Goal: Task Accomplishment & Management: Complete application form

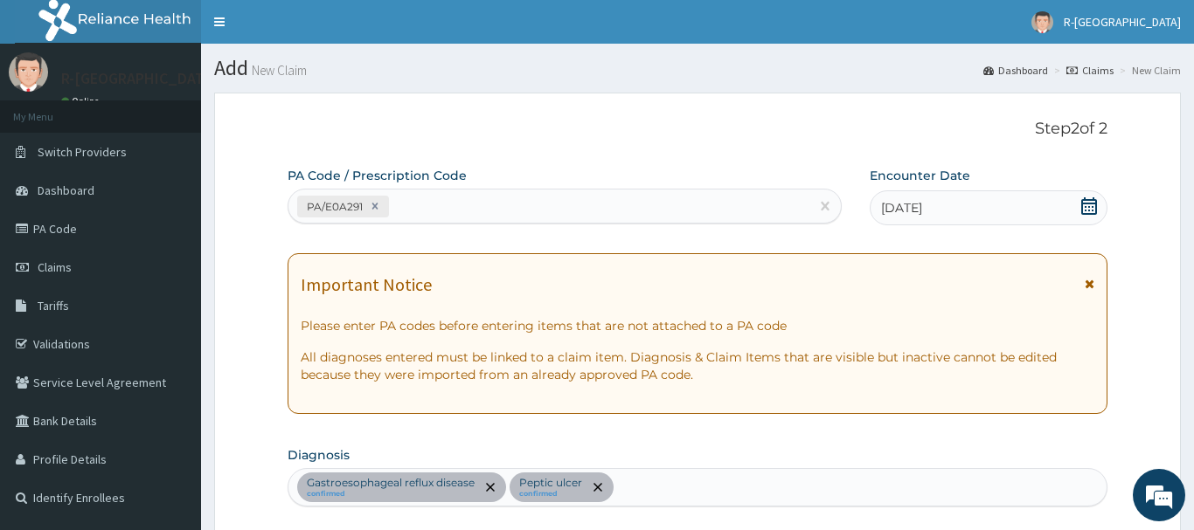
drag, startPoint x: 420, startPoint y: 203, endPoint x: 431, endPoint y: 197, distance: 12.1
click at [423, 200] on div "PA/E0A291" at bounding box center [548, 206] width 521 height 29
paste input "PA/E39FC8"
type input "PA/E39FC8"
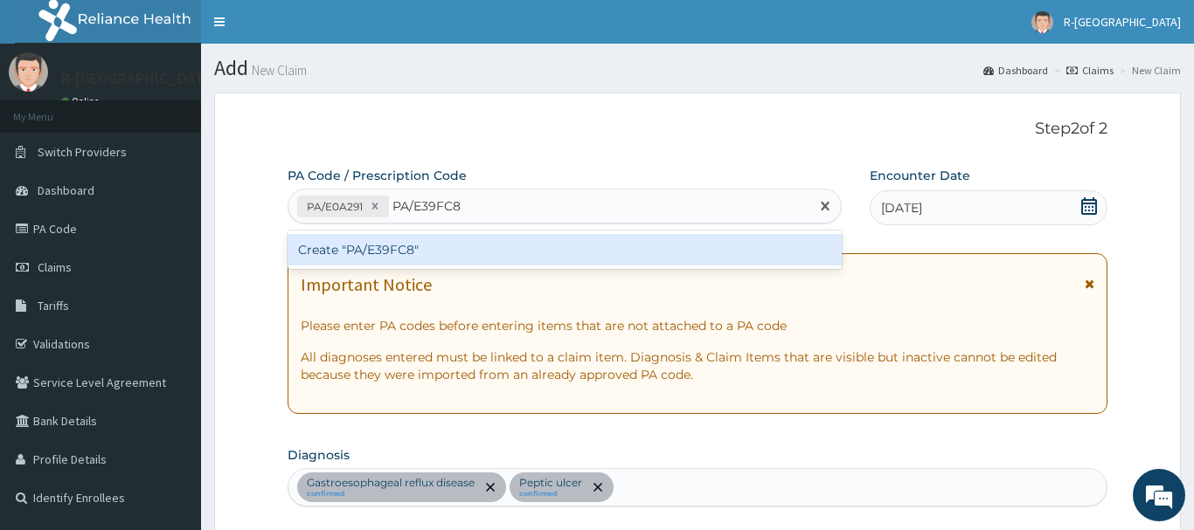
click at [385, 253] on div "Create "PA/E39FC8"" at bounding box center [565, 249] width 554 height 31
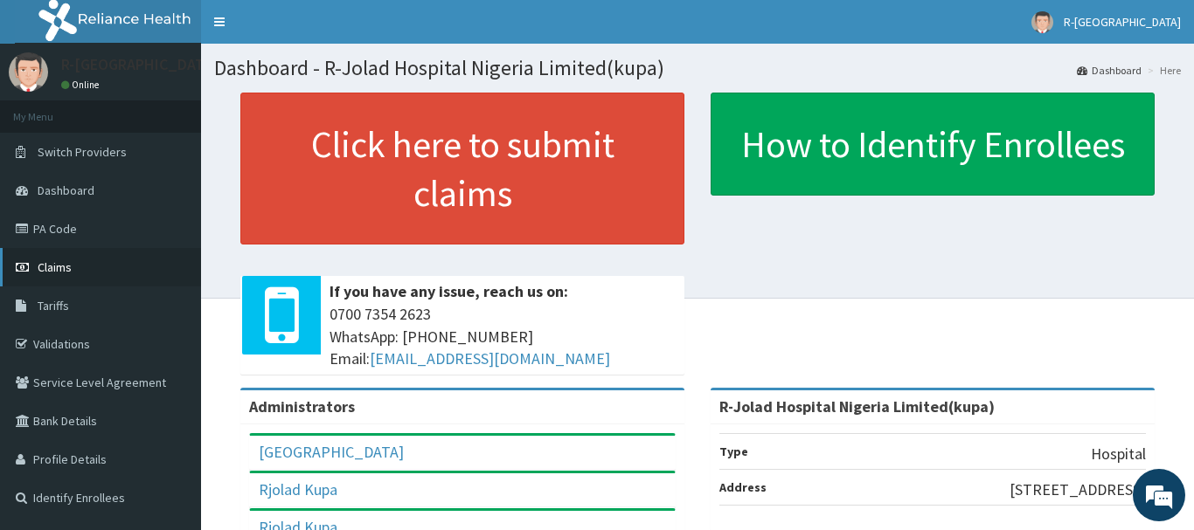
click at [58, 267] on span "Claims" at bounding box center [55, 268] width 34 height 16
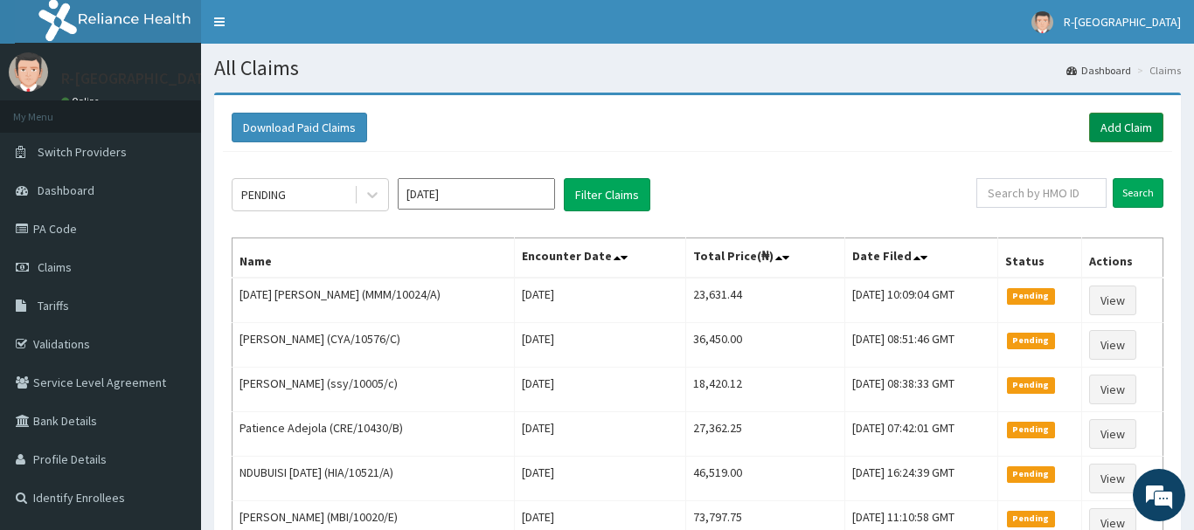
click at [1115, 128] on link "Add Claim" at bounding box center [1126, 128] width 74 height 30
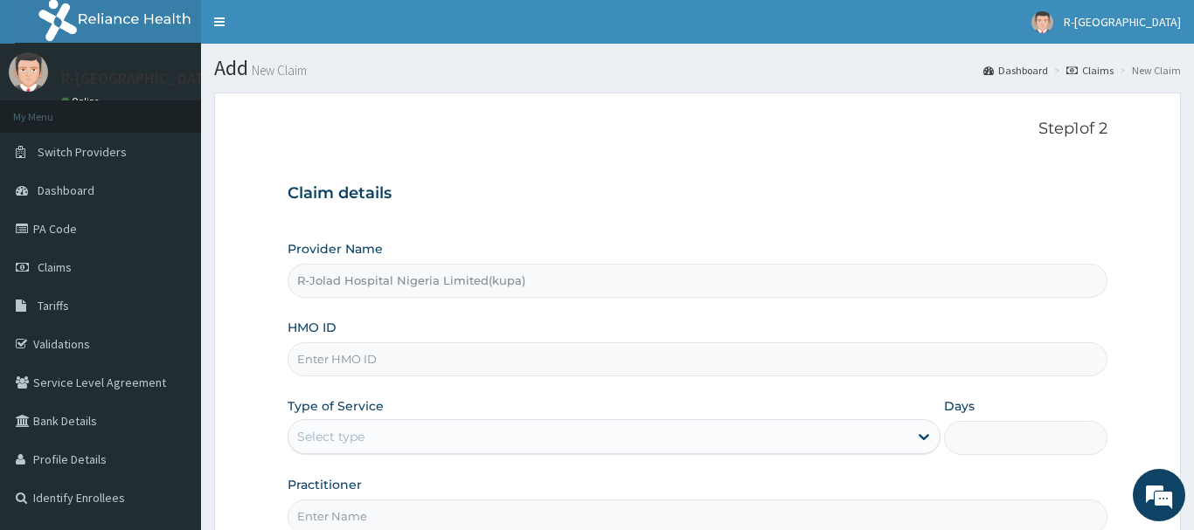
scroll to position [178, 0]
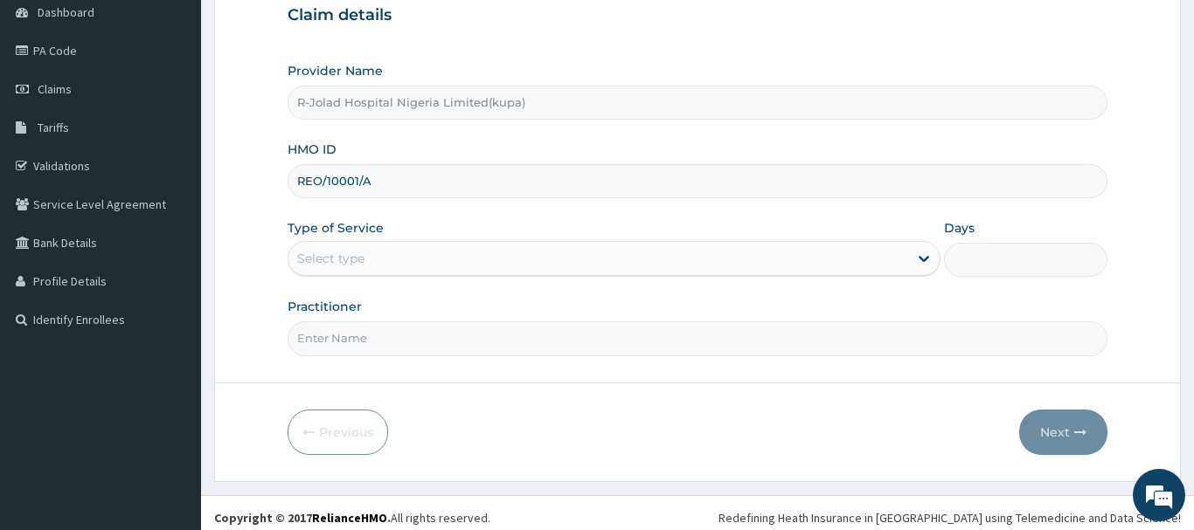
type input "REO/10001/A"
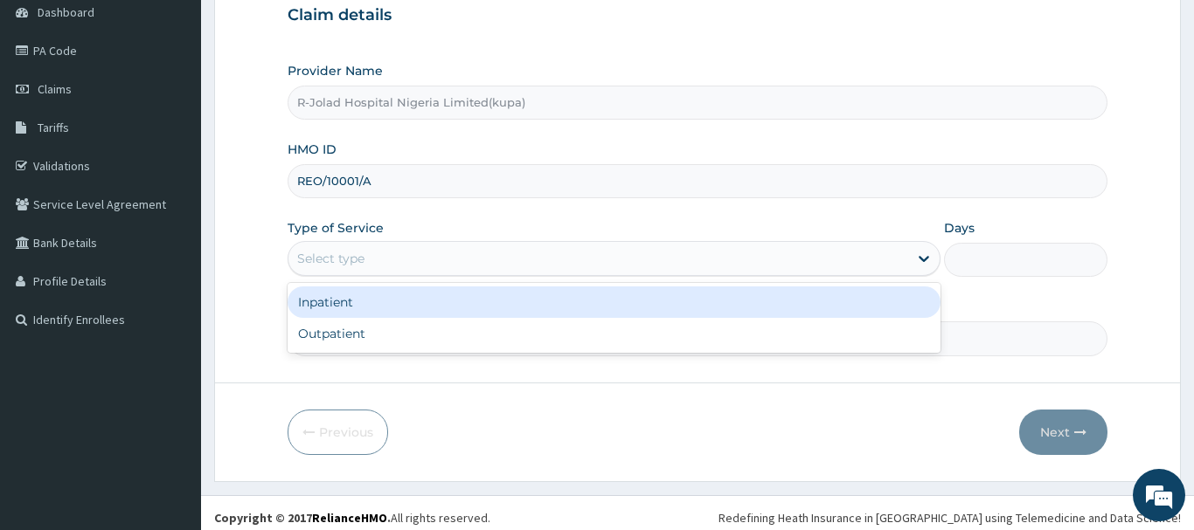
drag, startPoint x: 343, startPoint y: 268, endPoint x: 352, endPoint y: 307, distance: 39.6
click at [343, 267] on div "Select type" at bounding box center [598, 259] width 620 height 28
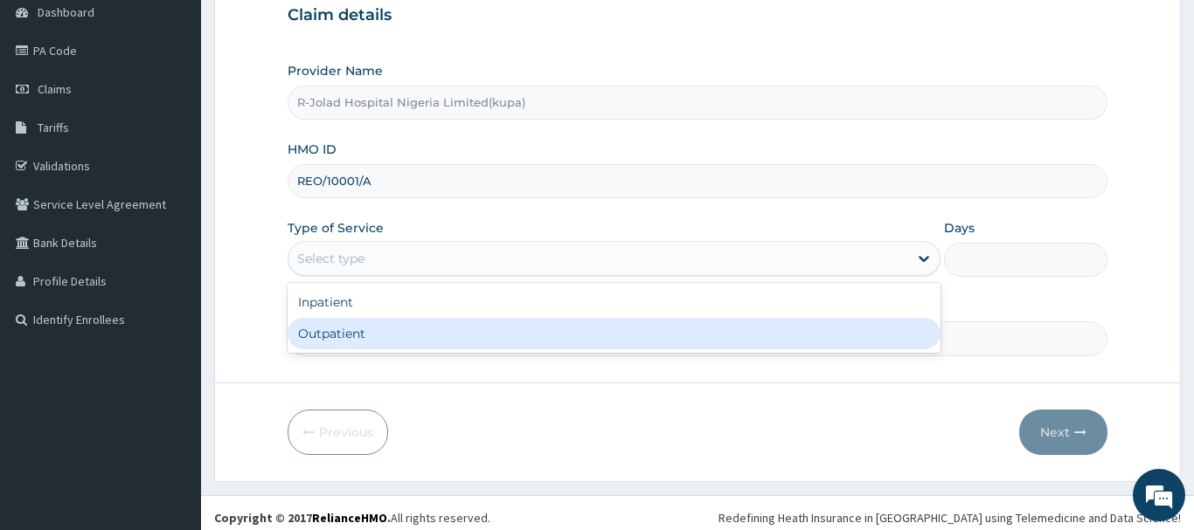
click at [332, 342] on div "Outpatient" at bounding box center [615, 333] width 654 height 31
type input "1"
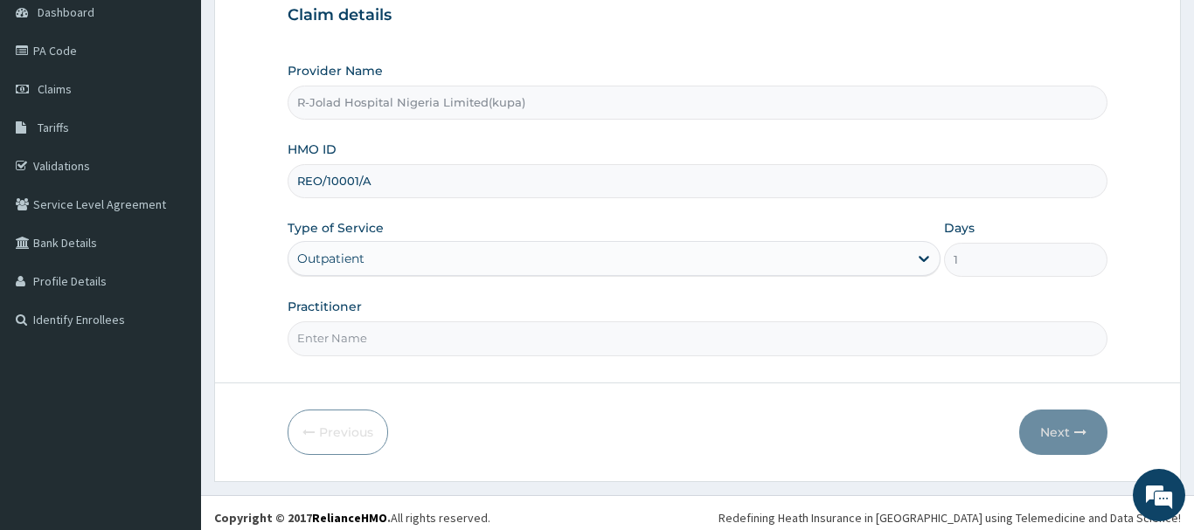
click at [329, 348] on input "Practitioner" at bounding box center [698, 339] width 820 height 34
paste input "Ubong Udo"
type input "Ubong Udo"
click at [1052, 427] on button "Next" at bounding box center [1063, 432] width 88 height 45
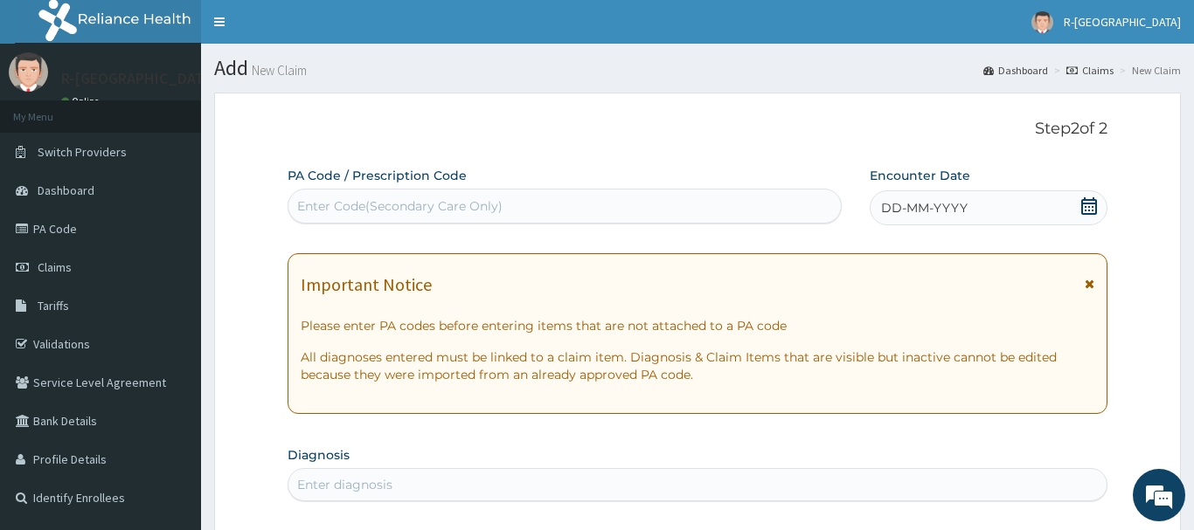
click at [310, 200] on div "Enter Code(Secondary Care Only)" at bounding box center [399, 205] width 205 height 17
paste input "PA/E0A291"
type input "PA/E0A291"
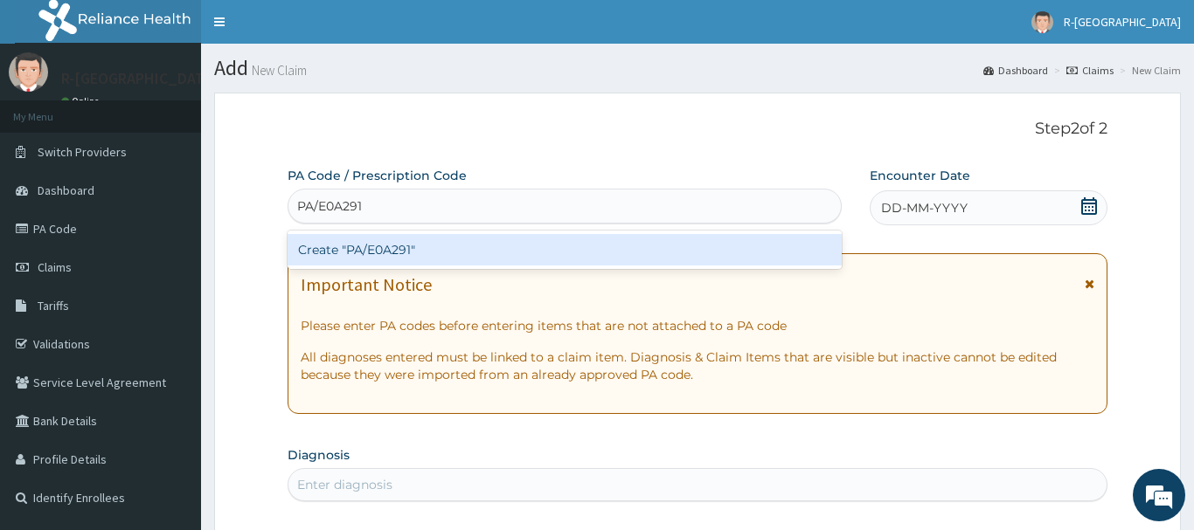
click at [379, 252] on div "Create "PA/E0A291"" at bounding box center [565, 249] width 554 height 31
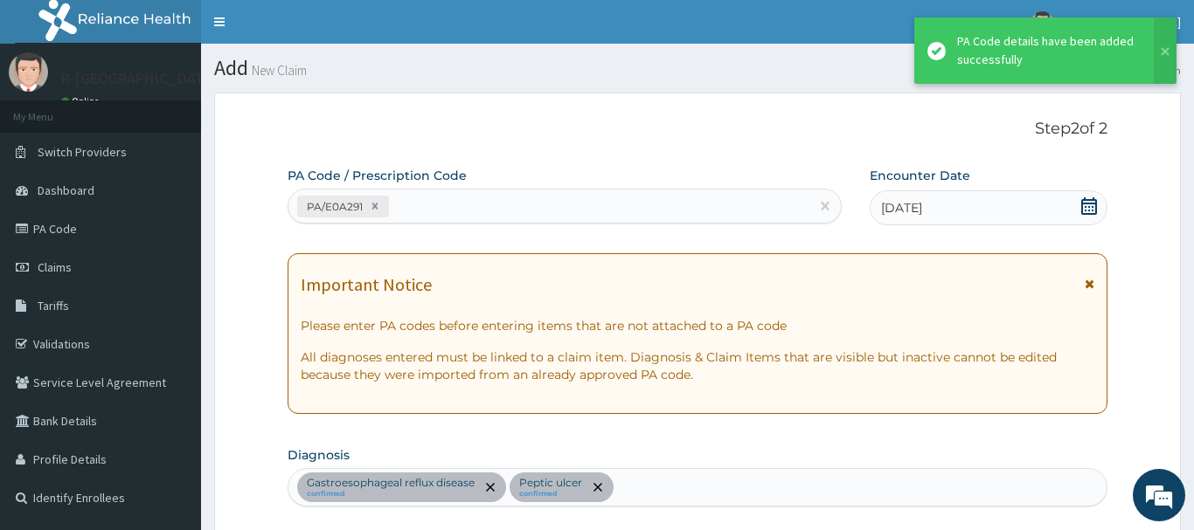
scroll to position [466, 0]
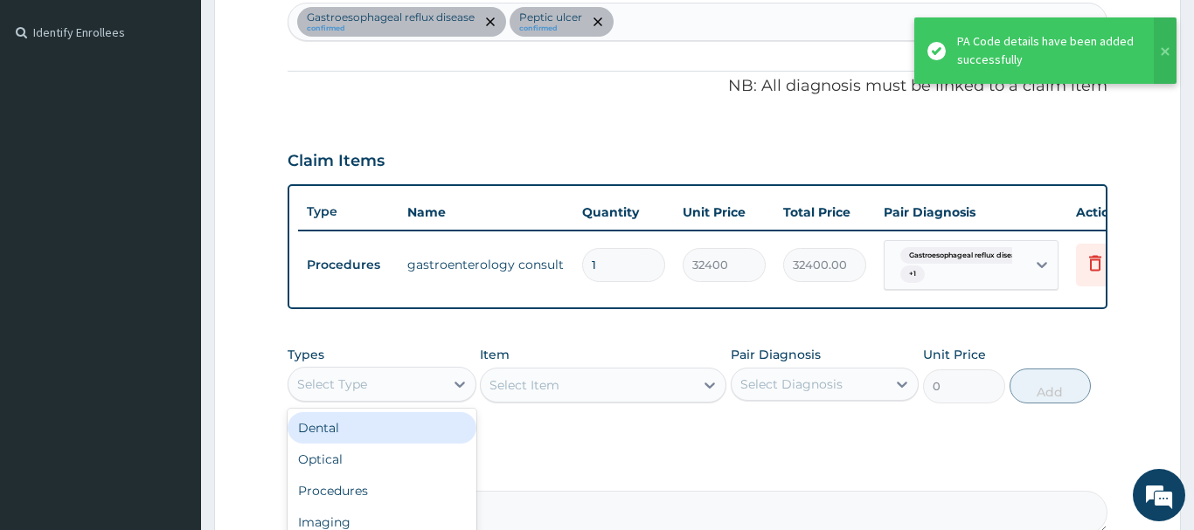
drag, startPoint x: 348, startPoint y: 387, endPoint x: 415, endPoint y: 255, distance: 148.1
click at [351, 380] on div "Select Type" at bounding box center [332, 384] width 70 height 17
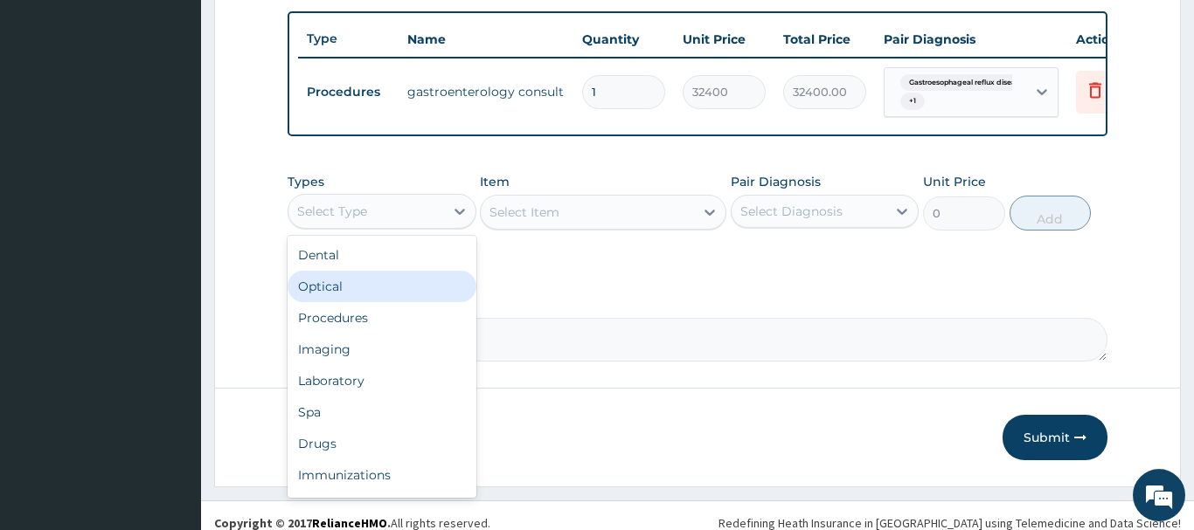
scroll to position [654, 0]
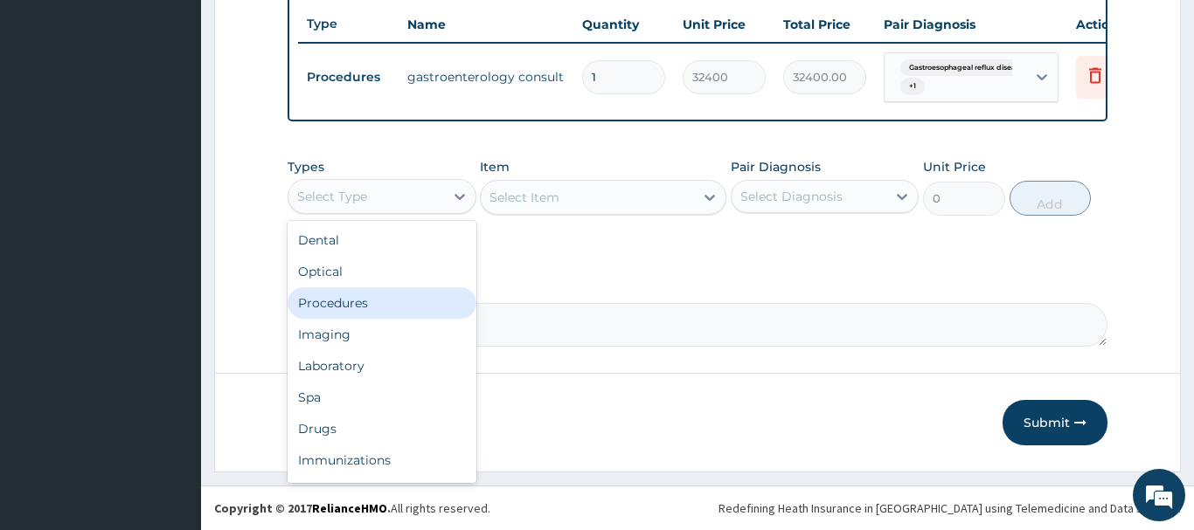
click at [336, 301] on div "Procedures" at bounding box center [382, 303] width 189 height 31
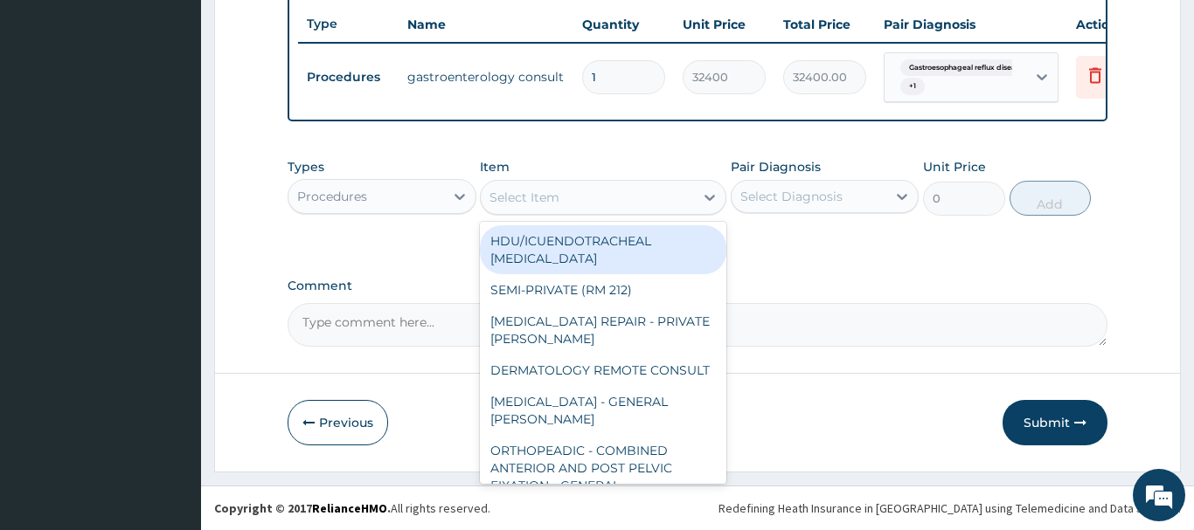
click at [542, 194] on div "Select Item" at bounding box center [524, 197] width 70 height 17
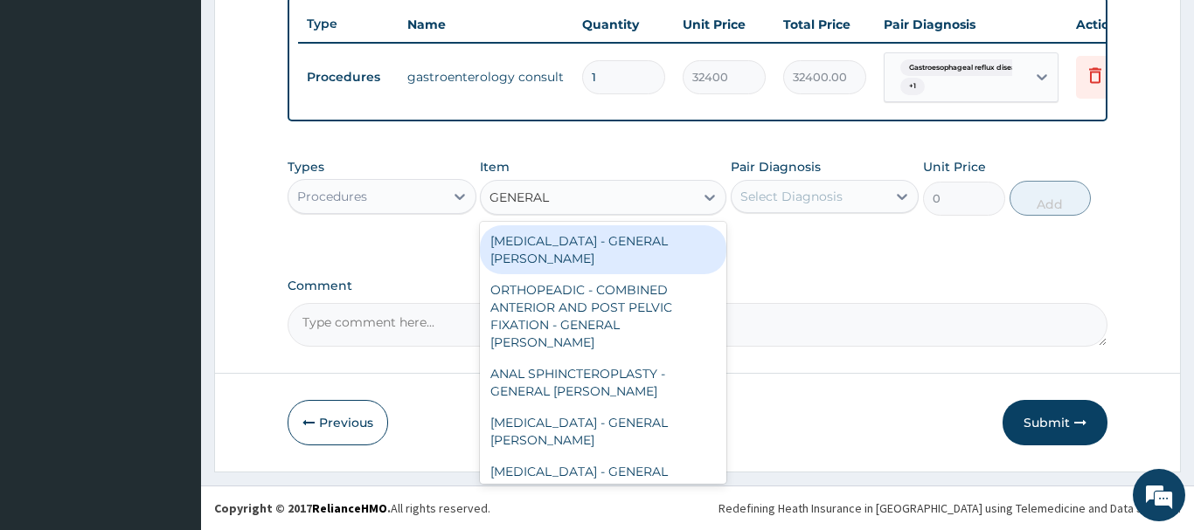
type input "GENERAL C"
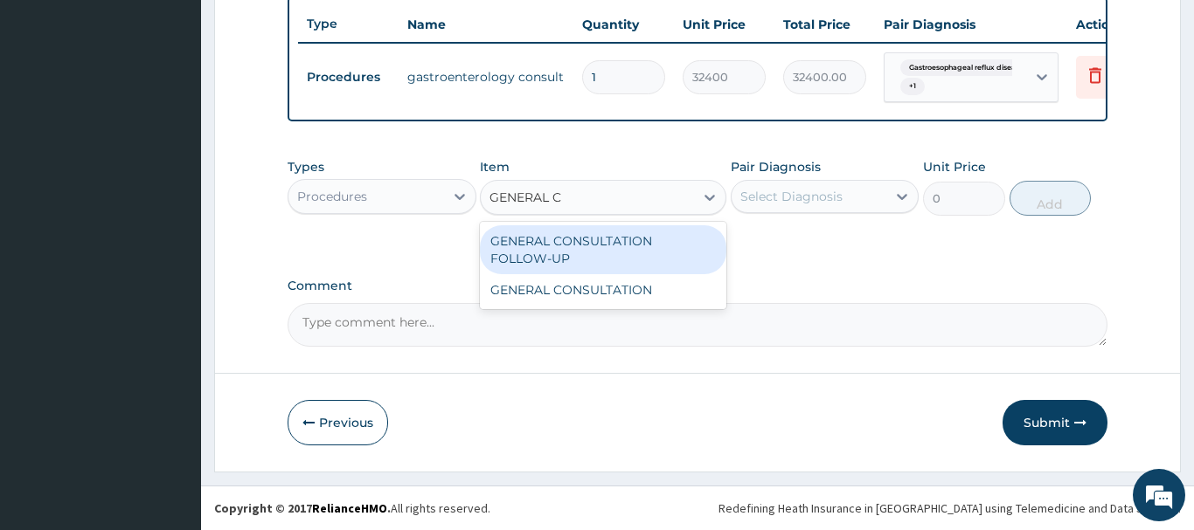
click at [654, 244] on div "GENERAL CONSULTATION FOLLOW-UP" at bounding box center [603, 249] width 246 height 49
type input "4500"
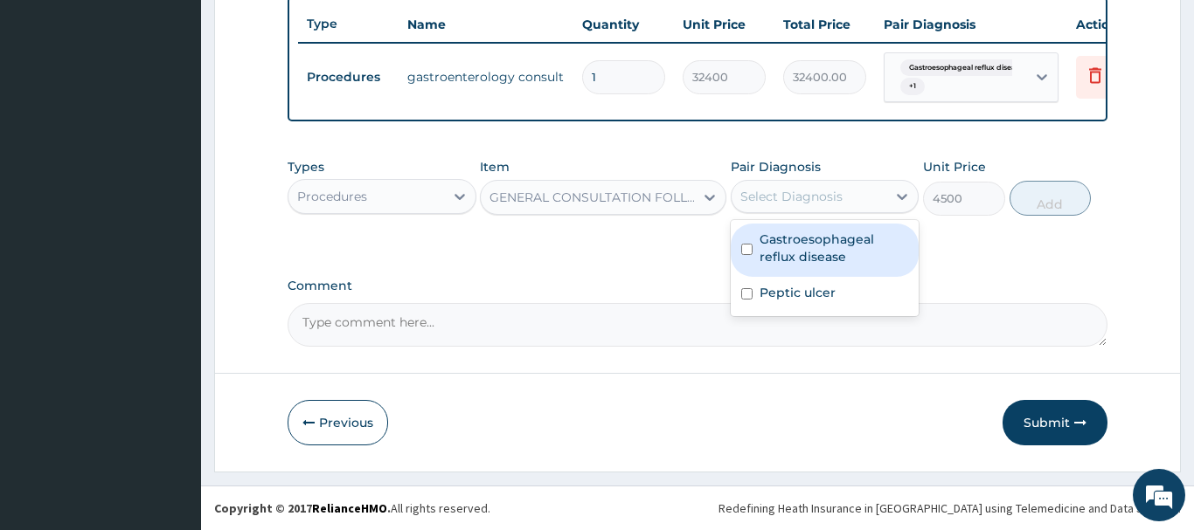
click at [821, 197] on div "Select Diagnosis" at bounding box center [791, 196] width 102 height 17
click at [806, 255] on label "Gastroesophageal reflux disease" at bounding box center [833, 248] width 149 height 35
checkbox input "true"
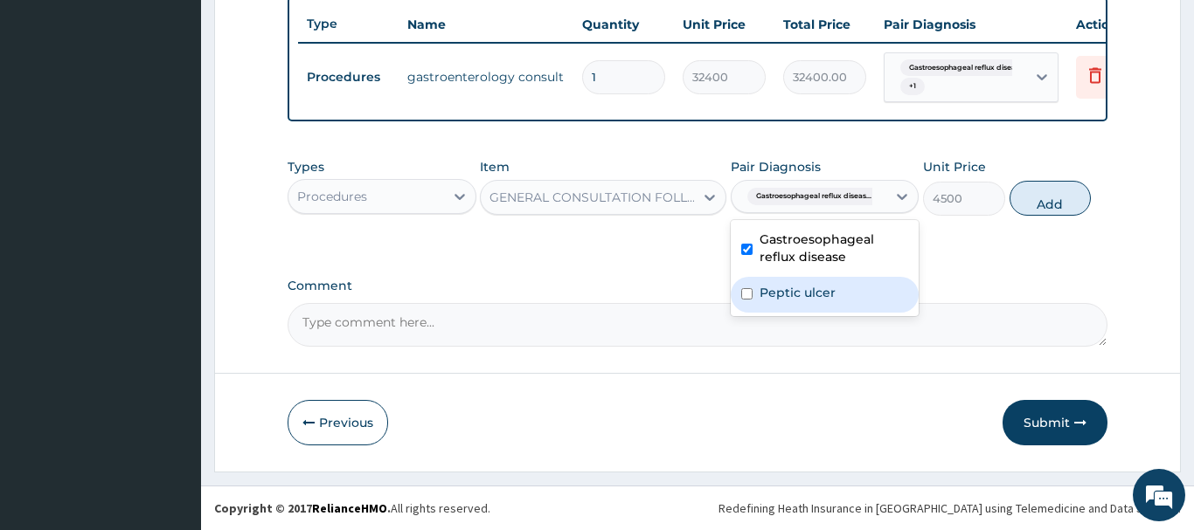
drag, startPoint x: 1051, startPoint y: 189, endPoint x: 1034, endPoint y: 188, distance: 17.5
click at [1045, 188] on button "Add" at bounding box center [1050, 198] width 82 height 35
type input "0"
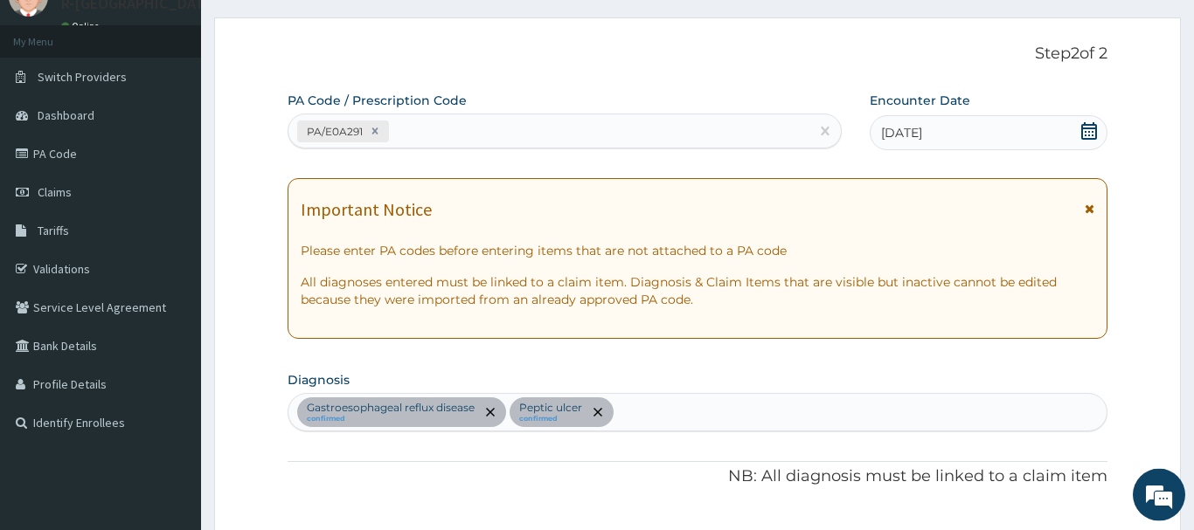
scroll to position [0, 0]
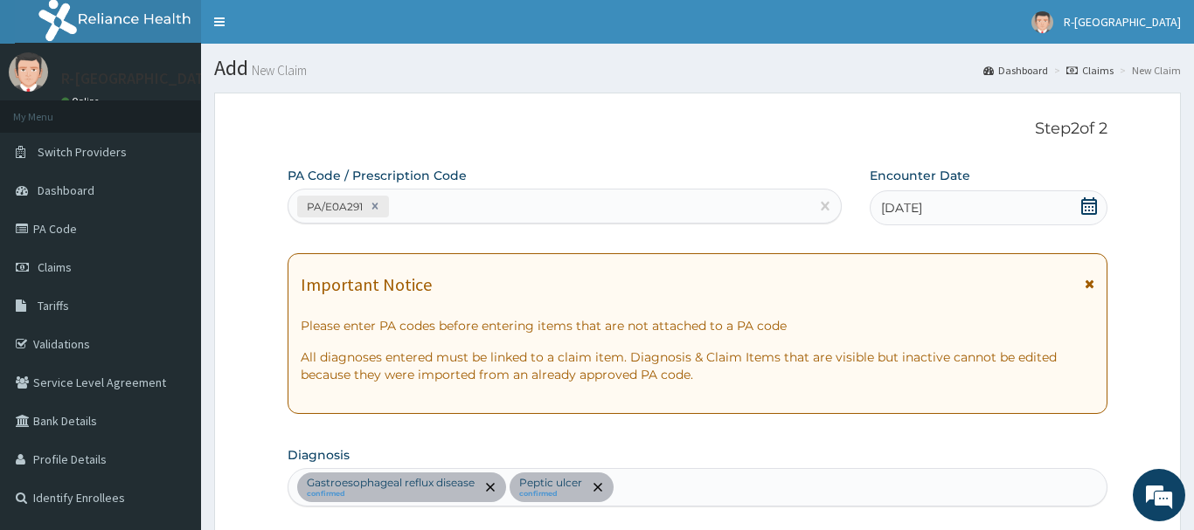
click at [416, 211] on div "PA/E0A291" at bounding box center [548, 206] width 521 height 29
paste input "PA/E39FC8"
type input "PA/E39FC8"
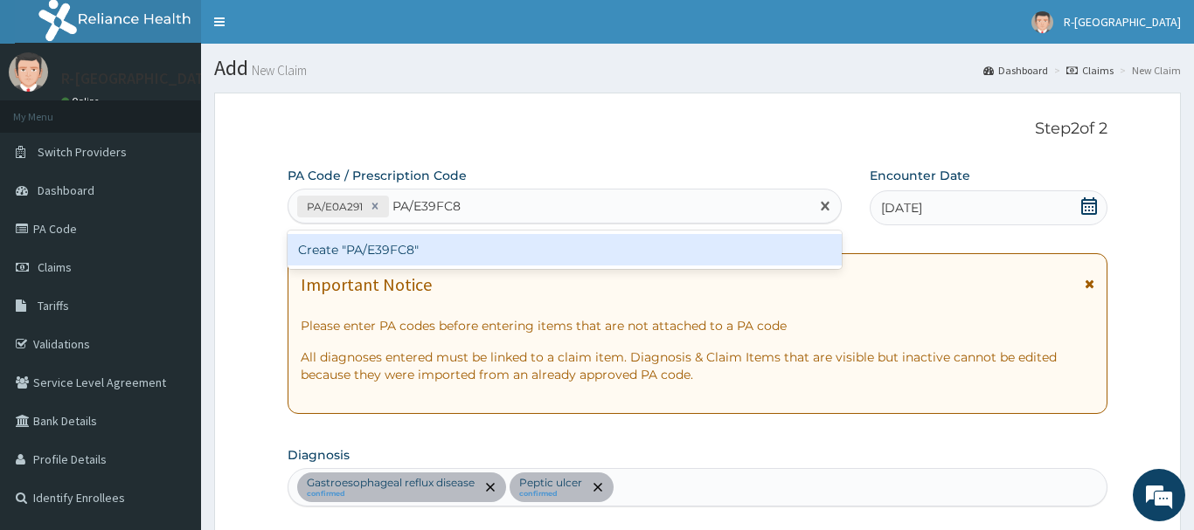
click at [385, 250] on div "Create "PA/E39FC8"" at bounding box center [565, 249] width 554 height 31
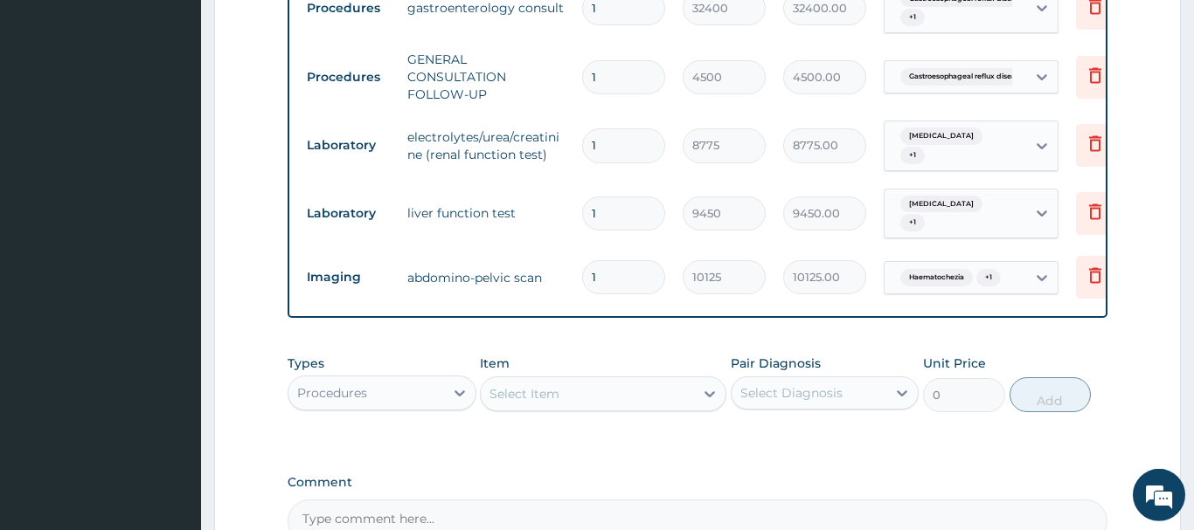
scroll to position [908, 0]
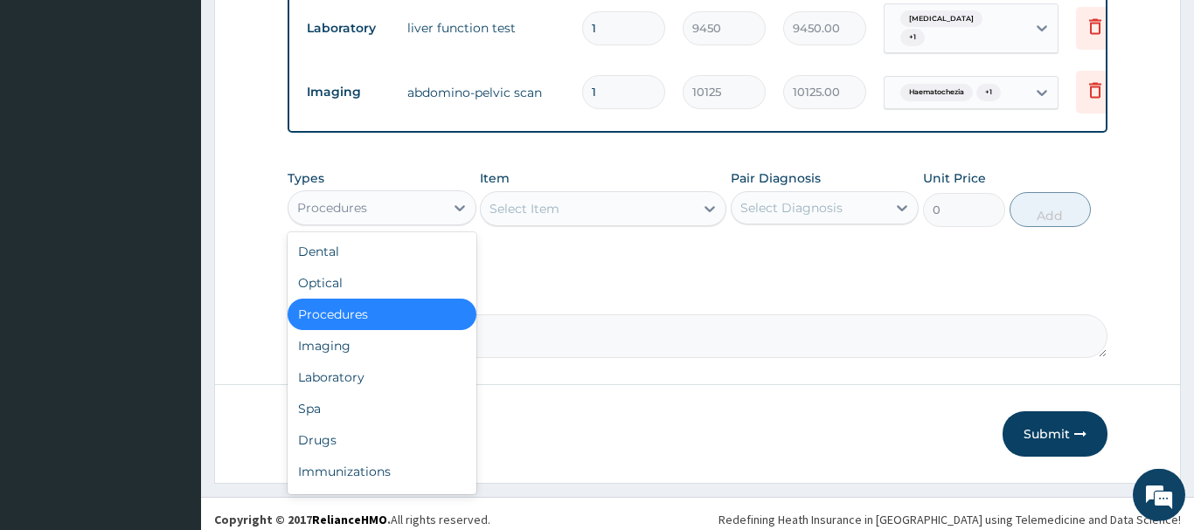
click at [343, 202] on div "Procedures" at bounding box center [332, 207] width 70 height 17
click at [309, 377] on div "Laboratory" at bounding box center [382, 377] width 189 height 31
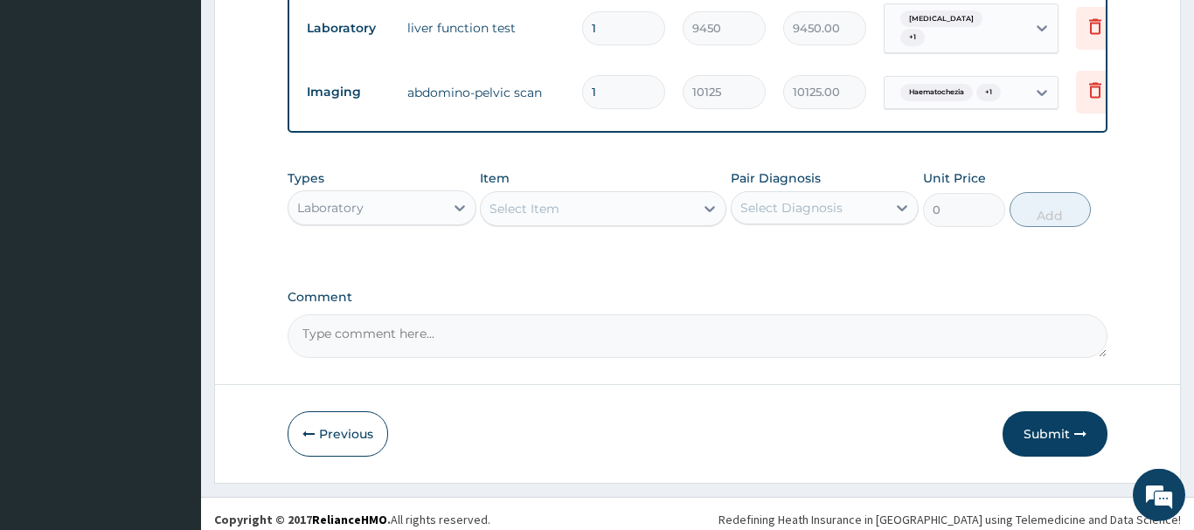
click at [556, 204] on div "Select Item" at bounding box center [524, 208] width 70 height 17
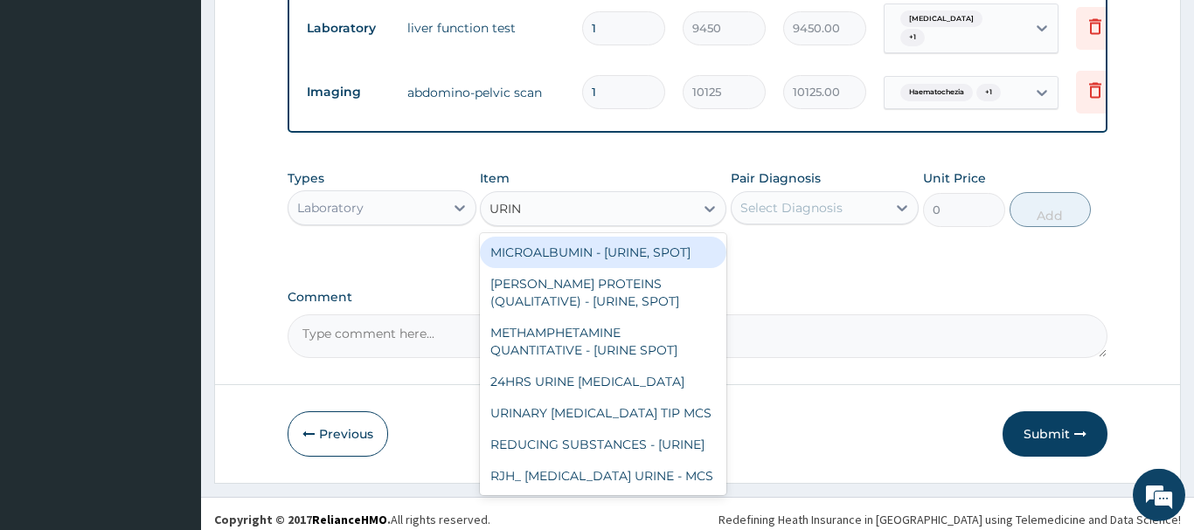
type input "URINA"
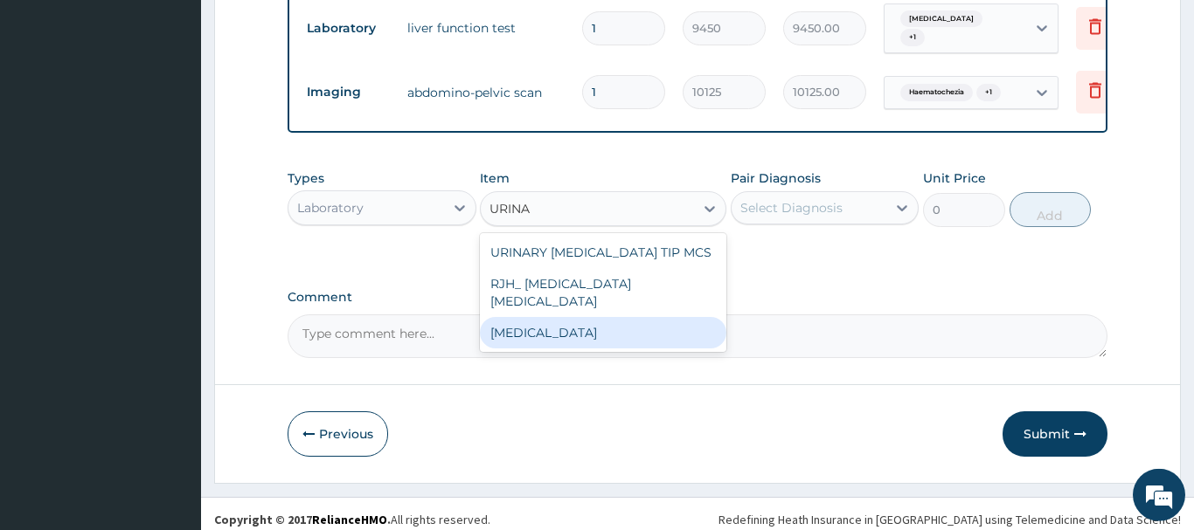
click at [538, 317] on div "URINALYSIS" at bounding box center [603, 332] width 246 height 31
type input "2700"
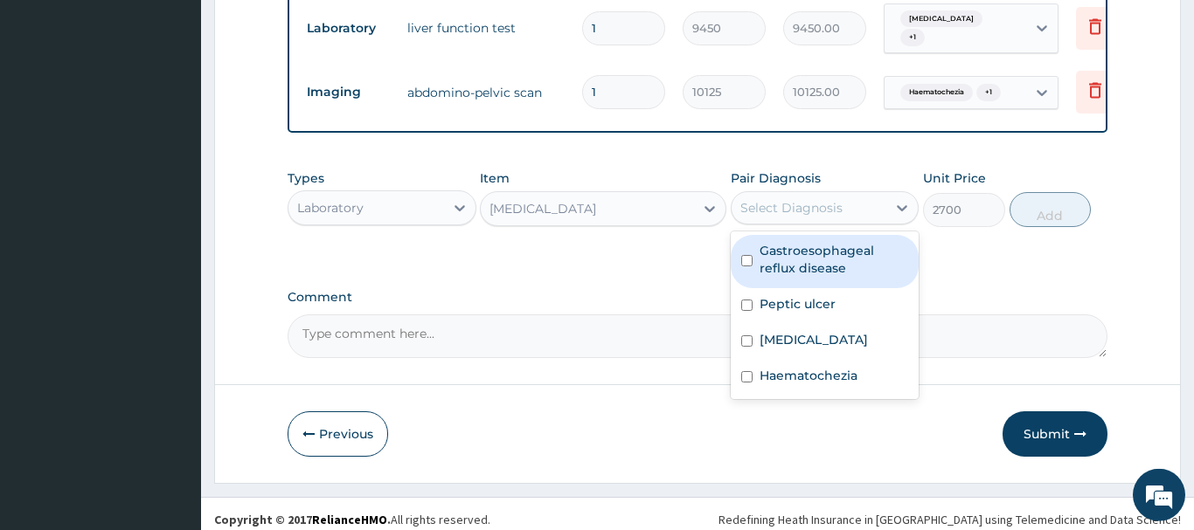
click at [812, 199] on div "Select Diagnosis" at bounding box center [791, 207] width 102 height 17
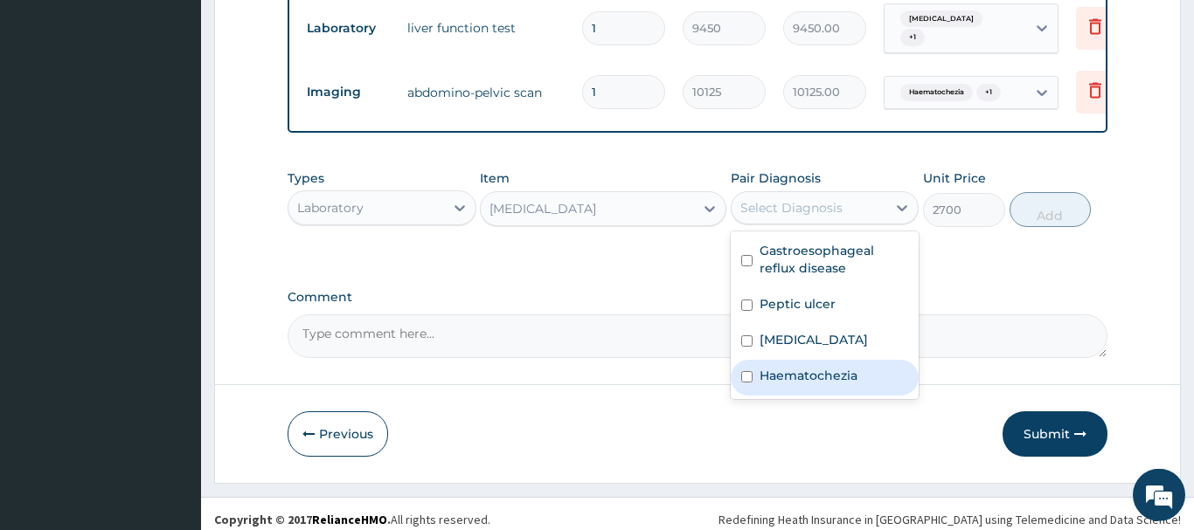
click at [858, 371] on div "Haematochezia" at bounding box center [825, 378] width 189 height 36
checkbox input "true"
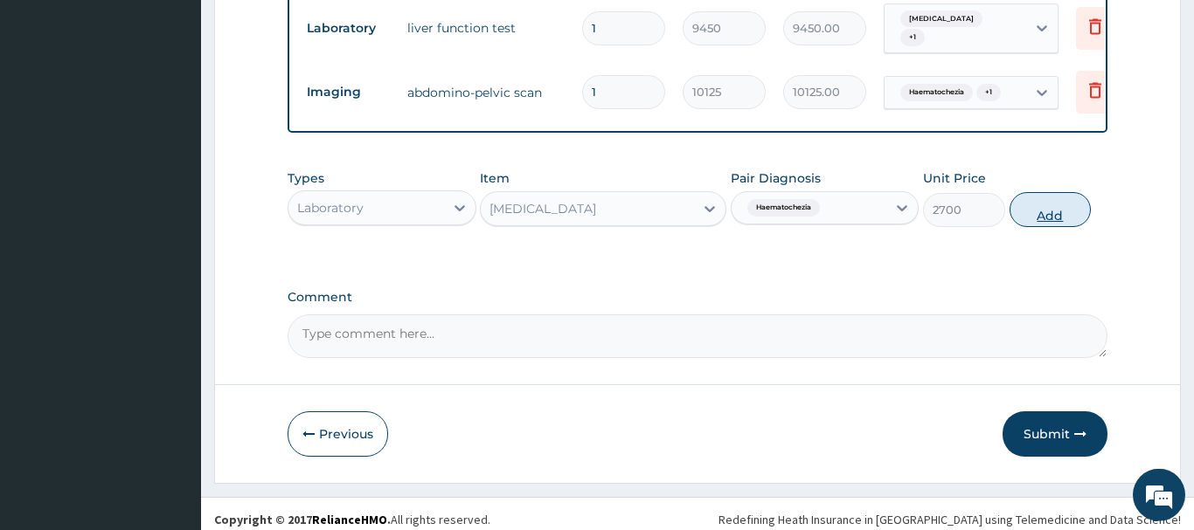
click at [1043, 205] on button "Add" at bounding box center [1050, 209] width 82 height 35
type input "0"
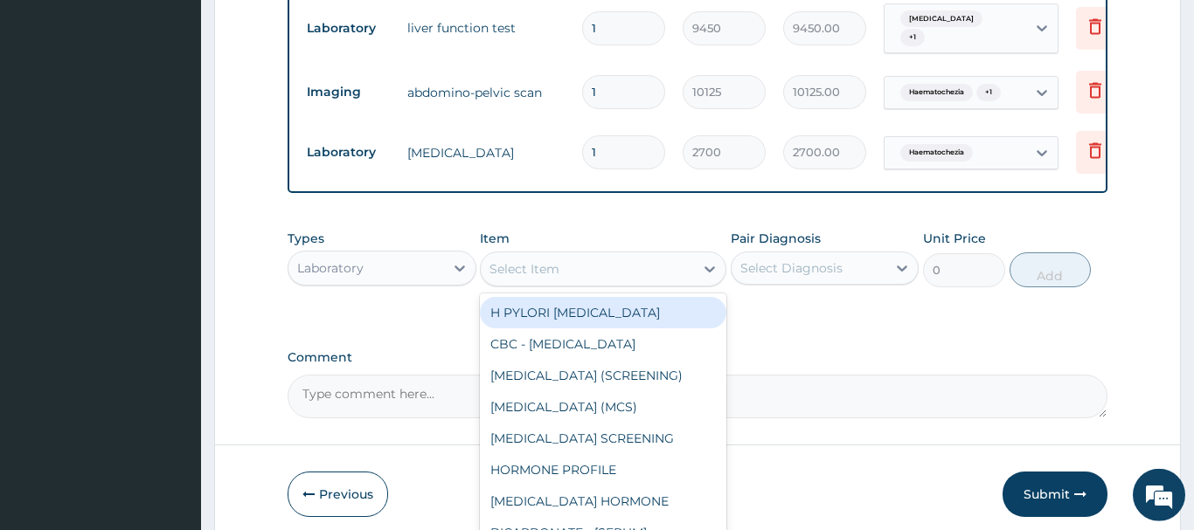
click at [541, 269] on div "Select Item" at bounding box center [524, 268] width 70 height 17
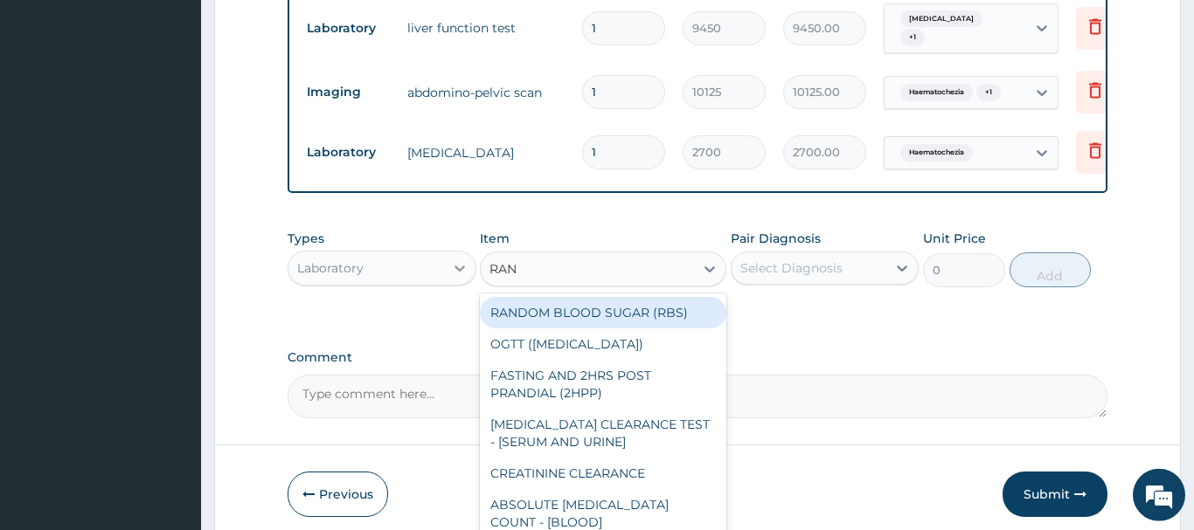
type input "RAND"
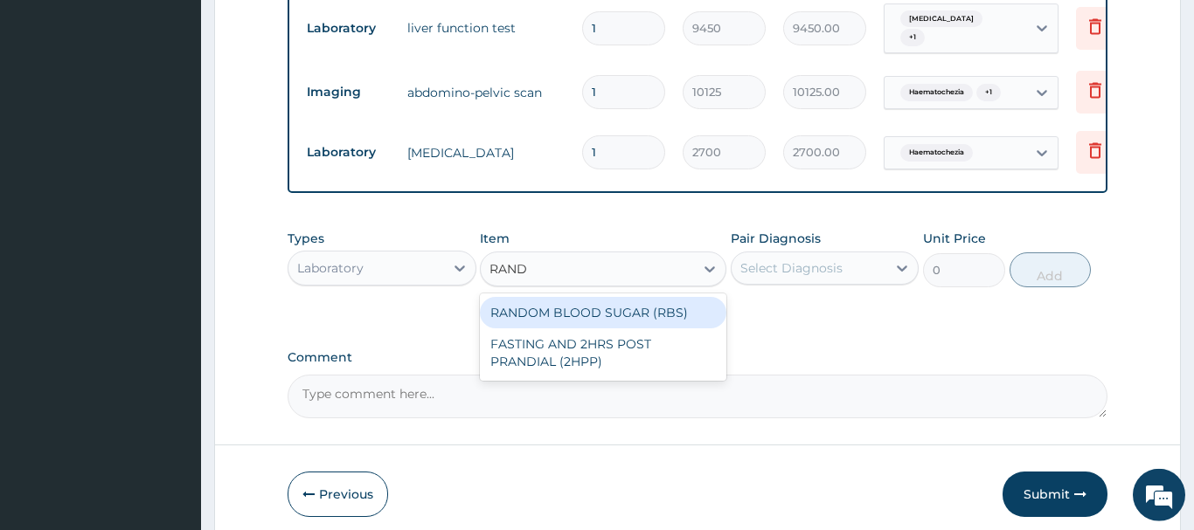
click at [612, 300] on div "RANDOM BLOOD SUGAR (RBS)" at bounding box center [603, 312] width 246 height 31
type input "2700"
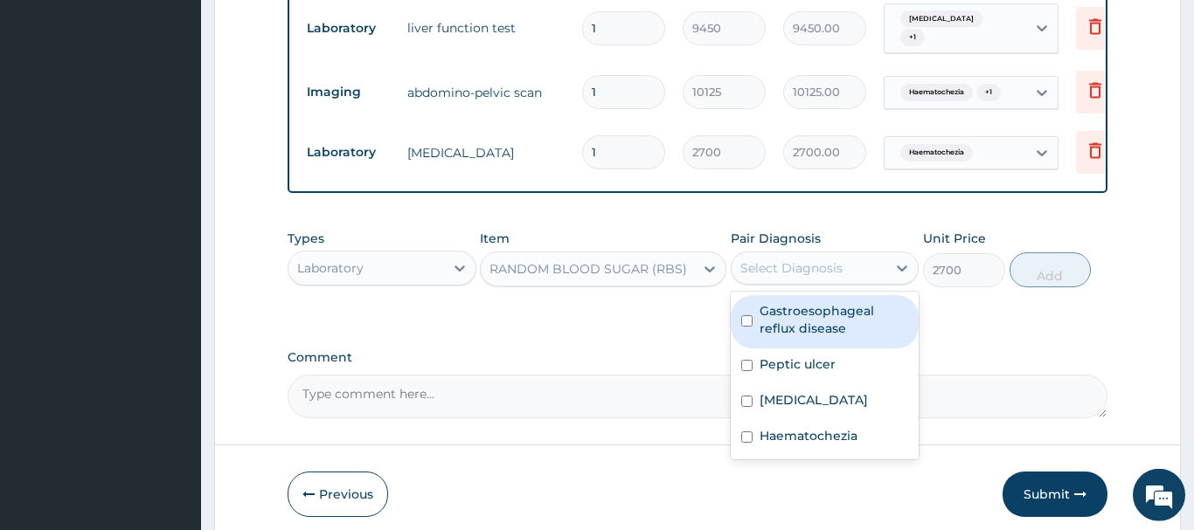
click at [811, 260] on div "Select Diagnosis" at bounding box center [791, 268] width 102 height 17
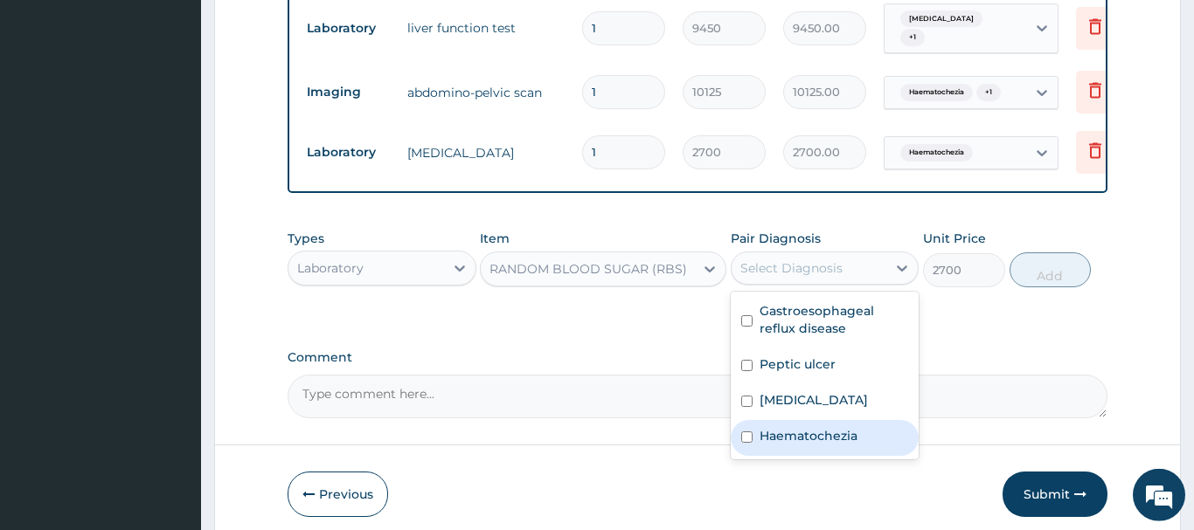
drag, startPoint x: 822, startPoint y: 433, endPoint x: 824, endPoint y: 423, distance: 10.6
click at [825, 430] on label "Haematochezia" at bounding box center [808, 435] width 98 height 17
checkbox input "true"
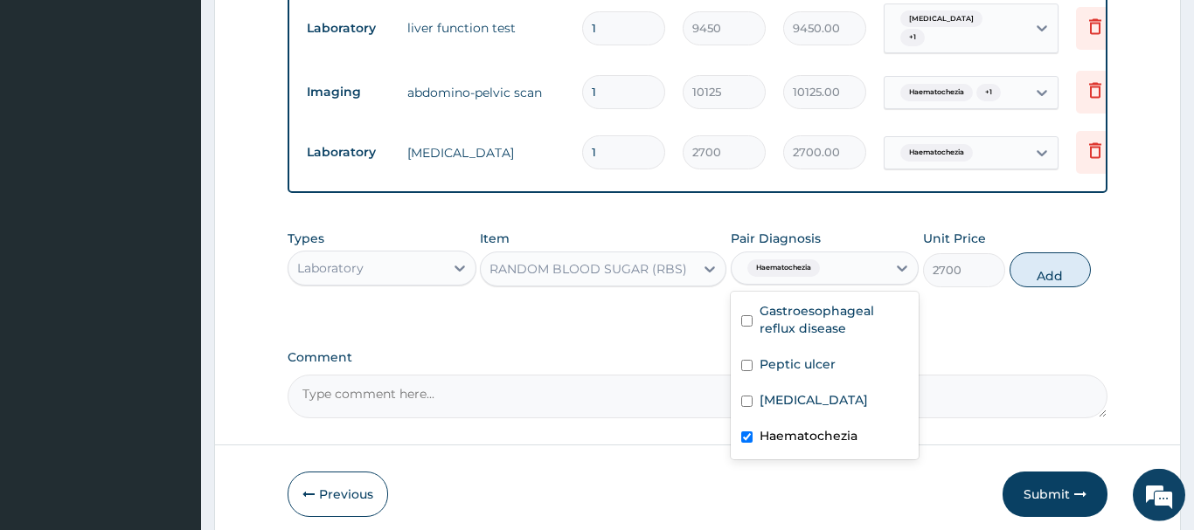
click at [823, 402] on div "Indigestion" at bounding box center [825, 403] width 189 height 36
checkbox input "true"
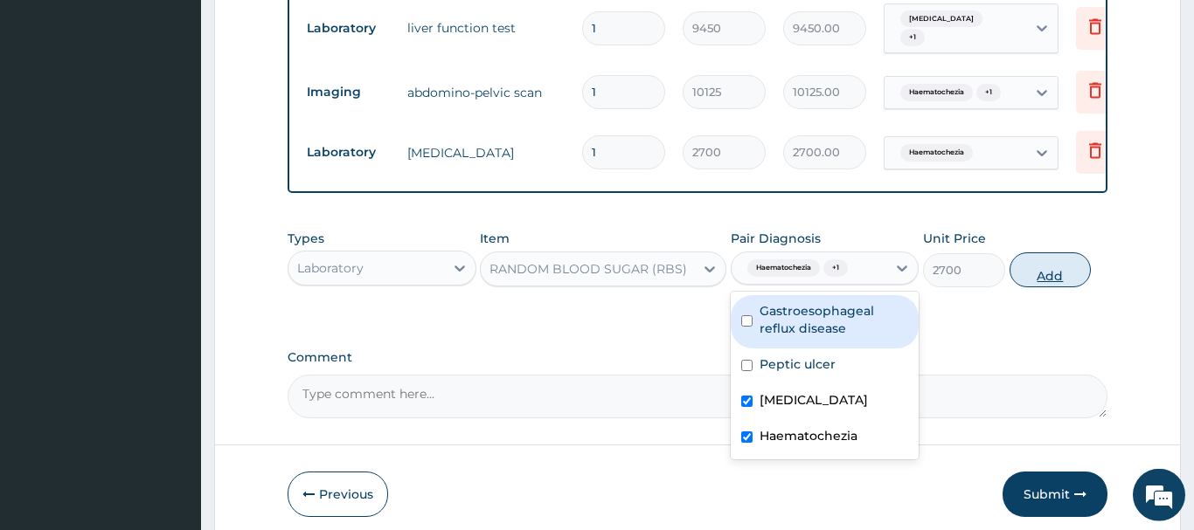
click at [1059, 270] on button "Add" at bounding box center [1050, 270] width 82 height 35
type input "0"
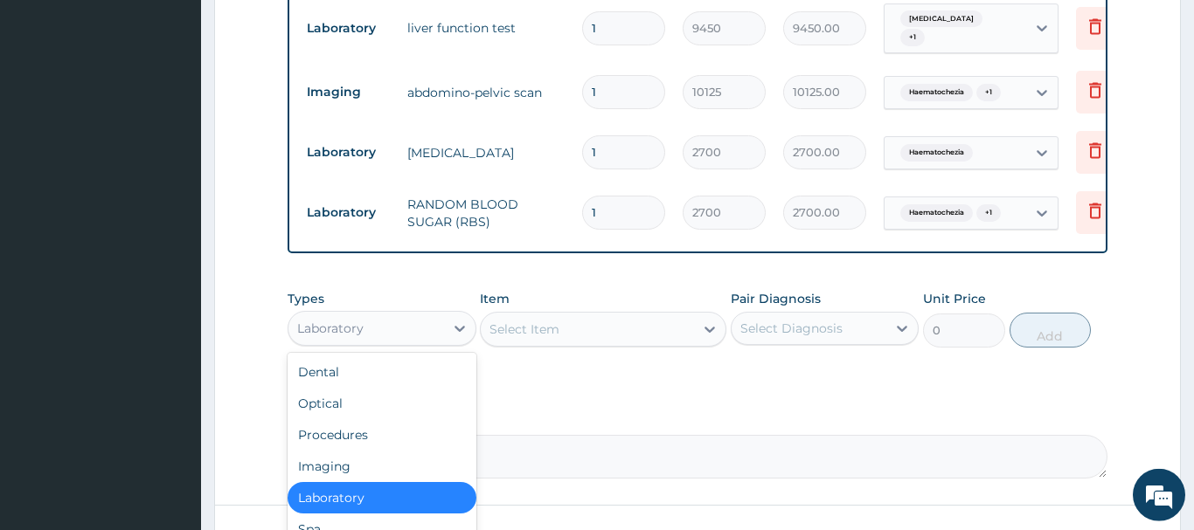
click at [369, 321] on div "Laboratory" at bounding box center [366, 329] width 156 height 28
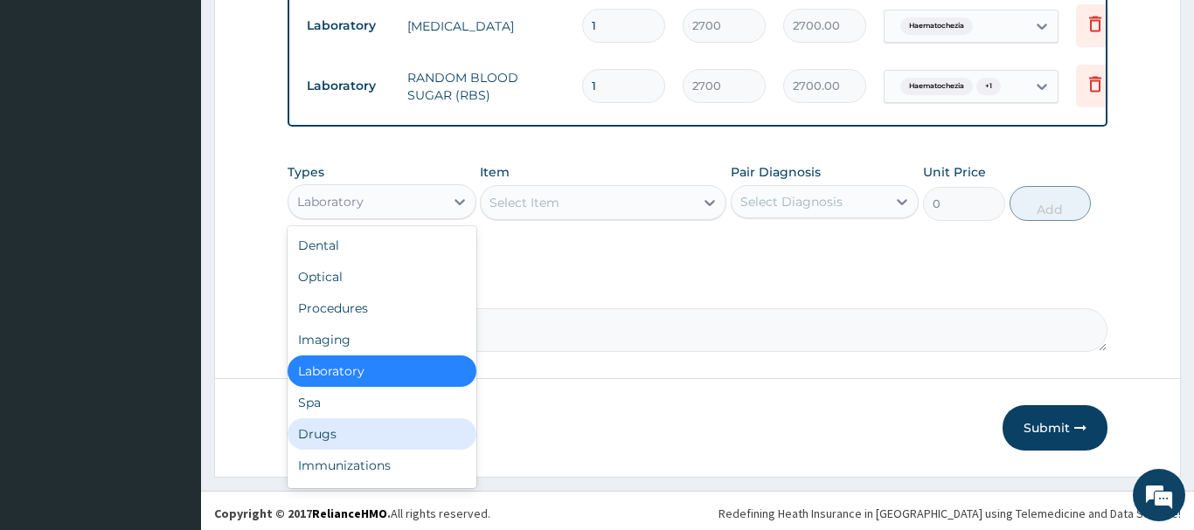
click at [322, 430] on div "Drugs" at bounding box center [382, 434] width 189 height 31
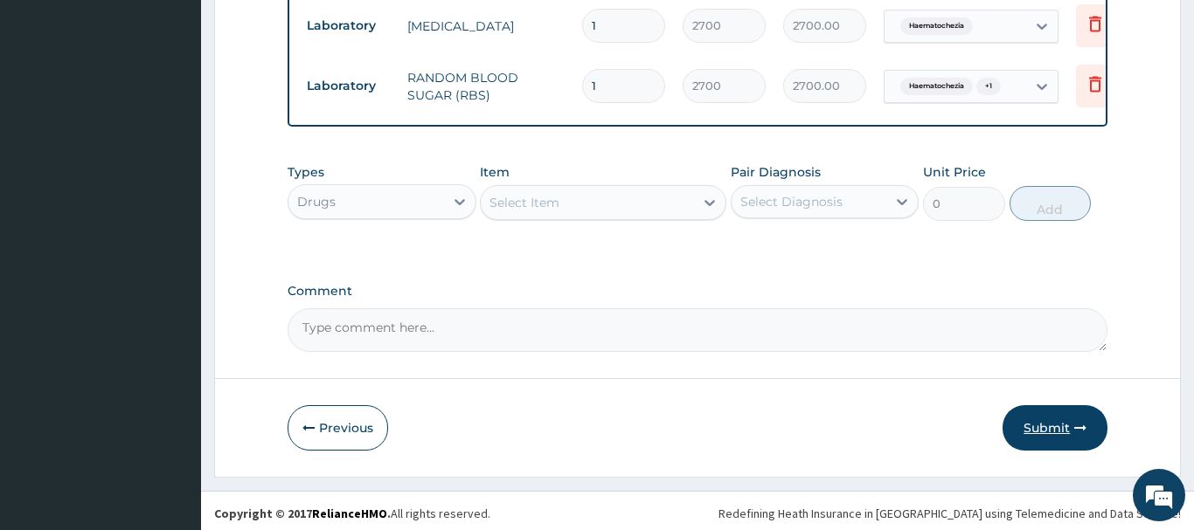
click at [1053, 426] on button "Submit" at bounding box center [1054, 427] width 105 height 45
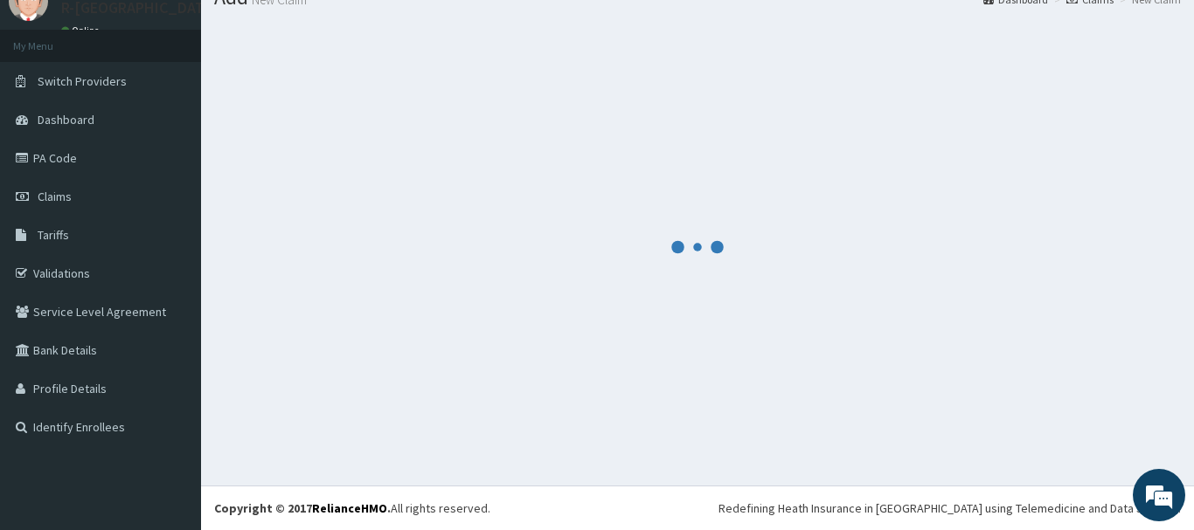
scroll to position [71, 0]
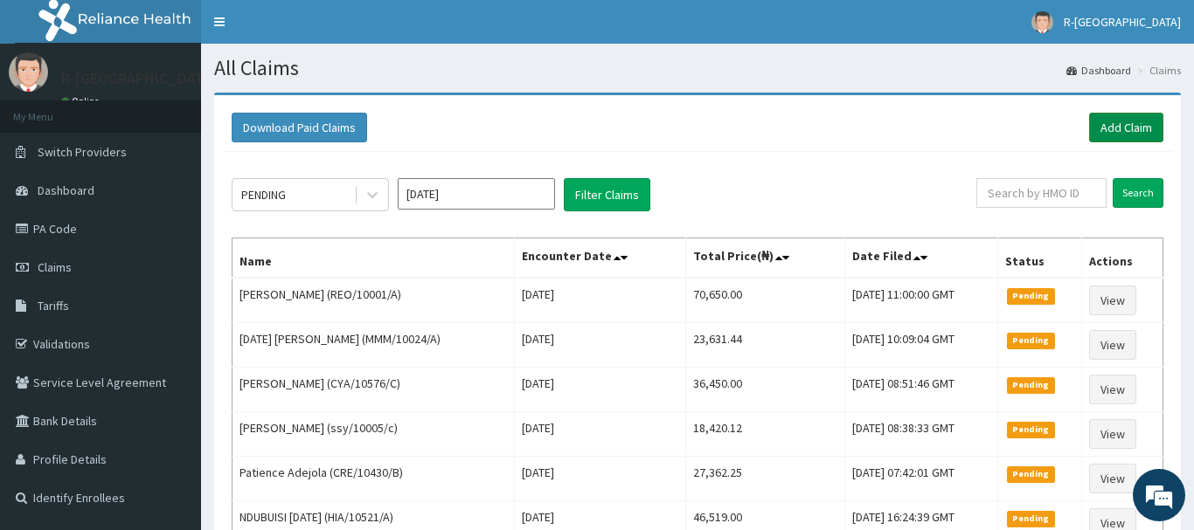
click at [1131, 128] on link "Add Claim" at bounding box center [1126, 128] width 74 height 30
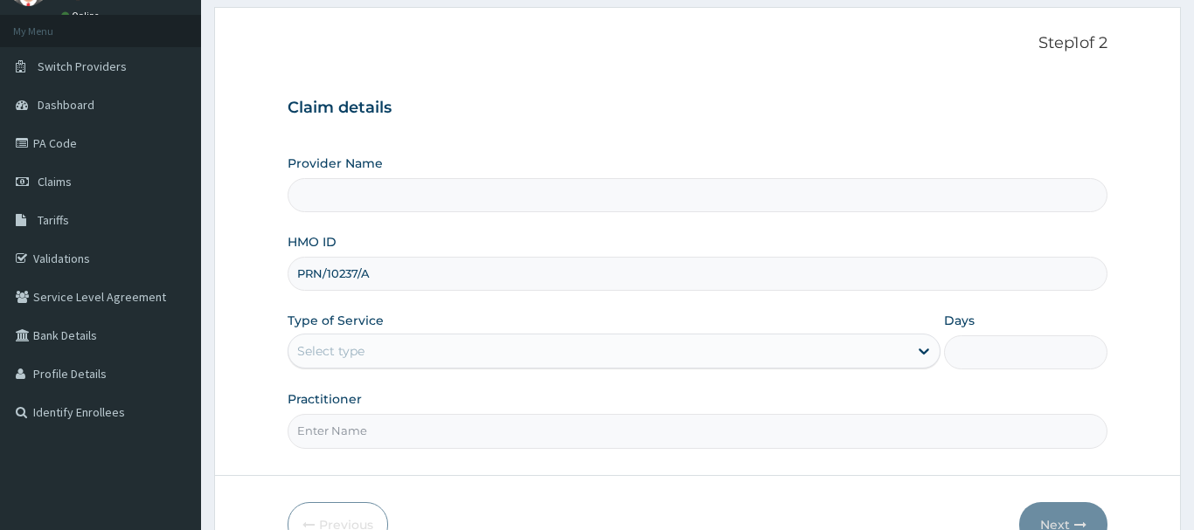
scroll to position [188, 0]
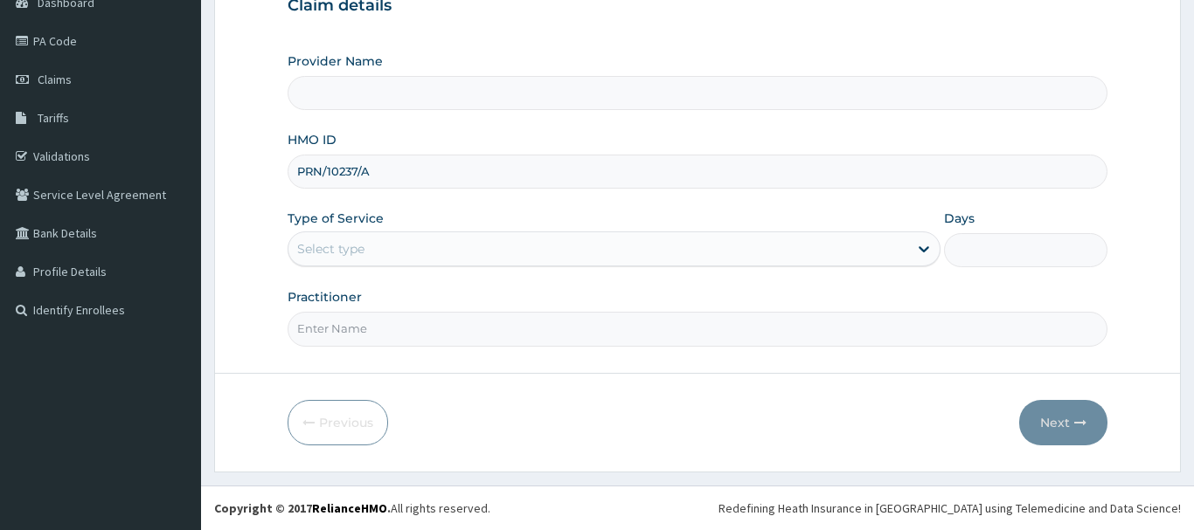
type input "PRN/10237/A"
click at [325, 267] on div "Type of Service Select type" at bounding box center [615, 239] width 654 height 58
click at [316, 252] on div "Select type" at bounding box center [330, 248] width 67 height 17
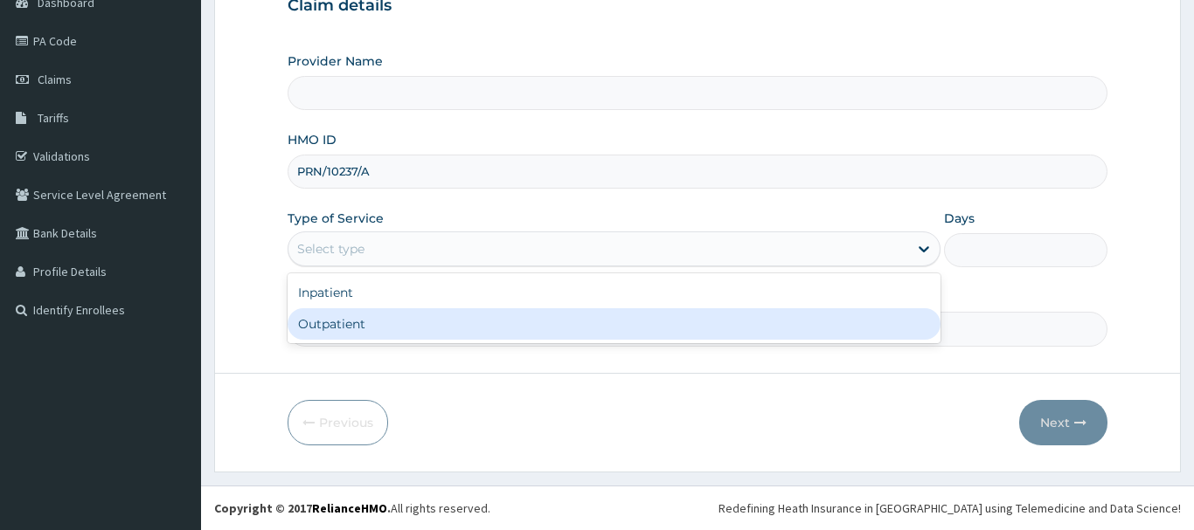
click at [319, 331] on div "Outpatient" at bounding box center [615, 323] width 654 height 31
type input "1"
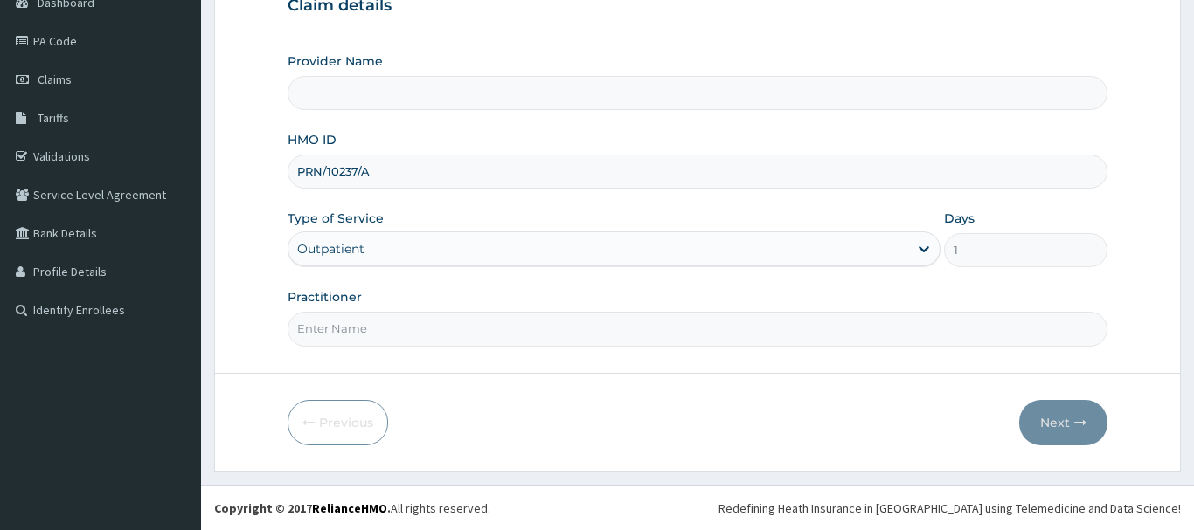
click at [322, 334] on input "Practitioner" at bounding box center [698, 329] width 820 height 34
type input "R-Jolad Hospital Nigeria Limited(kupa)"
paste input "JOY C. AGBO"
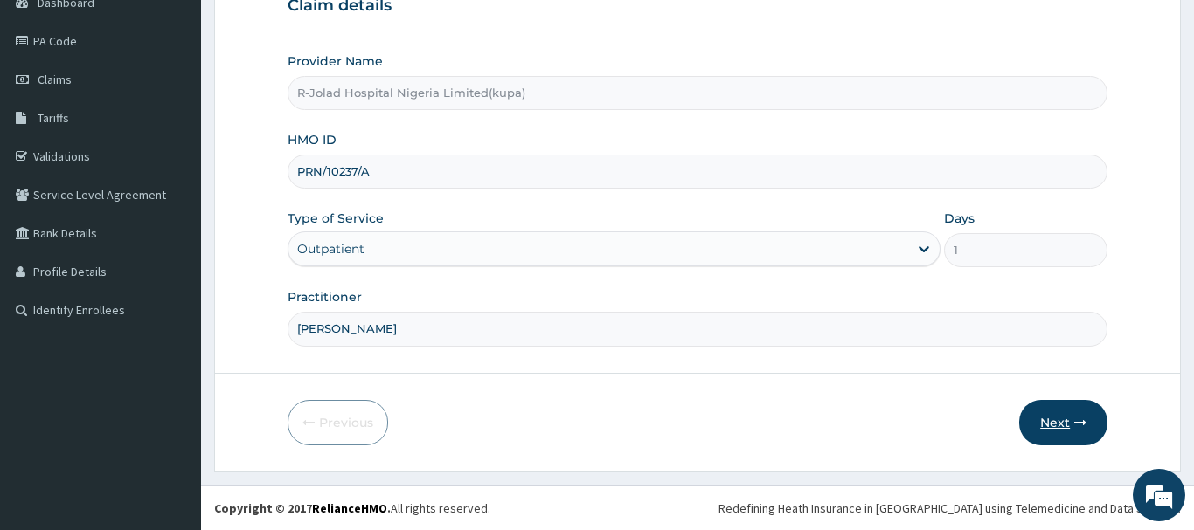
type input "JOY C. AGBO"
click at [1053, 425] on button "Next" at bounding box center [1063, 422] width 88 height 45
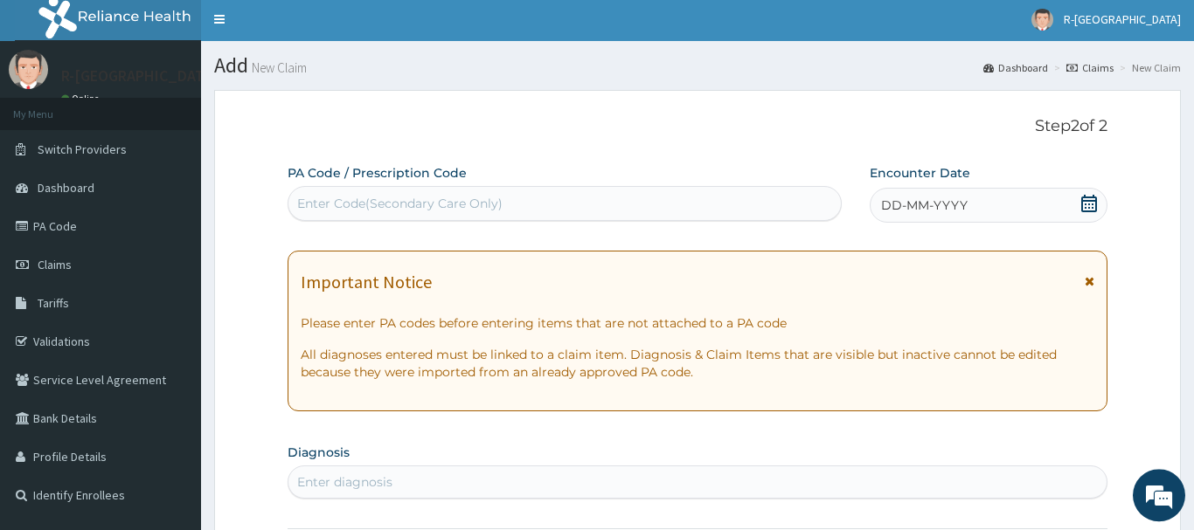
scroll to position [0, 0]
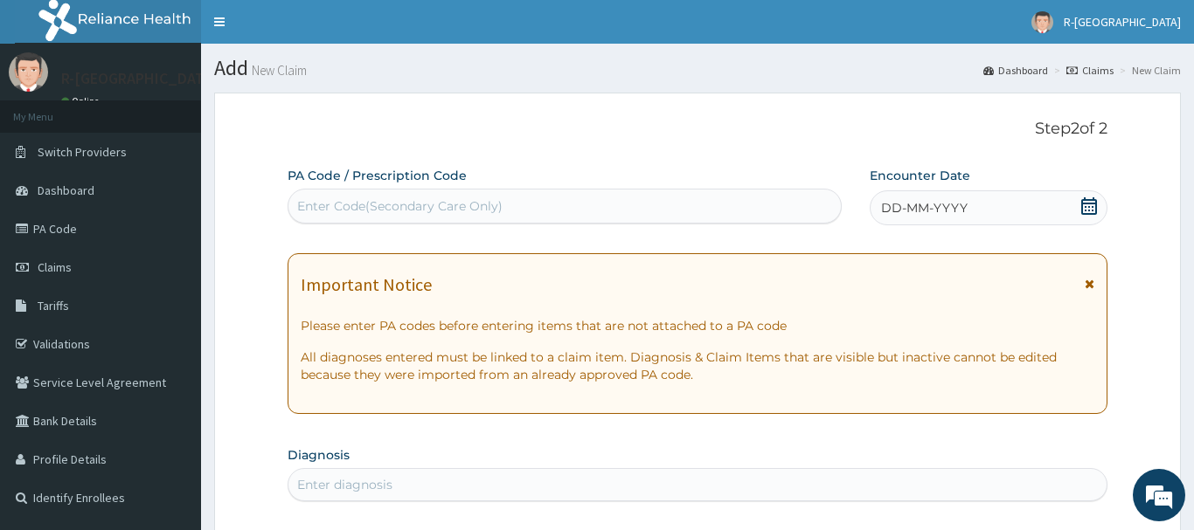
click at [1090, 208] on icon at bounding box center [1089, 205] width 16 height 17
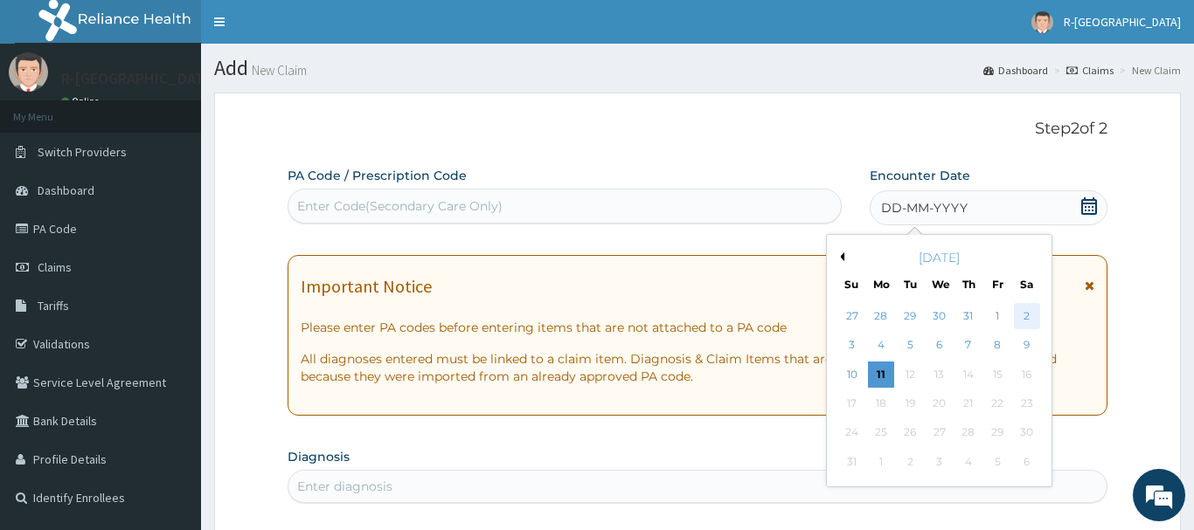
click at [1028, 317] on div "2" at bounding box center [1027, 316] width 26 height 26
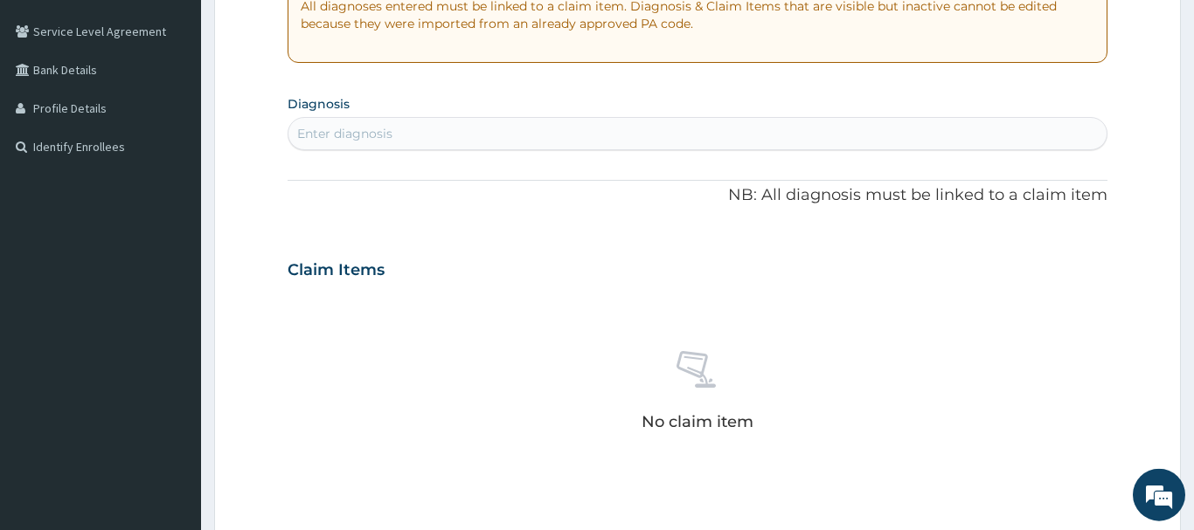
scroll to position [446, 0]
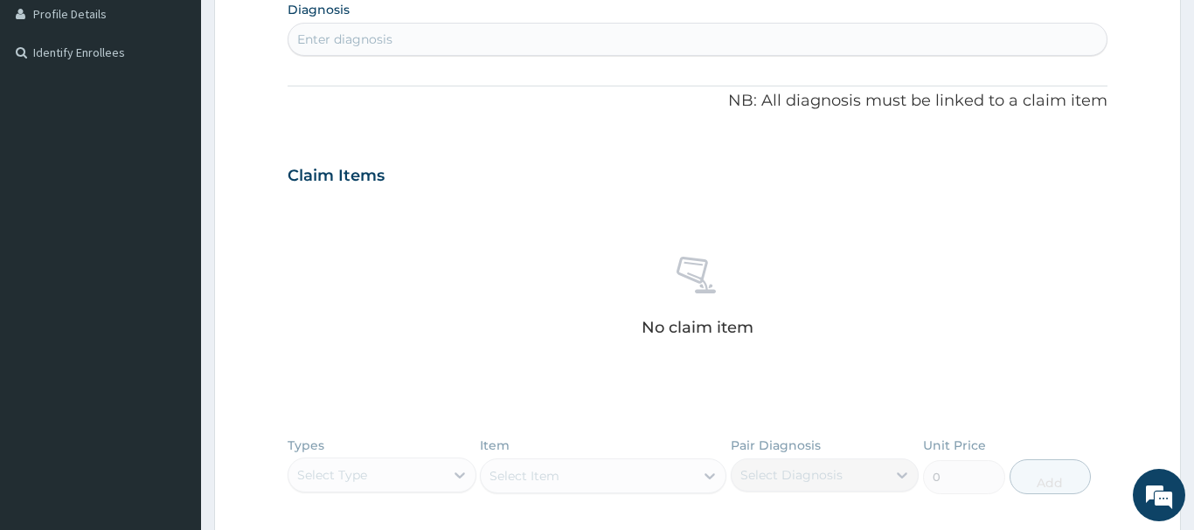
click at [327, 44] on div "Enter diagnosis" at bounding box center [344, 39] width 95 height 17
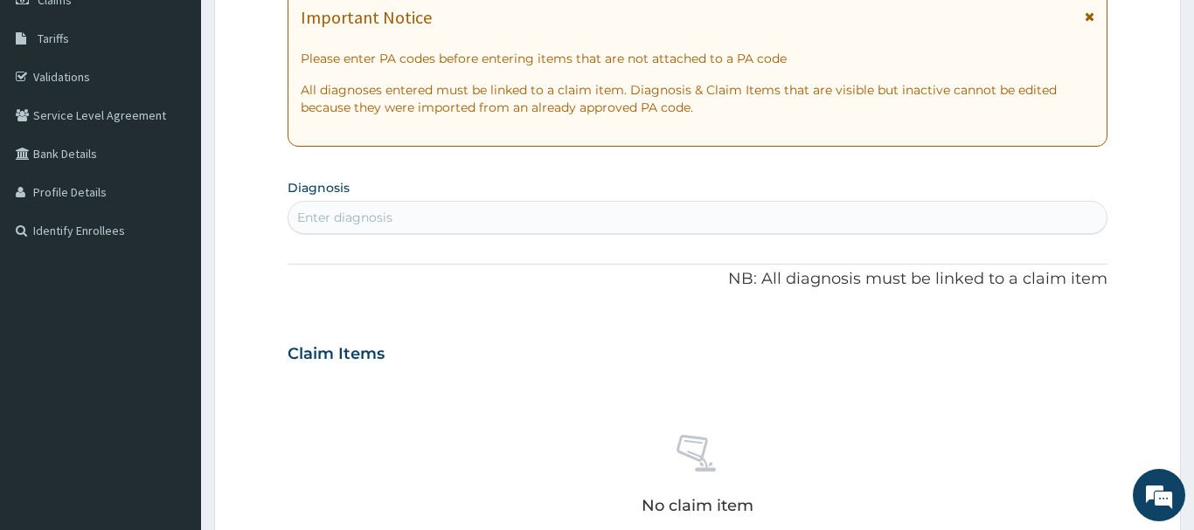
scroll to position [0, 0]
type input "CONSUL"
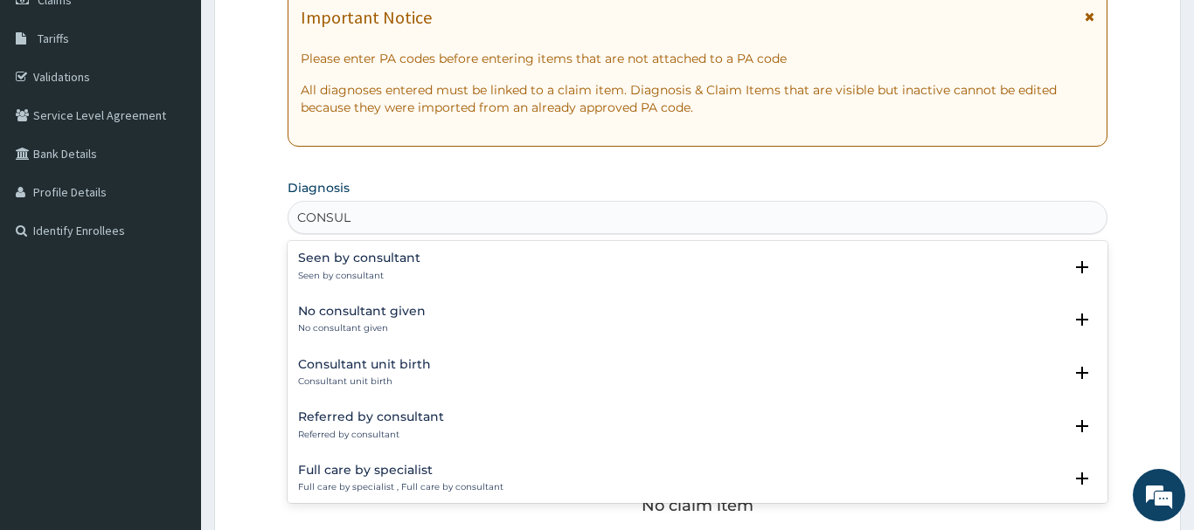
click at [345, 256] on h4 "Seen by consultant" at bounding box center [359, 258] width 122 height 13
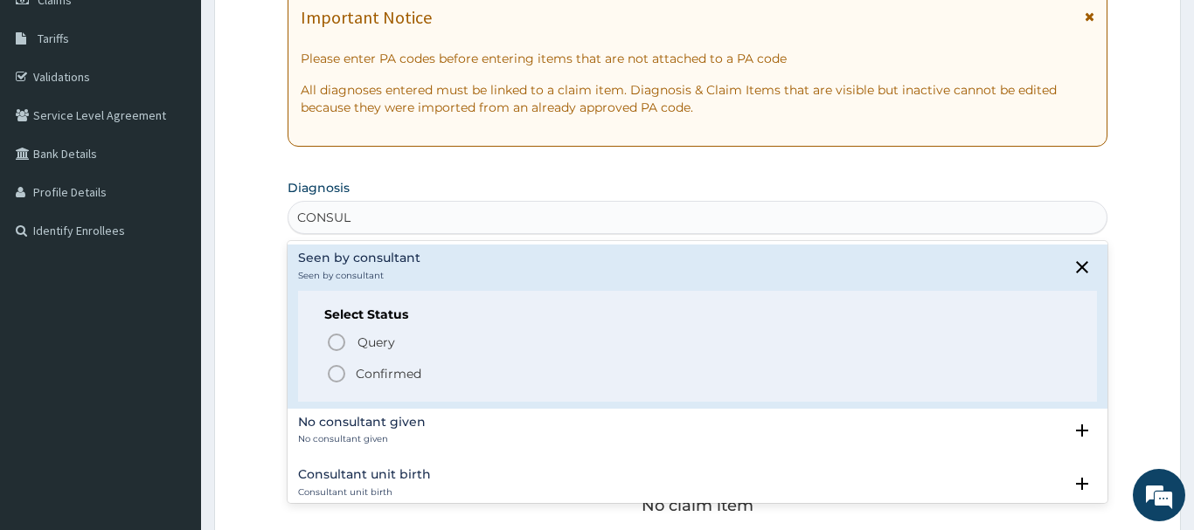
drag, startPoint x: 334, startPoint y: 378, endPoint x: 336, endPoint y: 370, distance: 8.9
click at [334, 378] on icon "status option filled" at bounding box center [336, 374] width 21 height 21
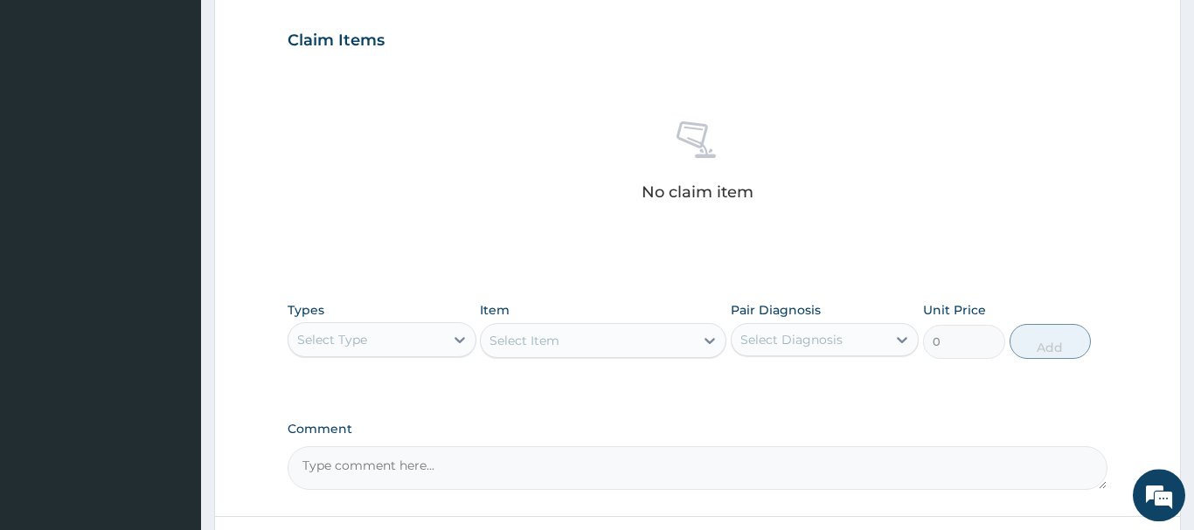
scroll to position [624, 0]
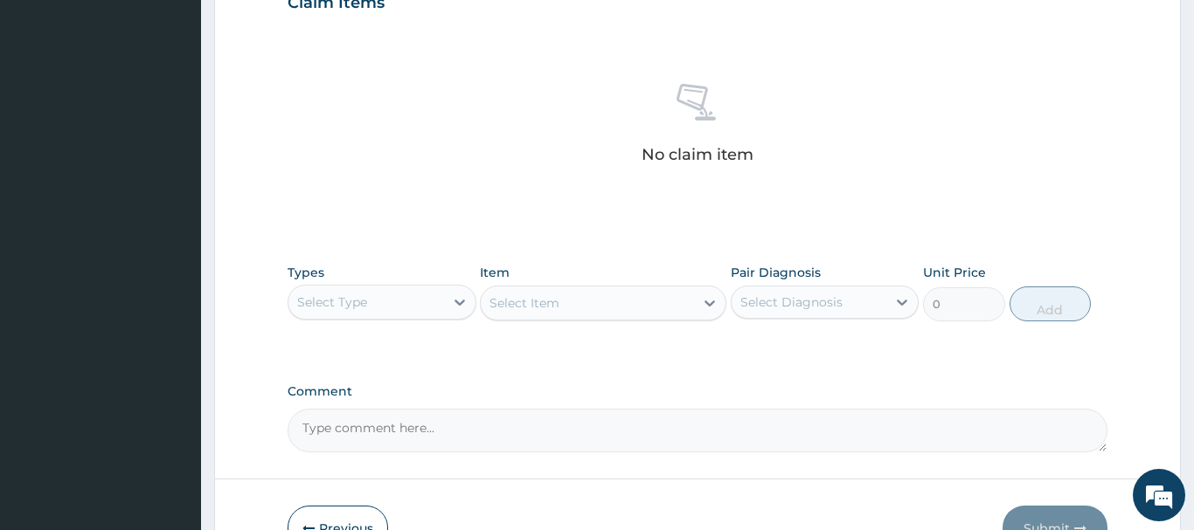
click at [369, 304] on div "Select Type" at bounding box center [366, 302] width 156 height 28
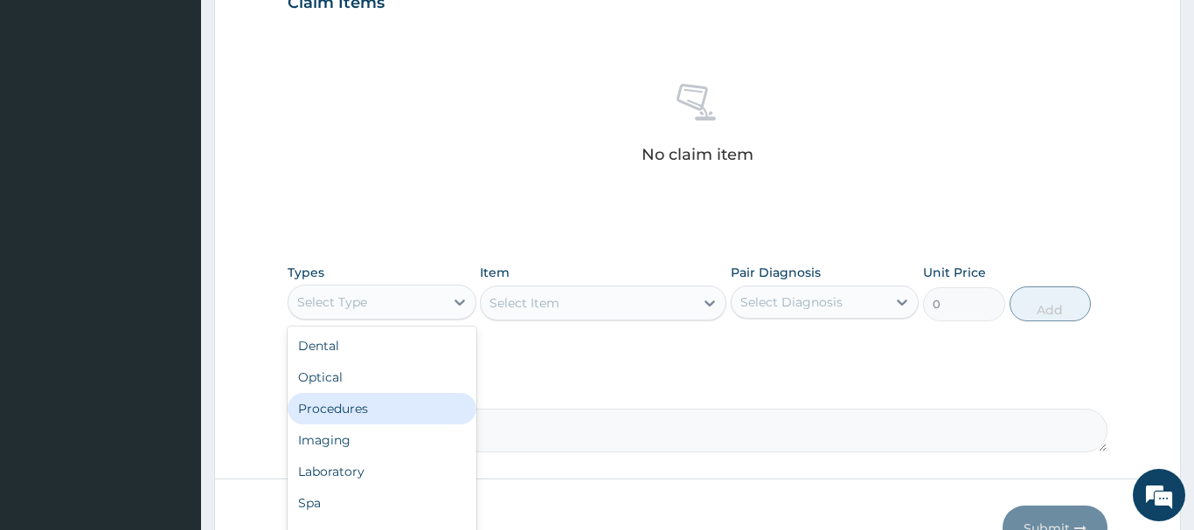
click at [343, 409] on div "Procedures" at bounding box center [382, 408] width 189 height 31
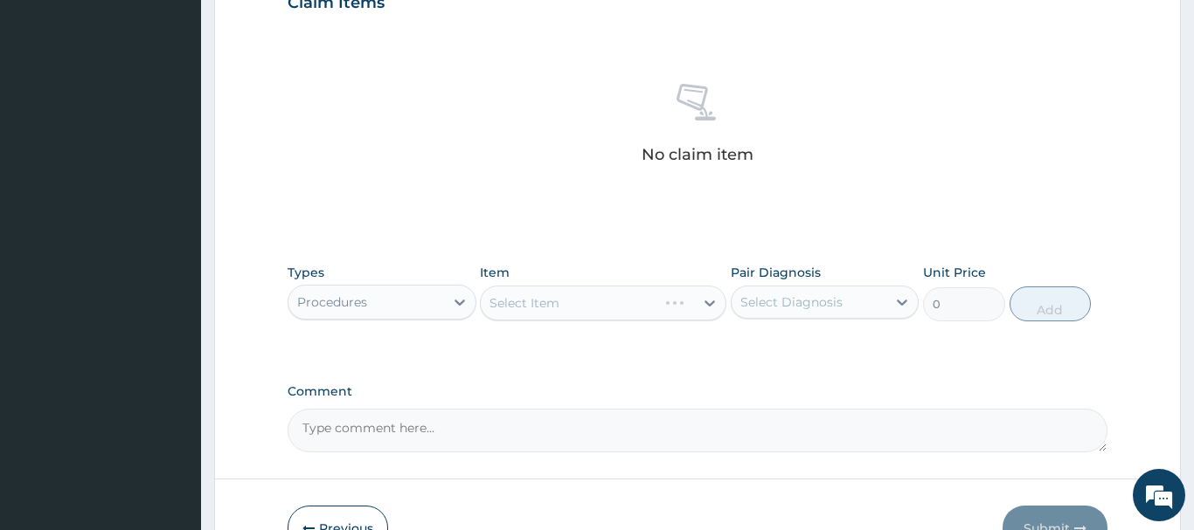
click at [539, 301] on div "Select Item" at bounding box center [603, 303] width 246 height 35
click at [531, 304] on div "Select Item" at bounding box center [524, 302] width 70 height 17
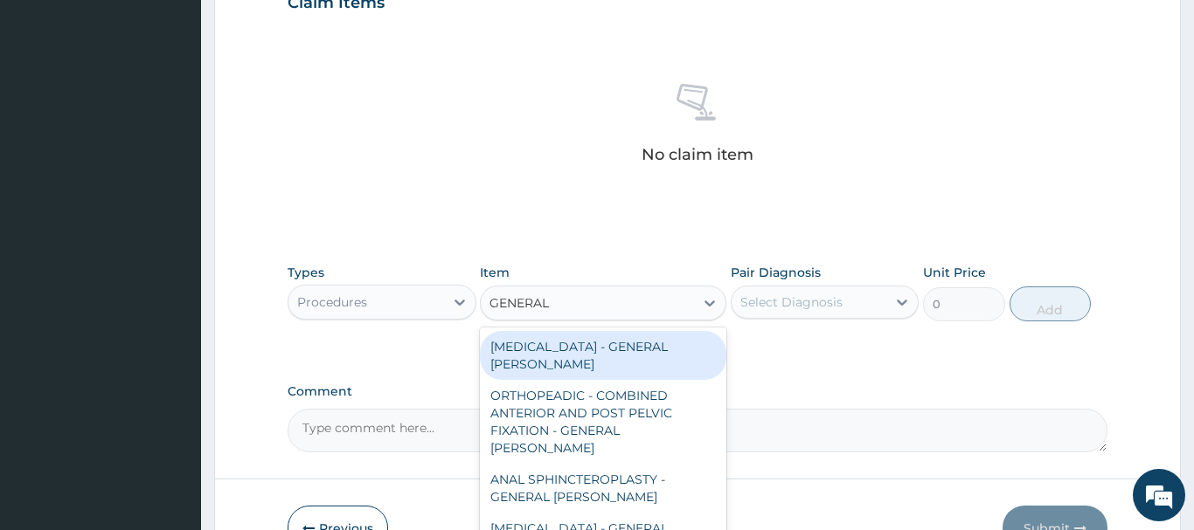
type input "GENERAL C"
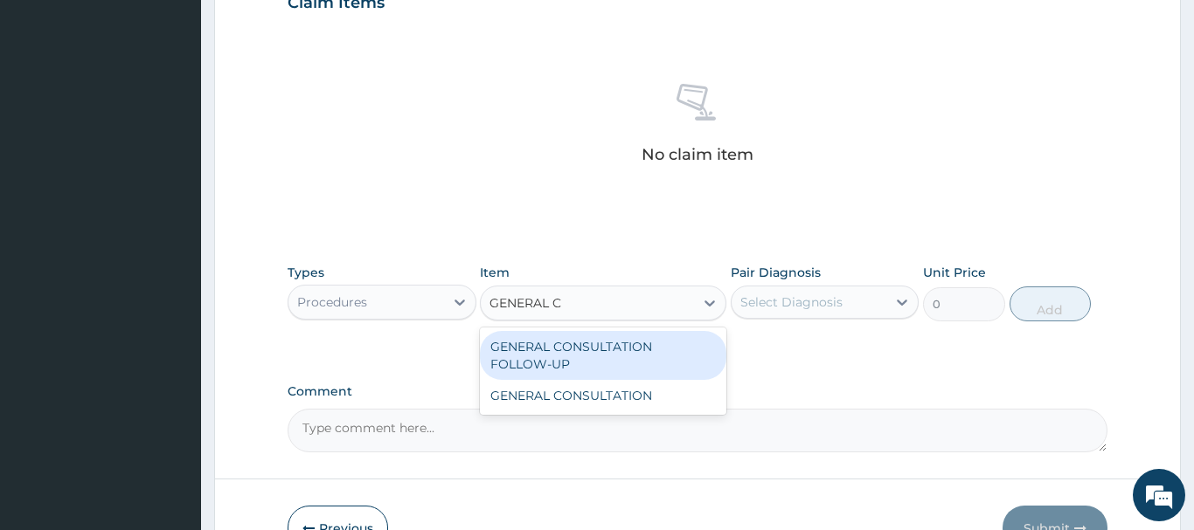
click at [609, 333] on div "GENERAL CONSULTATION FOLLOW-UP" at bounding box center [603, 355] width 246 height 49
type input "4500"
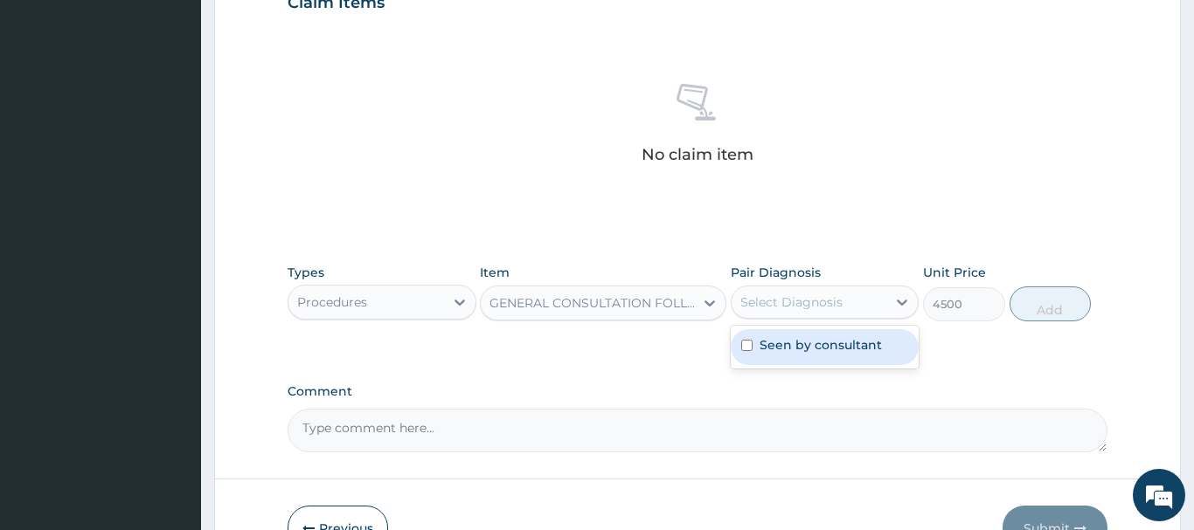
click at [845, 296] on div "Select Diagnosis" at bounding box center [809, 302] width 156 height 28
click at [811, 340] on label "Seen by consultant" at bounding box center [820, 344] width 122 height 17
checkbox input "true"
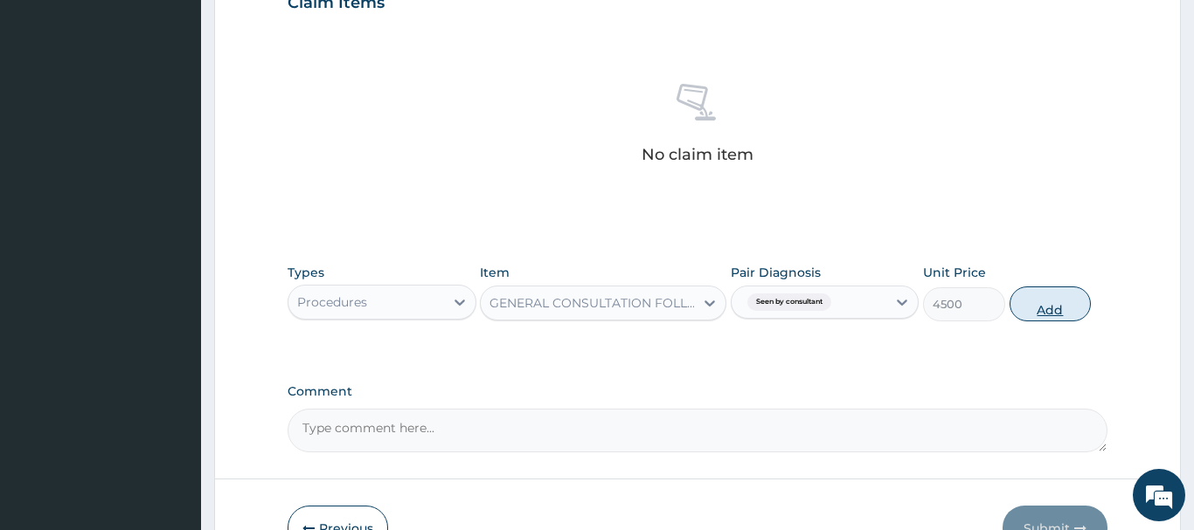
click at [1057, 301] on button "Add" at bounding box center [1050, 304] width 82 height 35
type input "0"
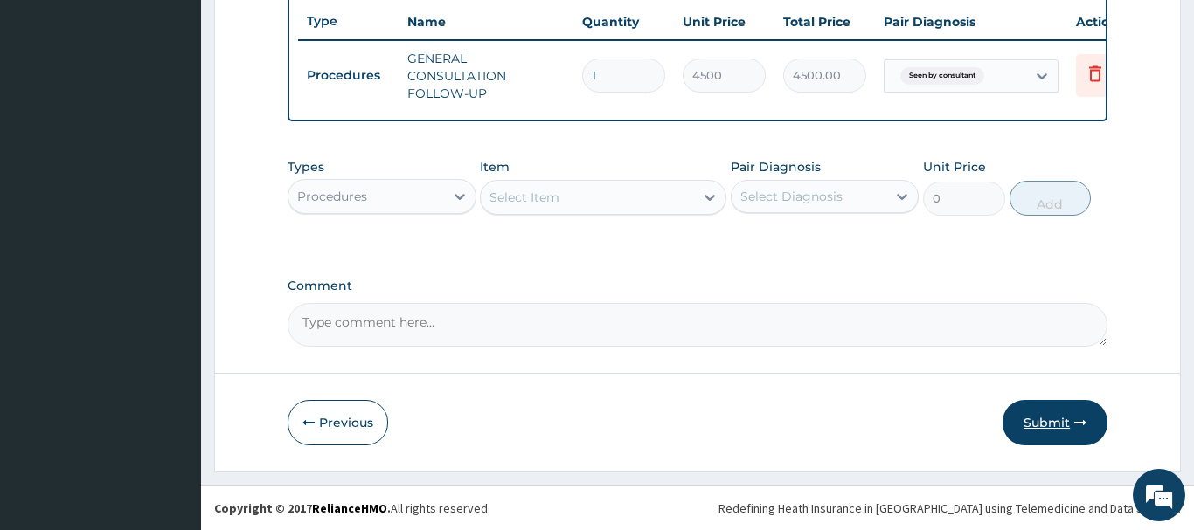
click at [1054, 421] on button "Submit" at bounding box center [1054, 422] width 105 height 45
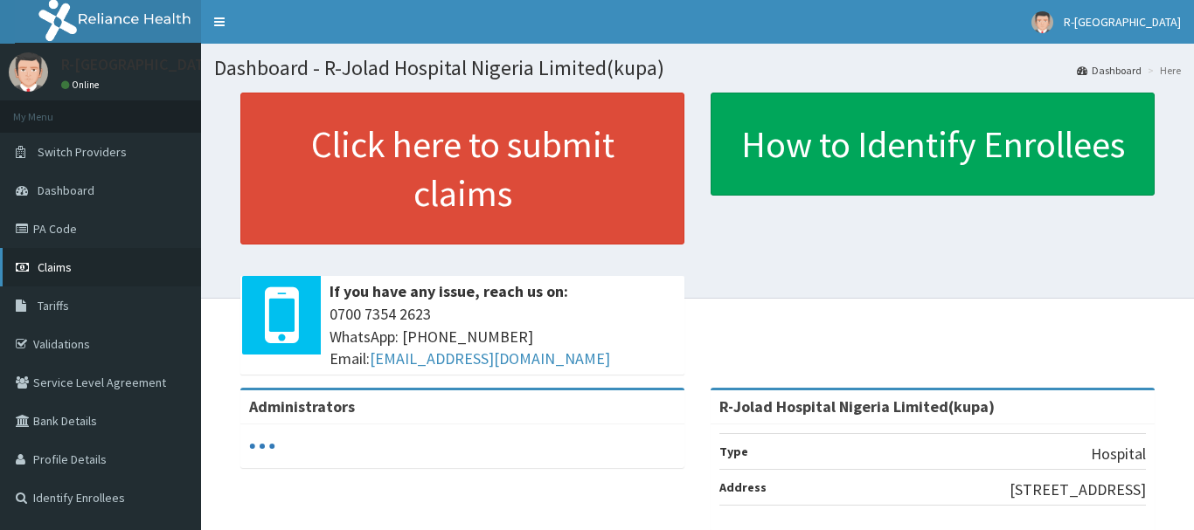
click at [64, 262] on span "Claims" at bounding box center [55, 268] width 34 height 16
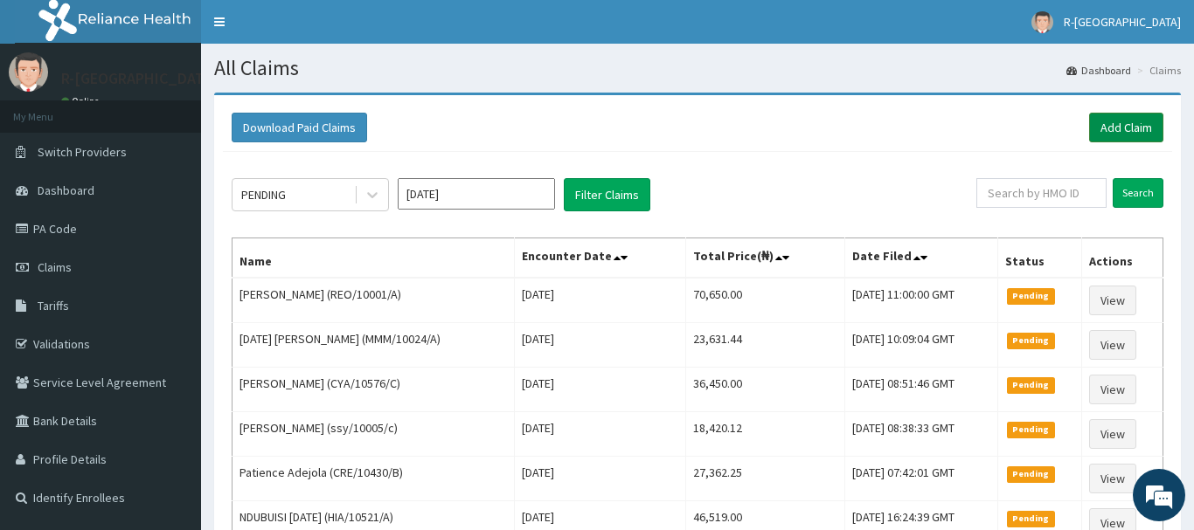
drag, startPoint x: 1118, startPoint y: 124, endPoint x: 1122, endPoint y: 111, distance: 13.8
click at [1119, 123] on link "Add Claim" at bounding box center [1126, 128] width 74 height 30
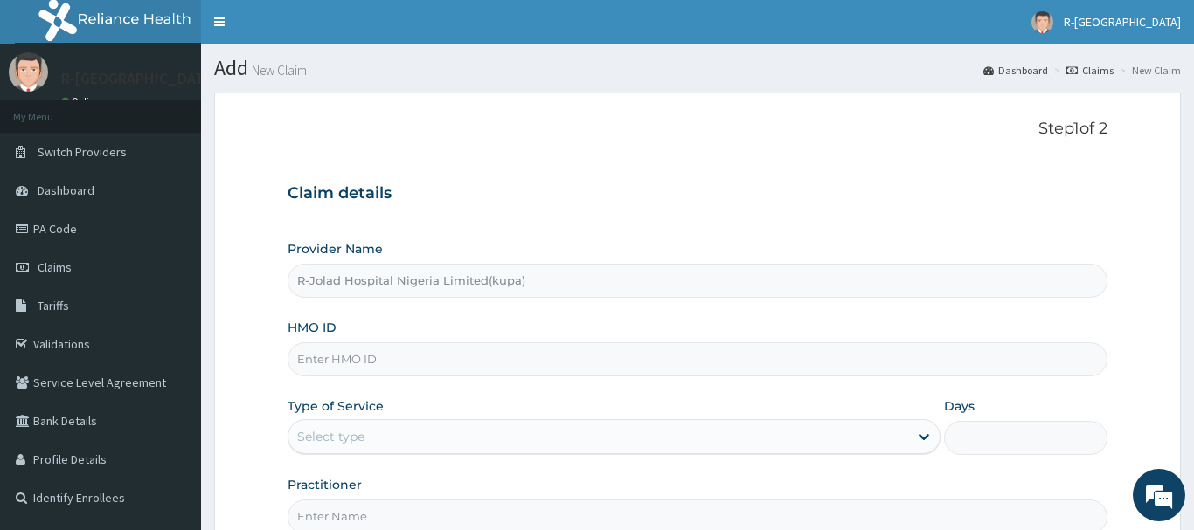
type input "R-Jolad Hospital Nigeria Limited(kupa)"
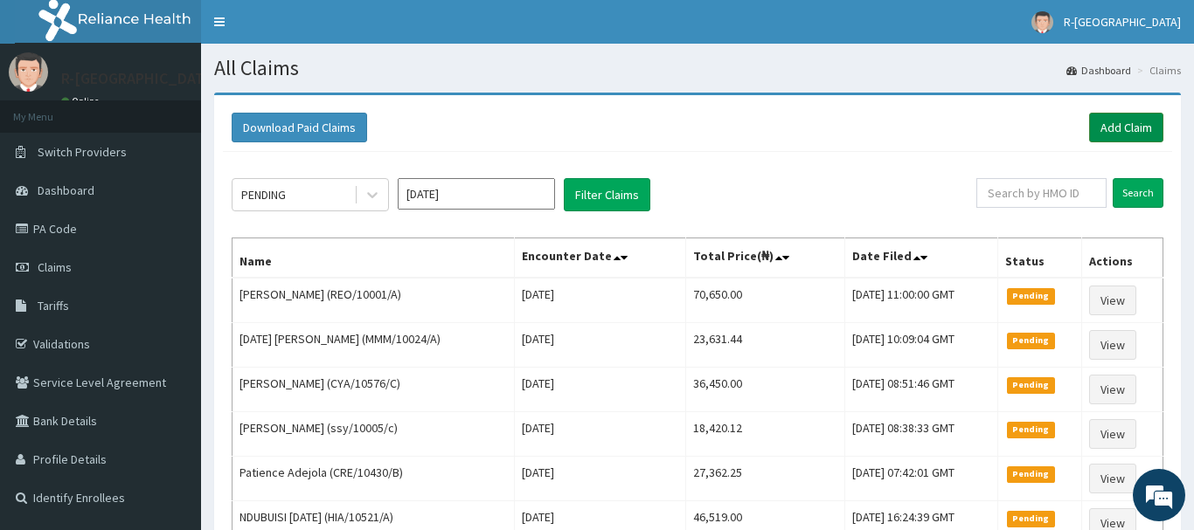
click at [1110, 126] on link "Add Claim" at bounding box center [1126, 128] width 74 height 30
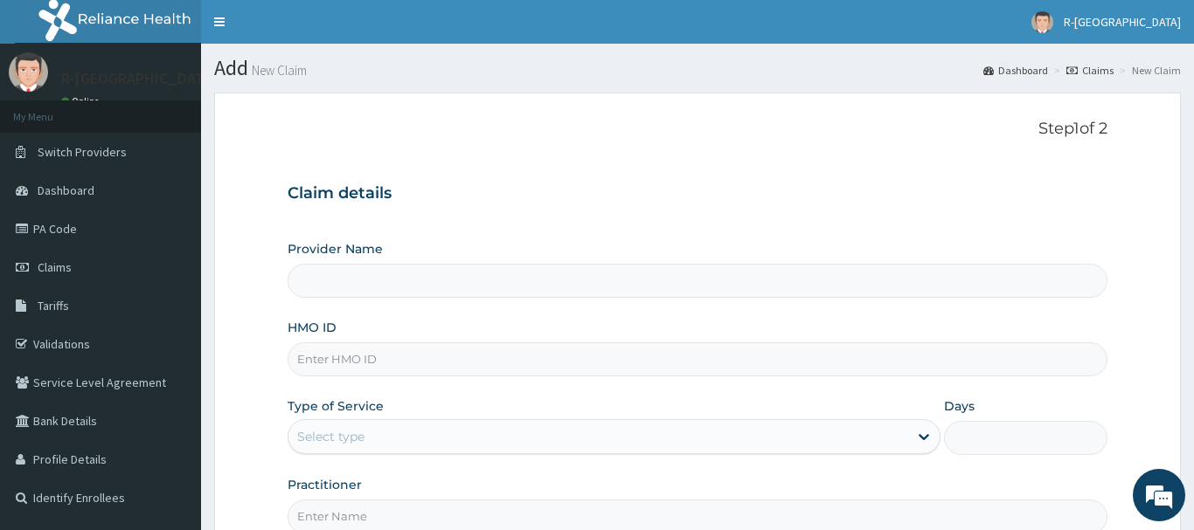
scroll to position [188, 0]
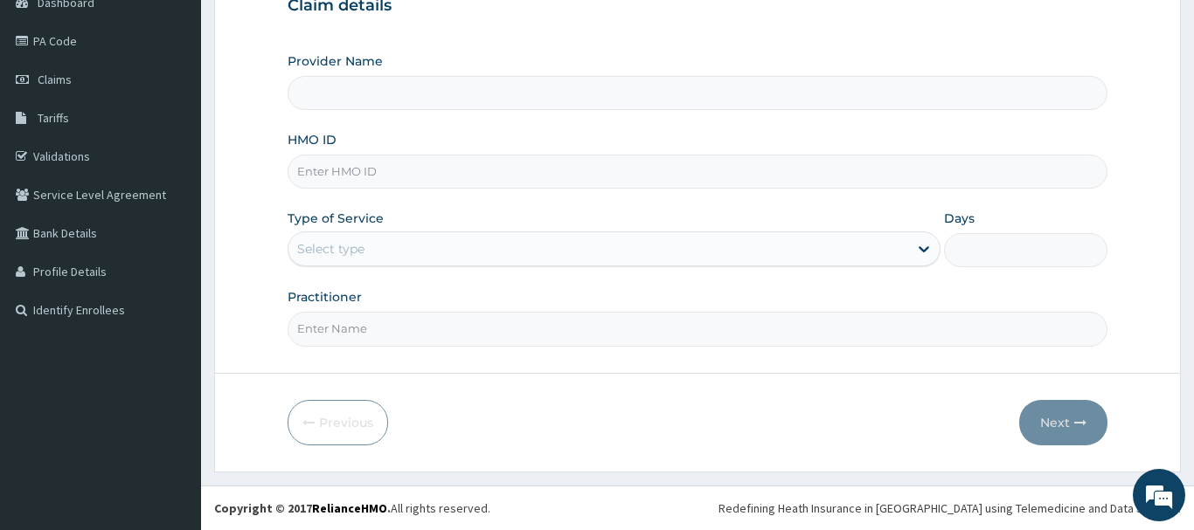
type input "PRN/10237/A"
type input "R-Jolad Hospital Nigeria Limited(kupa)"
type input "PRN/10237/A"
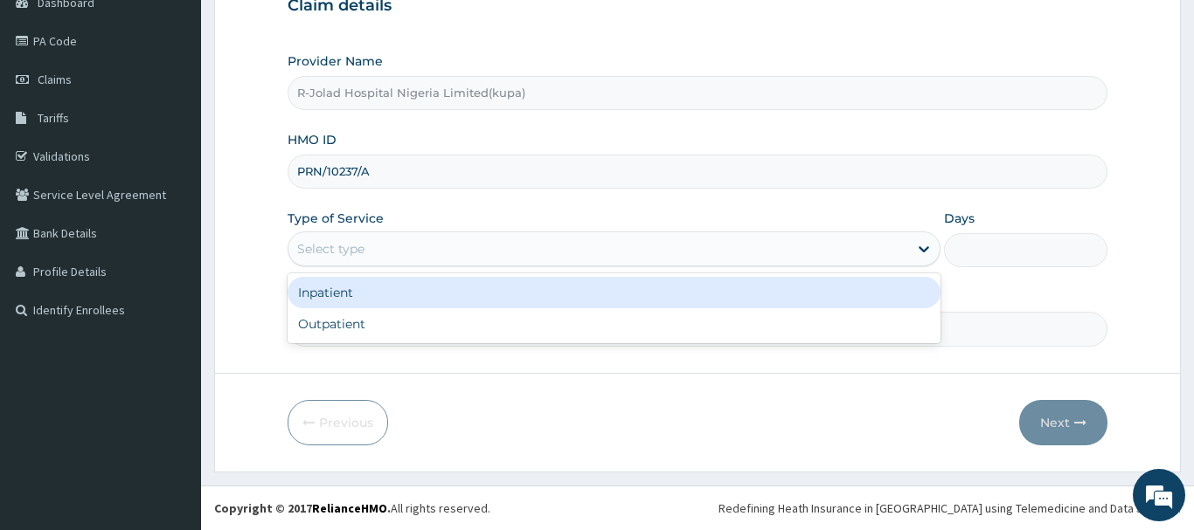
drag, startPoint x: 343, startPoint y: 241, endPoint x: 331, endPoint y: 259, distance: 20.8
click at [342, 243] on div "Select type" at bounding box center [330, 248] width 67 height 17
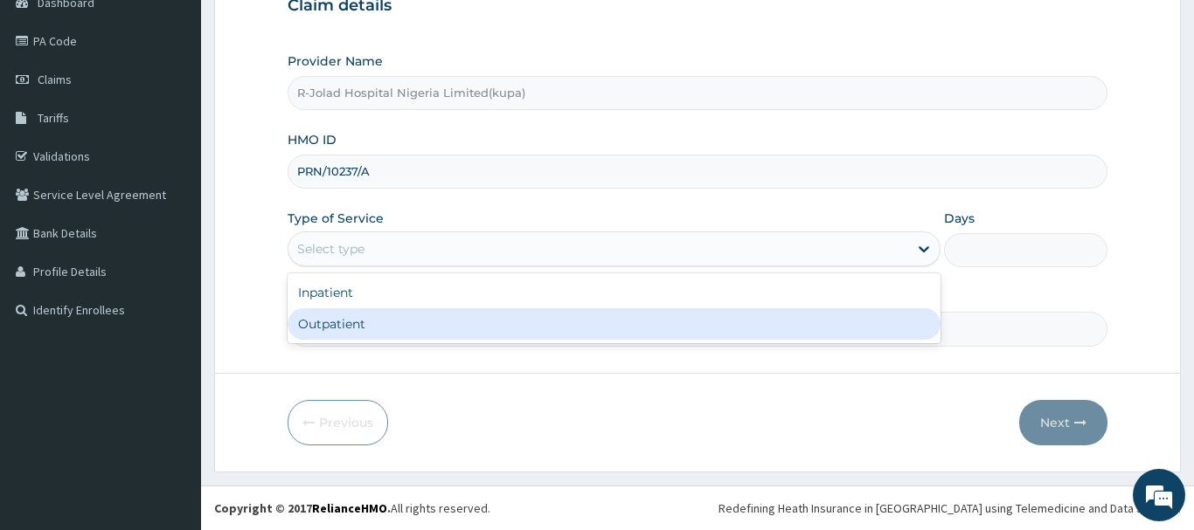
click at [315, 330] on div "Outpatient" at bounding box center [615, 323] width 654 height 31
type input "1"
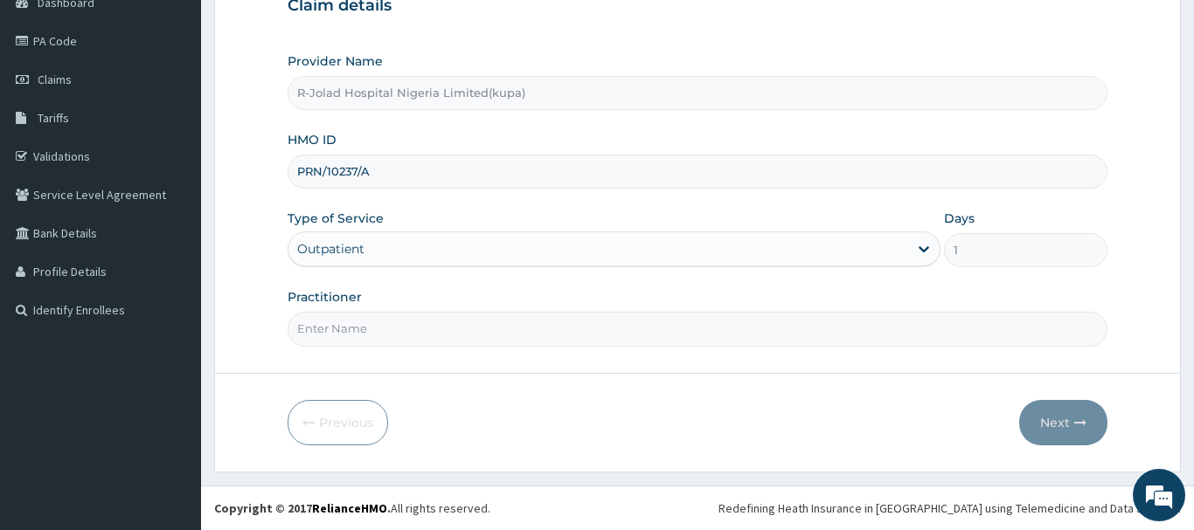
click at [321, 325] on input "Practitioner" at bounding box center [698, 329] width 820 height 34
type input "JOY"
click at [1054, 420] on button "Next" at bounding box center [1063, 422] width 88 height 45
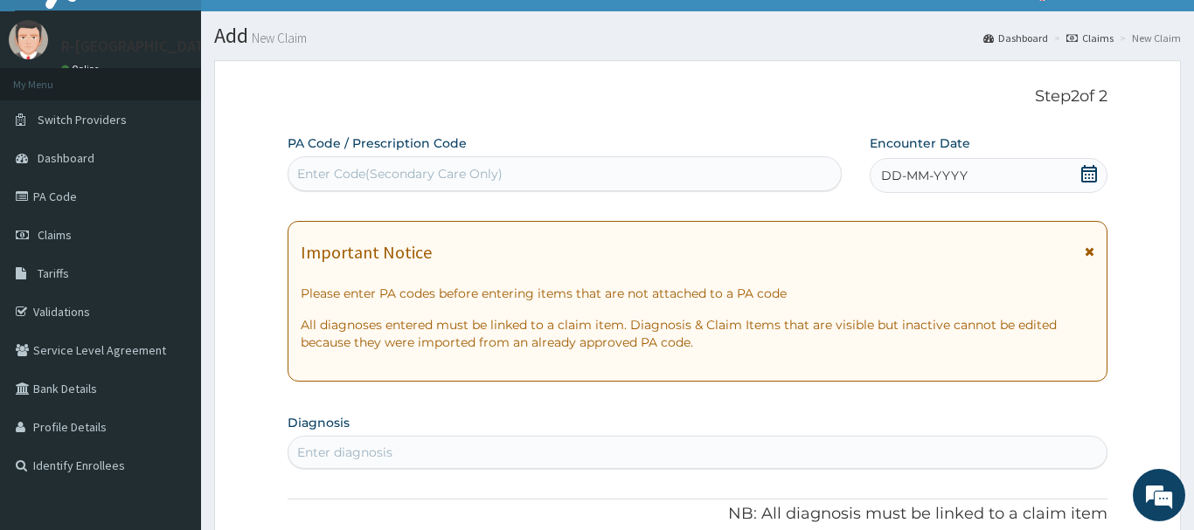
scroll to position [10, 0]
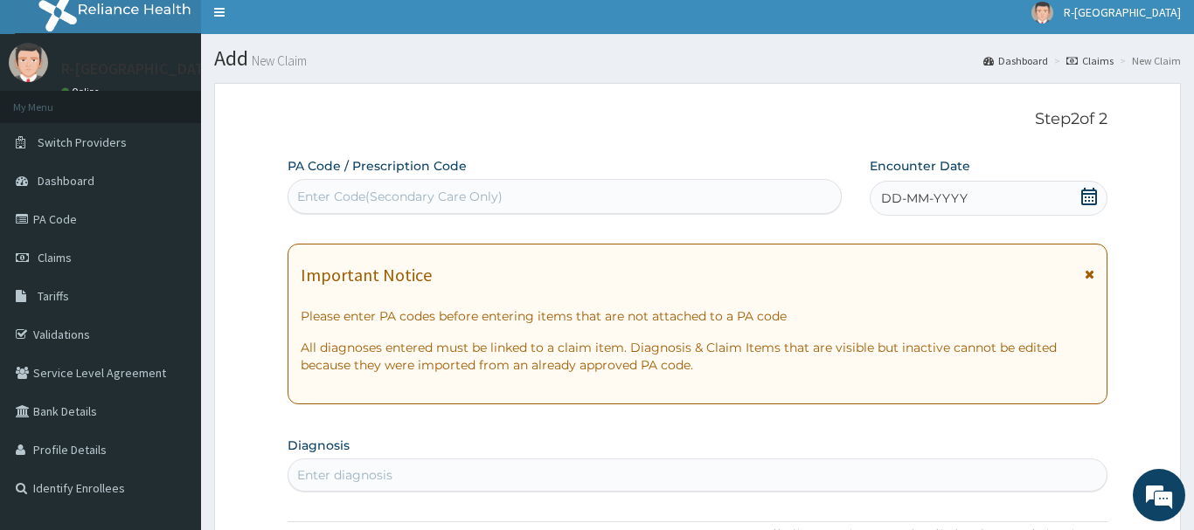
click at [308, 197] on div "Enter Code(Secondary Care Only)" at bounding box center [399, 196] width 205 height 17
paste input "PA/4EC720"
type input "PA/4EC720"
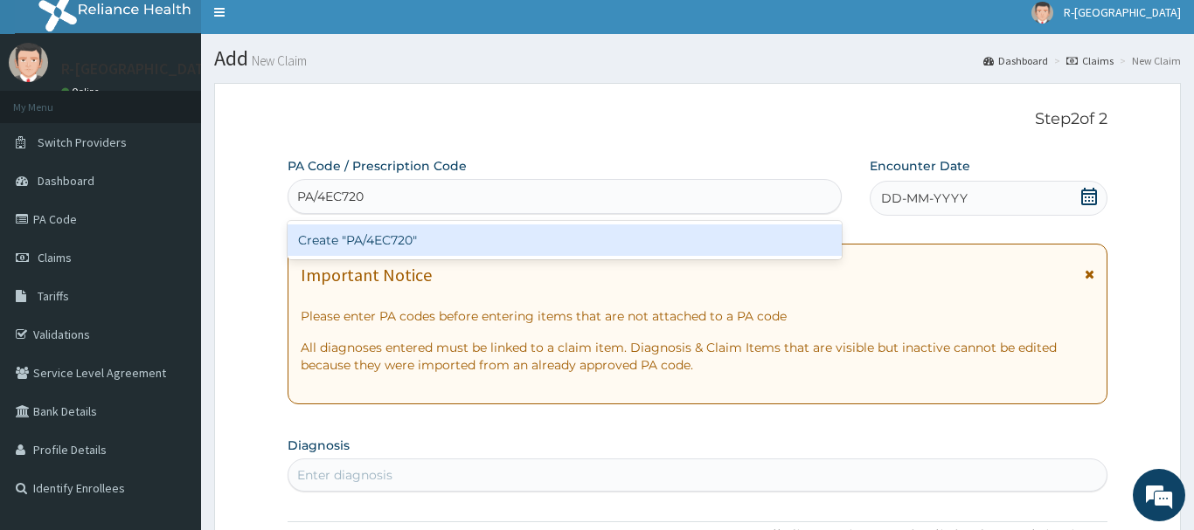
click at [365, 238] on div "Create "PA/4EC720"" at bounding box center [565, 240] width 554 height 31
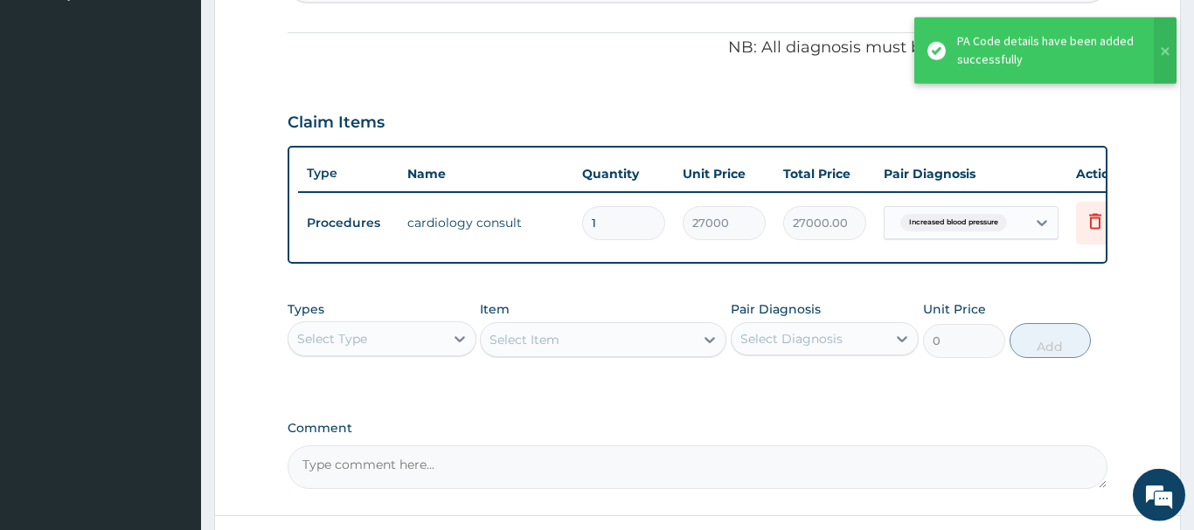
scroll to position [468, 0]
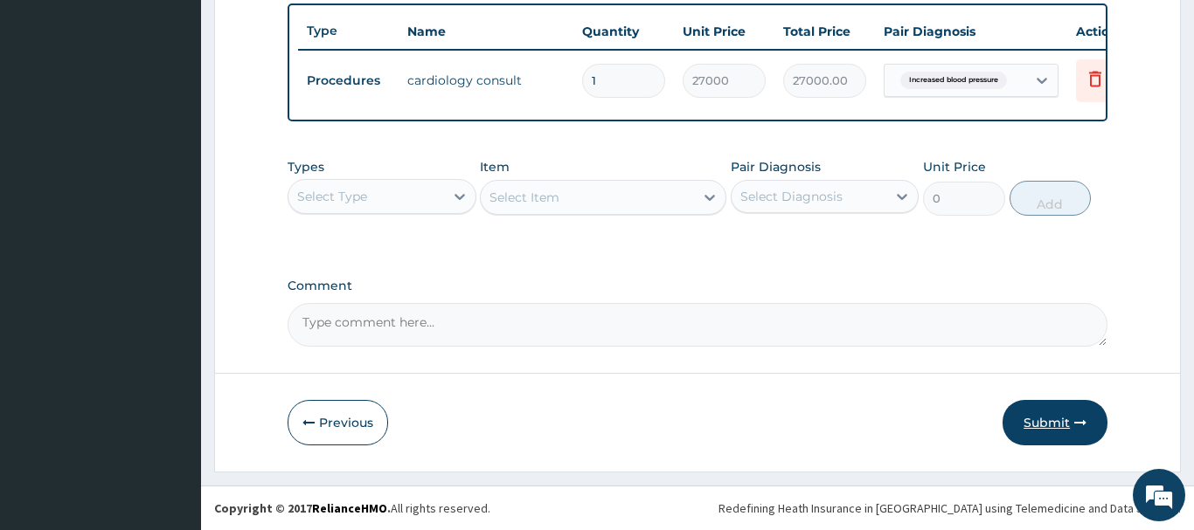
click at [1050, 425] on button "Submit" at bounding box center [1054, 422] width 105 height 45
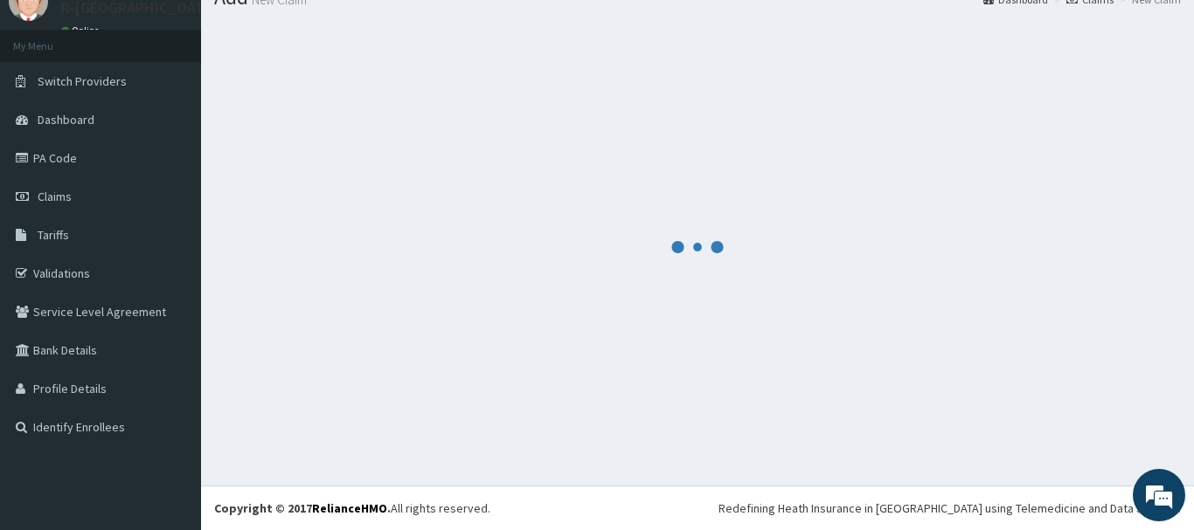
scroll to position [71, 0]
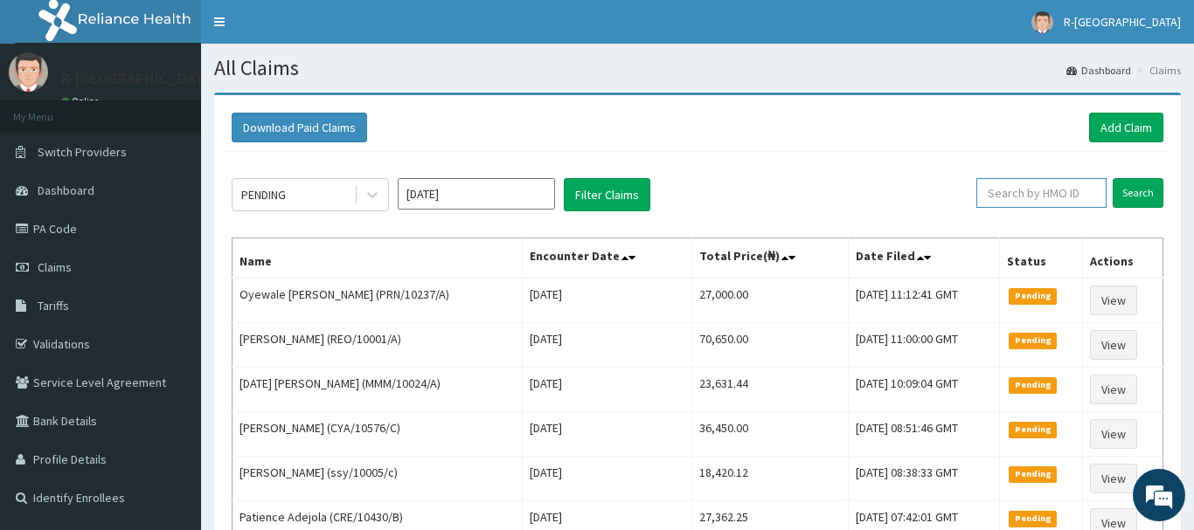
click at [1001, 192] on input "text" at bounding box center [1041, 193] width 130 height 30
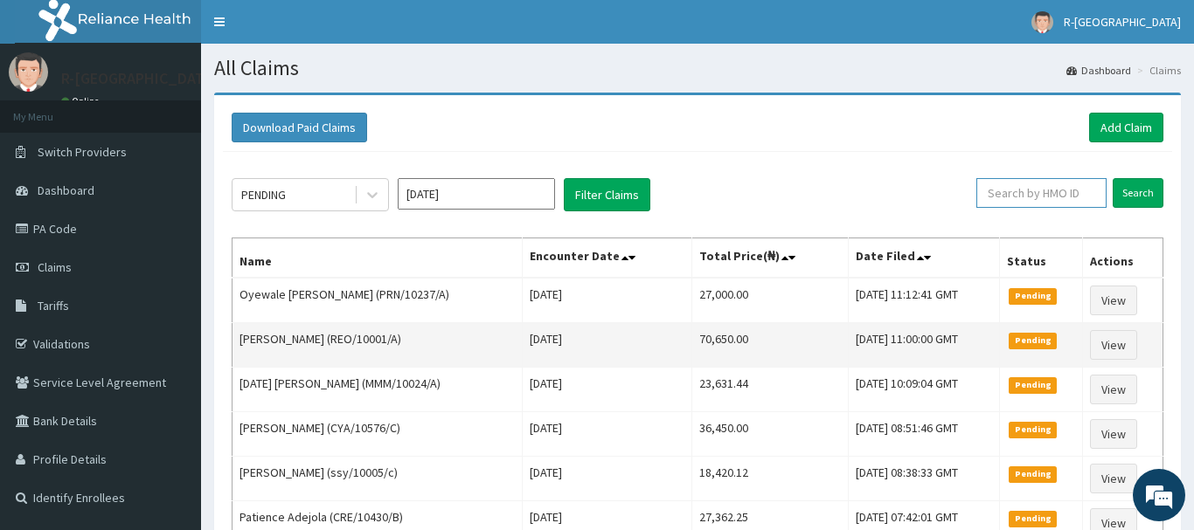
paste input "ssy/10005/c"
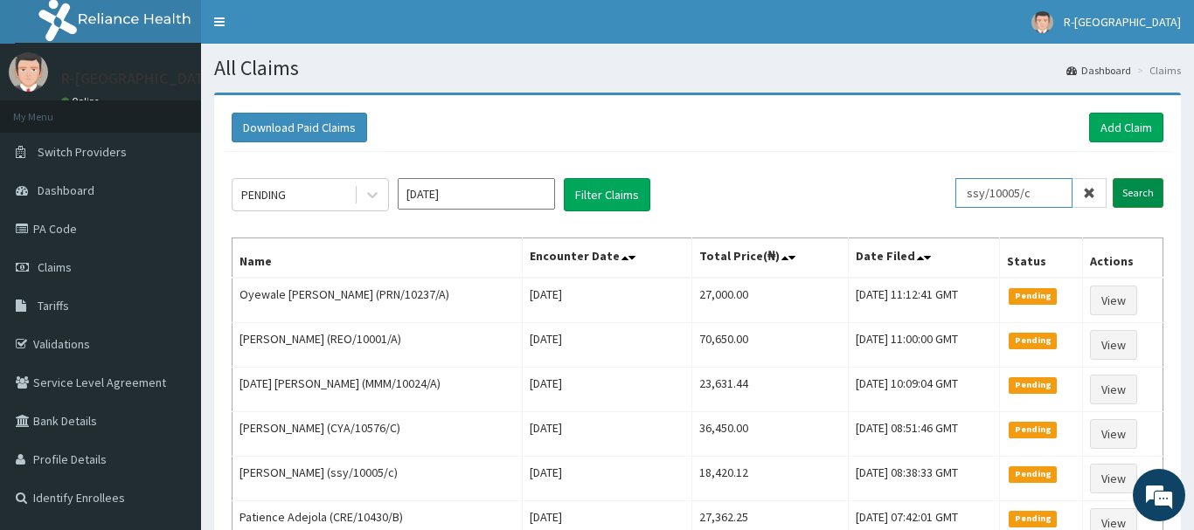
type input "ssy/10005/c"
click at [1146, 198] on input "Search" at bounding box center [1137, 193] width 51 height 30
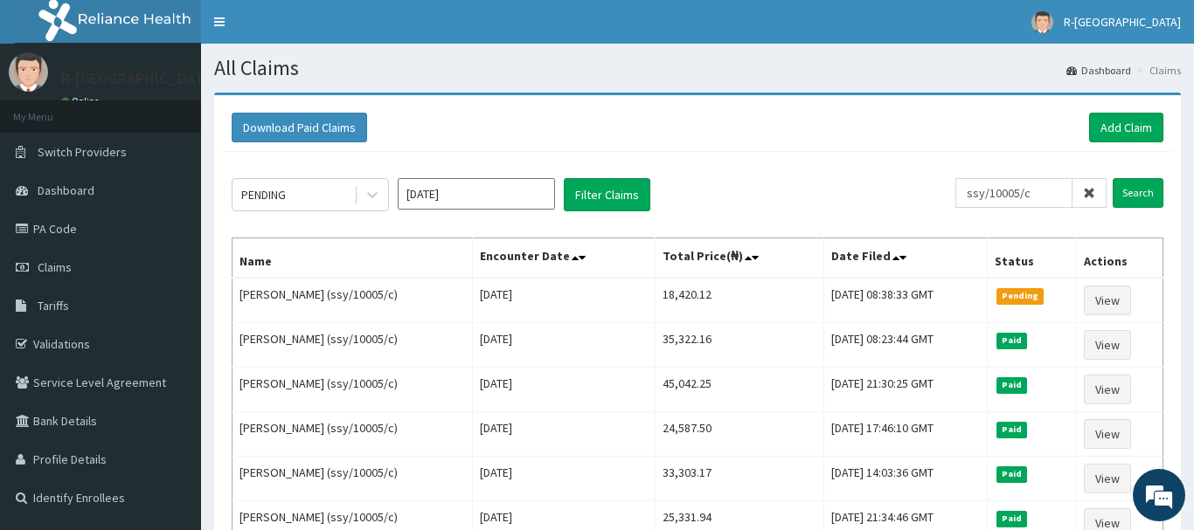
click at [1091, 196] on icon at bounding box center [1089, 193] width 12 height 12
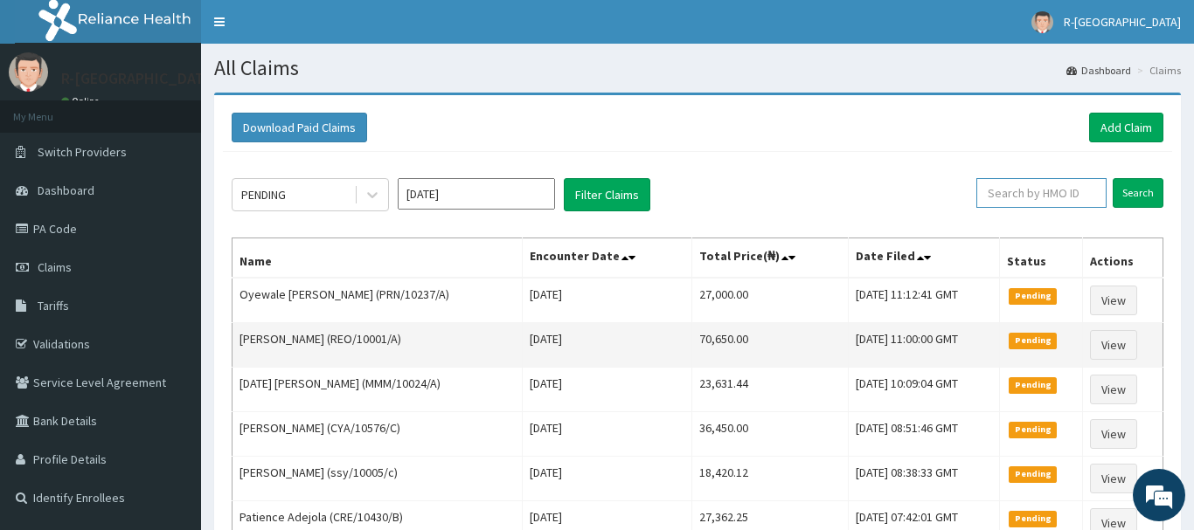
paste input "ENP/10429/B"
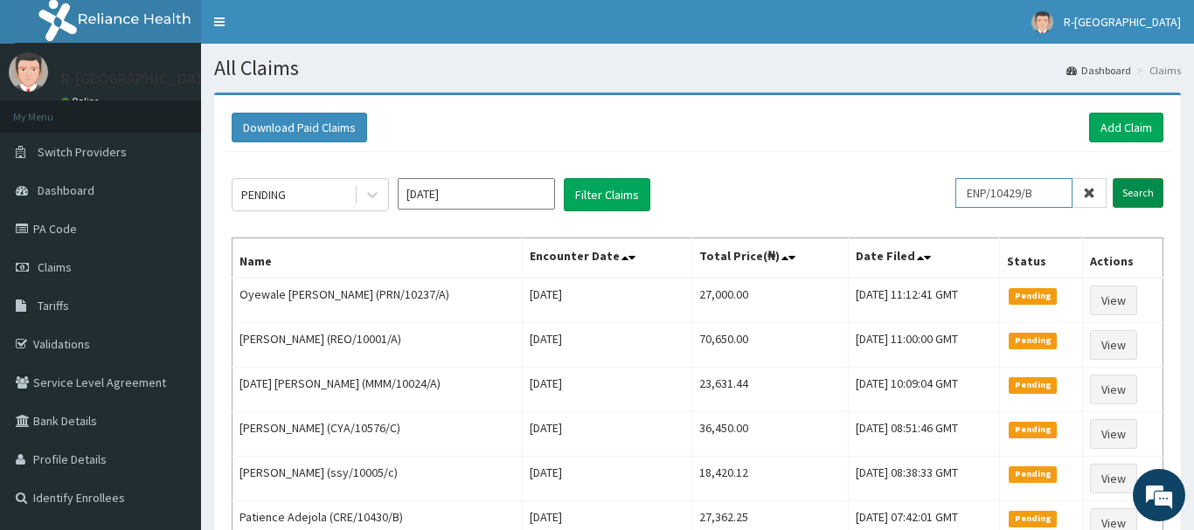
type input "ENP/10429/B"
click at [1139, 197] on input "Search" at bounding box center [1137, 193] width 51 height 30
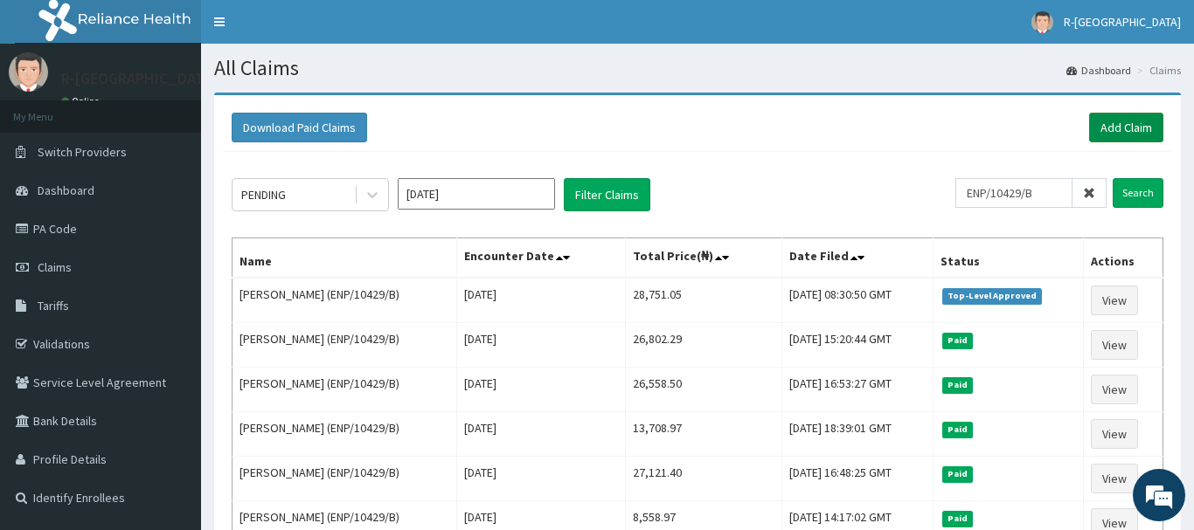
click at [1138, 128] on link "Add Claim" at bounding box center [1126, 128] width 74 height 30
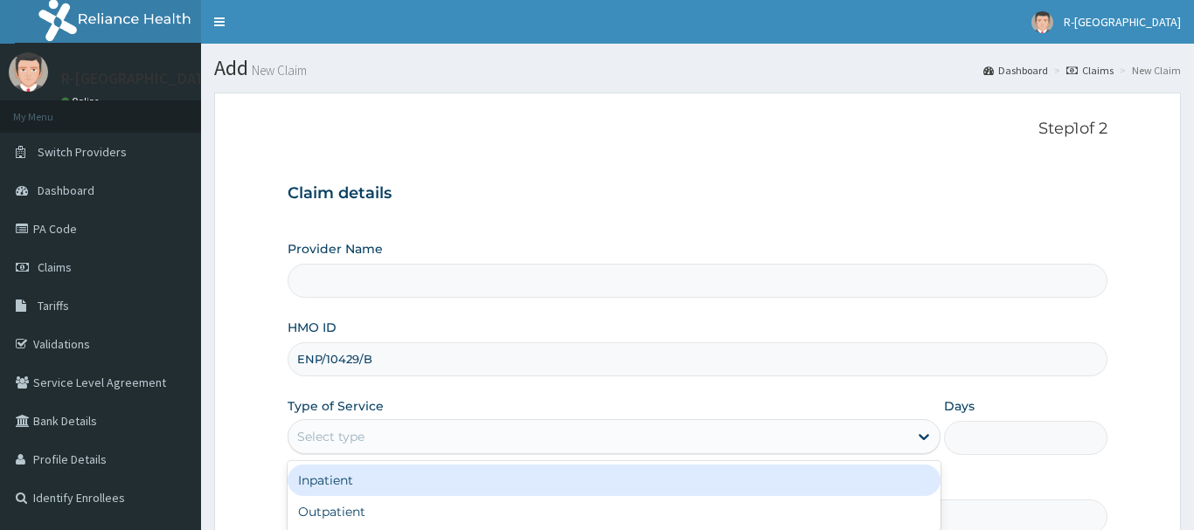
click at [345, 423] on div "Select type" at bounding box center [598, 437] width 620 height 28
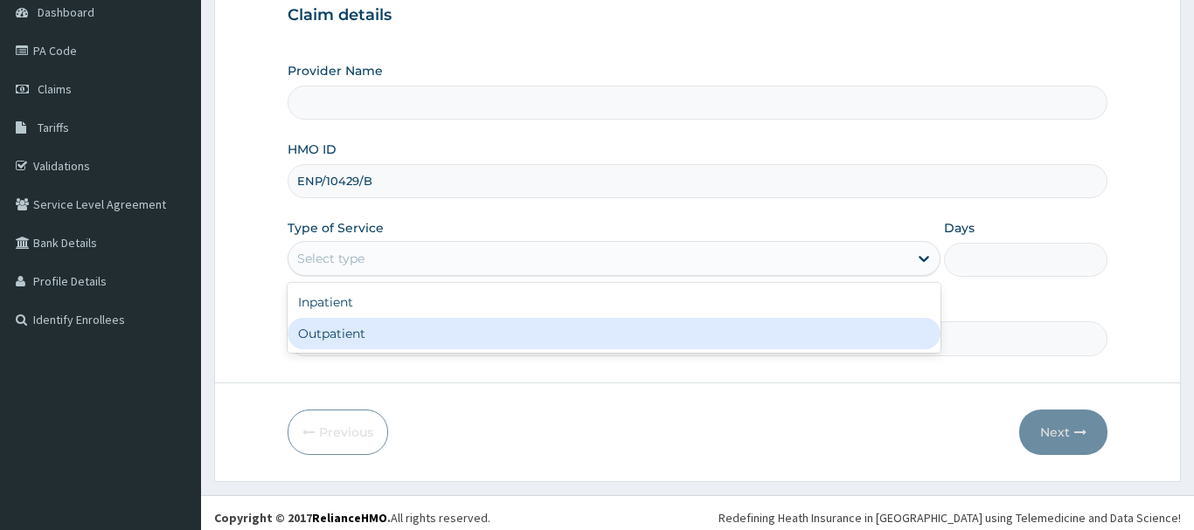
click at [317, 343] on div "Outpatient" at bounding box center [615, 333] width 654 height 31
type input "1"
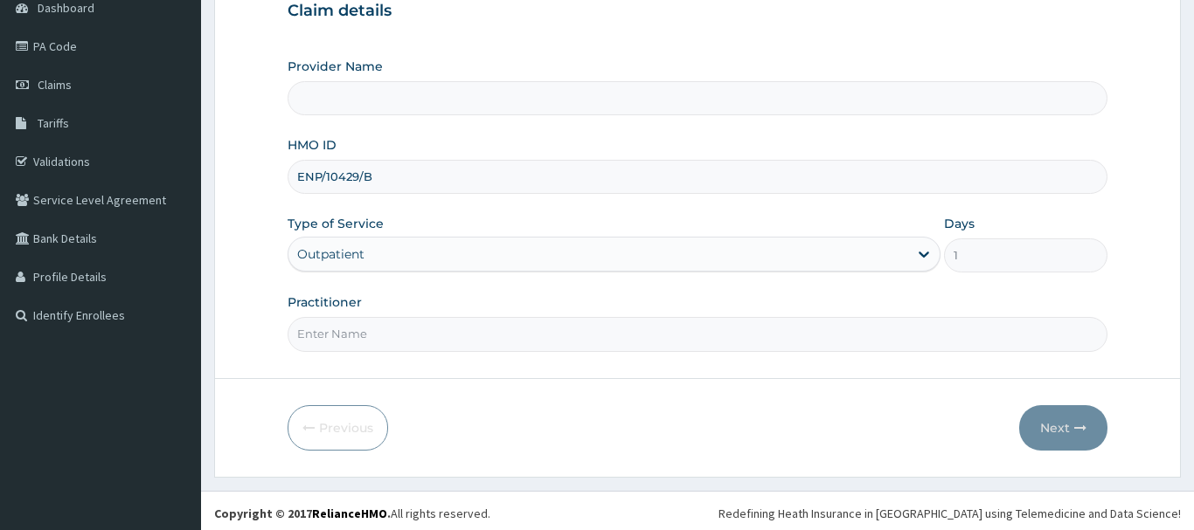
scroll to position [188, 0]
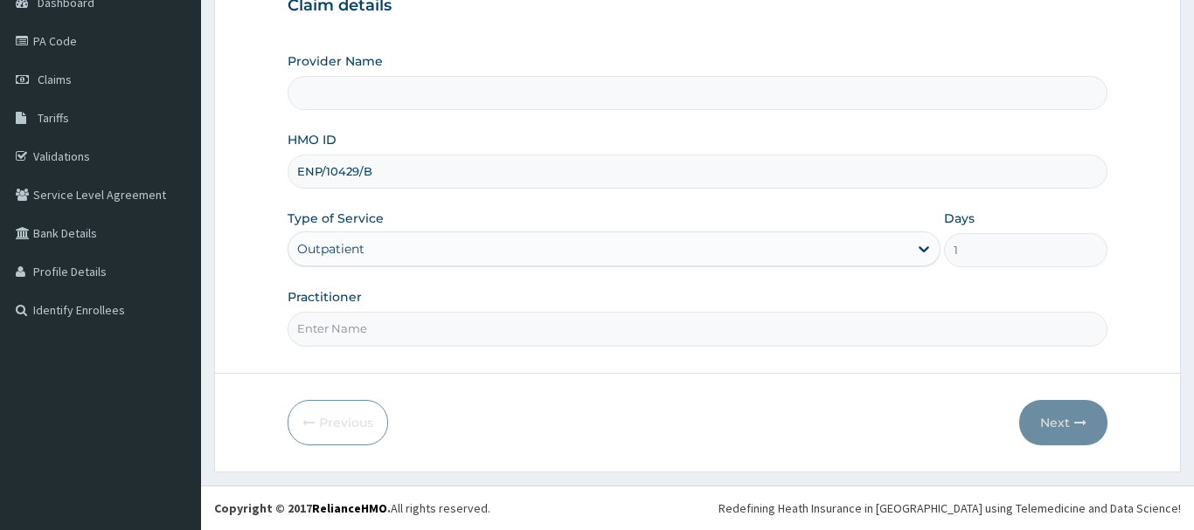
click at [331, 336] on input "Practitioner" at bounding box center [698, 329] width 820 height 34
type input "R-Jolad Hospital Nigeria Limited(kupa)"
paste input "John Ogbonna"
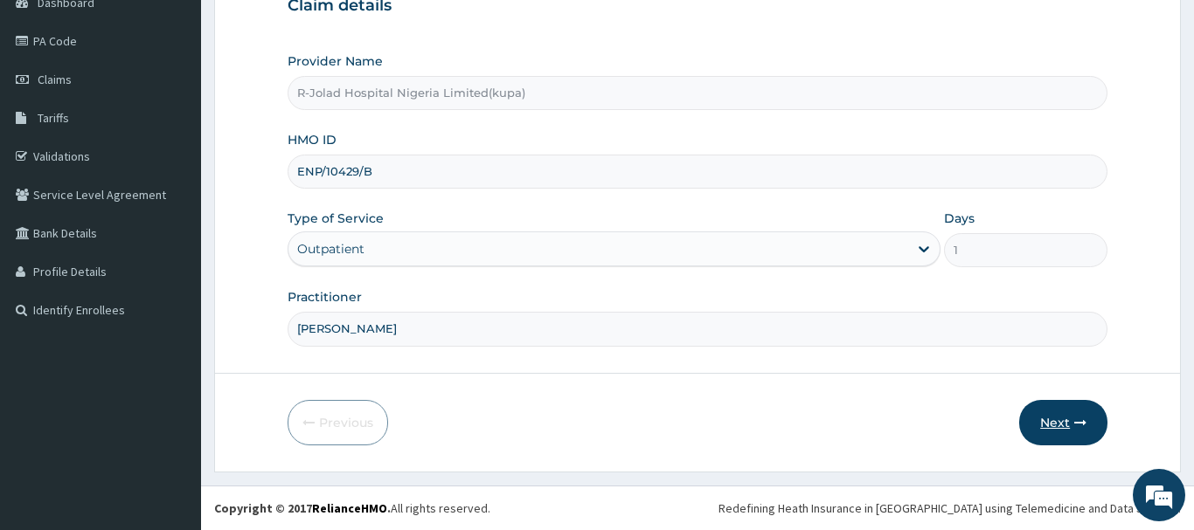
type input "John Ogbonna"
click at [1053, 426] on button "Next" at bounding box center [1063, 422] width 88 height 45
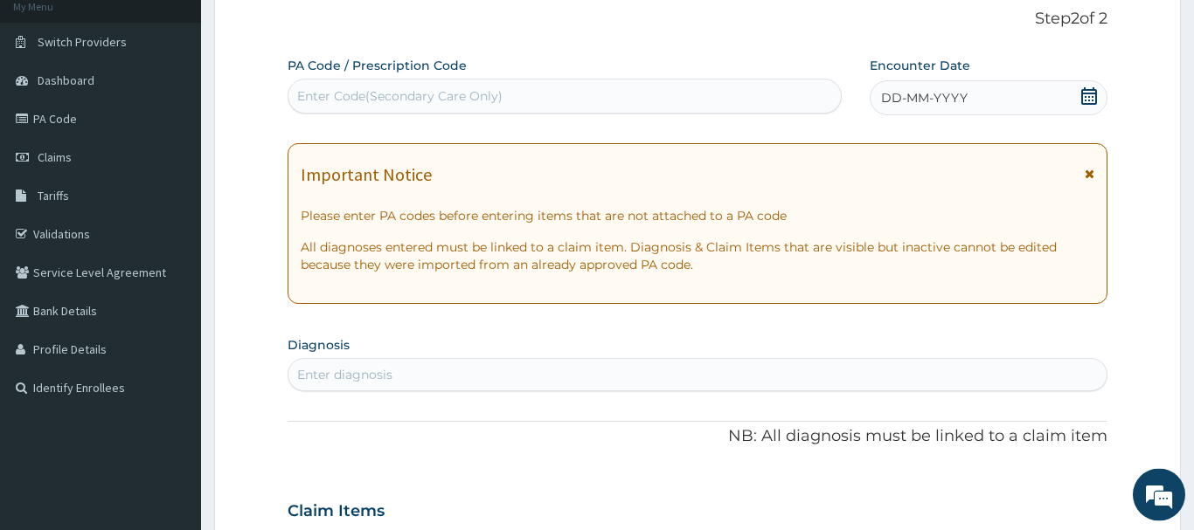
scroll to position [10, 0]
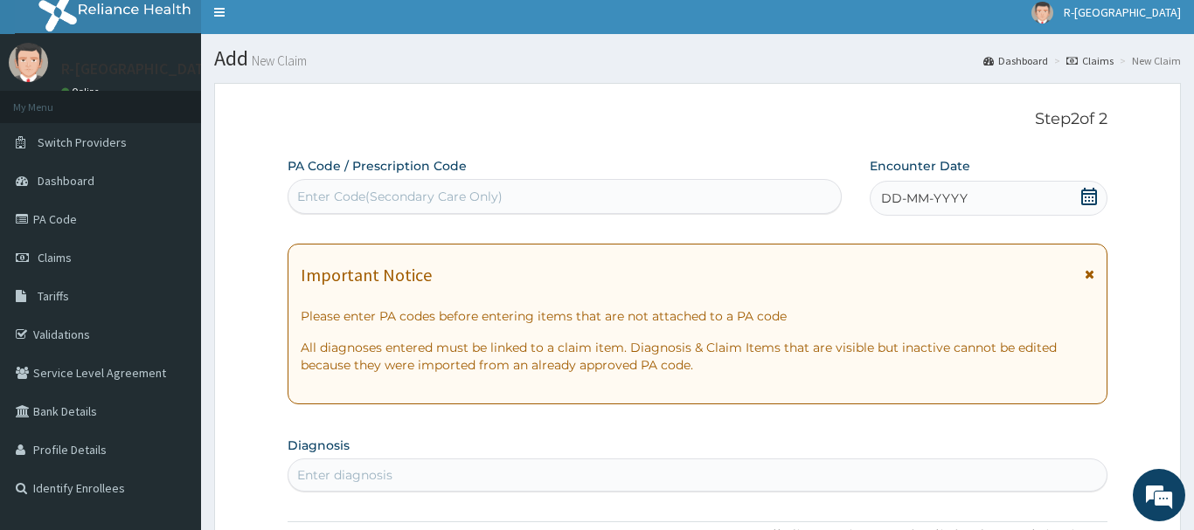
click at [338, 197] on div "Enter Code(Secondary Care Only)" at bounding box center [399, 196] width 205 height 17
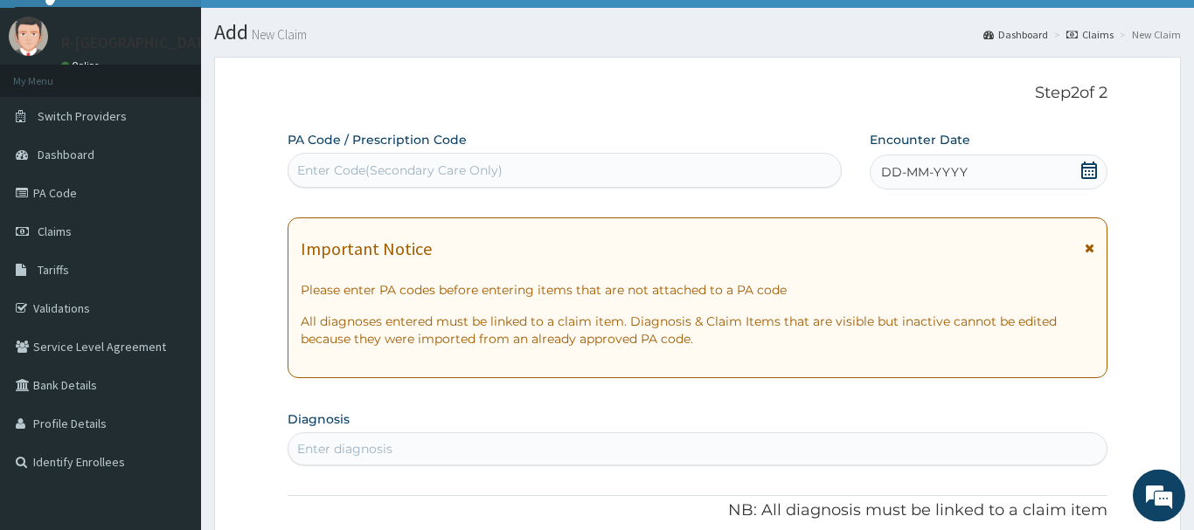
scroll to position [188, 0]
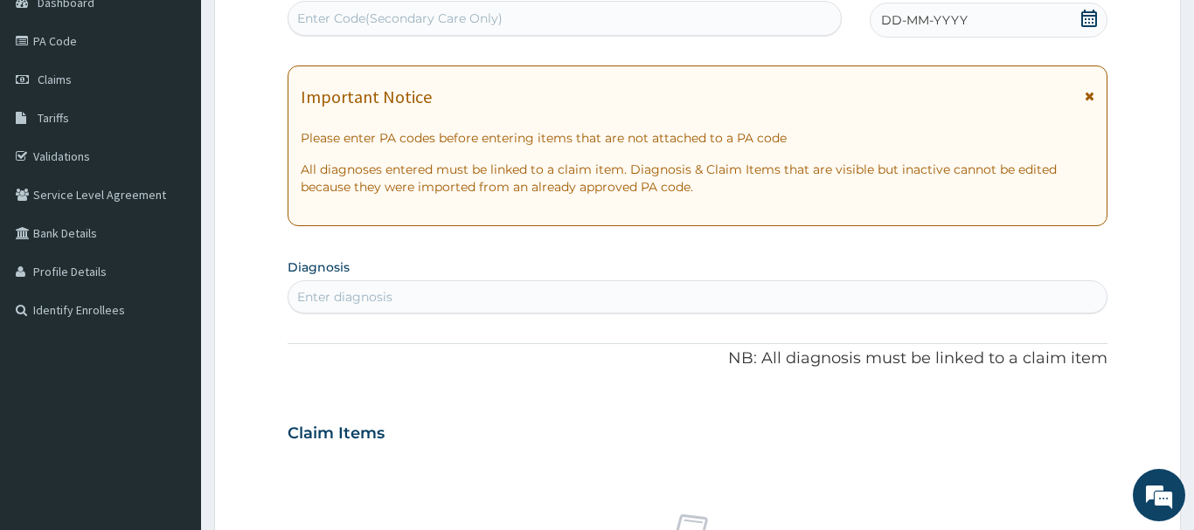
click at [332, 303] on div "Enter diagnosis" at bounding box center [344, 296] width 95 height 17
type input "INSOM"
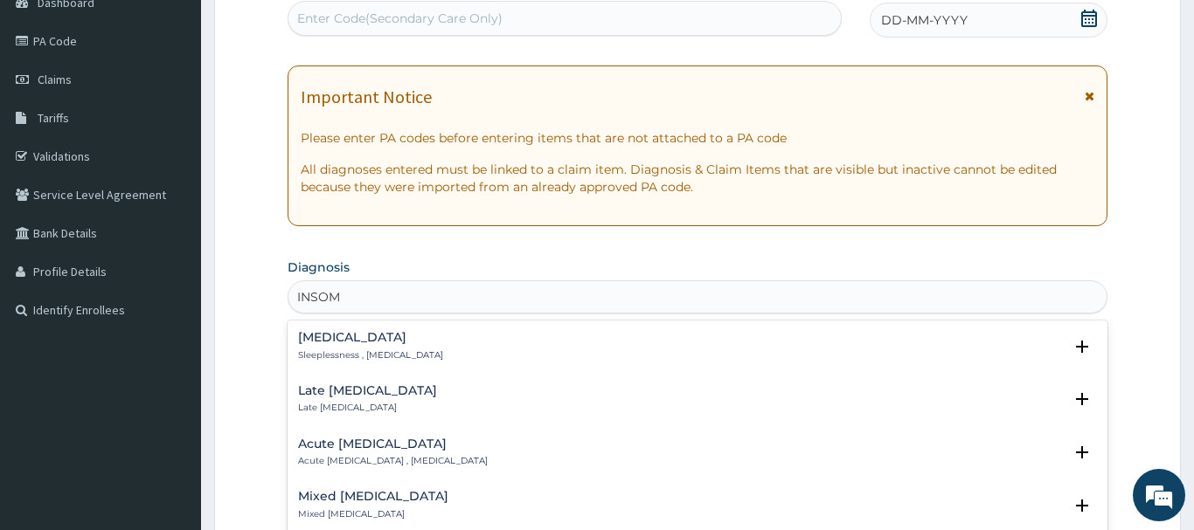
click at [338, 348] on div "Insomnia Sleeplessness , Insomnia" at bounding box center [370, 346] width 145 height 31
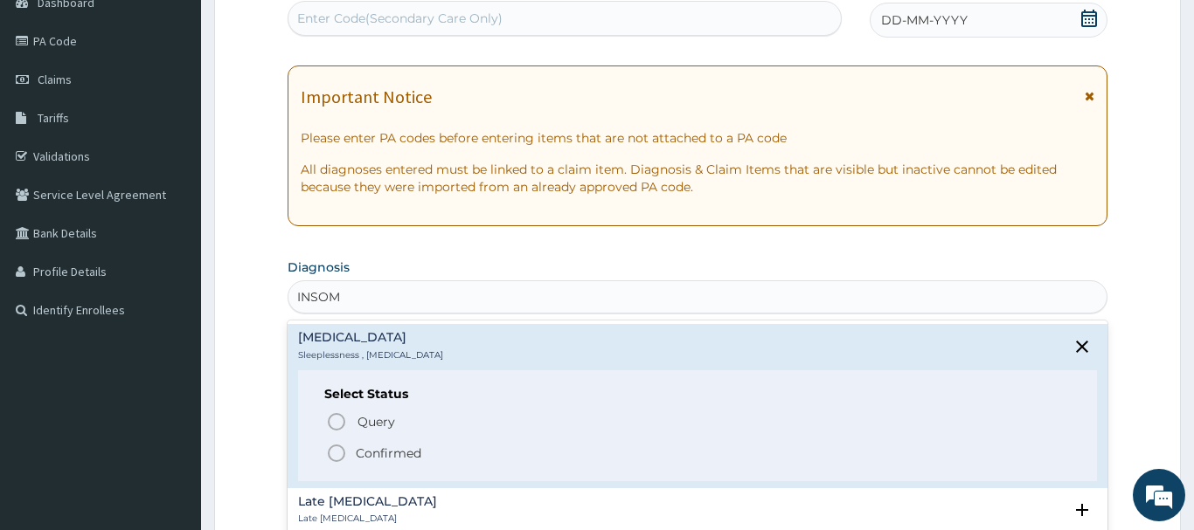
click at [336, 447] on circle "status option filled" at bounding box center [337, 454] width 16 height 16
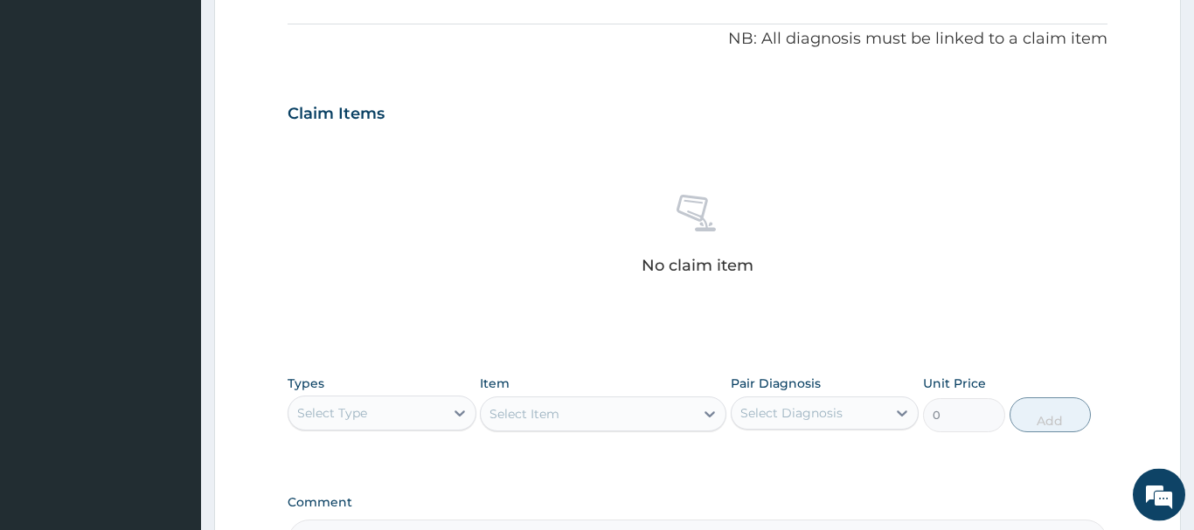
scroll to position [634, 0]
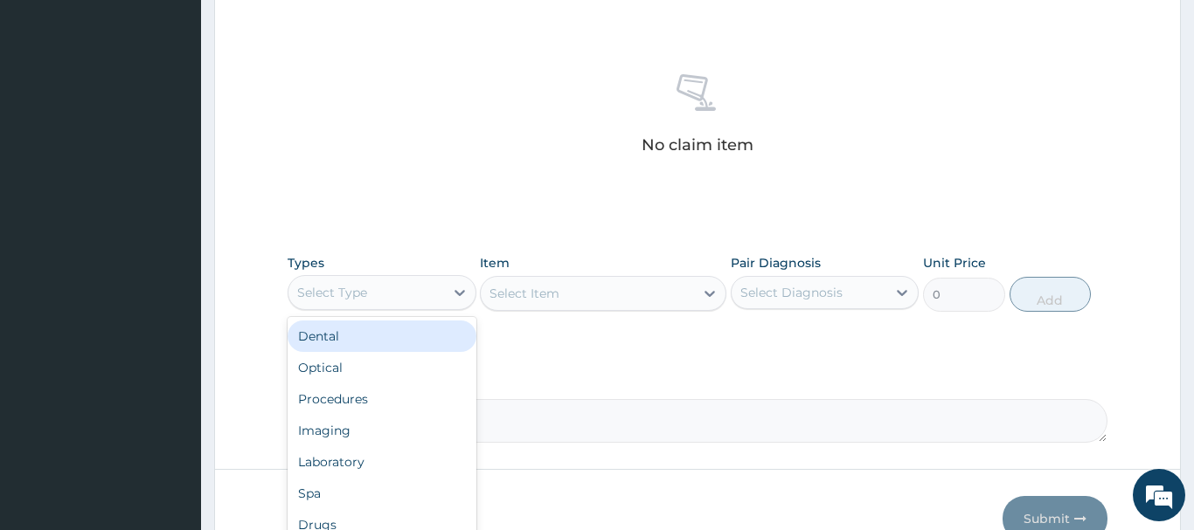
click at [357, 297] on div "Select Type" at bounding box center [332, 292] width 70 height 17
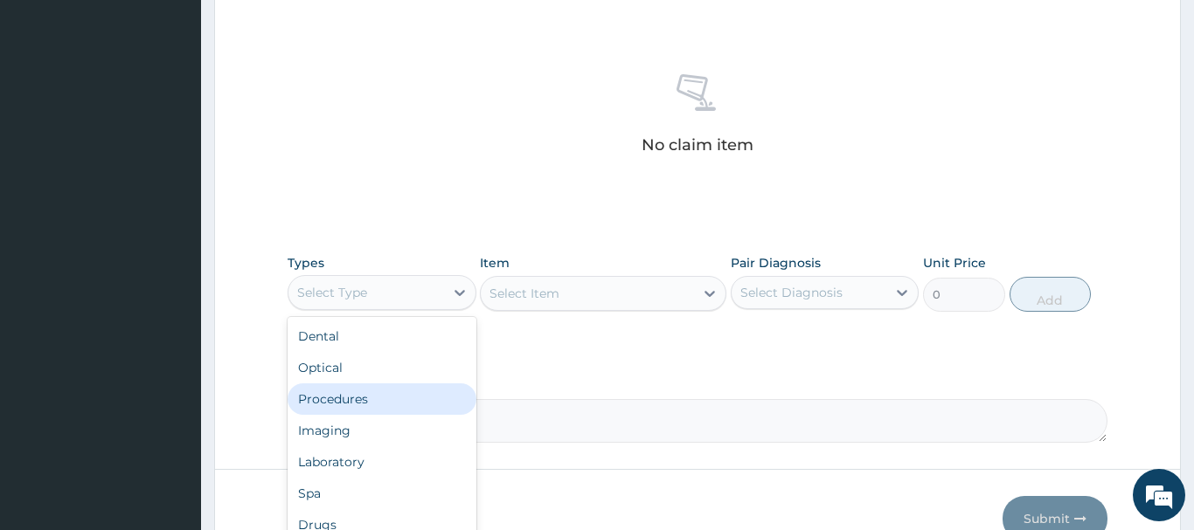
click at [317, 404] on div "Procedures" at bounding box center [382, 399] width 189 height 31
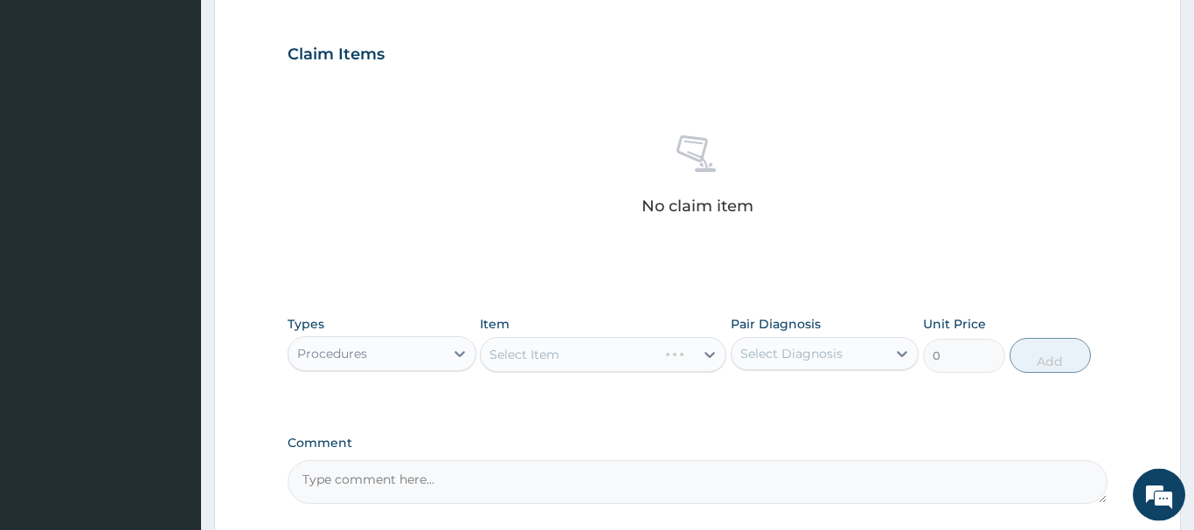
scroll to position [723, 0]
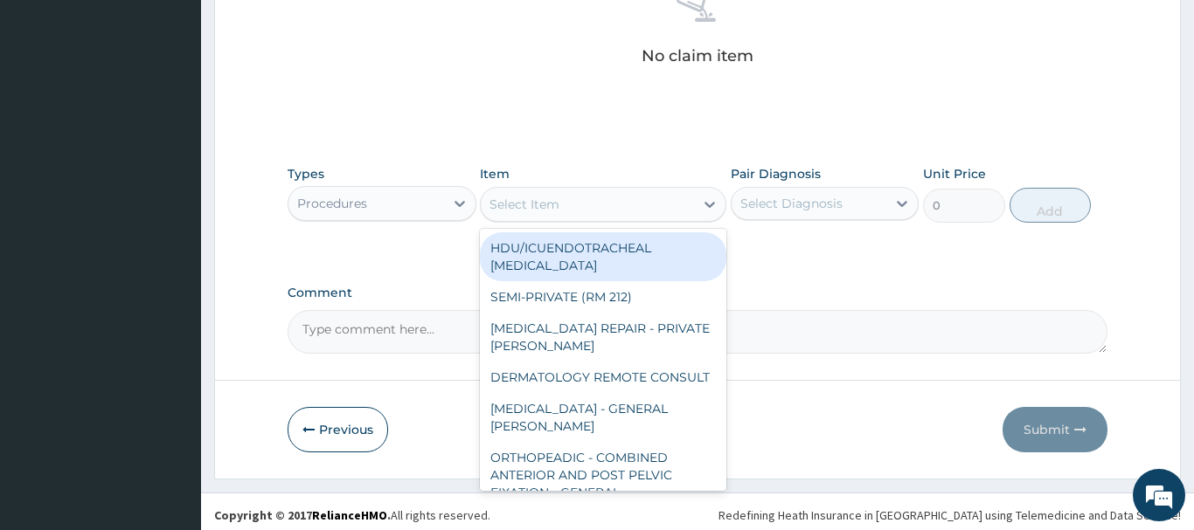
click at [536, 210] on div "Select Item" at bounding box center [524, 204] width 70 height 17
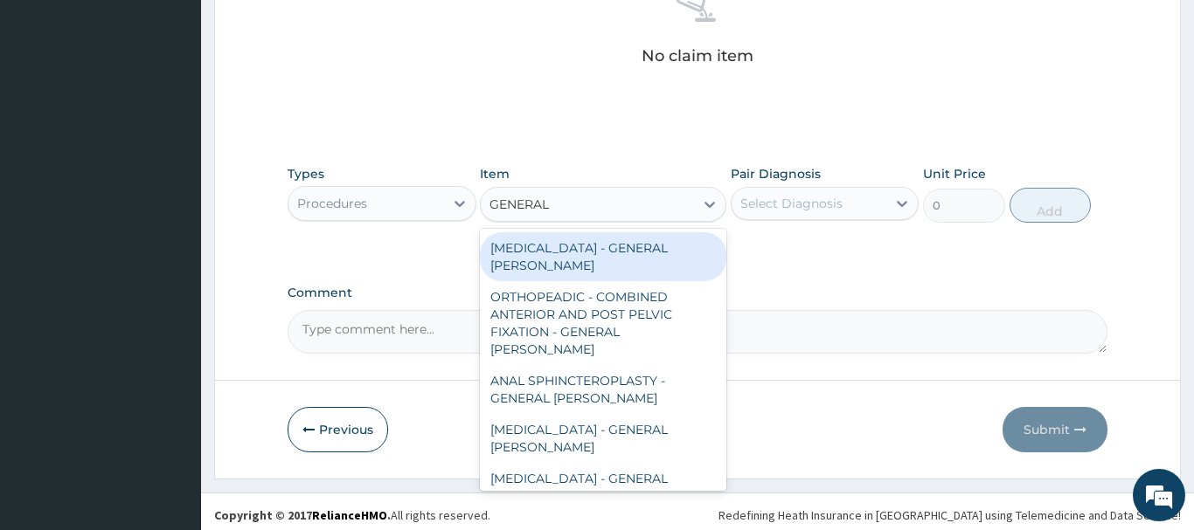
type input "GENERAL C"
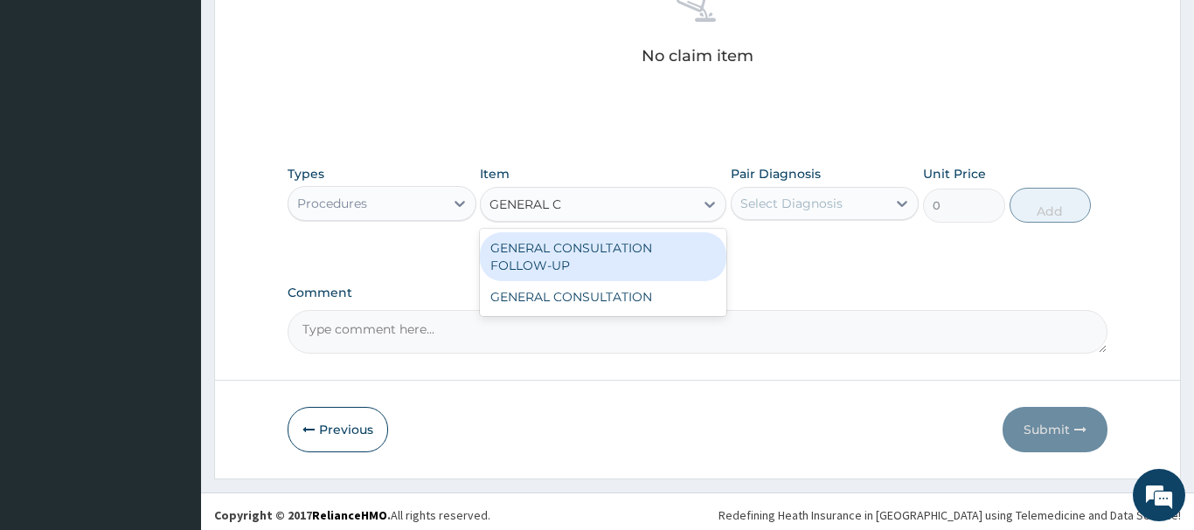
click at [605, 251] on div "GENERAL CONSULTATION FOLLOW-UP" at bounding box center [603, 256] width 246 height 49
type input "4500"
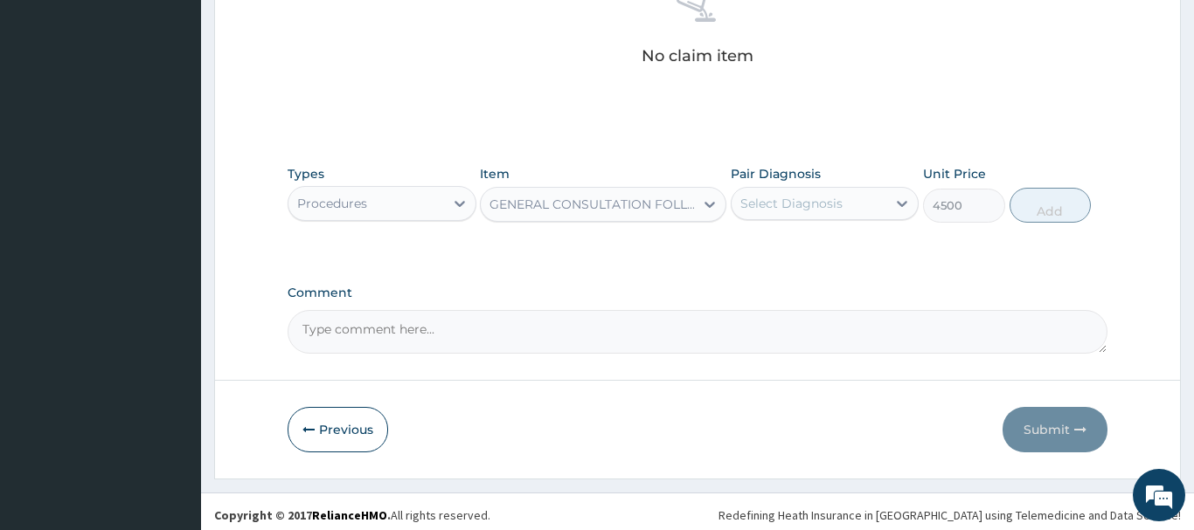
click at [802, 193] on div "Select Diagnosis" at bounding box center [809, 204] width 156 height 28
click at [807, 244] on label "Insomnia" at bounding box center [813, 246] width 108 height 17
checkbox input "true"
click at [1063, 211] on button "Add" at bounding box center [1050, 205] width 82 height 35
type input "0"
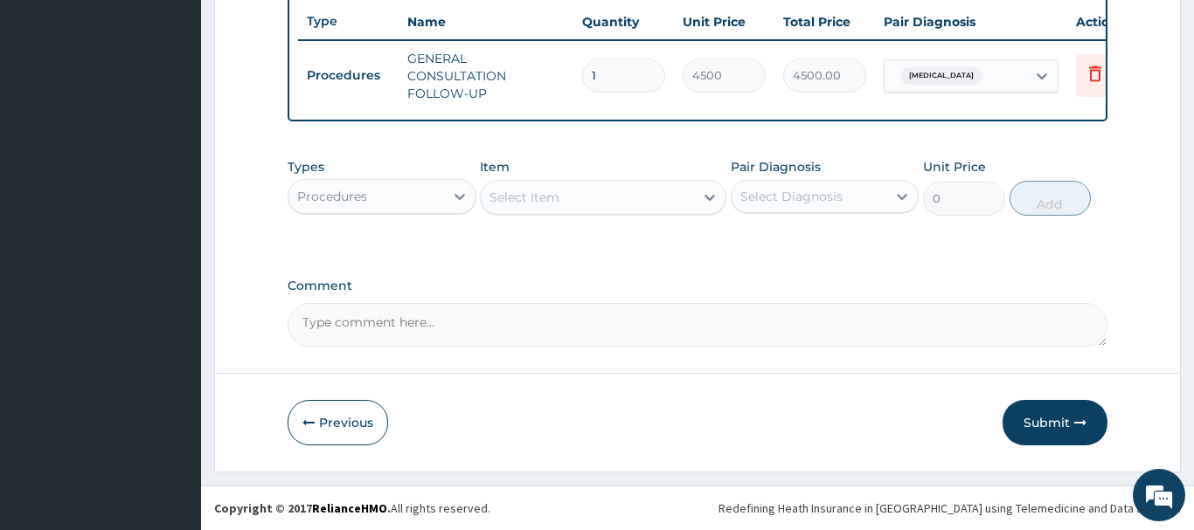
scroll to position [656, 0]
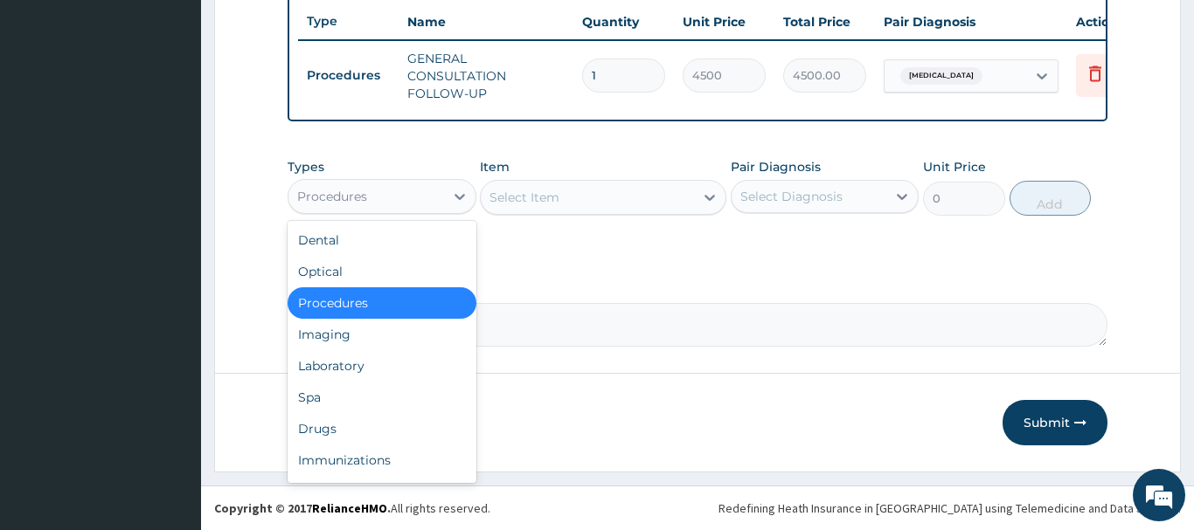
click at [345, 197] on div "Procedures" at bounding box center [332, 196] width 70 height 17
drag, startPoint x: 315, startPoint y: 426, endPoint x: 316, endPoint y: 414, distance: 12.3
click at [316, 426] on div "Drugs" at bounding box center [382, 428] width 189 height 31
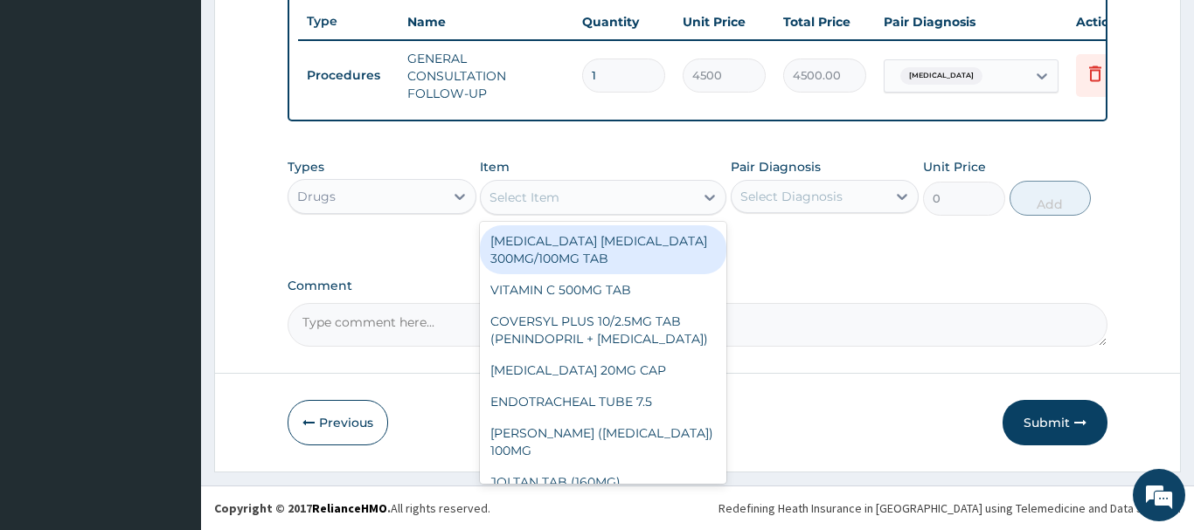
click at [517, 199] on div "Select Item" at bounding box center [524, 197] width 70 height 17
paste input "BROMAZEPAM 3MG TAB"
type input "BROMAZEPAM 3MG TAB"
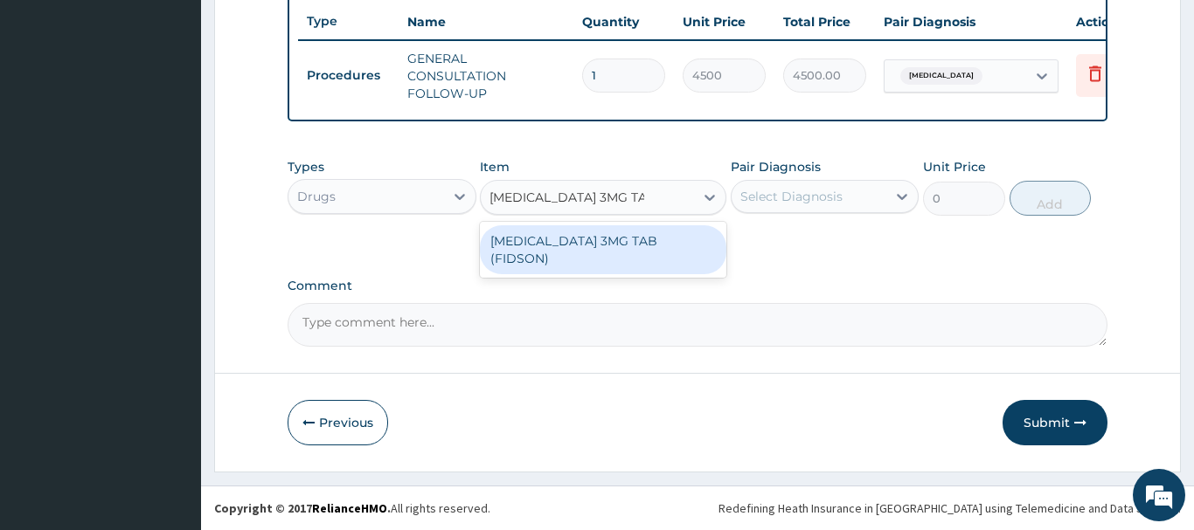
click at [616, 244] on div "BROMAZEPAM 3MG TAB (FIDSON)" at bounding box center [603, 249] width 246 height 49
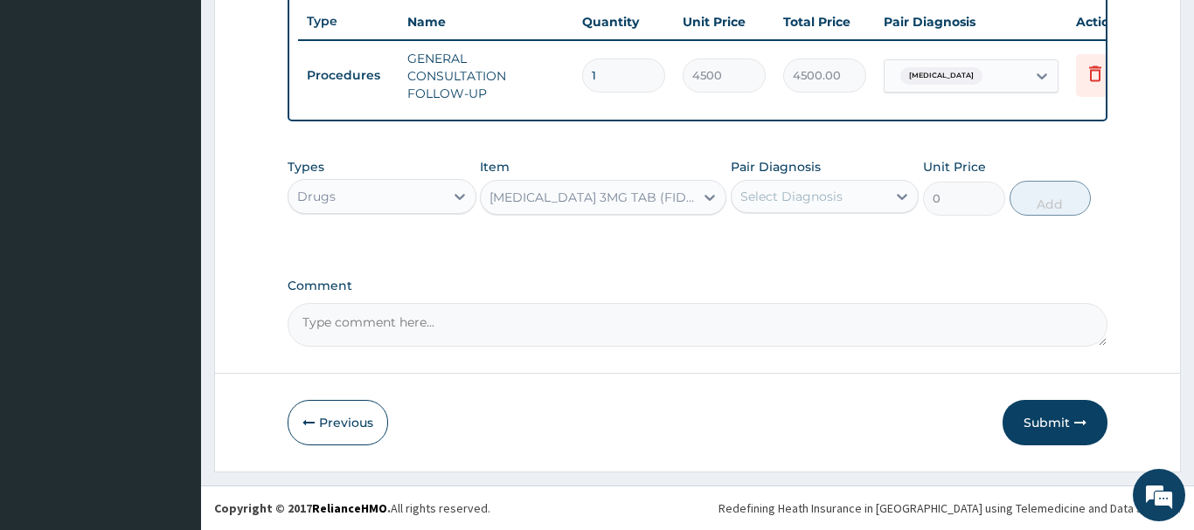
type input "47.37250137329102"
click at [840, 191] on div "Select Diagnosis" at bounding box center [791, 196] width 102 height 17
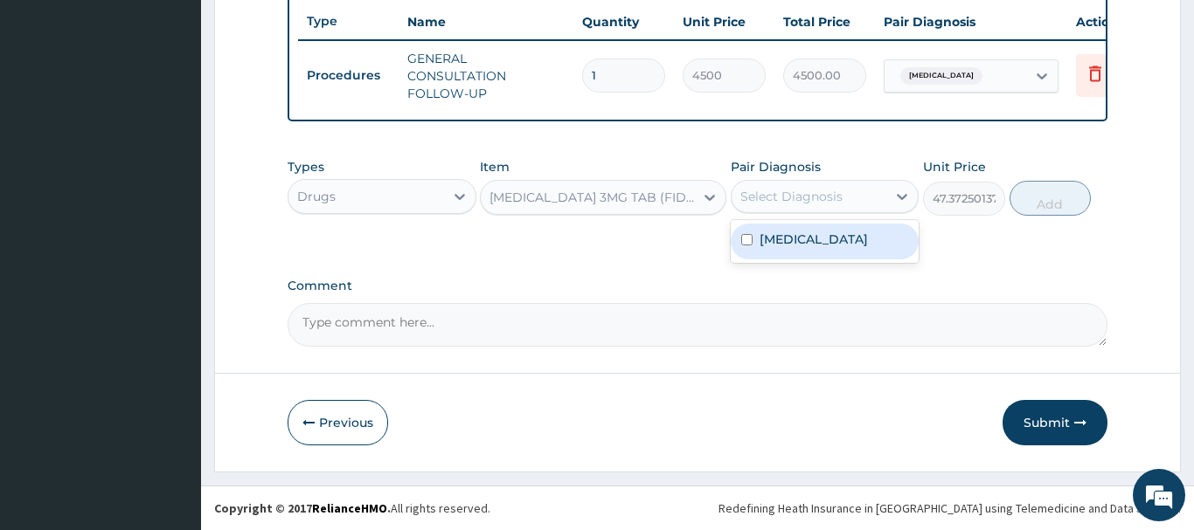
click at [828, 242] on div "Insomnia" at bounding box center [825, 242] width 189 height 36
checkbox input "true"
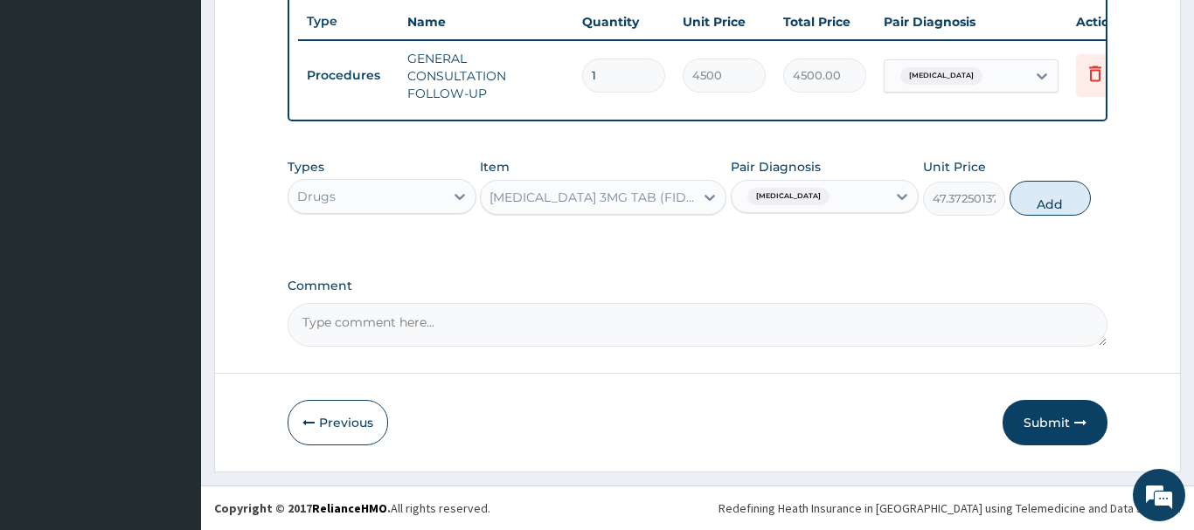
drag, startPoint x: 1057, startPoint y: 202, endPoint x: 1038, endPoint y: 207, distance: 19.9
click at [1057, 201] on button "Add" at bounding box center [1050, 198] width 82 height 35
type input "0"
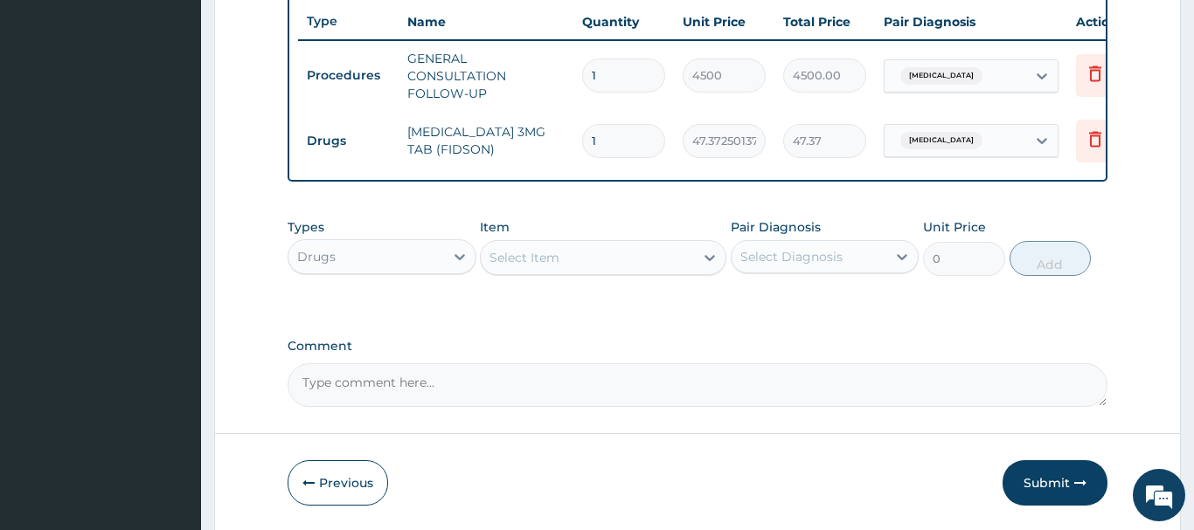
drag, startPoint x: 619, startPoint y: 137, endPoint x: 537, endPoint y: 151, distance: 82.5
click at [582, 148] on input "1" at bounding box center [623, 141] width 83 height 34
type input "3"
type input "142.12"
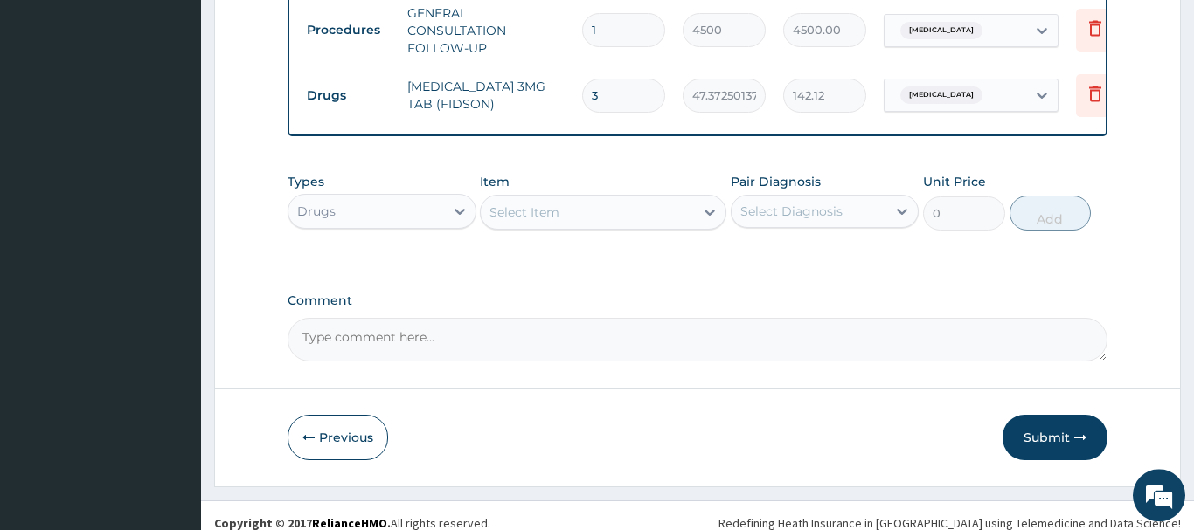
scroll to position [717, 0]
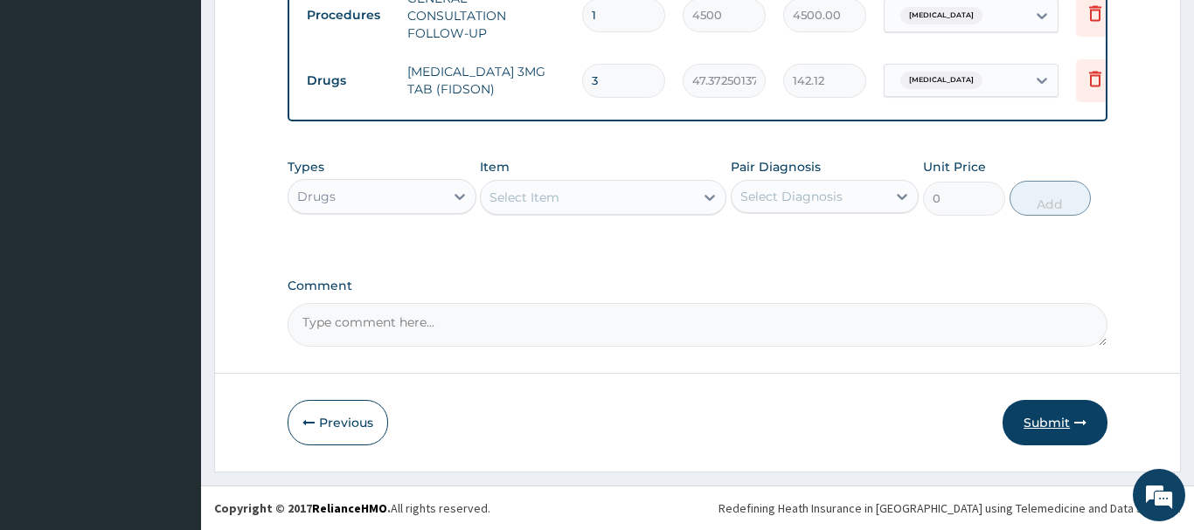
type input "3"
click at [1058, 426] on button "Submit" at bounding box center [1054, 422] width 105 height 45
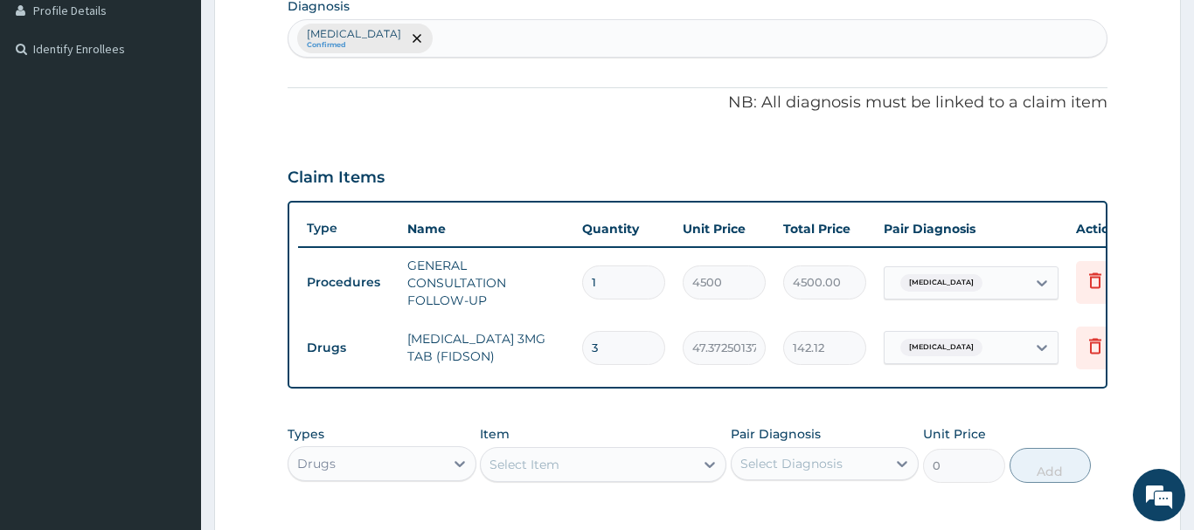
scroll to position [182, 0]
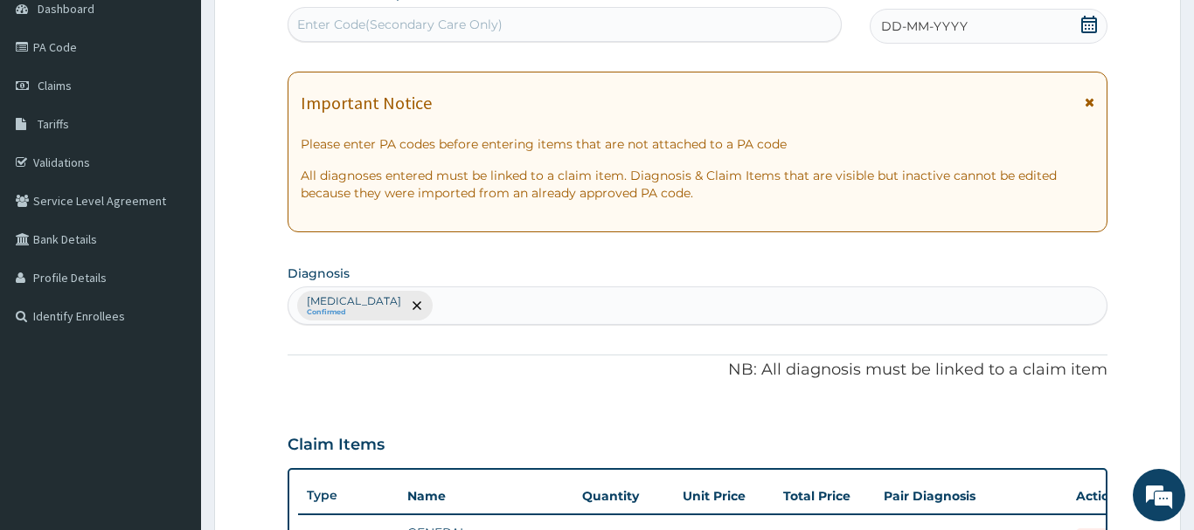
click at [1090, 21] on icon at bounding box center [1089, 24] width 16 height 17
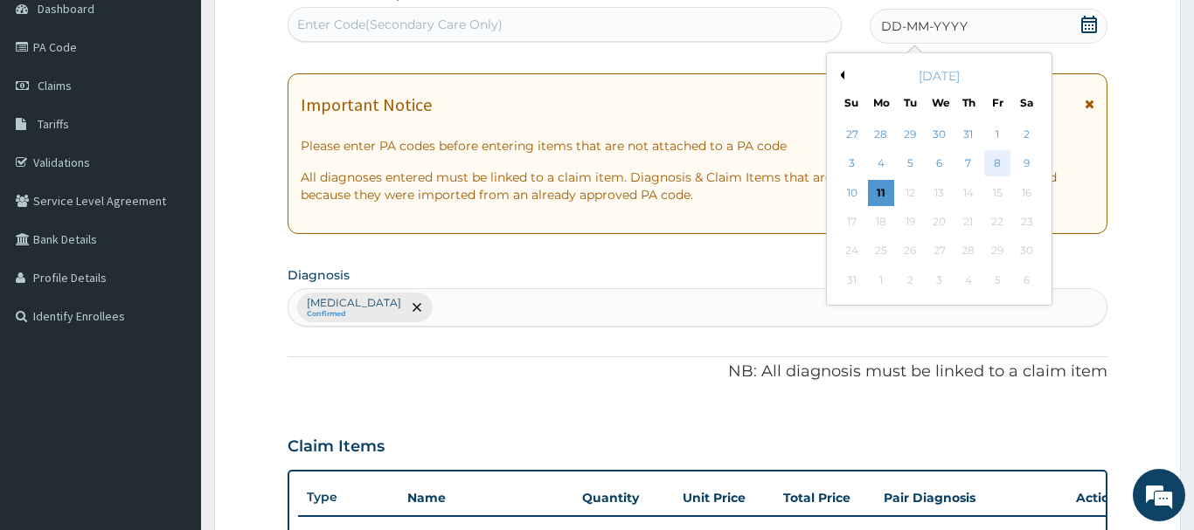
click at [1003, 169] on div "8" at bounding box center [997, 164] width 26 height 26
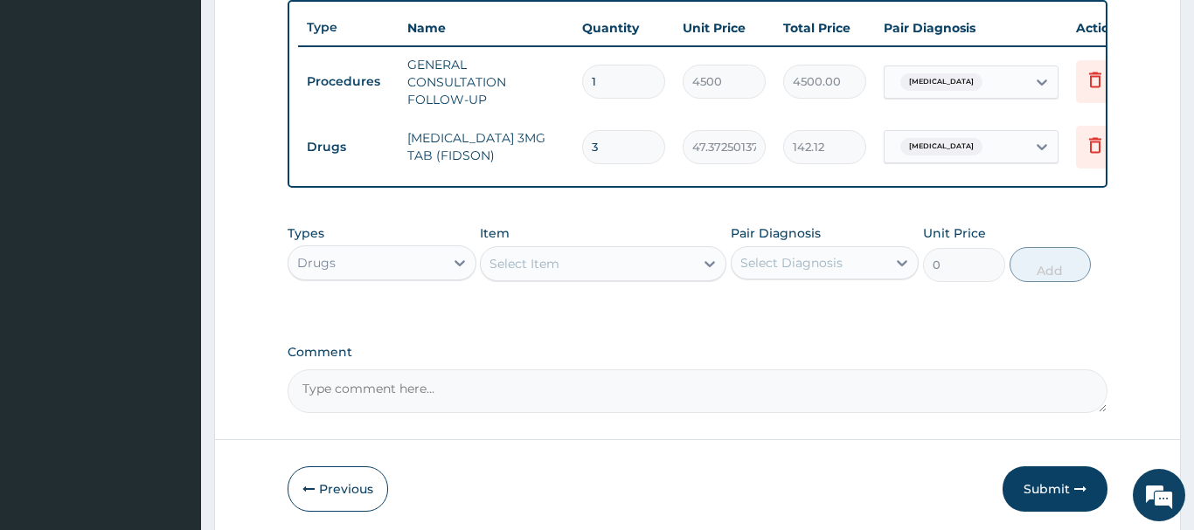
scroll to position [717, 0]
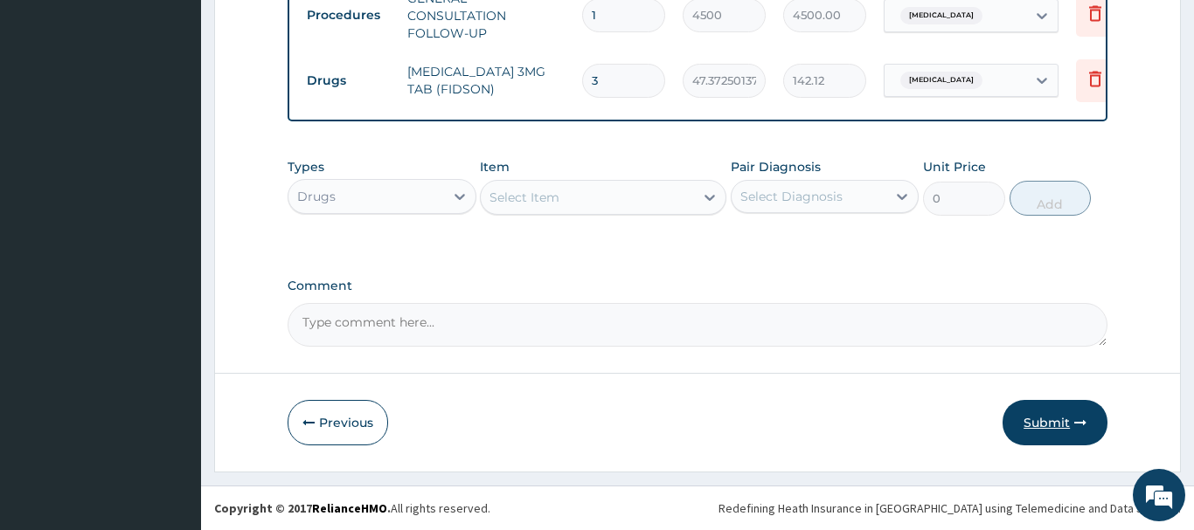
click at [1052, 426] on button "Submit" at bounding box center [1054, 422] width 105 height 45
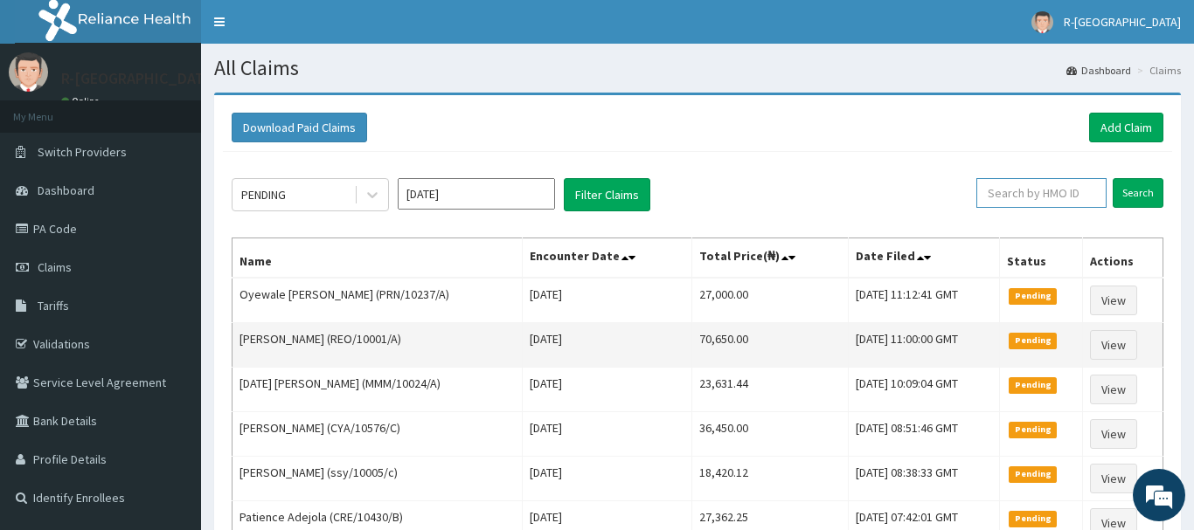
paste input "HAW/10006/E"
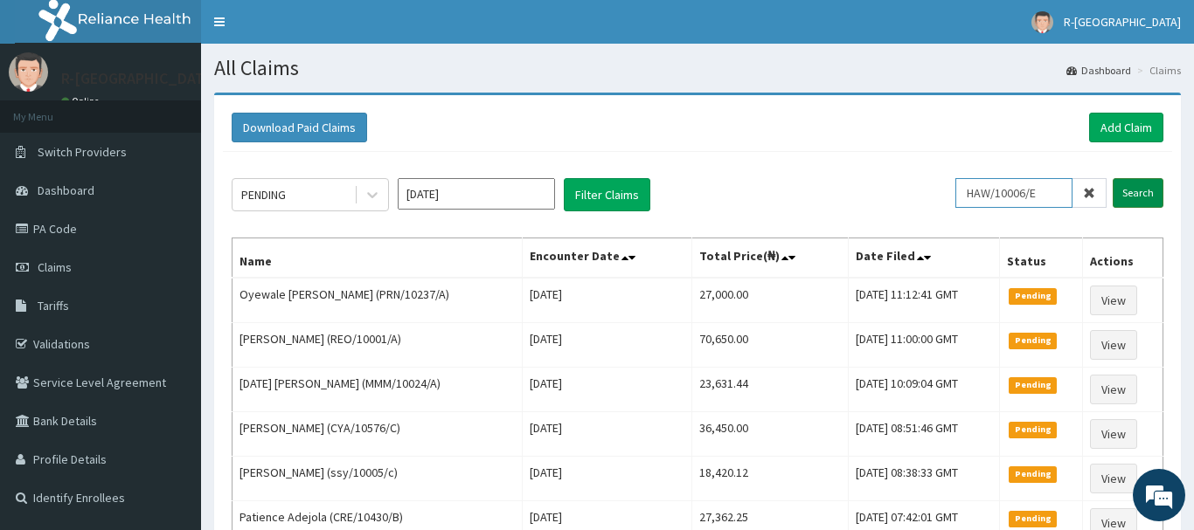
type input "HAW/10006/E"
click at [1141, 192] on input "Search" at bounding box center [1137, 193] width 51 height 30
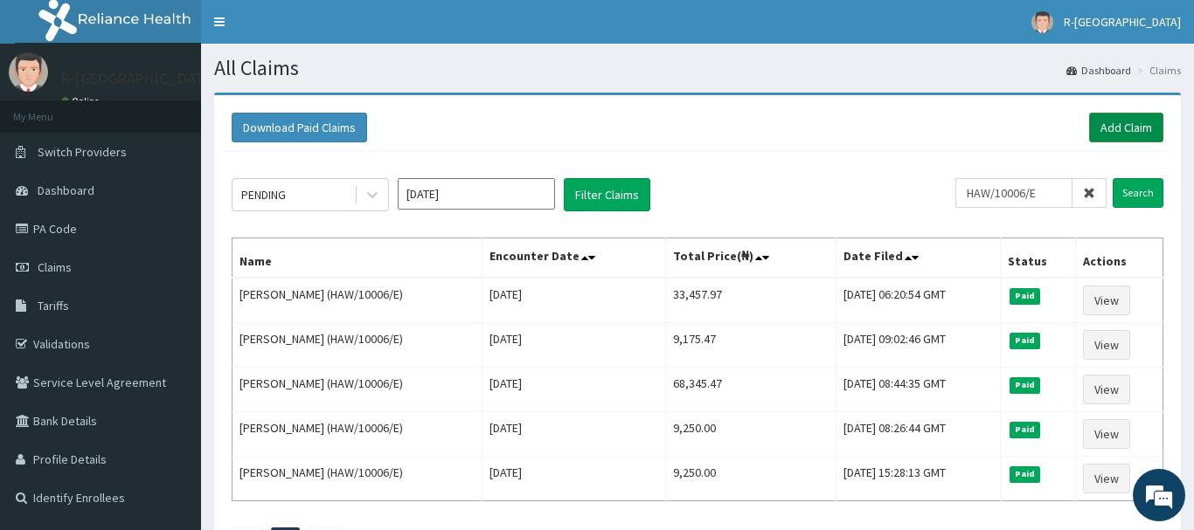
click at [1118, 122] on link "Add Claim" at bounding box center [1126, 128] width 74 height 30
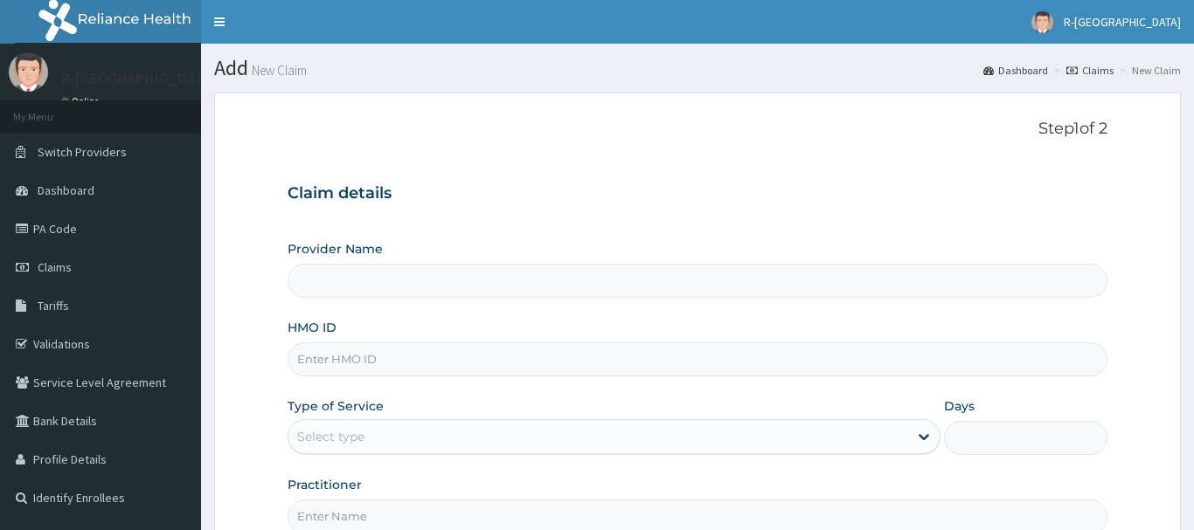
scroll to position [178, 0]
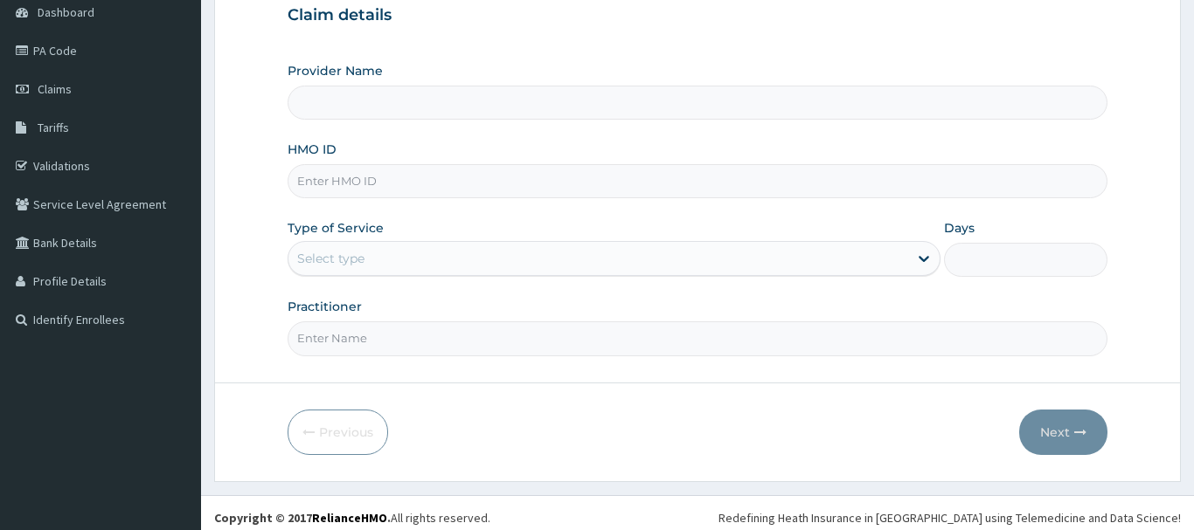
click at [304, 182] on input "HMO ID" at bounding box center [698, 181] width 820 height 34
type input "R-Jolad Hospital Nigeria Limited(kupa)"
paste input "HAW/10006/E"
type input "HAW/10006/E"
click at [334, 261] on div "Select type" at bounding box center [330, 258] width 67 height 17
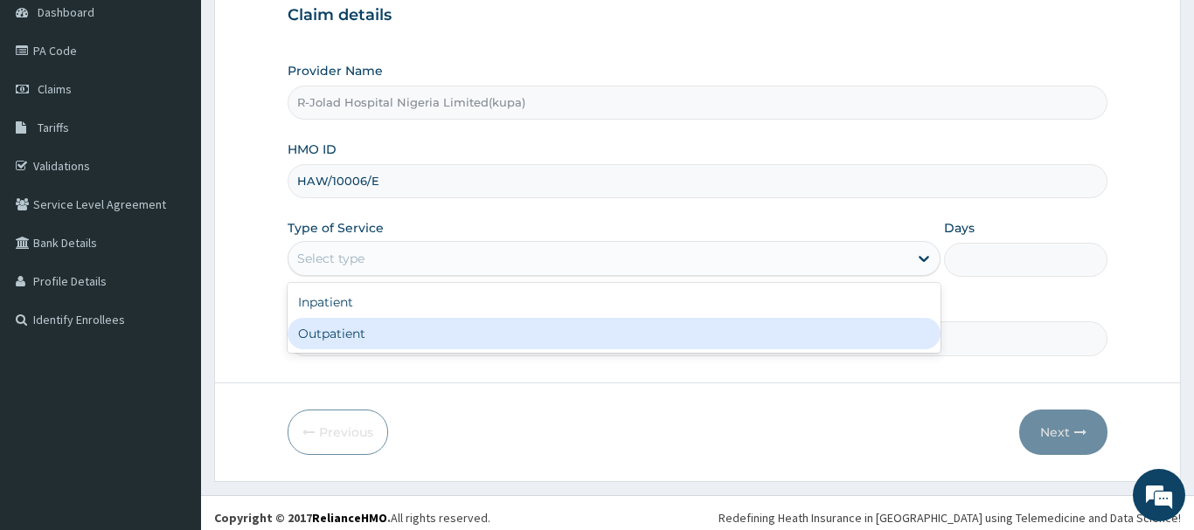
click at [326, 336] on div "Outpatient" at bounding box center [615, 333] width 654 height 31
type input "1"
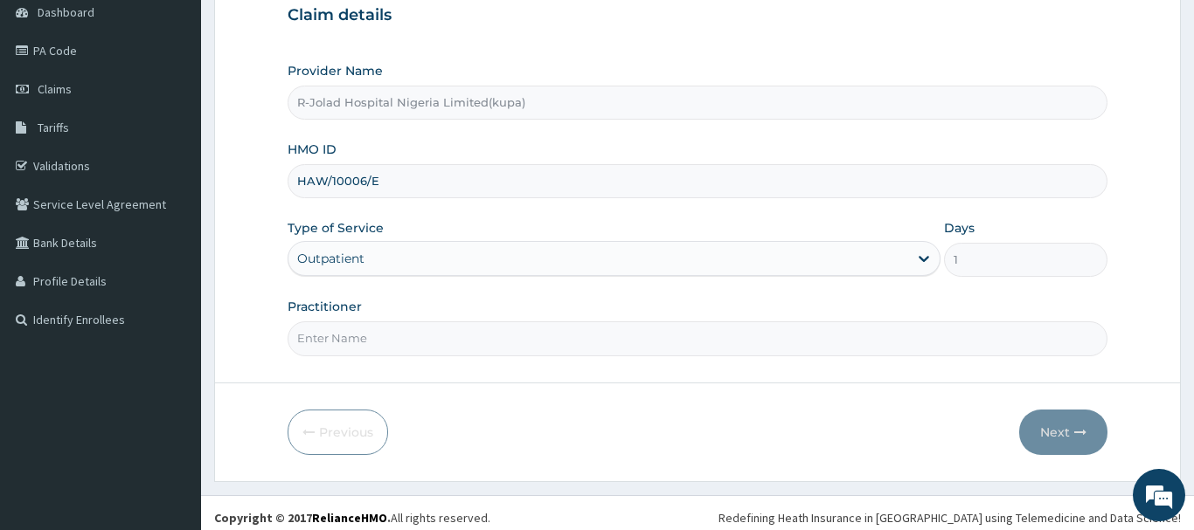
click at [325, 349] on input "Practitioner" at bounding box center [698, 339] width 820 height 34
paste input "John Ogbonna"
type input "John Ogbonna"
click at [1051, 428] on button "Next" at bounding box center [1063, 432] width 88 height 45
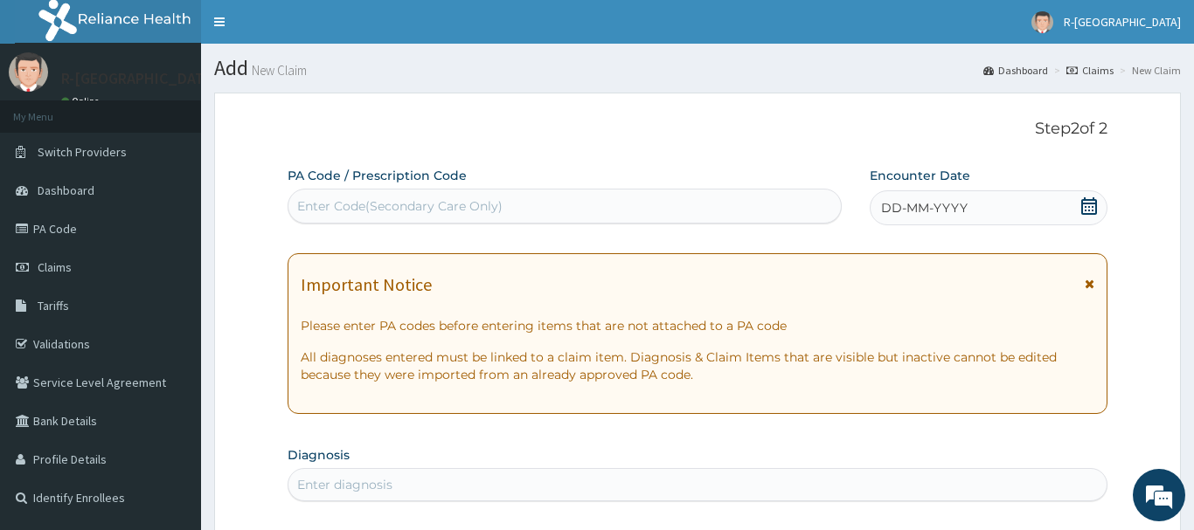
click at [1092, 200] on icon at bounding box center [1089, 205] width 16 height 17
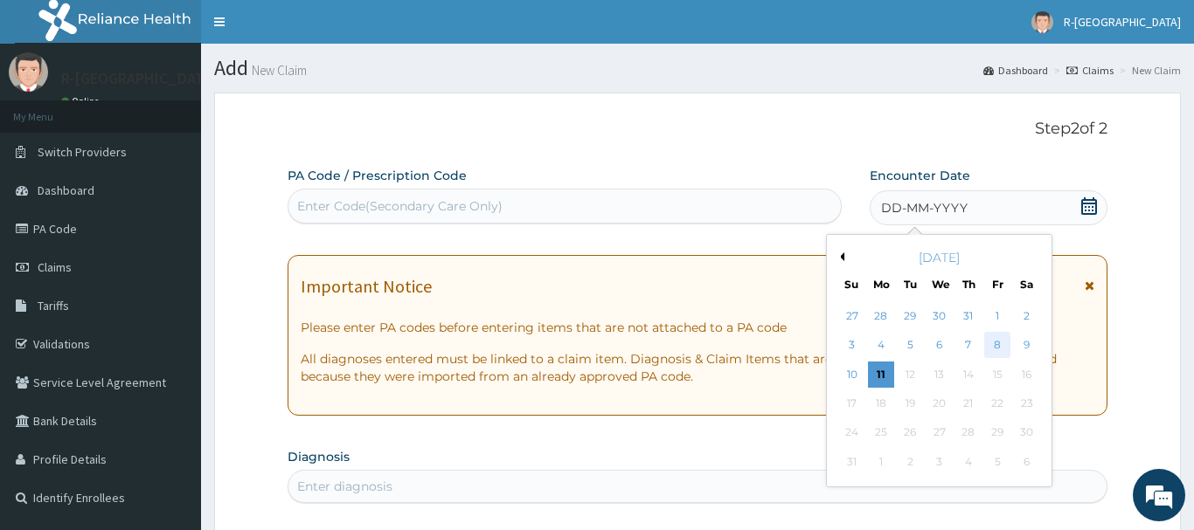
click at [1001, 349] on div "8" at bounding box center [997, 346] width 26 height 26
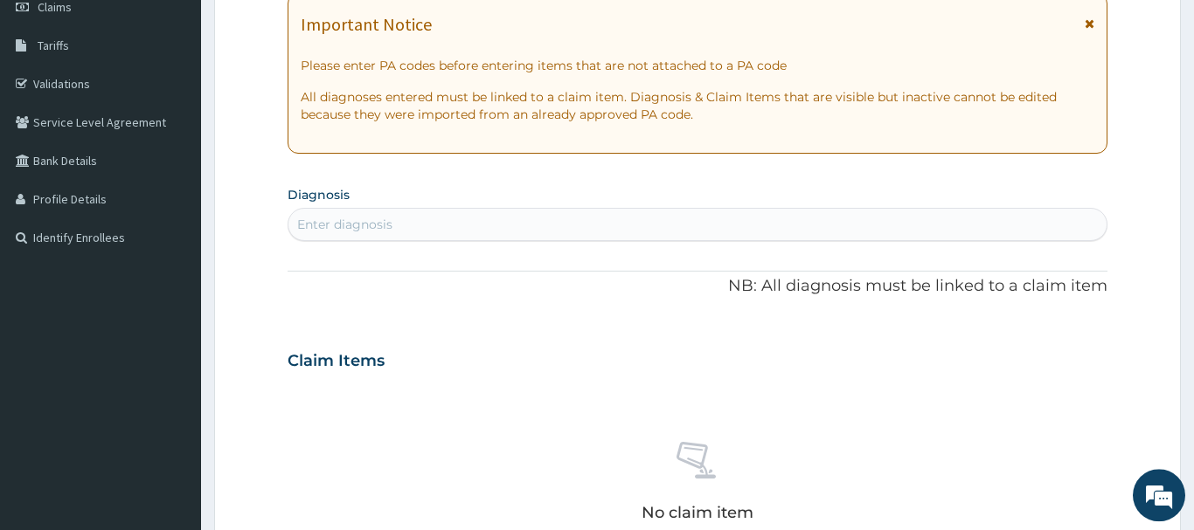
scroll to position [267, 0]
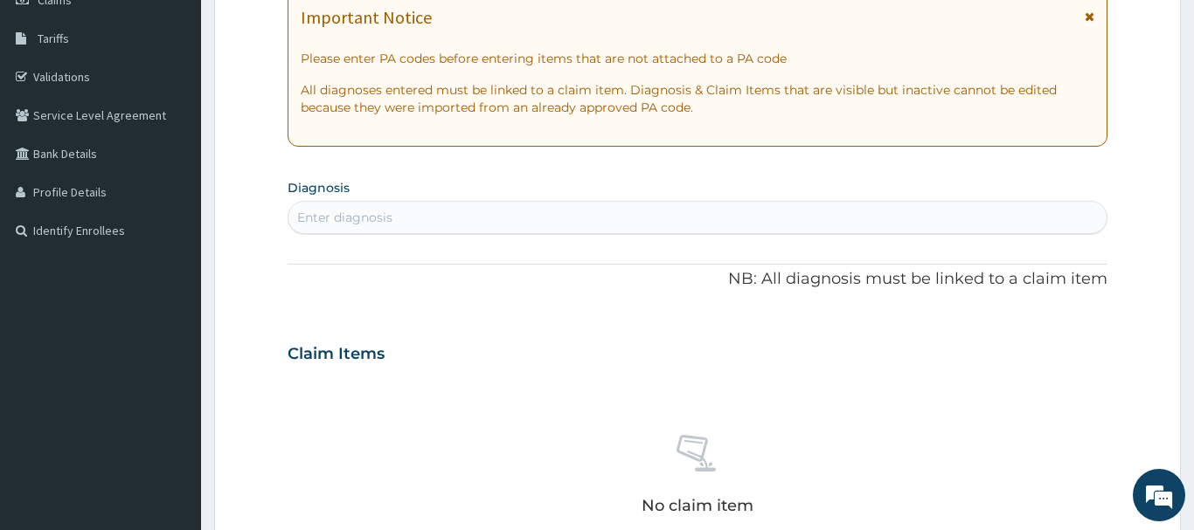
click at [315, 210] on div "Enter diagnosis" at bounding box center [344, 217] width 95 height 17
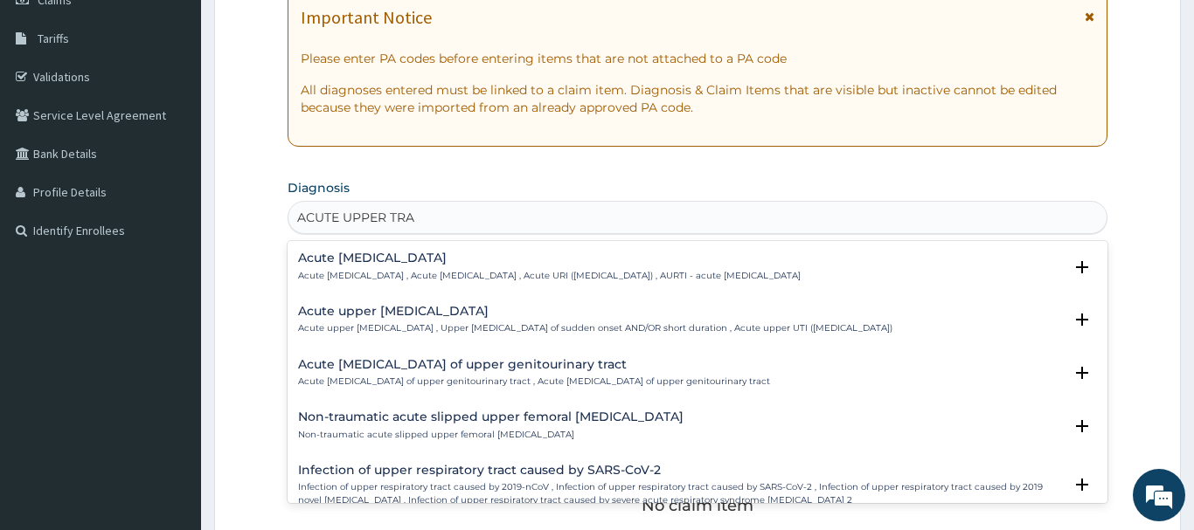
type input "ACUTE UPPER TRAC"
click at [366, 258] on h4 "Acute upper respiratory infection" at bounding box center [549, 258] width 502 height 13
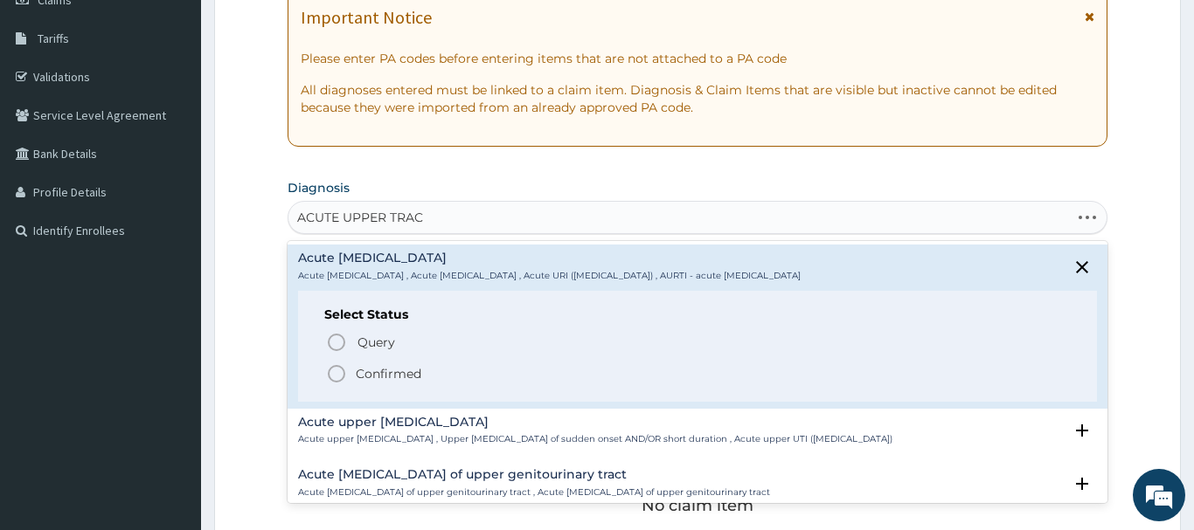
click at [341, 371] on icon "status option filled" at bounding box center [336, 374] width 21 height 21
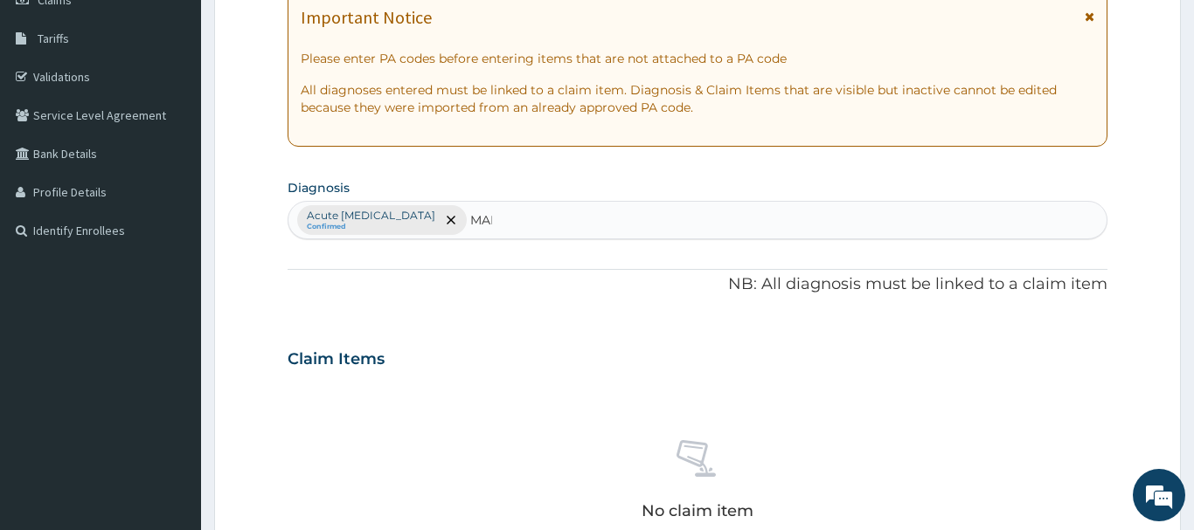
type input "MALA"
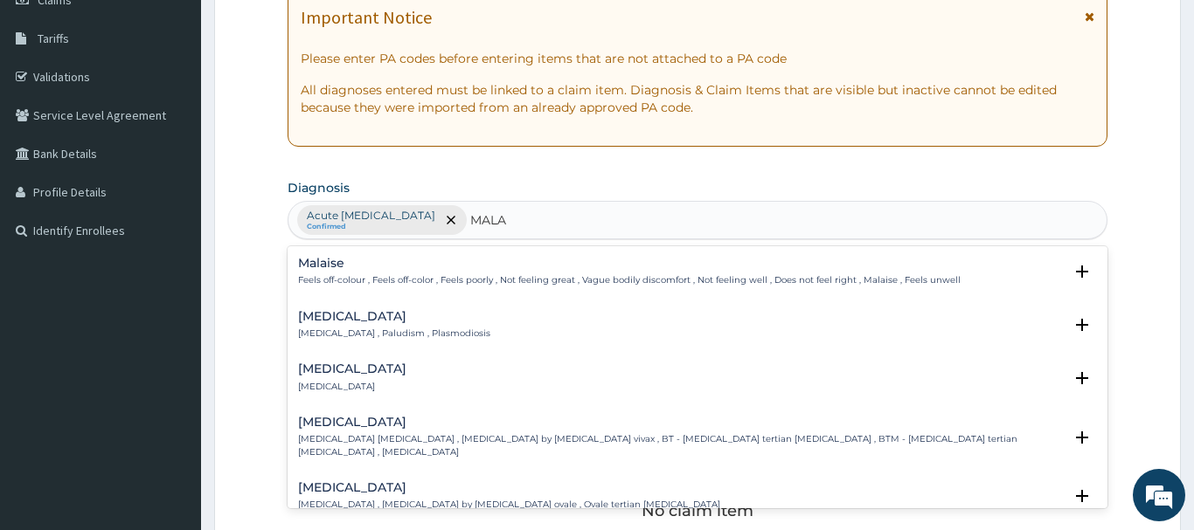
click at [322, 319] on h4 "Malaria" at bounding box center [394, 316] width 192 height 13
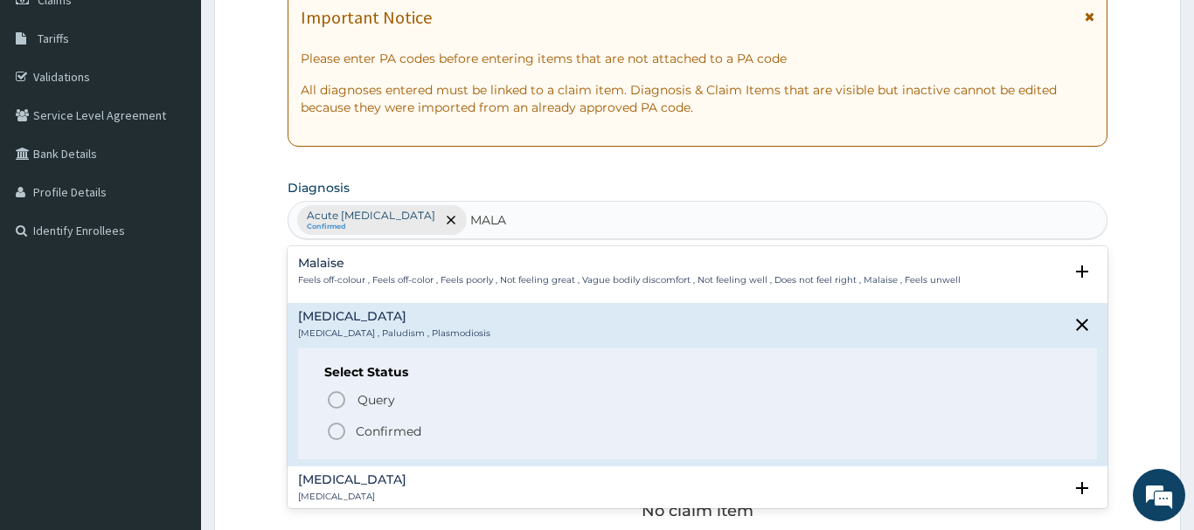
click at [337, 432] on icon "status option filled" at bounding box center [336, 431] width 21 height 21
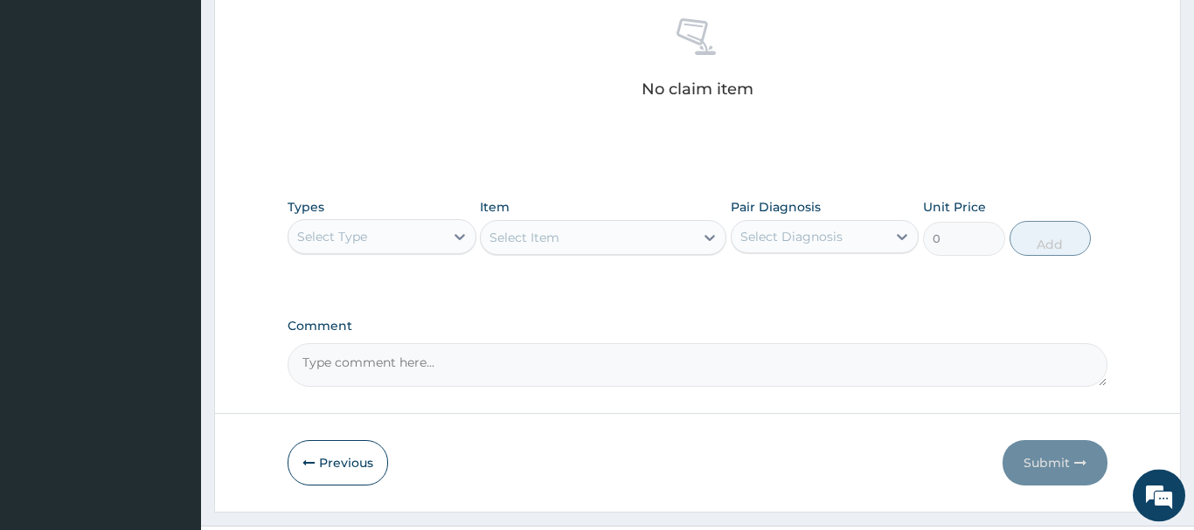
scroll to position [730, 0]
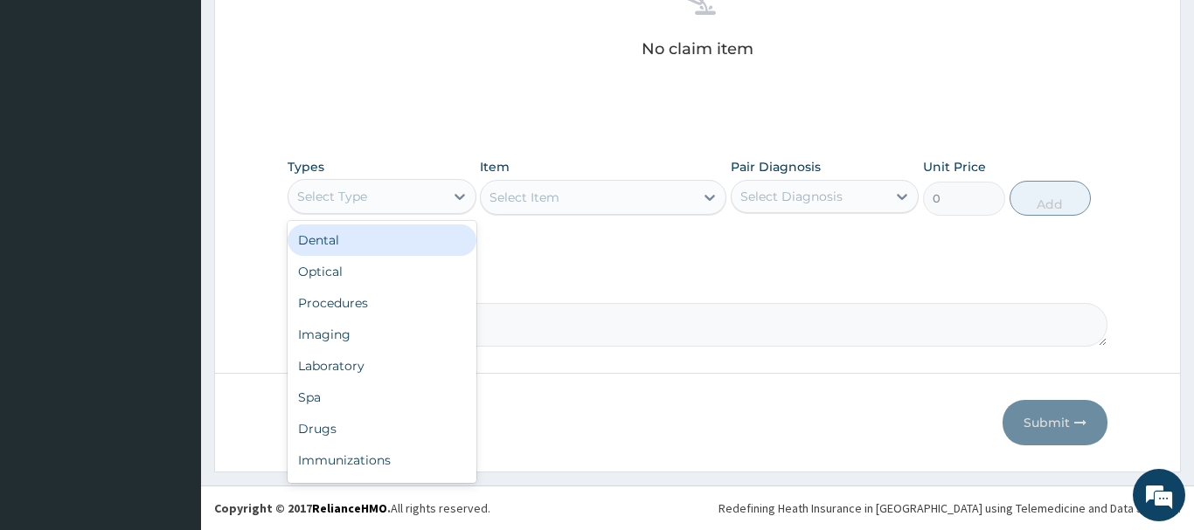
click at [352, 204] on div "Select Type" at bounding box center [332, 196] width 70 height 17
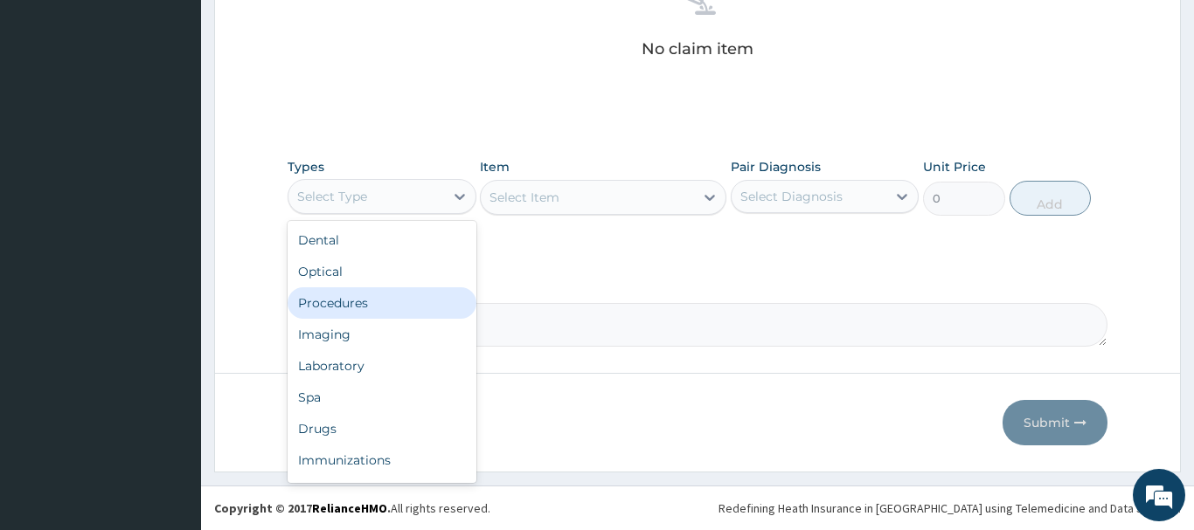
click at [353, 300] on div "Procedures" at bounding box center [382, 303] width 189 height 31
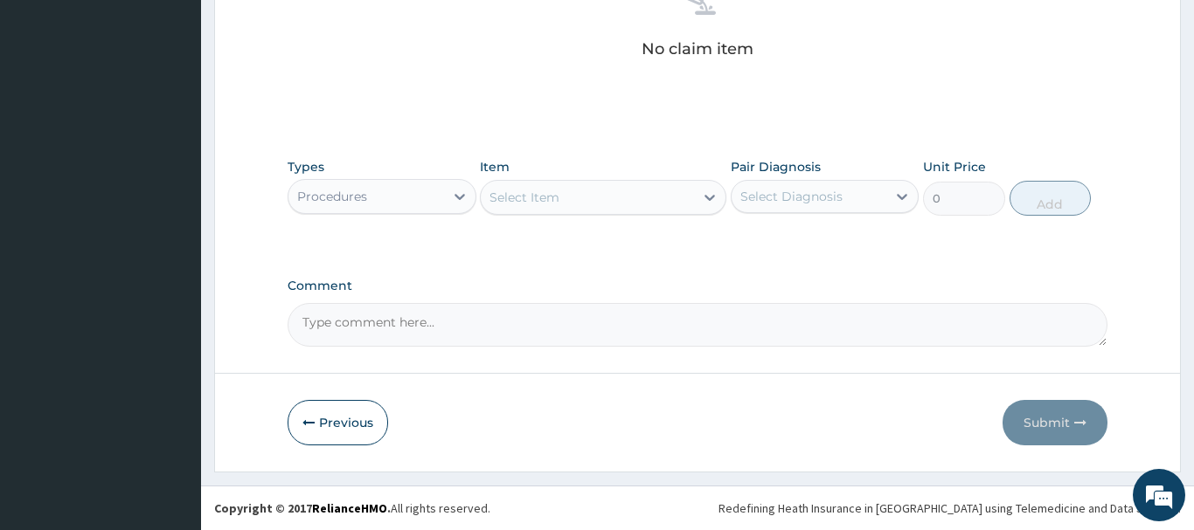
click at [535, 195] on div "Select Item" at bounding box center [524, 197] width 70 height 17
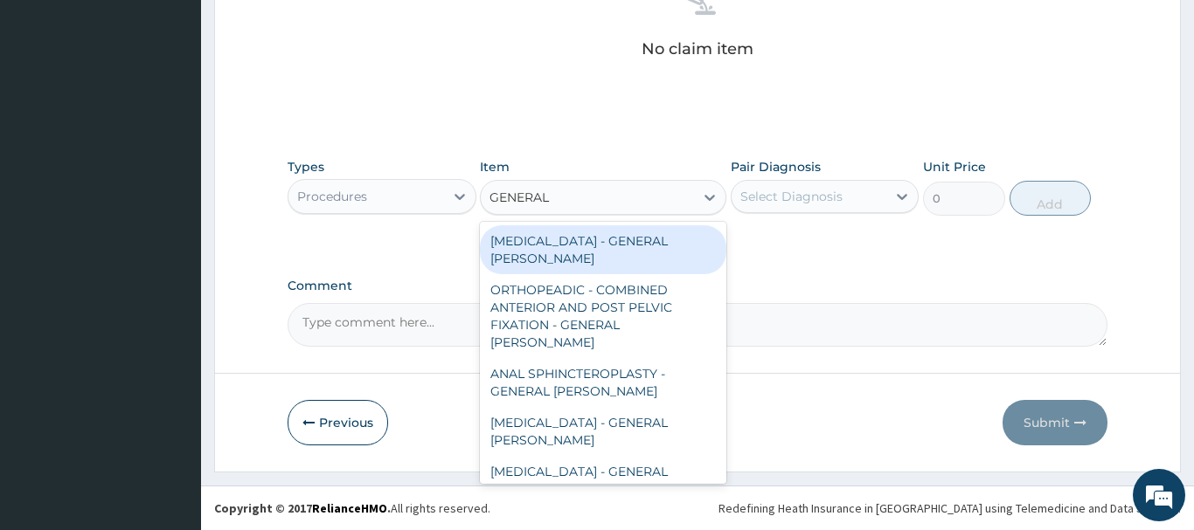
type input "GENERAL C"
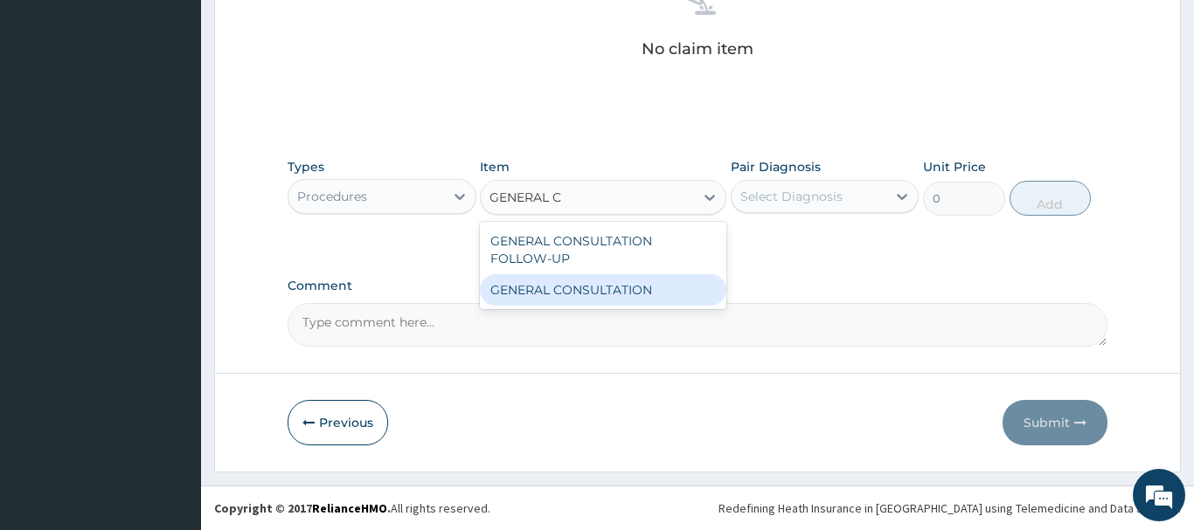
click at [642, 286] on div "GENERAL CONSULTATION" at bounding box center [603, 289] width 246 height 31
type input "6750"
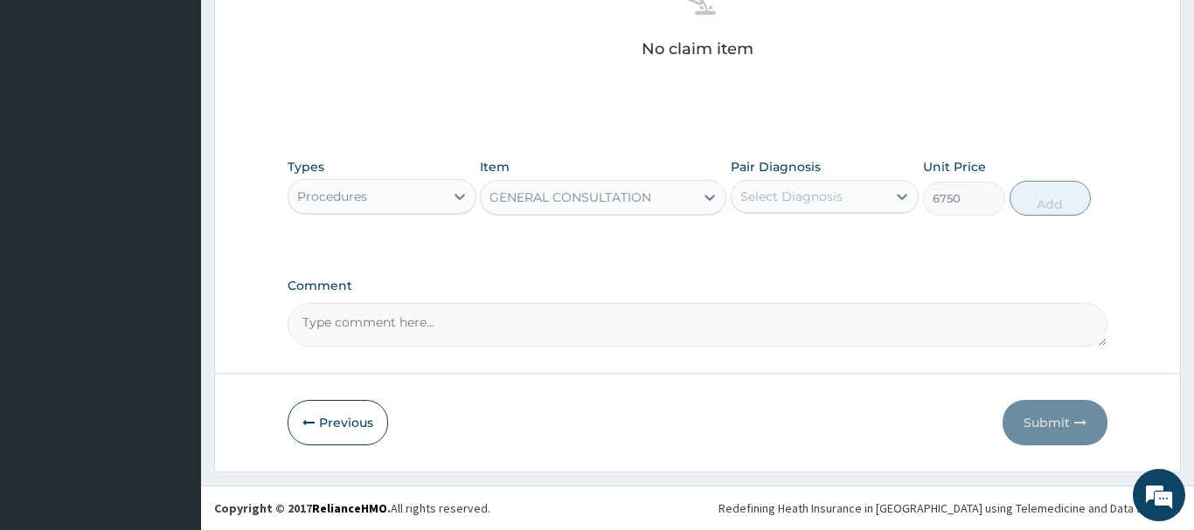
click at [798, 199] on div "Select Diagnosis" at bounding box center [791, 196] width 102 height 17
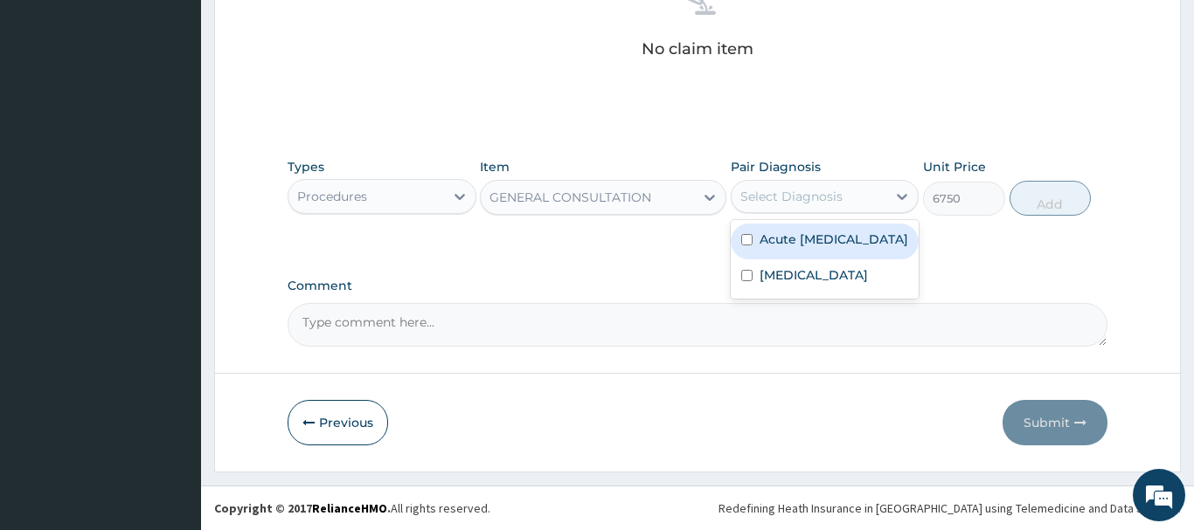
click at [821, 247] on label "Acute upper respiratory infection" at bounding box center [833, 239] width 149 height 17
checkbox input "true"
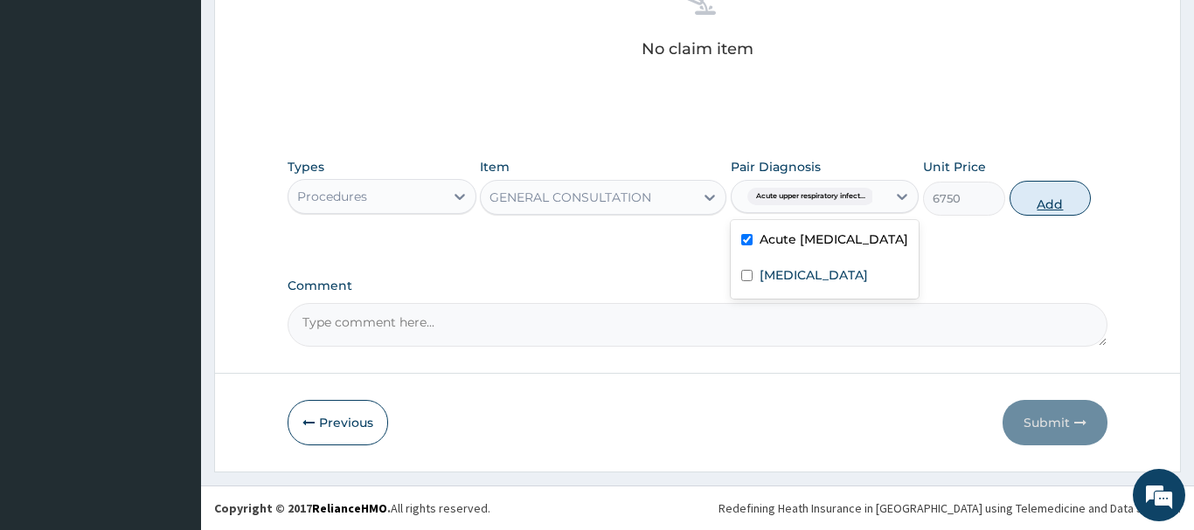
click at [1046, 198] on button "Add" at bounding box center [1050, 198] width 82 height 35
type input "0"
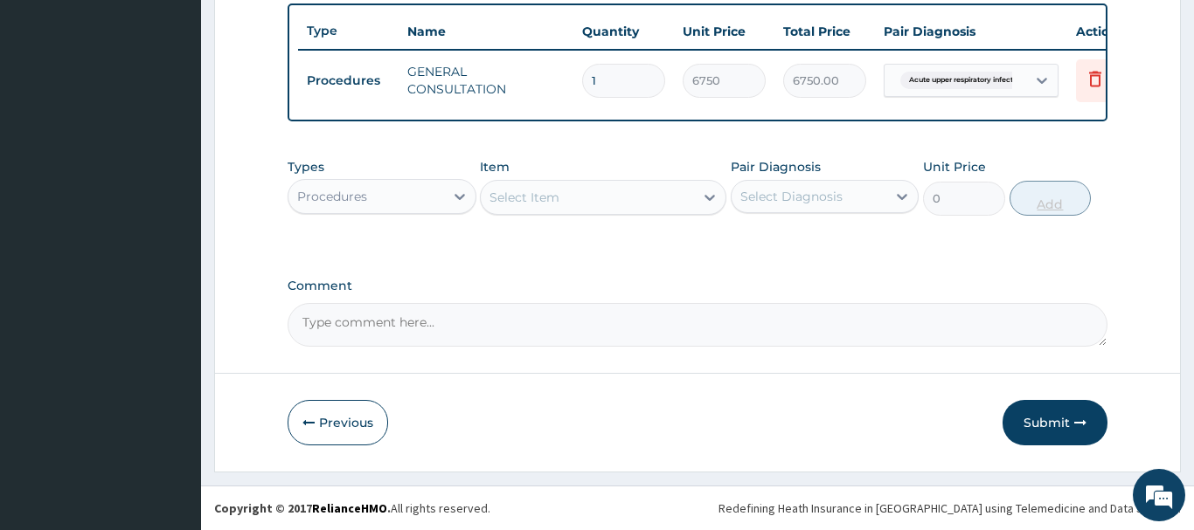
scroll to position [647, 0]
click at [364, 203] on div "Procedures" at bounding box center [366, 197] width 156 height 28
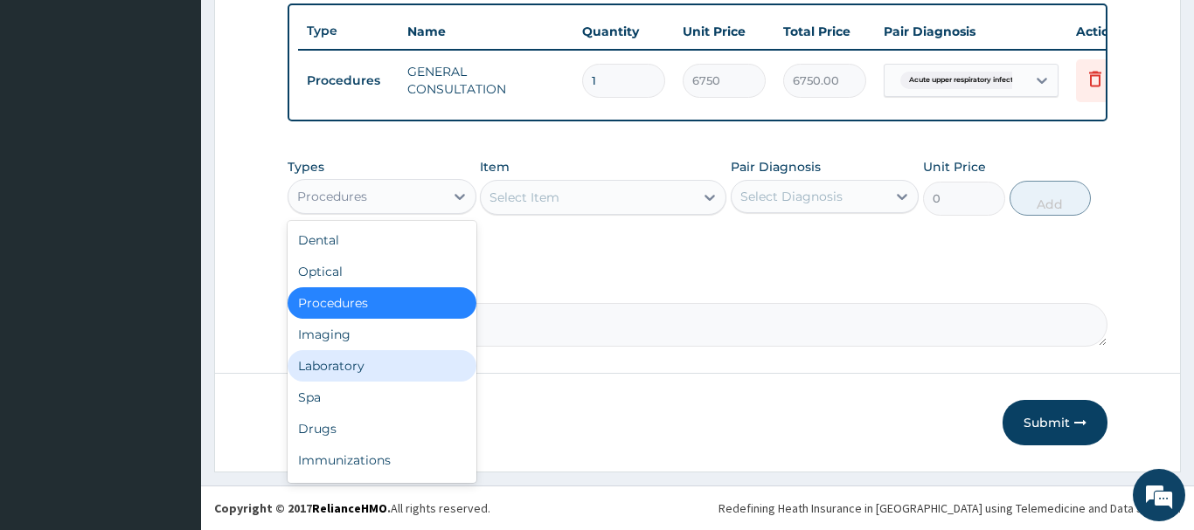
click at [337, 368] on div "Laboratory" at bounding box center [382, 365] width 189 height 31
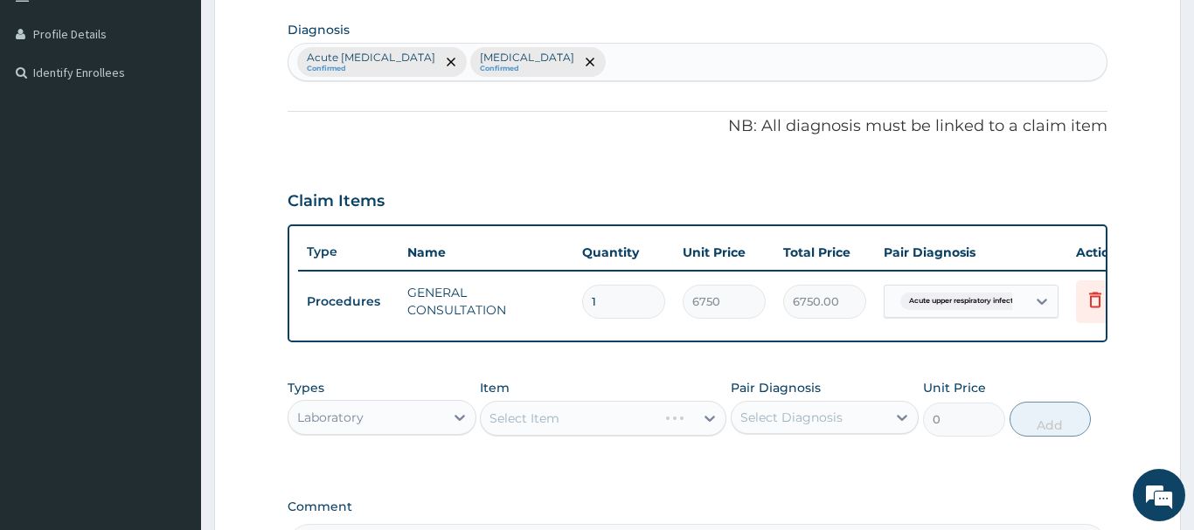
scroll to position [558, 0]
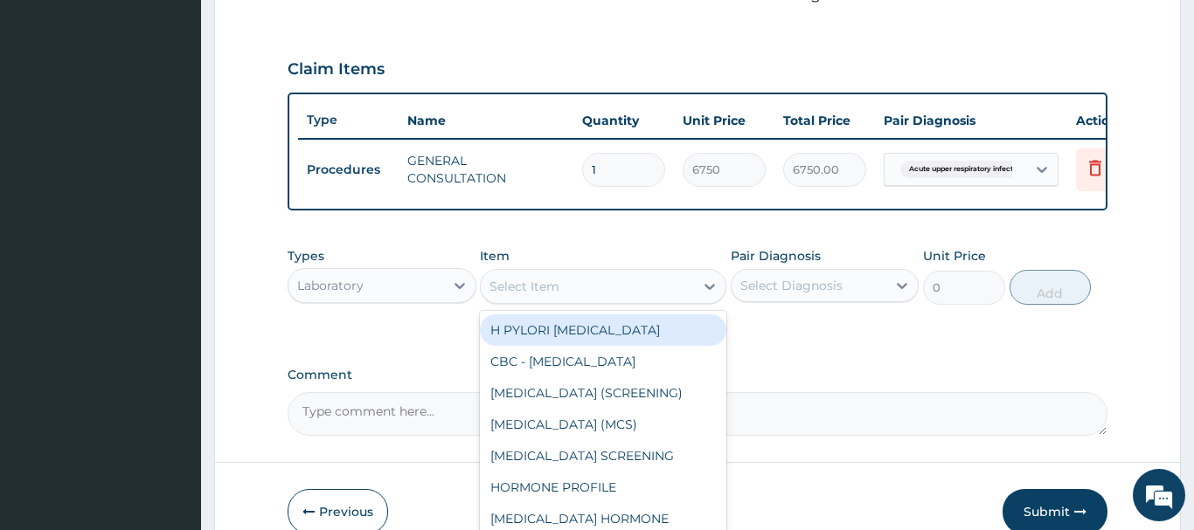
click at [538, 285] on div "Select Item" at bounding box center [524, 286] width 70 height 17
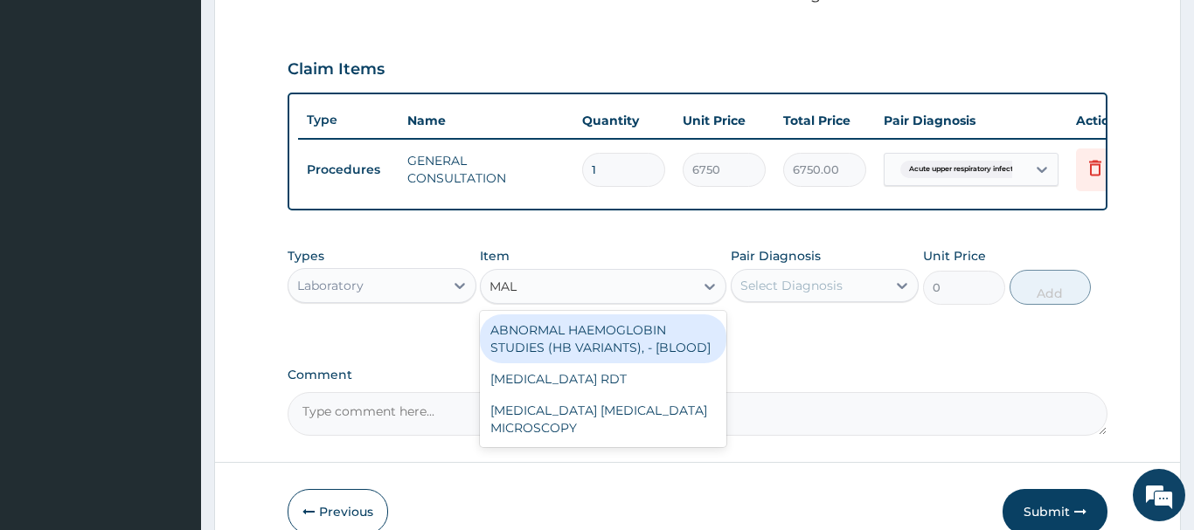
type input "MALA"
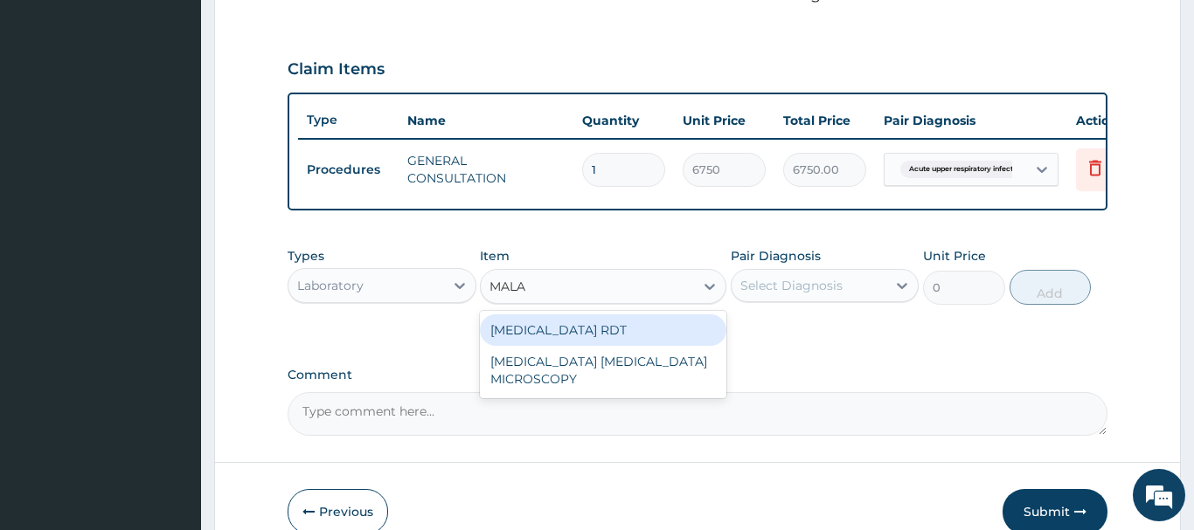
drag, startPoint x: 573, startPoint y: 323, endPoint x: 596, endPoint y: 320, distance: 23.0
click at [574, 324] on div "[MEDICAL_DATA] RDT" at bounding box center [603, 330] width 246 height 31
type input "2700"
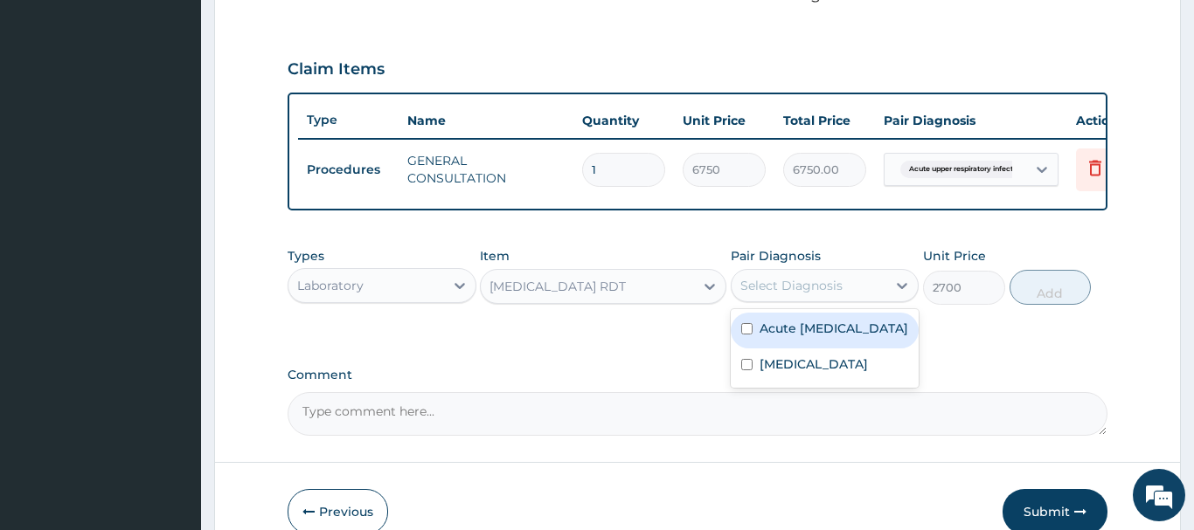
drag, startPoint x: 782, startPoint y: 284, endPoint x: 784, endPoint y: 302, distance: 18.4
click at [784, 285] on div "Select Diagnosis" at bounding box center [791, 285] width 102 height 17
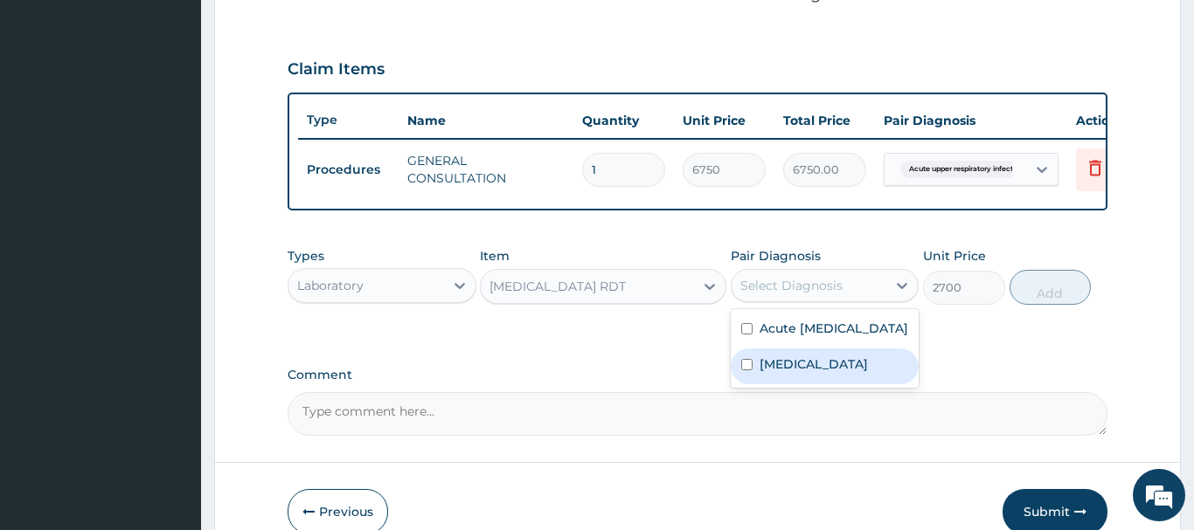
drag, startPoint x: 797, startPoint y: 382, endPoint x: 794, endPoint y: 371, distance: 10.8
click at [799, 373] on label "Malaria" at bounding box center [813, 364] width 108 height 17
checkbox input "true"
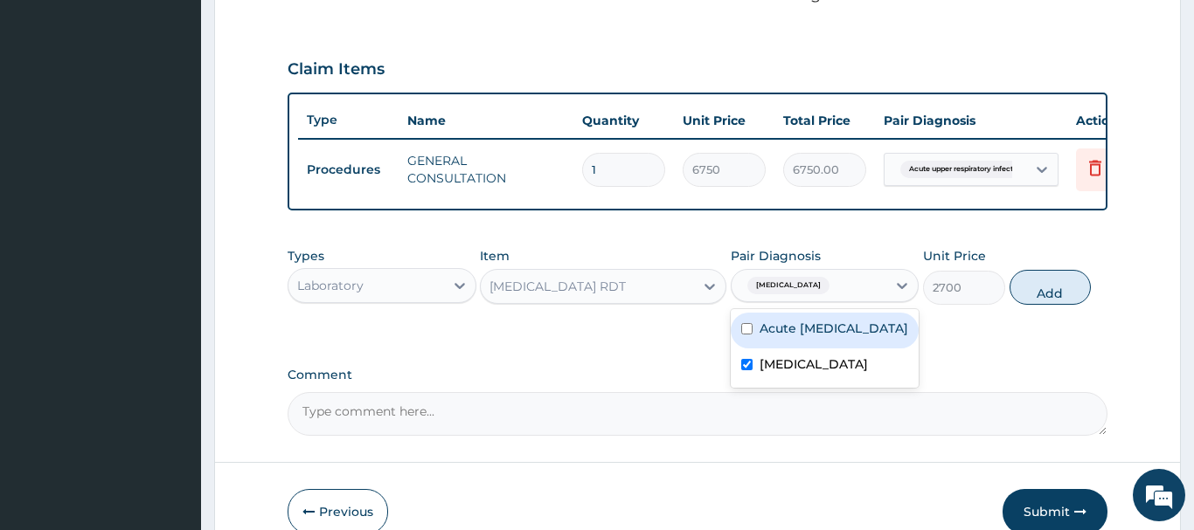
drag, startPoint x: 1029, startPoint y: 288, endPoint x: 1027, endPoint y: 297, distance: 9.8
click at [1029, 289] on button "Add" at bounding box center [1050, 287] width 82 height 35
type input "0"
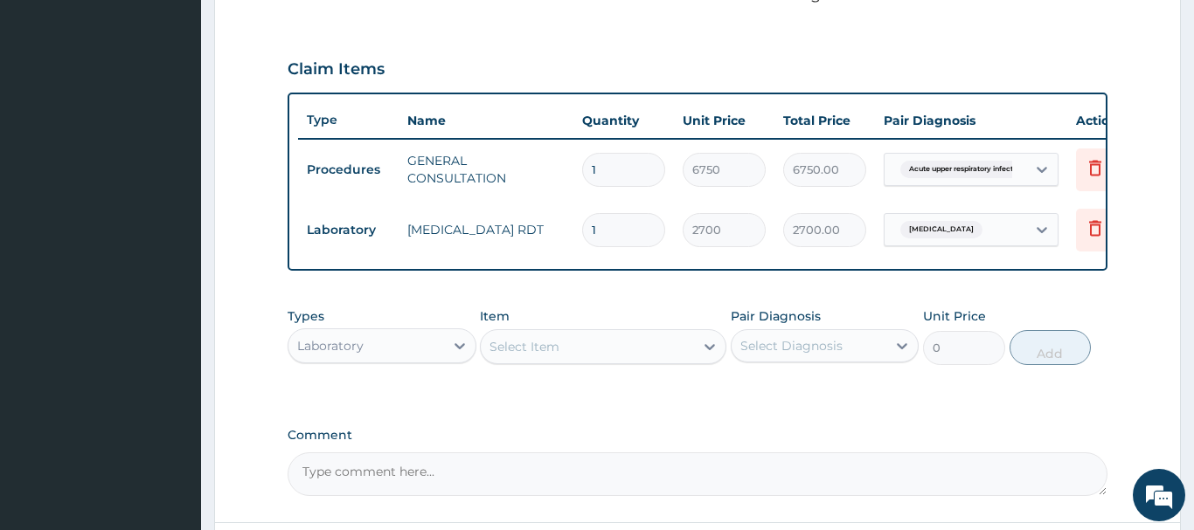
click at [494, 342] on div "Select Item" at bounding box center [524, 346] width 70 height 17
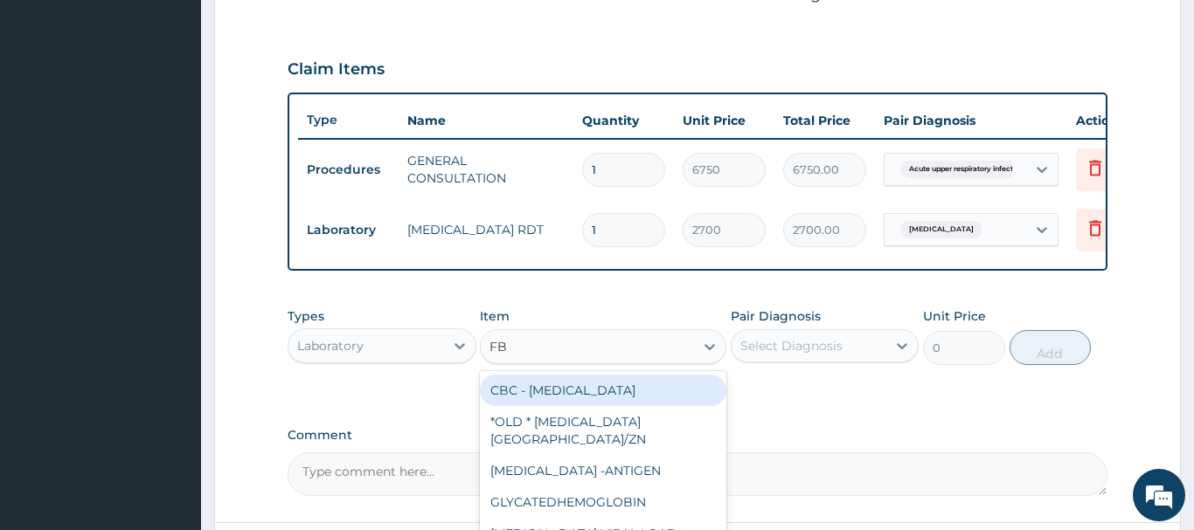
type input "FBC"
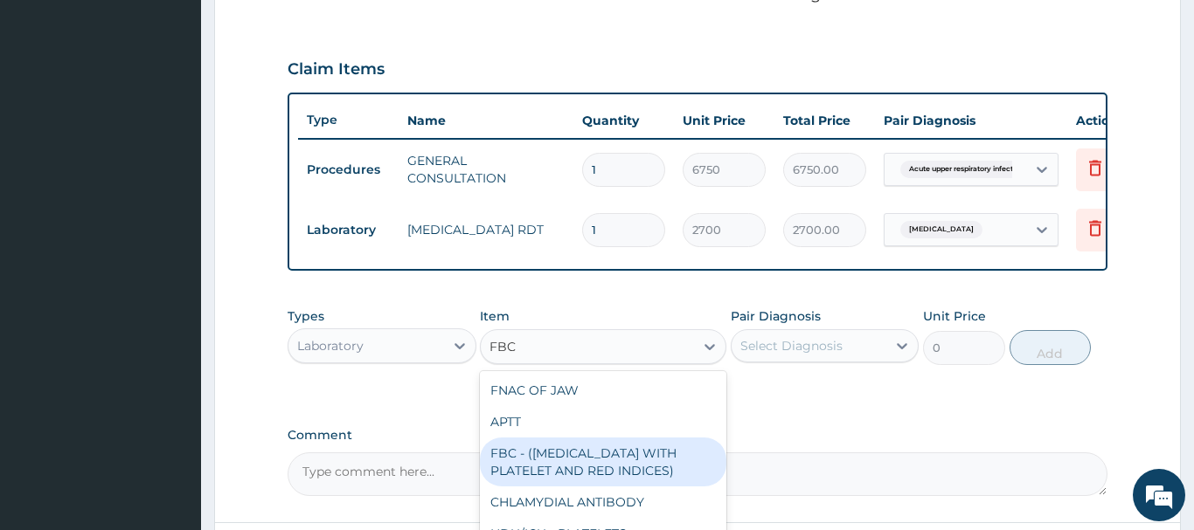
click at [633, 463] on div "FBC - (FULL BLOOD COUNT WITH PLATELET AND RED INDICES)" at bounding box center [603, 462] width 246 height 49
type input "5400"
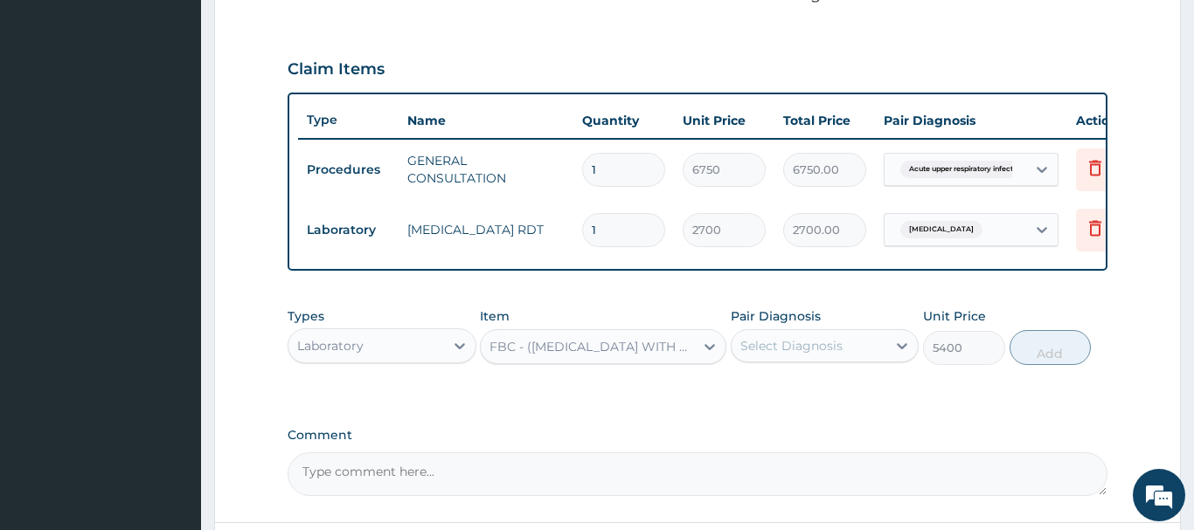
drag, startPoint x: 788, startPoint y: 337, endPoint x: 789, endPoint y: 350, distance: 13.1
click at [789, 337] on div "Select Diagnosis" at bounding box center [791, 345] width 102 height 17
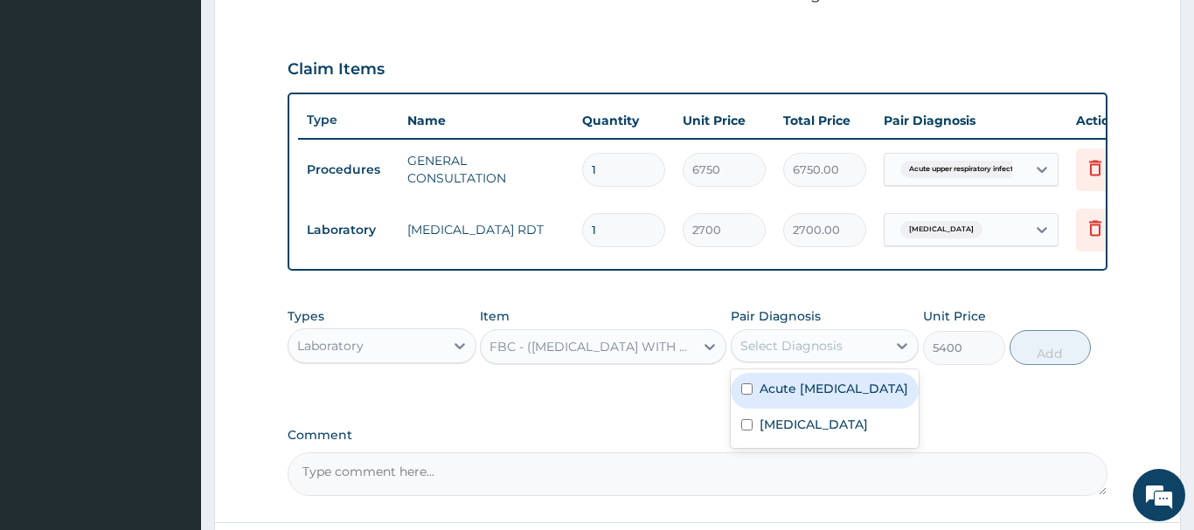
click at [791, 398] on label "Acute upper respiratory infection" at bounding box center [833, 388] width 149 height 17
checkbox input "true"
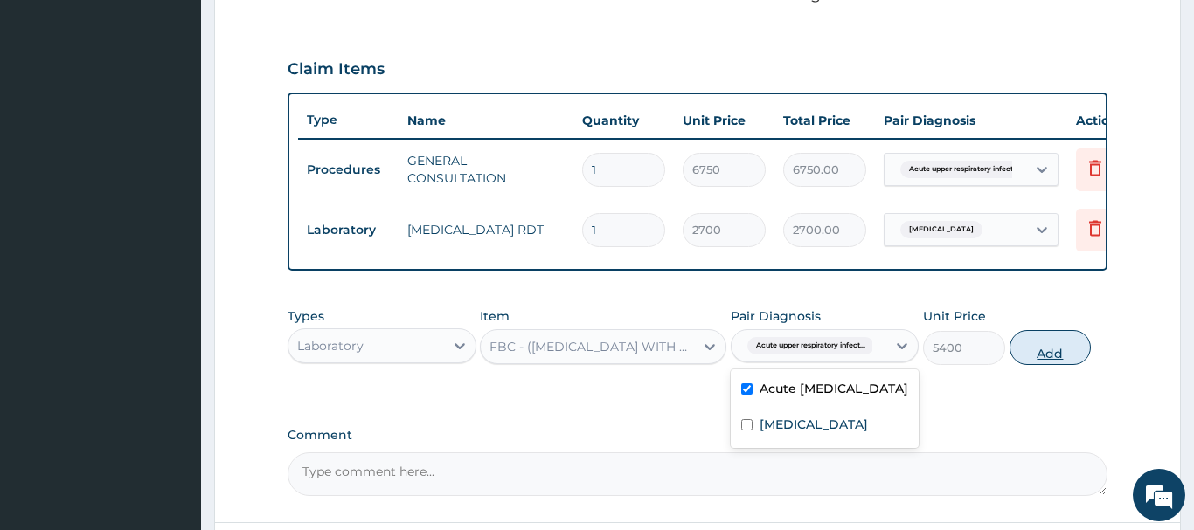
click at [1037, 350] on button "Add" at bounding box center [1050, 347] width 82 height 35
type input "0"
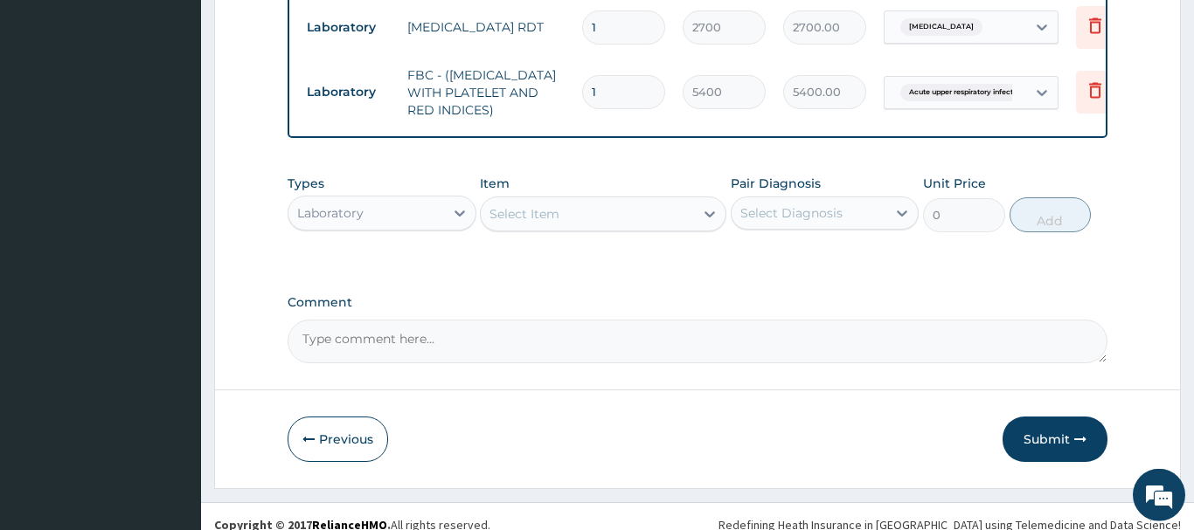
scroll to position [777, 0]
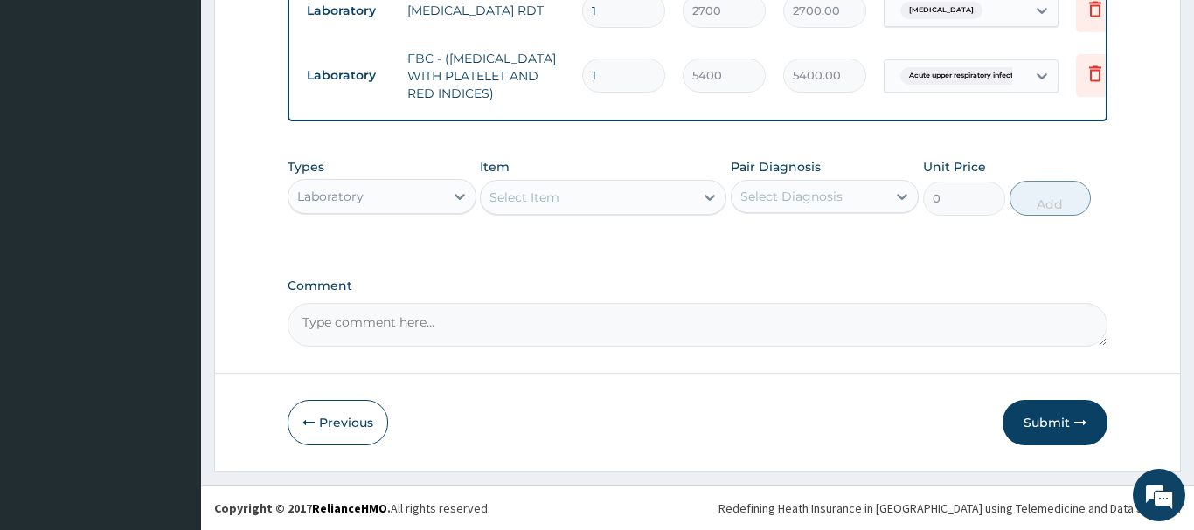
drag, startPoint x: 362, startPoint y: 191, endPoint x: 375, endPoint y: 214, distance: 27.0
click at [363, 188] on div "Laboratory" at bounding box center [330, 196] width 66 height 17
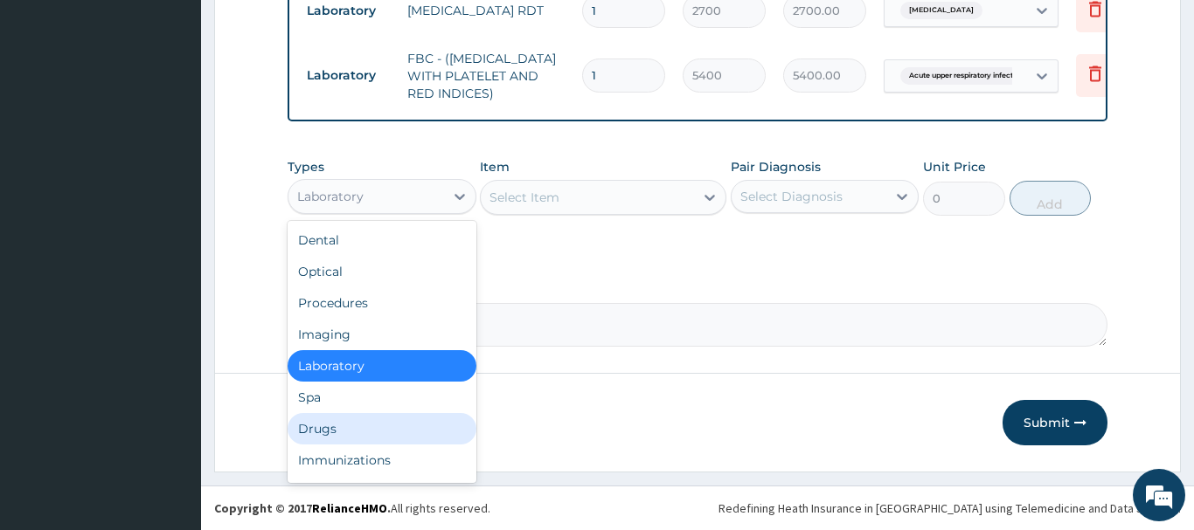
click at [312, 436] on div "Drugs" at bounding box center [382, 428] width 189 height 31
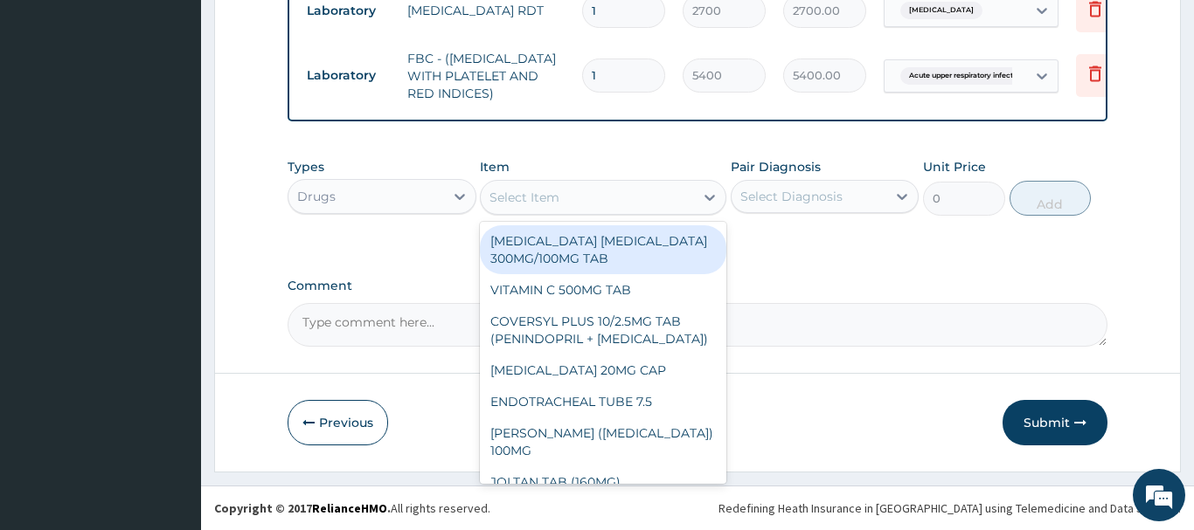
click at [532, 202] on div "Select Item" at bounding box center [524, 197] width 70 height 17
paste input "AZITHROMYCIN 200MG/5ML SUSP"
type input "AZITHROMYCIN 200MG/5ML SUSP"
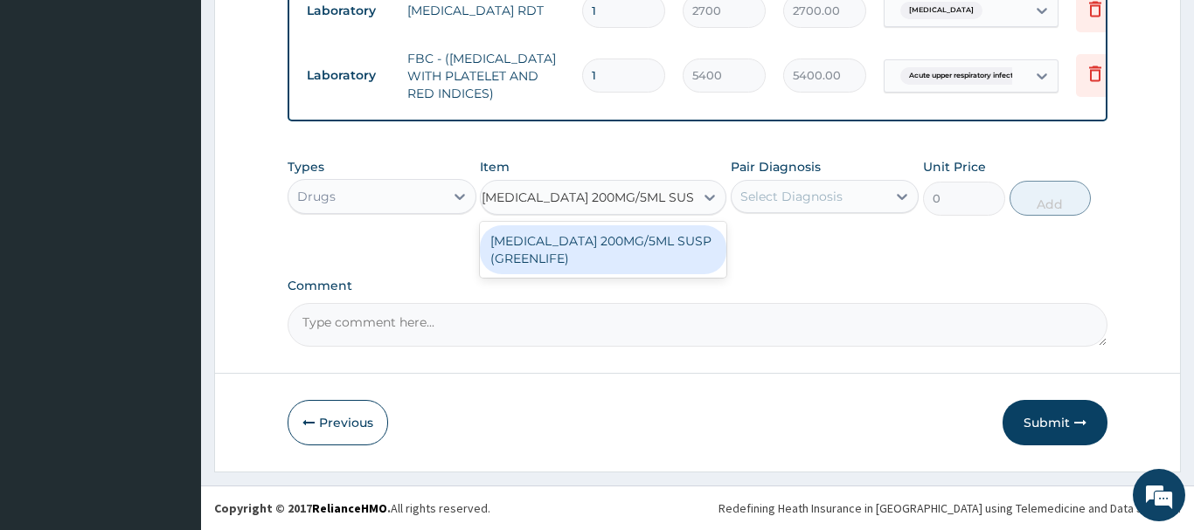
click at [590, 253] on div "AZITHROMYCIN 200MG/5ML SUSP (GREENLIFE)" at bounding box center [603, 249] width 246 height 49
type input "3753.75"
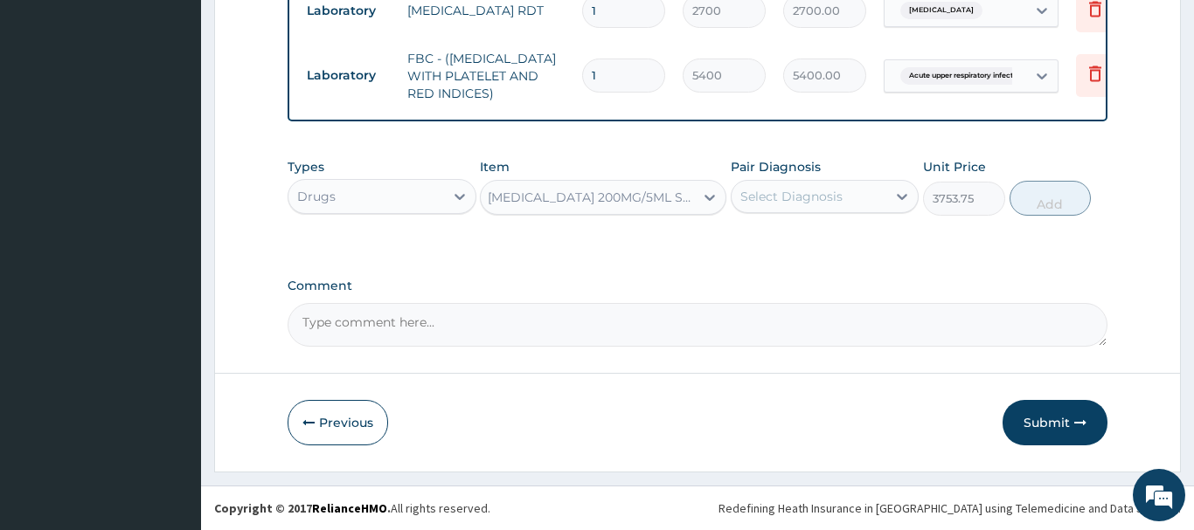
click at [808, 195] on div "Select Diagnosis" at bounding box center [791, 196] width 102 height 17
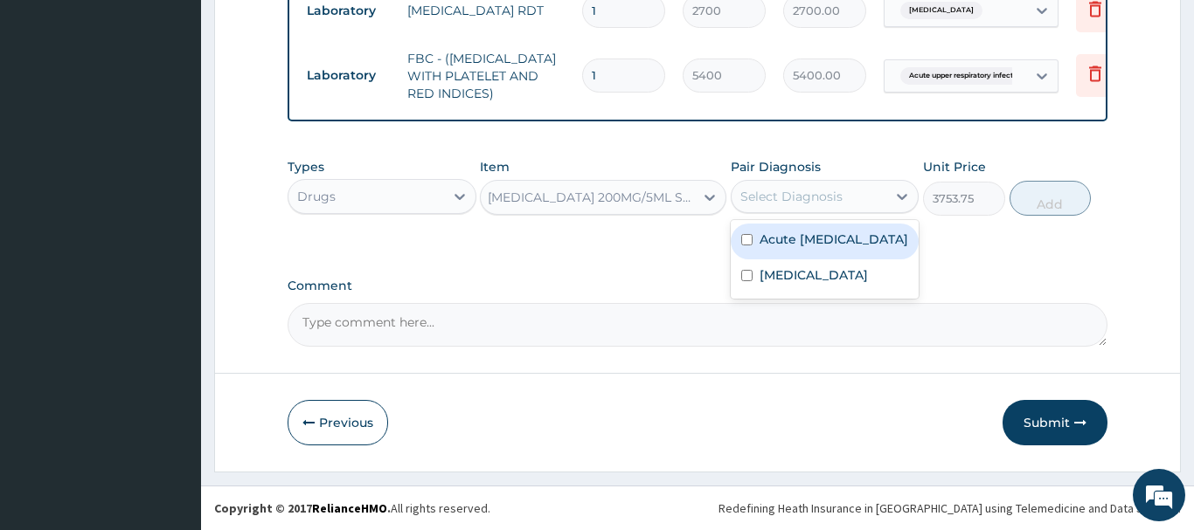
click at [833, 248] on label "Acute upper respiratory infection" at bounding box center [833, 239] width 149 height 17
checkbox input "true"
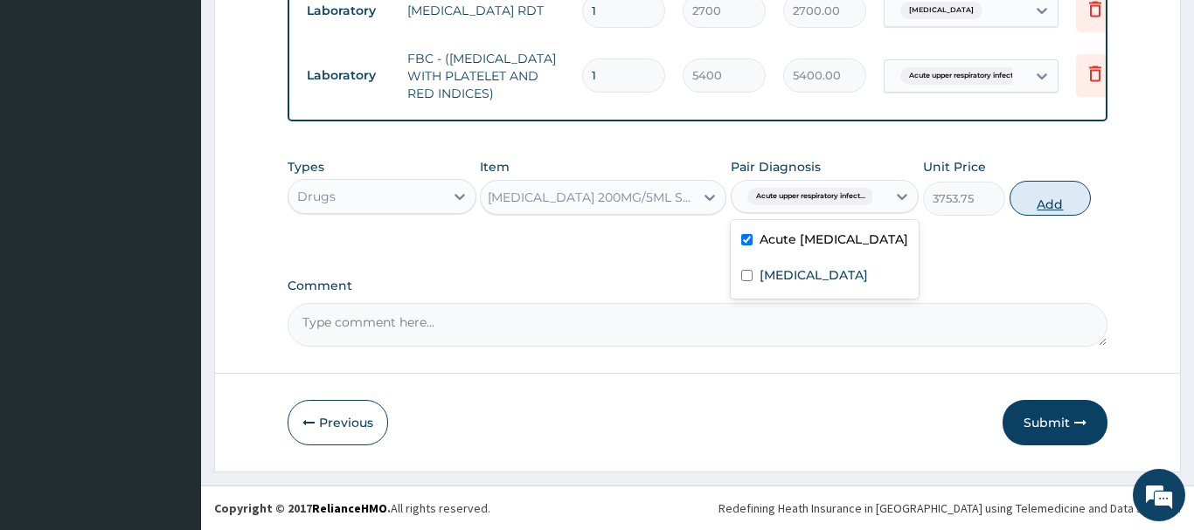
click at [1040, 200] on button "Add" at bounding box center [1050, 198] width 82 height 35
type input "0"
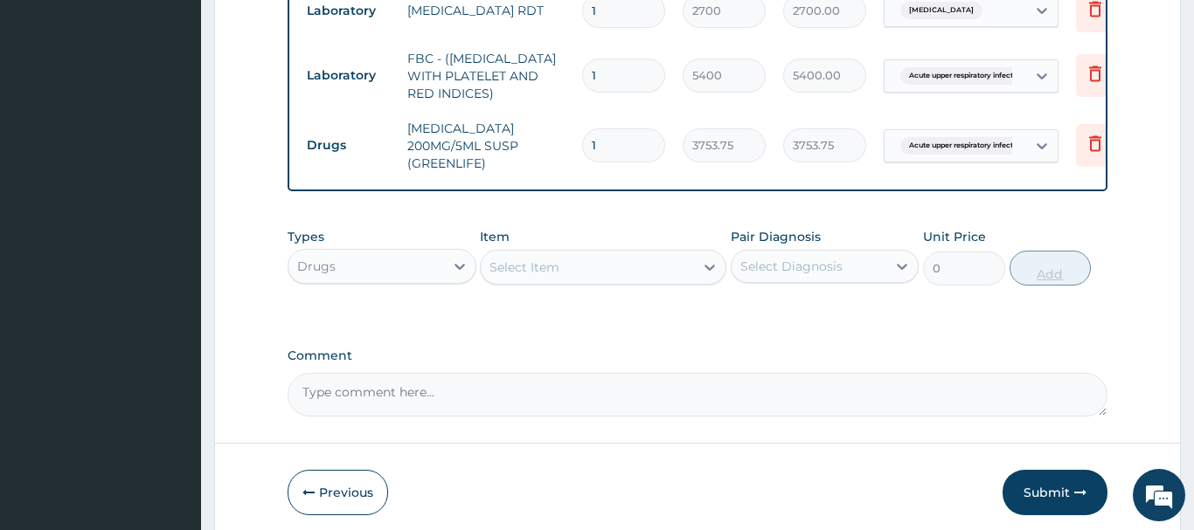
scroll to position [0, 0]
click at [527, 273] on div "Select Item" at bounding box center [524, 267] width 70 height 17
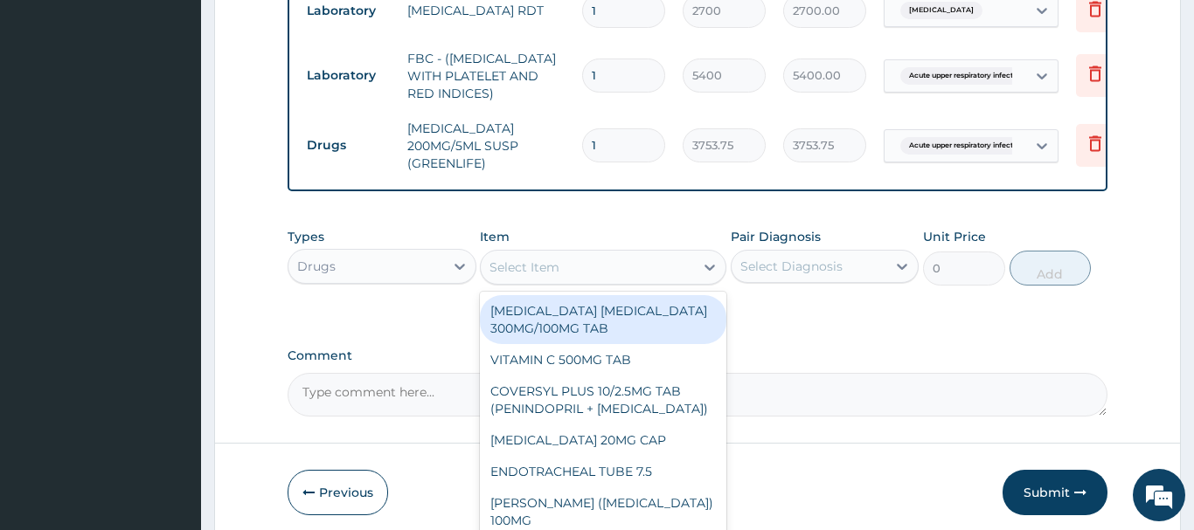
paste input "CHLORPHENIRAMINE 2MG/5ML SY"
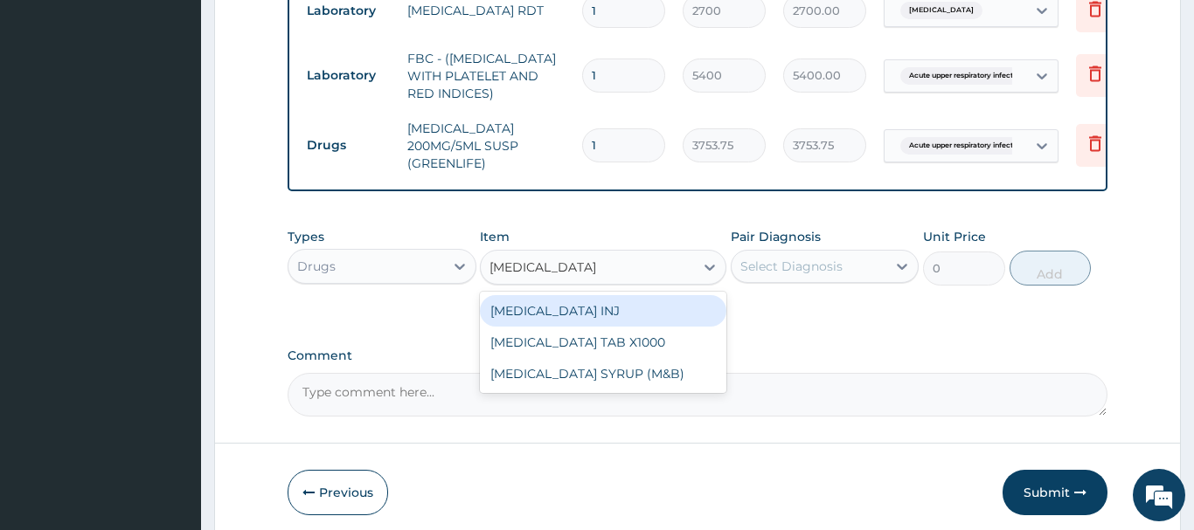
type input "CHLORPHENIRAMINE"
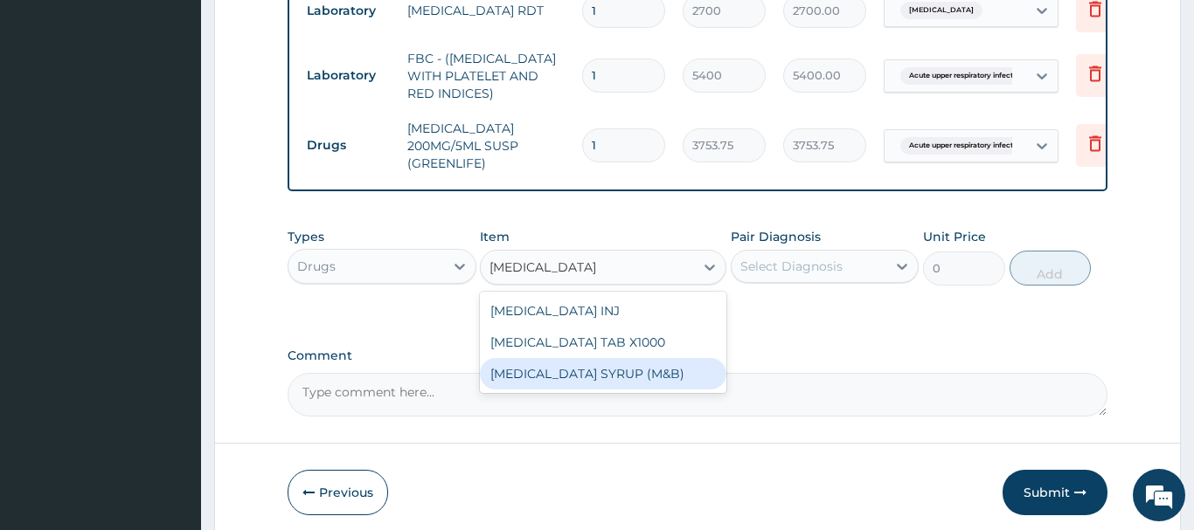
click at [654, 379] on div "CHLORPHENIRAMINE SYRUP (M&B)" at bounding box center [603, 373] width 246 height 31
type input "962.5"
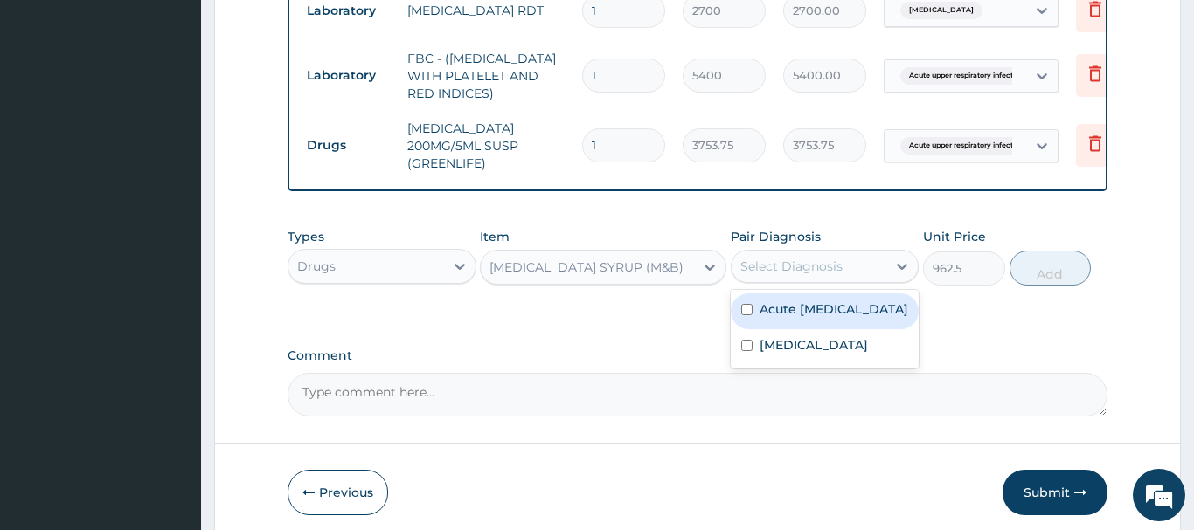
click at [804, 272] on div "Select Diagnosis" at bounding box center [791, 266] width 102 height 17
click at [830, 318] on label "Acute upper respiratory infection" at bounding box center [833, 309] width 149 height 17
checkbox input "true"
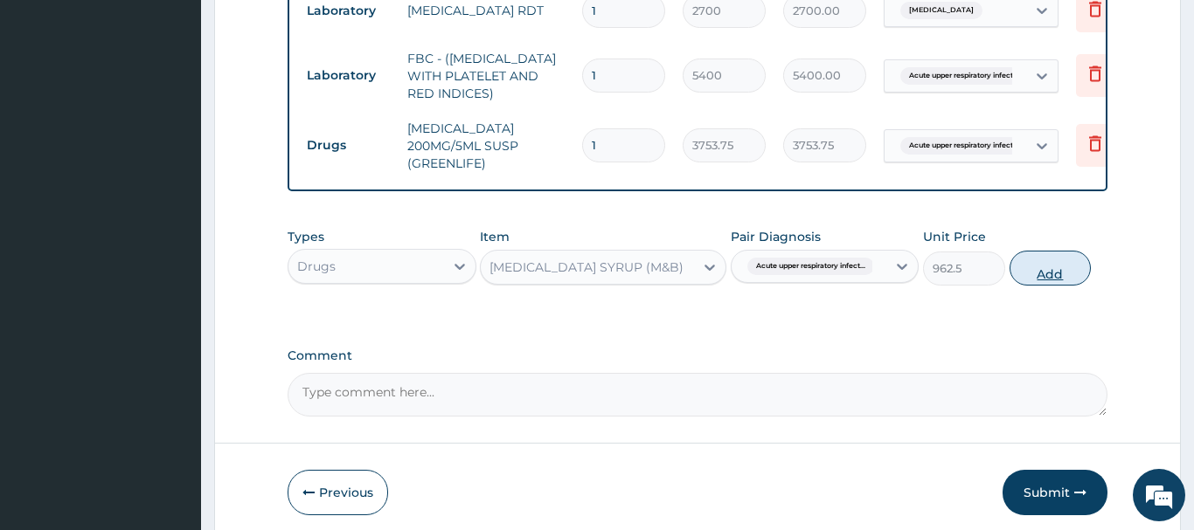
click at [1053, 267] on button "Add" at bounding box center [1050, 268] width 82 height 35
type input "0"
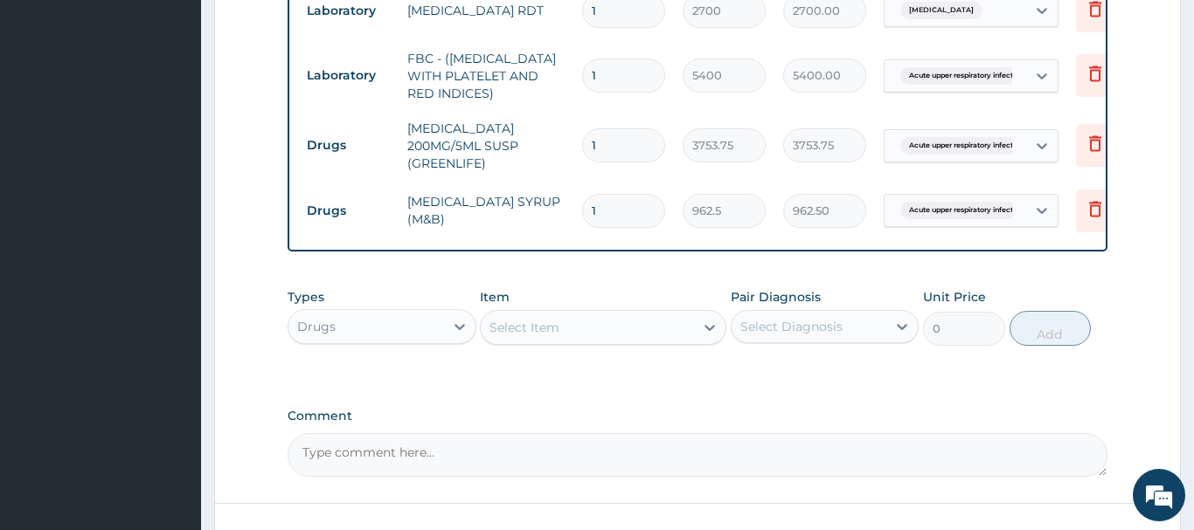
click at [541, 334] on div "Select Item" at bounding box center [524, 327] width 70 height 17
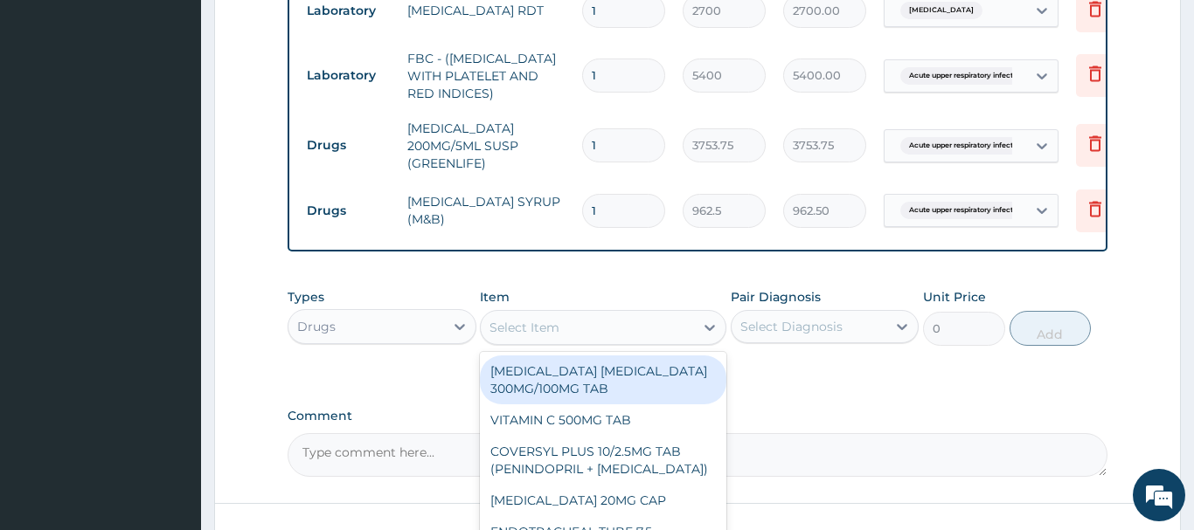
paste input "VITAMIN C 125MG/5ML SYRU"
type input "VITAMIN C 125MG/5ML SYRU"
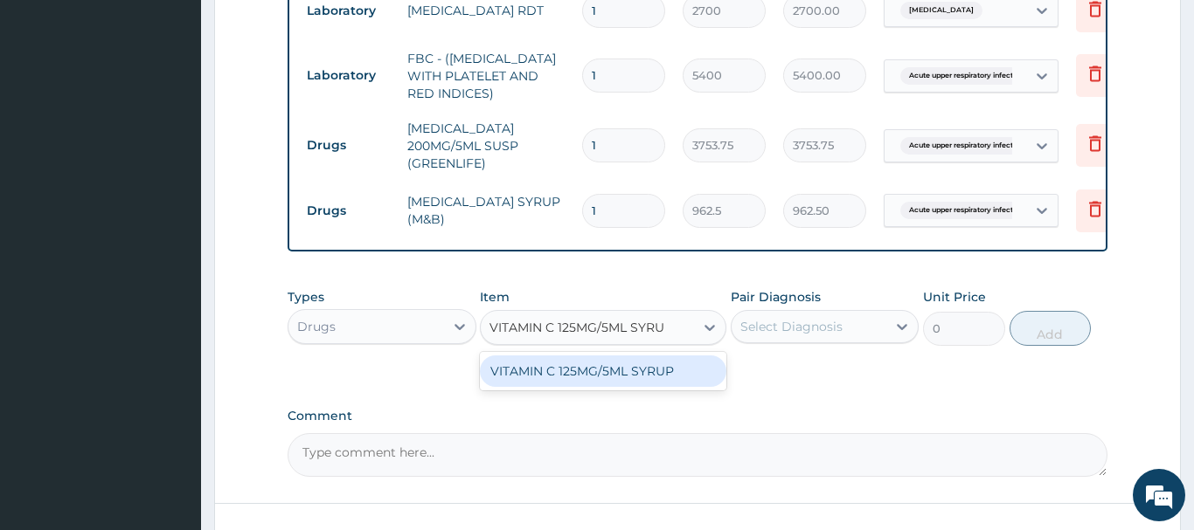
click at [590, 377] on div "VITAMIN C 125MG/5ML SYRUP" at bounding box center [603, 371] width 246 height 31
type input "1225"
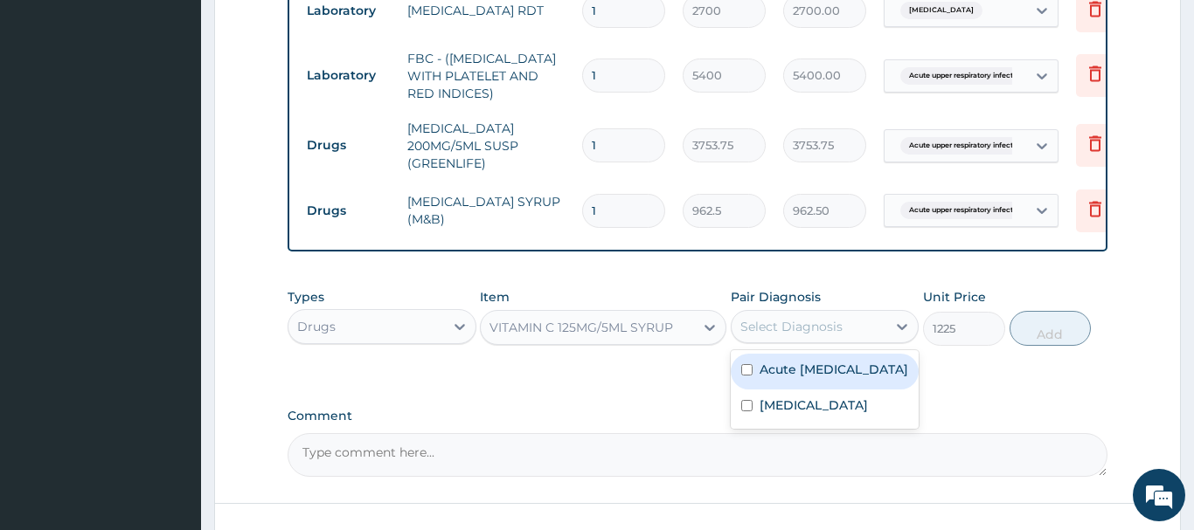
click at [790, 320] on div "Select Diagnosis" at bounding box center [809, 327] width 156 height 28
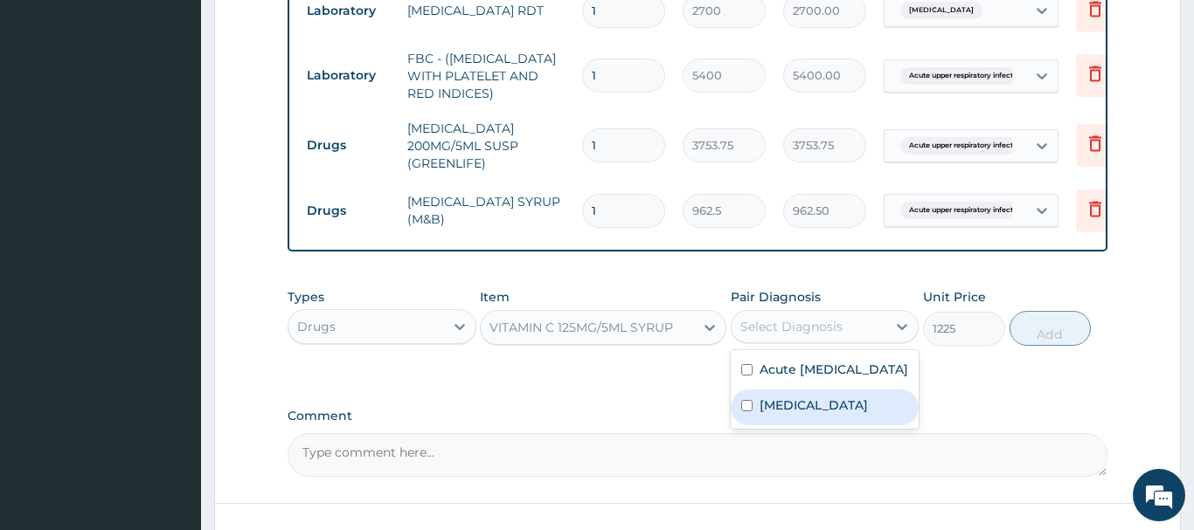
click at [829, 426] on div "Malaria" at bounding box center [825, 408] width 189 height 36
checkbox input "true"
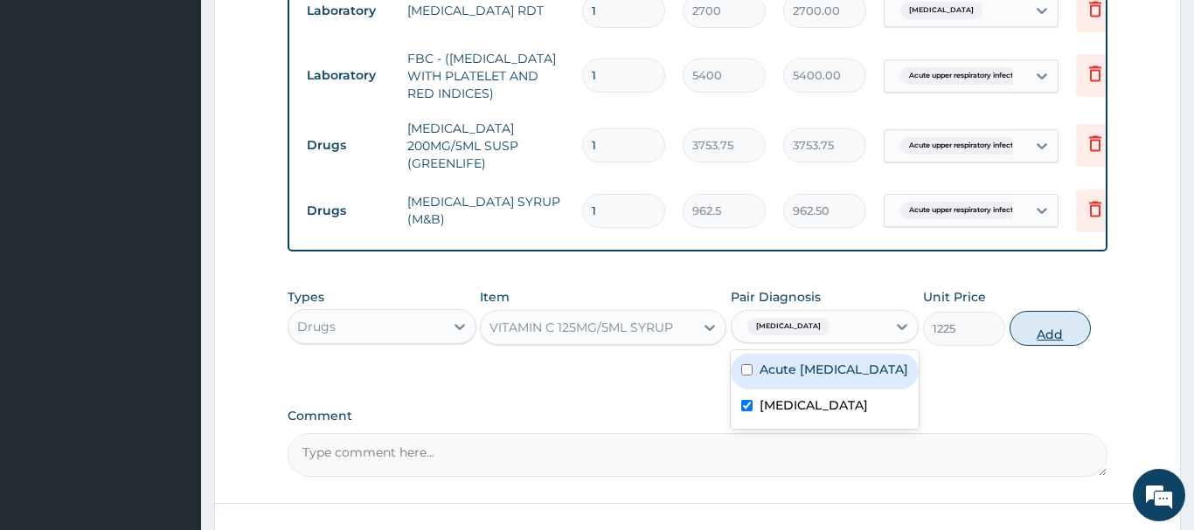
click at [1056, 331] on button "Add" at bounding box center [1050, 328] width 82 height 35
type input "0"
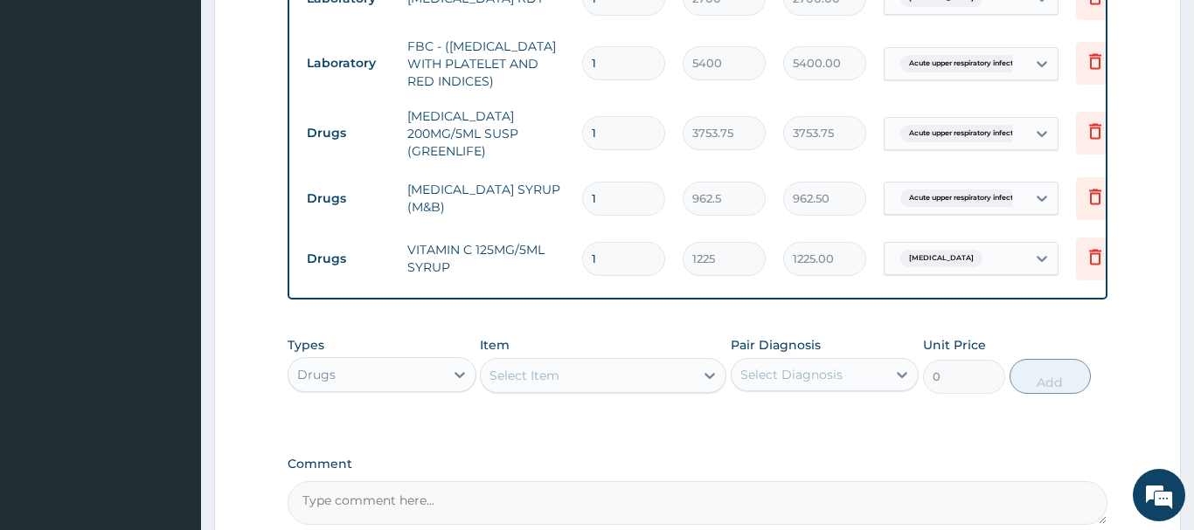
scroll to position [700, 0]
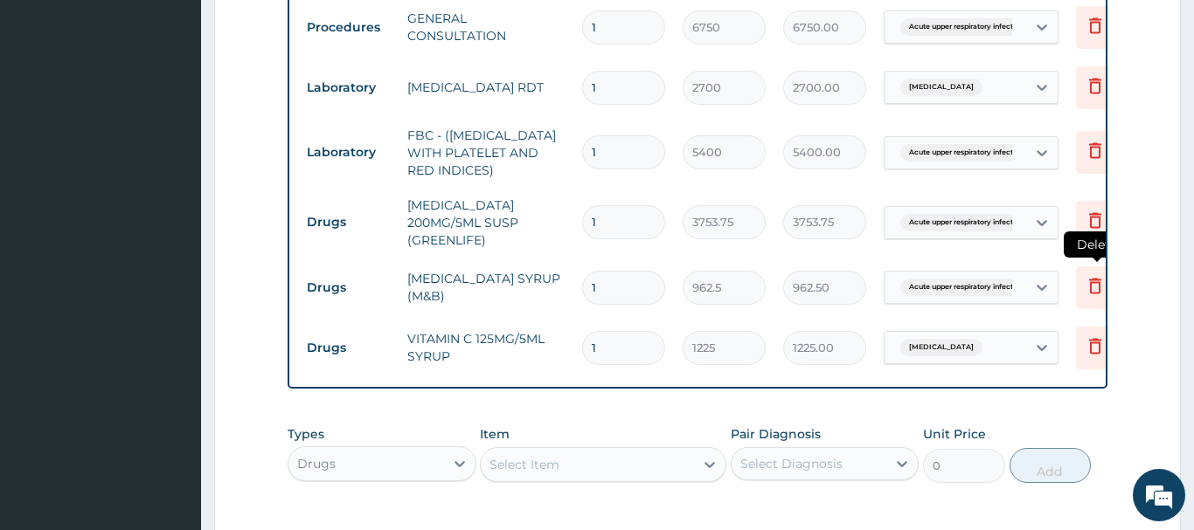
click at [1084, 286] on icon at bounding box center [1094, 285] width 21 height 21
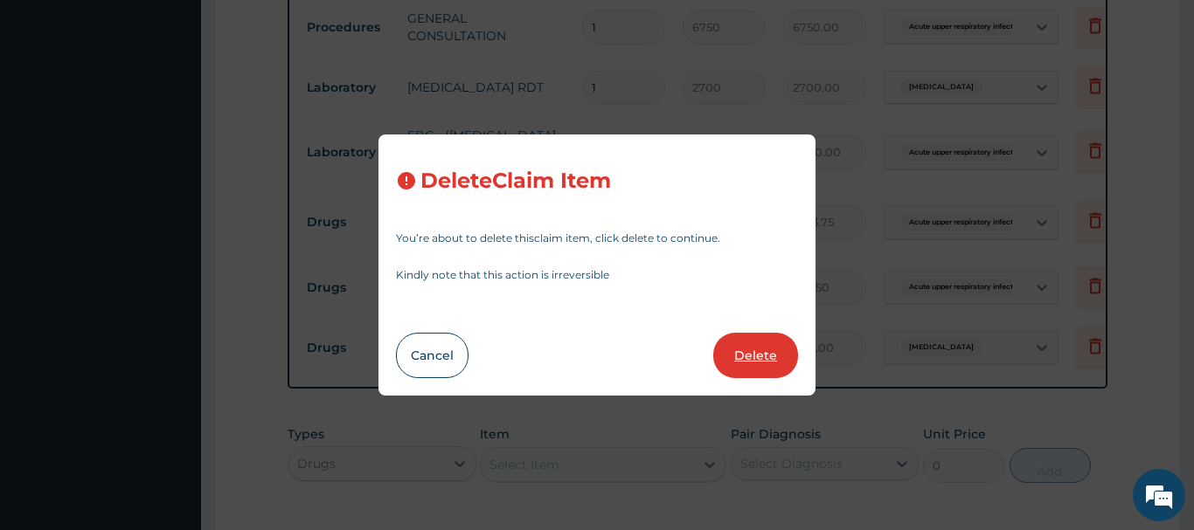
click at [781, 350] on button "Delete" at bounding box center [755, 355] width 85 height 45
type input "1225"
type input "1225.00"
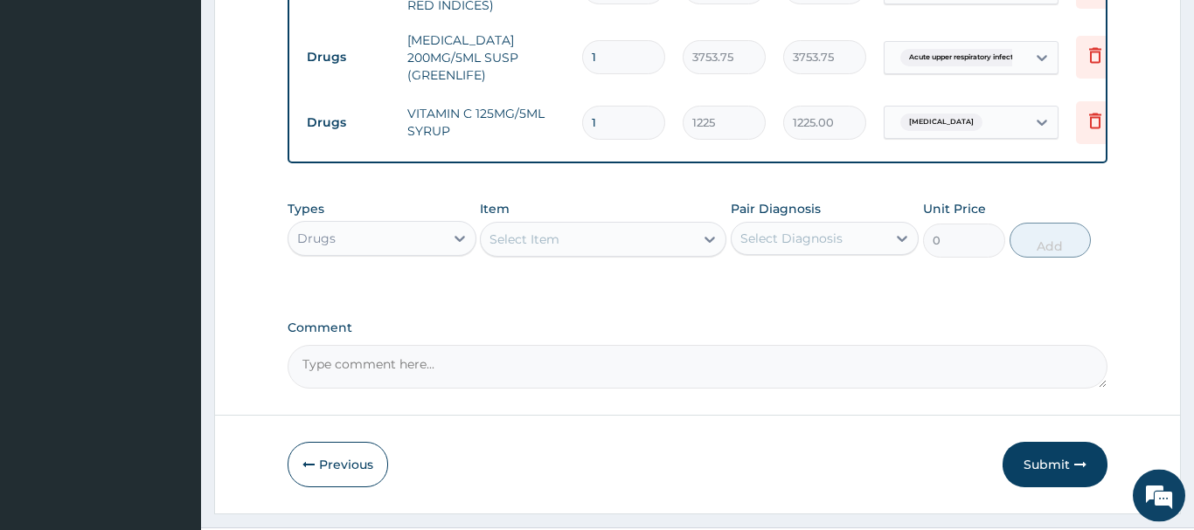
scroll to position [907, 0]
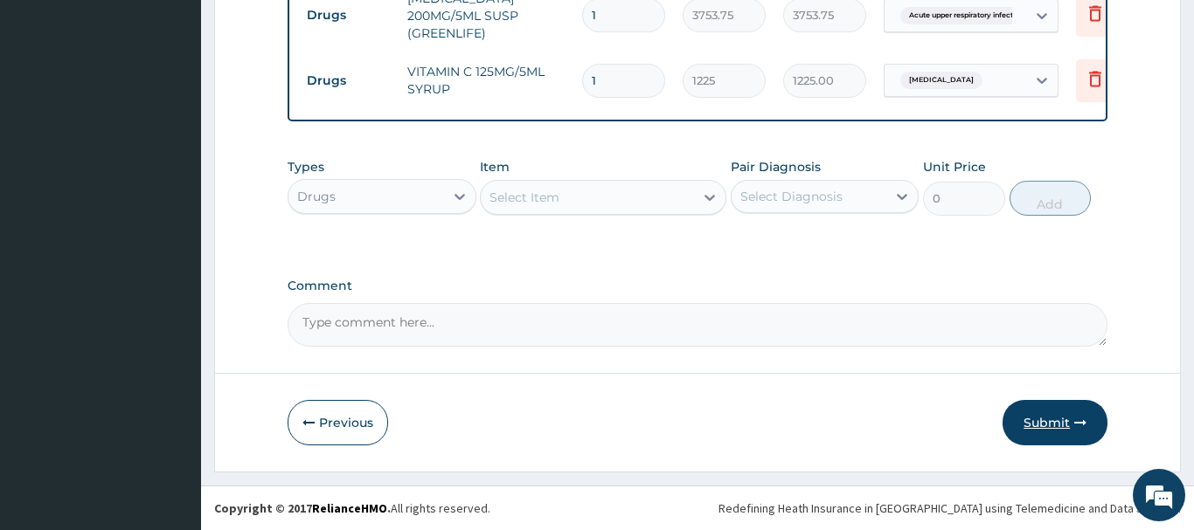
click at [1036, 423] on button "Submit" at bounding box center [1054, 422] width 105 height 45
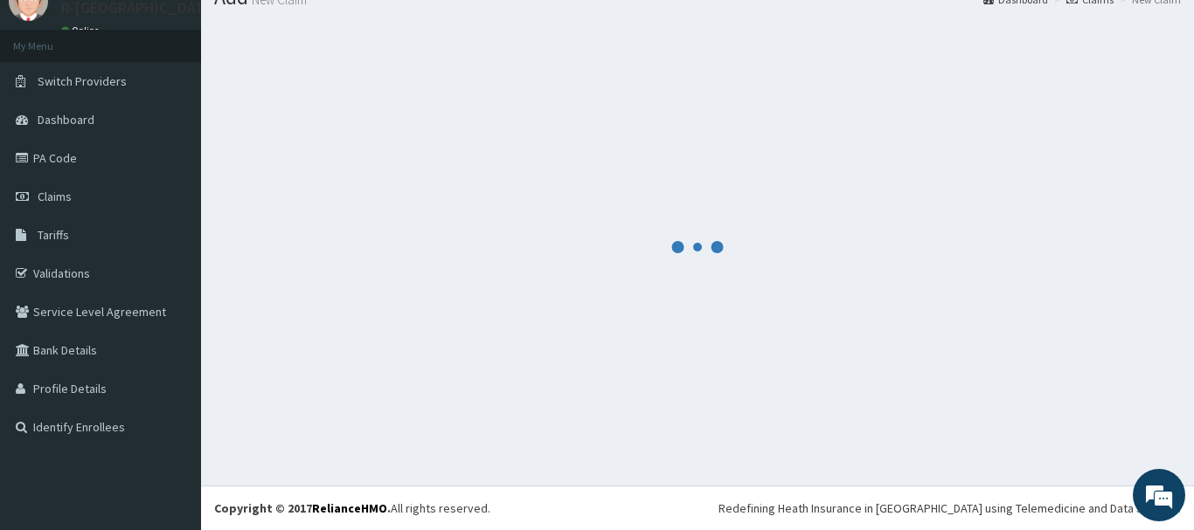
scroll to position [71, 0]
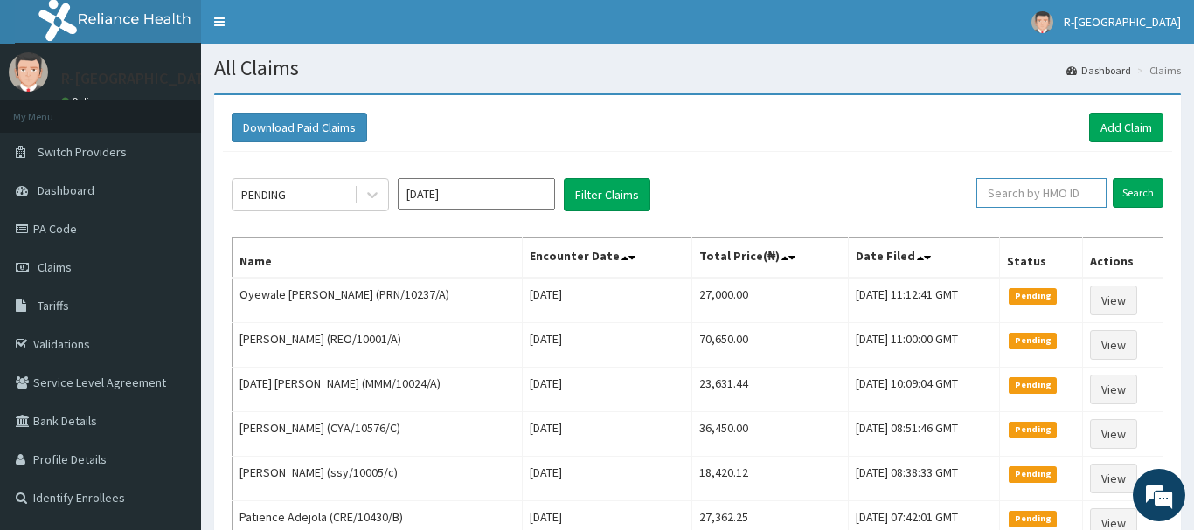
drag, startPoint x: 999, startPoint y: 188, endPoint x: 1011, endPoint y: 185, distance: 12.5
click at [1003, 188] on input "text" at bounding box center [1041, 193] width 130 height 30
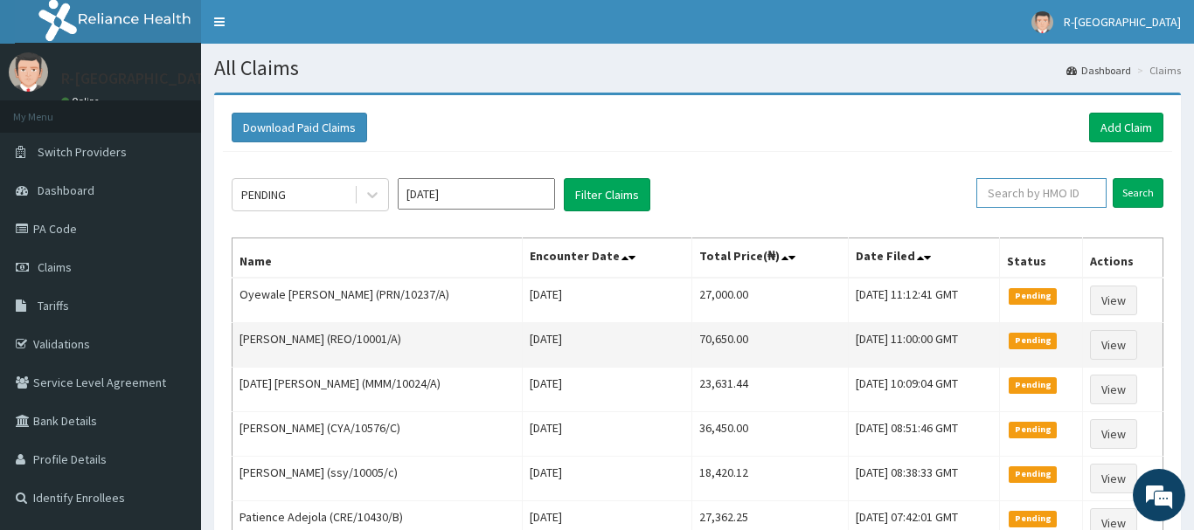
paste input "CHL/10671/C"
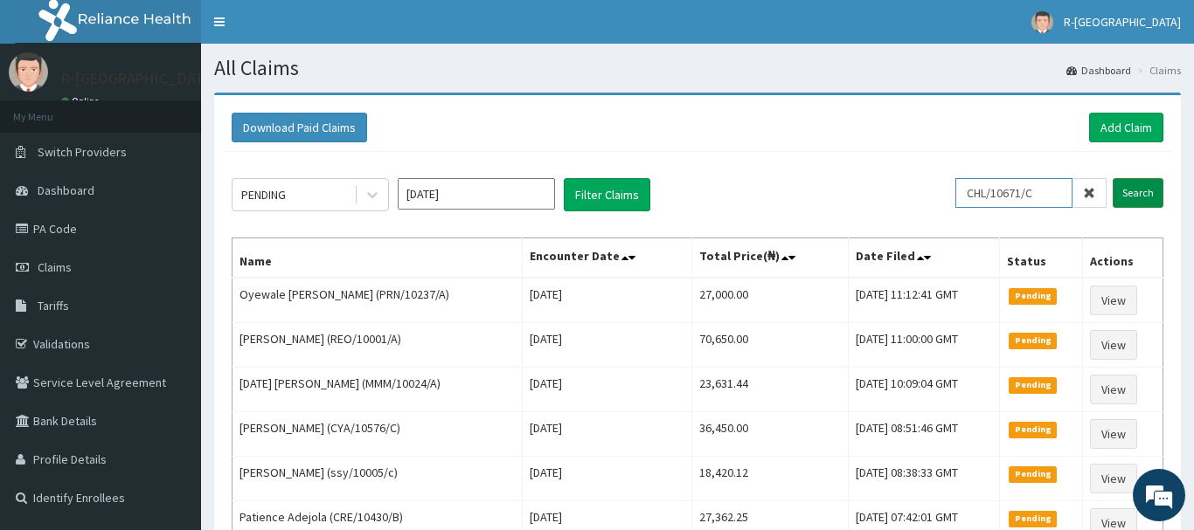
type input "CHL/10671/C"
click at [1150, 196] on input "Search" at bounding box center [1137, 193] width 51 height 30
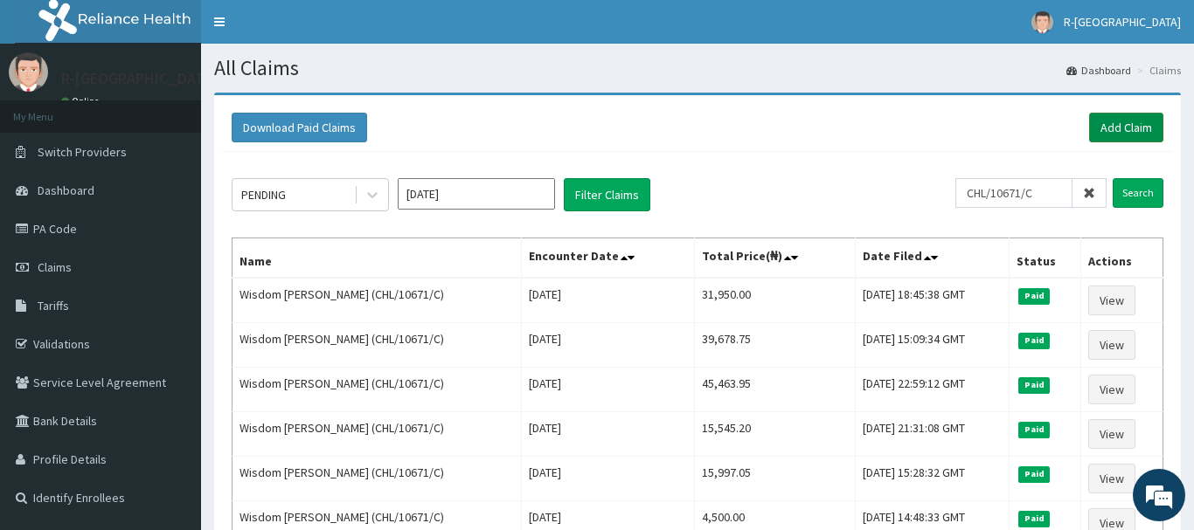
click at [1129, 116] on link "Add Claim" at bounding box center [1126, 128] width 74 height 30
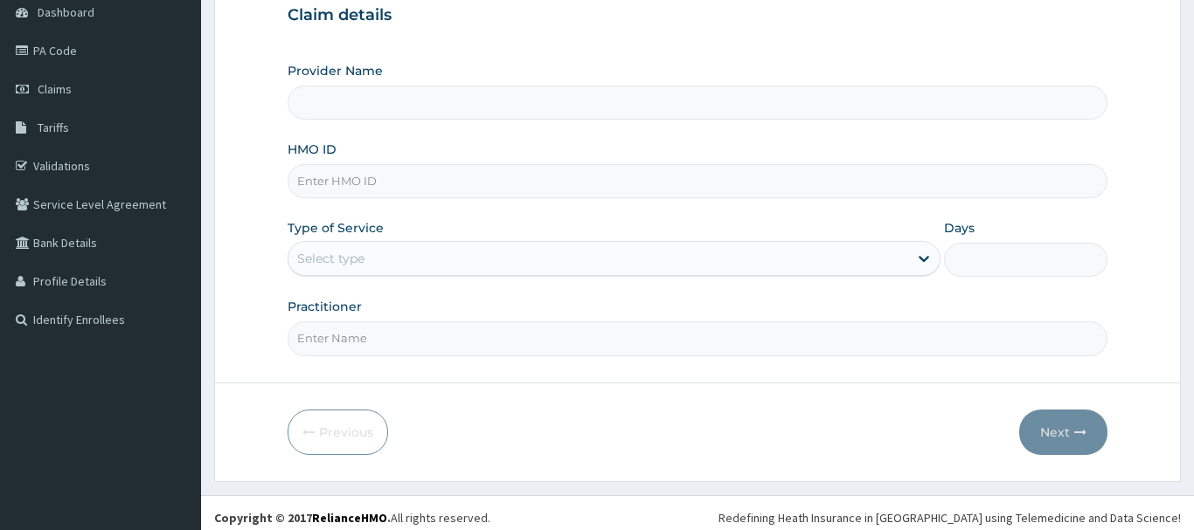
scroll to position [178, 0]
click at [315, 181] on input "HMO ID" at bounding box center [698, 181] width 820 height 34
paste input "CHL/10671/C"
type input "CHL/10671/C"
click at [330, 258] on div "Select type" at bounding box center [330, 258] width 67 height 17
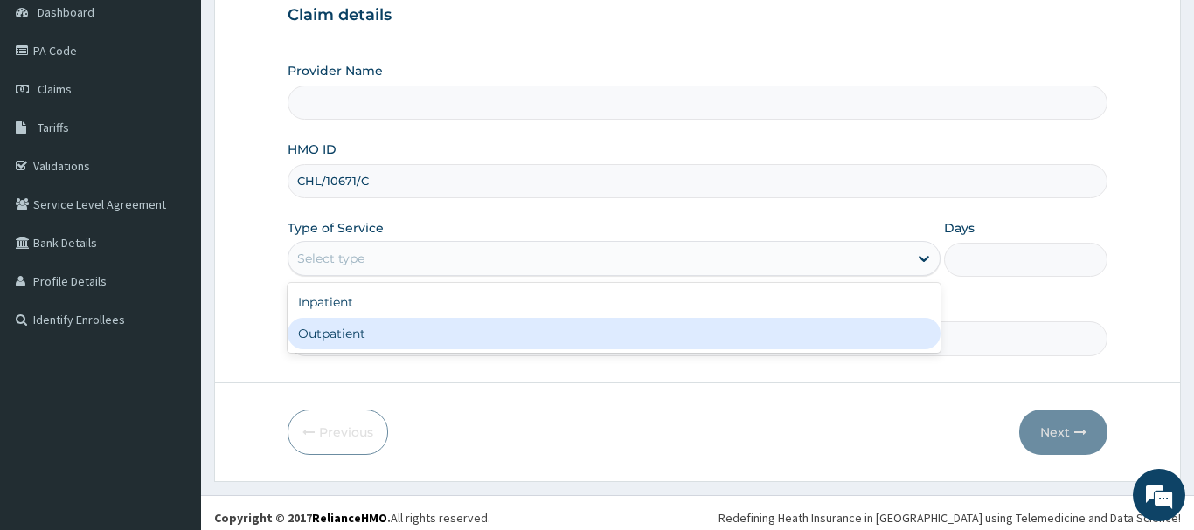
click at [326, 338] on div "Outpatient" at bounding box center [615, 333] width 654 height 31
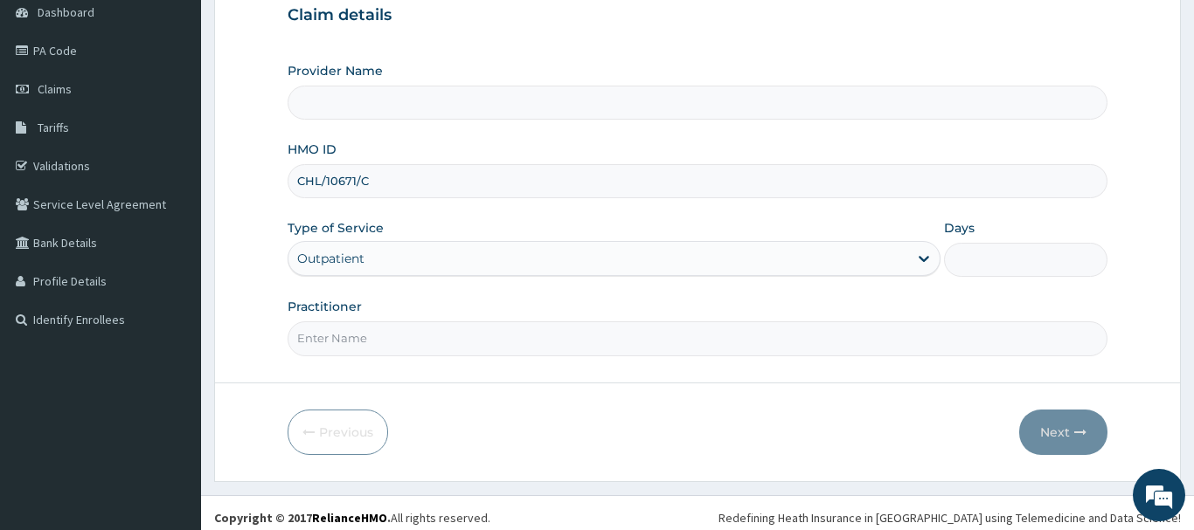
type input "1"
type input "R-Jolad Hospital Nigeria Limited(kupa)"
click at [327, 336] on input "Practitioner" at bounding box center [698, 339] width 820 height 34
paste input "Philip O. Bamigboye"
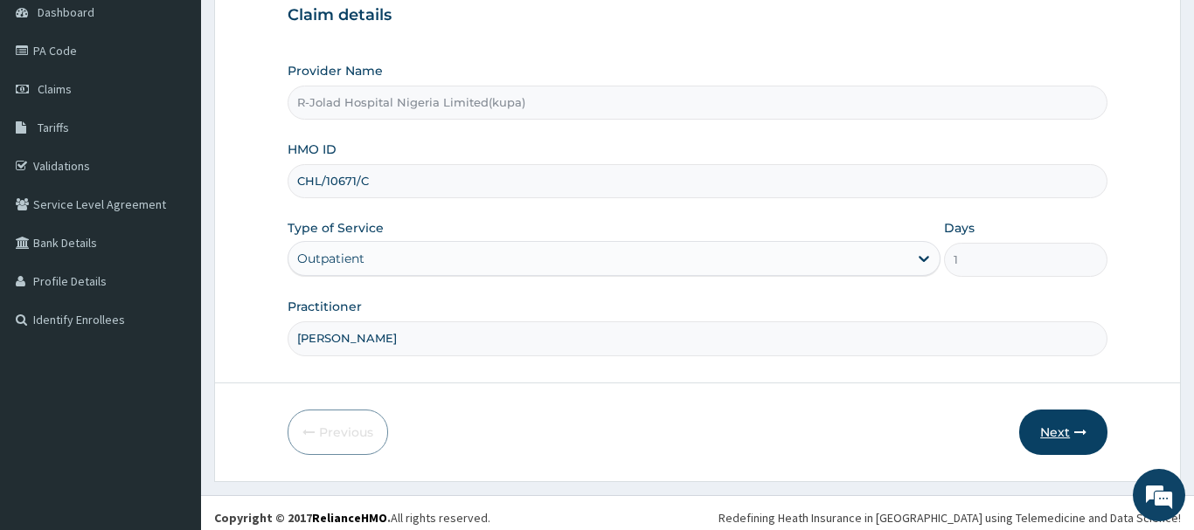
type input "Philip O. Bamigboye"
click at [1050, 429] on button "Next" at bounding box center [1063, 432] width 88 height 45
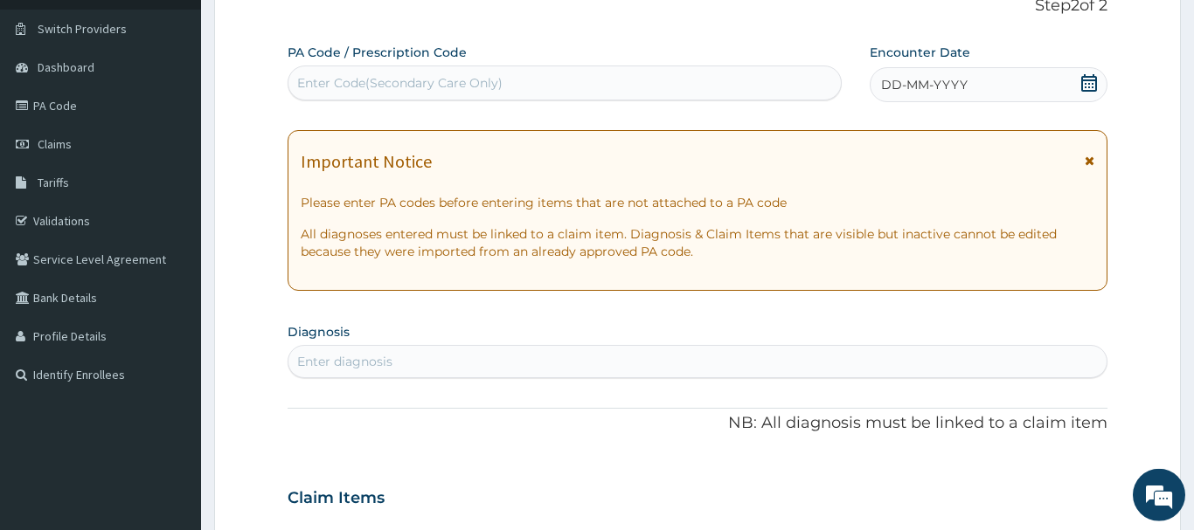
scroll to position [89, 0]
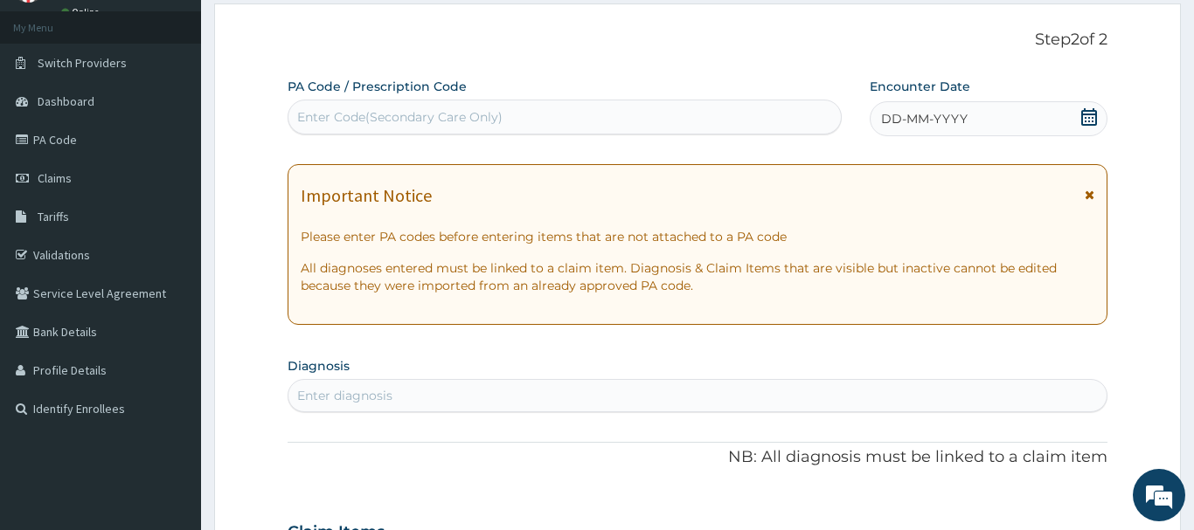
click at [1084, 114] on icon at bounding box center [1089, 116] width 16 height 17
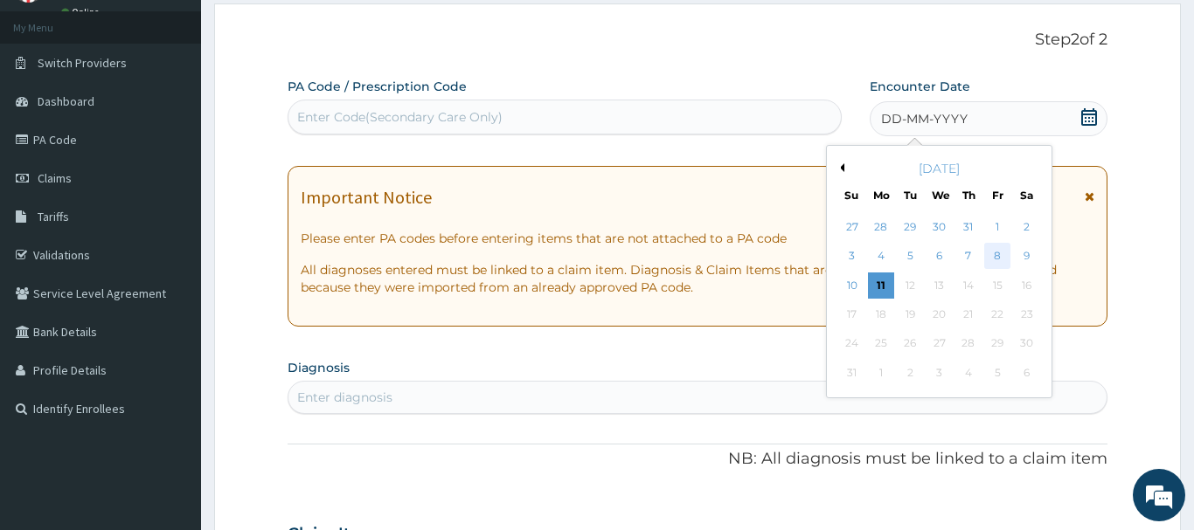
click at [1000, 253] on div "8" at bounding box center [997, 257] width 26 height 26
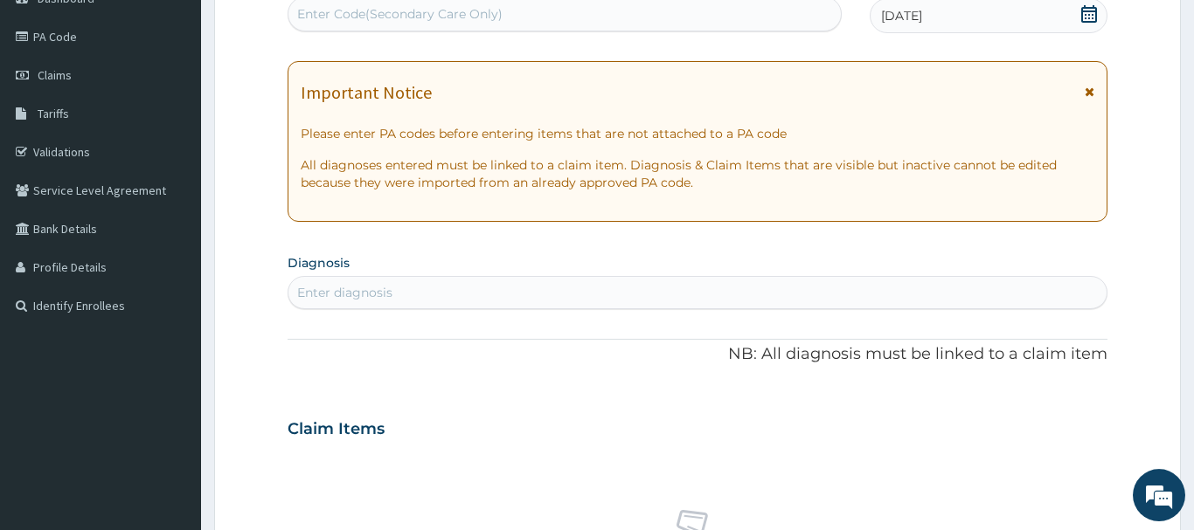
scroll to position [267, 0]
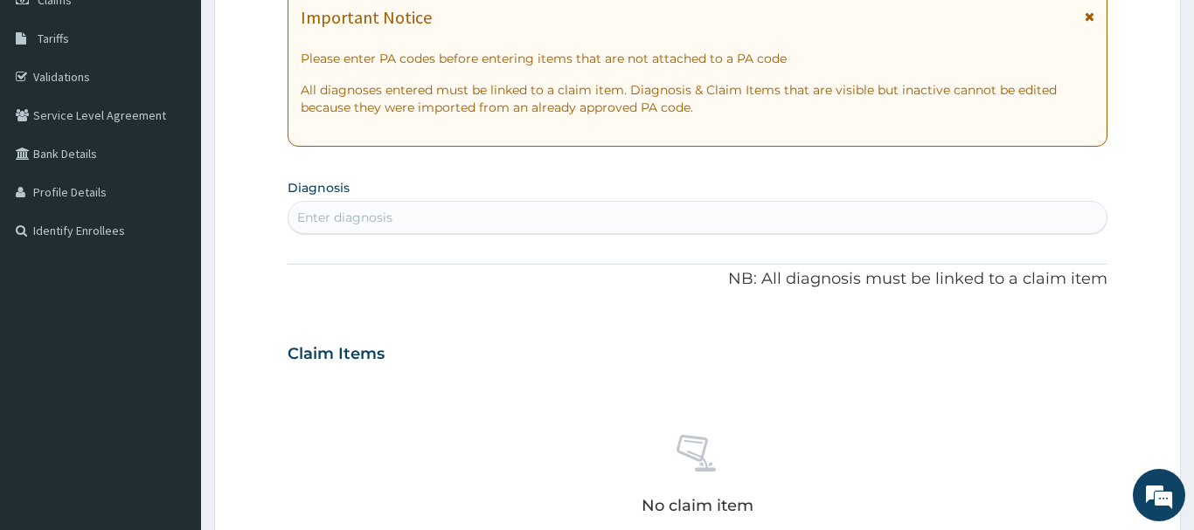
click at [320, 218] on div "Enter diagnosis" at bounding box center [344, 217] width 95 height 17
type input "RASH"
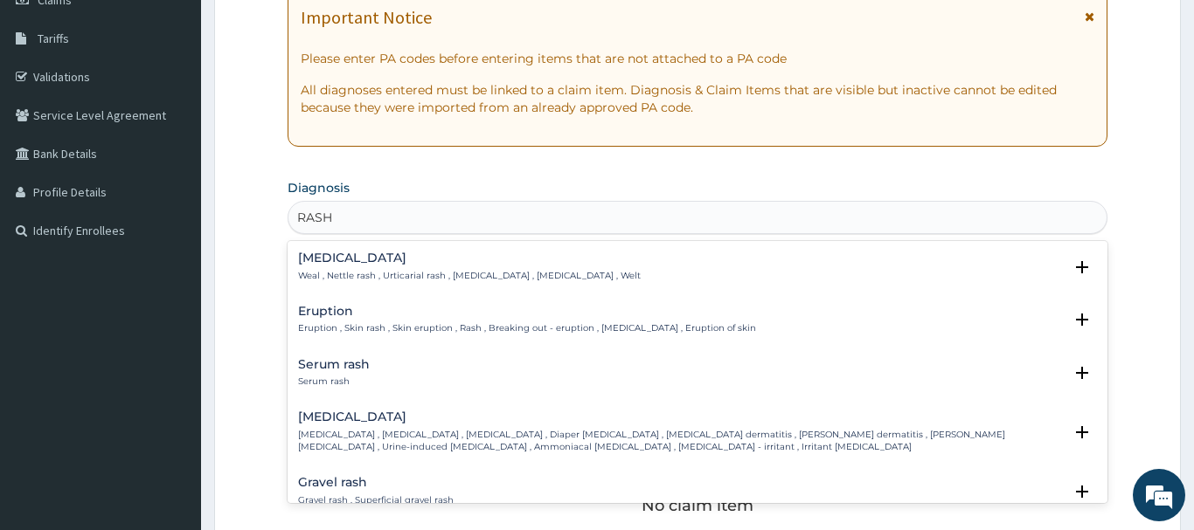
click at [336, 313] on h4 "Eruption" at bounding box center [527, 311] width 458 height 13
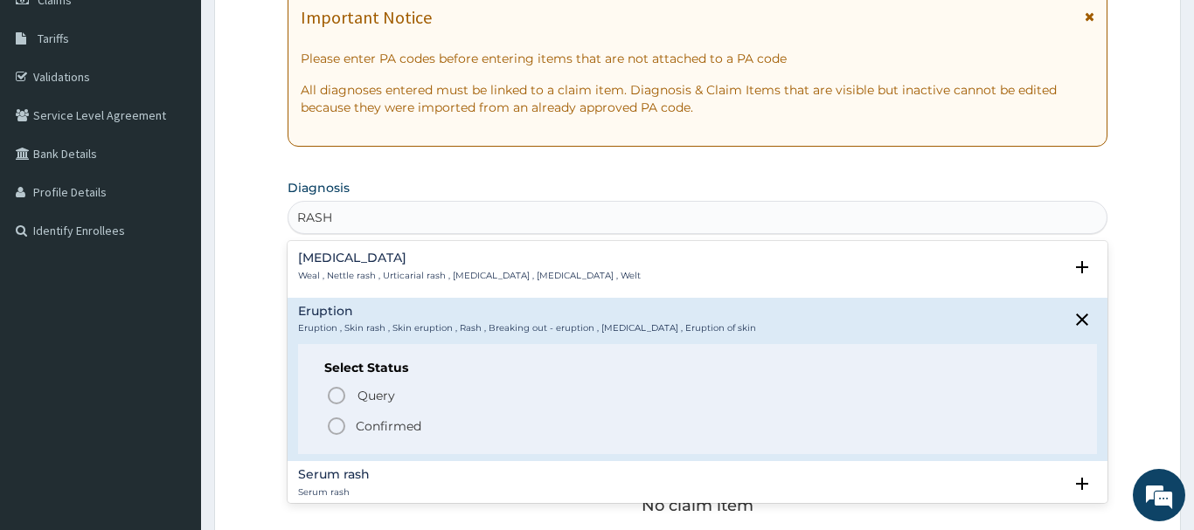
click at [343, 425] on icon "status option filled" at bounding box center [336, 426] width 21 height 21
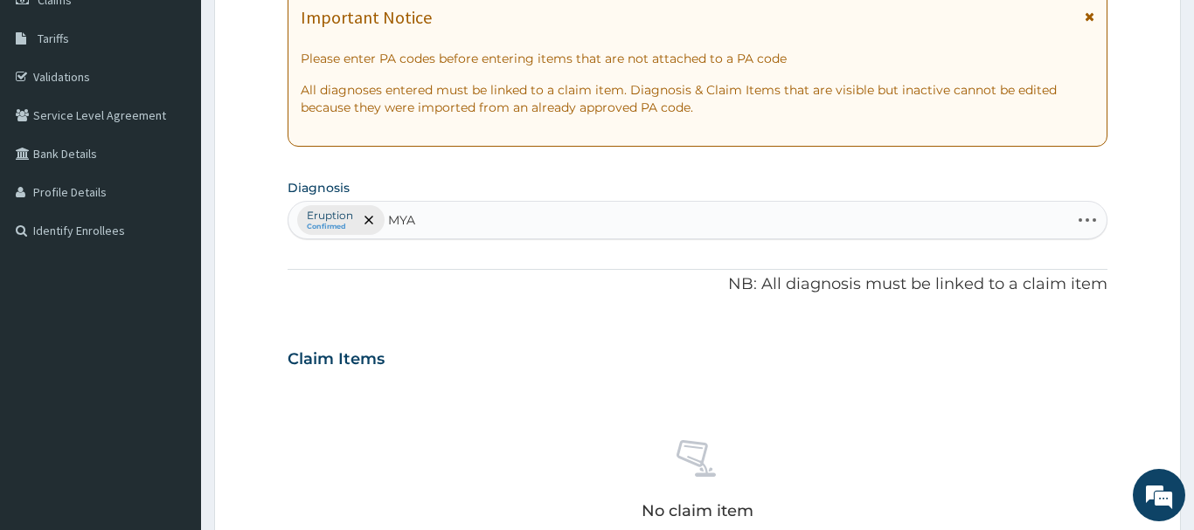
type input "MYAL"
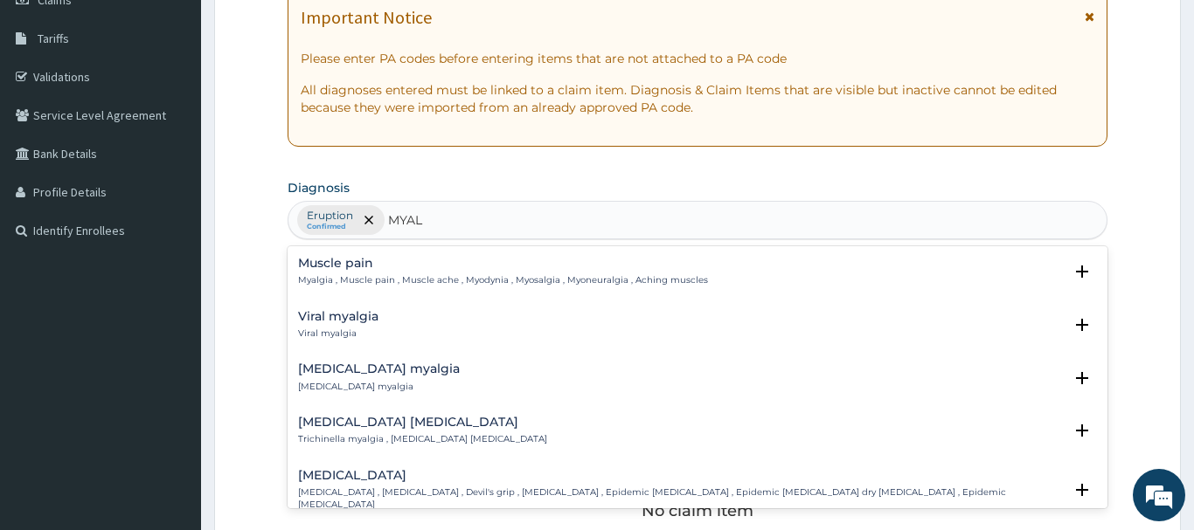
click at [325, 267] on h4 "Muscle pain" at bounding box center [503, 263] width 410 height 13
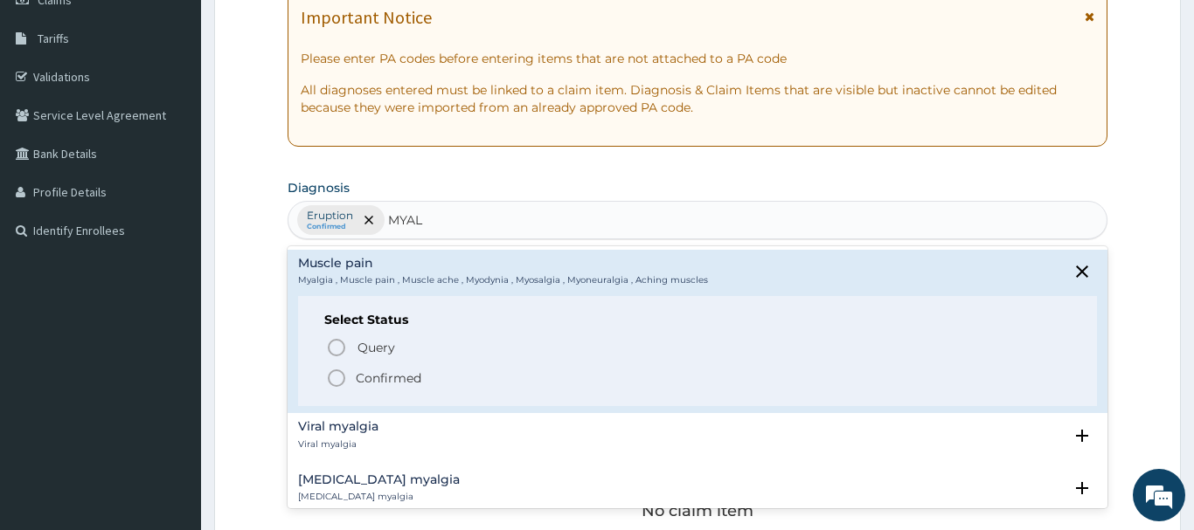
click at [343, 380] on circle "status option filled" at bounding box center [337, 379] width 16 height 16
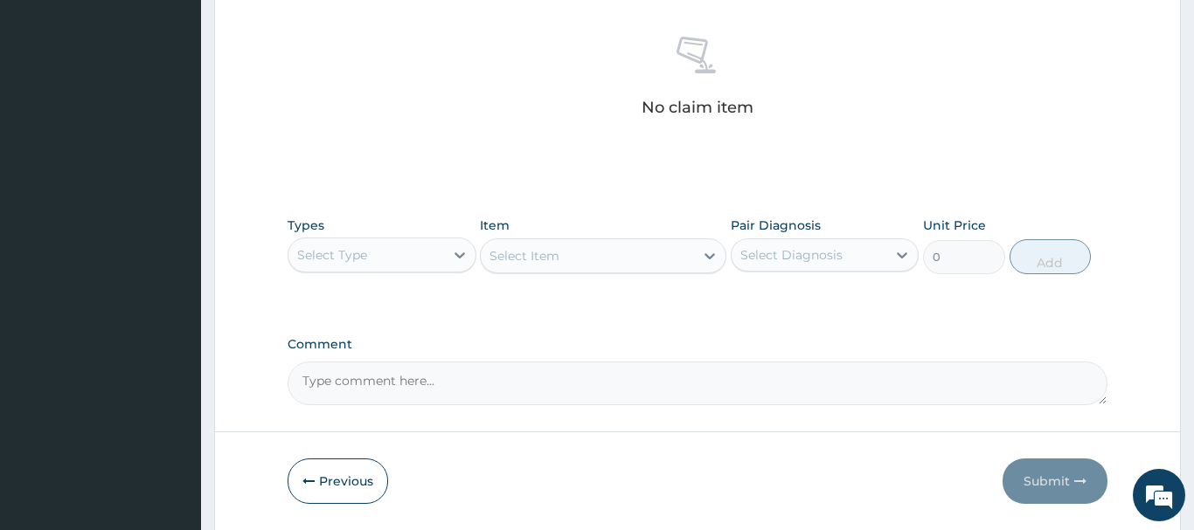
scroll to position [713, 0]
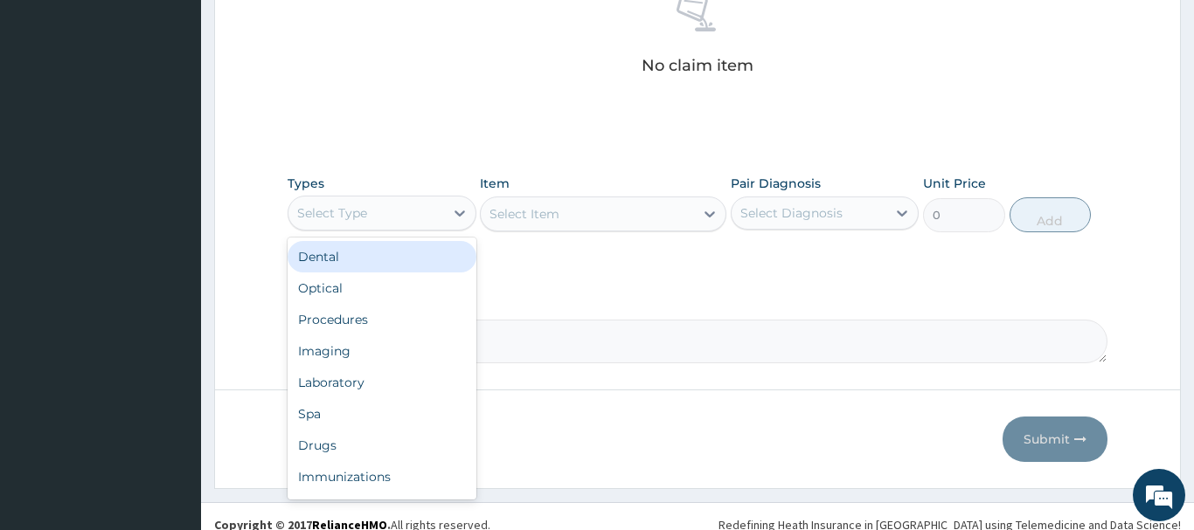
click at [375, 222] on div "Select Type" at bounding box center [366, 213] width 156 height 28
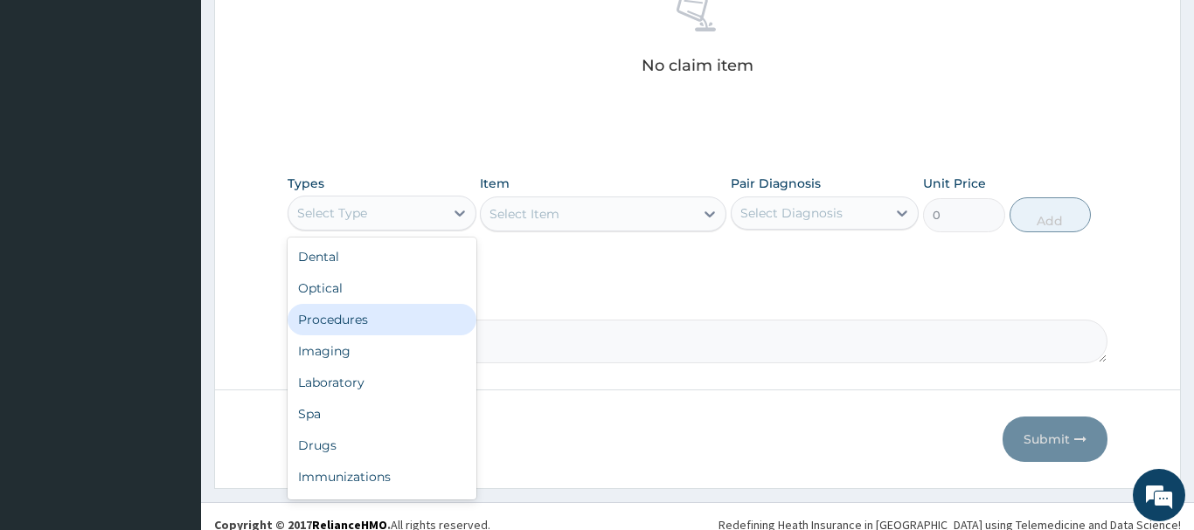
click at [350, 320] on div "Procedures" at bounding box center [382, 319] width 189 height 31
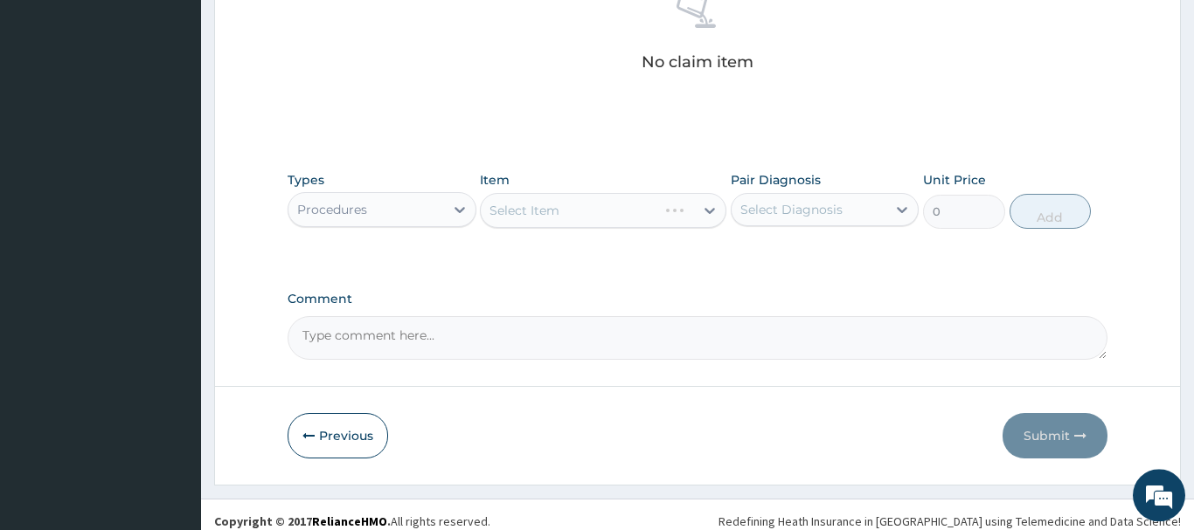
scroll to position [730, 0]
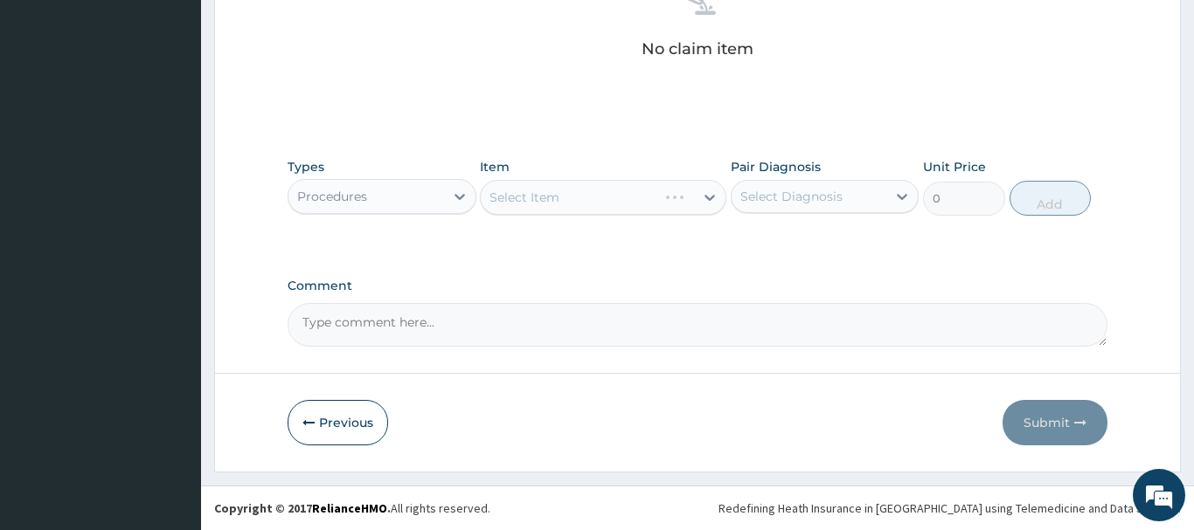
click at [586, 197] on div "Select Item" at bounding box center [603, 197] width 246 height 35
click at [592, 196] on div "Select Item" at bounding box center [603, 197] width 246 height 35
click at [398, 197] on div "Procedures" at bounding box center [366, 197] width 156 height 28
click at [584, 198] on div "Select Item" at bounding box center [603, 197] width 246 height 35
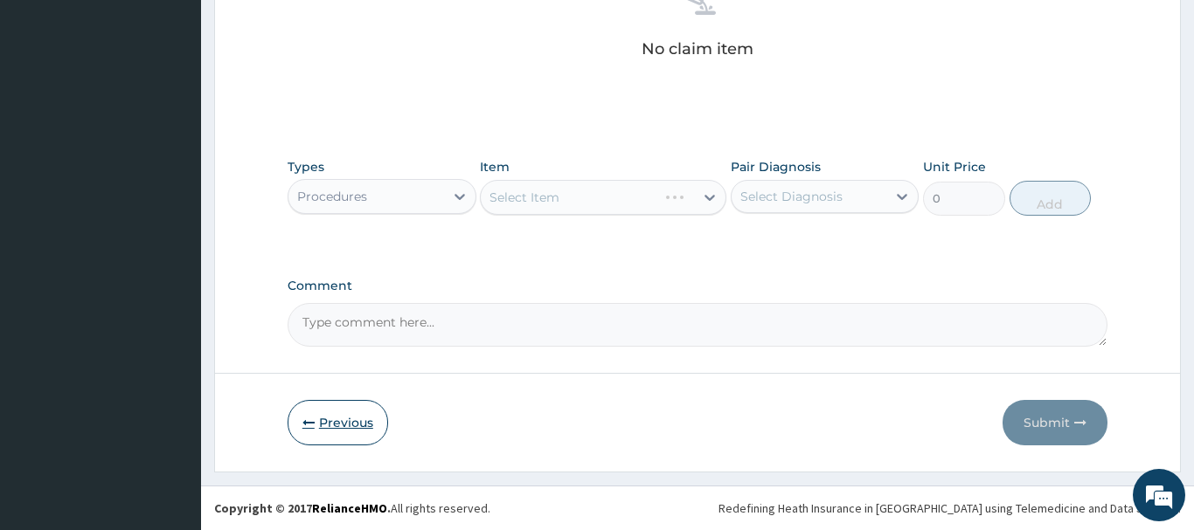
click at [343, 426] on button "Previous" at bounding box center [338, 422] width 100 height 45
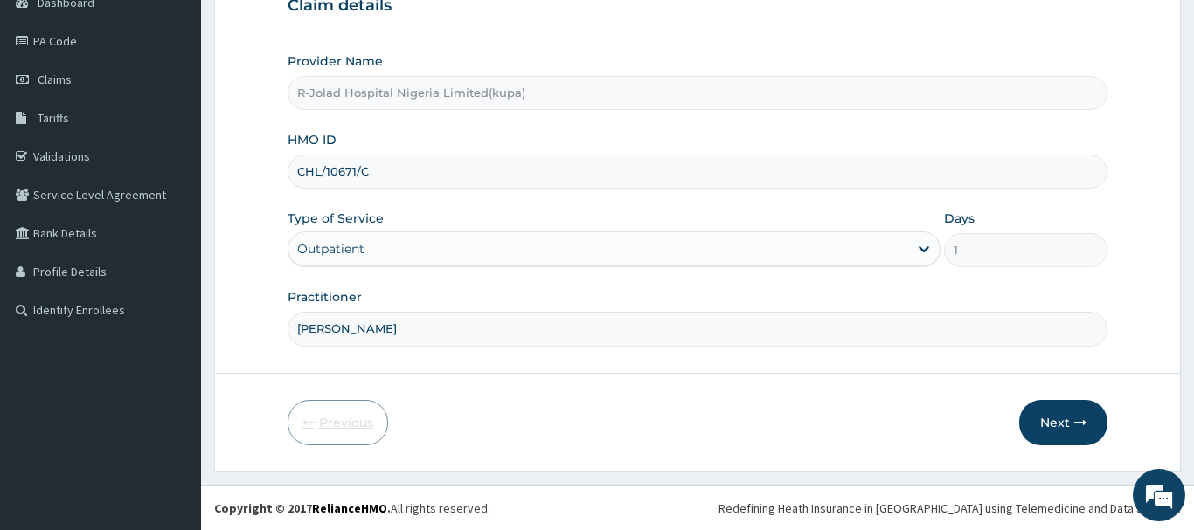
scroll to position [188, 0]
drag, startPoint x: 380, startPoint y: 179, endPoint x: 273, endPoint y: 203, distance: 110.0
click at [288, 181] on input "CHL/10671/C" at bounding box center [698, 172] width 820 height 34
click at [65, 82] on span "Claims" at bounding box center [55, 80] width 34 height 16
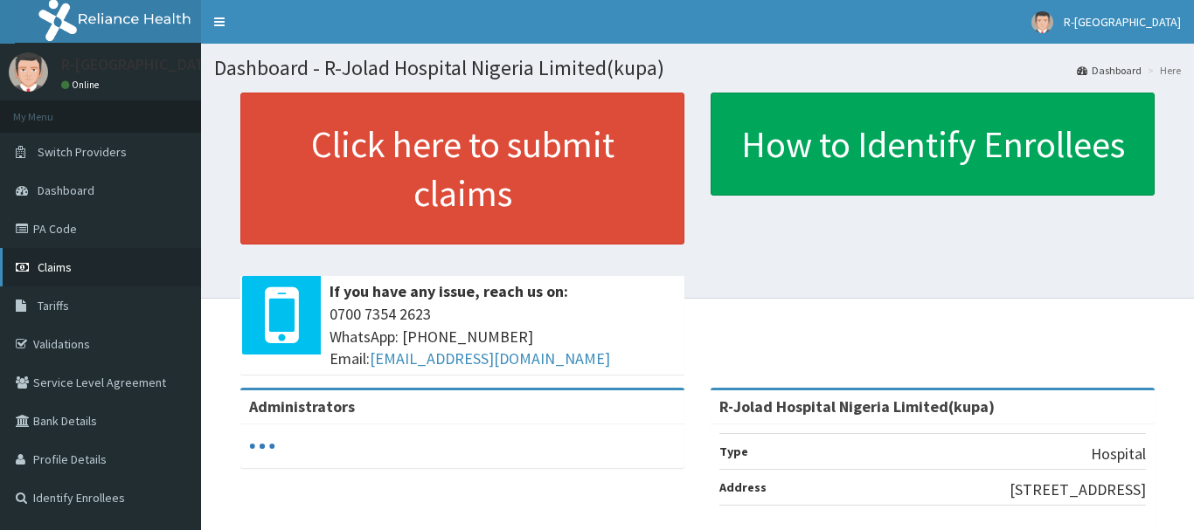
click at [64, 270] on span "Claims" at bounding box center [55, 268] width 34 height 16
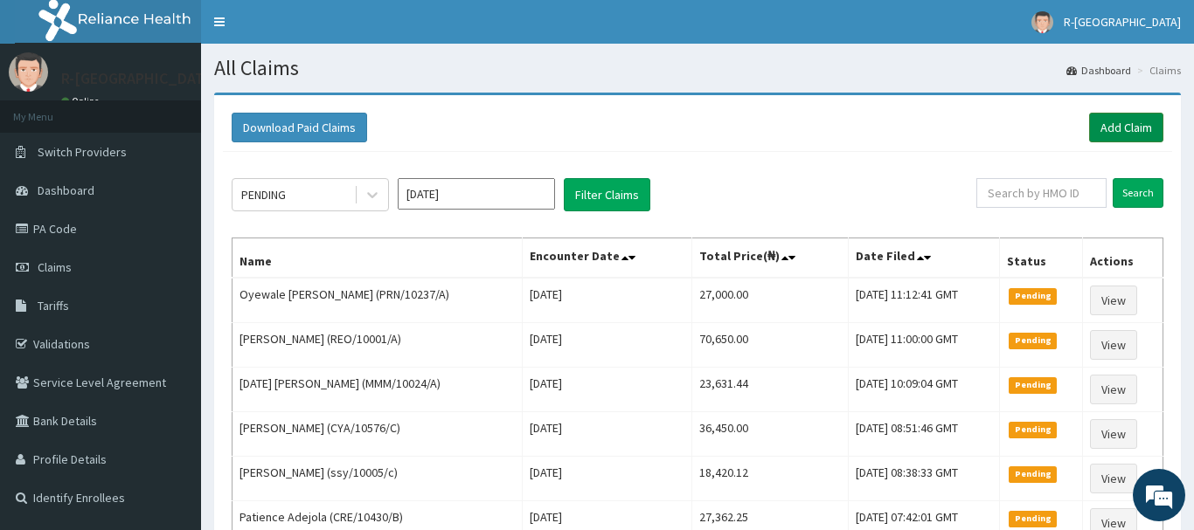
click at [1117, 121] on link "Add Claim" at bounding box center [1126, 128] width 74 height 30
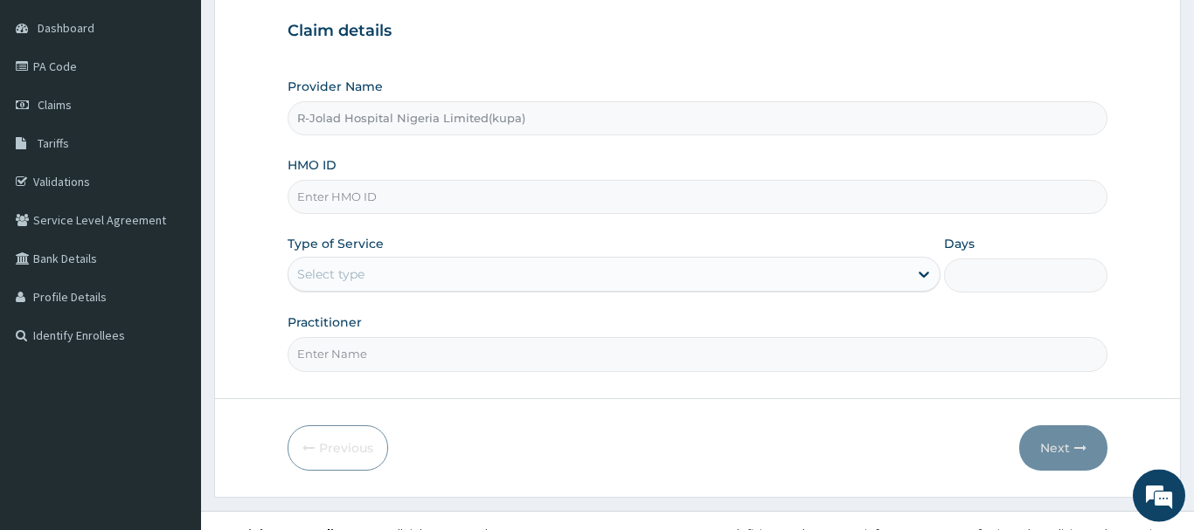
scroll to position [178, 0]
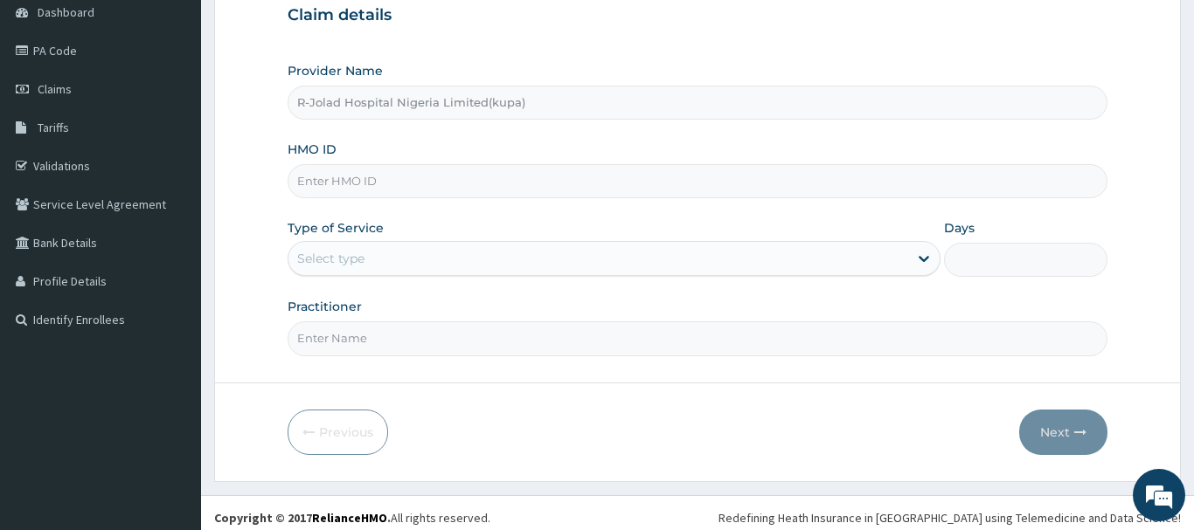
drag, startPoint x: 308, startPoint y: 183, endPoint x: 313, endPoint y: 167, distance: 16.3
click at [309, 183] on input "HMO ID" at bounding box center [698, 181] width 820 height 34
drag, startPoint x: 313, startPoint y: 167, endPoint x: 308, endPoint y: 176, distance: 9.8
paste input "CHL/10671/C"
type input "CHL/10671/C"
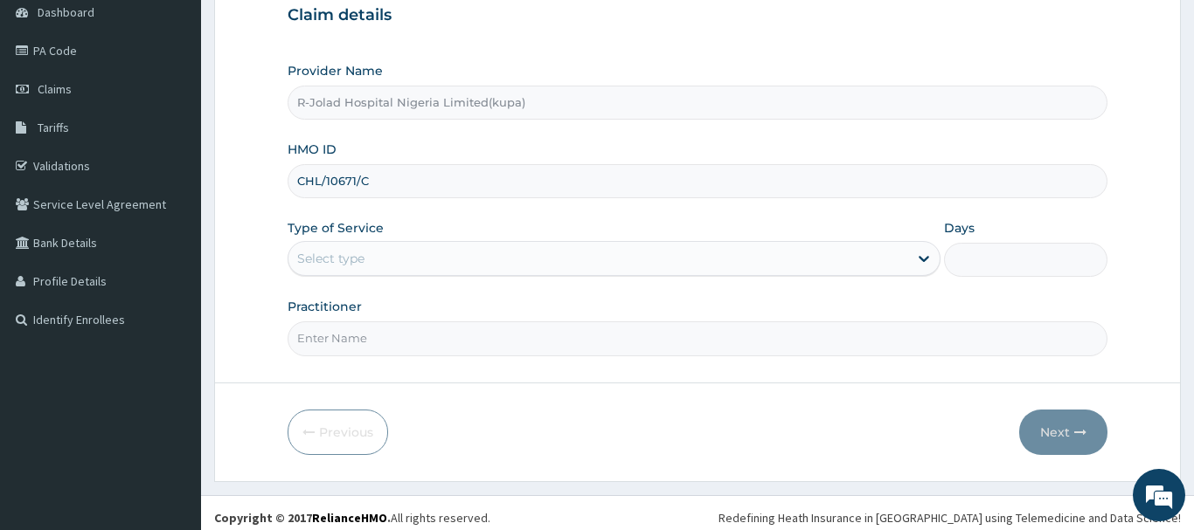
click at [346, 253] on div "Select type" at bounding box center [330, 258] width 67 height 17
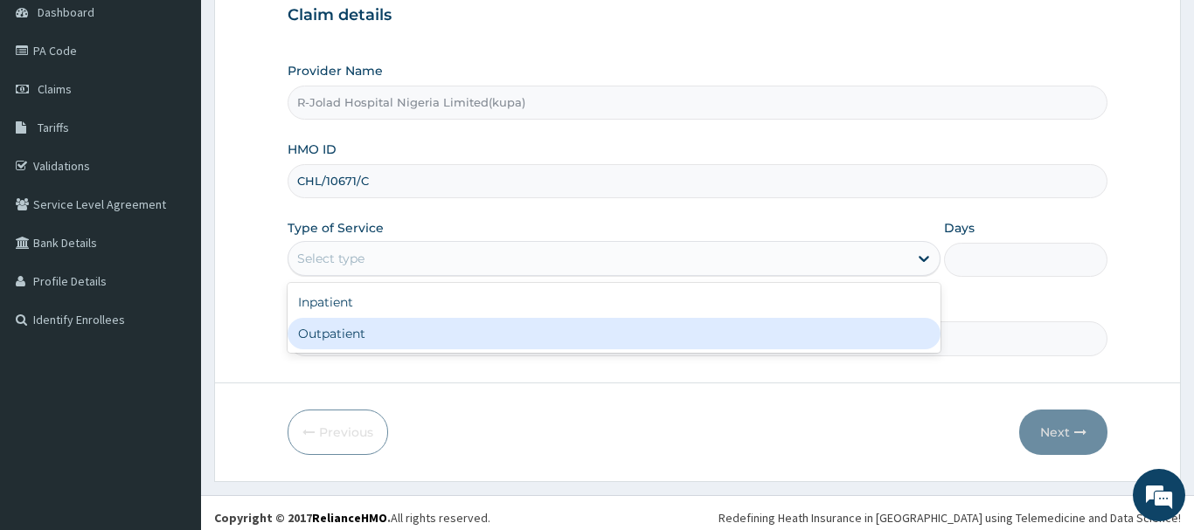
click at [327, 333] on div "Outpatient" at bounding box center [615, 333] width 654 height 31
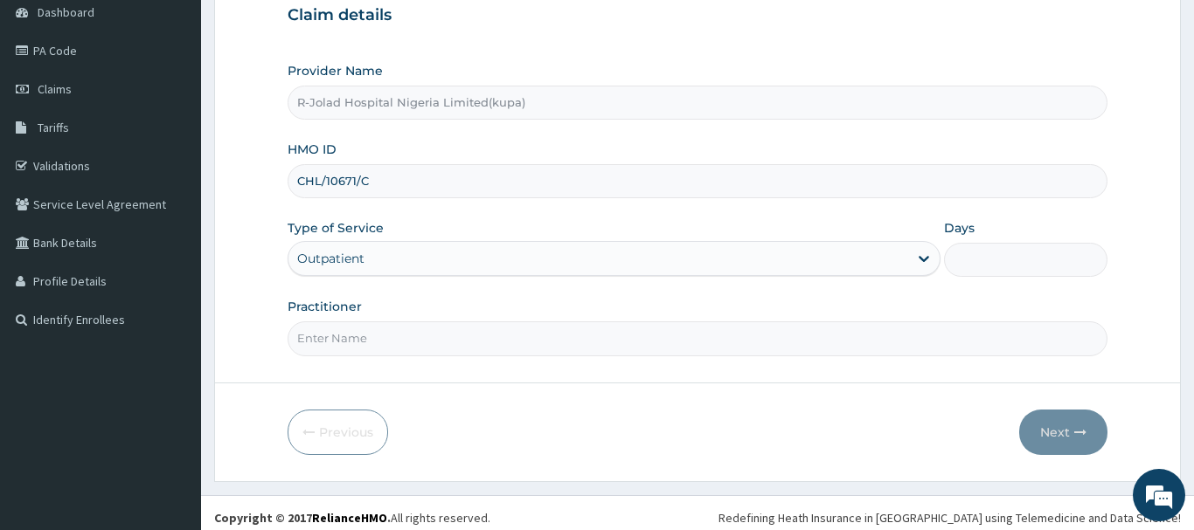
type input "1"
click at [355, 342] on input "Practitioner" at bounding box center [698, 339] width 820 height 34
paste input "[PERSON_NAME]"
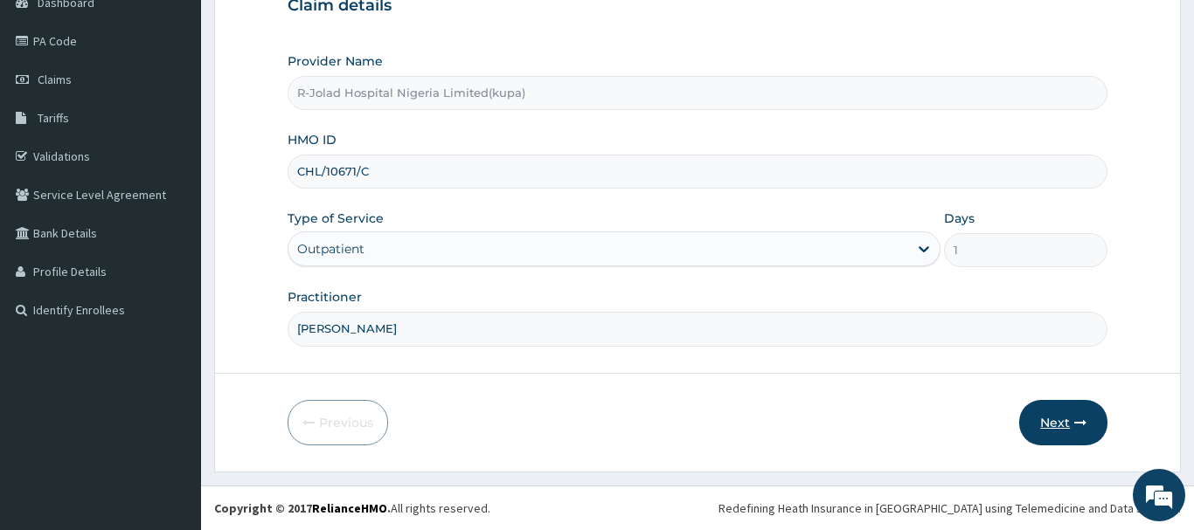
type input "[PERSON_NAME]"
click at [1049, 419] on button "Next" at bounding box center [1063, 422] width 88 height 45
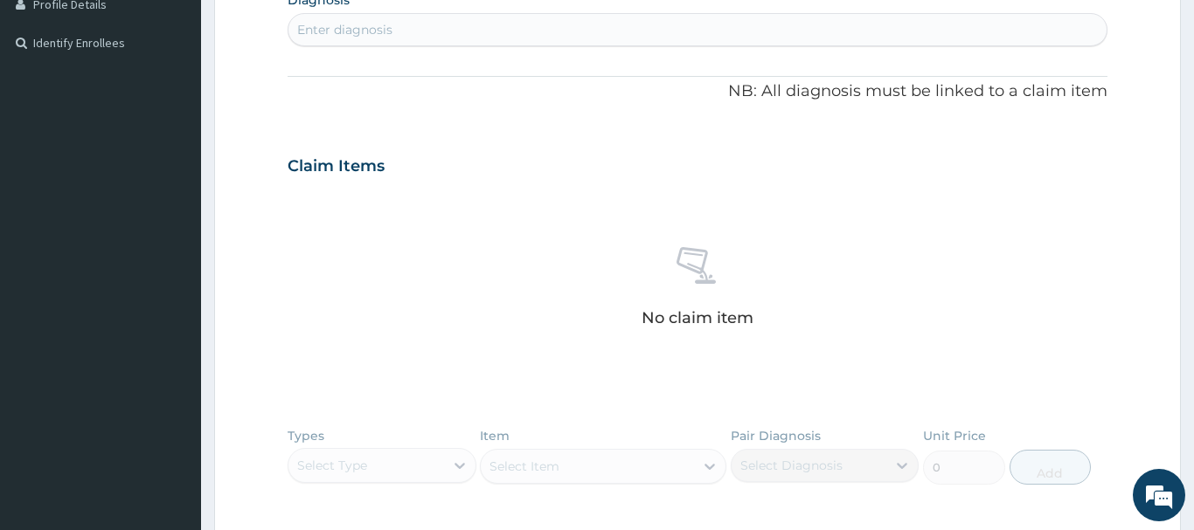
scroll to position [277, 0]
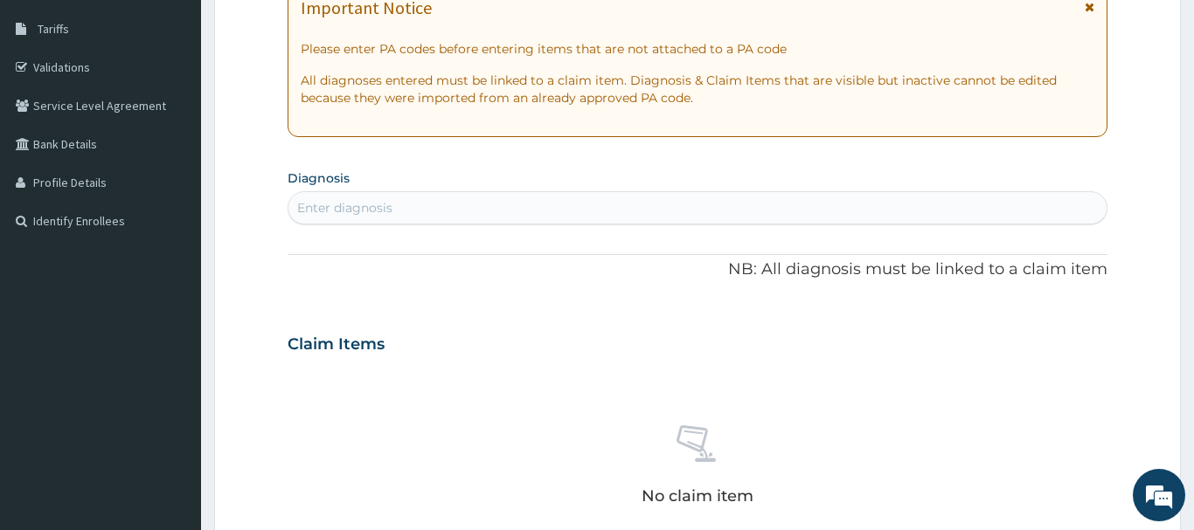
click at [318, 213] on div "Enter diagnosis" at bounding box center [344, 207] width 95 height 17
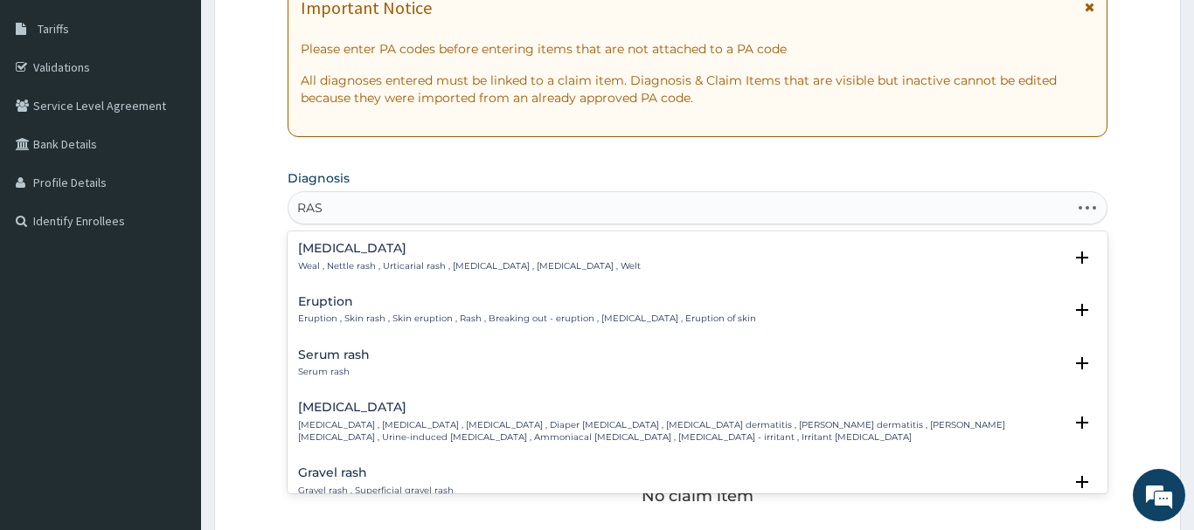
type input "RASH"
click at [338, 310] on div "Eruption Eruption , Skin rash , Skin eruption , Rash , Breaking out - eruption …" at bounding box center [527, 310] width 458 height 31
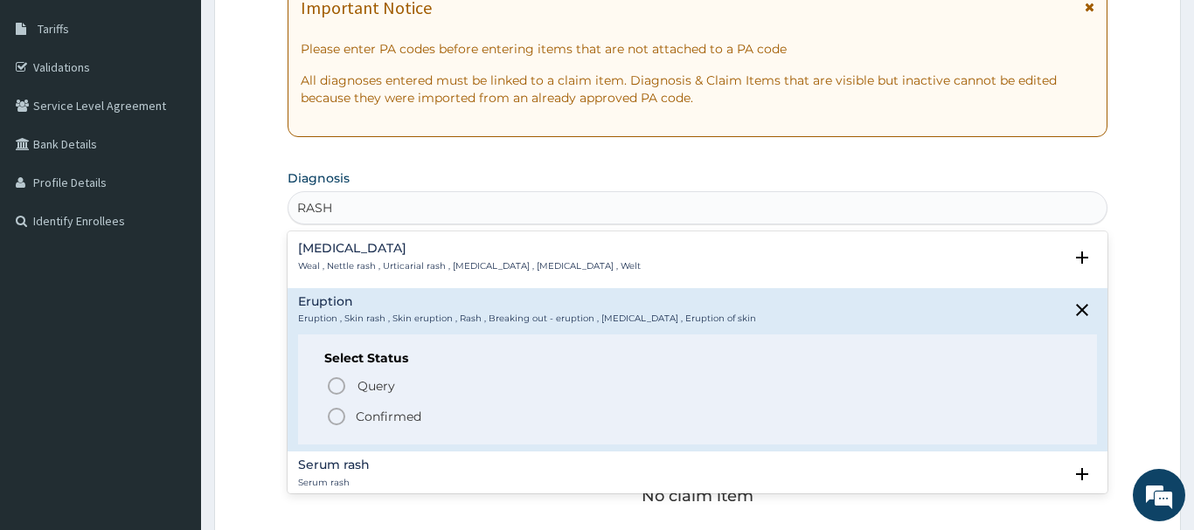
click at [338, 419] on icon "status option filled" at bounding box center [336, 416] width 21 height 21
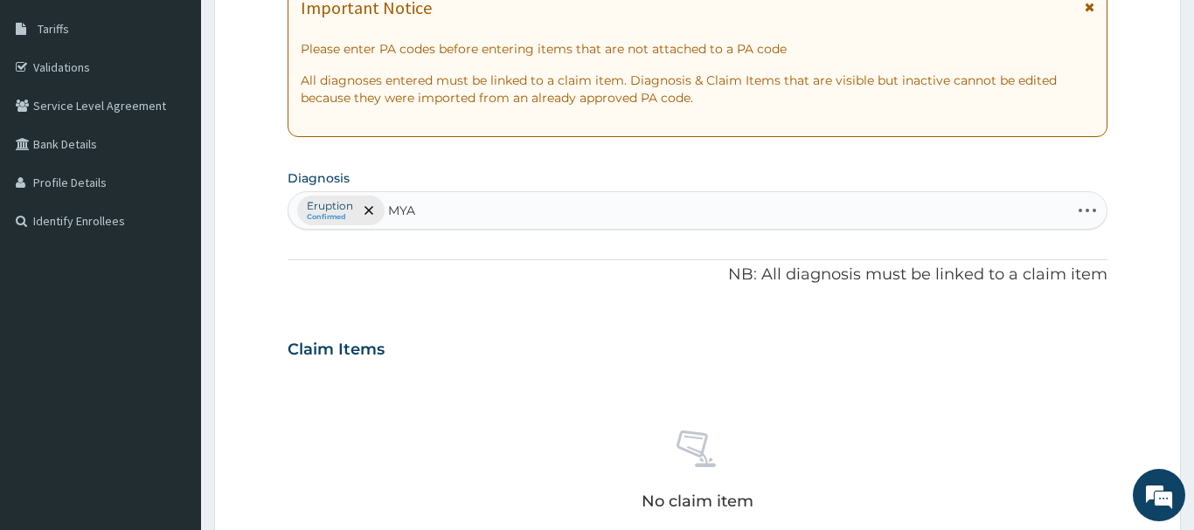
type input "MYAL"
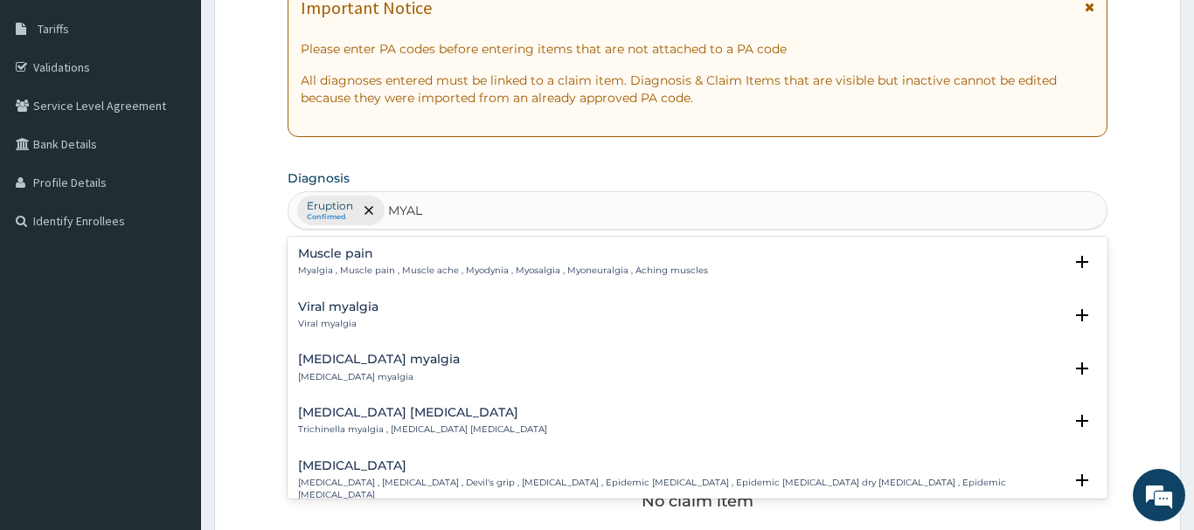
click at [329, 258] on h4 "Muscle pain" at bounding box center [503, 253] width 410 height 13
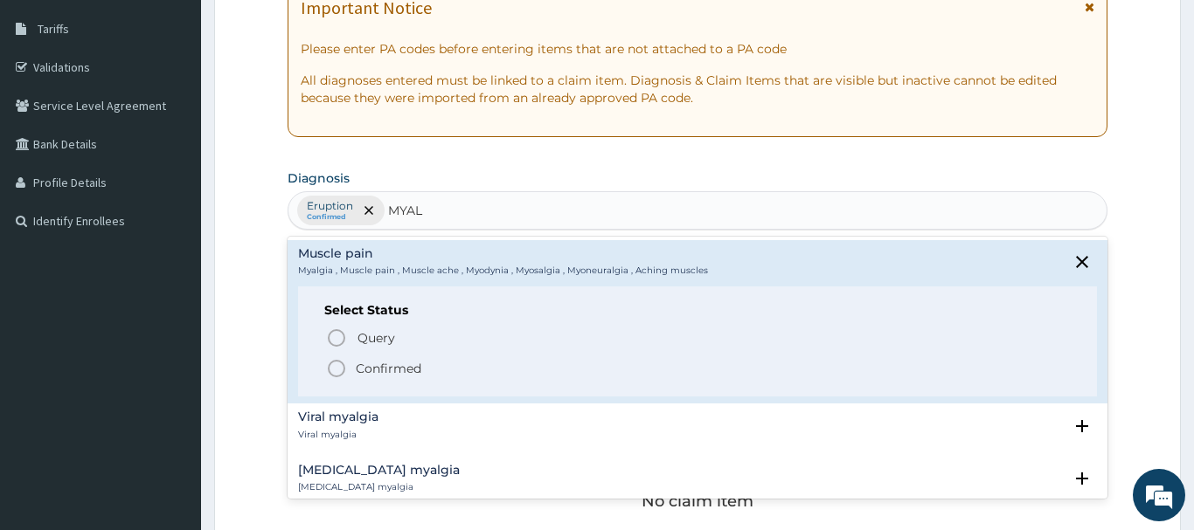
click at [337, 368] on icon "status option filled" at bounding box center [336, 368] width 21 height 21
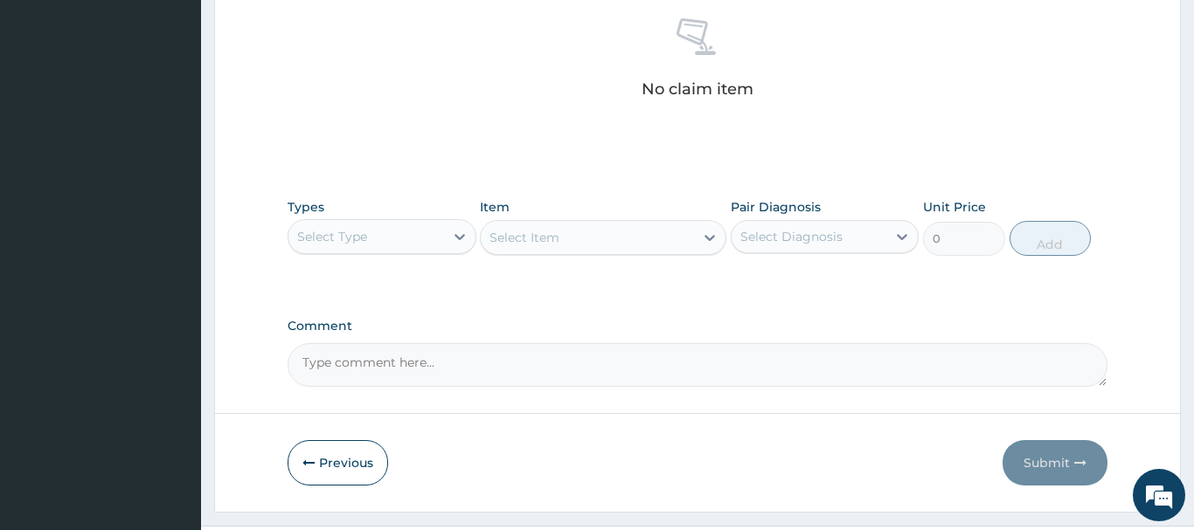
scroll to position [730, 0]
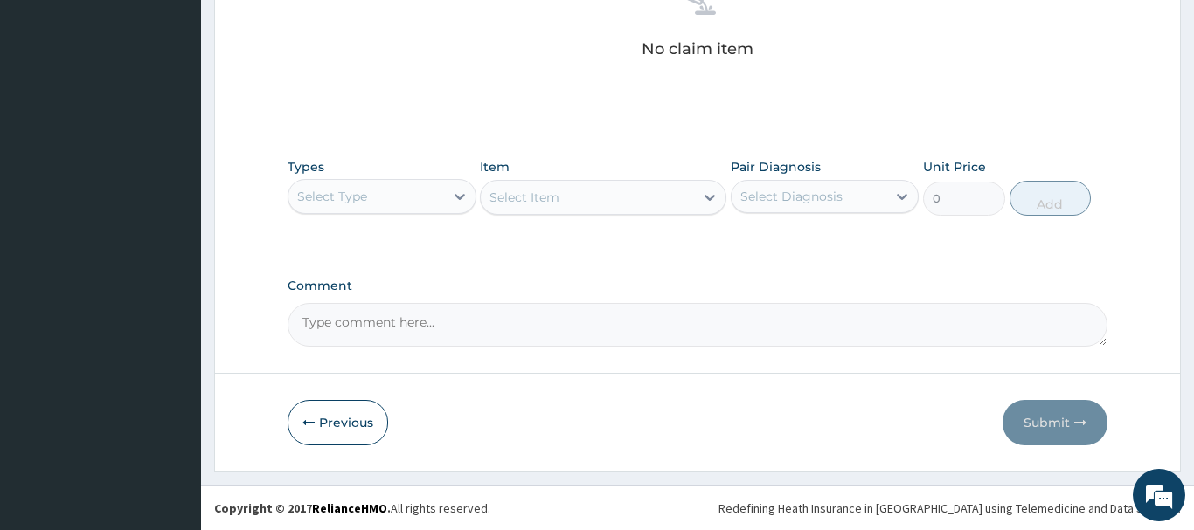
click at [356, 203] on div "Select Type" at bounding box center [332, 196] width 70 height 17
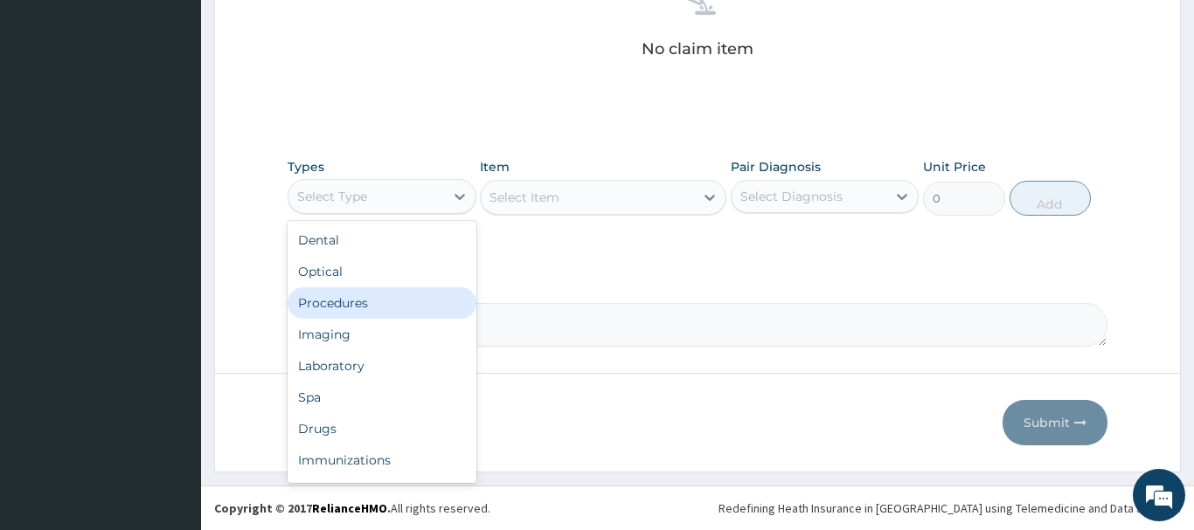
click at [332, 305] on div "Procedures" at bounding box center [382, 303] width 189 height 31
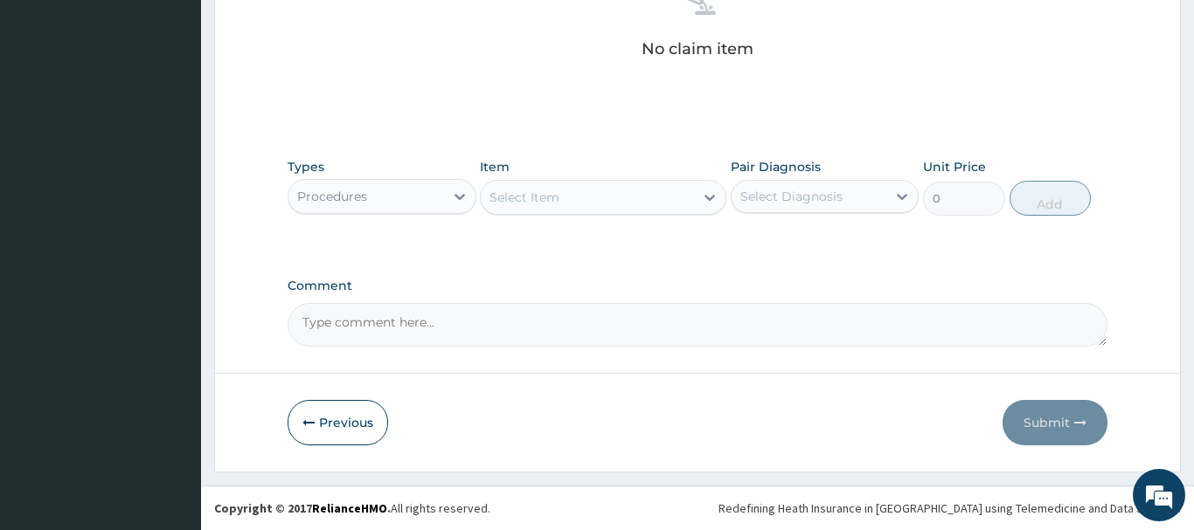
click at [544, 197] on div "Select Item" at bounding box center [524, 197] width 70 height 17
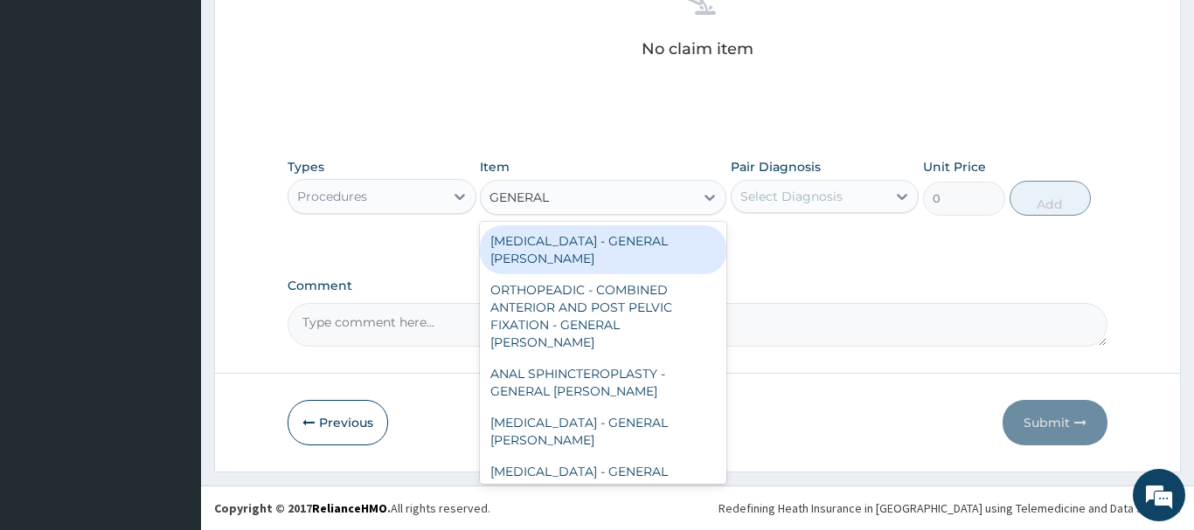
type input "GENERAL C"
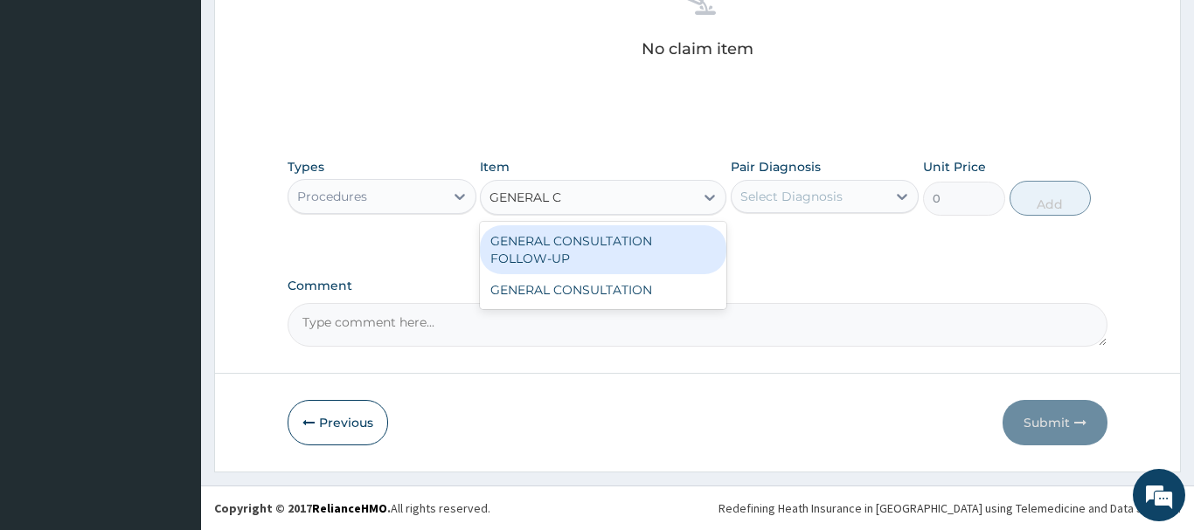
click at [629, 231] on div "GENERAL CONSULTATION FOLLOW-UP" at bounding box center [603, 249] width 246 height 49
type input "4500"
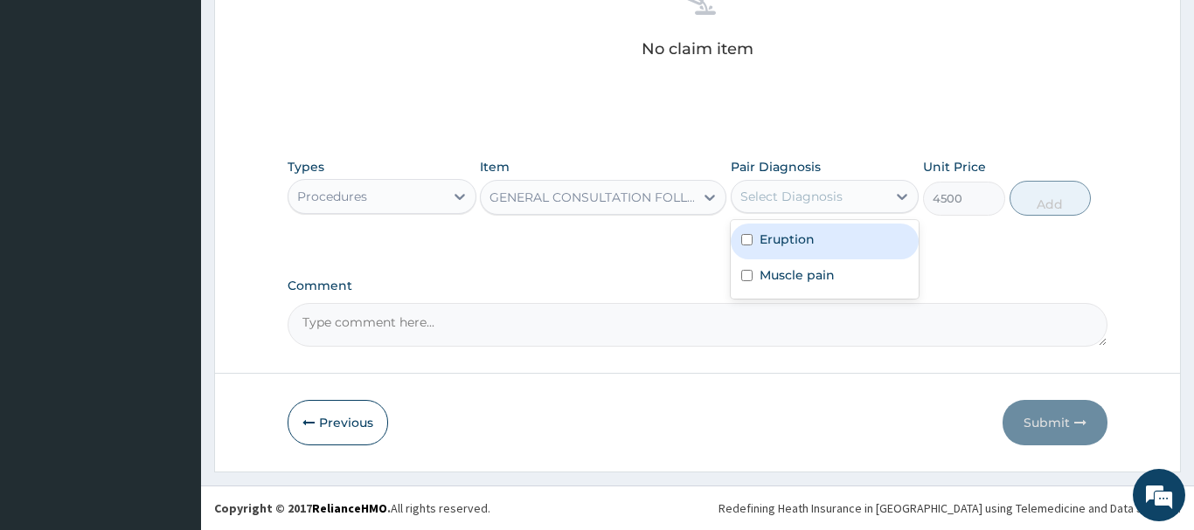
click at [828, 192] on div "Select Diagnosis" at bounding box center [791, 196] width 102 height 17
click at [800, 246] on label "Eruption" at bounding box center [786, 239] width 55 height 17
checkbox input "true"
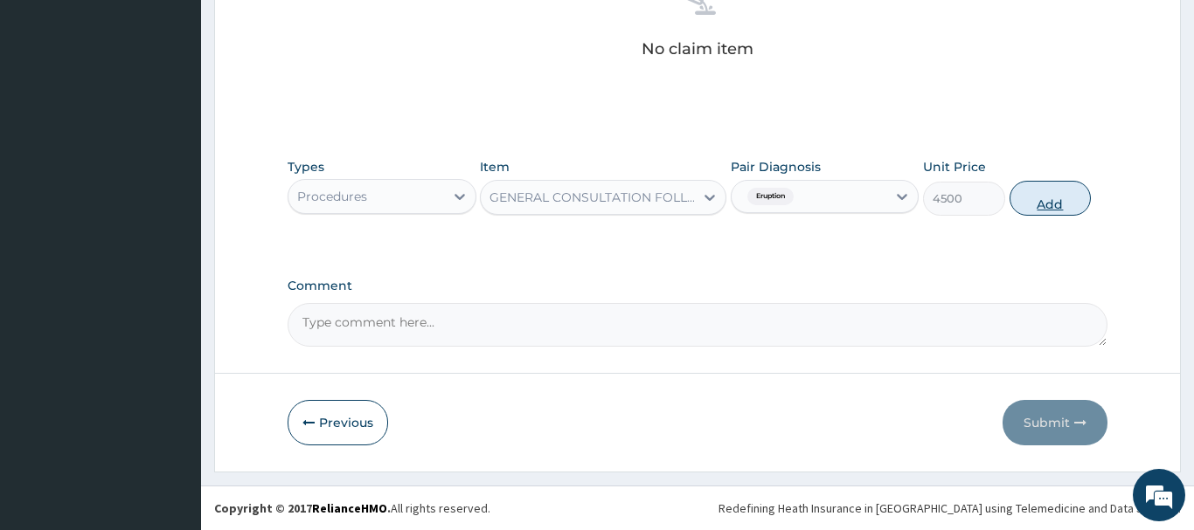
click at [1048, 200] on button "Add" at bounding box center [1050, 198] width 82 height 35
type input "0"
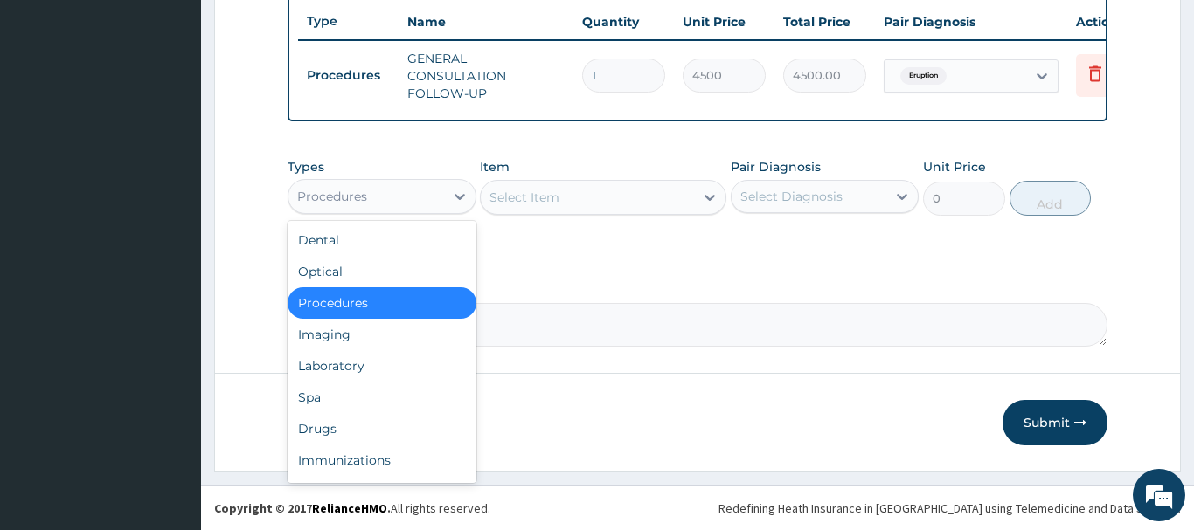
click at [372, 198] on div "Procedures" at bounding box center [366, 197] width 156 height 28
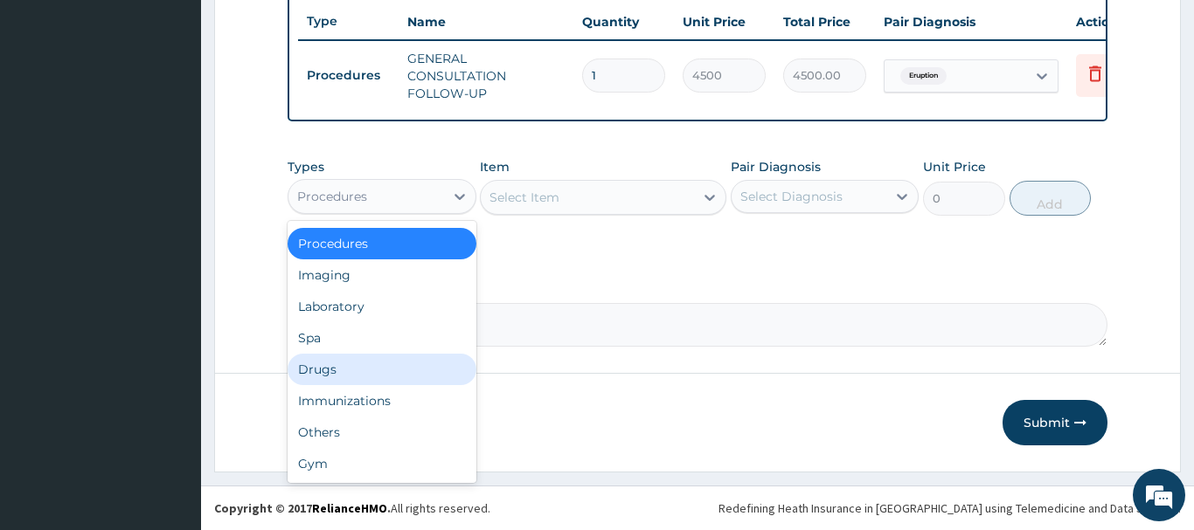
click at [322, 373] on div "Drugs" at bounding box center [382, 369] width 189 height 31
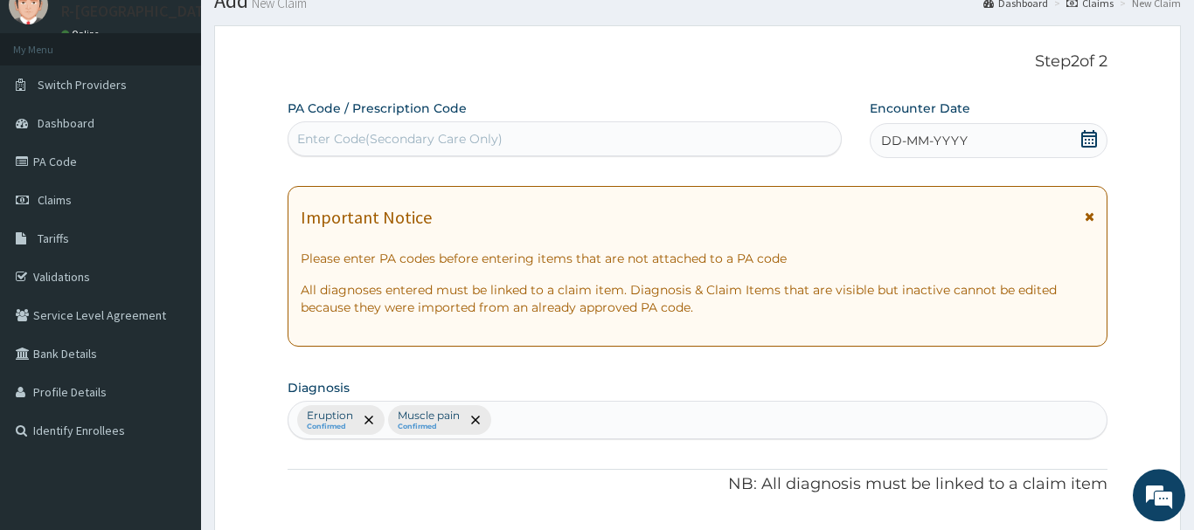
scroll to position [32, 0]
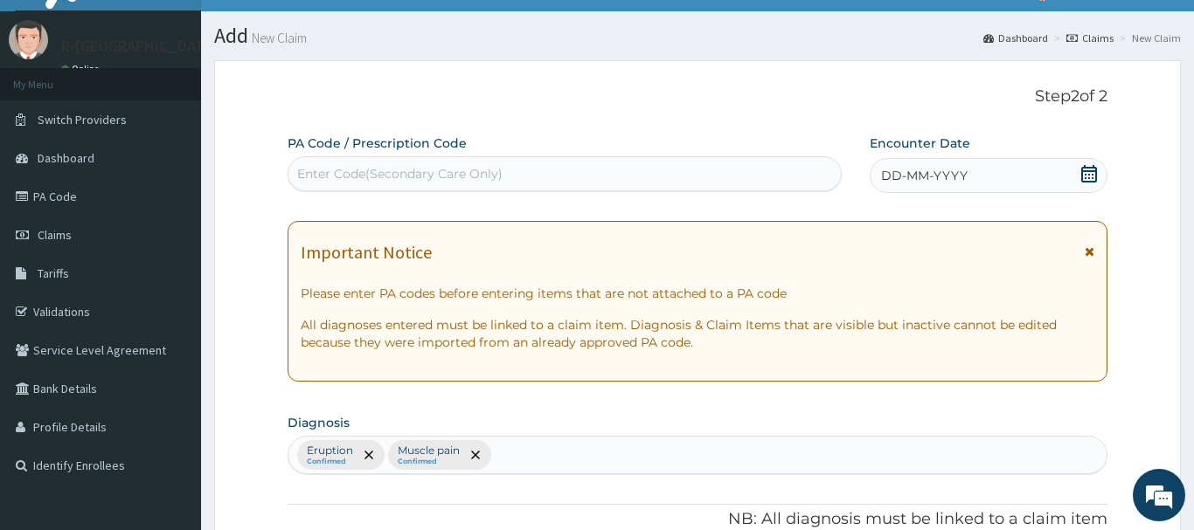
click at [317, 175] on div "Enter Code(Secondary Care Only)" at bounding box center [399, 173] width 205 height 17
paste input "PA/1145D6"
type input "PA/1145D6"
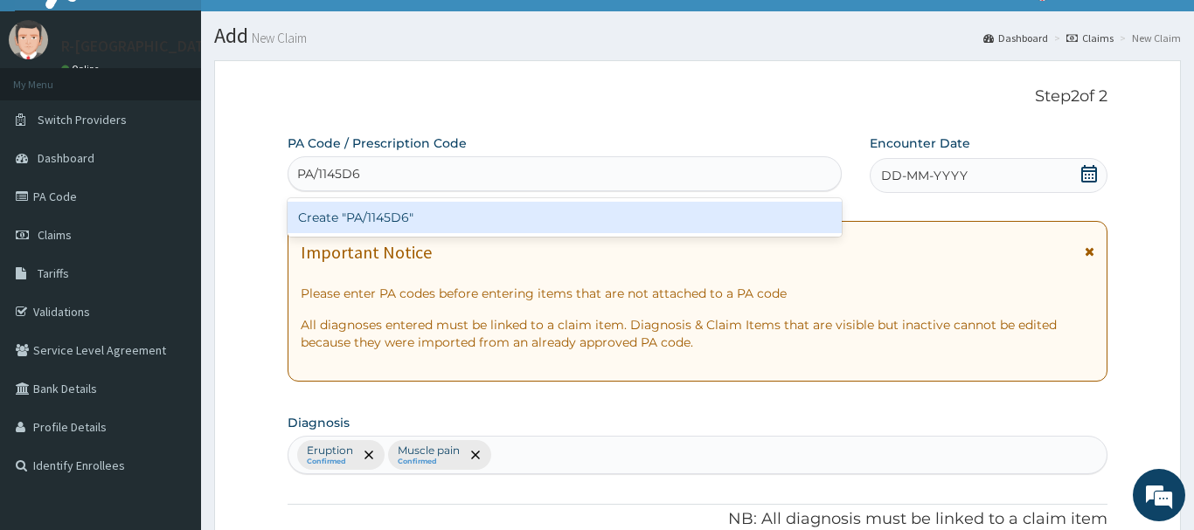
click at [379, 212] on div "Create "PA/1145D6"" at bounding box center [565, 217] width 554 height 31
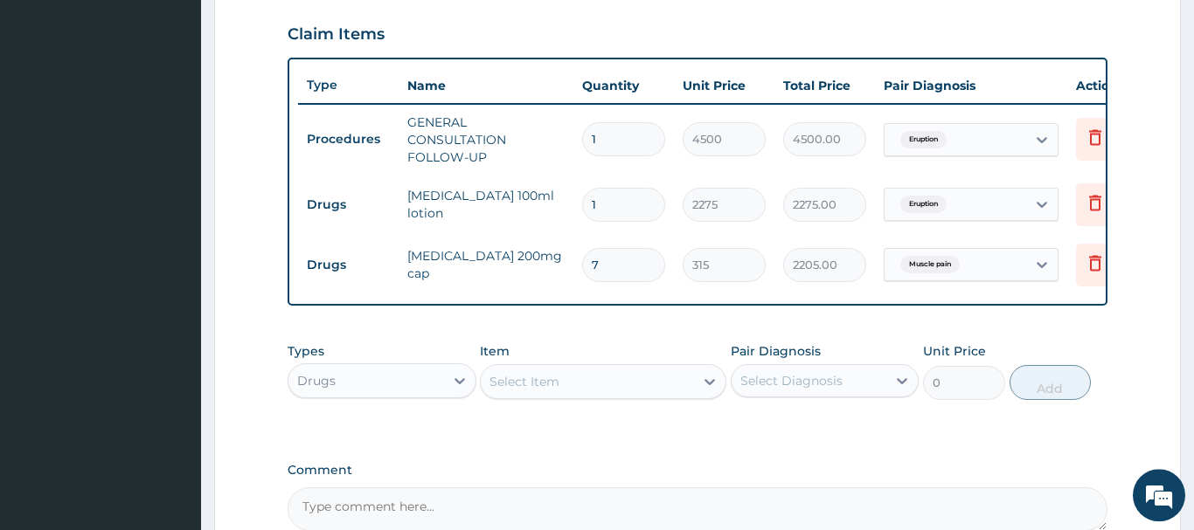
scroll to position [682, 0]
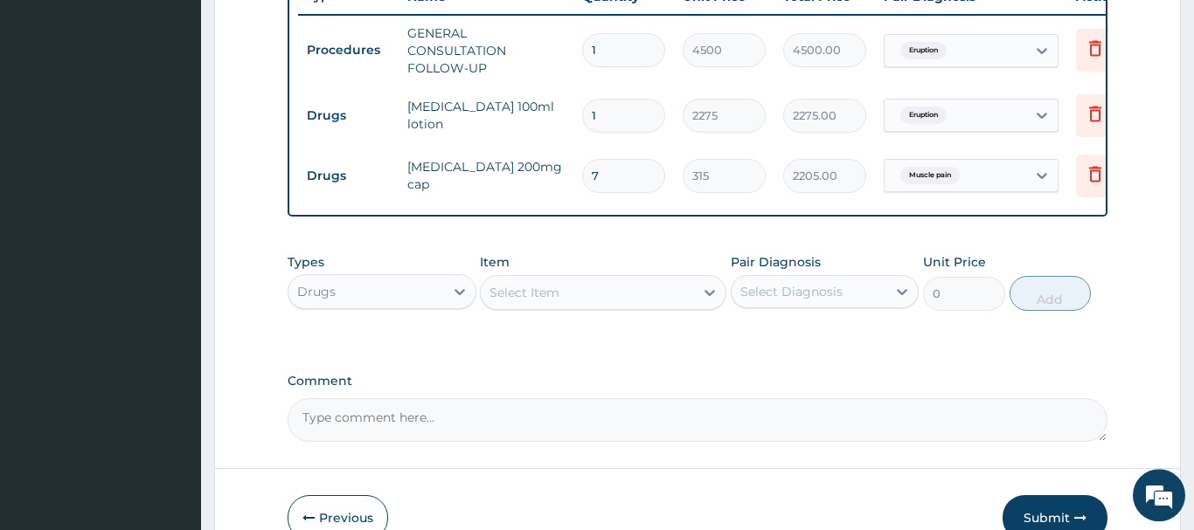
click at [508, 294] on div "Select Item" at bounding box center [524, 292] width 70 height 17
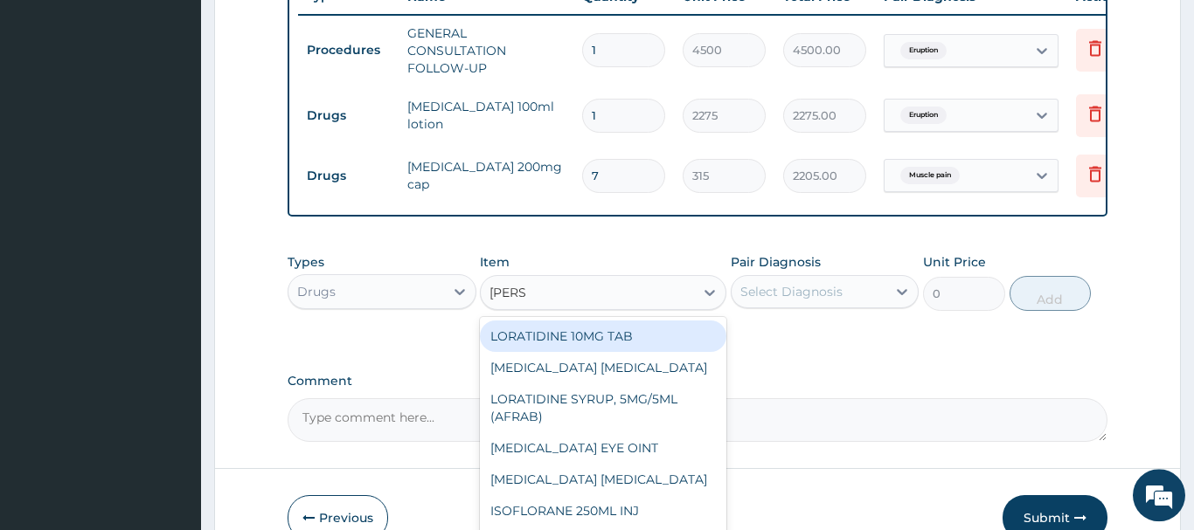
type input "LORAT"
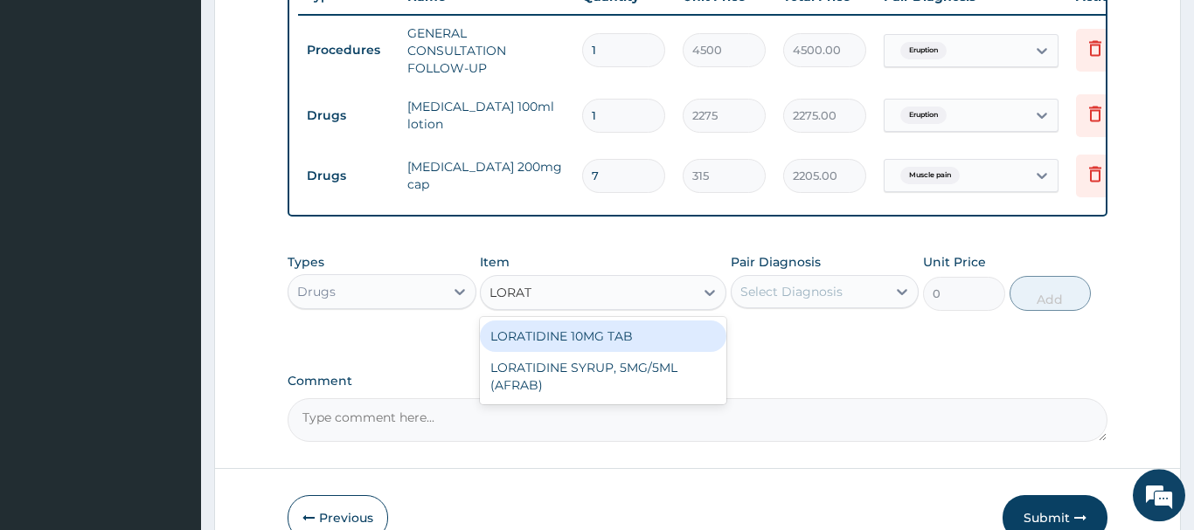
drag, startPoint x: 644, startPoint y: 327, endPoint x: 709, endPoint y: 320, distance: 65.0
click at [648, 326] on div "LORATIDINE 10MG TAB" at bounding box center [603, 336] width 246 height 31
type input "40.95000076293945"
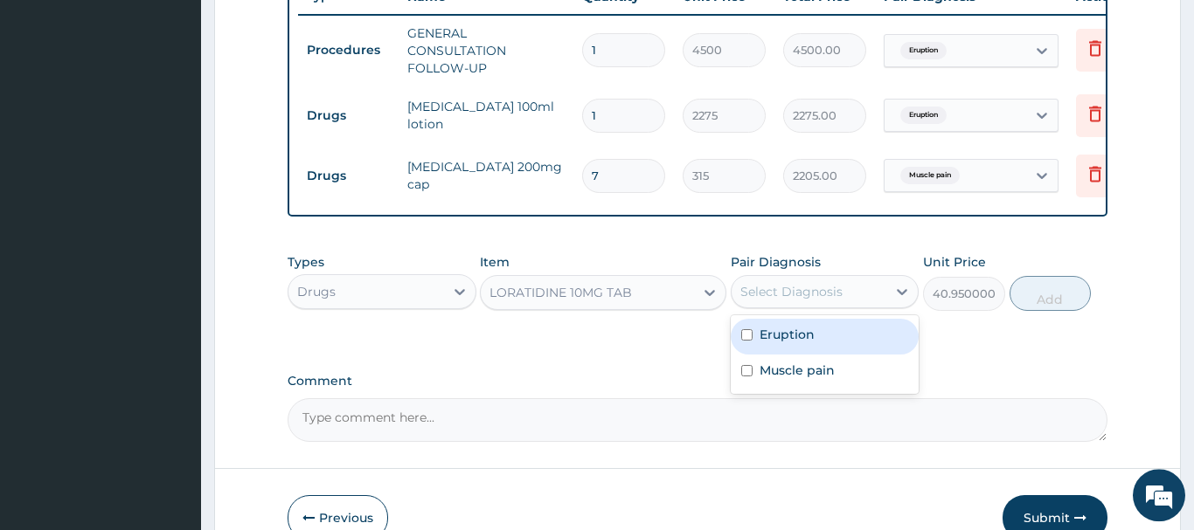
drag, startPoint x: 795, startPoint y: 289, endPoint x: 800, endPoint y: 336, distance: 46.5
click at [796, 291] on div "Select Diagnosis" at bounding box center [791, 291] width 102 height 17
click at [834, 339] on div "Eruption" at bounding box center [825, 337] width 189 height 36
checkbox input "true"
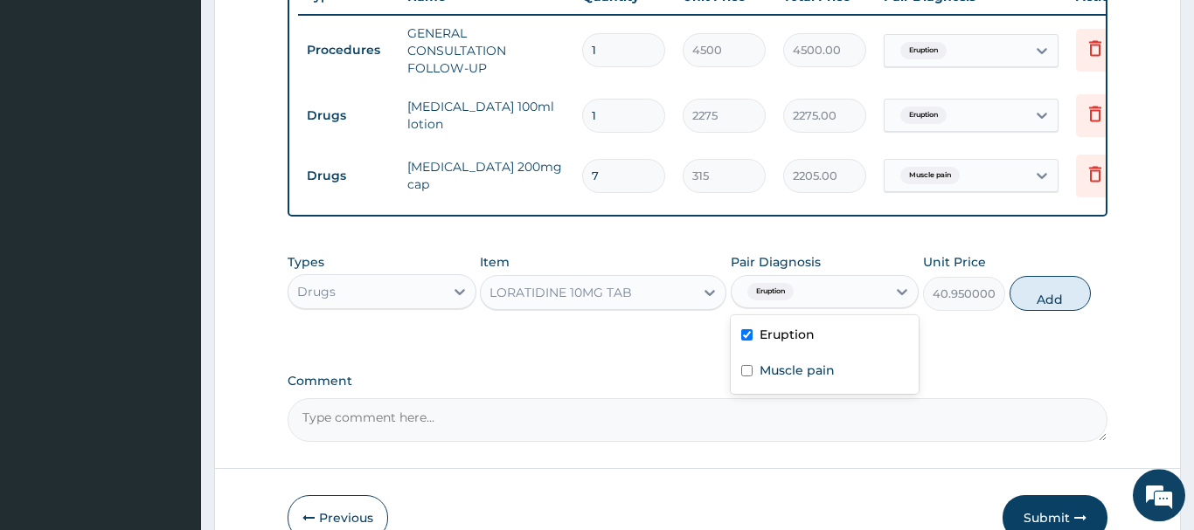
click at [1047, 290] on button "Add" at bounding box center [1050, 293] width 82 height 35
type input "0"
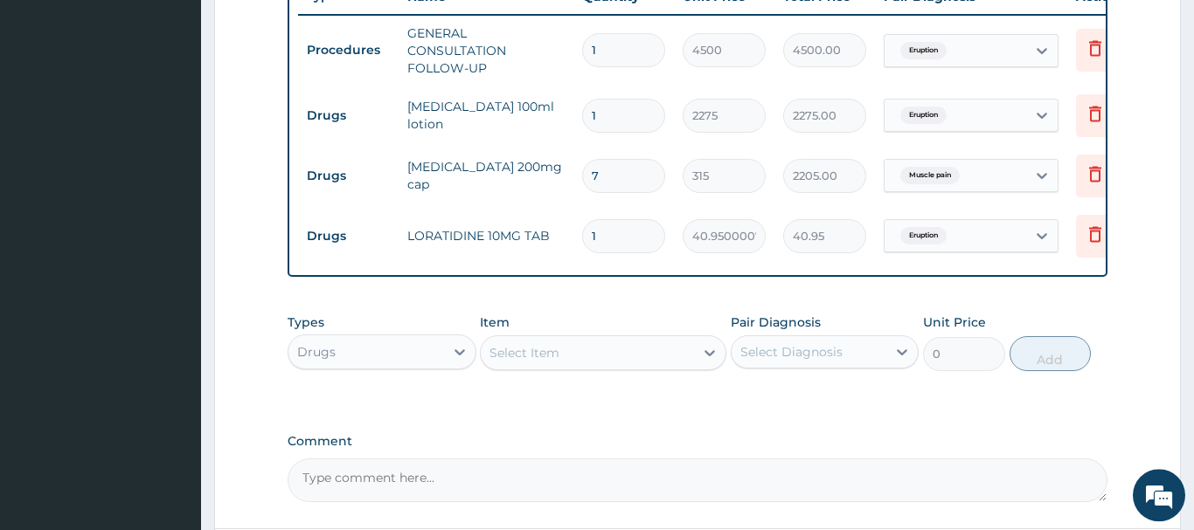
drag, startPoint x: 601, startPoint y: 229, endPoint x: 563, endPoint y: 253, distance: 45.1
click at [582, 253] on input "1" at bounding box center [623, 236] width 83 height 34
type input "5"
type input "204.75"
type input "5"
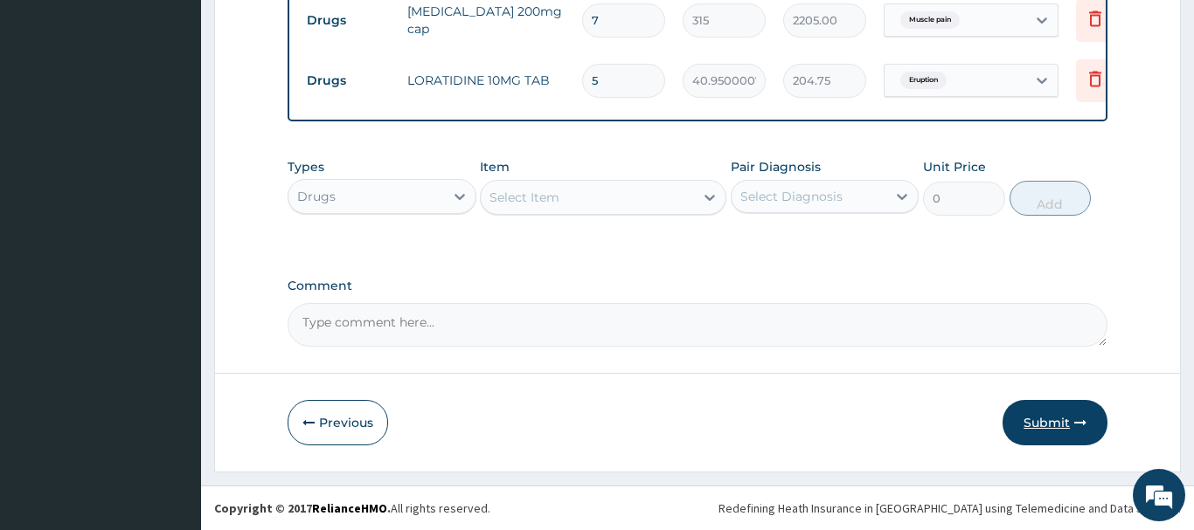
click at [1056, 425] on button "Submit" at bounding box center [1054, 422] width 105 height 45
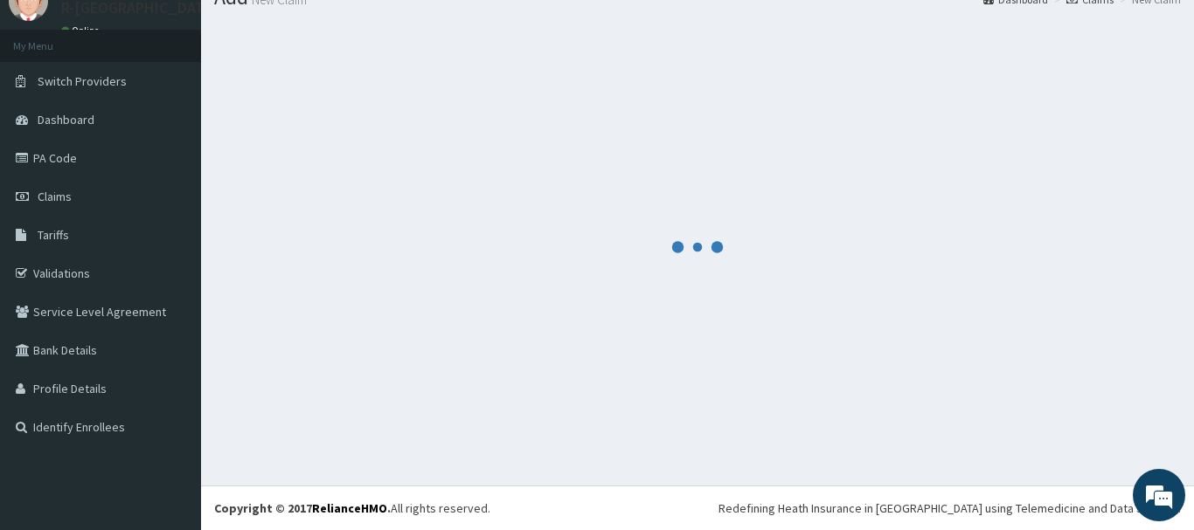
scroll to position [71, 0]
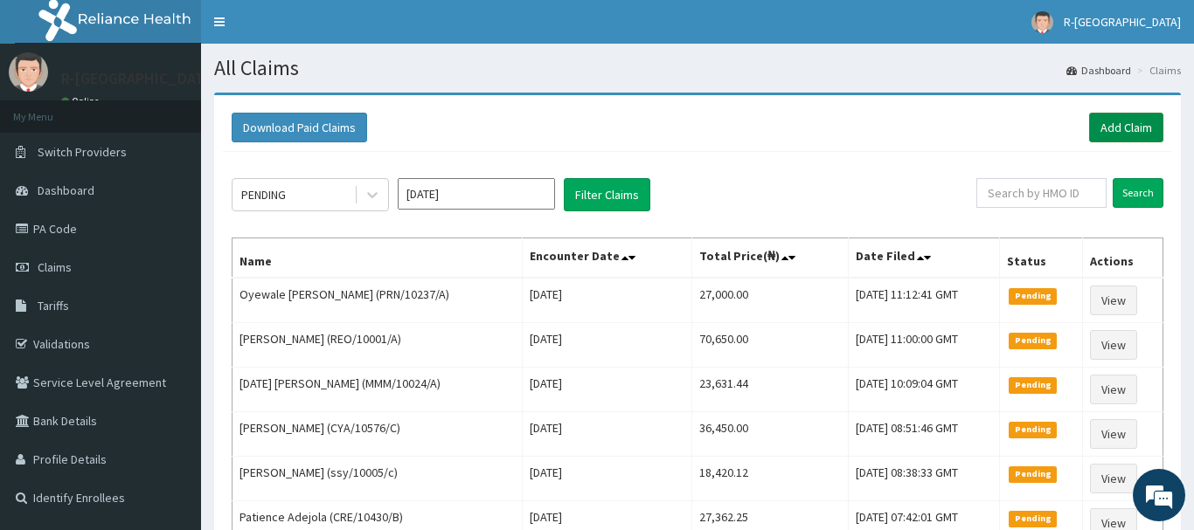
click at [1110, 122] on link "Add Claim" at bounding box center [1126, 128] width 74 height 30
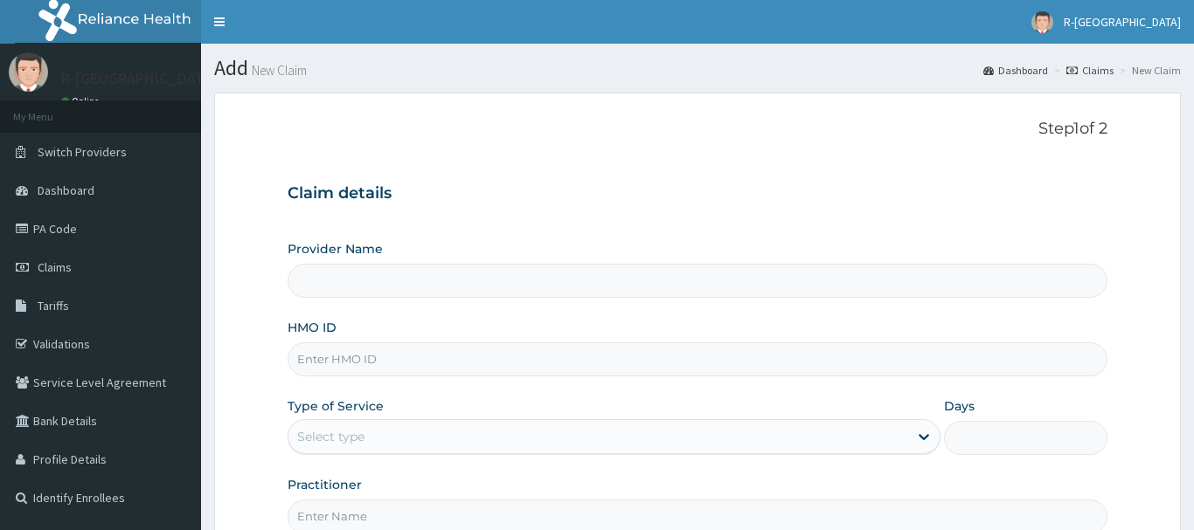
scroll to position [178, 0]
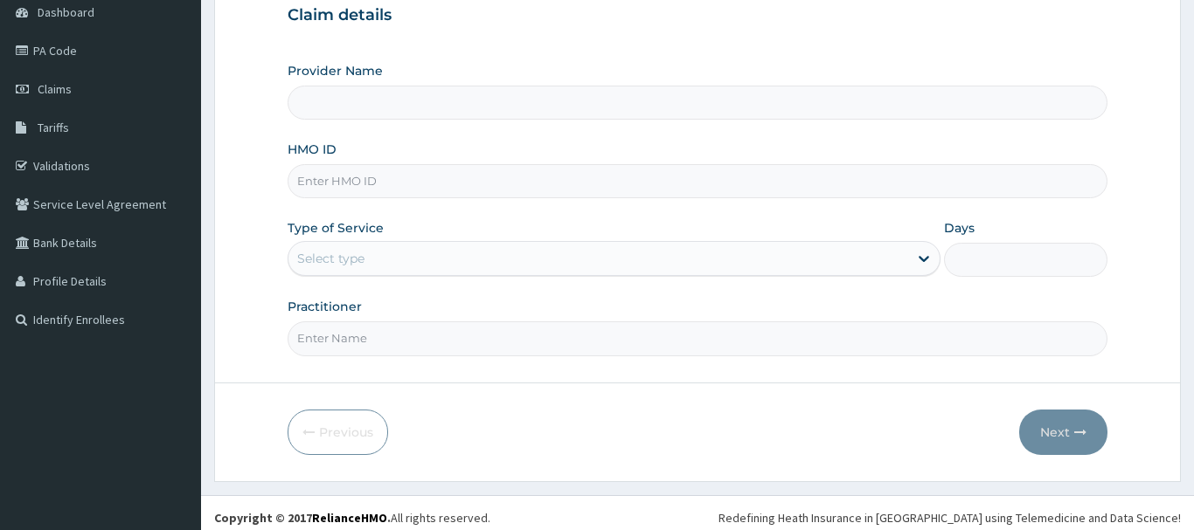
click at [310, 178] on input "HMO ID" at bounding box center [698, 181] width 820 height 34
paste input "FMG/10108/A"
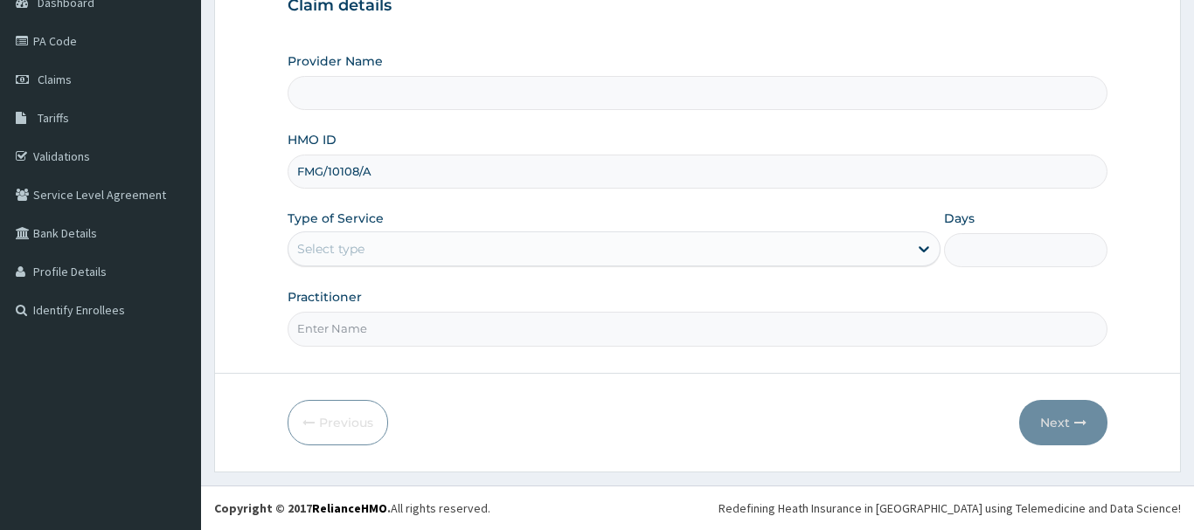
type input "FMG/10108/A"
click at [332, 252] on div "Select type" at bounding box center [330, 248] width 67 height 17
type input "R-Jolad Hospital Nigeria Limited(kupa)"
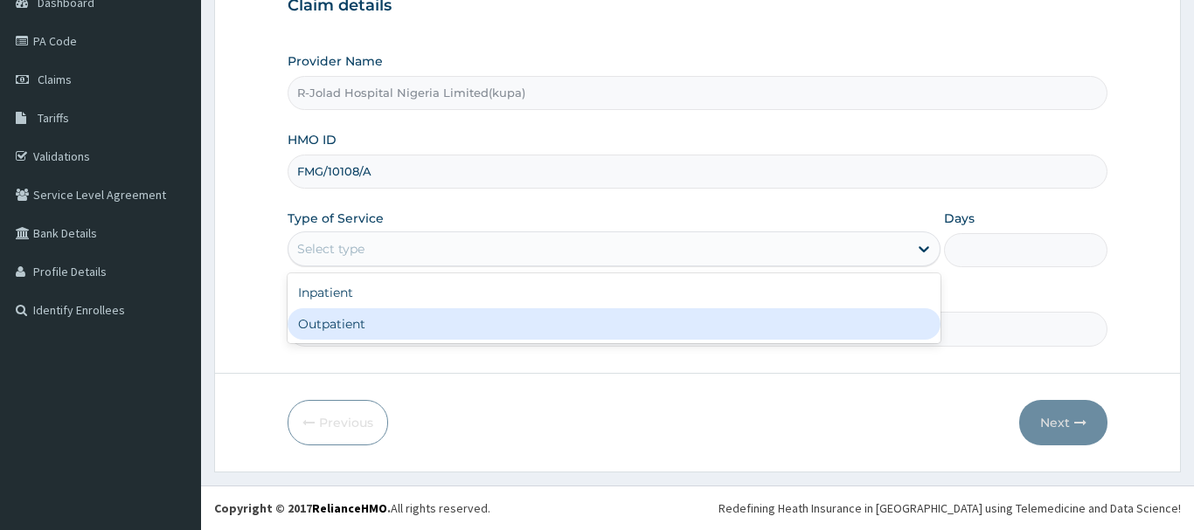
drag, startPoint x: 313, startPoint y: 334, endPoint x: 318, endPoint y: 322, distance: 12.5
click at [314, 334] on div "Outpatient" at bounding box center [615, 323] width 654 height 31
type input "1"
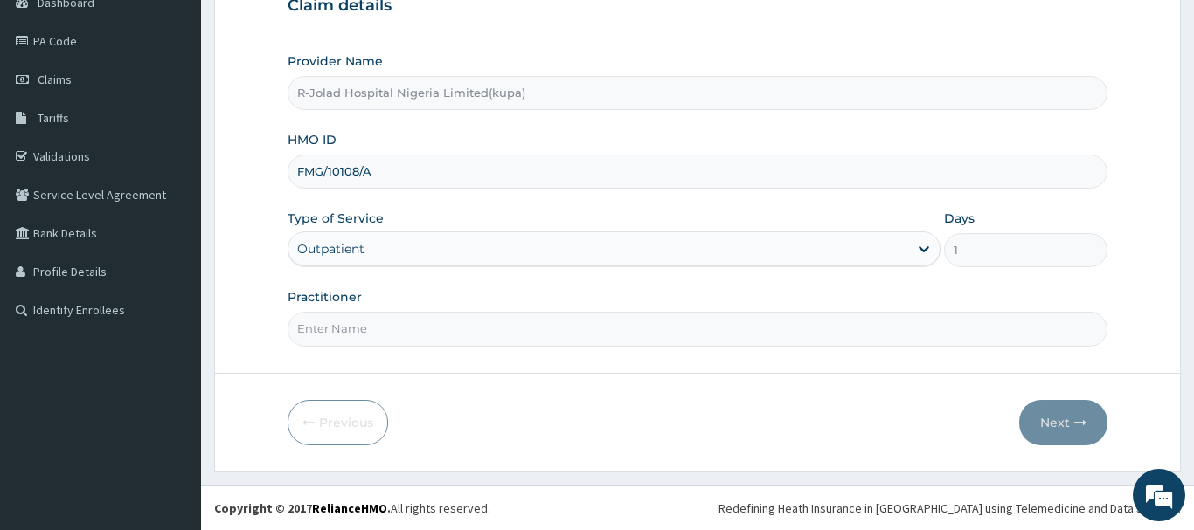
click at [327, 337] on input "Practitioner" at bounding box center [698, 329] width 820 height 34
paste input "Boluwatife Adelusi"
type input "Boluwatife Adelusi"
click at [1057, 421] on button "Next" at bounding box center [1063, 422] width 88 height 45
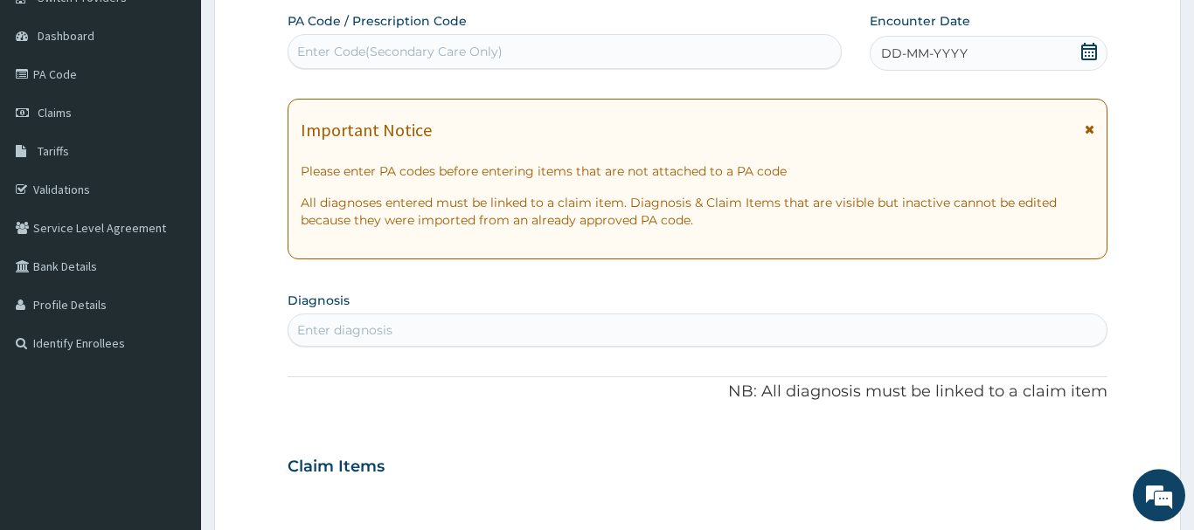
scroll to position [10, 0]
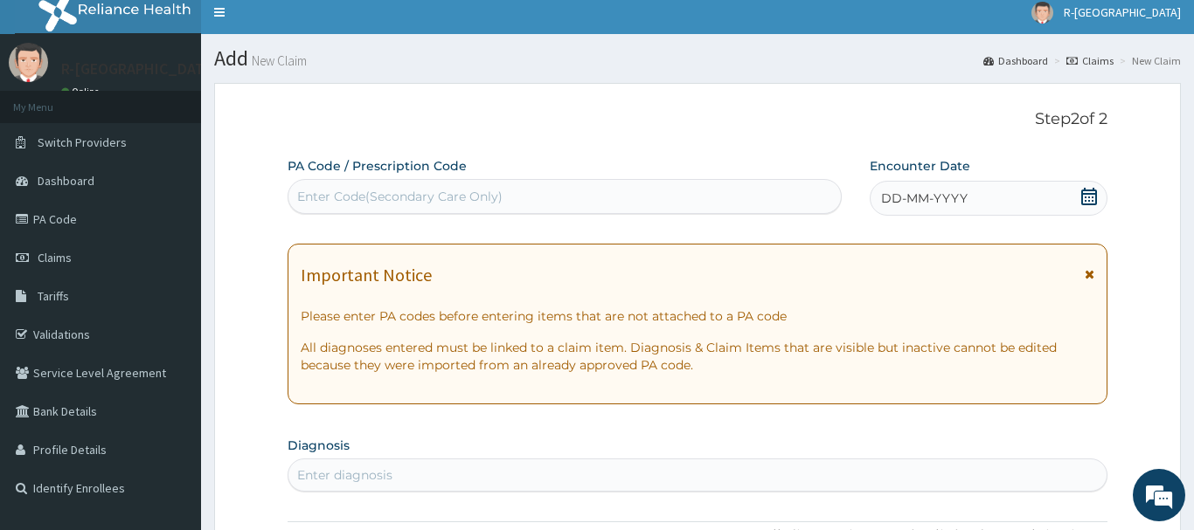
click at [1089, 194] on icon at bounding box center [1089, 196] width 16 height 17
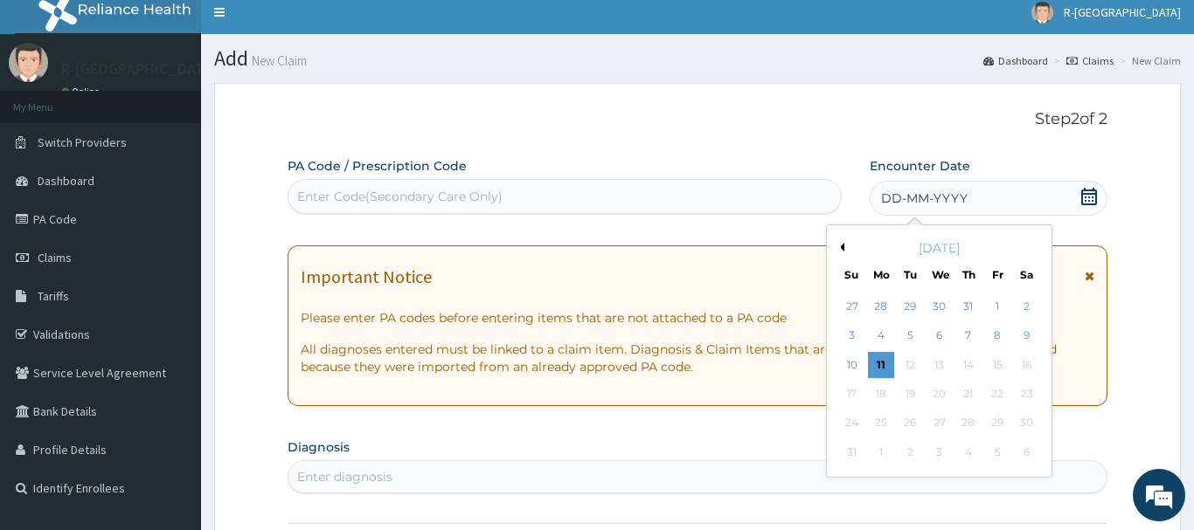
click at [1005, 334] on div "8" at bounding box center [997, 336] width 26 height 26
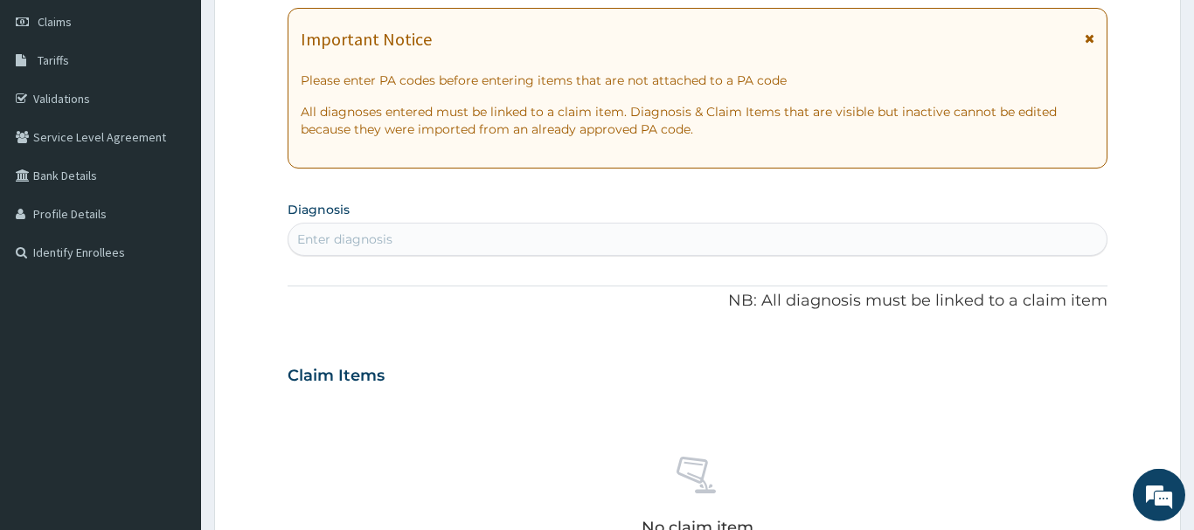
scroll to position [277, 0]
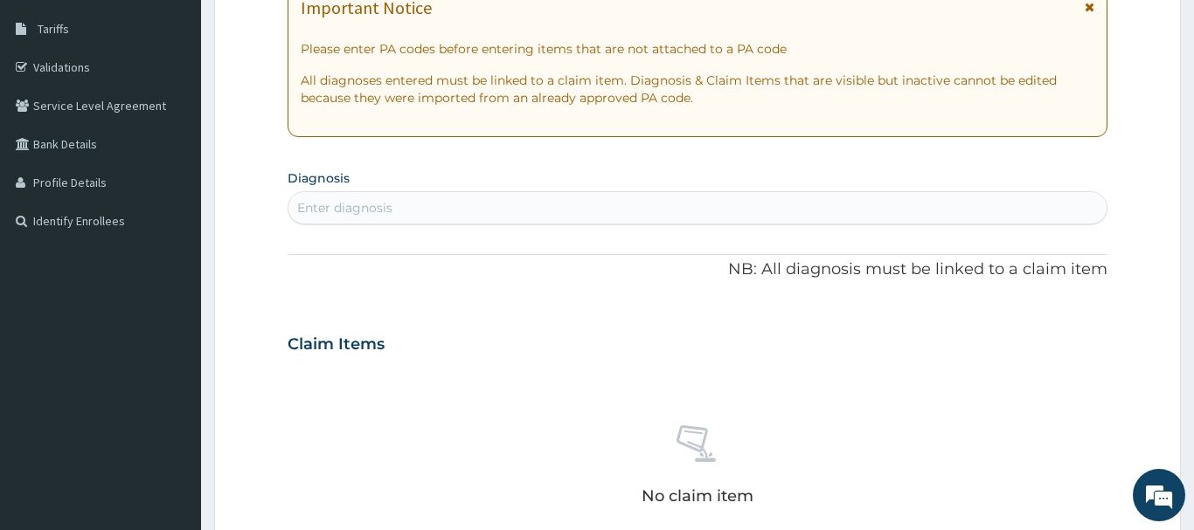
click at [309, 210] on div "Enter diagnosis" at bounding box center [344, 207] width 95 height 17
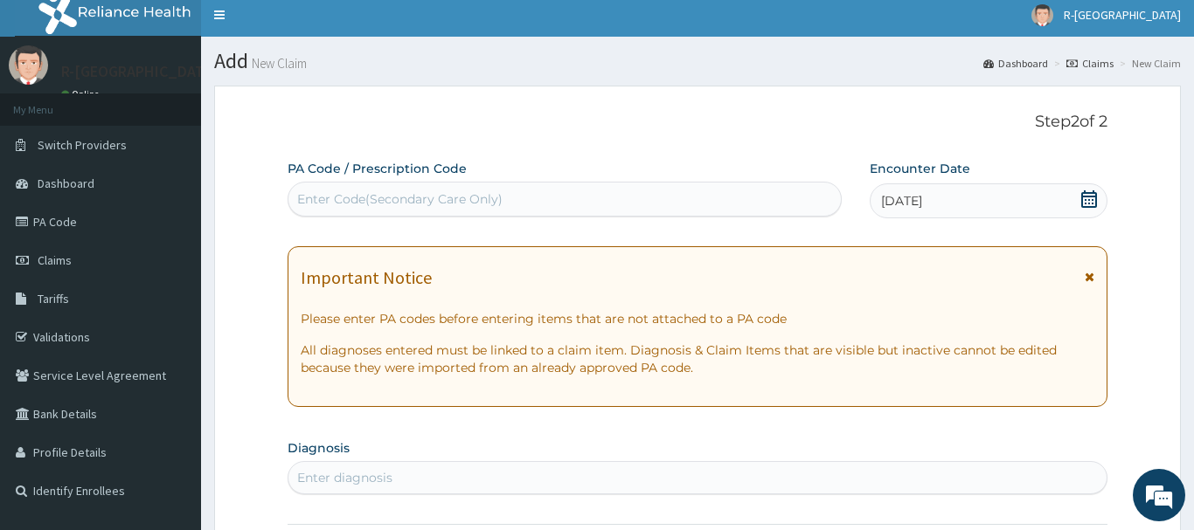
scroll to position [0, 0]
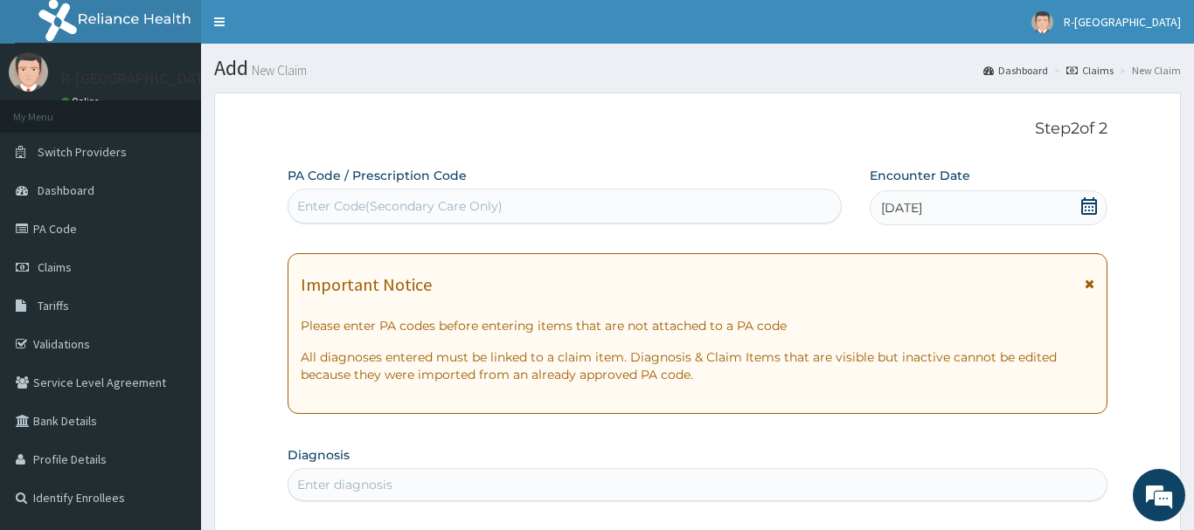
click at [329, 204] on div "Enter Code(Secondary Care Only)" at bounding box center [399, 205] width 205 height 17
paste input "PA/CE4FC1"
type input "PA/CE4FC1"
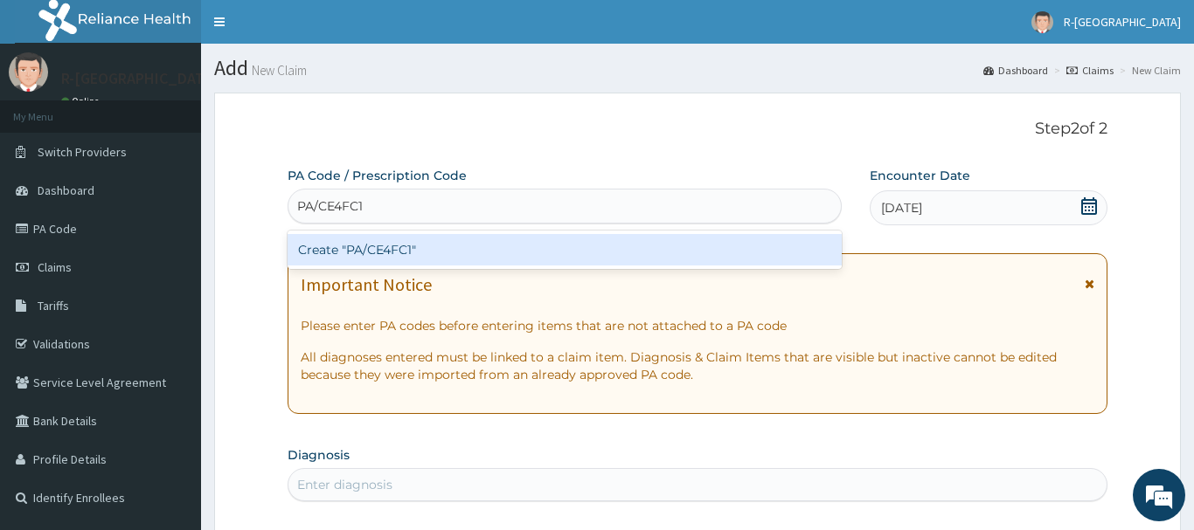
click at [387, 253] on div "Create "PA/CE4FC1"" at bounding box center [565, 249] width 554 height 31
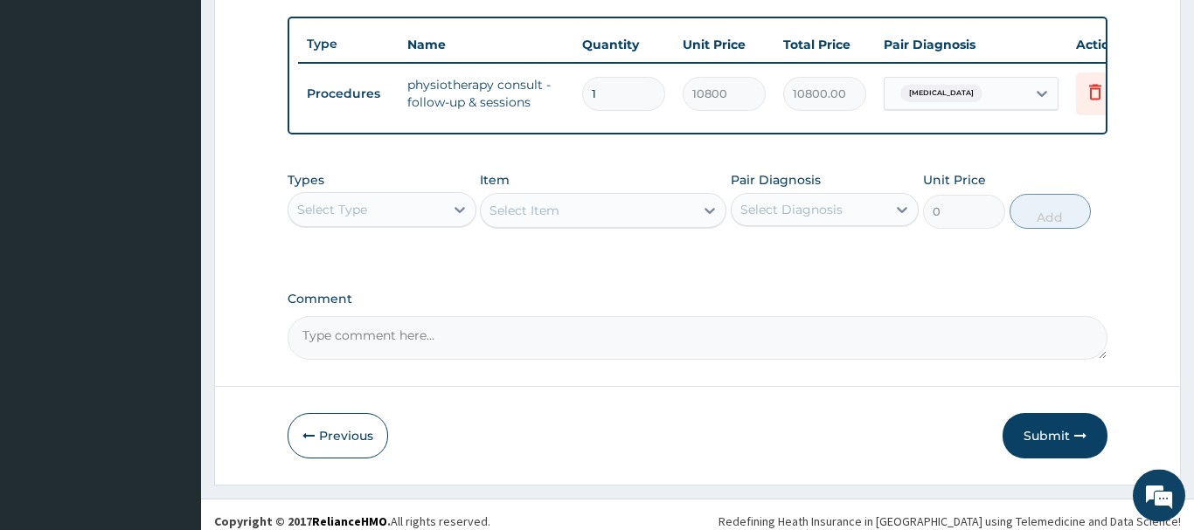
scroll to position [647, 0]
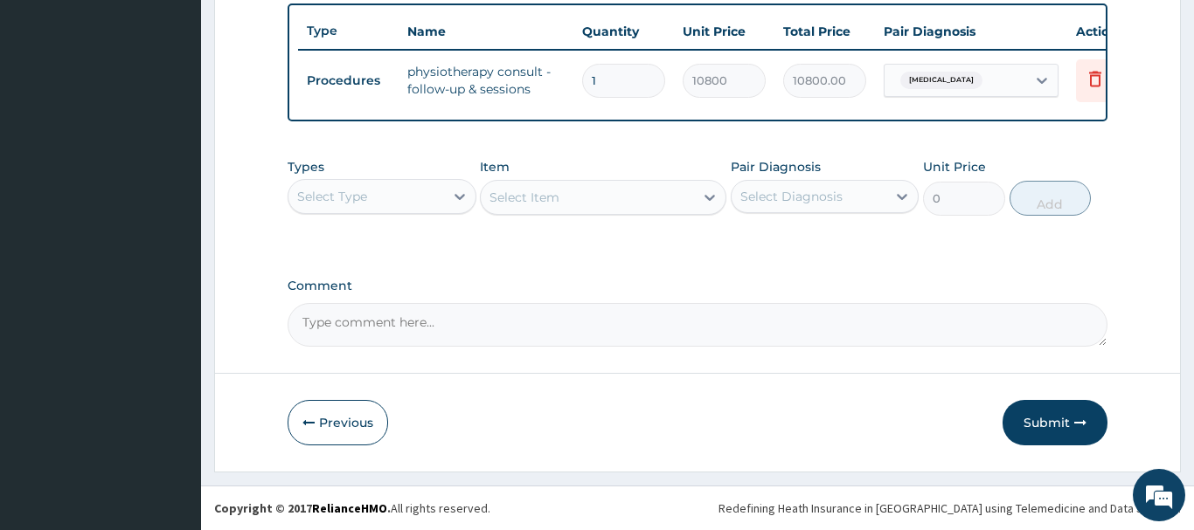
click at [1071, 425] on button "Submit" at bounding box center [1054, 422] width 105 height 45
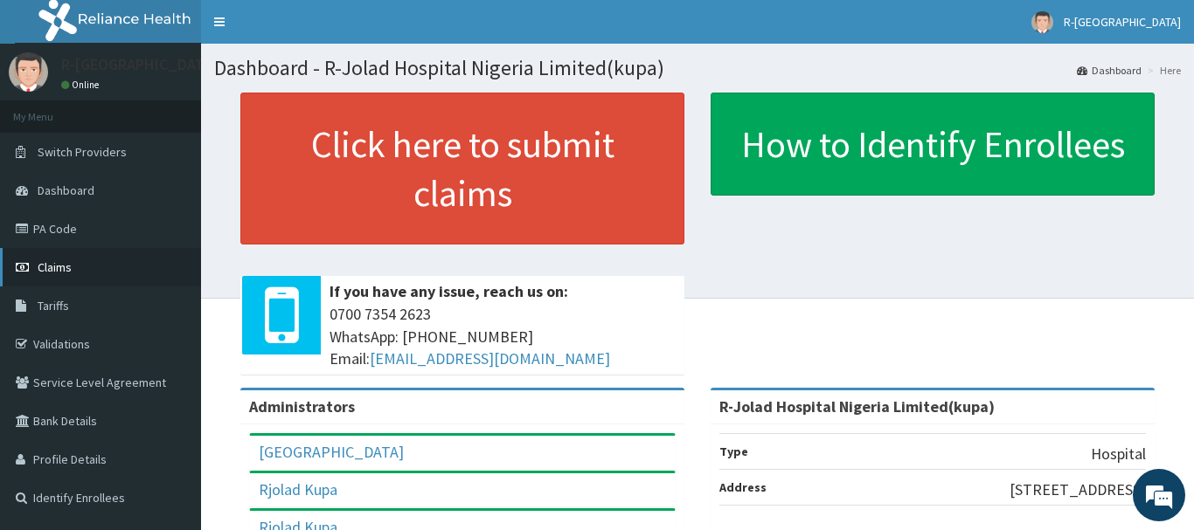
click at [60, 272] on span "Claims" at bounding box center [55, 268] width 34 height 16
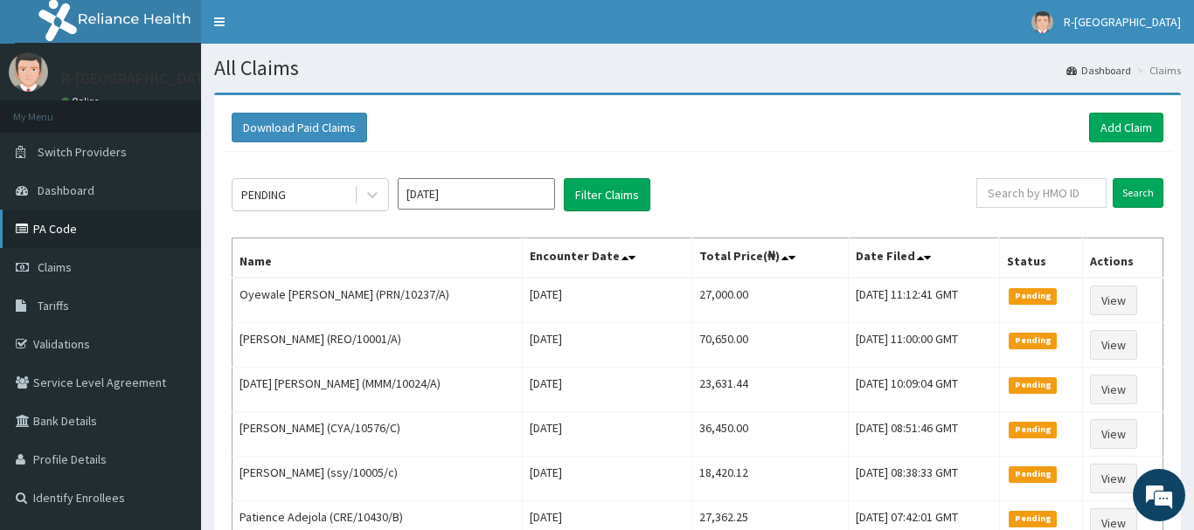
click at [65, 221] on link "PA Code" at bounding box center [100, 229] width 201 height 38
click at [1003, 193] on input "text" at bounding box center [1041, 193] width 130 height 30
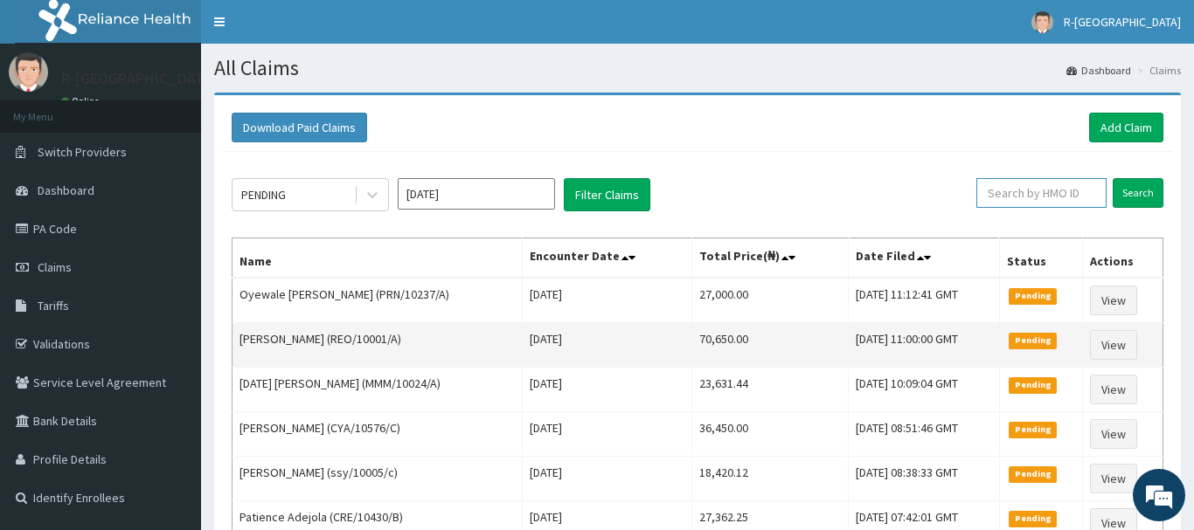
paste input "ENP/10429/F"
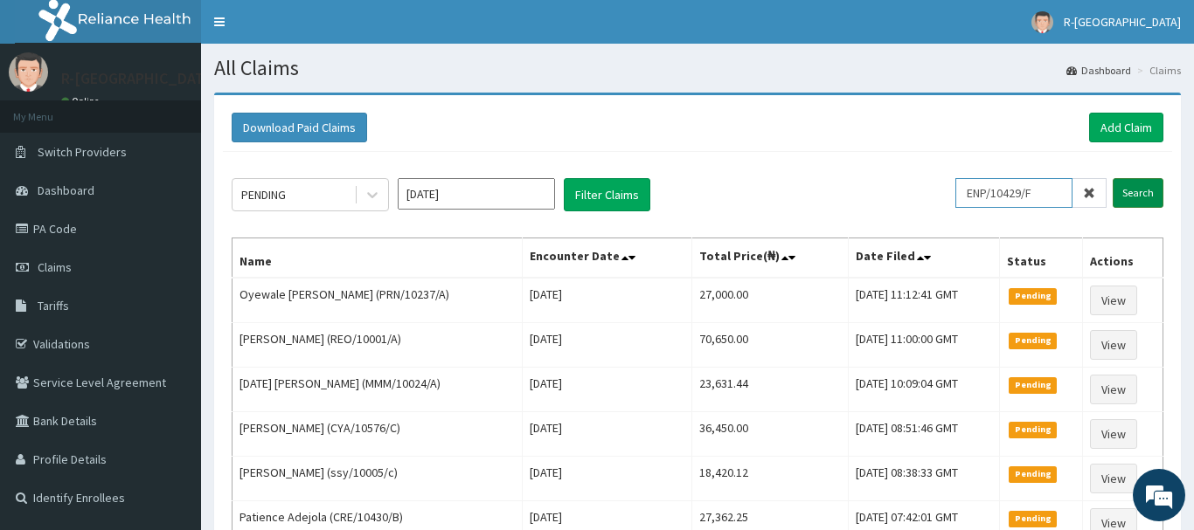
type input "ENP/10429/F"
click at [1138, 193] on input "Search" at bounding box center [1137, 193] width 51 height 30
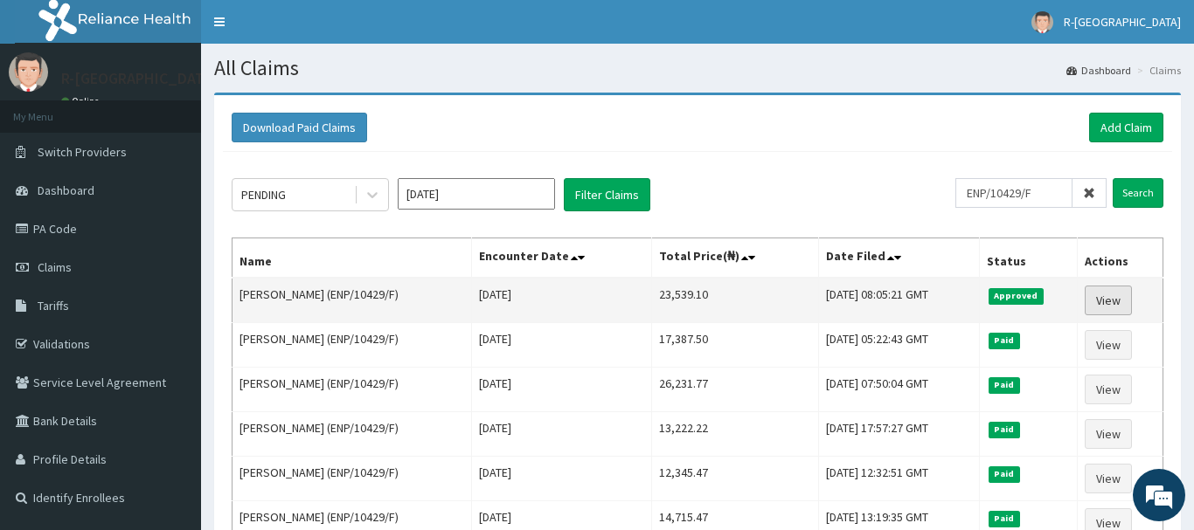
click at [1105, 294] on link "View" at bounding box center [1107, 301] width 47 height 30
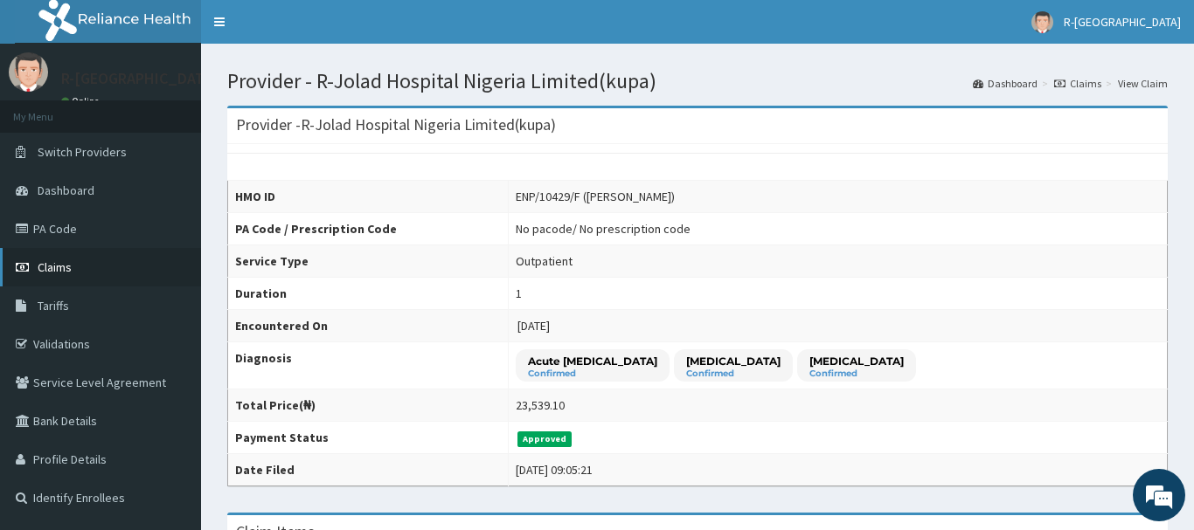
click at [48, 265] on span "Claims" at bounding box center [55, 268] width 34 height 16
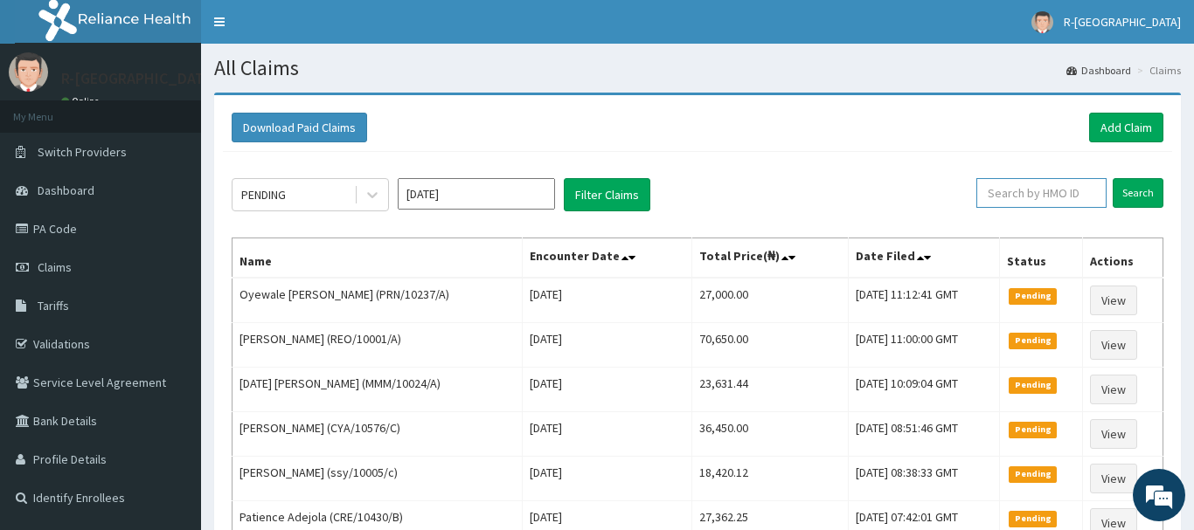
click at [1008, 189] on input "text" at bounding box center [1041, 193] width 130 height 30
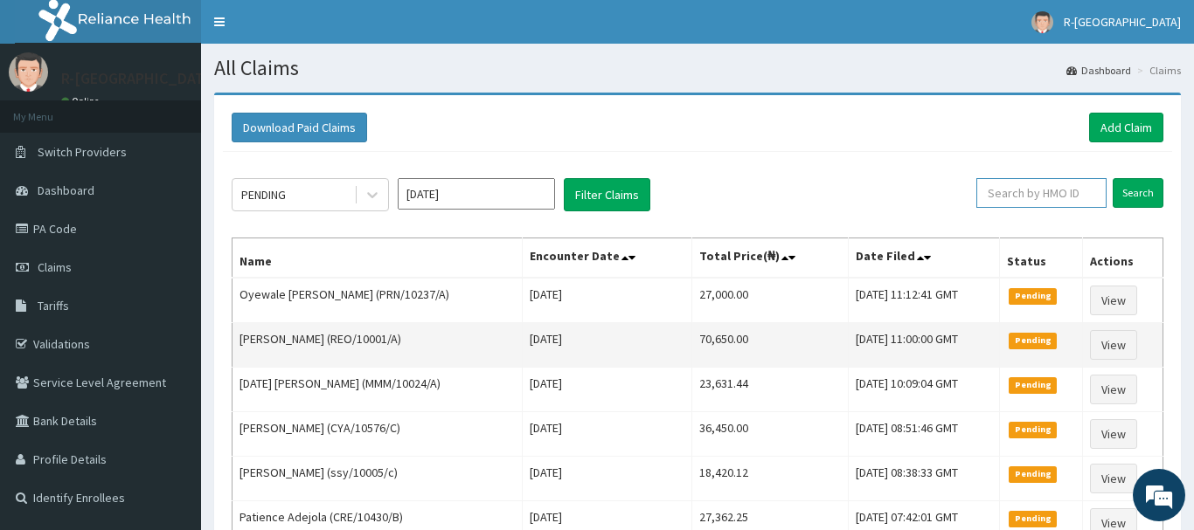
paste input "TOO/10142/C)"
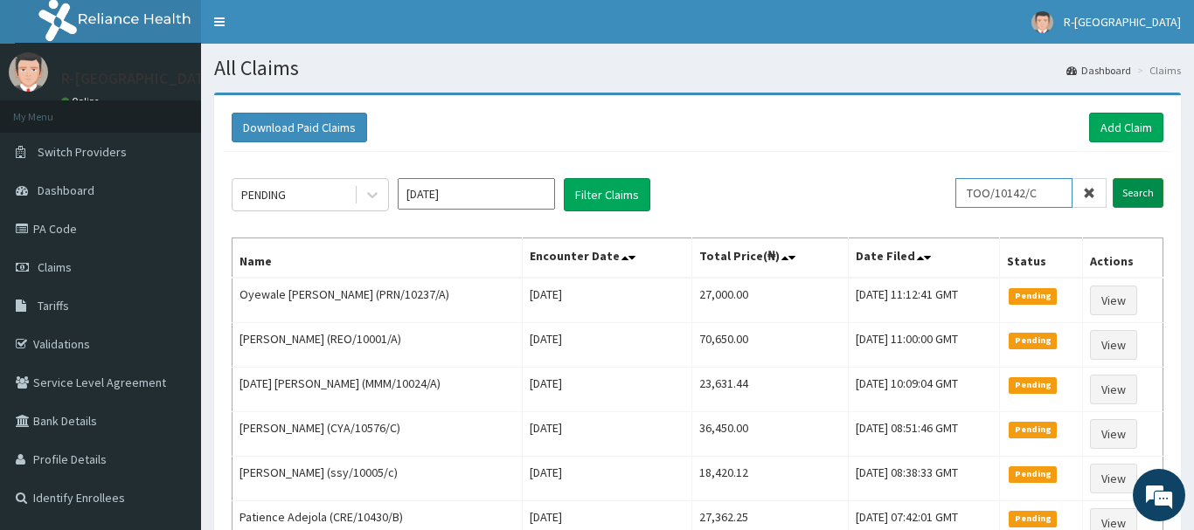
type input "TOO/10142/C"
click at [1129, 197] on input "Search" at bounding box center [1137, 193] width 51 height 30
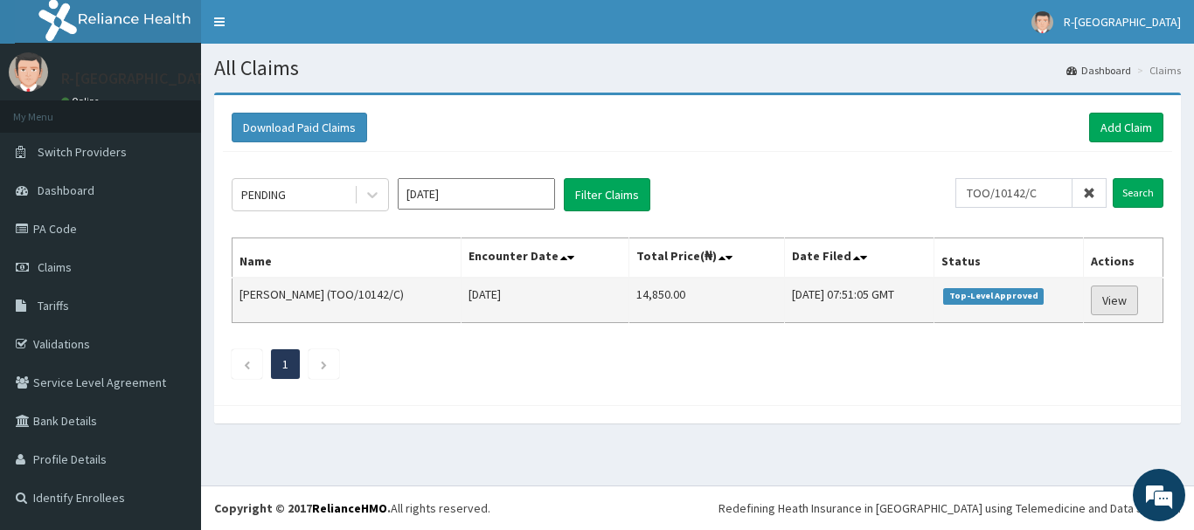
click at [1116, 298] on link "View" at bounding box center [1114, 301] width 47 height 30
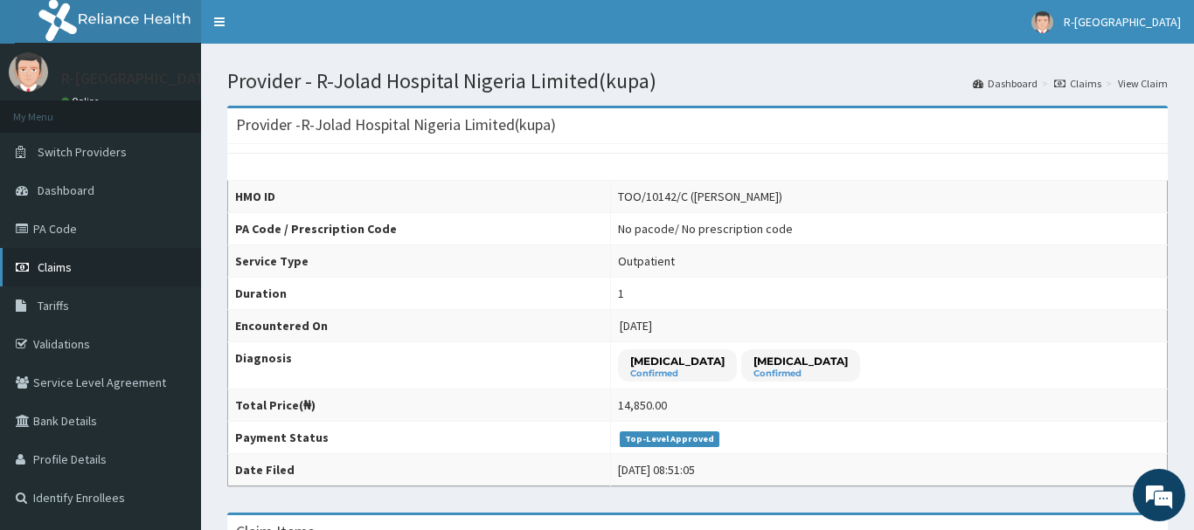
click at [52, 270] on span "Claims" at bounding box center [55, 268] width 34 height 16
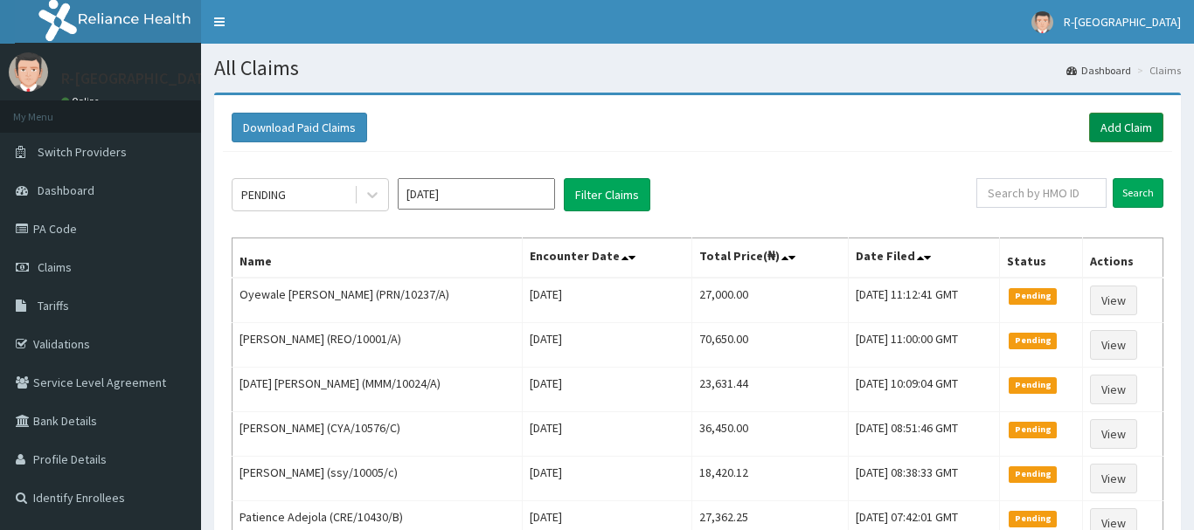
click at [1133, 130] on link "Add Claim" at bounding box center [1126, 128] width 74 height 30
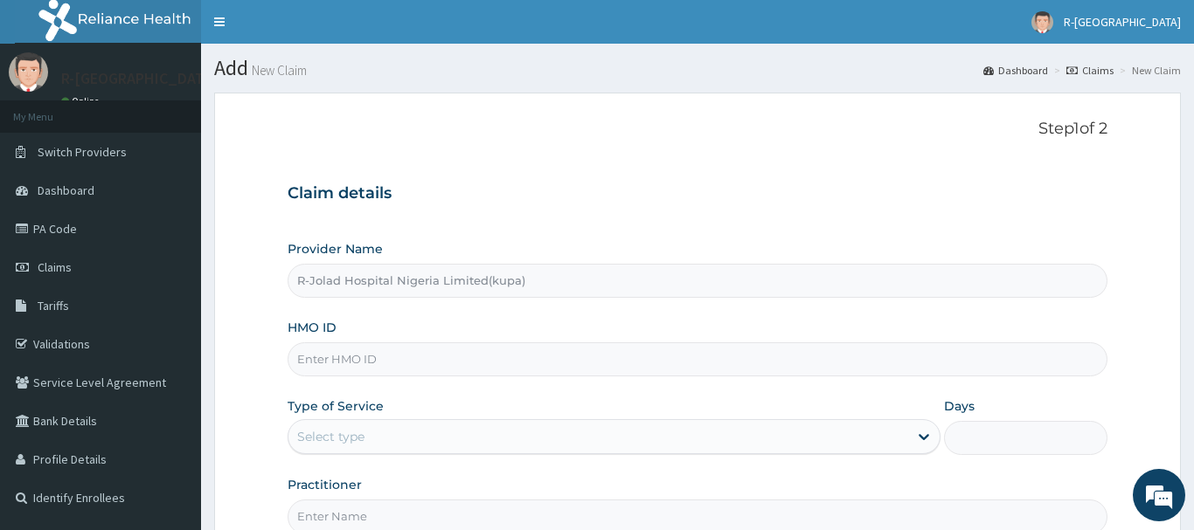
paste input "CTW/10003/A"
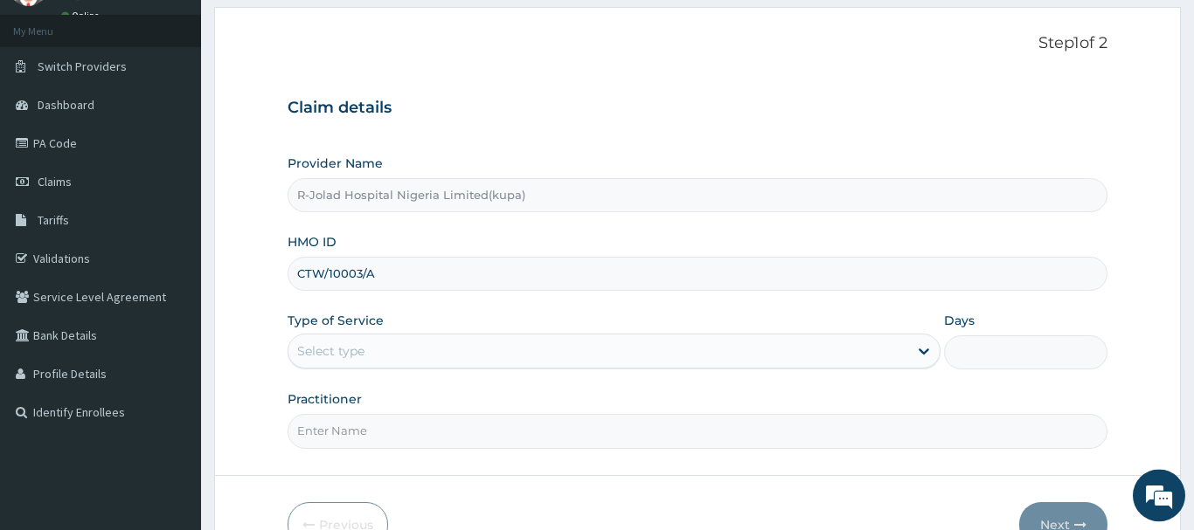
scroll to position [178, 0]
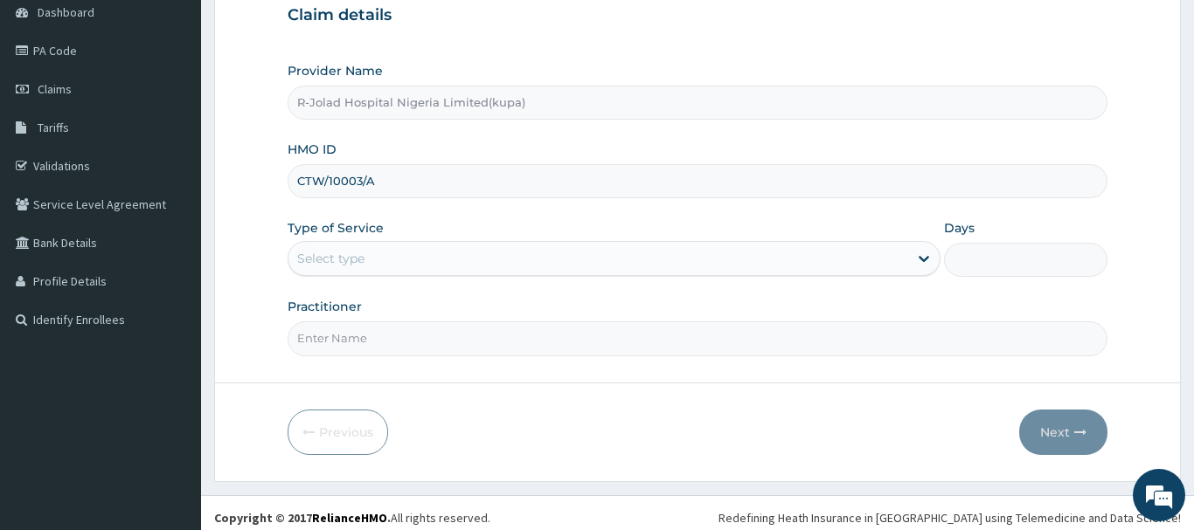
type input "CTW/10003/A"
click at [315, 259] on div "Select type" at bounding box center [330, 258] width 67 height 17
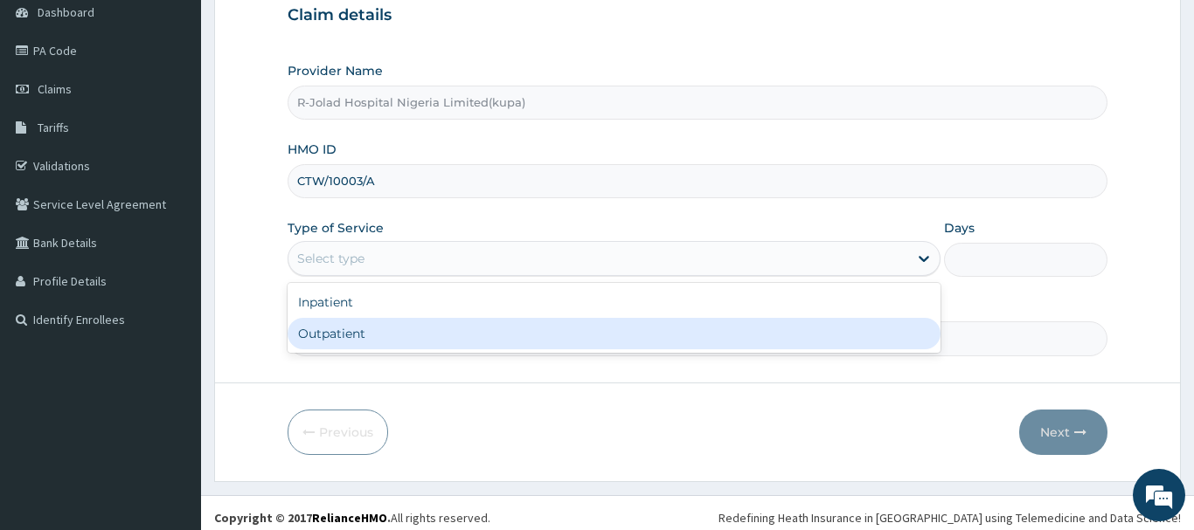
click at [320, 336] on div "Outpatient" at bounding box center [615, 333] width 654 height 31
type input "1"
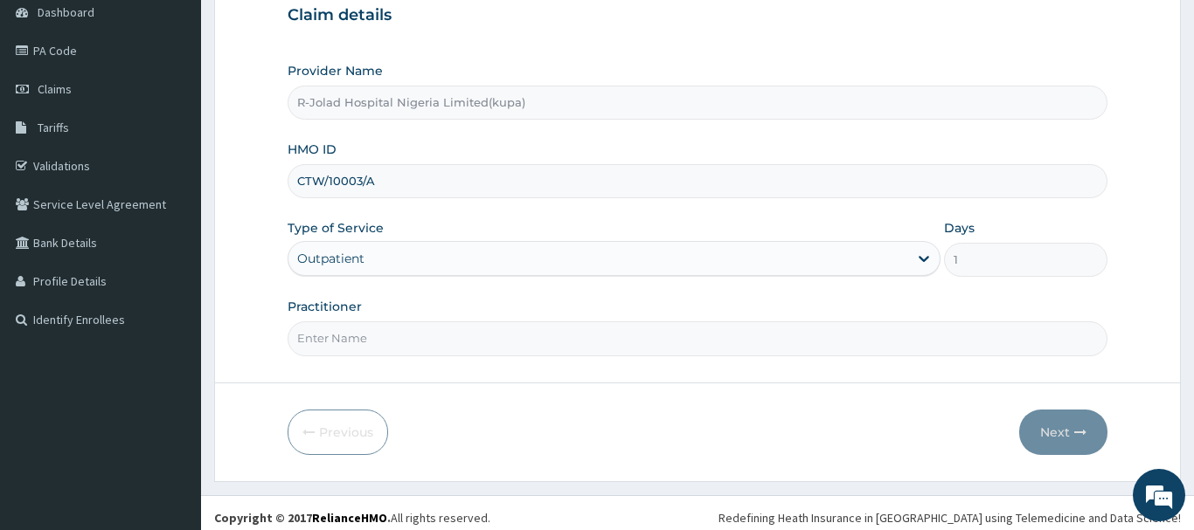
click at [329, 350] on input "Practitioner" at bounding box center [698, 339] width 820 height 34
paste input "Ifeoma Udeh"
type input "Ifeoma Udeh"
click at [1057, 440] on button "Next" at bounding box center [1063, 432] width 88 height 45
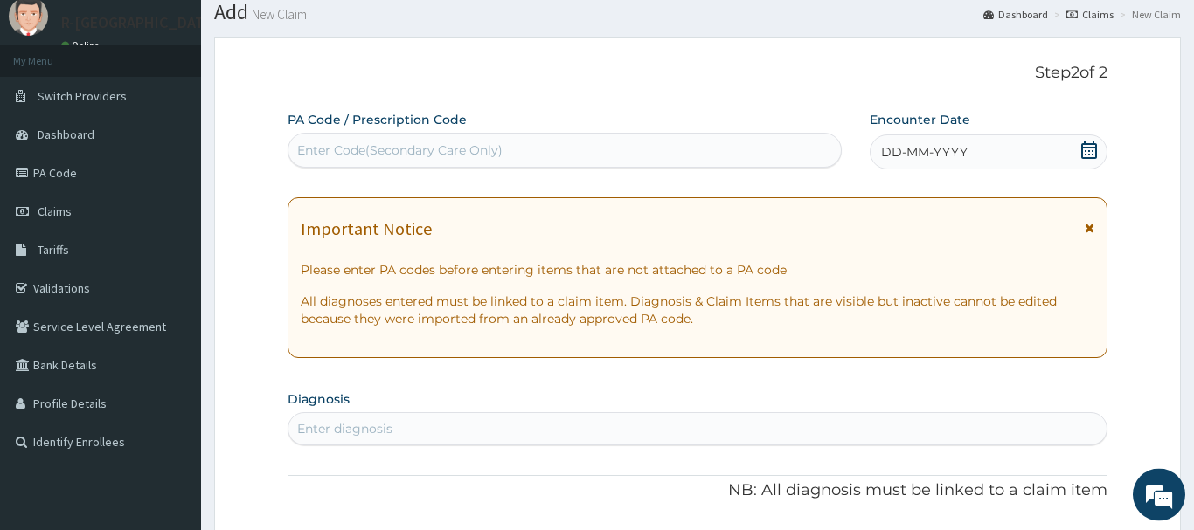
scroll to position [0, 0]
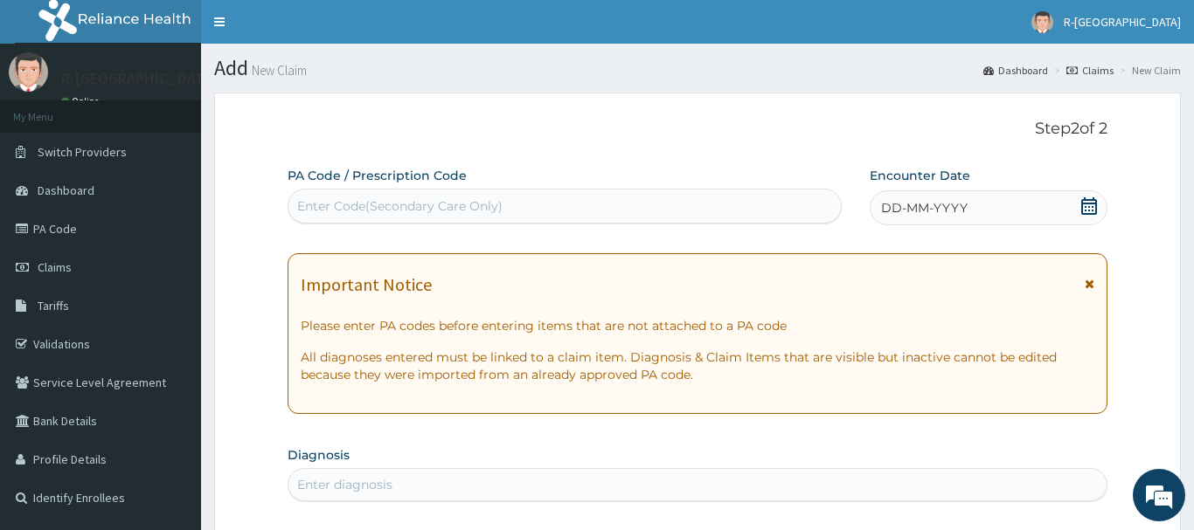
click at [1085, 204] on icon at bounding box center [1089, 205] width 16 height 17
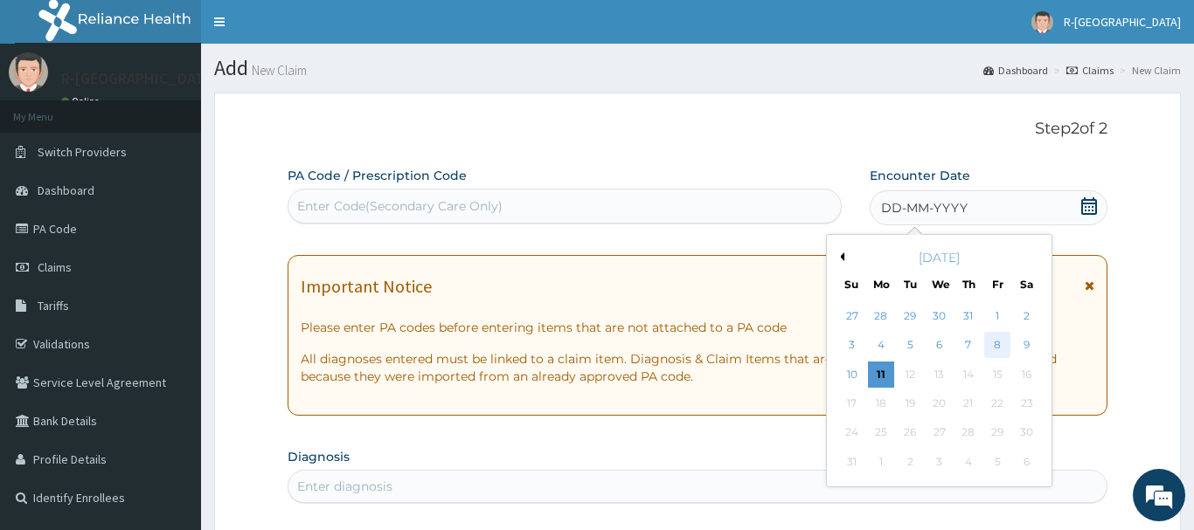
click at [1000, 345] on div "8" at bounding box center [997, 346] width 26 height 26
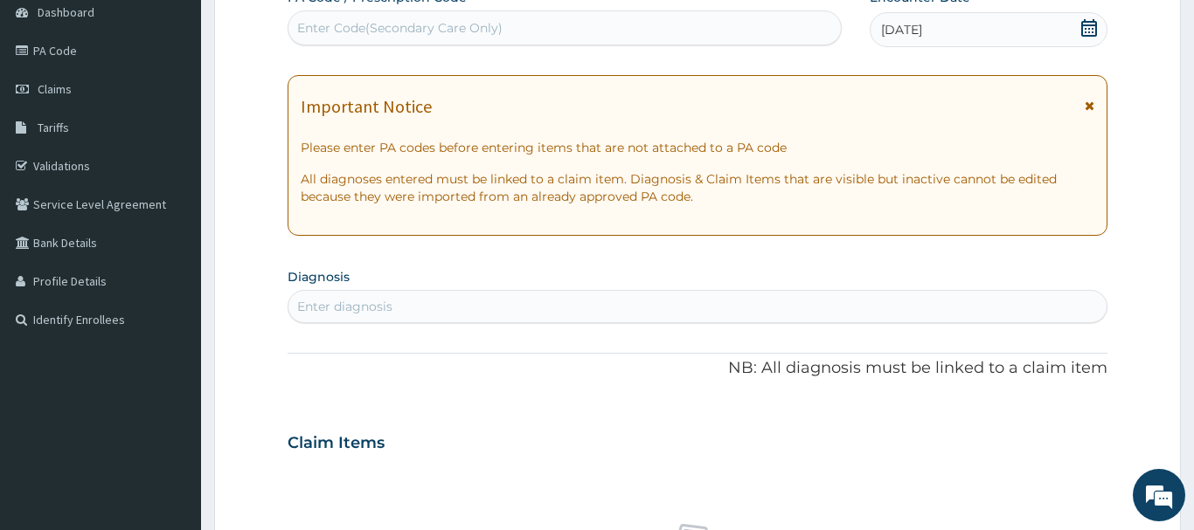
scroll to position [184, 0]
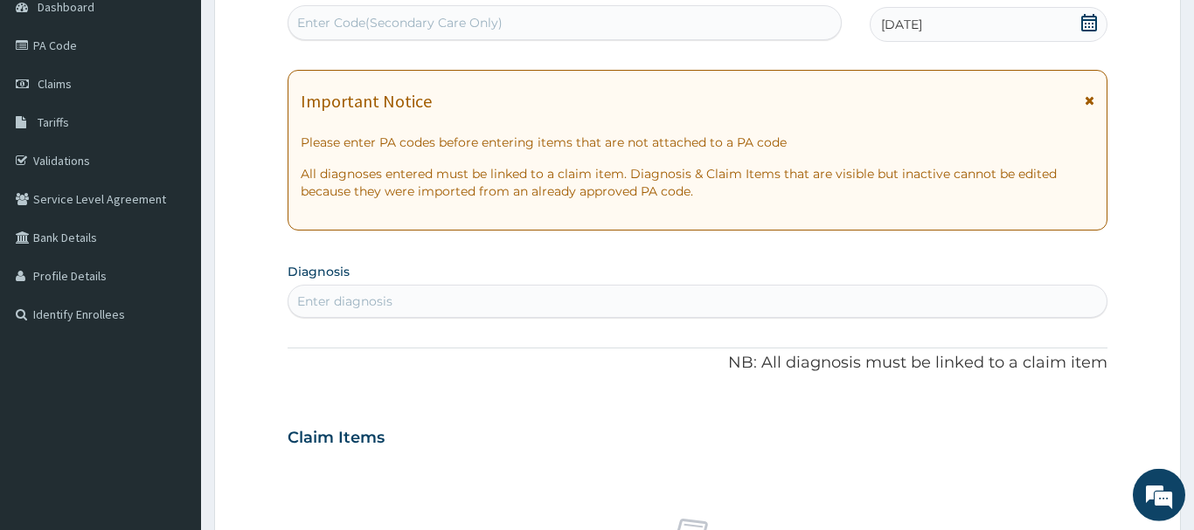
click at [337, 307] on div "Enter diagnosis" at bounding box center [344, 301] width 95 height 17
click at [310, 306] on div "Enter diagnosis" at bounding box center [344, 301] width 95 height 17
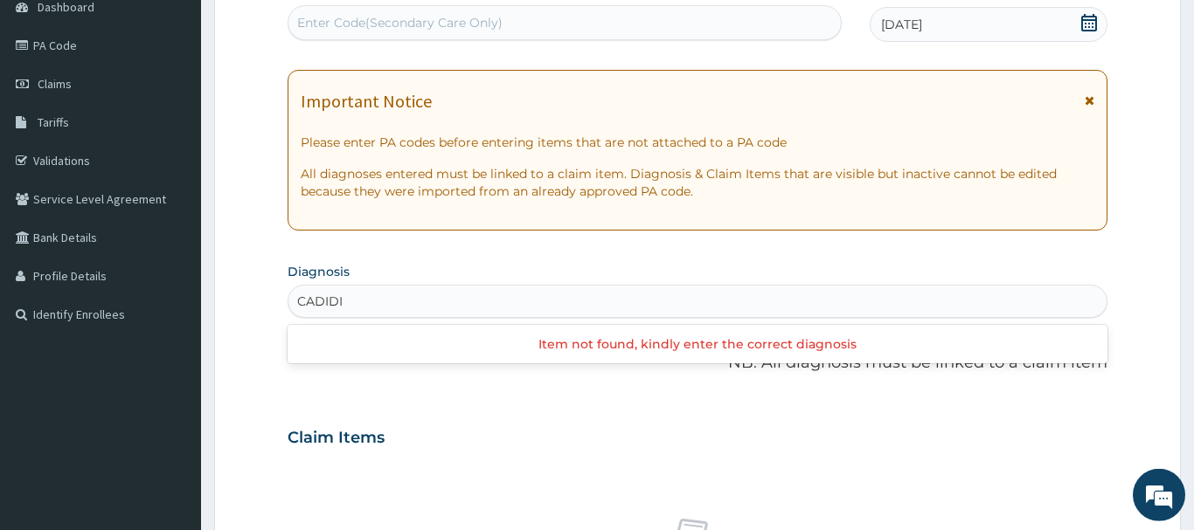
click at [311, 301] on input "CADIDI" at bounding box center [320, 301] width 46 height 17
type input "CANDIDI"
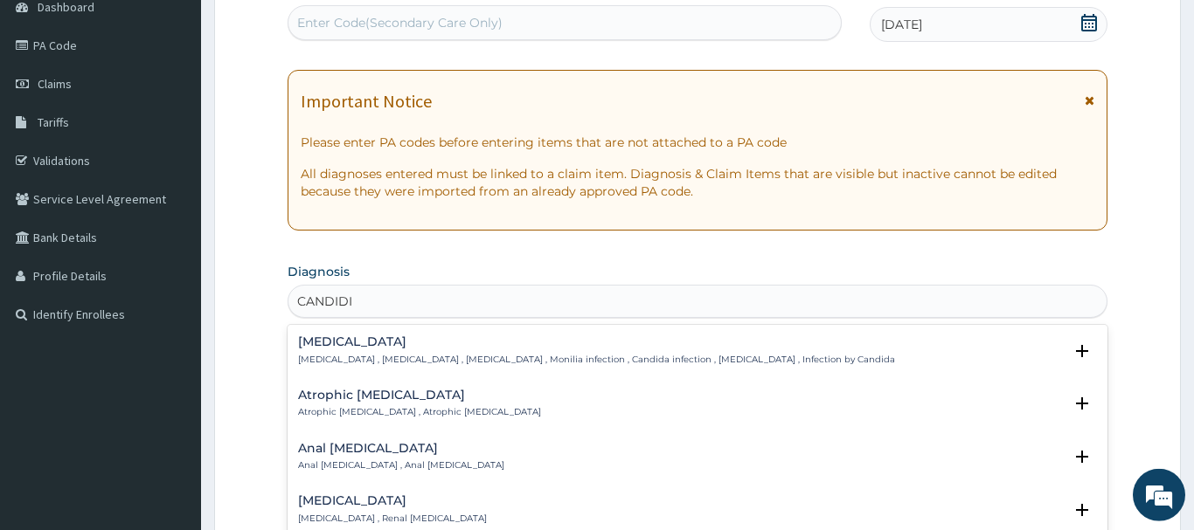
click at [343, 350] on div "Candidiasis Candidiasis , Moniliasis , Candidosis , Monilia infection , Candida…" at bounding box center [596, 351] width 597 height 31
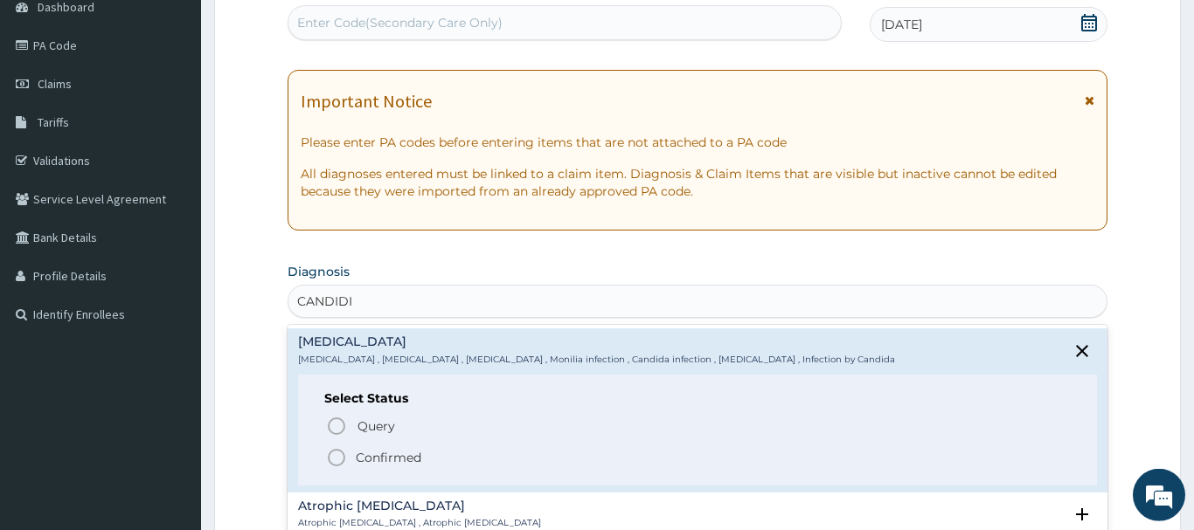
click at [339, 460] on icon "status option filled" at bounding box center [336, 457] width 21 height 21
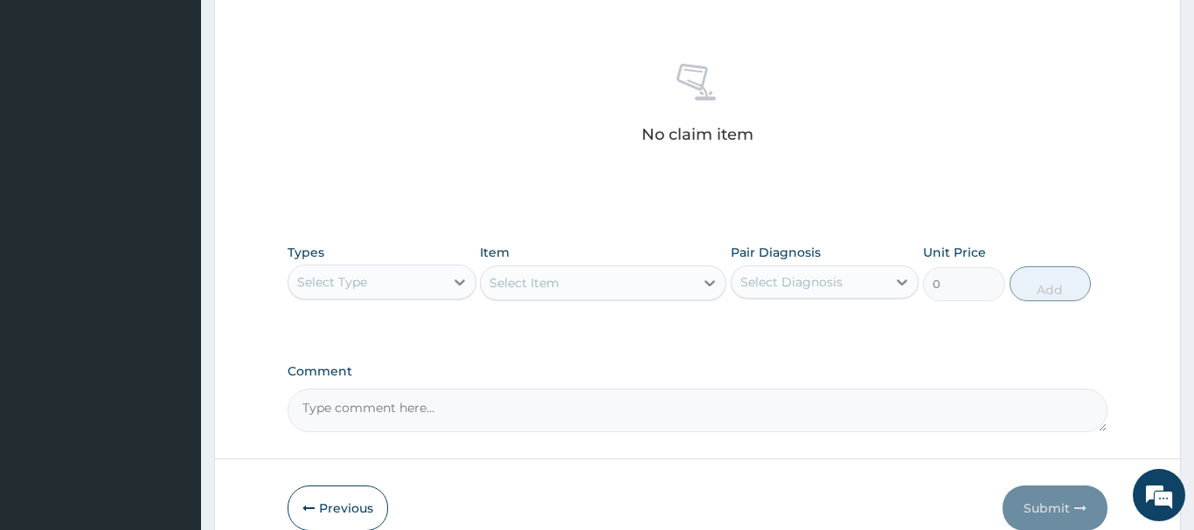
scroll to position [730, 0]
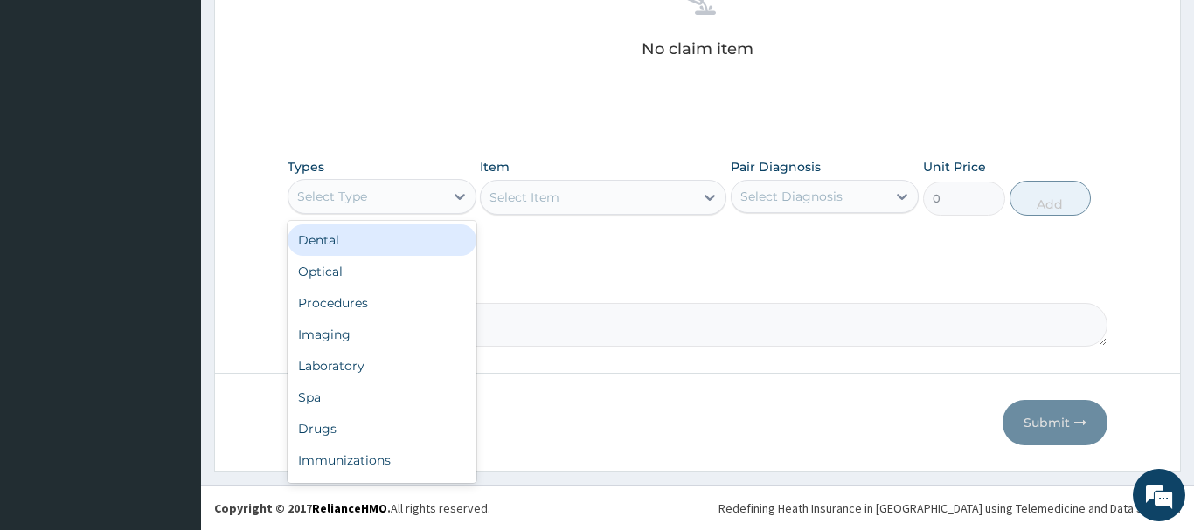
click at [365, 196] on div "Select Type" at bounding box center [332, 196] width 70 height 17
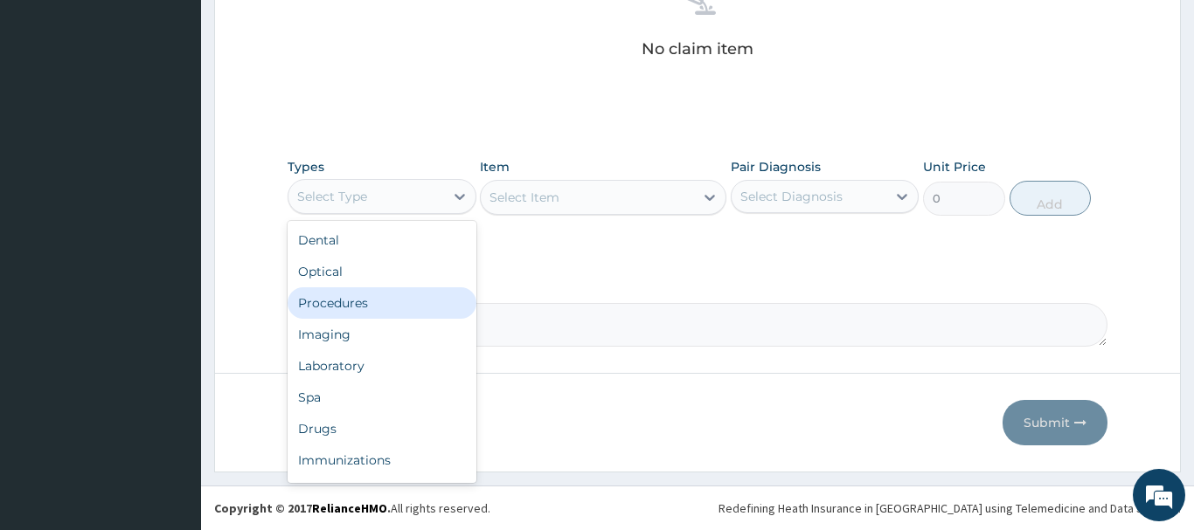
click at [351, 300] on div "Procedures" at bounding box center [382, 303] width 189 height 31
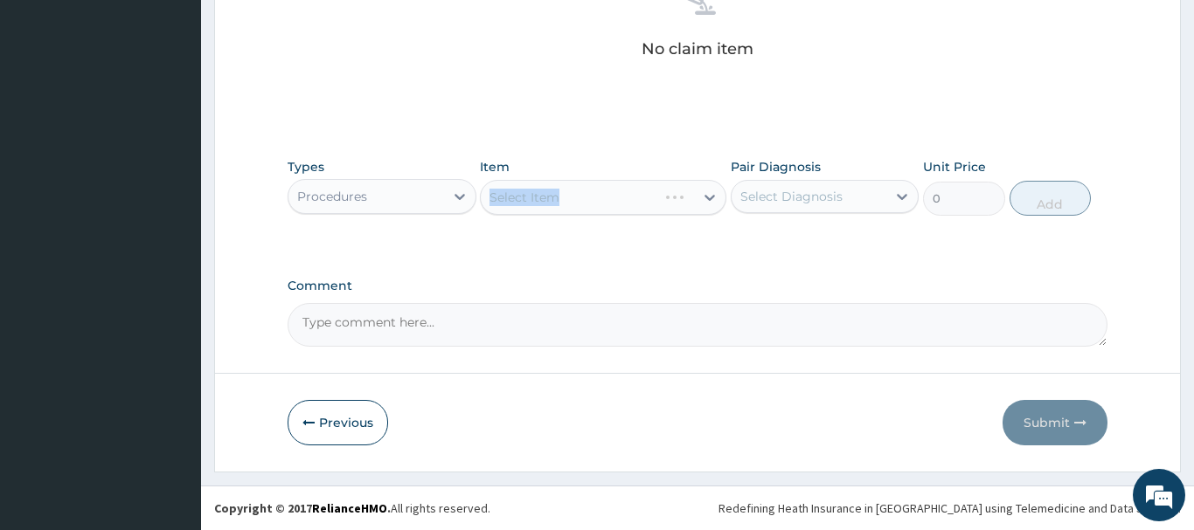
click at [547, 202] on div "Select Item" at bounding box center [603, 197] width 246 height 35
click at [602, 287] on label "Comment" at bounding box center [698, 286] width 820 height 15
click at [602, 303] on textarea "Comment" at bounding box center [698, 325] width 820 height 44
click at [547, 197] on div "Select Item" at bounding box center [524, 197] width 70 height 17
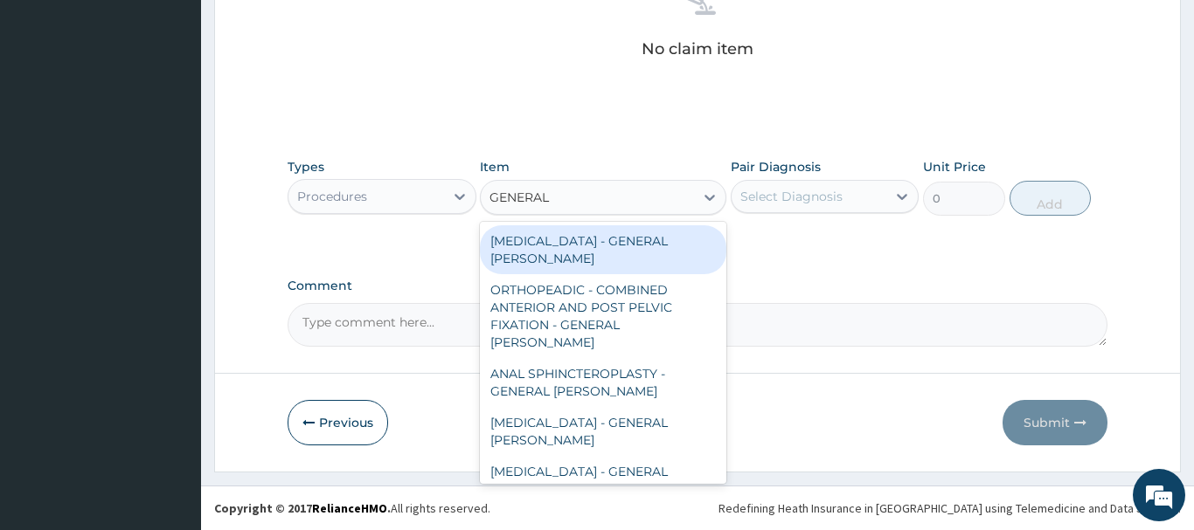
type input "GENERAL C"
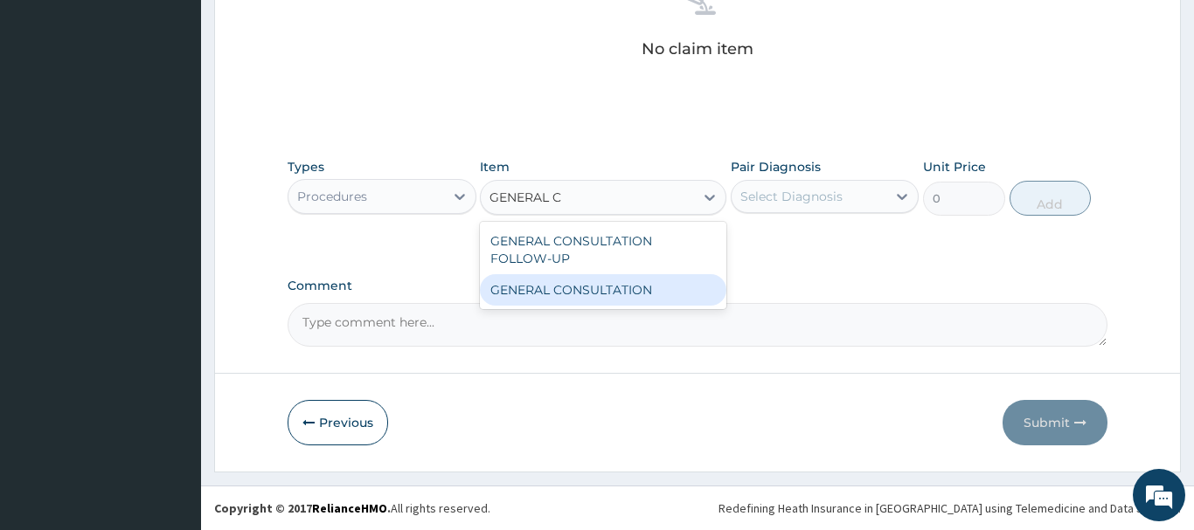
drag, startPoint x: 641, startPoint y: 292, endPoint x: 682, endPoint y: 256, distance: 54.5
click at [641, 292] on div "GENERAL CONSULTATION" at bounding box center [603, 289] width 246 height 31
type input "6750"
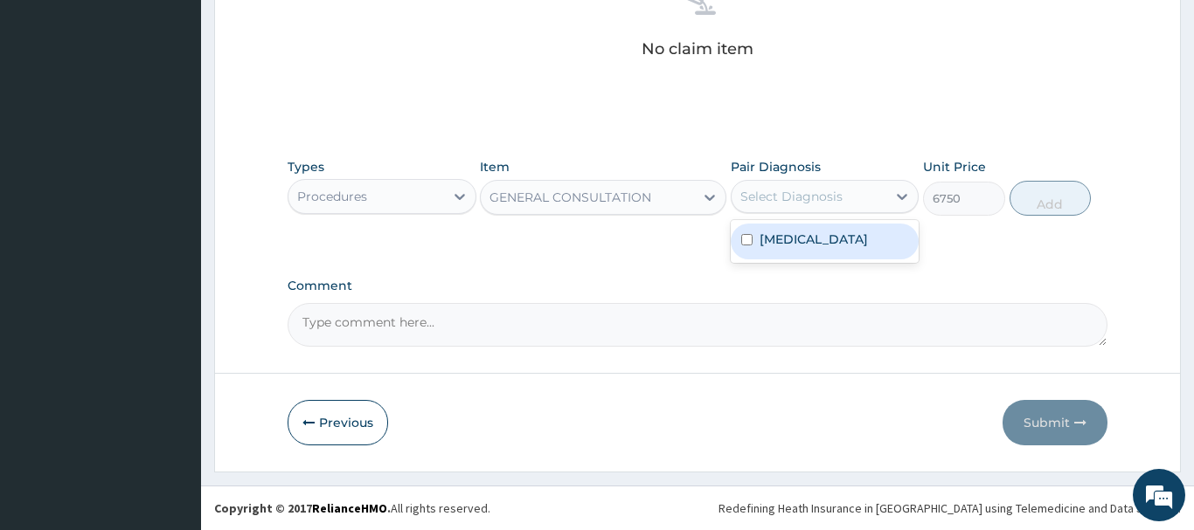
click at [773, 199] on div "Select Diagnosis" at bounding box center [791, 196] width 102 height 17
click at [844, 239] on div "Candidiasis" at bounding box center [825, 242] width 189 height 36
checkbox input "true"
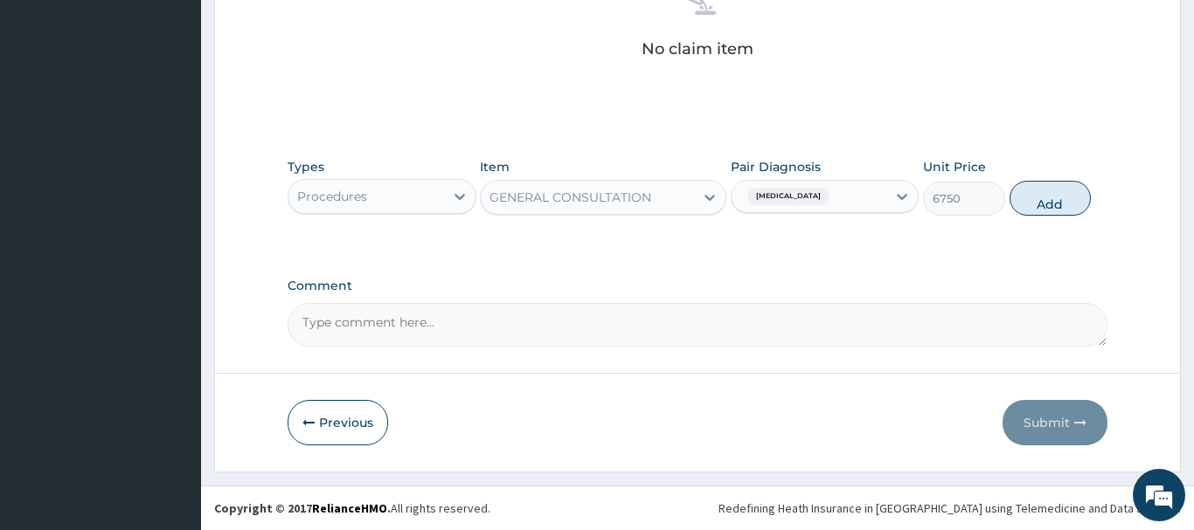
drag, startPoint x: 1051, startPoint y: 197, endPoint x: 997, endPoint y: 225, distance: 61.0
click at [1051, 196] on button "Add" at bounding box center [1050, 198] width 82 height 35
type input "0"
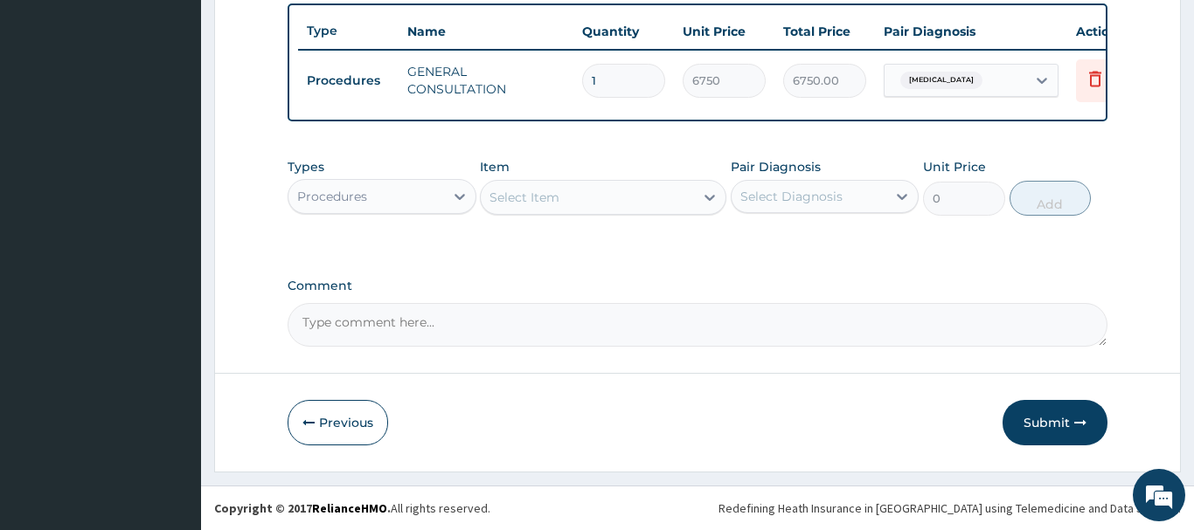
click at [522, 189] on div "Select Item" at bounding box center [524, 197] width 70 height 17
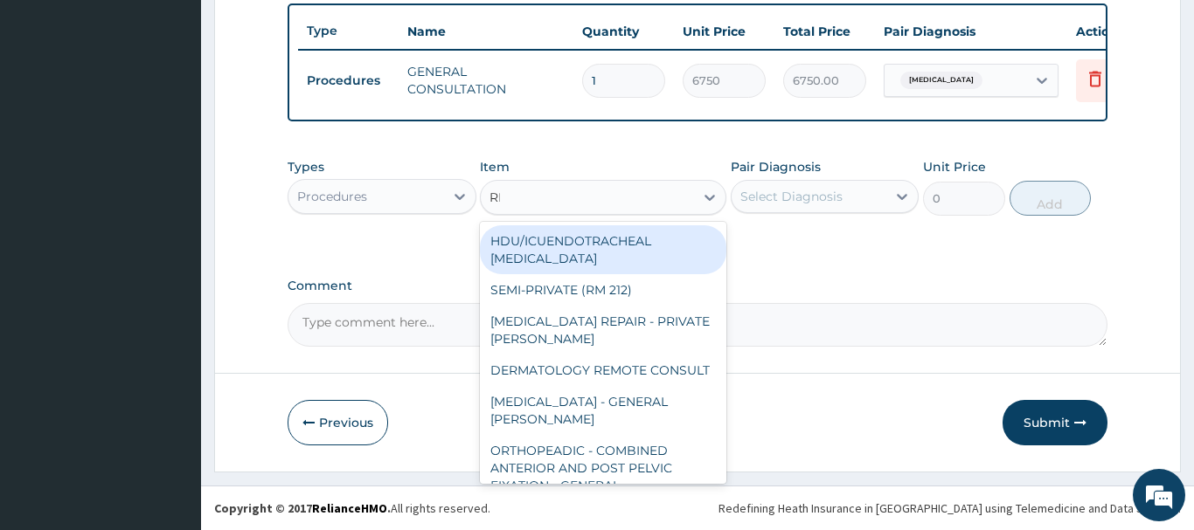
type input "REG"
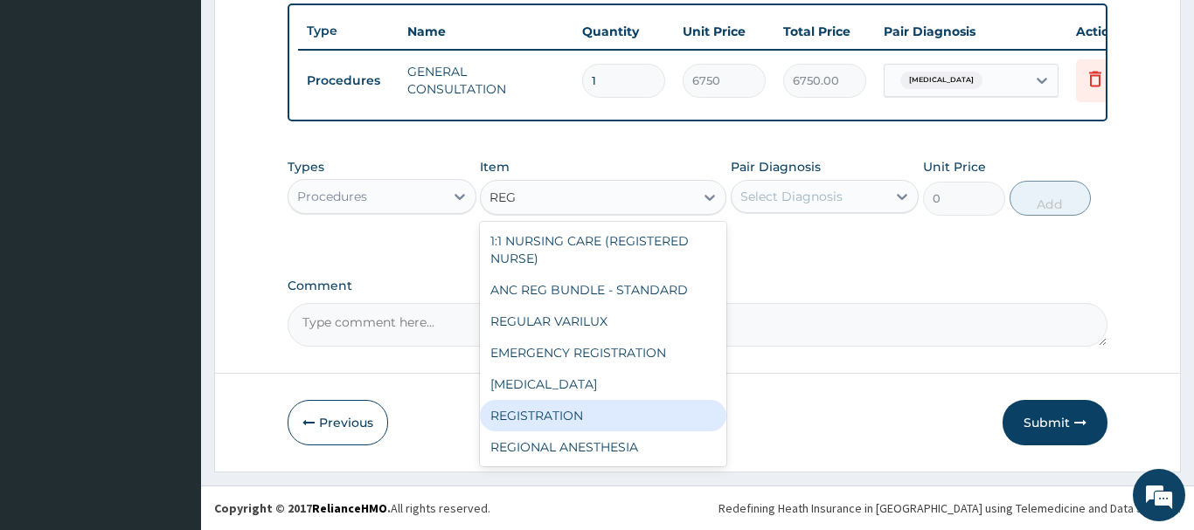
click at [553, 406] on div "REGISTRATION" at bounding box center [603, 415] width 246 height 31
type input "6750"
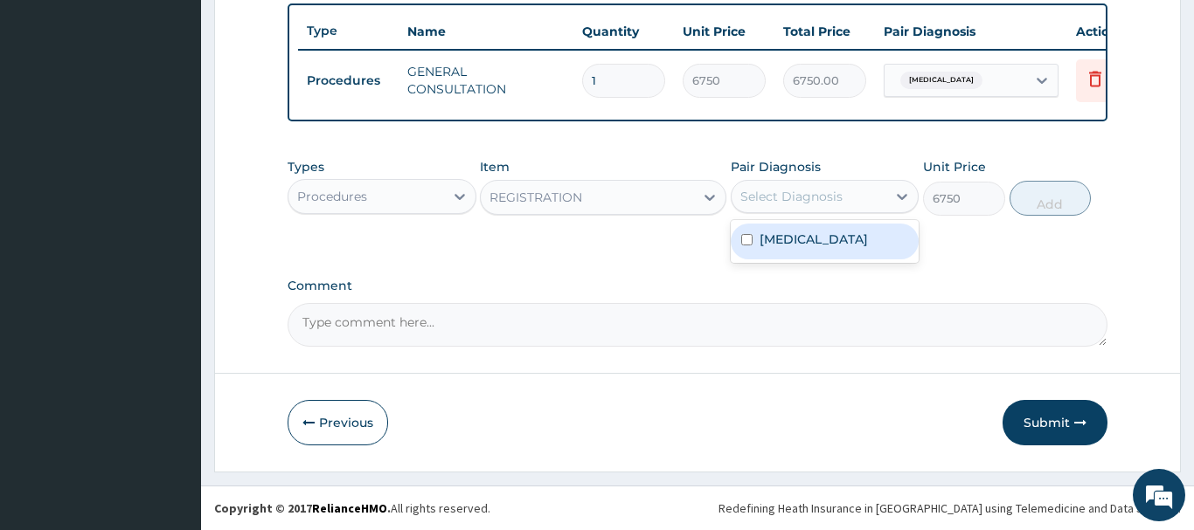
click at [831, 185] on div "Select Diagnosis" at bounding box center [809, 197] width 156 height 28
click at [865, 253] on div "Candidiasis" at bounding box center [825, 242] width 189 height 36
checkbox input "true"
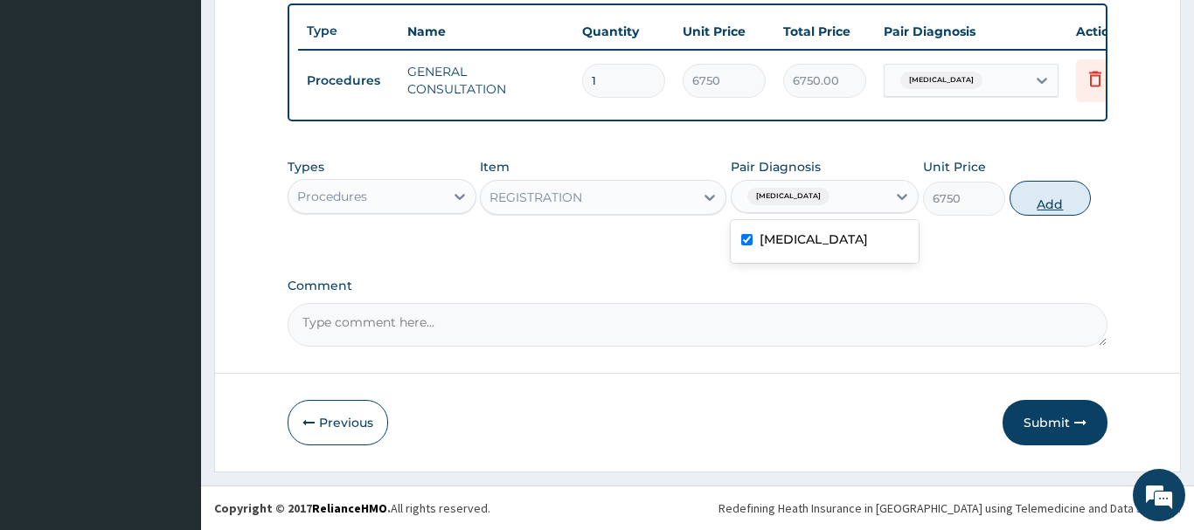
click at [1055, 200] on button "Add" at bounding box center [1050, 198] width 82 height 35
type input "0"
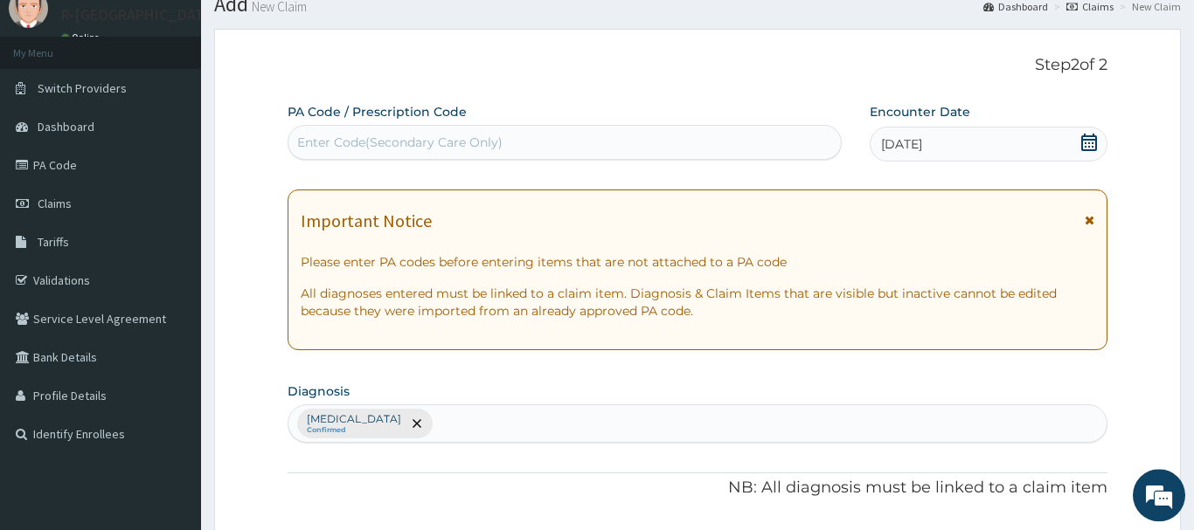
scroll to position [0, 0]
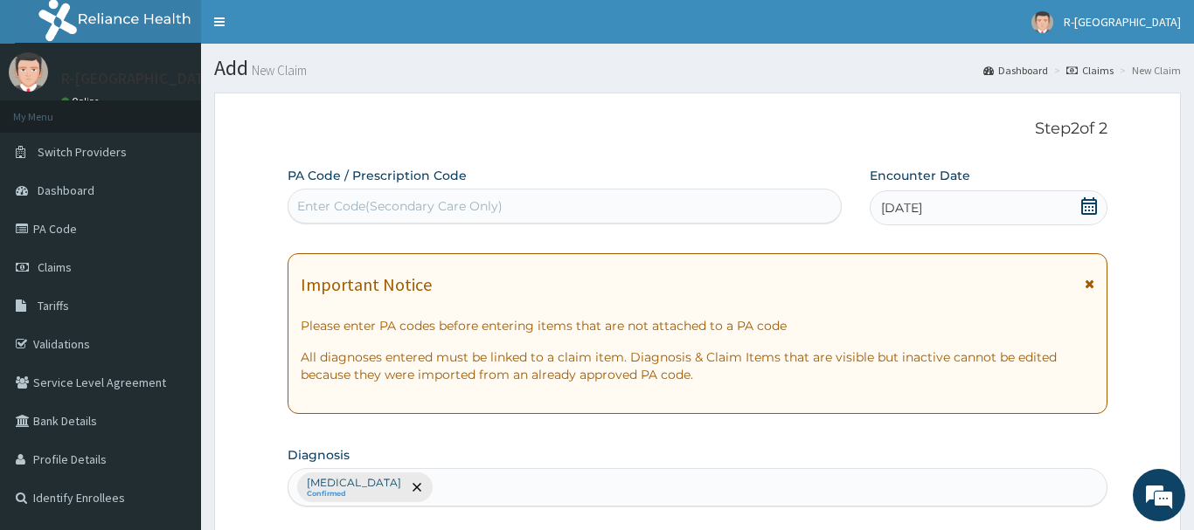
click at [329, 208] on div "Enter Code(Secondary Care Only)" at bounding box center [399, 205] width 205 height 17
paste input "CTW/10003/A"
type input "CTW/10003/A"
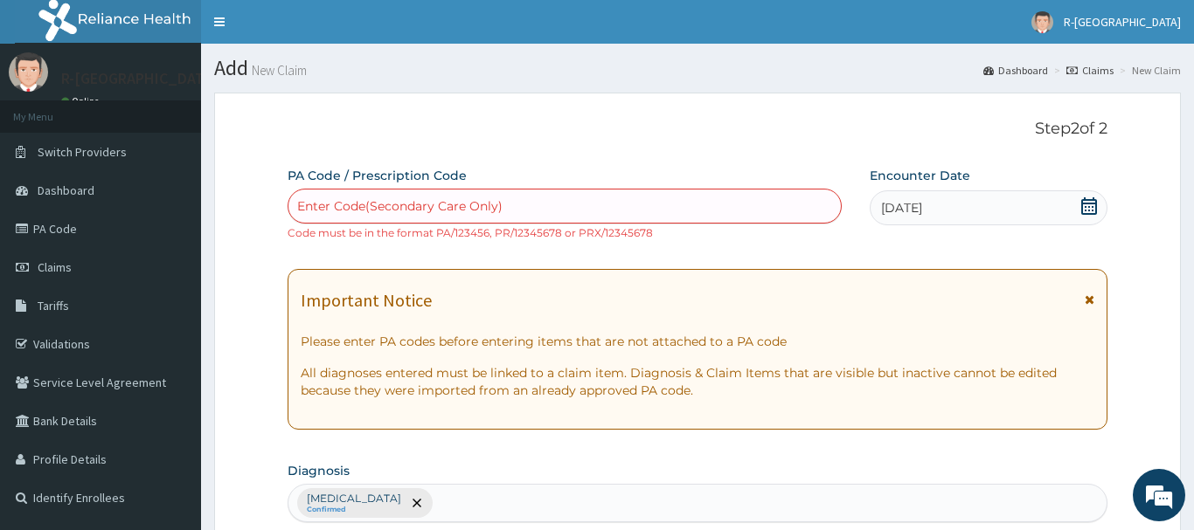
click at [322, 211] on div "Enter Code(Secondary Care Only)" at bounding box center [399, 205] width 205 height 17
paste input "PA/A192D1"
type input "PA/A192D1"
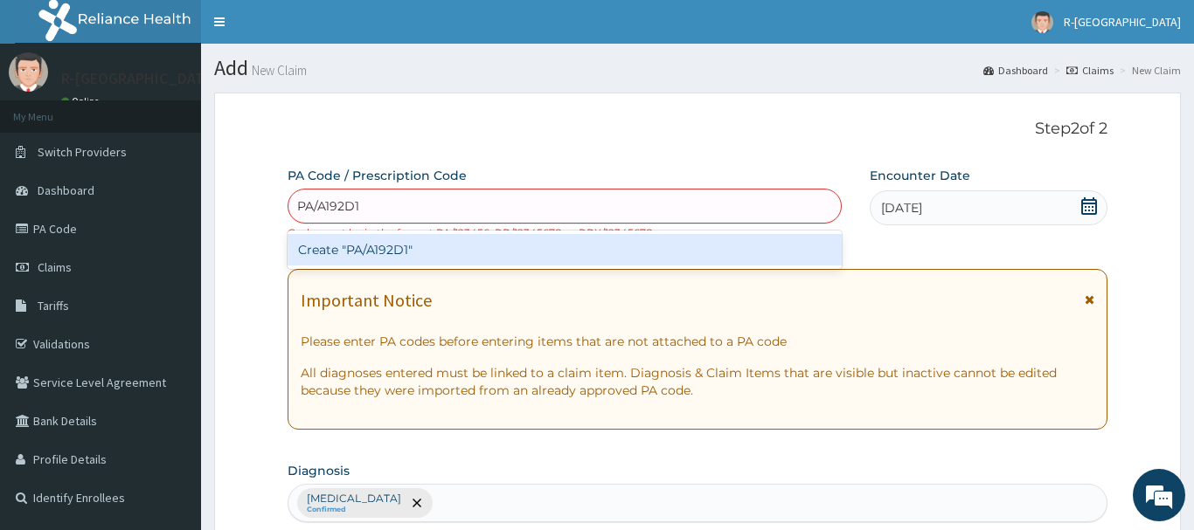
click at [372, 243] on div "Create "PA/A192D1"" at bounding box center [565, 249] width 554 height 31
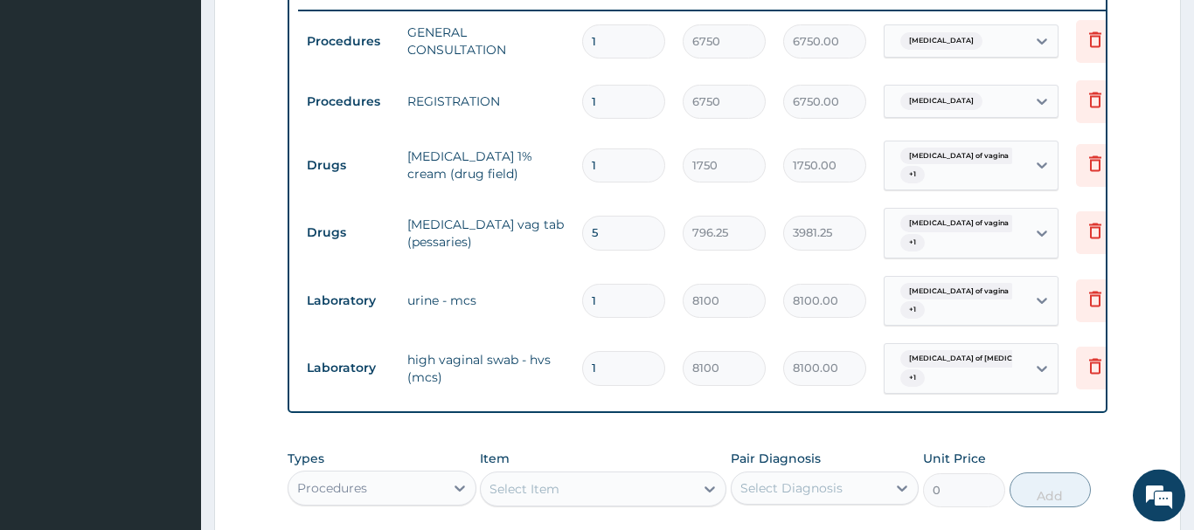
scroll to position [878, 0]
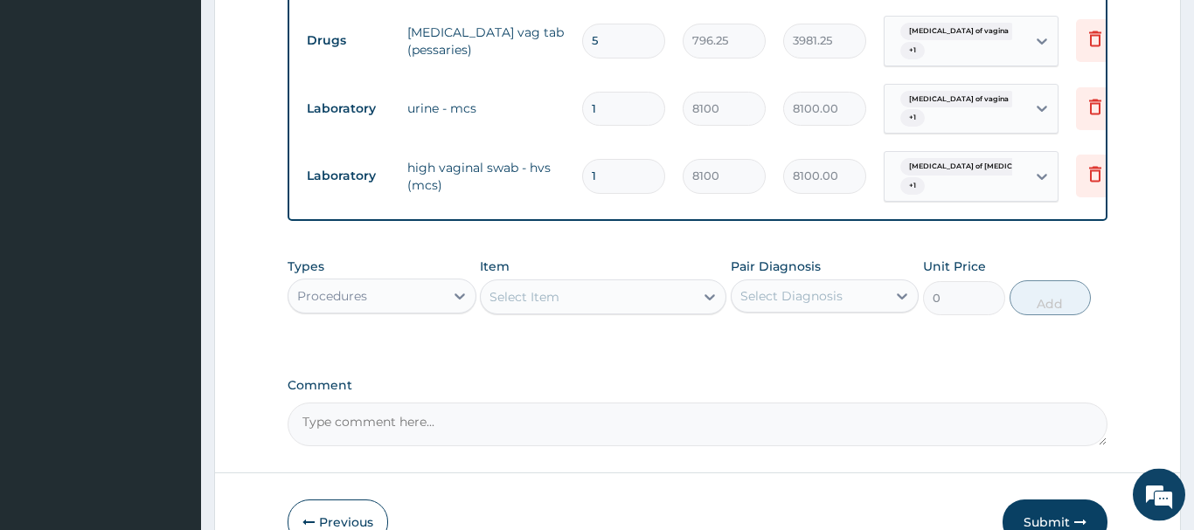
click at [355, 295] on div "Procedures" at bounding box center [332, 296] width 70 height 17
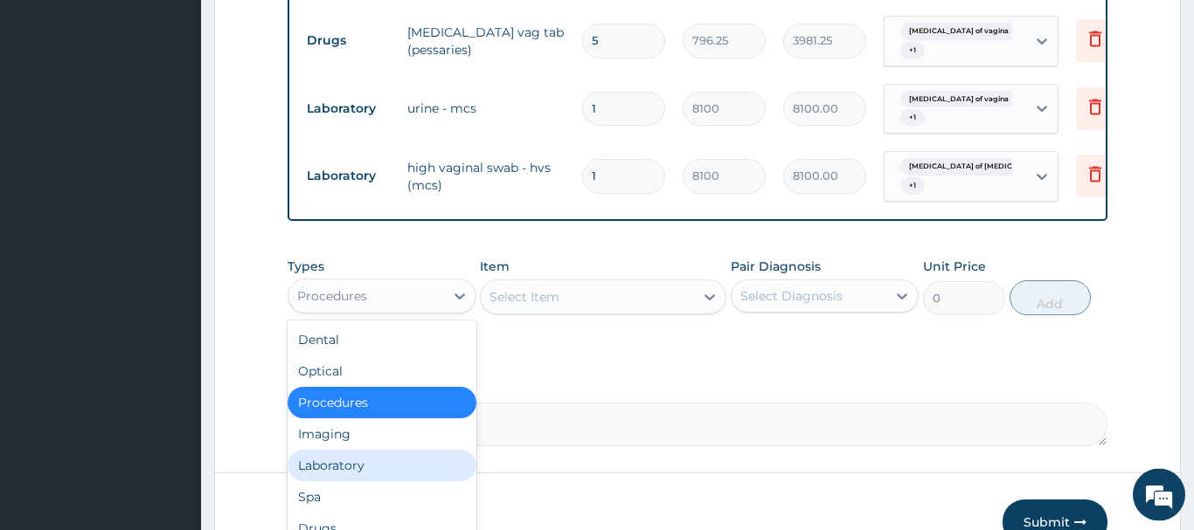
click at [324, 464] on div "Laboratory" at bounding box center [382, 465] width 189 height 31
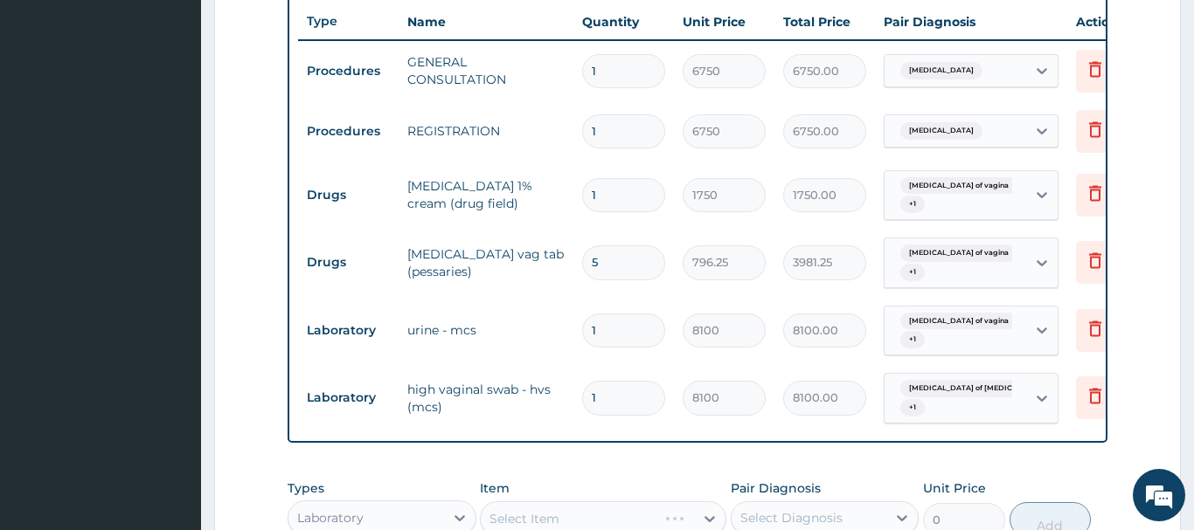
scroll to position [621, 0]
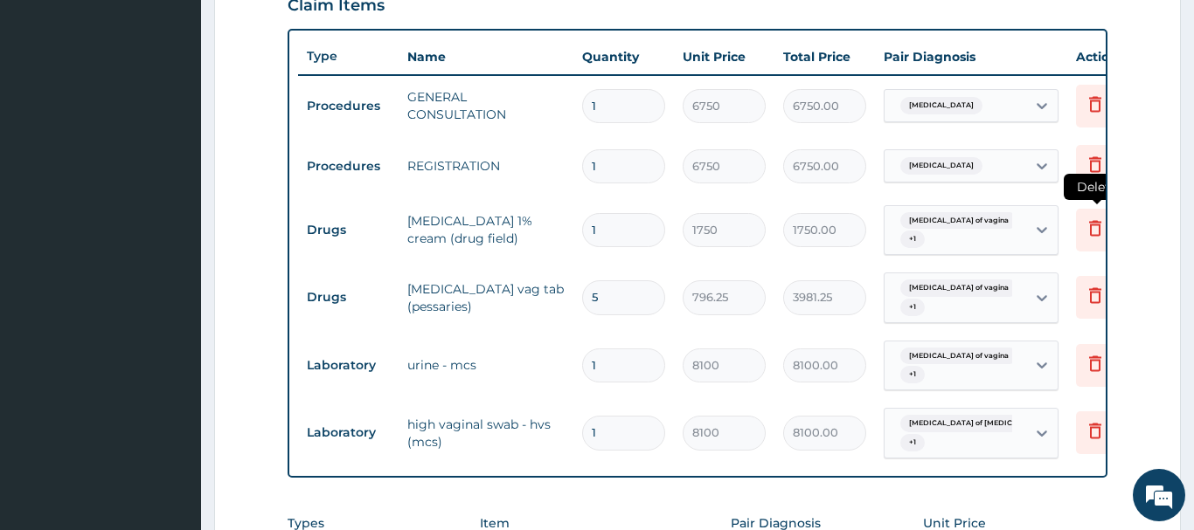
click at [1098, 225] on icon at bounding box center [1095, 228] width 12 height 16
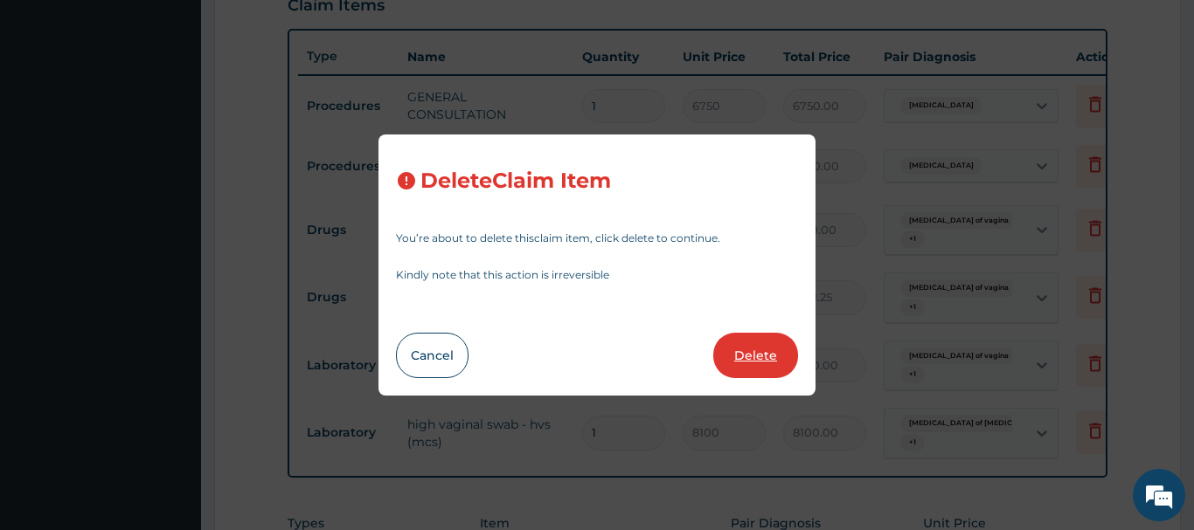
click at [759, 358] on button "Delete" at bounding box center [755, 355] width 85 height 45
type input "5"
type input "796.25"
type input "3981.25"
type input "1"
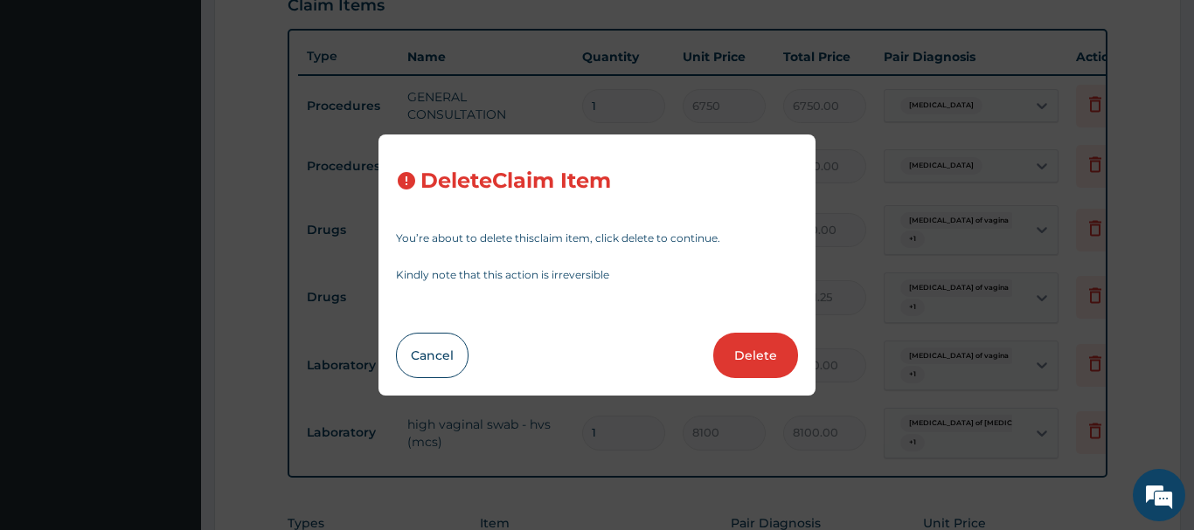
type input "8100"
type input "8100.00"
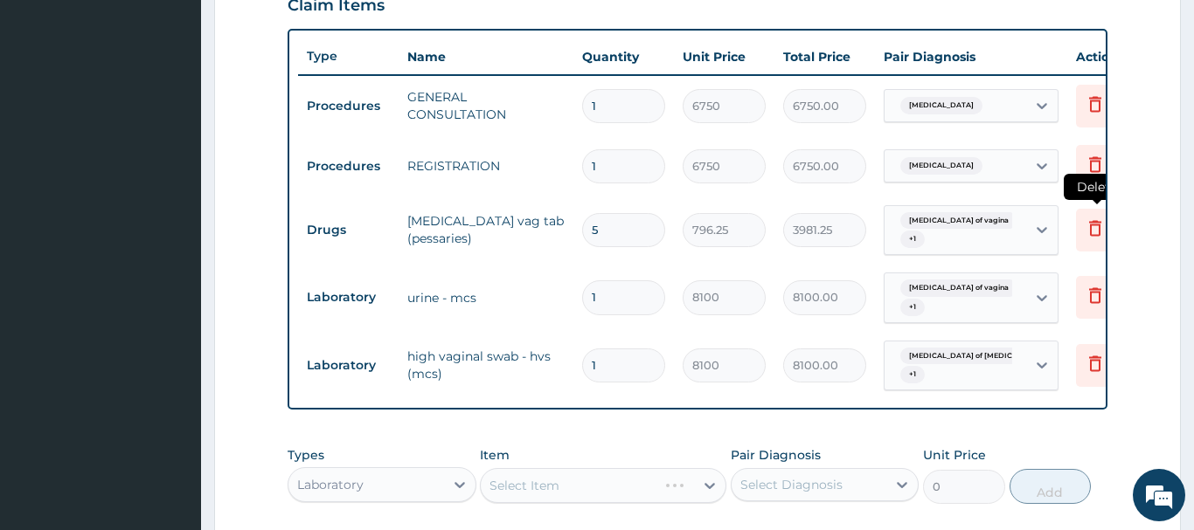
click at [1086, 224] on icon at bounding box center [1094, 228] width 21 height 21
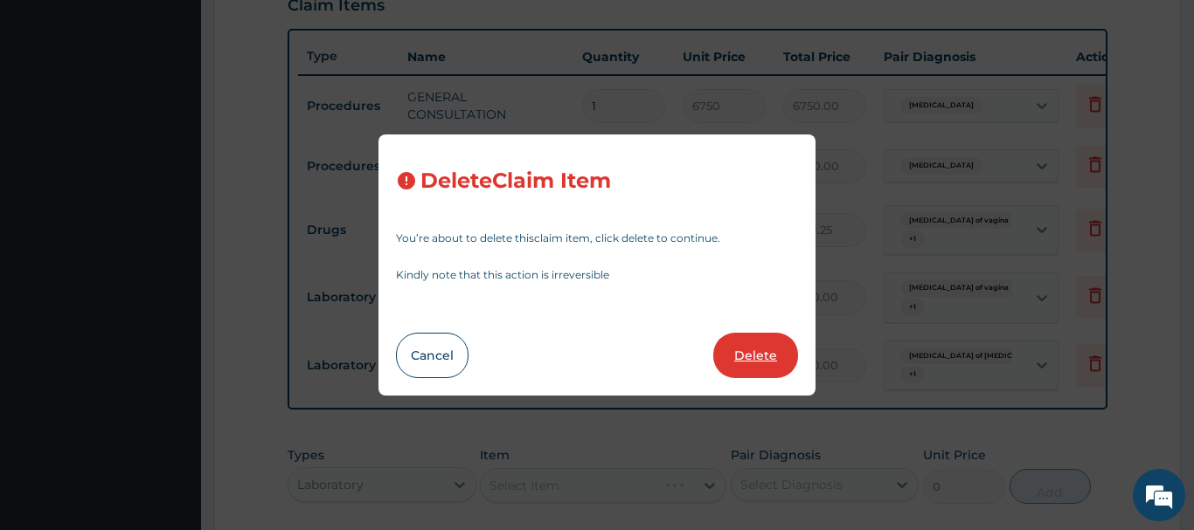
click at [757, 360] on button "Delete" at bounding box center [755, 355] width 85 height 45
type input "1"
type input "8100"
type input "8100.00"
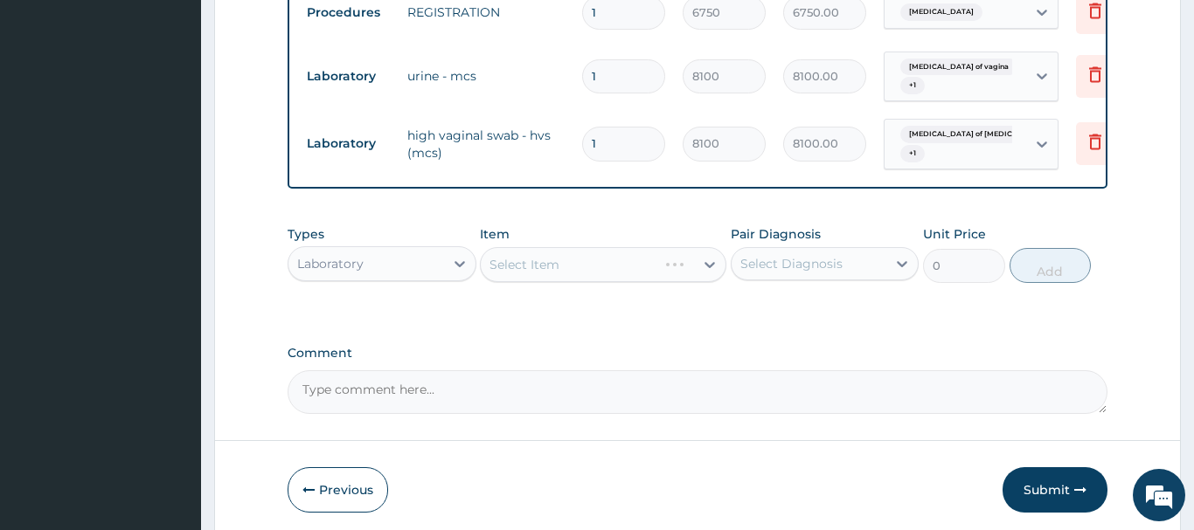
scroll to position [800, 0]
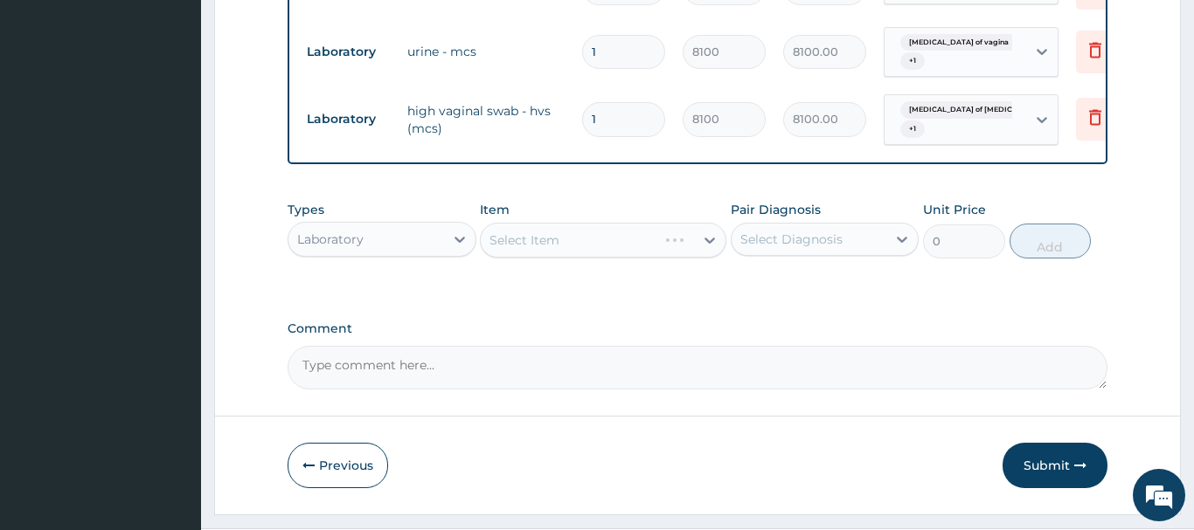
click at [1048, 456] on button "Submit" at bounding box center [1054, 465] width 105 height 45
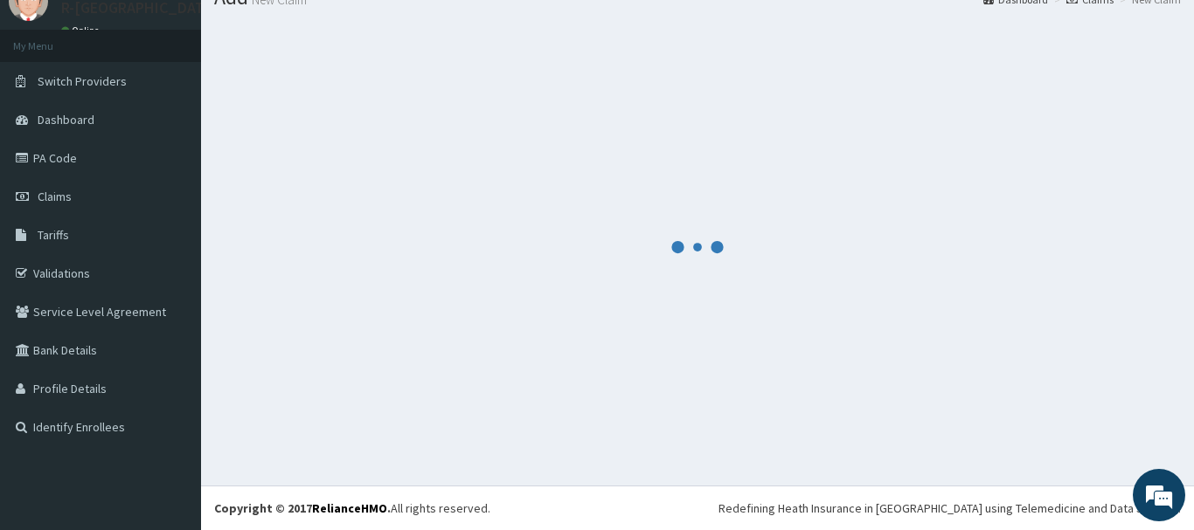
scroll to position [0, 0]
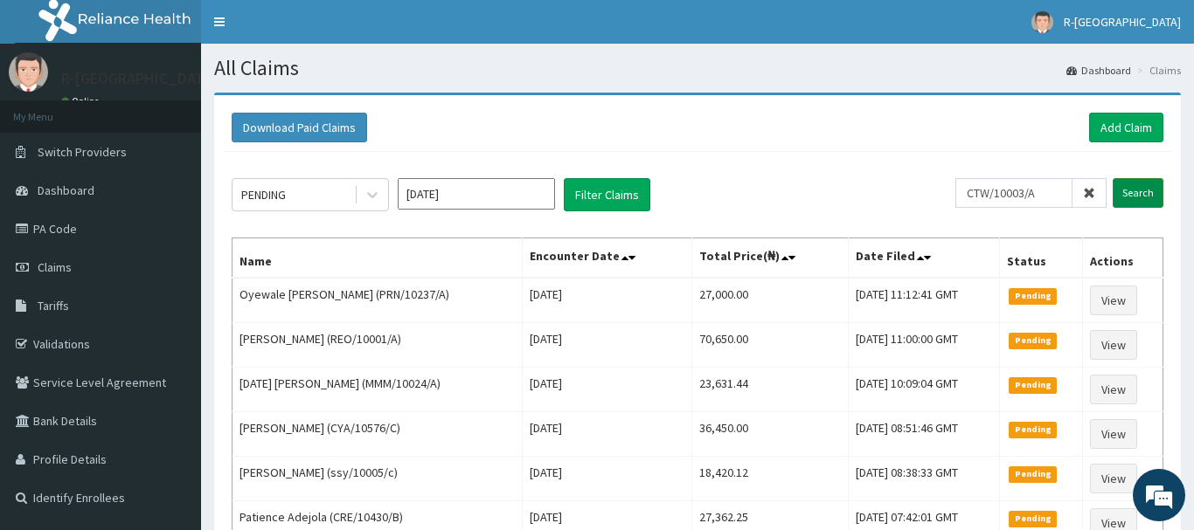
type input "CTW/10003/A"
click at [1142, 191] on input "Search" at bounding box center [1137, 193] width 51 height 30
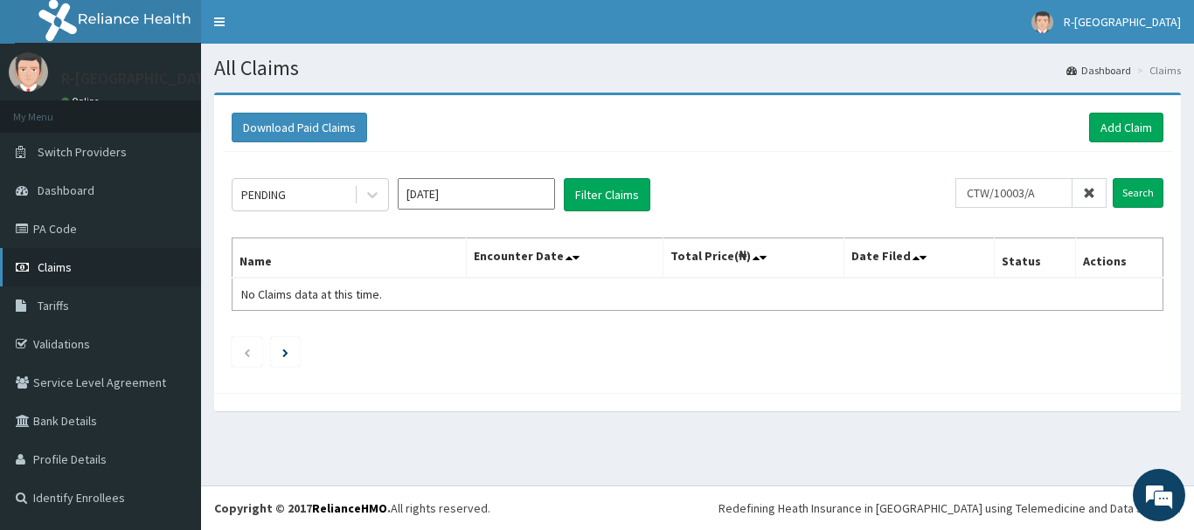
click at [49, 271] on span "Claims" at bounding box center [55, 268] width 34 height 16
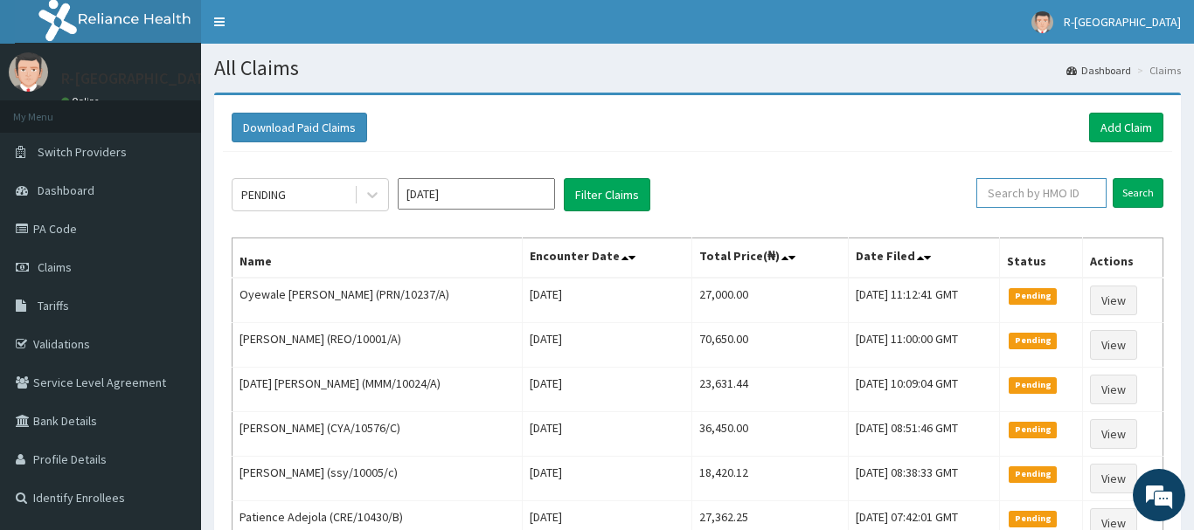
click at [1003, 190] on input "text" at bounding box center [1041, 193] width 130 height 30
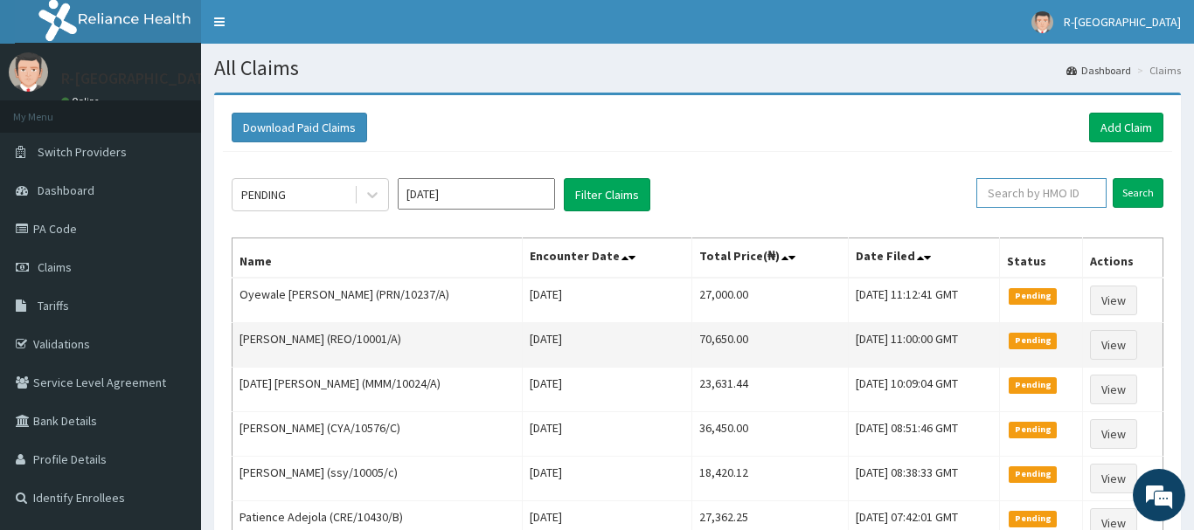
paste input "CTW/10003/A"
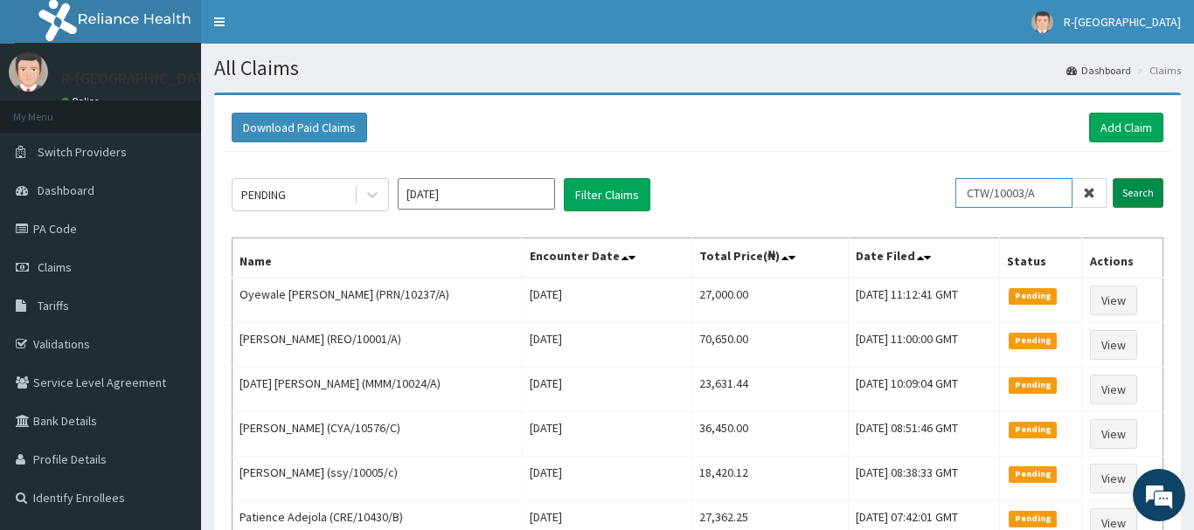
type input "CTW/10003/A"
click at [1138, 198] on input "Search" at bounding box center [1137, 193] width 51 height 30
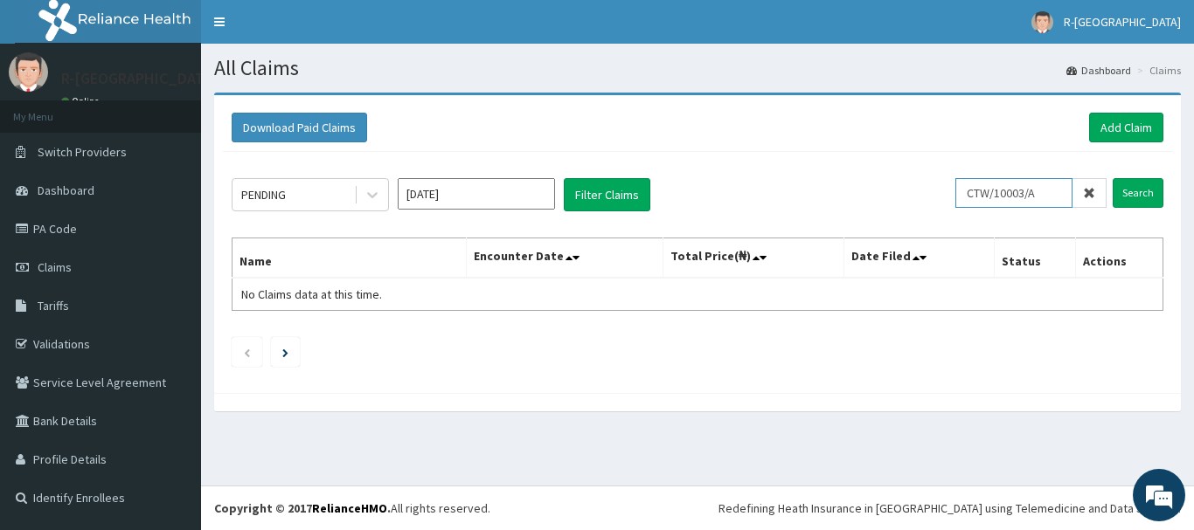
click at [980, 191] on input "CTW/10003/A" at bounding box center [1013, 193] width 117 height 30
click at [1134, 191] on input "Search" at bounding box center [1137, 193] width 51 height 30
click at [1137, 198] on input "Search" at bounding box center [1137, 193] width 51 height 30
click at [1132, 131] on link "Add Claim" at bounding box center [1126, 128] width 74 height 30
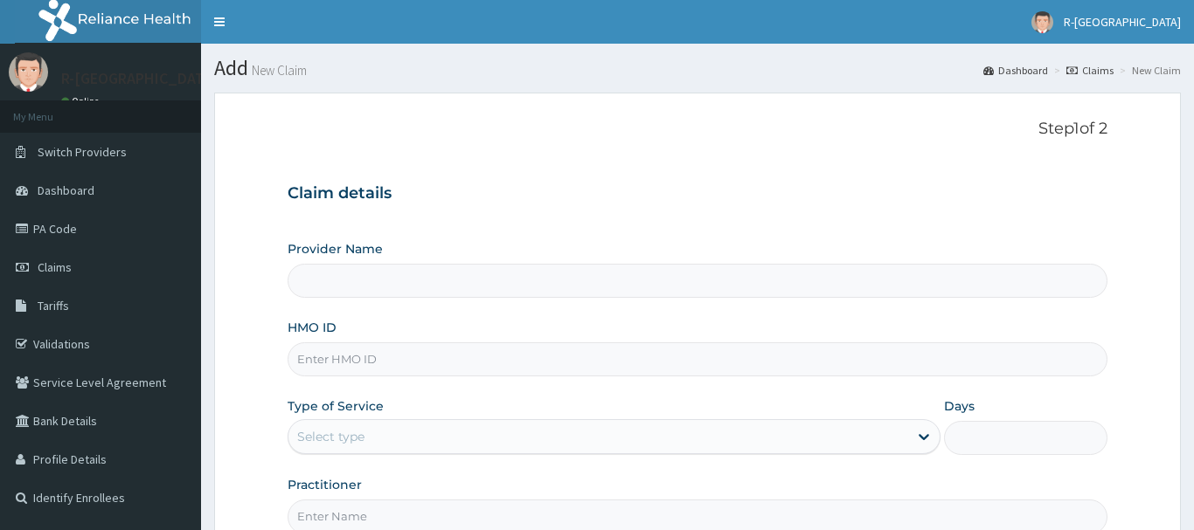
type input "R-Jolad Hospital Nigeria Limited(kupa)"
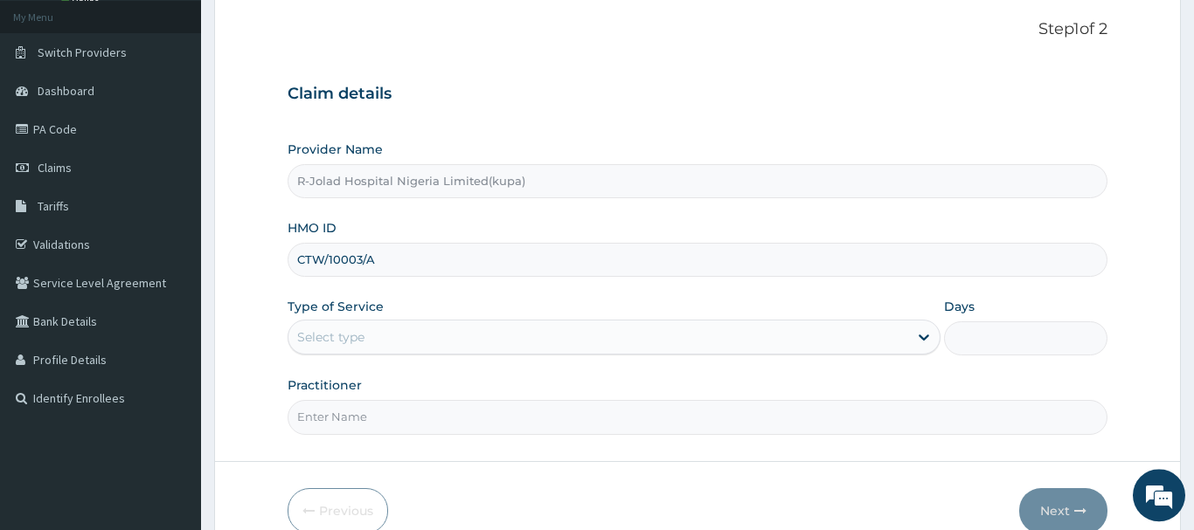
scroll to position [188, 0]
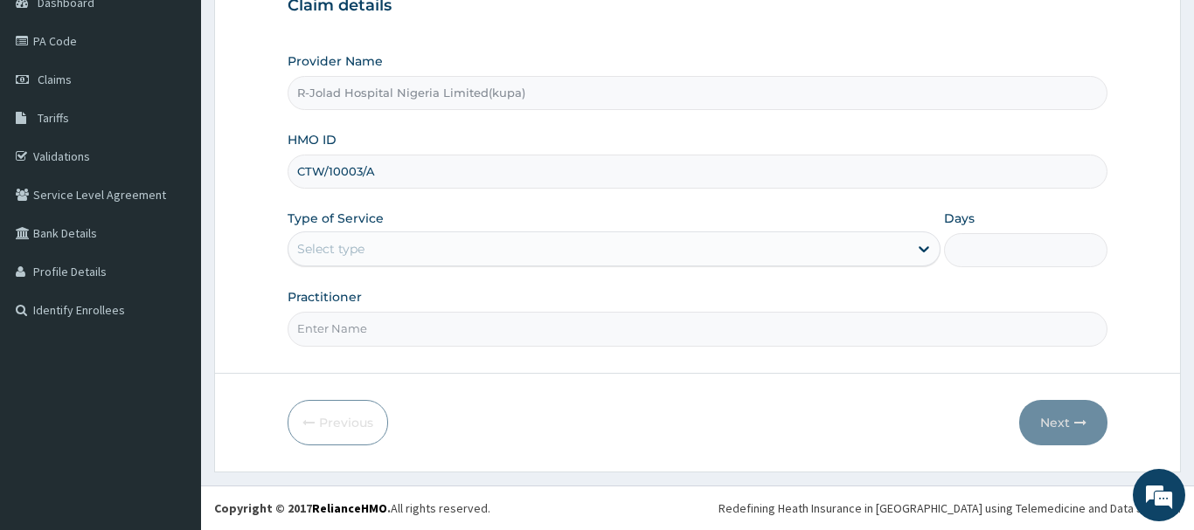
type input "CTW/10003/A"
click at [324, 253] on div "Select type" at bounding box center [330, 248] width 67 height 17
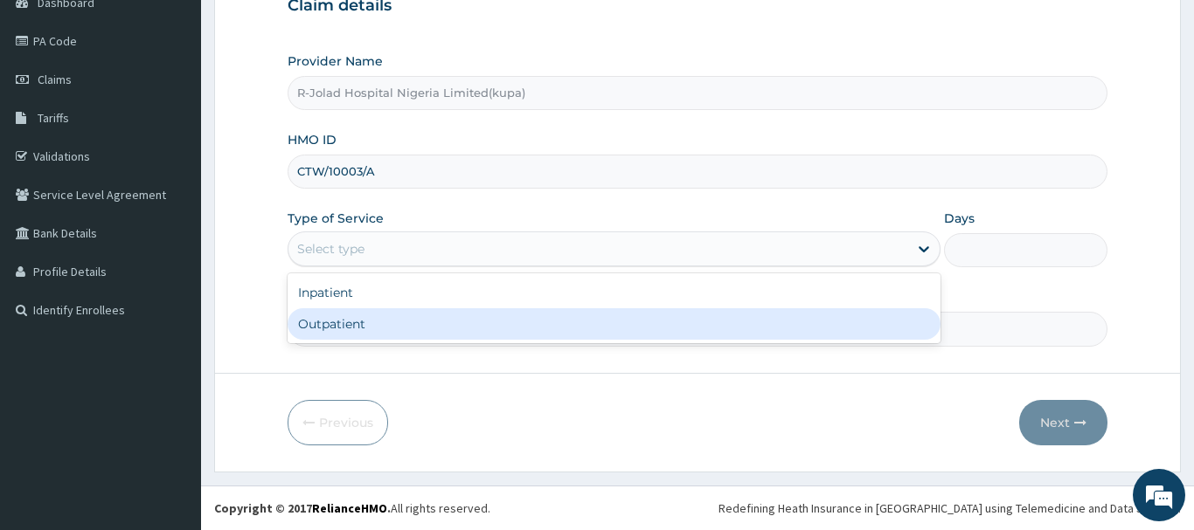
click at [320, 331] on div "Outpatient" at bounding box center [615, 323] width 654 height 31
type input "1"
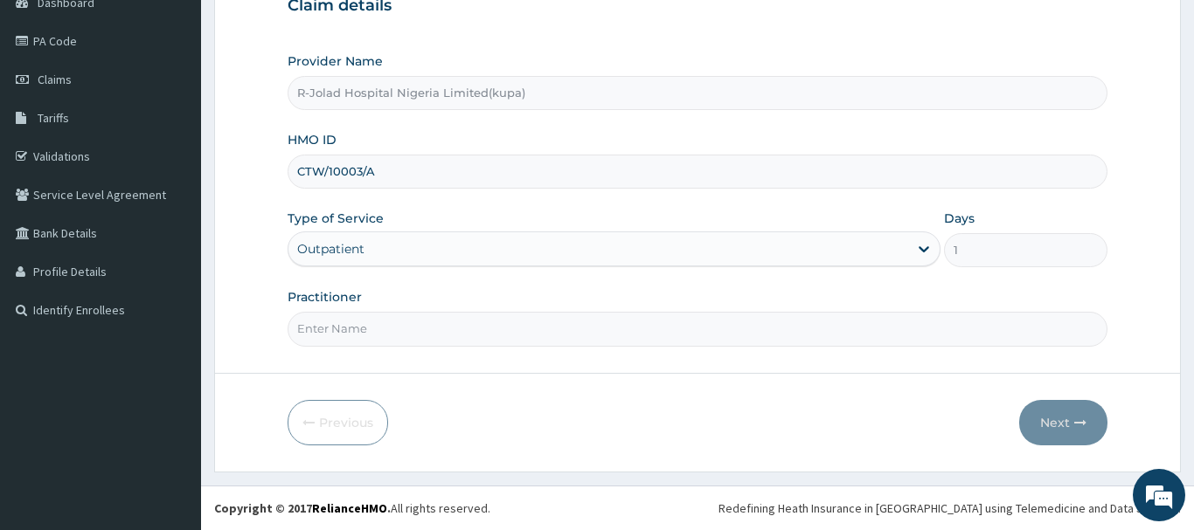
click at [326, 338] on input "Practitioner" at bounding box center [698, 329] width 820 height 34
paste input "[PERSON_NAME]"
type input "[PERSON_NAME]"
click at [1055, 418] on button "Next" at bounding box center [1063, 422] width 88 height 45
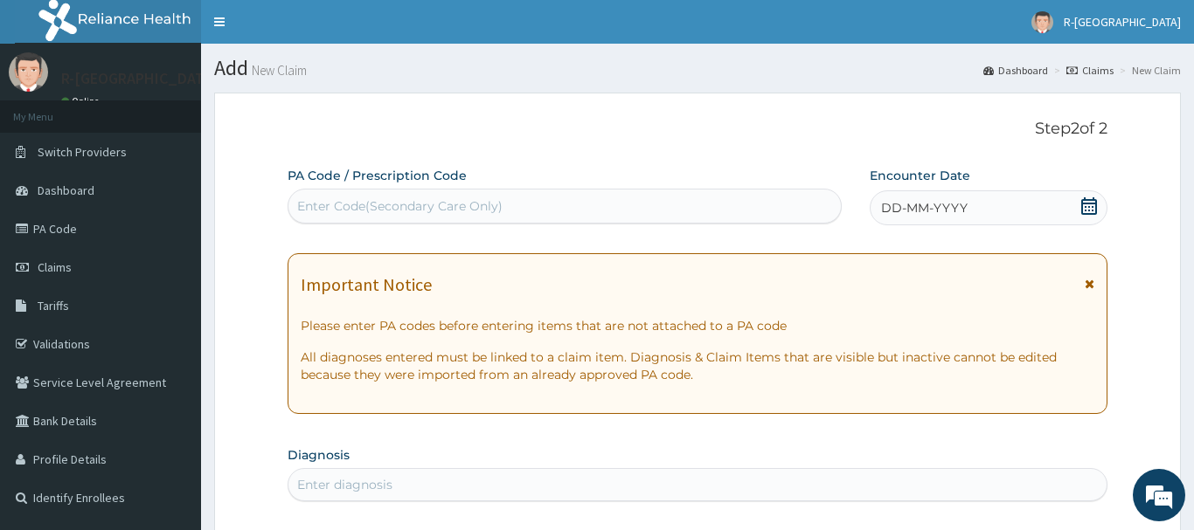
click at [315, 210] on div "Enter Code(Secondary Care Only)" at bounding box center [399, 205] width 205 height 17
paste input "PA/A192D1"
type input "PA/A192D1"
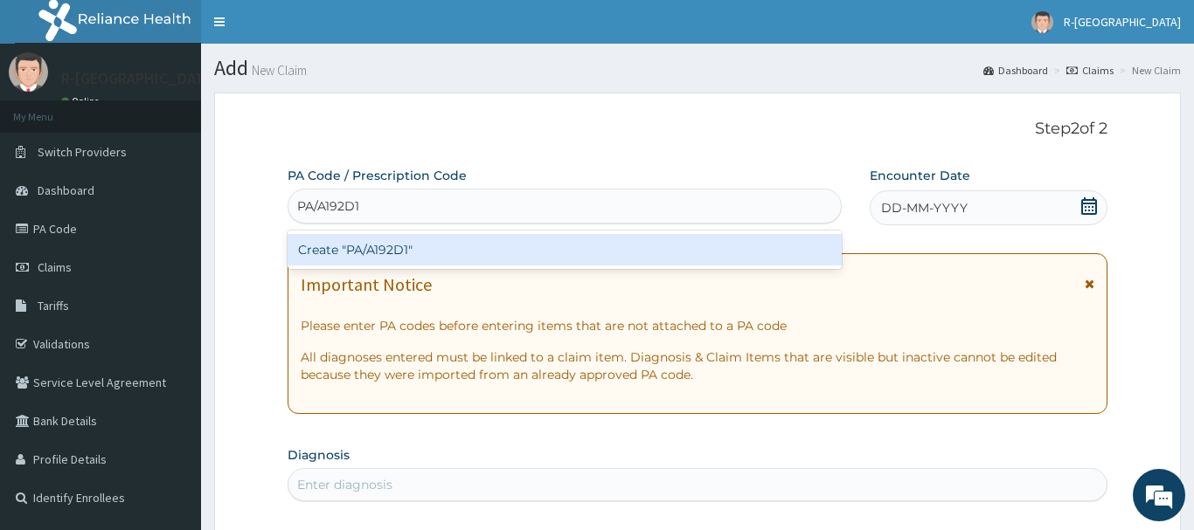
click at [378, 248] on div "Create "PA/A192D1"" at bounding box center [565, 249] width 554 height 31
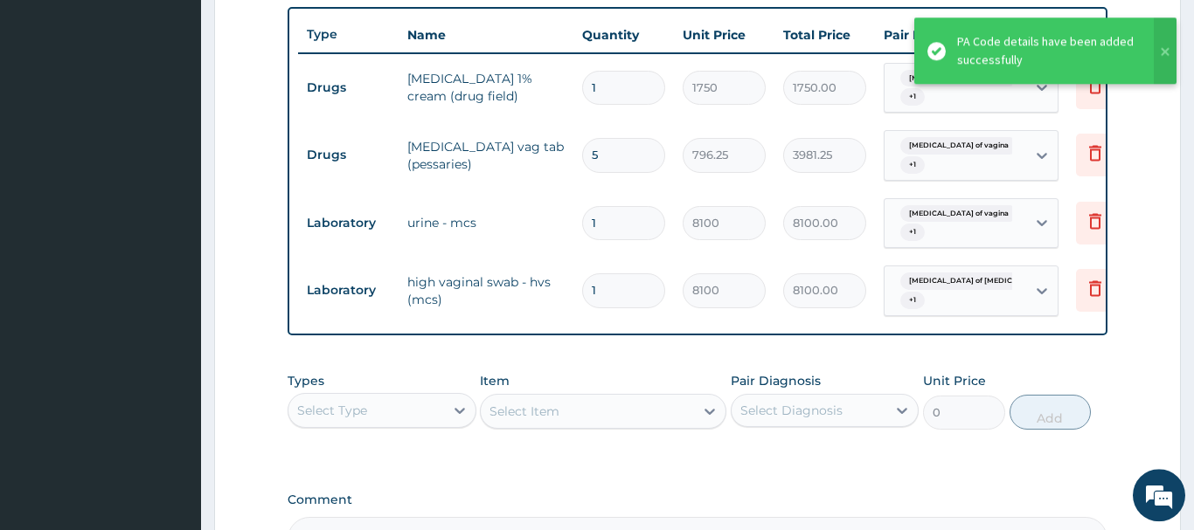
scroll to position [669, 0]
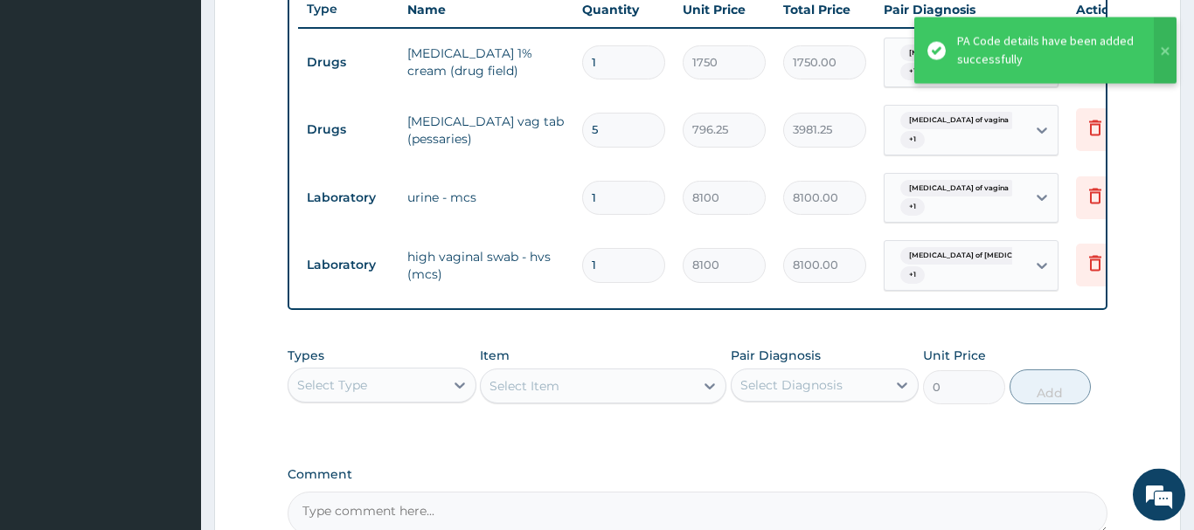
click at [350, 395] on div "Select Type" at bounding box center [366, 385] width 156 height 28
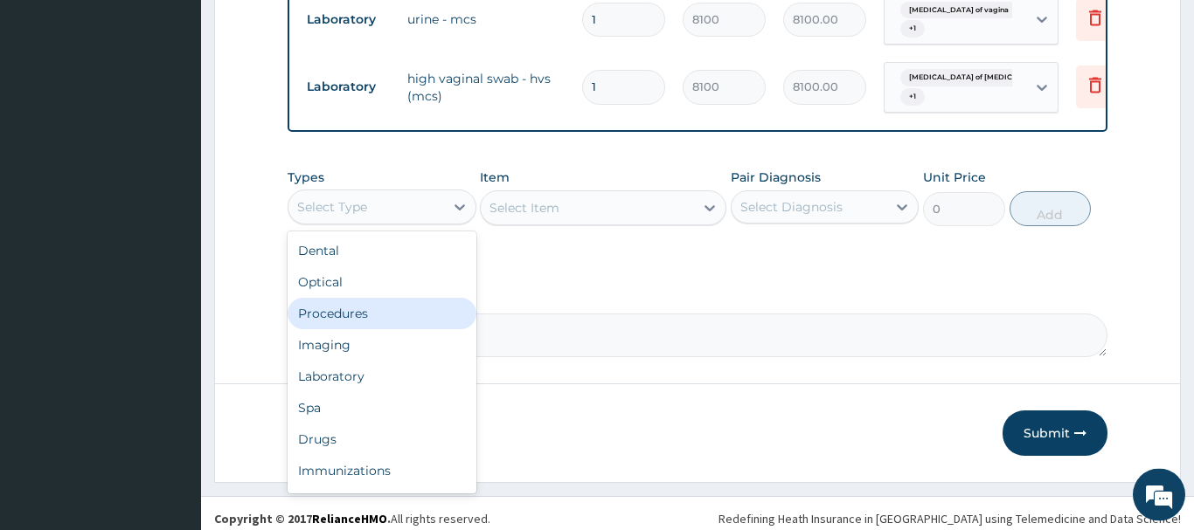
scroll to position [59, 0]
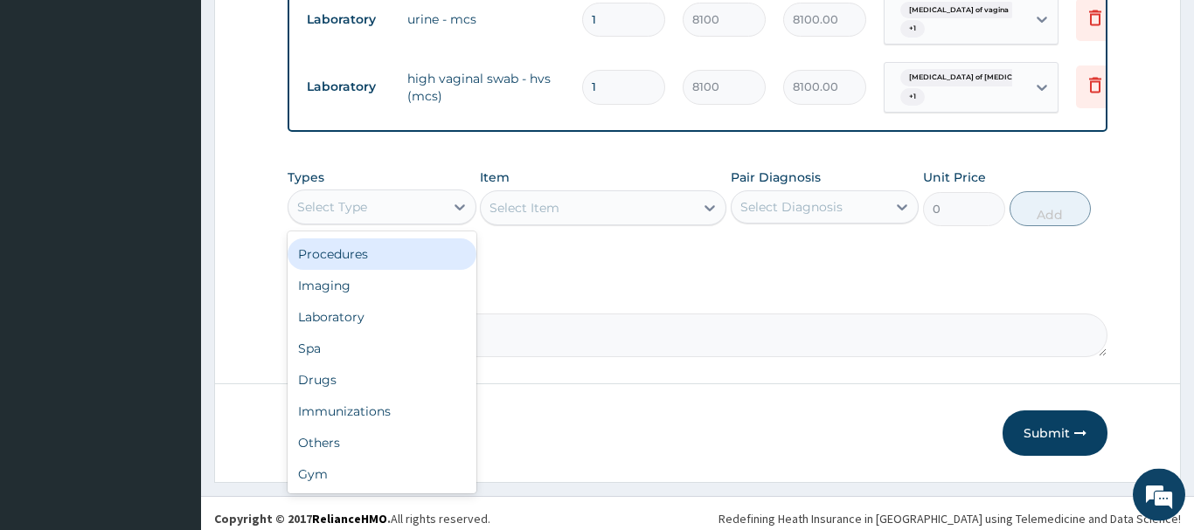
click at [331, 314] on div "Laboratory" at bounding box center [382, 316] width 189 height 31
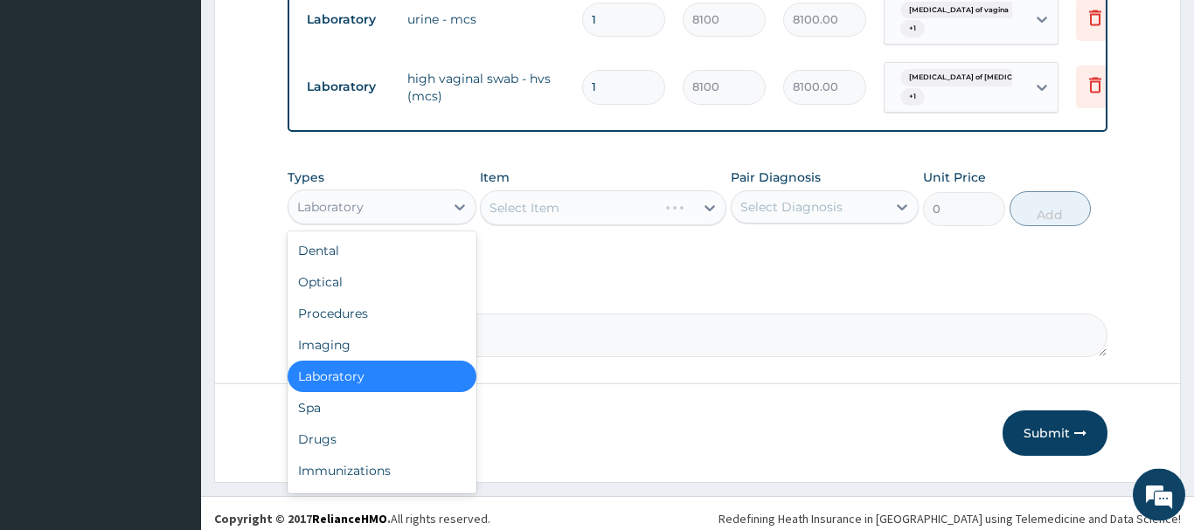
drag, startPoint x: 363, startPoint y: 205, endPoint x: 371, endPoint y: 255, distance: 50.4
click at [364, 204] on div "Laboratory" at bounding box center [366, 207] width 156 height 28
click at [335, 301] on div "Procedures" at bounding box center [382, 313] width 189 height 31
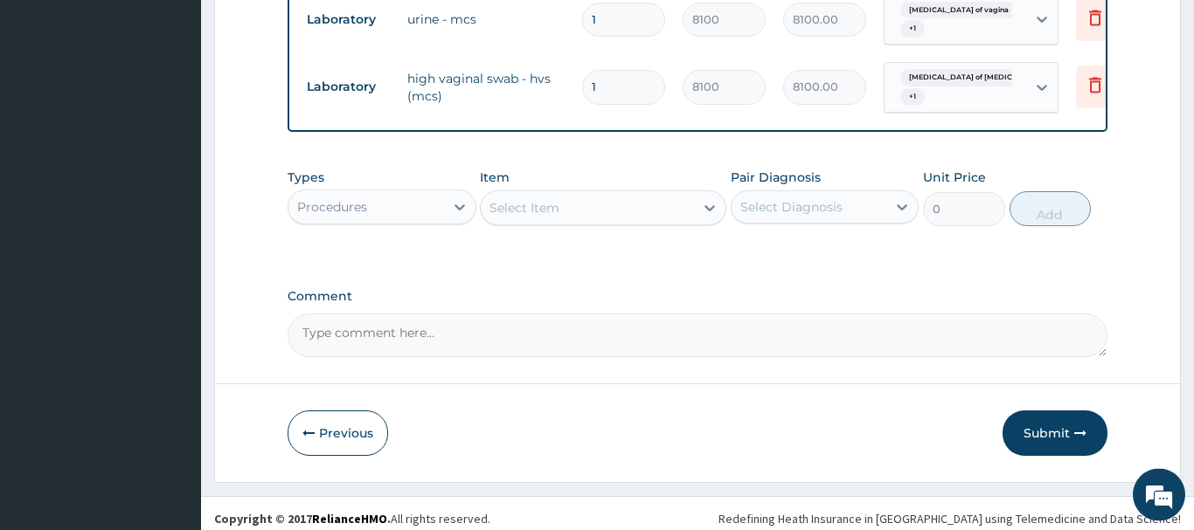
click at [518, 208] on div "Select Item" at bounding box center [524, 207] width 70 height 17
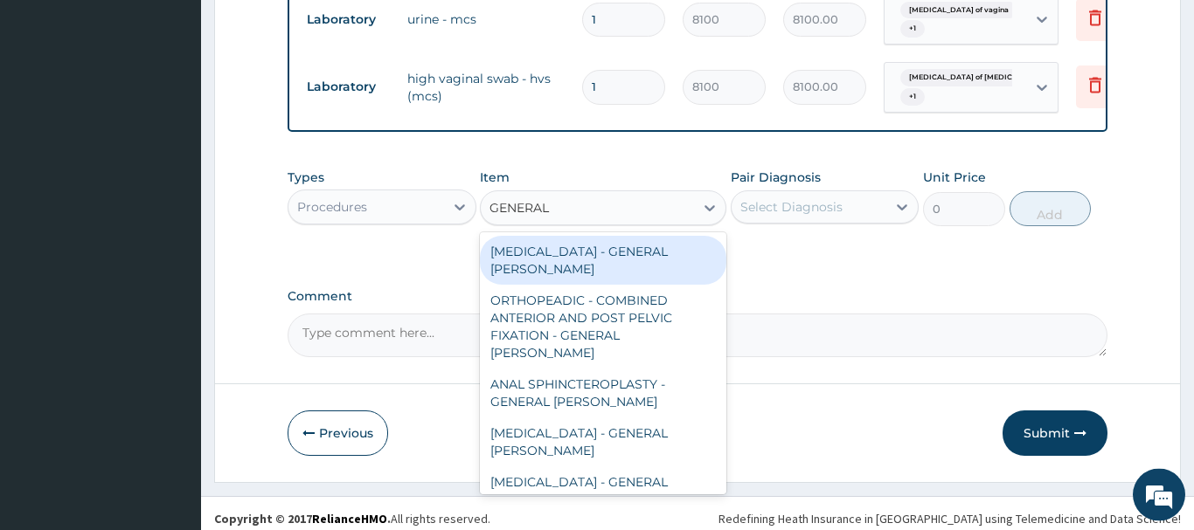
type input "GENERAL C"
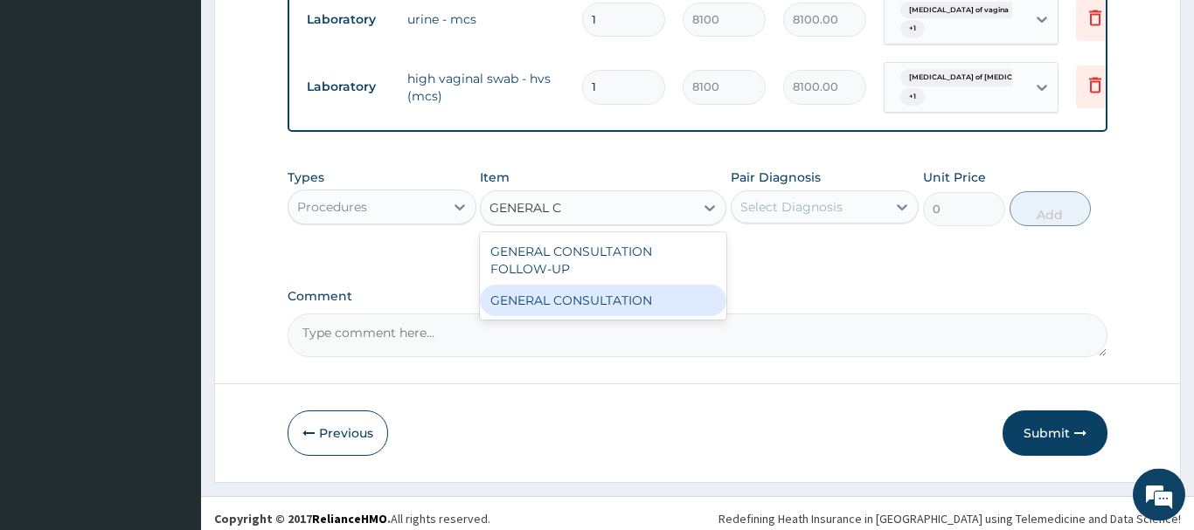
click at [644, 299] on div "GENERAL CONSULTATION" at bounding box center [603, 300] width 246 height 31
type input "6750"
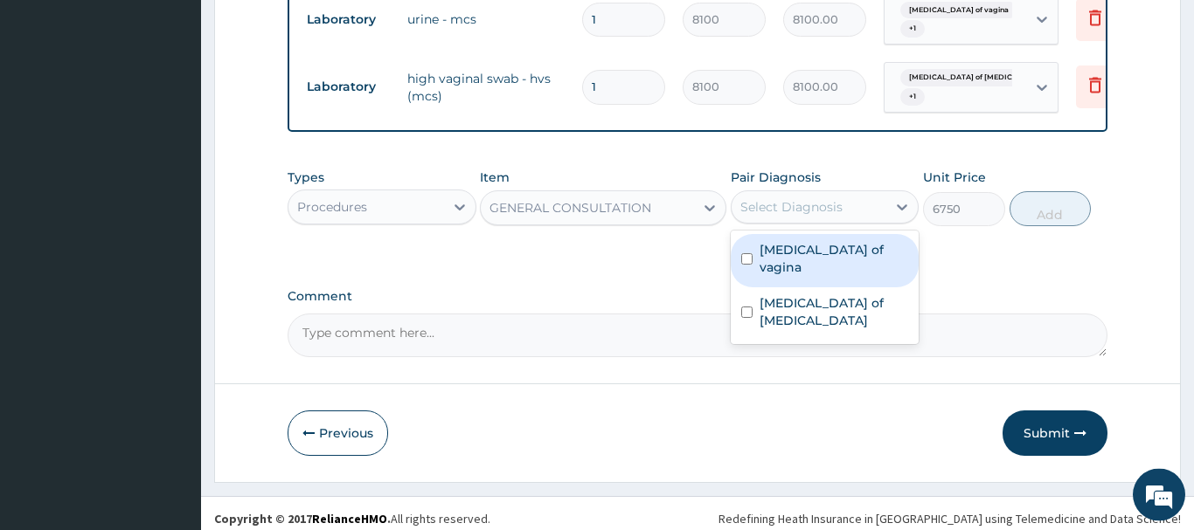
click at [829, 203] on div "Select Diagnosis" at bounding box center [791, 206] width 102 height 17
click at [805, 251] on label "Candidiasis of vagina" at bounding box center [833, 258] width 149 height 35
checkbox input "true"
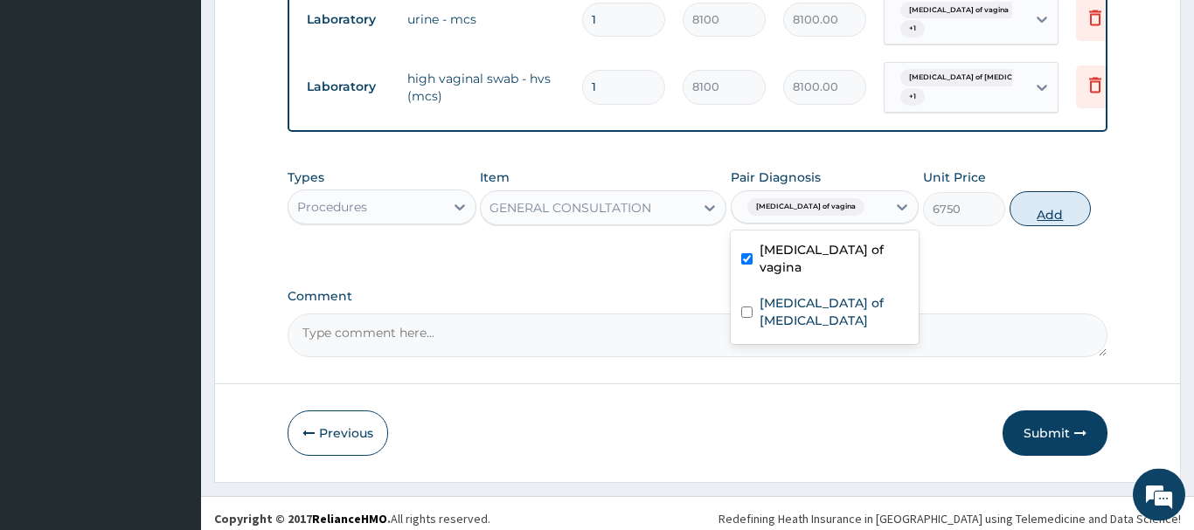
click at [1043, 210] on button "Add" at bounding box center [1050, 208] width 82 height 35
type input "0"
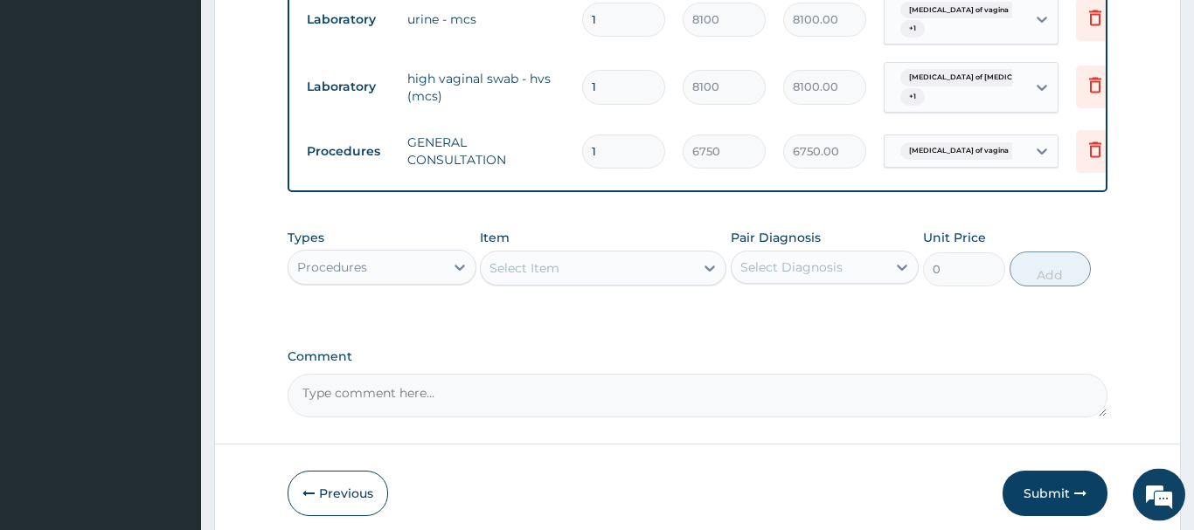
click at [542, 273] on div "Select Item" at bounding box center [524, 268] width 70 height 17
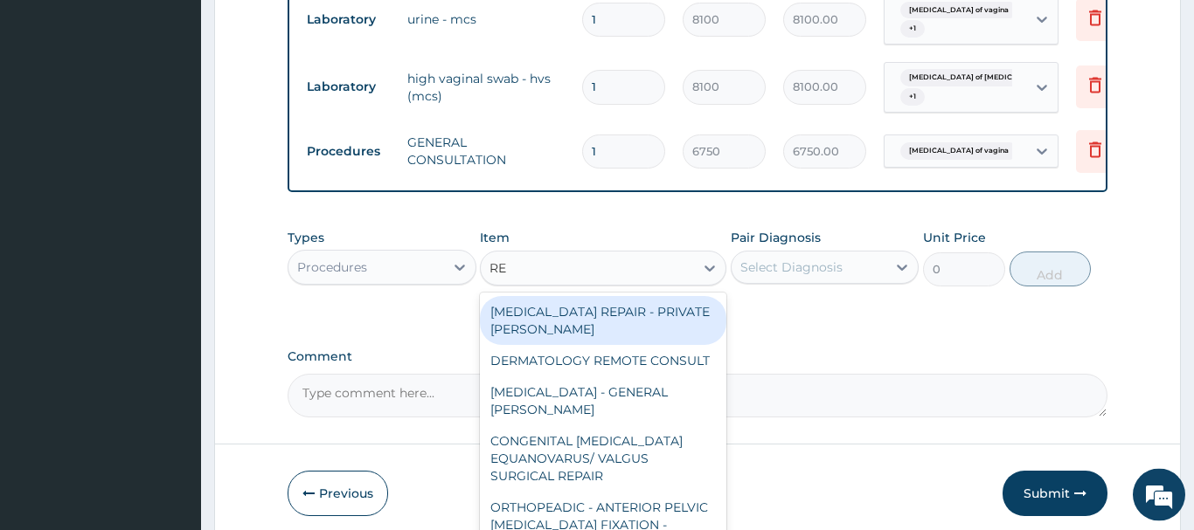
type input "REG"
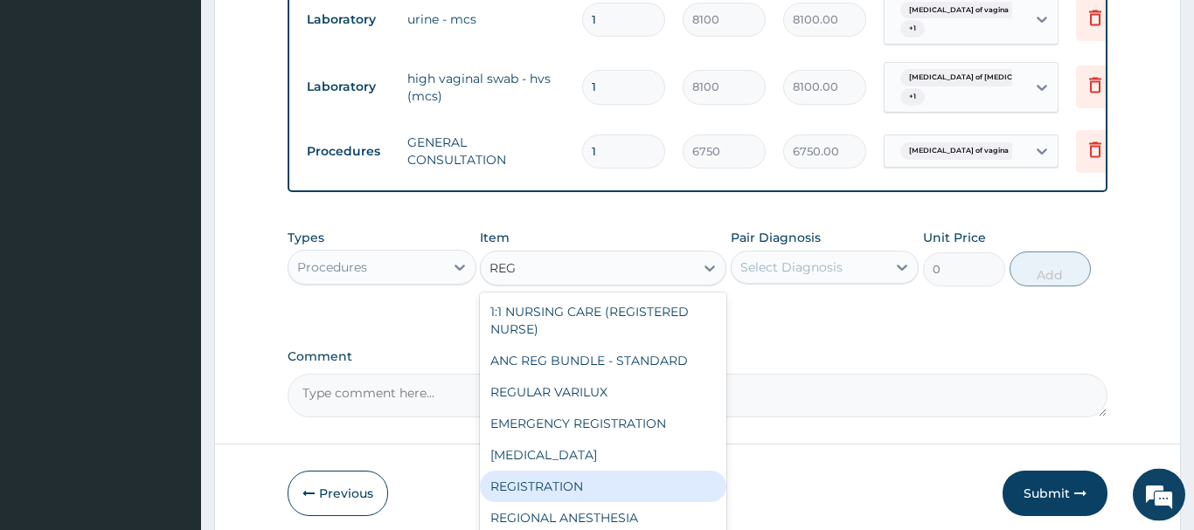
click at [563, 487] on div "REGISTRATION" at bounding box center [603, 486] width 246 height 31
type input "6750"
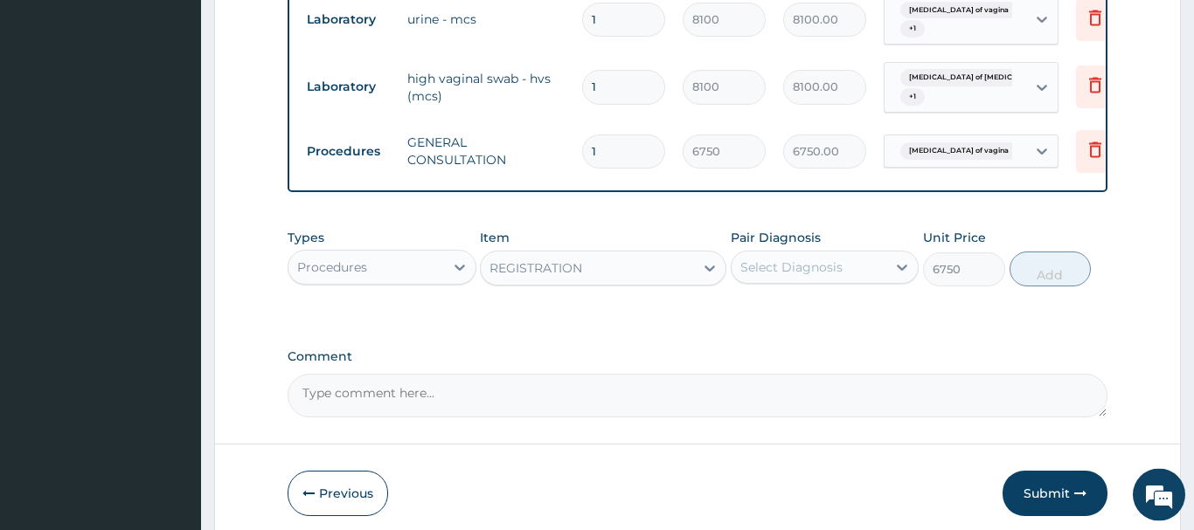
click at [823, 269] on div "Select Diagnosis" at bounding box center [791, 267] width 102 height 17
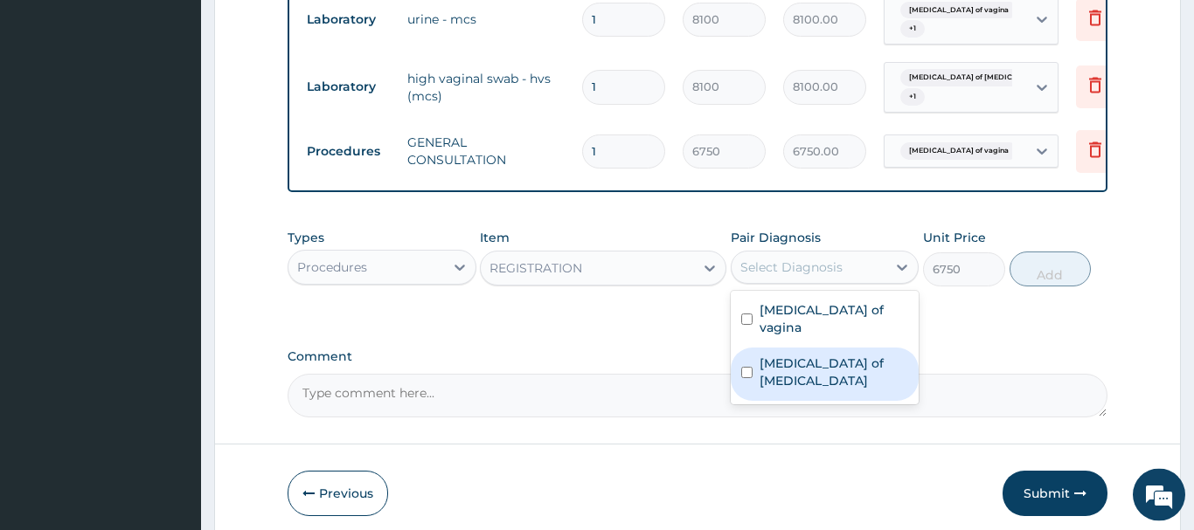
click at [861, 355] on label "Candidiasis of vulva" at bounding box center [833, 372] width 149 height 35
checkbox input "true"
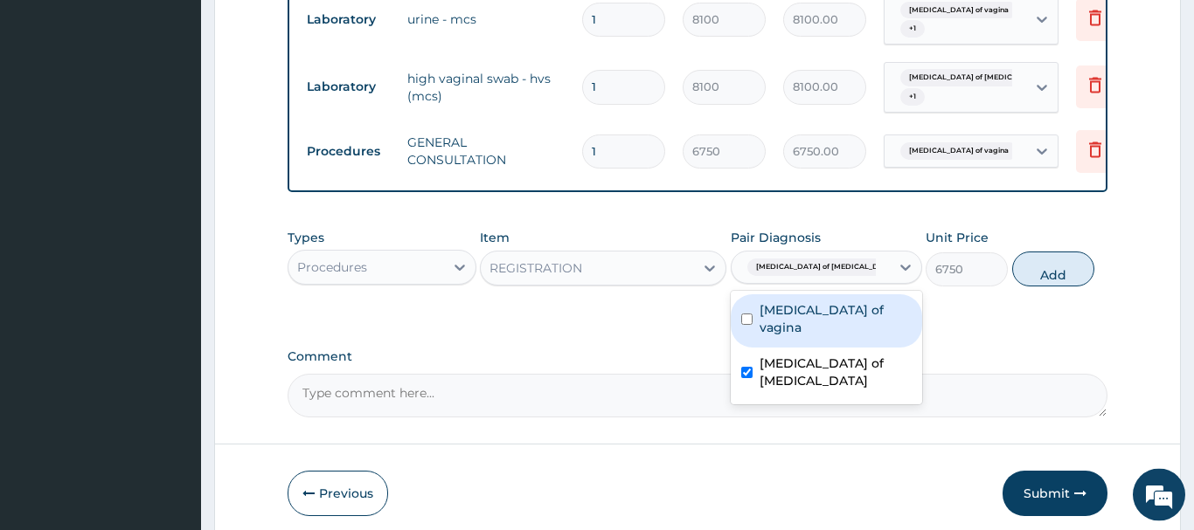
click at [871, 322] on div "Candidiasis of vagina" at bounding box center [826, 320] width 191 height 53
checkbox input "true"
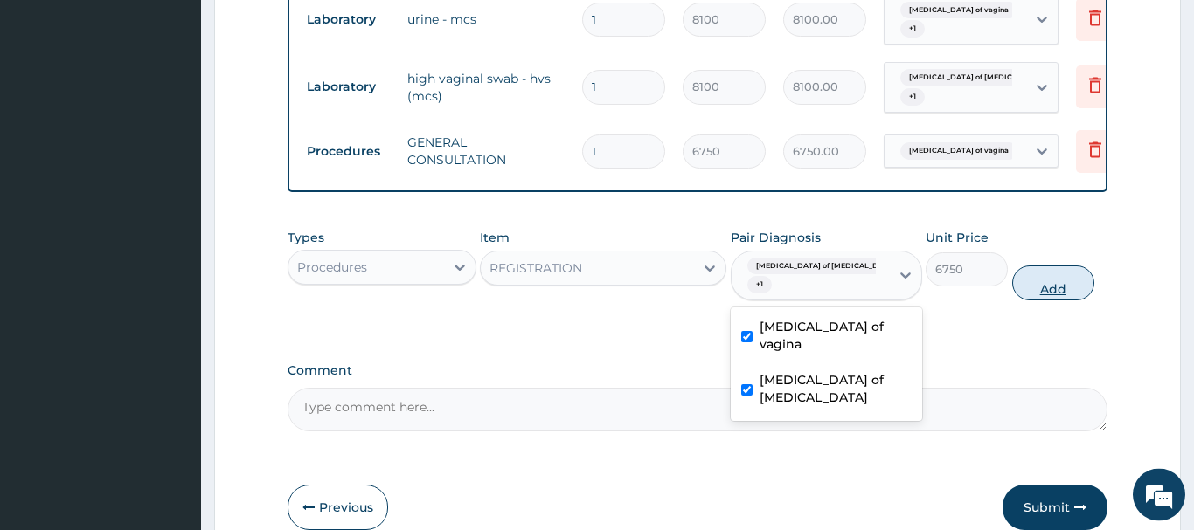
click at [1050, 266] on button "Add" at bounding box center [1053, 283] width 82 height 35
type input "0"
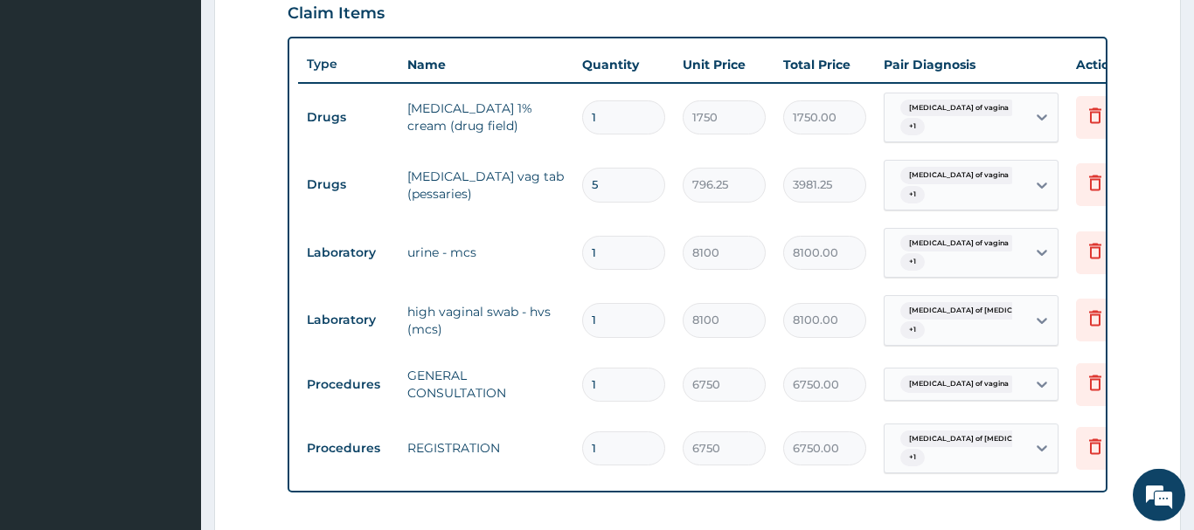
scroll to position [579, 0]
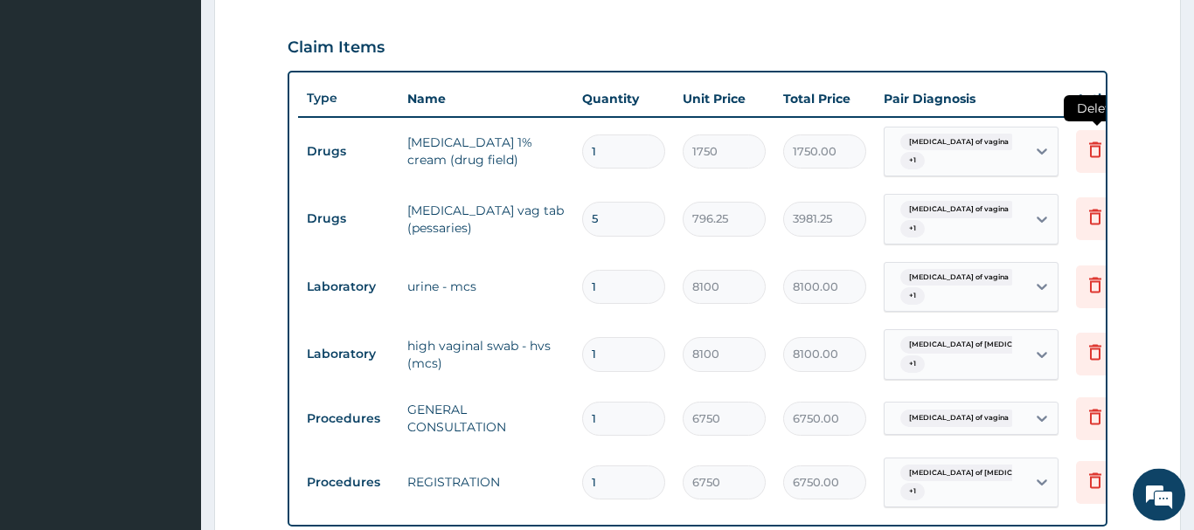
click at [1099, 143] on icon at bounding box center [1095, 150] width 12 height 16
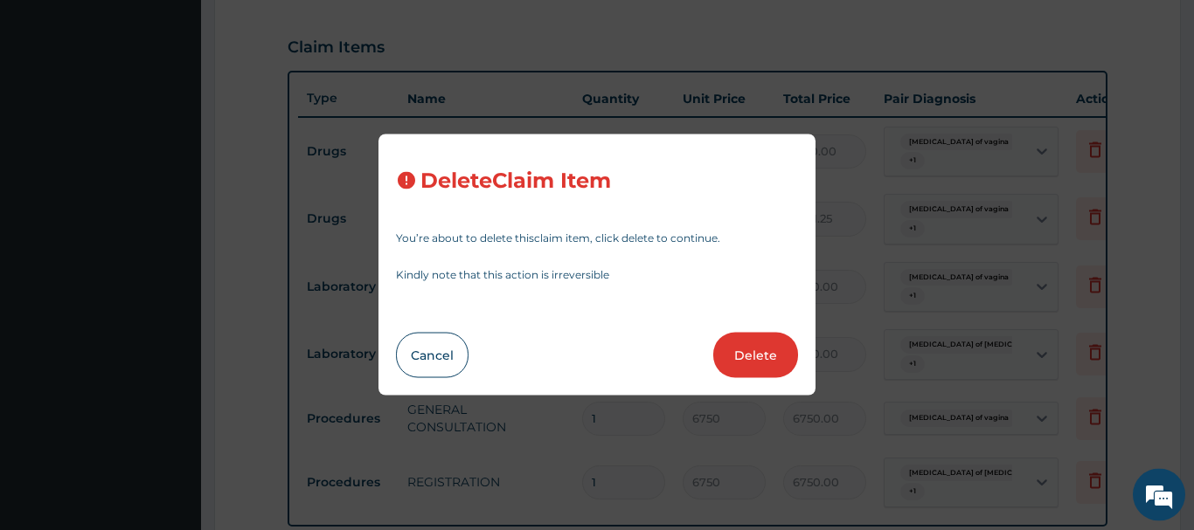
click at [750, 348] on button "Delete" at bounding box center [755, 355] width 85 height 45
type input "5"
type input "796.25"
type input "3981.25"
type input "1"
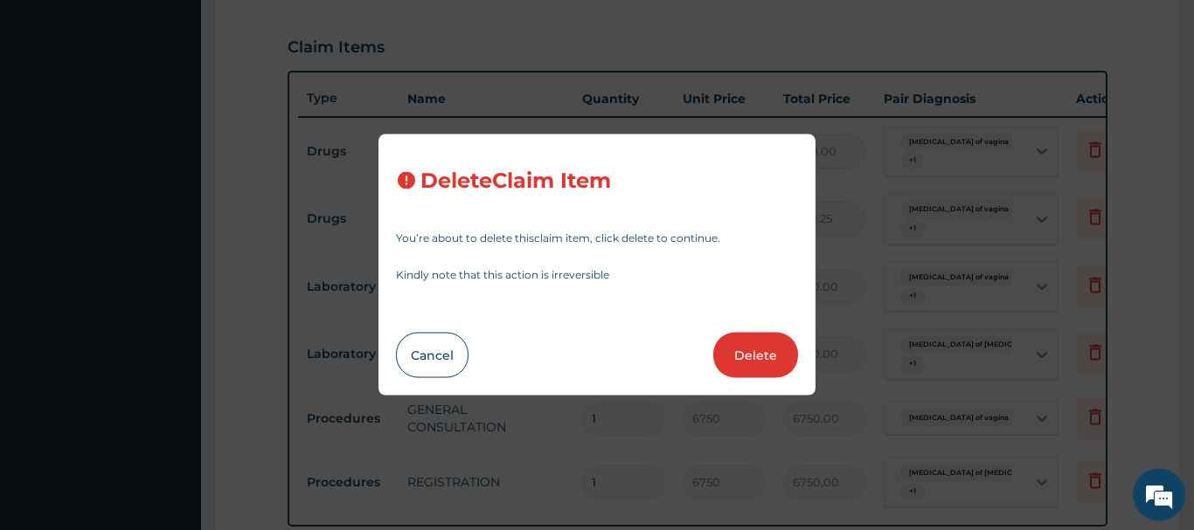
type input "8100"
type input "8100.00"
type input "6750"
type input "6750.00"
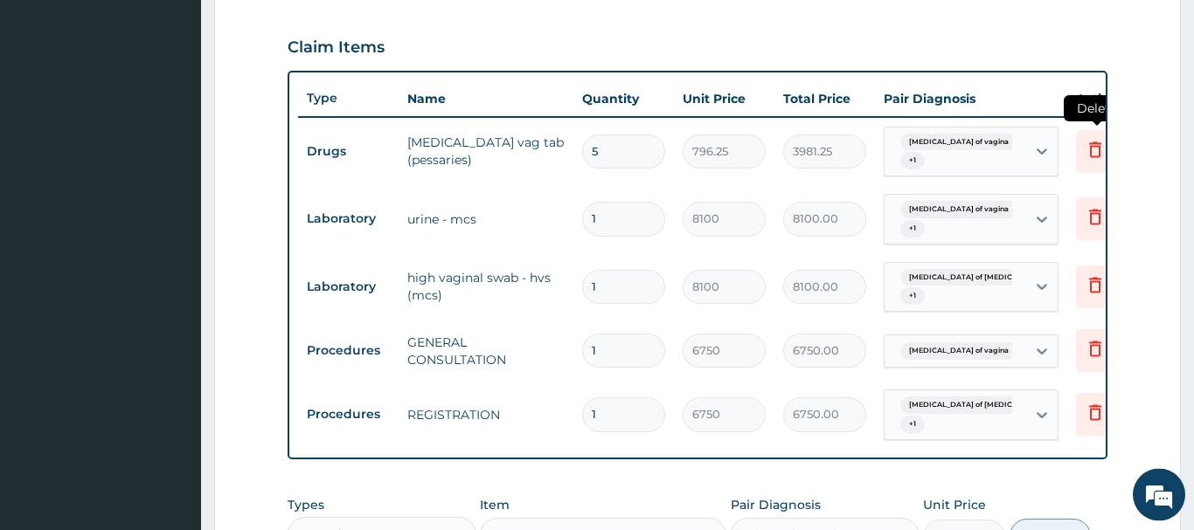
click at [1090, 152] on icon at bounding box center [1095, 150] width 12 height 16
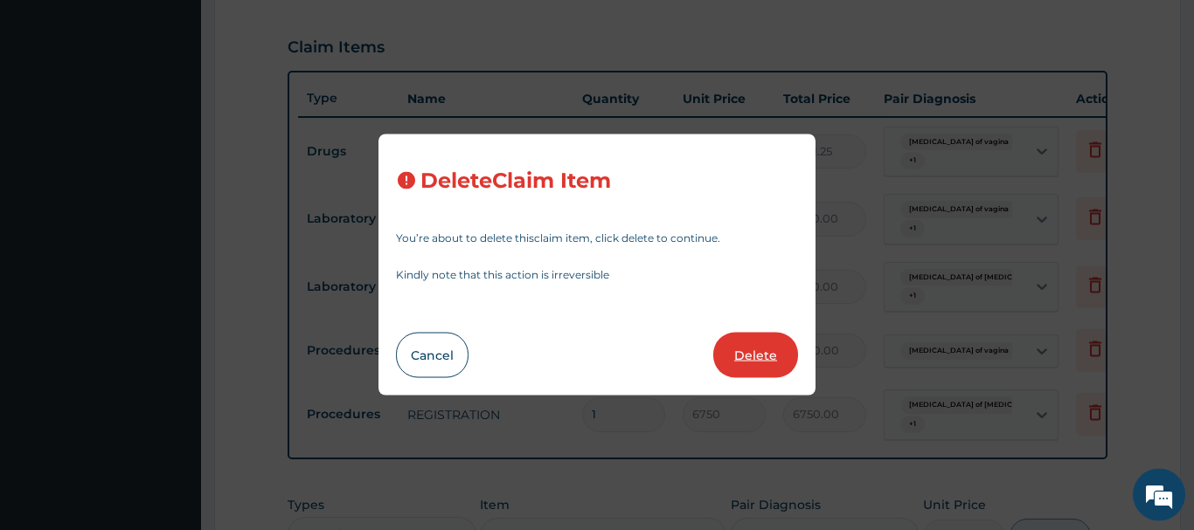
click at [759, 355] on button "Delete" at bounding box center [755, 355] width 85 height 45
type input "1"
type input "8100"
type input "8100.00"
type input "6750"
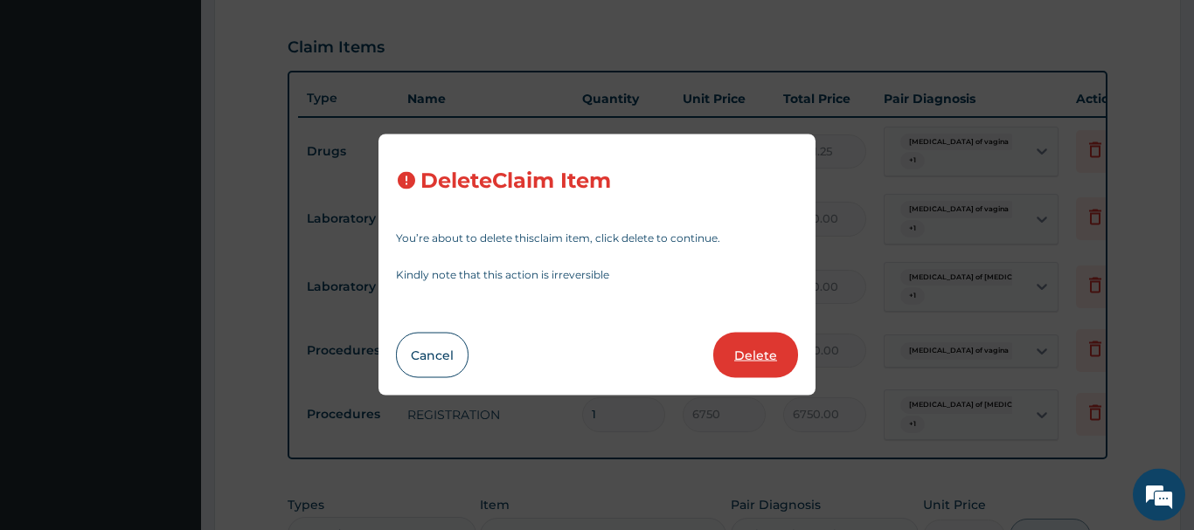
type input "6750.00"
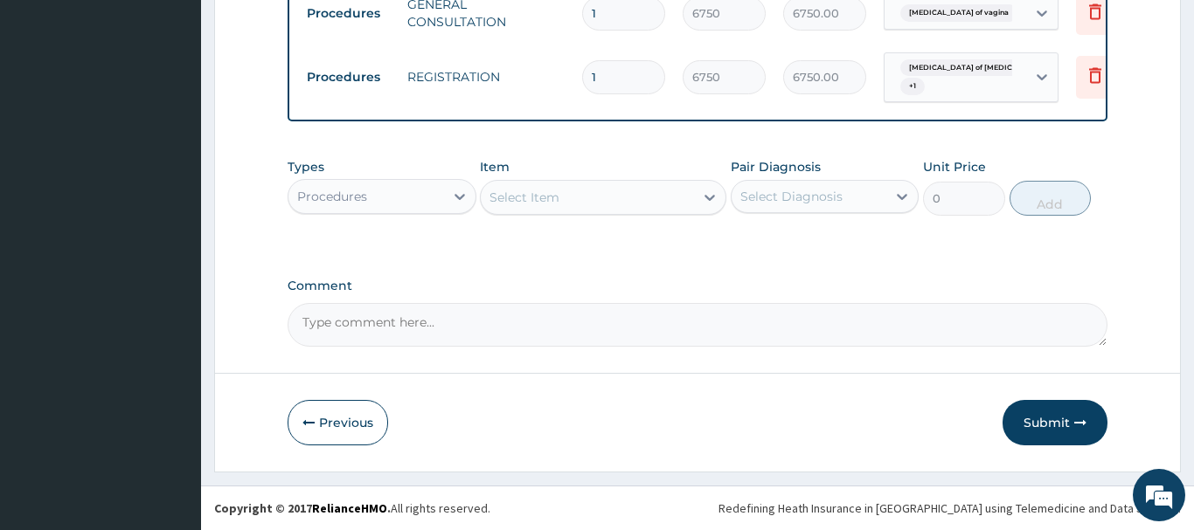
click at [1050, 421] on button "Submit" at bounding box center [1054, 422] width 105 height 45
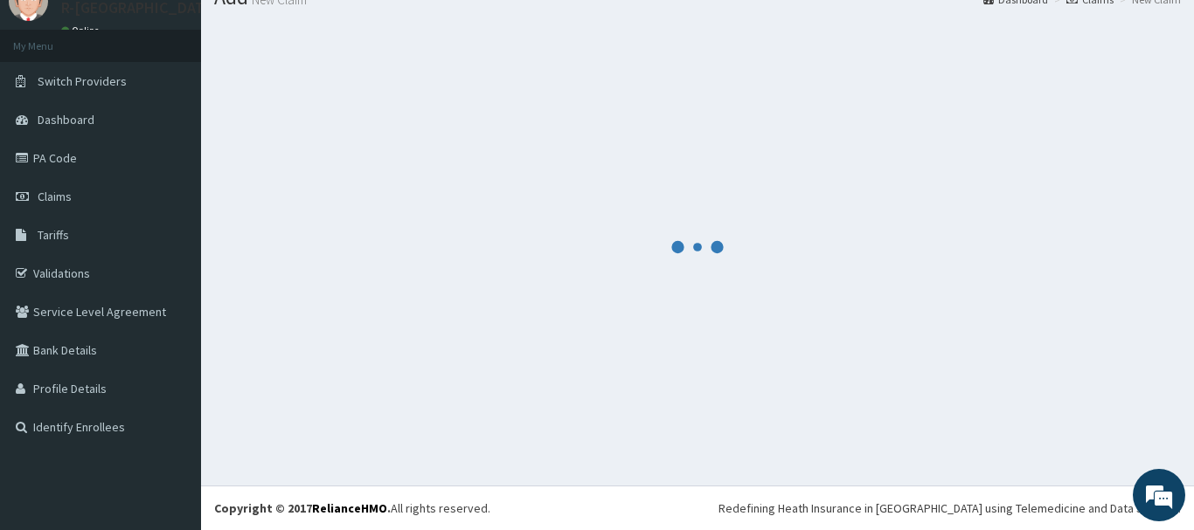
scroll to position [71, 0]
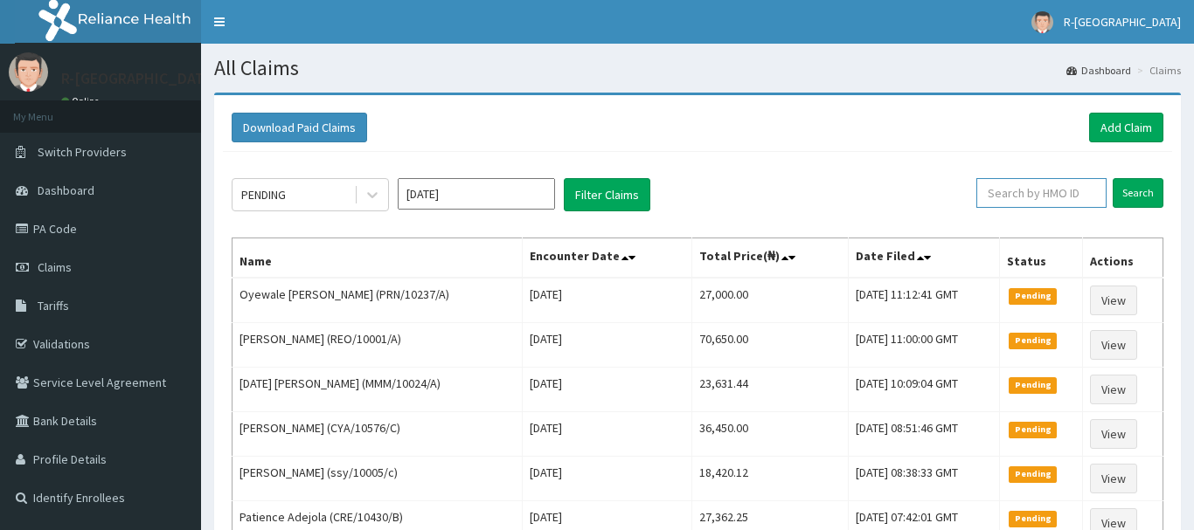
click at [1001, 189] on input "text" at bounding box center [1041, 193] width 130 height 30
paste input "CTW/10003/A"
type input "CTW/10003/A"
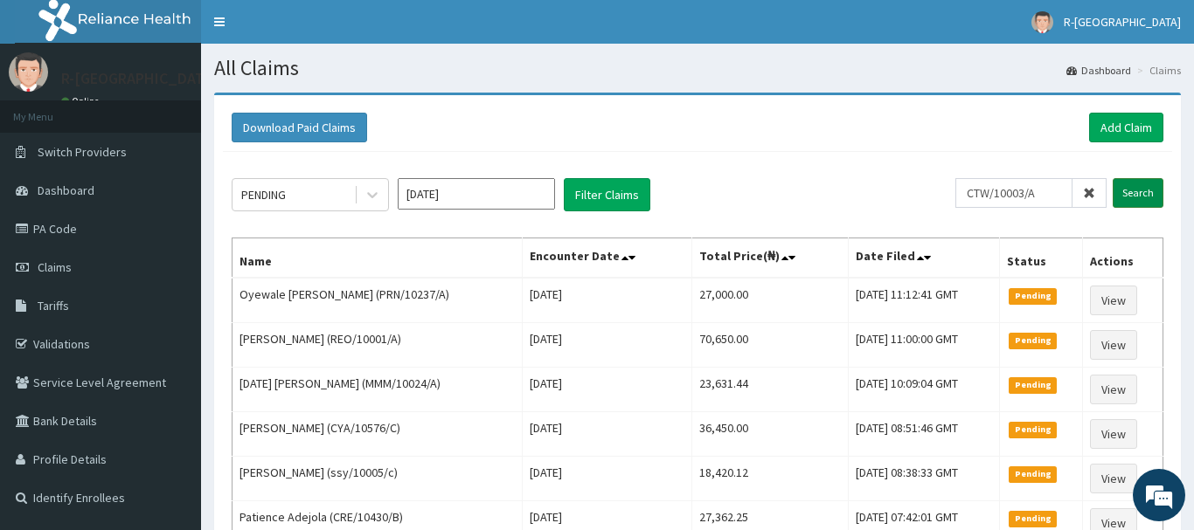
click at [1142, 191] on input "Search" at bounding box center [1137, 193] width 51 height 30
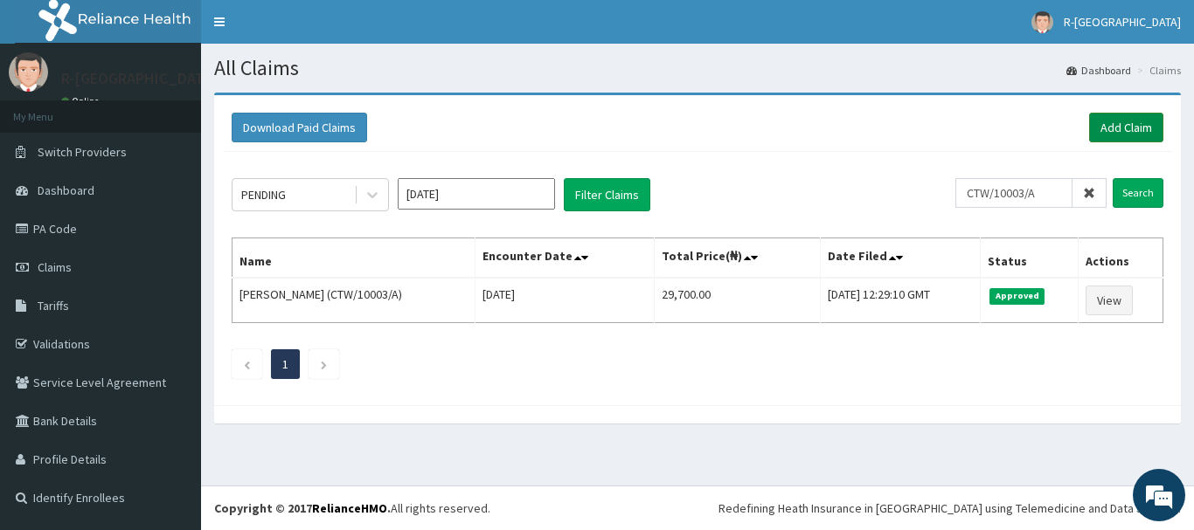
click at [1100, 120] on link "Add Claim" at bounding box center [1126, 128] width 74 height 30
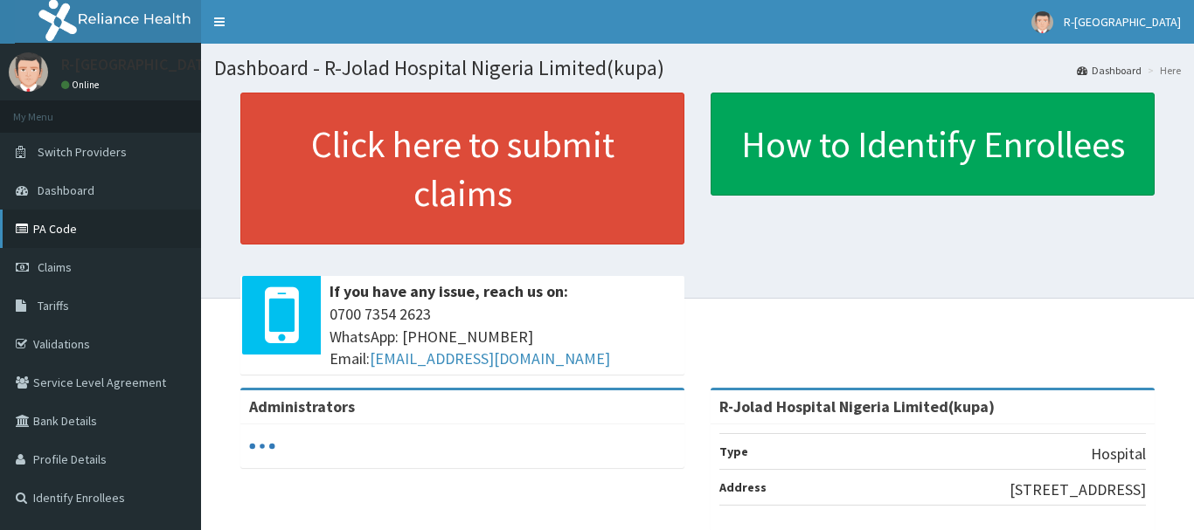
click at [60, 230] on link "PA Code" at bounding box center [100, 229] width 201 height 38
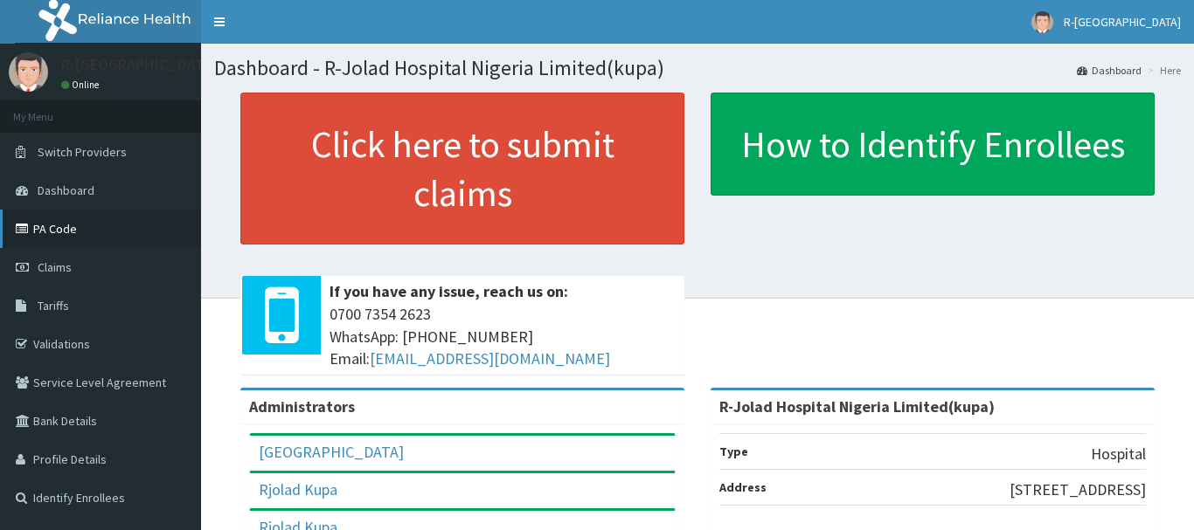
click at [64, 239] on link "PA Code" at bounding box center [100, 229] width 201 height 38
click at [54, 223] on link "PA Code" at bounding box center [100, 229] width 201 height 38
click at [58, 231] on link "PA Code" at bounding box center [100, 229] width 201 height 38
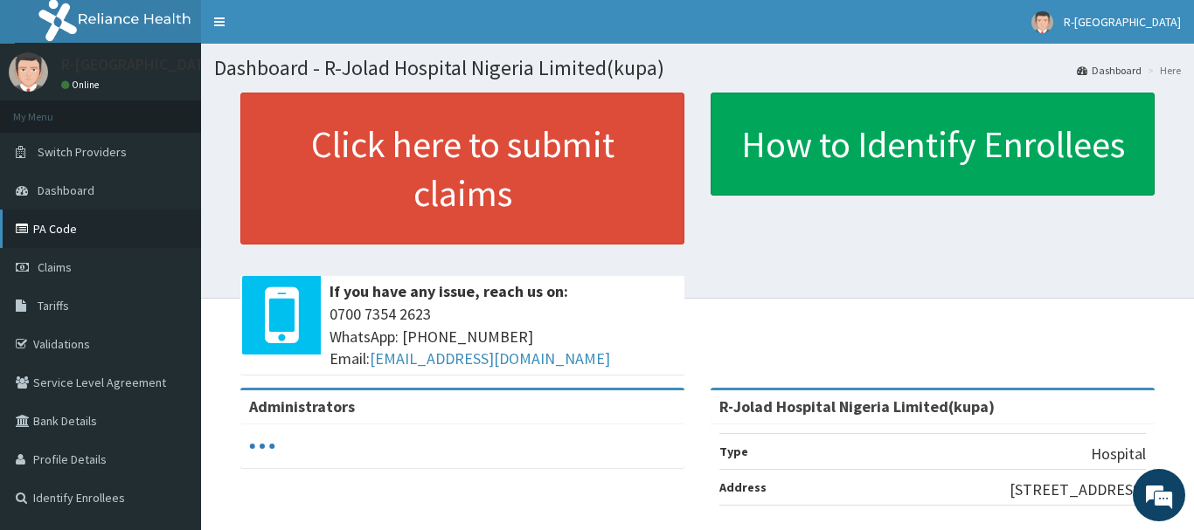
click at [58, 230] on link "PA Code" at bounding box center [100, 229] width 201 height 38
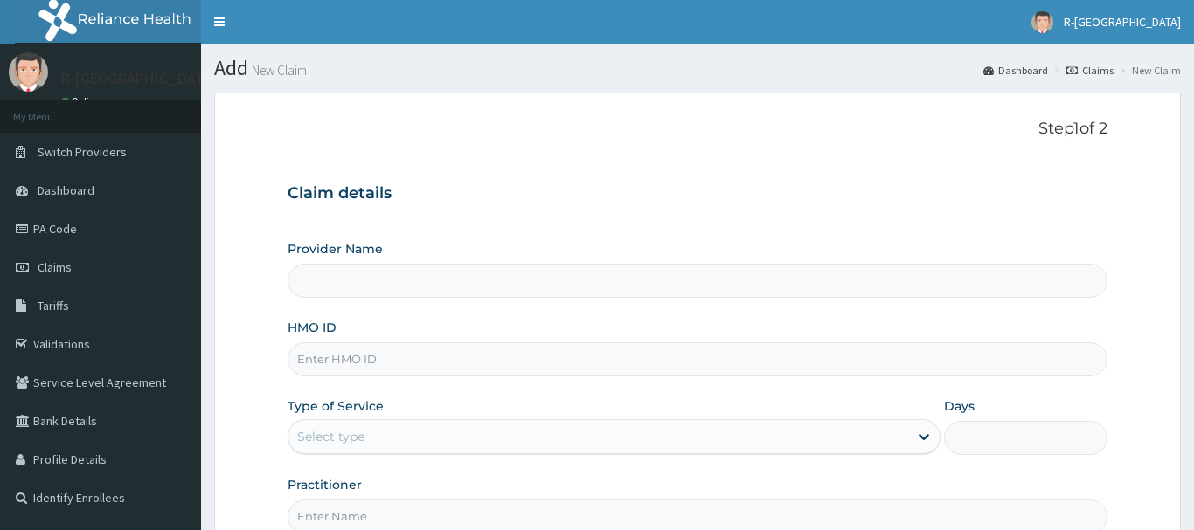
type input "R-Jolad Hospital Nigeria Limited(kupa)"
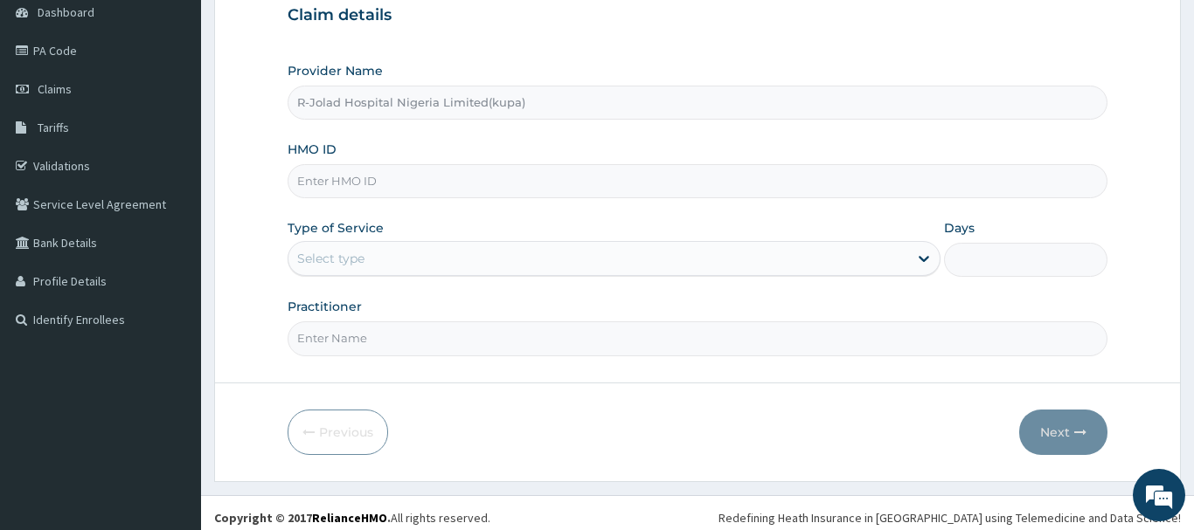
click at [319, 177] on input "HMO ID" at bounding box center [698, 181] width 820 height 34
paste input "PAB/10053/A"
type input "PAB/10053/A"
click at [340, 265] on div "Select type" at bounding box center [330, 258] width 67 height 17
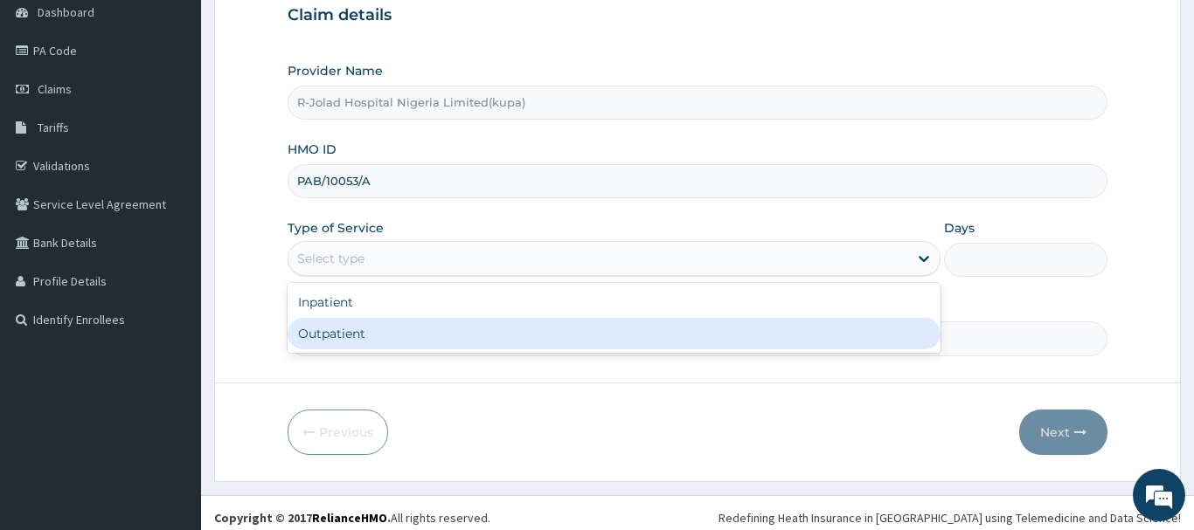
drag, startPoint x: 320, startPoint y: 345, endPoint x: 322, endPoint y: 336, distance: 8.9
click at [320, 344] on div "Outpatient" at bounding box center [615, 333] width 654 height 31
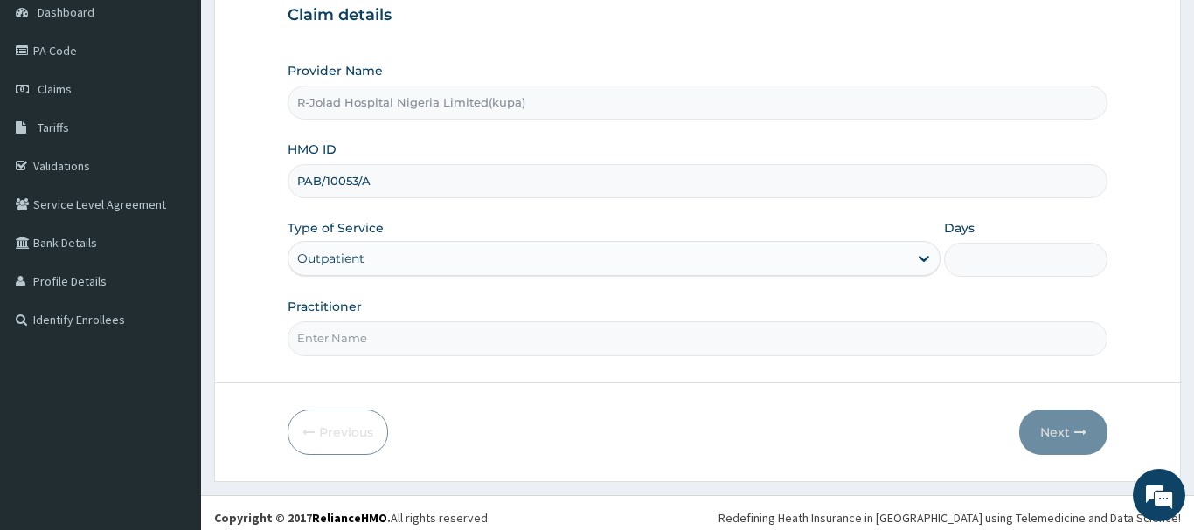
type input "1"
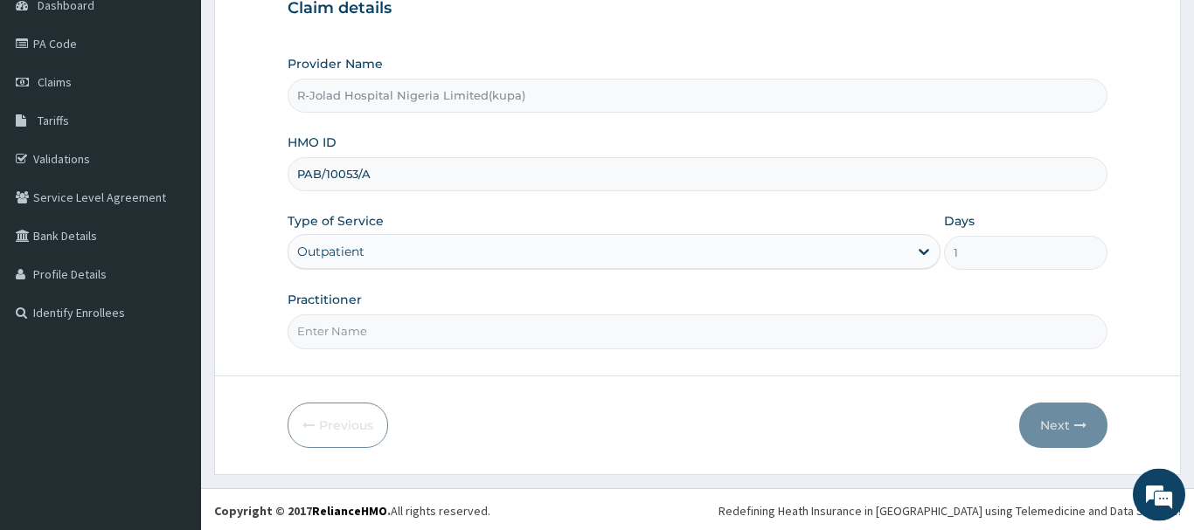
scroll to position [188, 0]
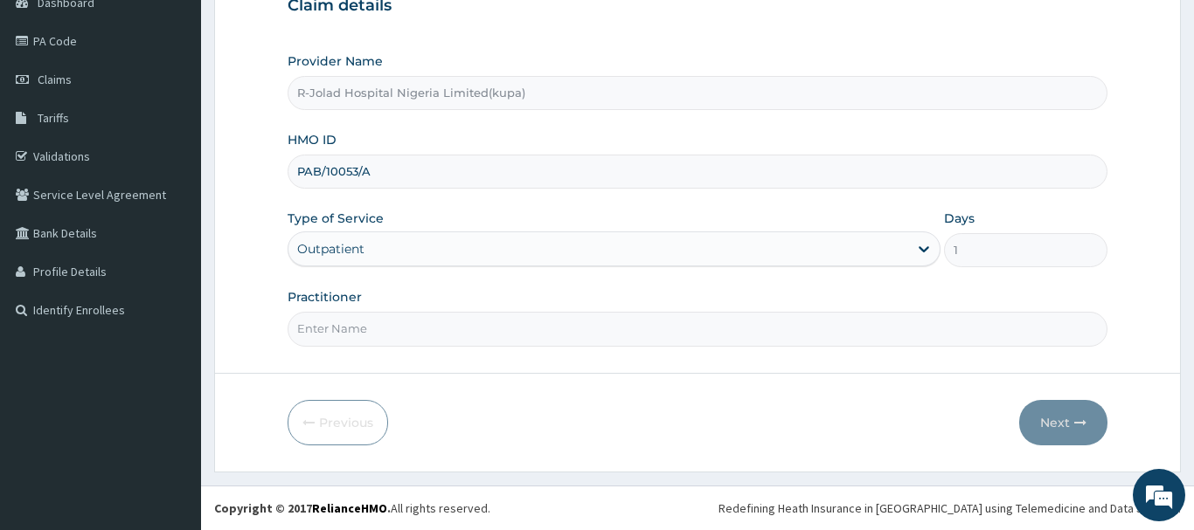
click at [322, 331] on input "Practitioner" at bounding box center [698, 329] width 820 height 34
paste input "Marcus Mbakwe"
type input "Marcus Mbakwe"
click at [1071, 429] on button "Next" at bounding box center [1063, 422] width 88 height 45
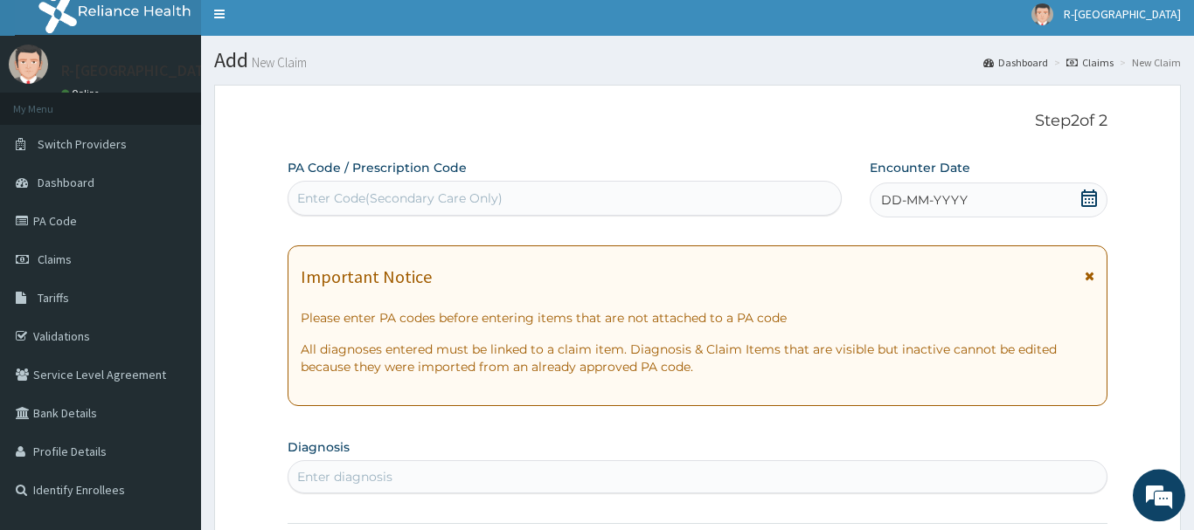
scroll to position [0, 0]
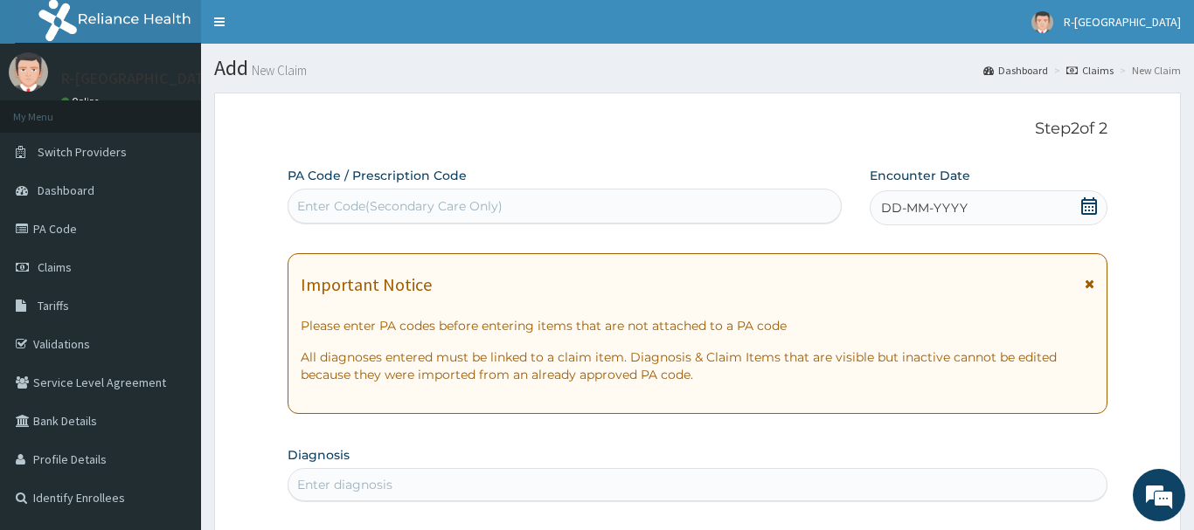
click at [316, 199] on div "Enter Code(Secondary Care Only)" at bounding box center [399, 205] width 205 height 17
paste input "PA/992520"
type input "PA/992520"
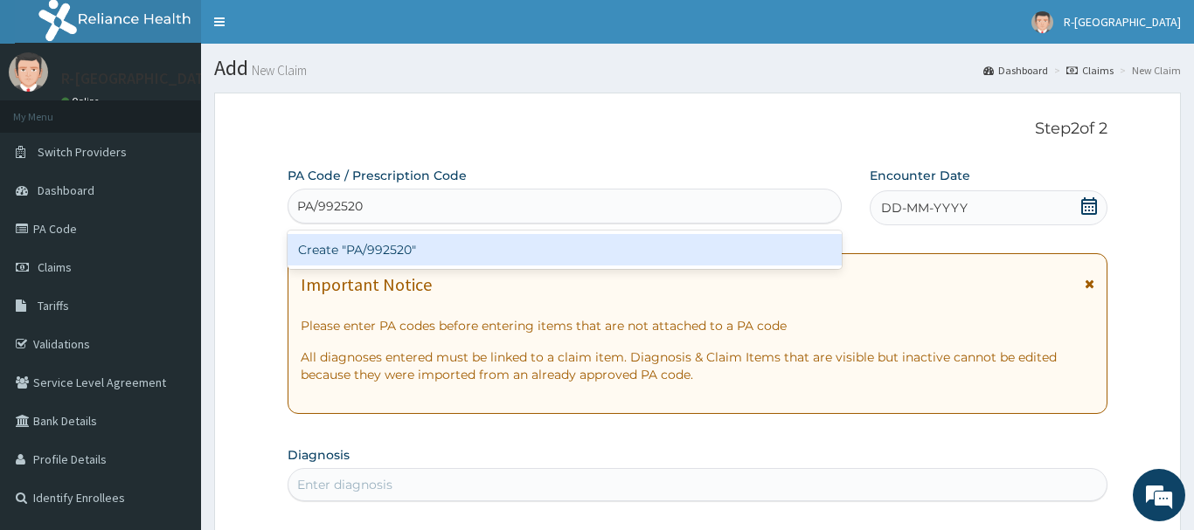
click at [388, 253] on div "Create "PA/992520"" at bounding box center [565, 249] width 554 height 31
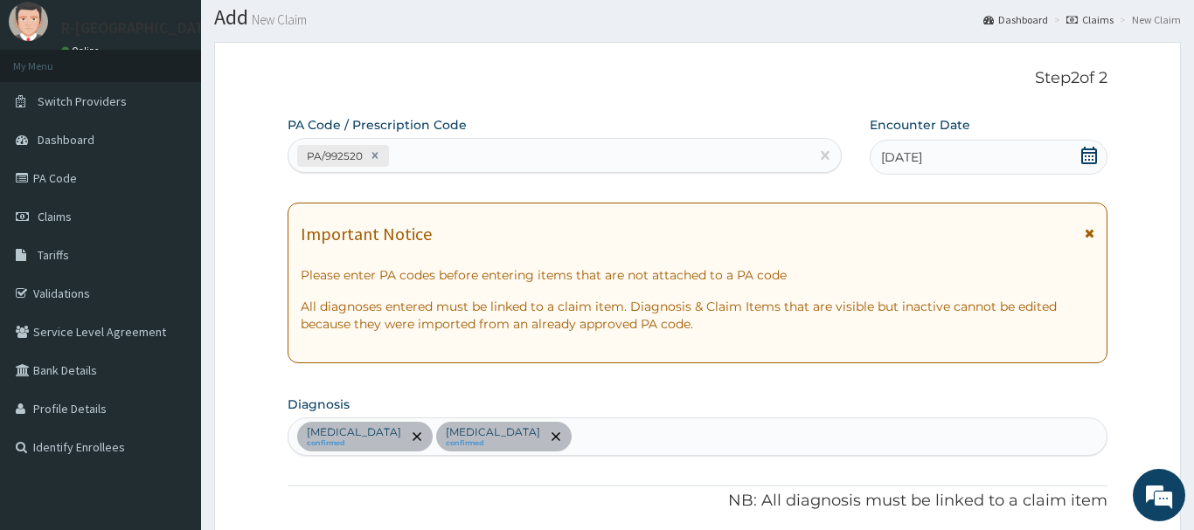
scroll to position [17, 0]
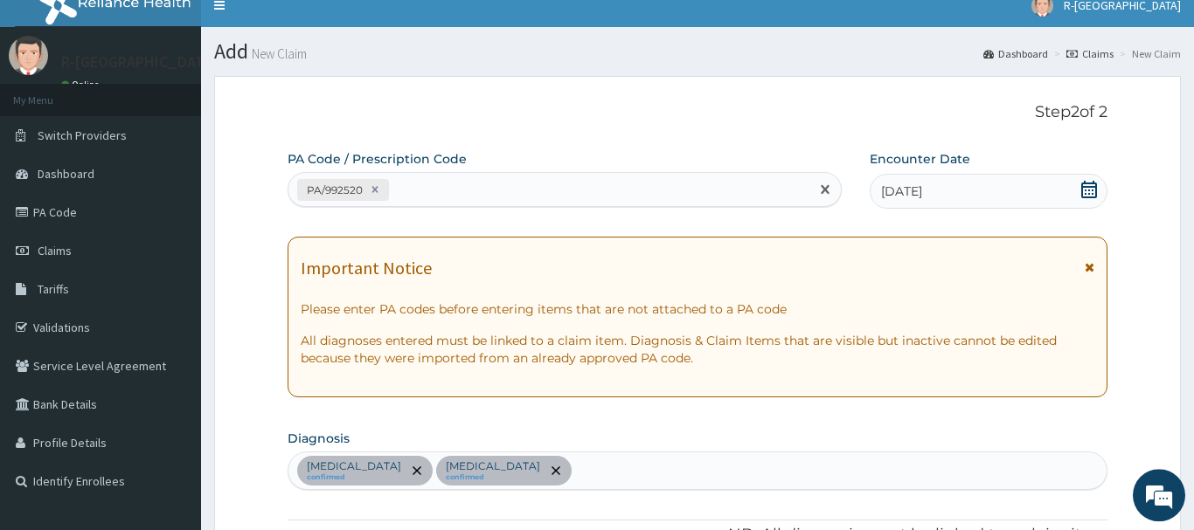
click at [408, 177] on div "PA/992520" at bounding box center [548, 190] width 521 height 29
paste input "PA/4EC3EC"
type input "PA/4EC3EC"
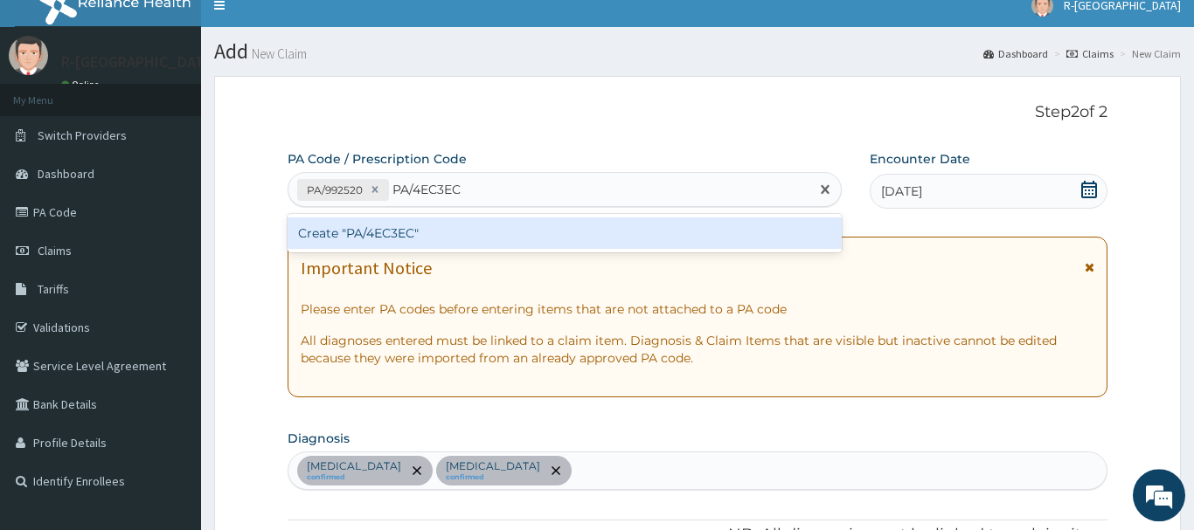
click at [384, 234] on div "Create "PA/4EC3EC"" at bounding box center [565, 233] width 554 height 31
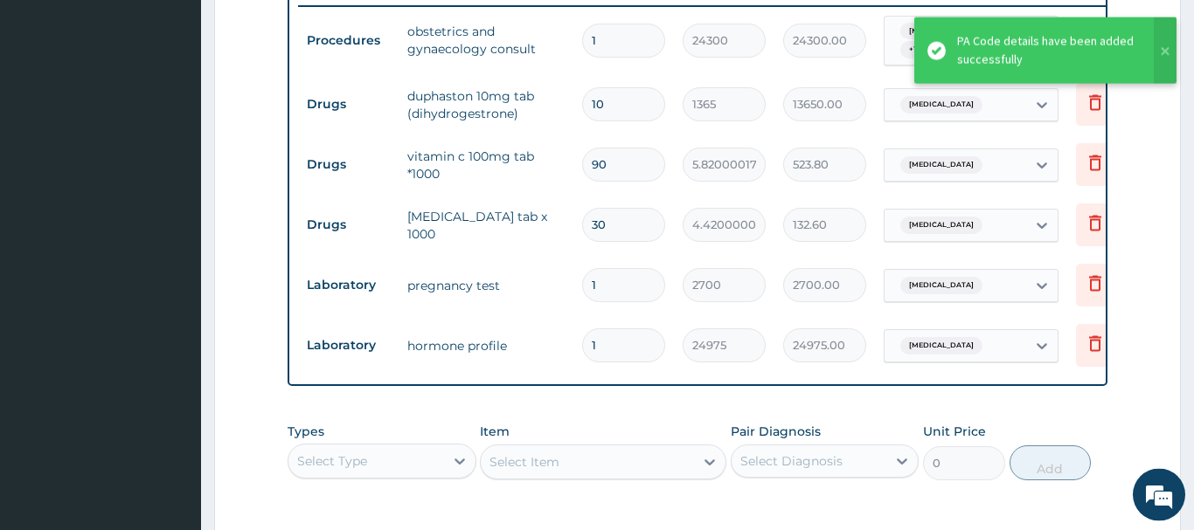
scroll to position [586, 0]
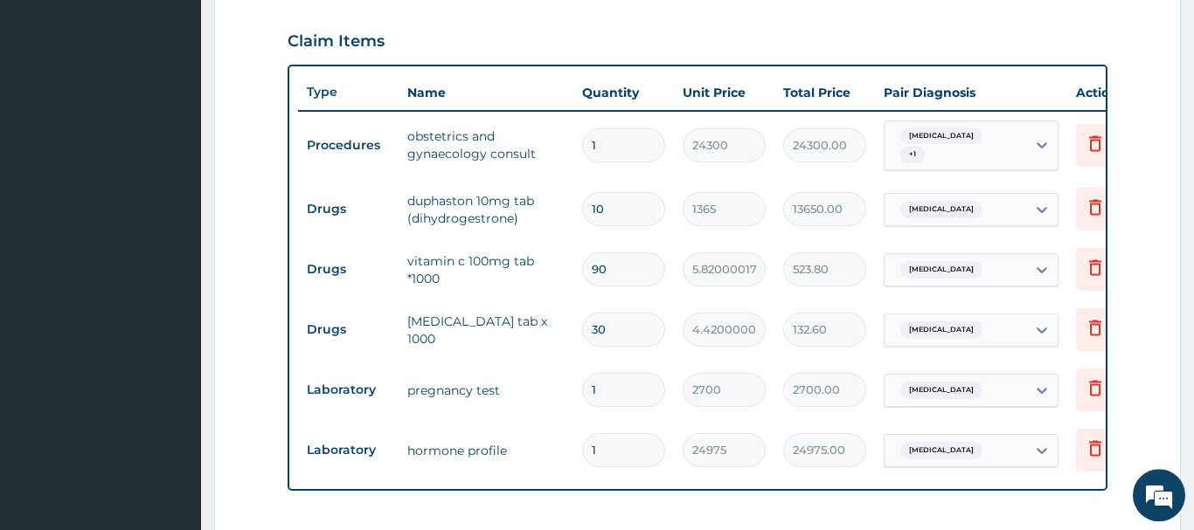
drag, startPoint x: 612, startPoint y: 257, endPoint x: 570, endPoint y: 273, distance: 44.8
click at [582, 273] on input "90" at bounding box center [623, 270] width 83 height 34
type input "8"
type input "46.56"
type input "84"
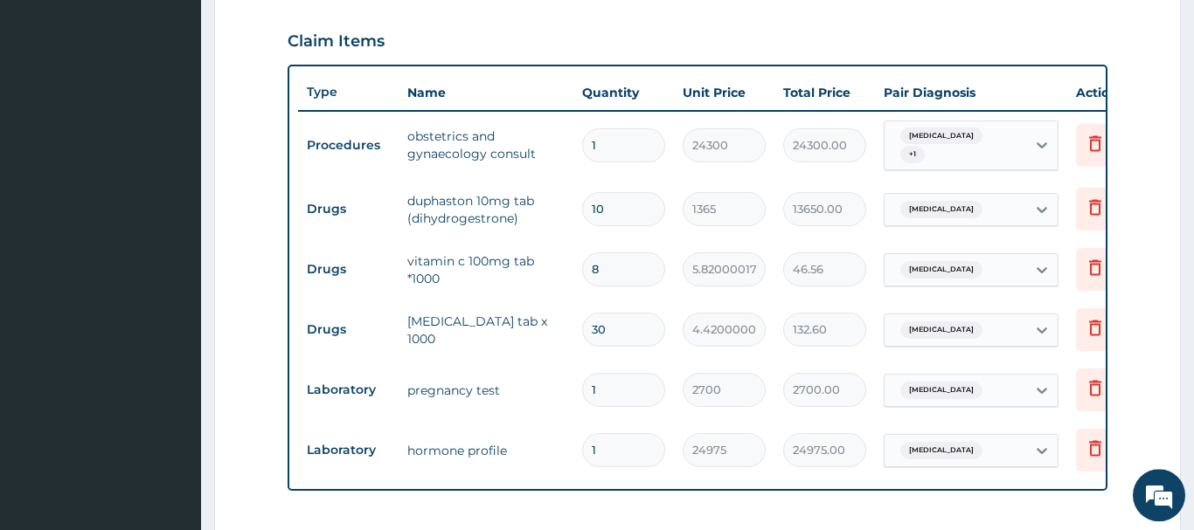
type input "488.88"
type input "84"
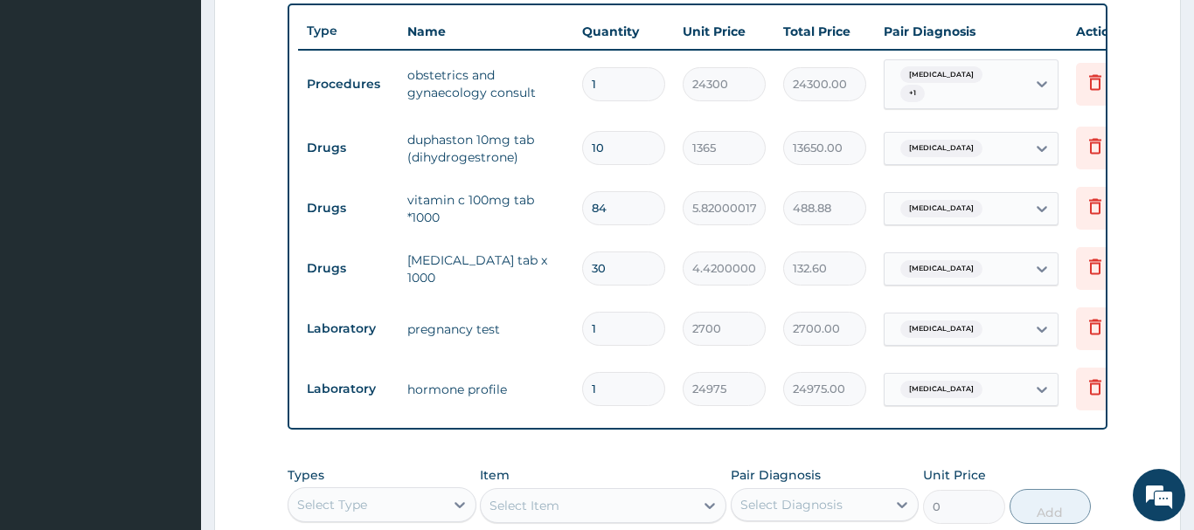
scroll to position [675, 0]
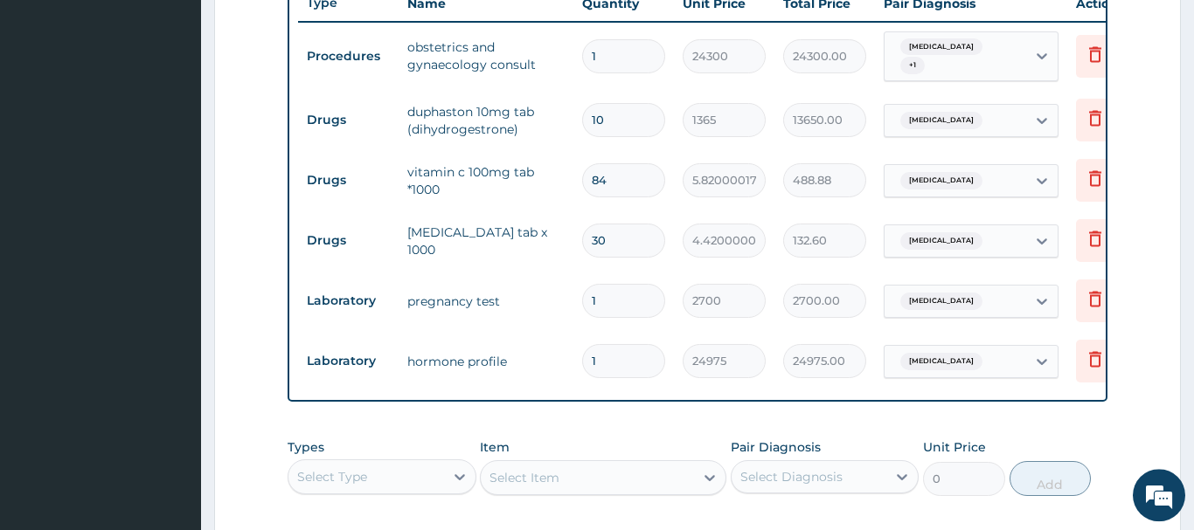
drag, startPoint x: 599, startPoint y: 244, endPoint x: 558, endPoint y: 252, distance: 41.8
click at [582, 252] on input "30" at bounding box center [623, 241] width 83 height 34
type input "2"
type input "8.84"
type input "28"
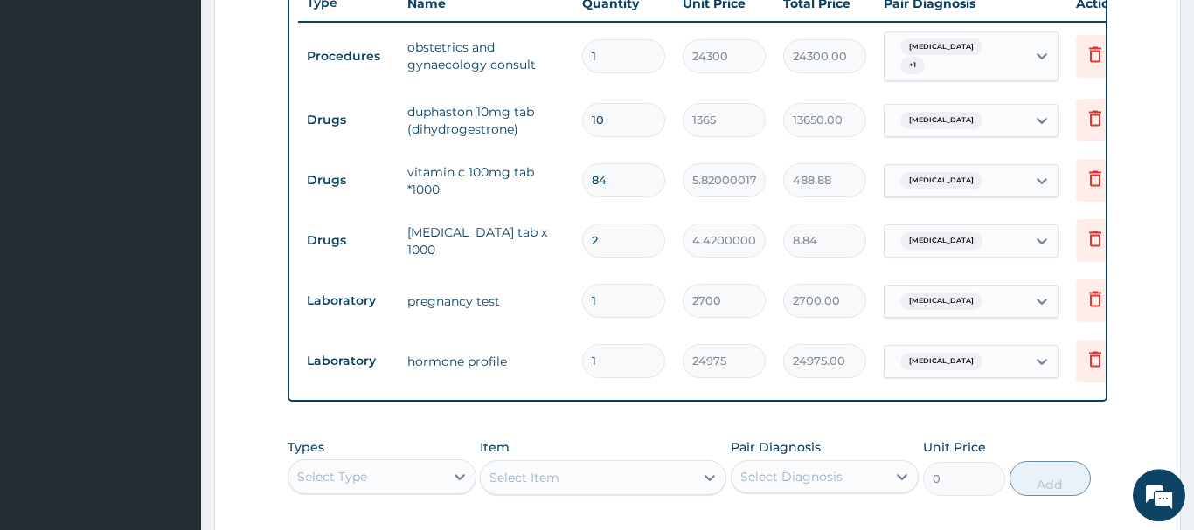
type input "123.76"
type input "28"
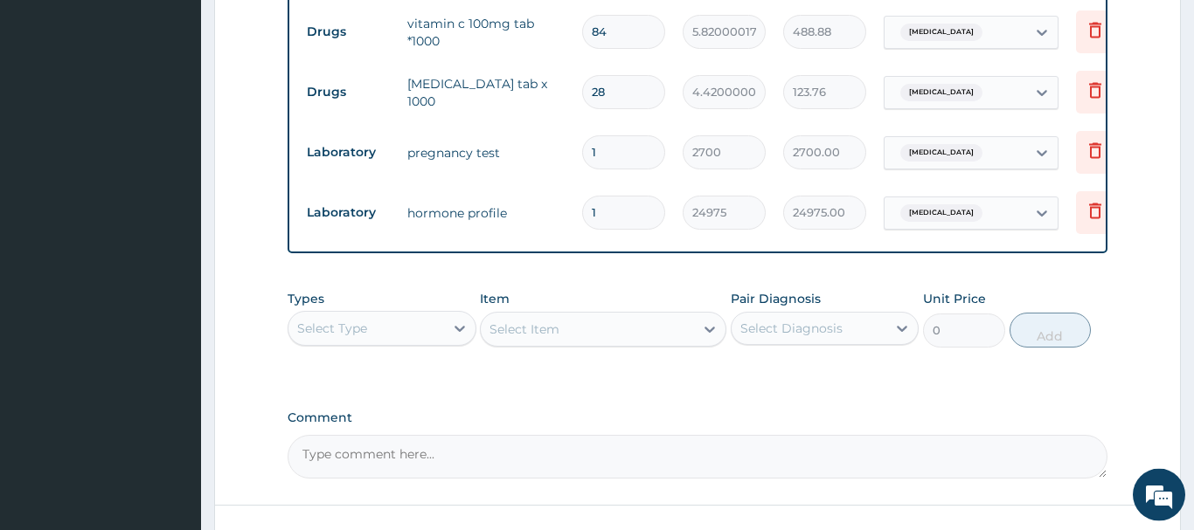
scroll to position [853, 0]
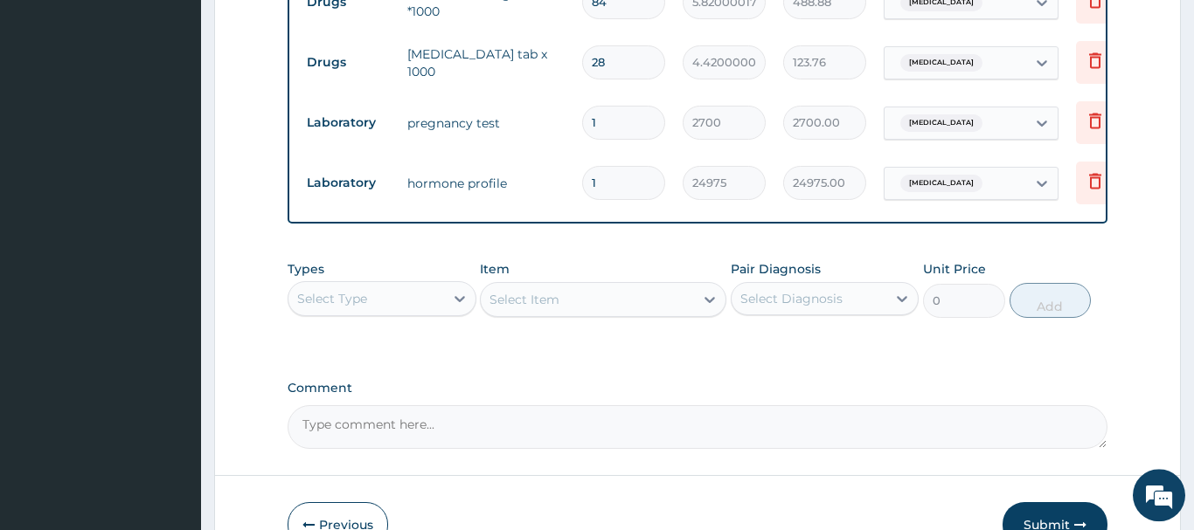
drag, startPoint x: 1070, startPoint y: 507, endPoint x: 1058, endPoint y: 502, distance: 12.5
click at [1069, 507] on button "Submit" at bounding box center [1054, 524] width 105 height 45
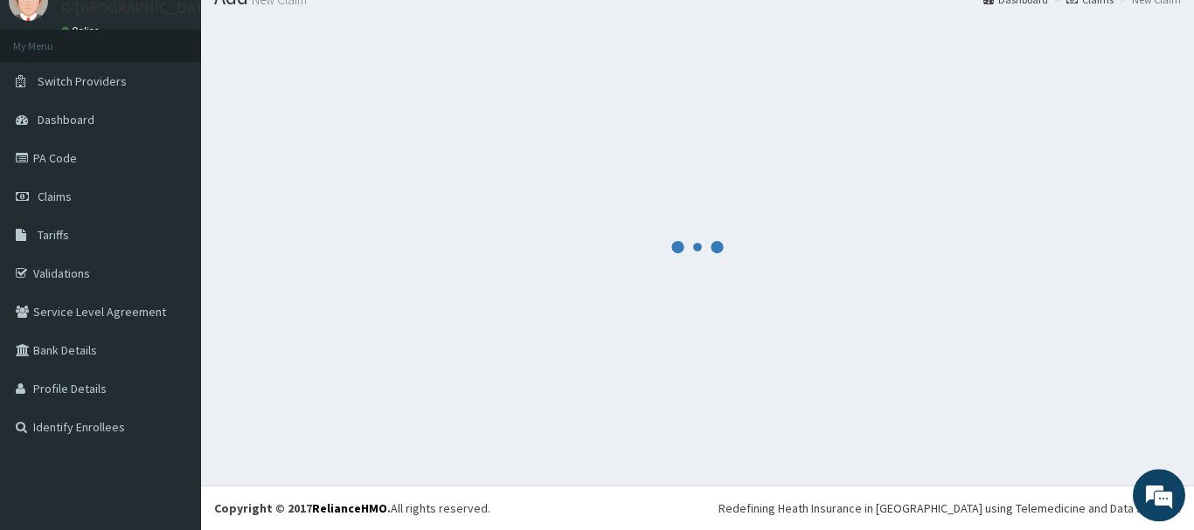
scroll to position [71, 0]
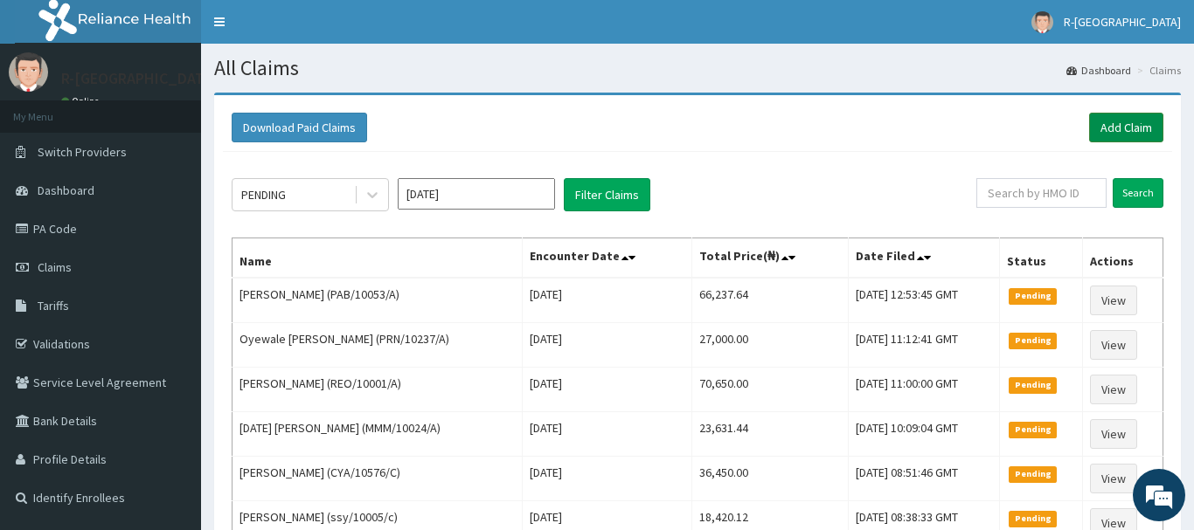
click at [1126, 127] on link "Add Claim" at bounding box center [1126, 128] width 74 height 30
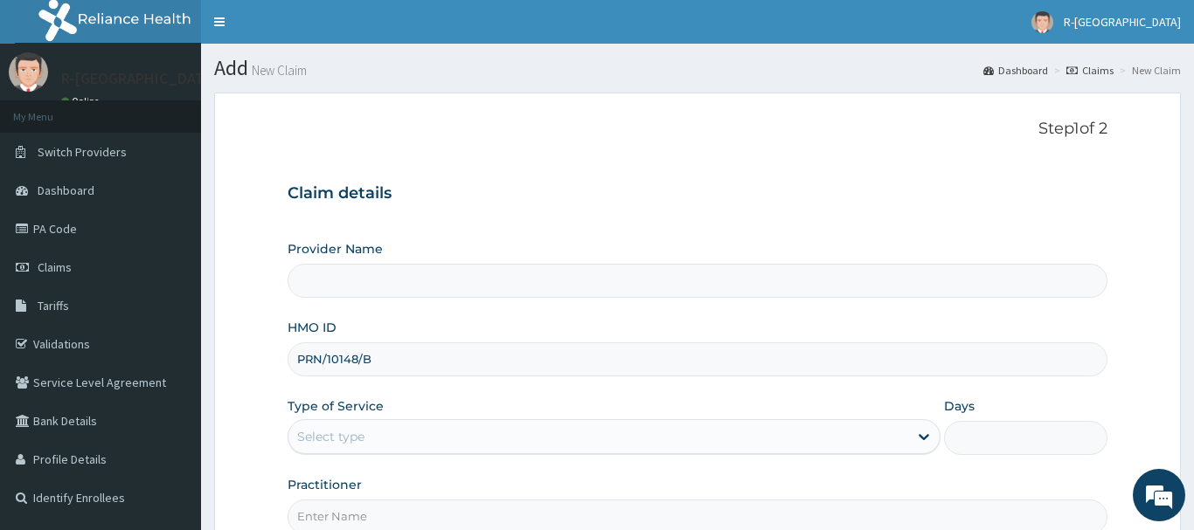
scroll to position [178, 0]
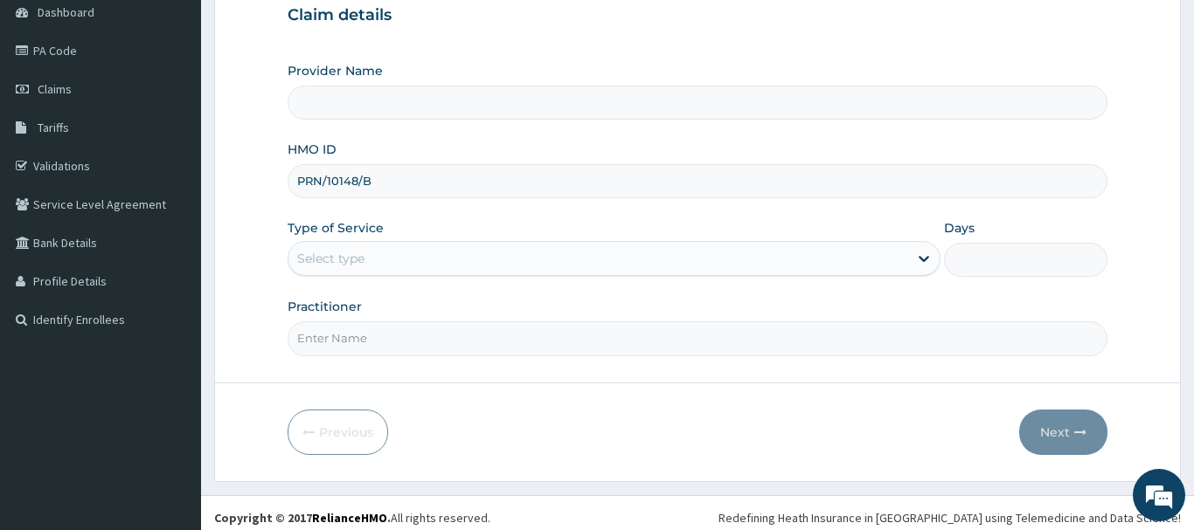
type input "PRN/10148/B"
type input "R-Jolad Hospital Nigeria Limited(kupa)"
drag, startPoint x: 323, startPoint y: 260, endPoint x: 330, endPoint y: 274, distance: 16.4
click at [326, 260] on div "Select type" at bounding box center [330, 258] width 67 height 17
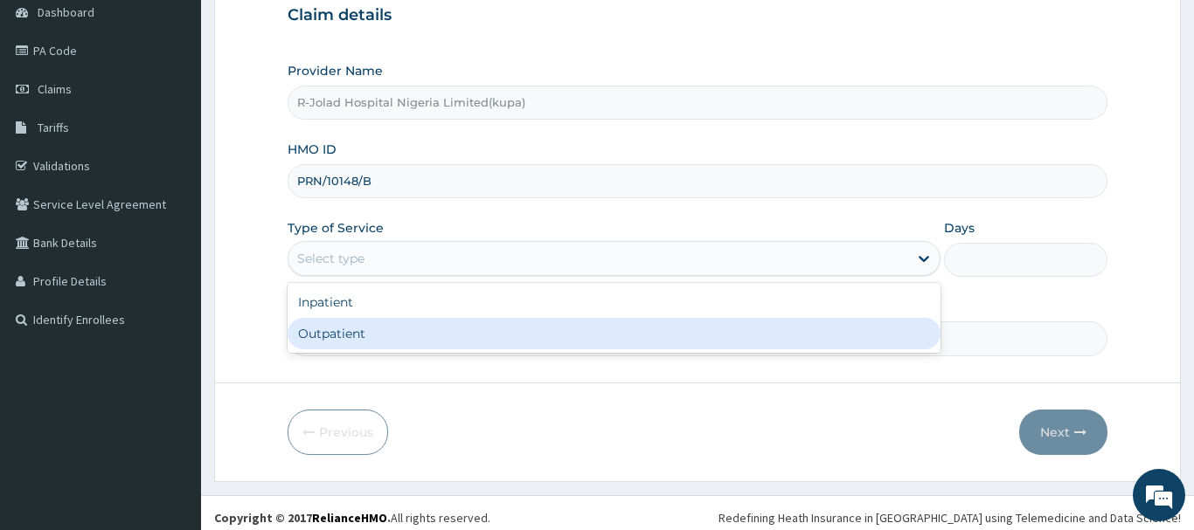
drag, startPoint x: 318, startPoint y: 336, endPoint x: 321, endPoint y: 328, distance: 9.1
click at [321, 329] on div "Outpatient" at bounding box center [615, 333] width 654 height 31
type input "1"
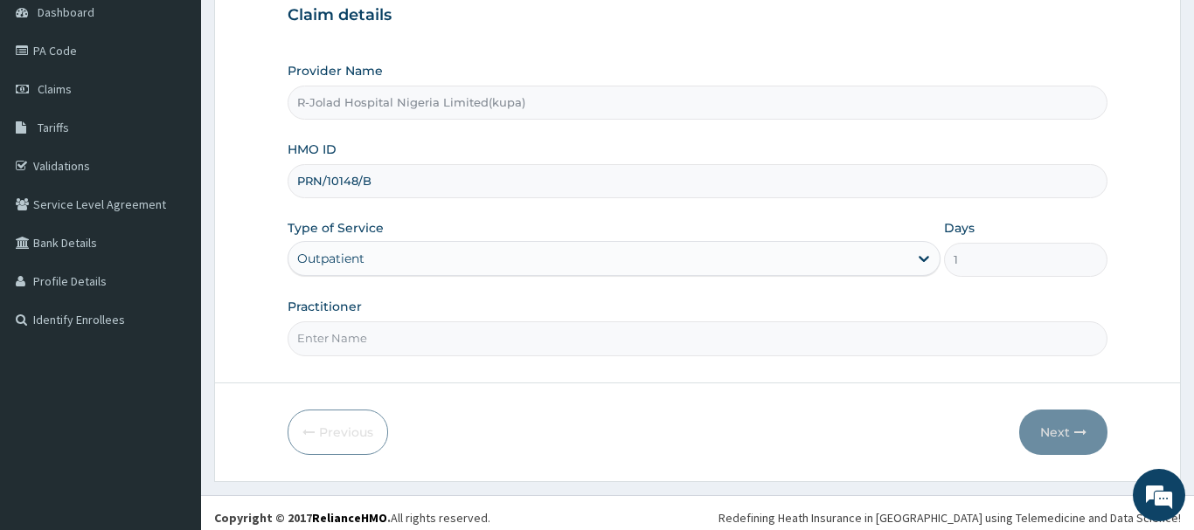
click at [320, 345] on input "Practitioner" at bounding box center [698, 339] width 820 height 34
paste input "Marcus Mbakwe"
type input "Marcus Mbakwe"
click at [1065, 438] on button "Next" at bounding box center [1063, 432] width 88 height 45
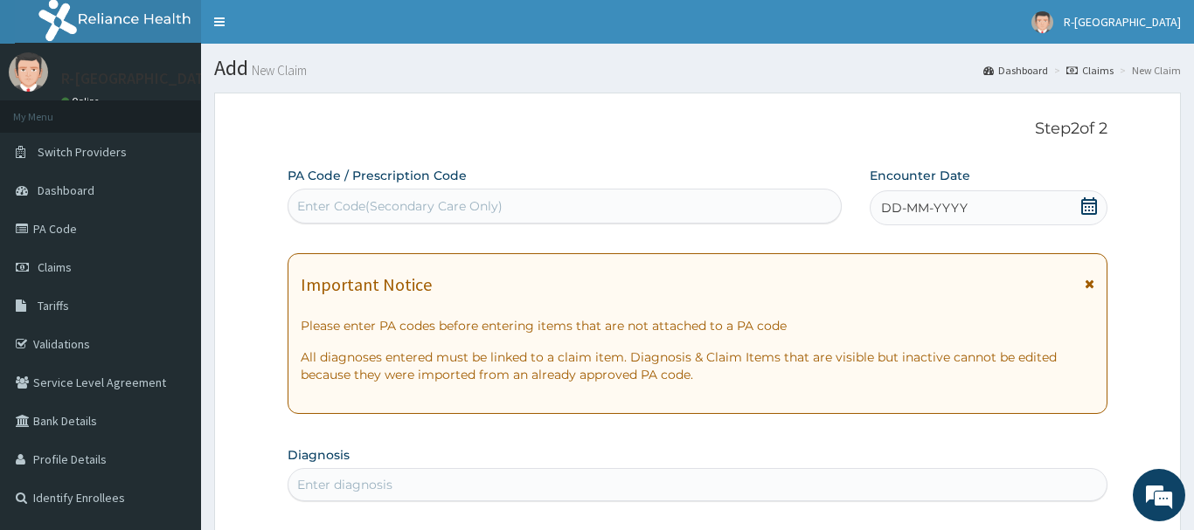
click at [308, 196] on div "Enter Code(Secondary Care Only)" at bounding box center [564, 206] width 552 height 28
paste input "PA/D6B97B"
type input "PA/D6B97B"
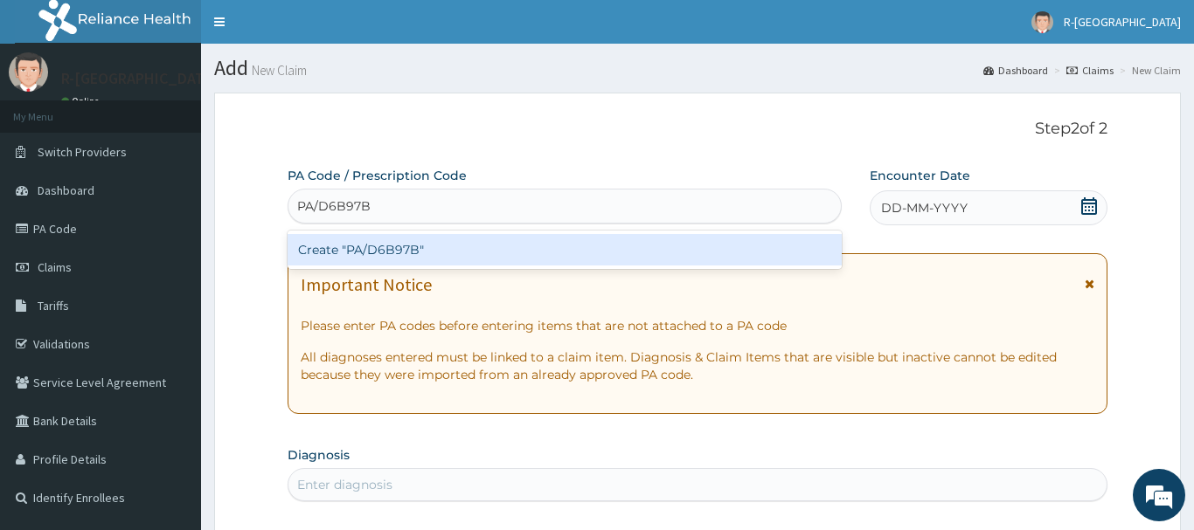
click at [385, 249] on div "Create "PA/D6B97B"" at bounding box center [565, 249] width 554 height 31
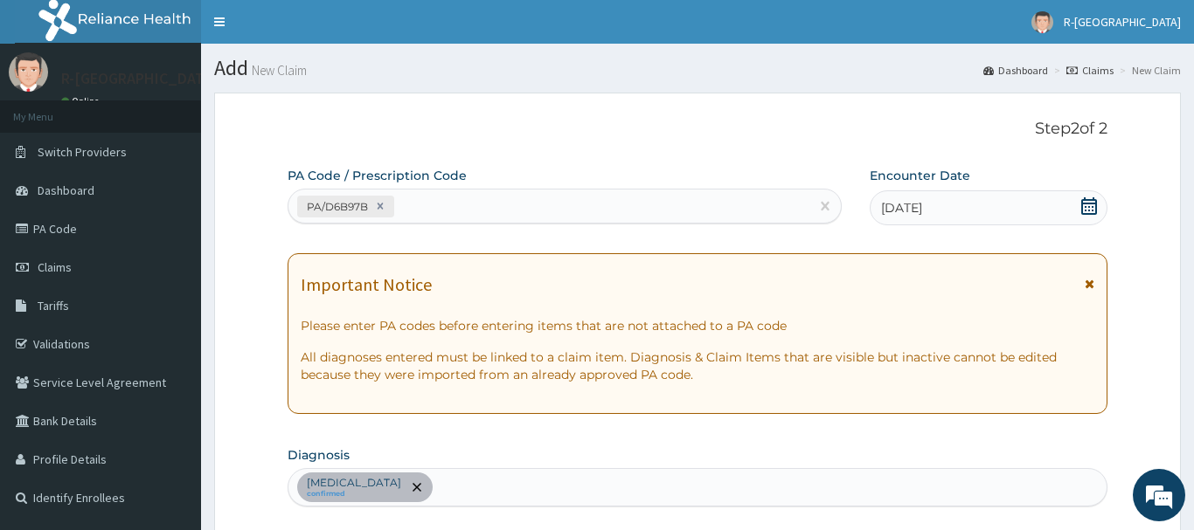
click at [426, 203] on div "PA/D6B97B" at bounding box center [548, 206] width 521 height 29
paste input "PA/D6C2FD"
type input "PA/D6C2FD"
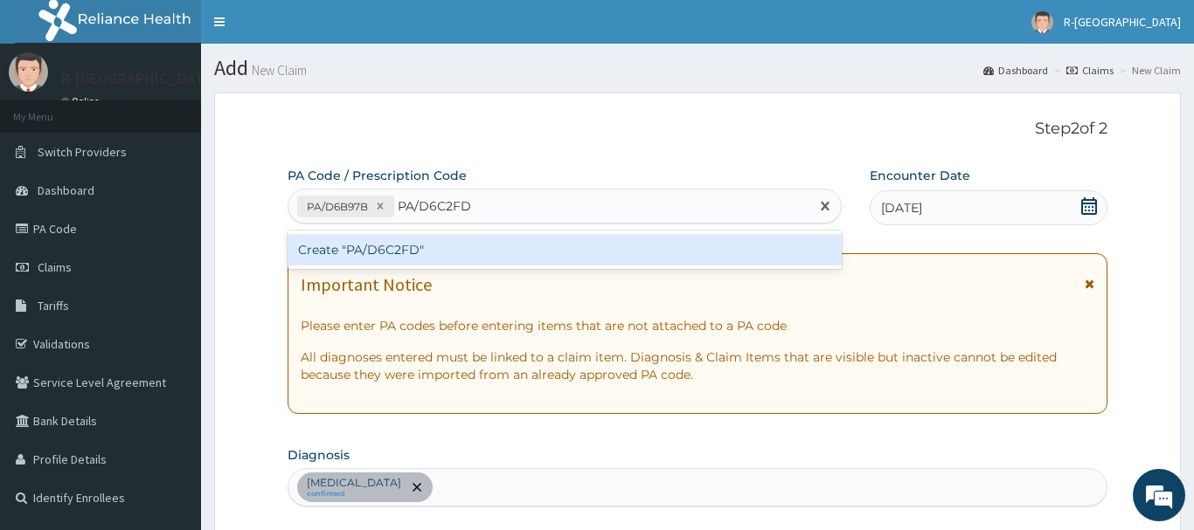
click at [377, 242] on div "Create "PA/D6C2FD"" at bounding box center [565, 249] width 554 height 31
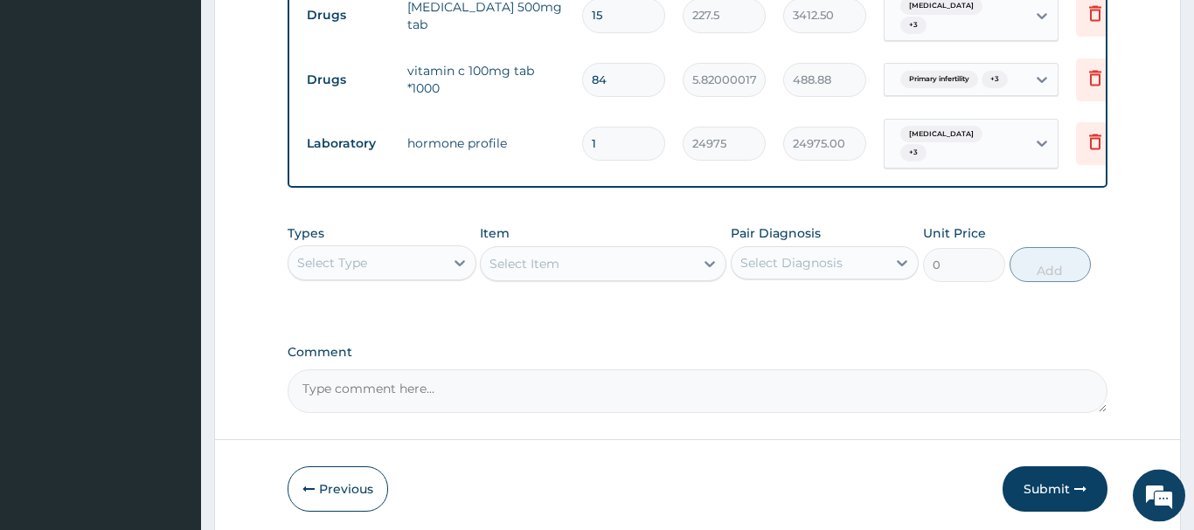
scroll to position [1024, 0]
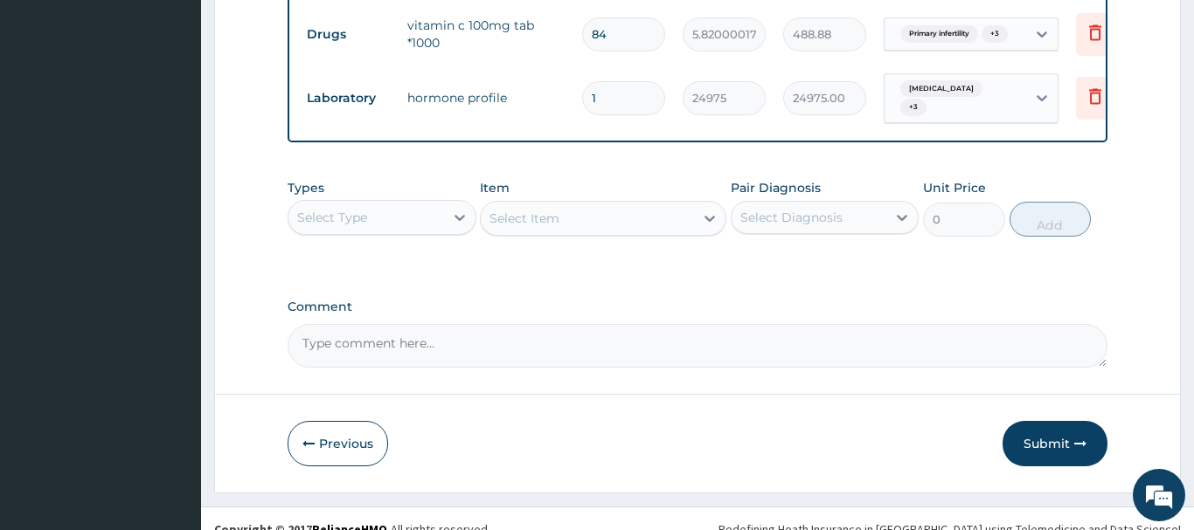
click at [503, 217] on div "Select Item" at bounding box center [603, 218] width 246 height 35
click at [540, 249] on div "Types Select Type Item Select Item Pair Diagnosis Select Diagnosis Unit Price 0…" at bounding box center [698, 220] width 820 height 101
click at [523, 217] on div "Select Item" at bounding box center [603, 218] width 246 height 35
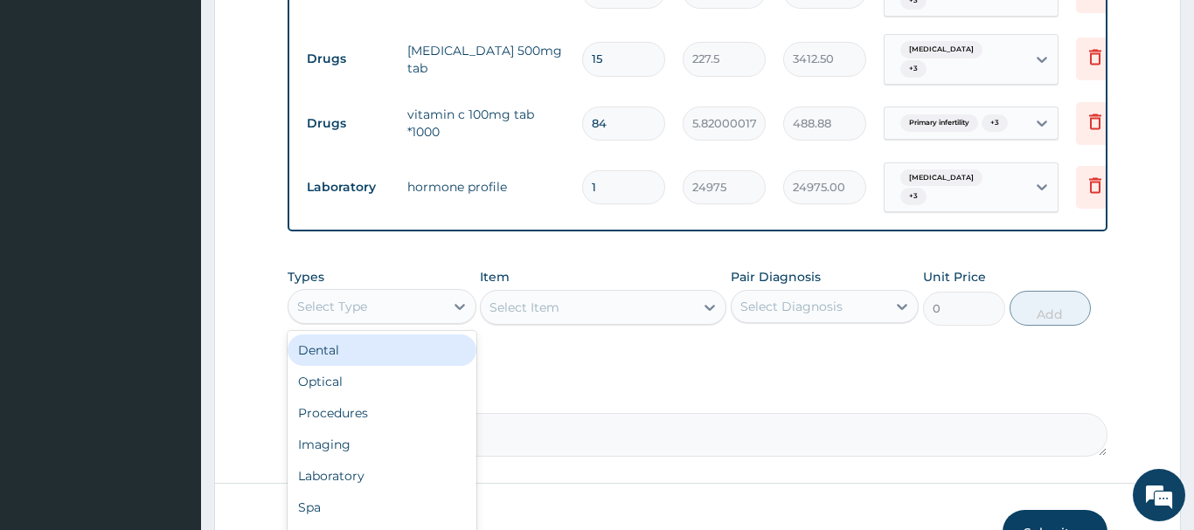
drag, startPoint x: 343, startPoint y: 306, endPoint x: 349, endPoint y: 294, distance: 12.9
click at [346, 302] on div "Select Type" at bounding box center [332, 306] width 70 height 17
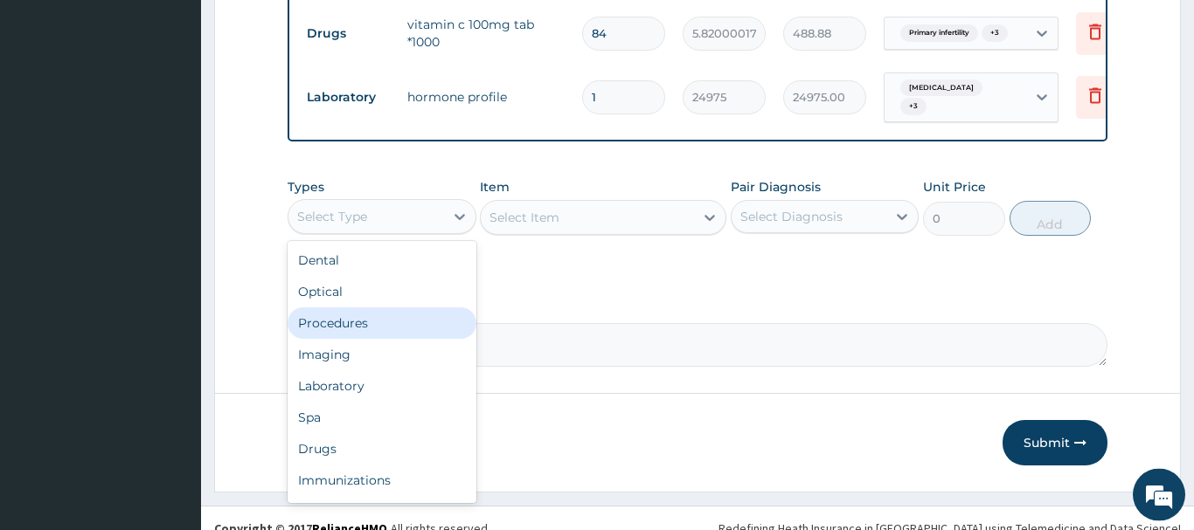
scroll to position [1038, 0]
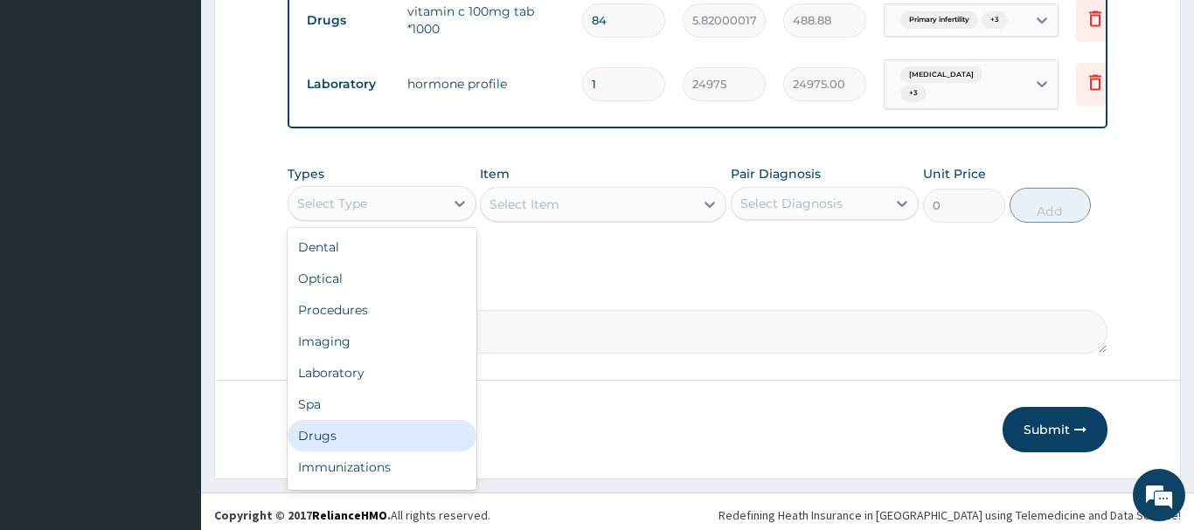
click at [310, 426] on div "Drugs" at bounding box center [382, 435] width 189 height 31
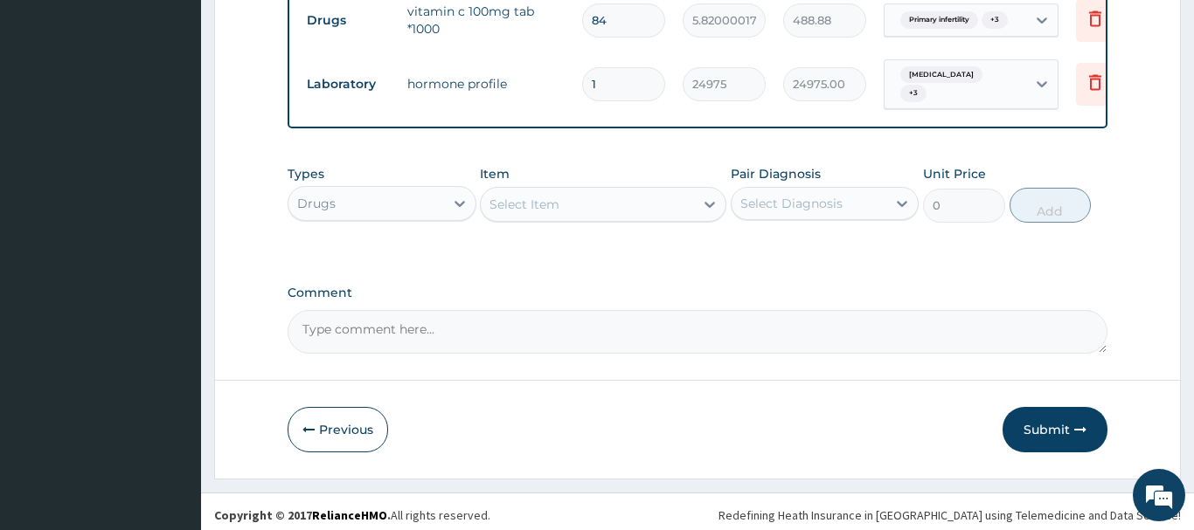
click at [503, 204] on div "Select Item" at bounding box center [524, 204] width 70 height 17
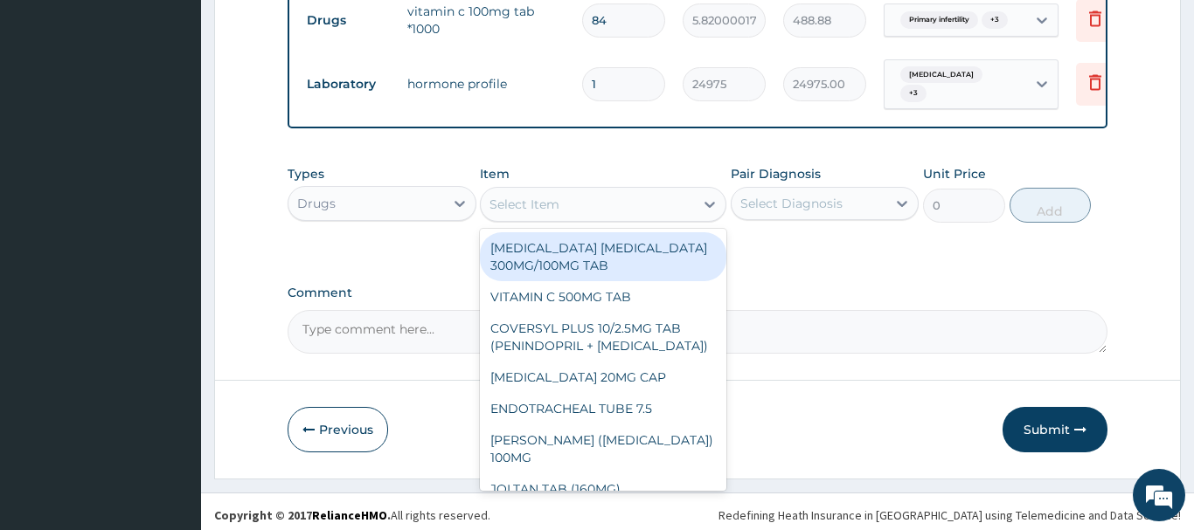
paste input "NEEDLE & SYRINGE 10ML"
type input "NEEDLE & SYRINGE 10ML"
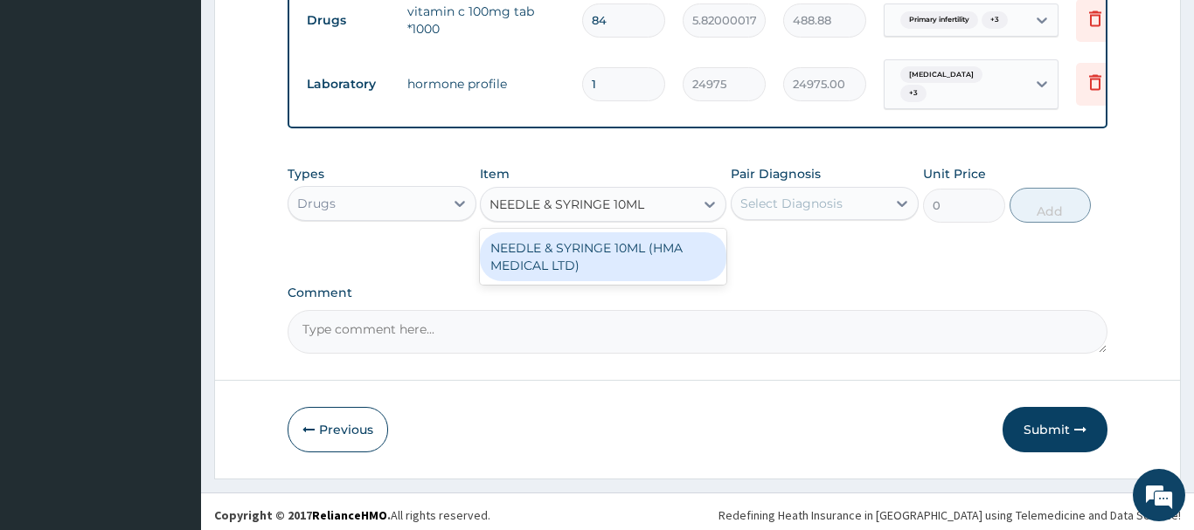
click at [617, 249] on div "NEEDLE & SYRINGE 10ML (HMA MEDICAL LTD)" at bounding box center [603, 256] width 246 height 49
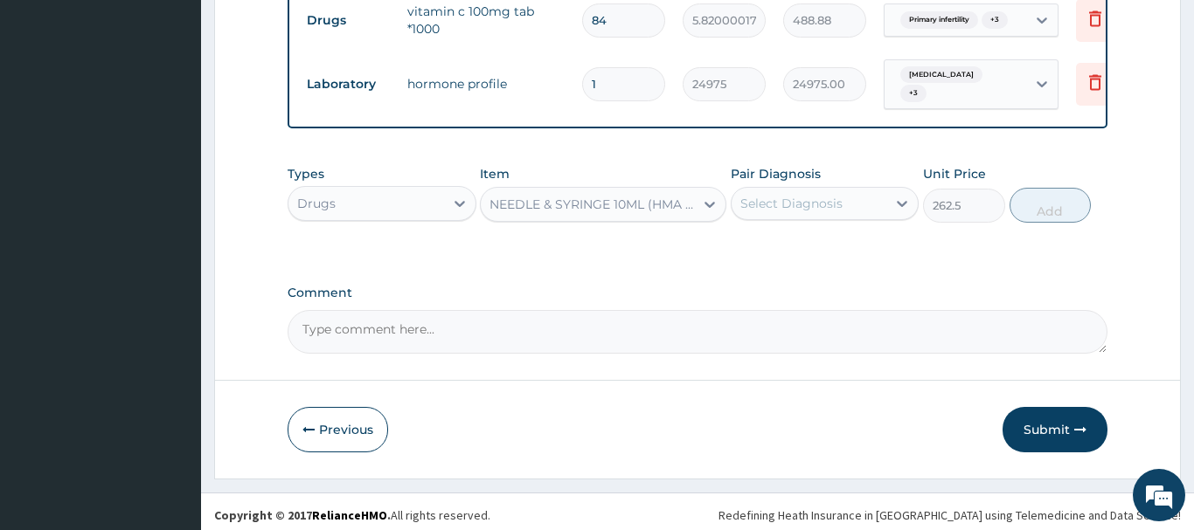
type input "262.5"
click at [808, 195] on div "Select Diagnosis" at bounding box center [791, 203] width 102 height 17
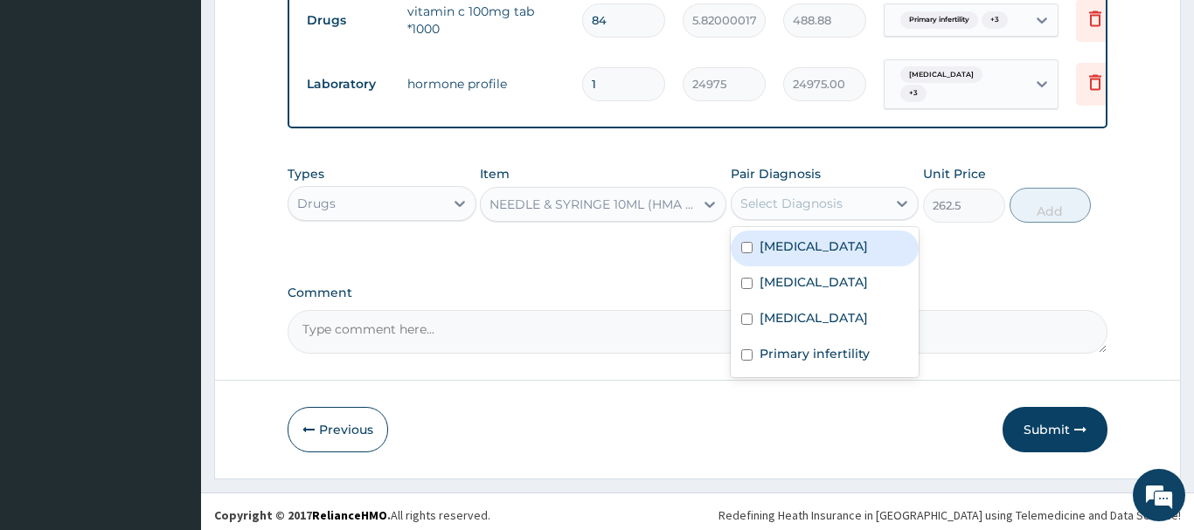
click at [800, 238] on label "Leiomyoma" at bounding box center [813, 246] width 108 height 17
checkbox input "true"
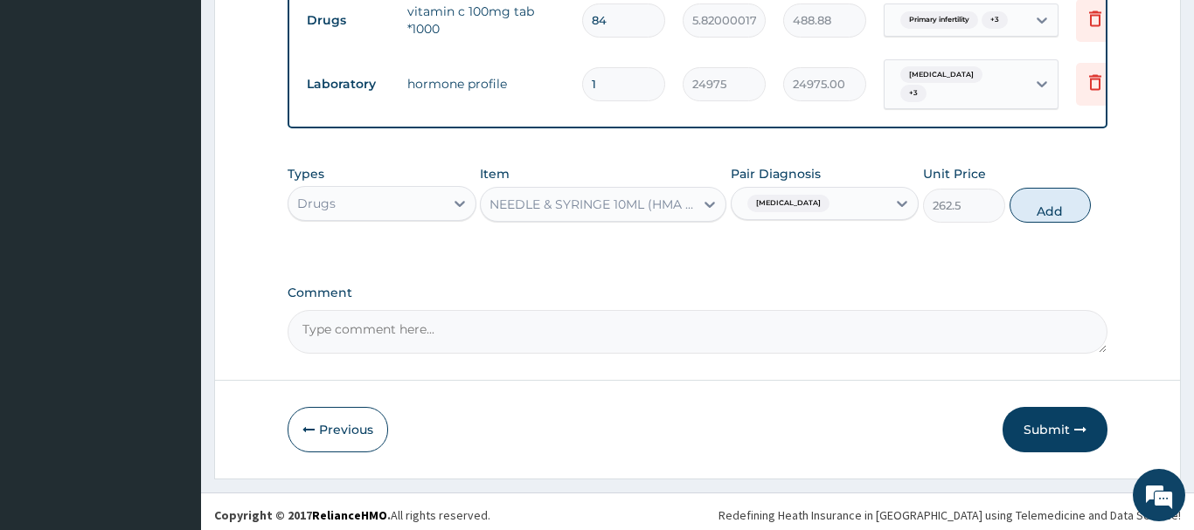
drag, startPoint x: 1058, startPoint y: 197, endPoint x: 1035, endPoint y: 184, distance: 27.0
click at [1058, 197] on button "Add" at bounding box center [1050, 205] width 82 height 35
type input "0"
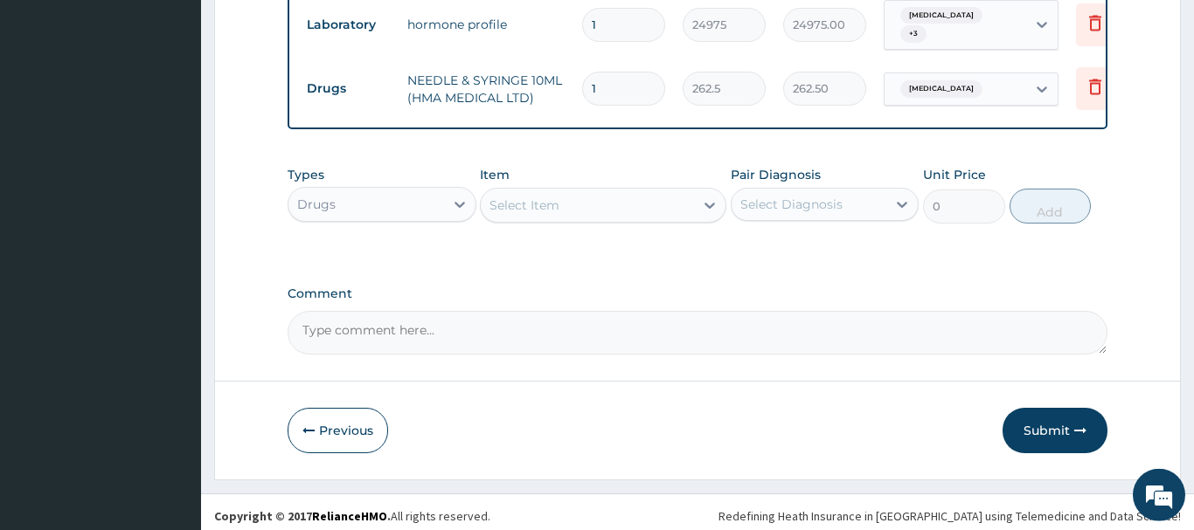
scroll to position [1098, 0]
click at [350, 194] on div "Drugs" at bounding box center [366, 204] width 156 height 28
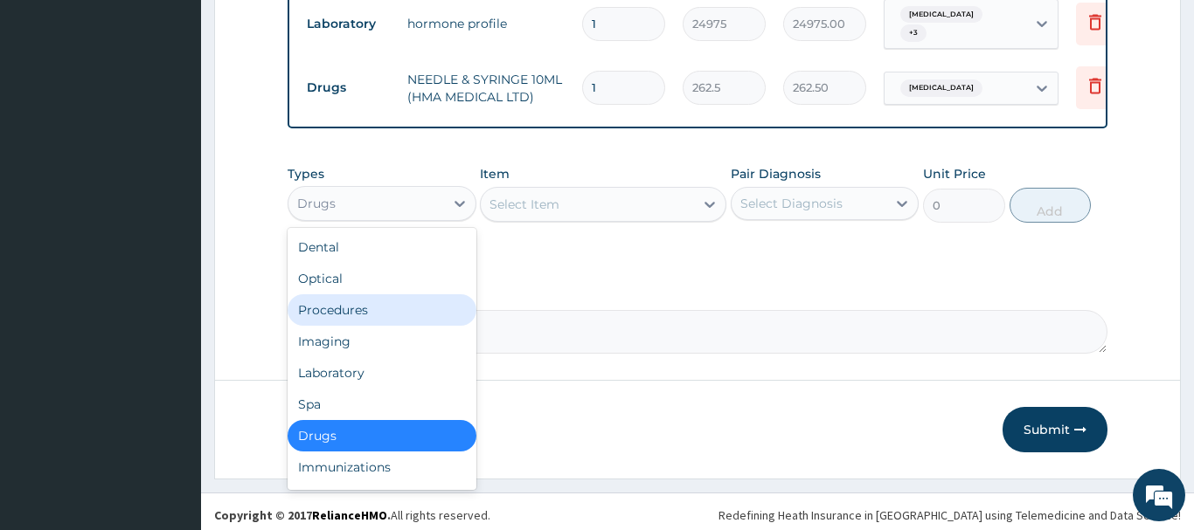
click at [329, 305] on div "Procedures" at bounding box center [382, 309] width 189 height 31
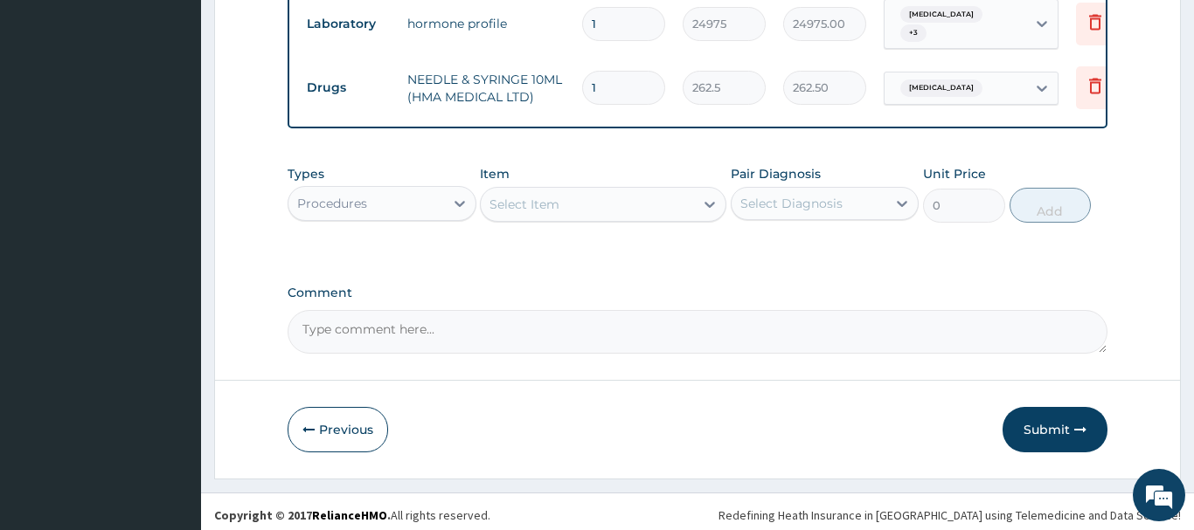
click at [516, 196] on div "Select Item" at bounding box center [524, 204] width 70 height 17
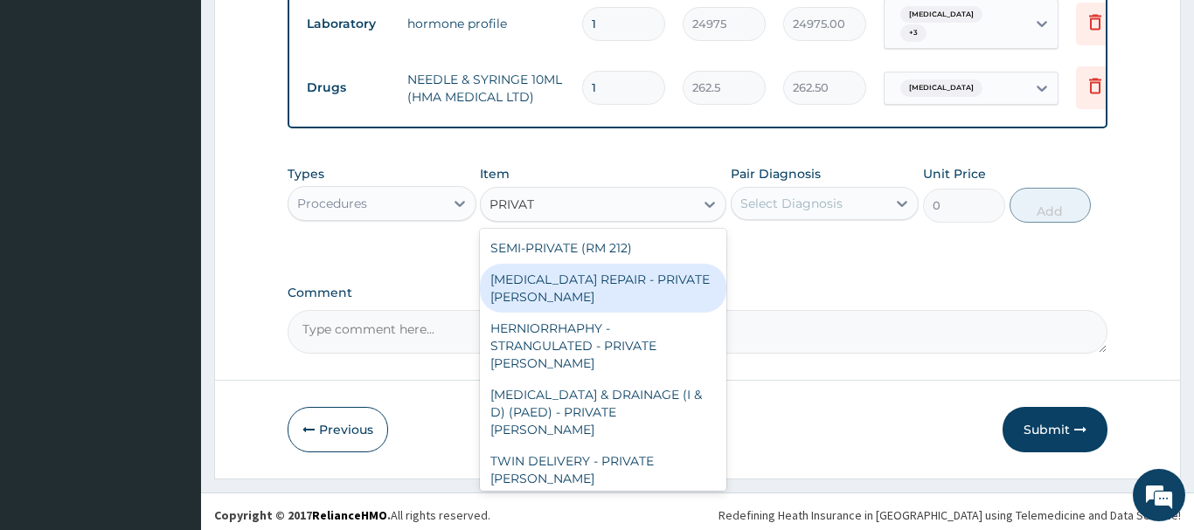
type input "PRIVATE"
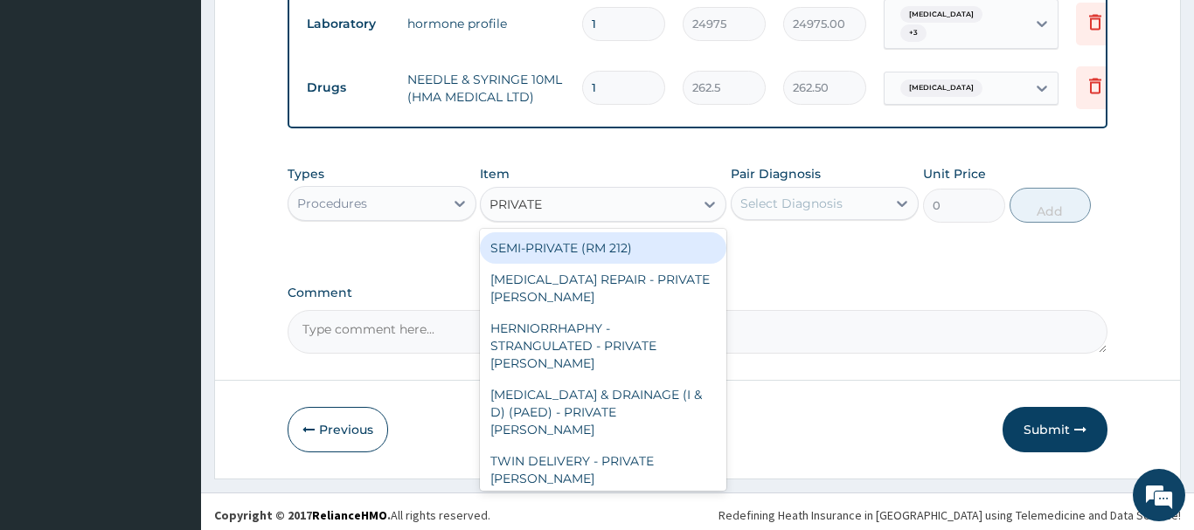
click at [573, 237] on div "SEMI-PRIVATE (RM 212)" at bounding box center [603, 247] width 246 height 31
type input "21600"
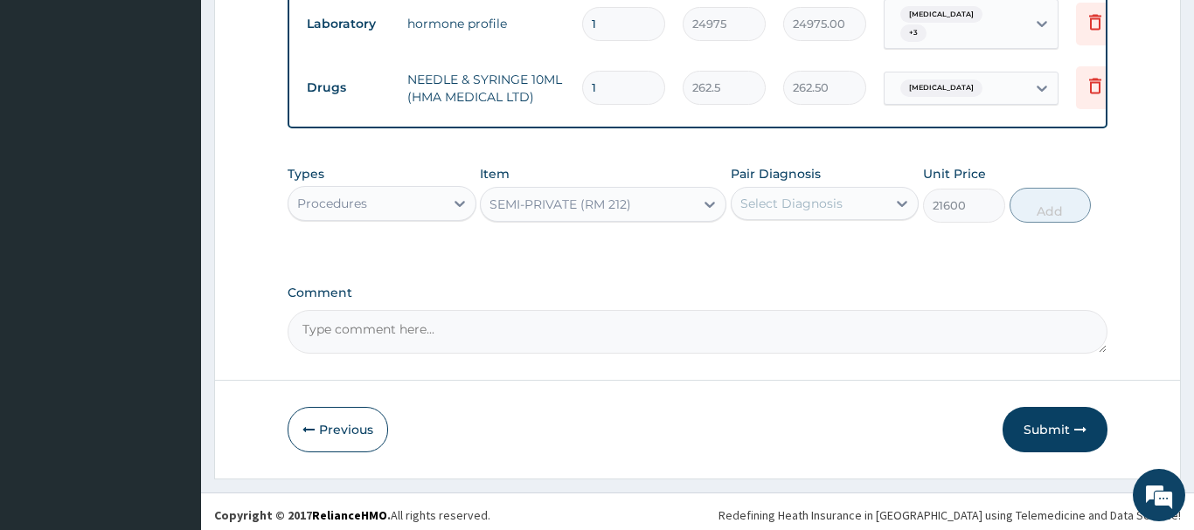
click at [558, 196] on div "SEMI-PRIVATE (RM 212)" at bounding box center [560, 204] width 142 height 17
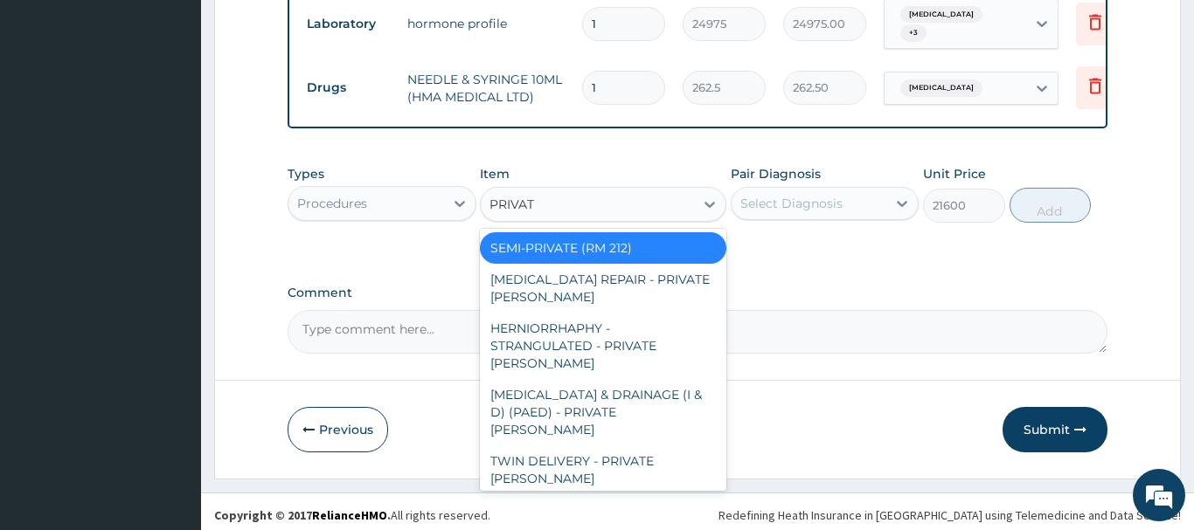
type input "PRIVATE"
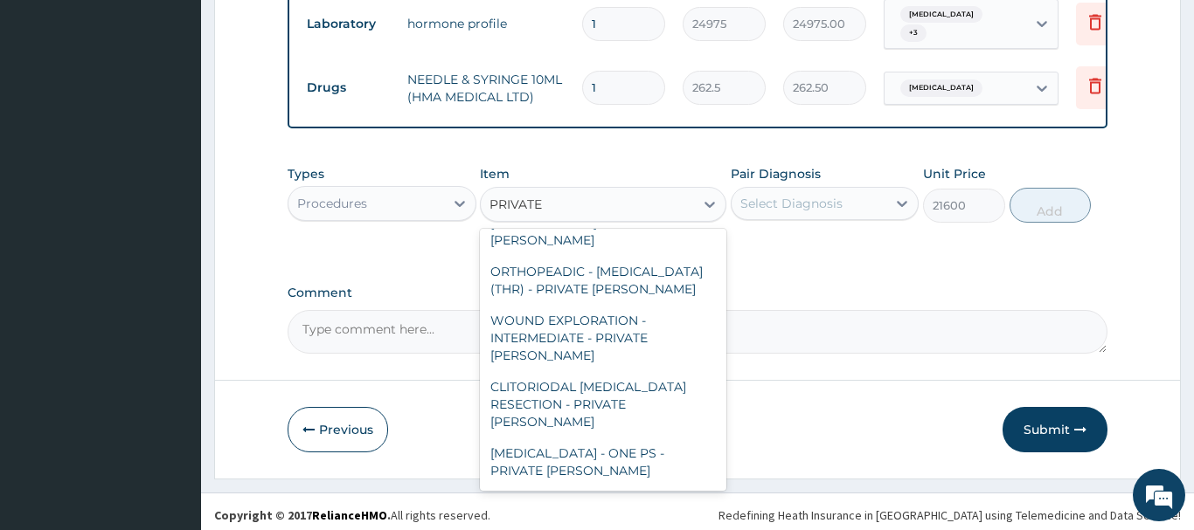
scroll to position [4058, 0]
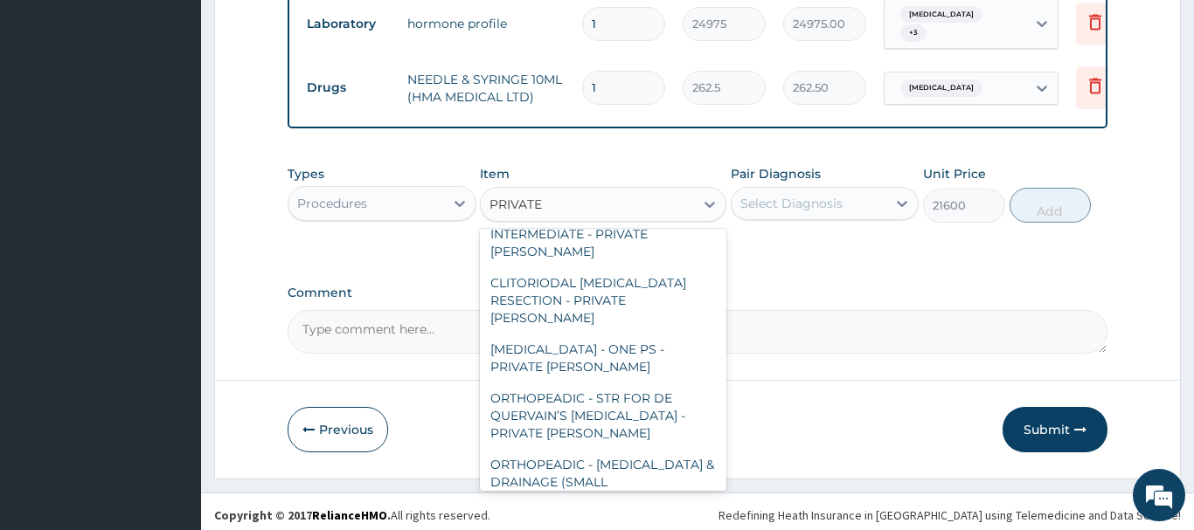
type input "25650"
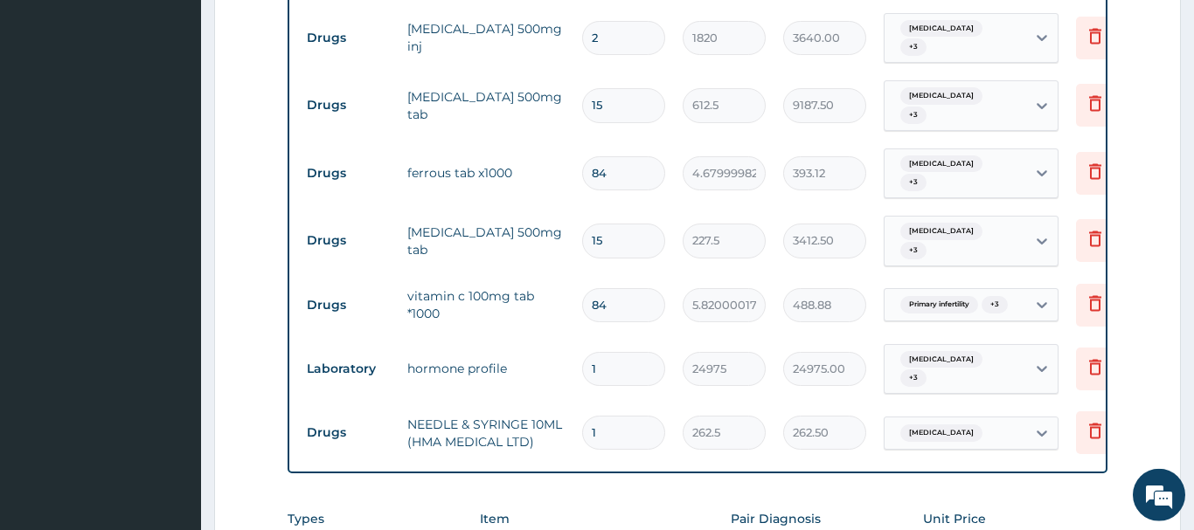
scroll to position [742, 0]
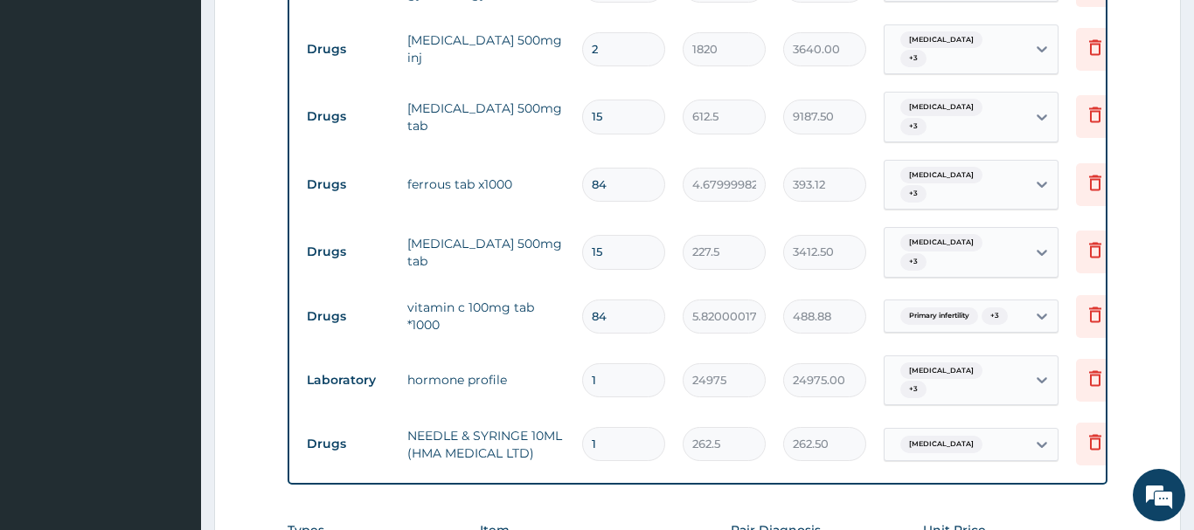
drag, startPoint x: 612, startPoint y: 444, endPoint x: 544, endPoint y: 448, distance: 68.3
click at [582, 448] on input "1" at bounding box center [623, 444] width 83 height 34
type input "2"
type input "525.00"
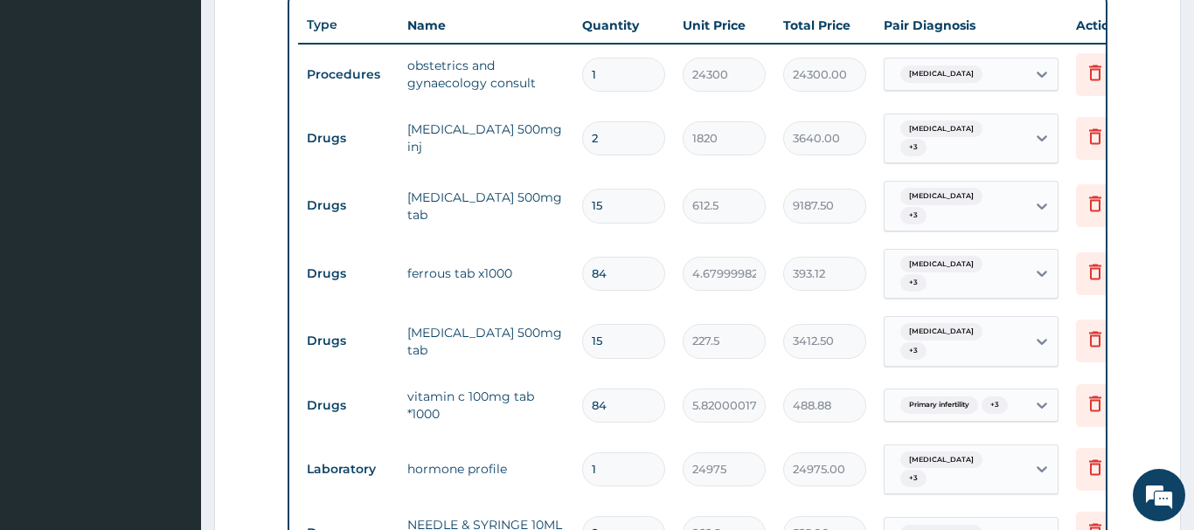
type input "2"
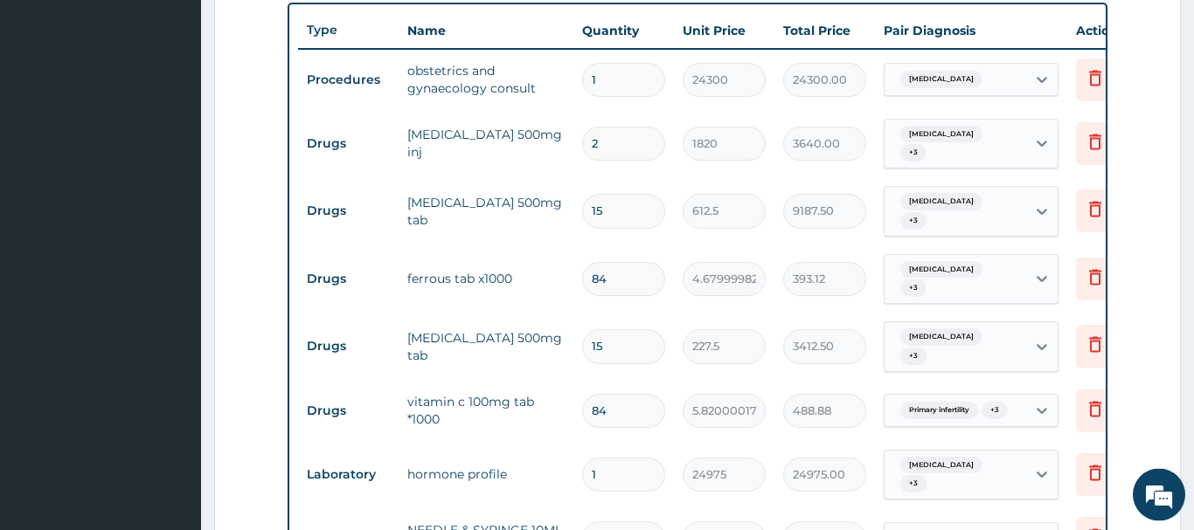
scroll to position [624, 0]
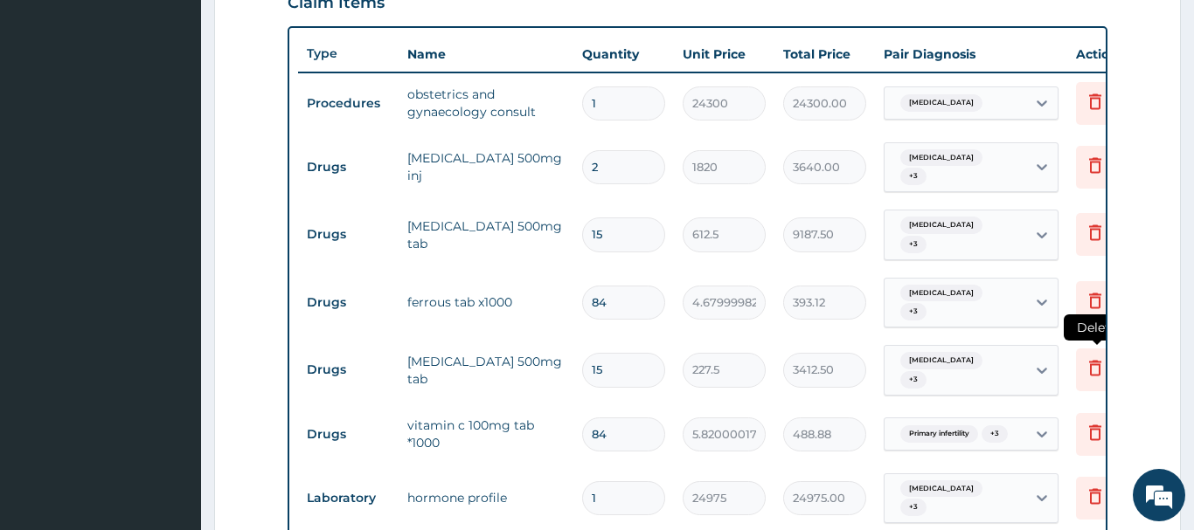
click at [1098, 360] on icon at bounding box center [1094, 367] width 21 height 21
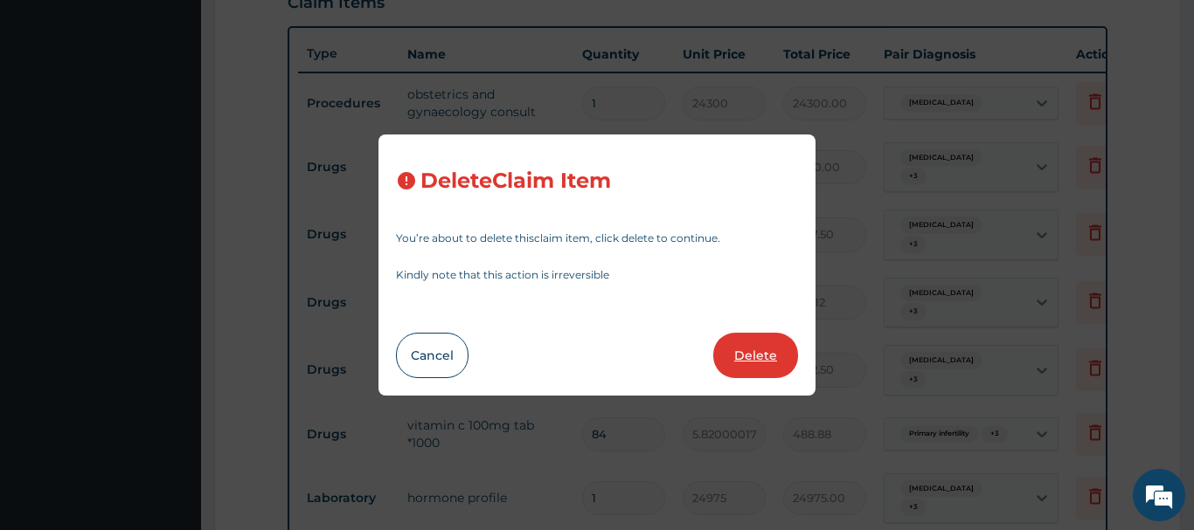
click at [780, 356] on button "Delete" at bounding box center [755, 355] width 85 height 45
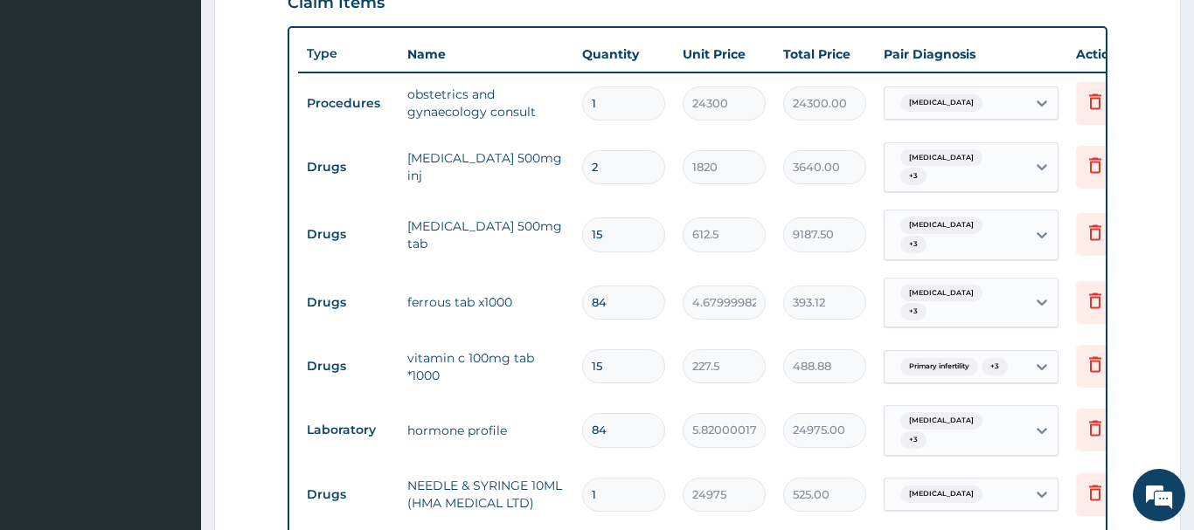
type input "84"
type input "5.820000171661377"
type input "488.88"
type input "1"
type input "24975"
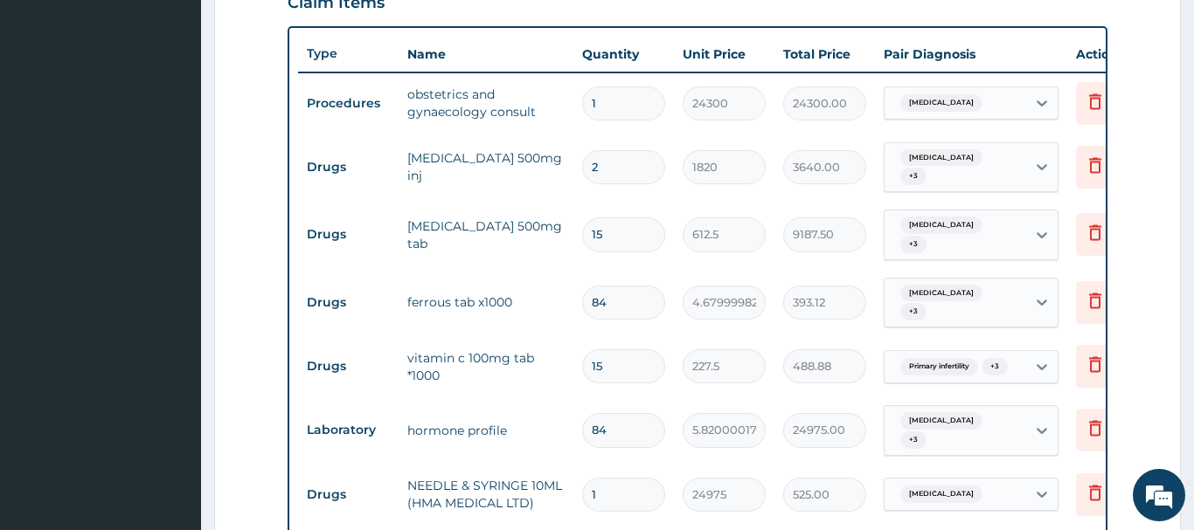
type input "24975.00"
type input "2"
type input "262.5"
type input "525.00"
click at [1097, 234] on icon at bounding box center [1094, 232] width 21 height 21
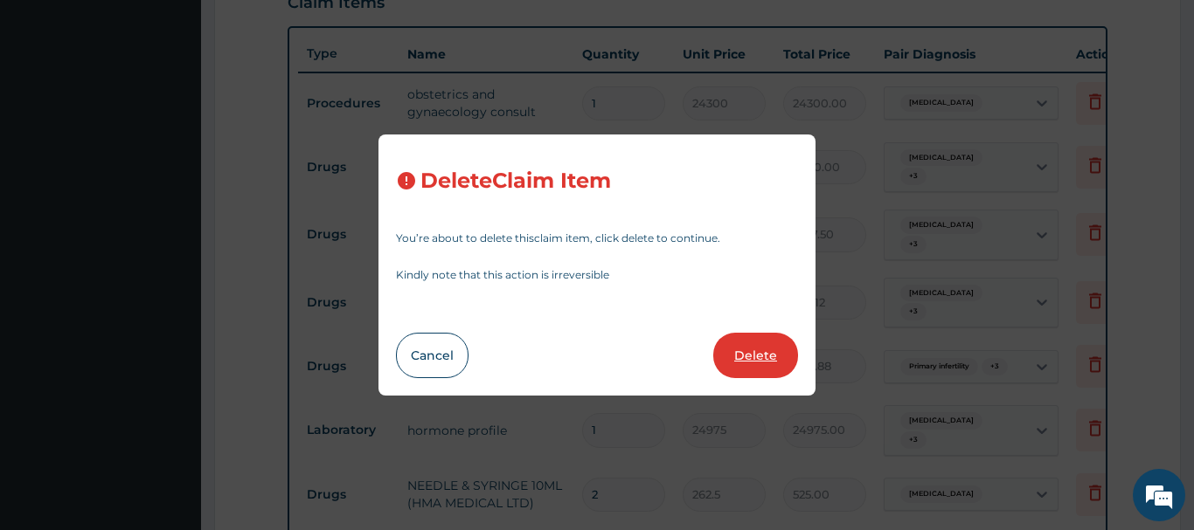
click at [755, 351] on button "Delete" at bounding box center [755, 355] width 85 height 45
type input "84"
type input "4.679999828338623"
type input "393.12"
type input "5.820000171661377"
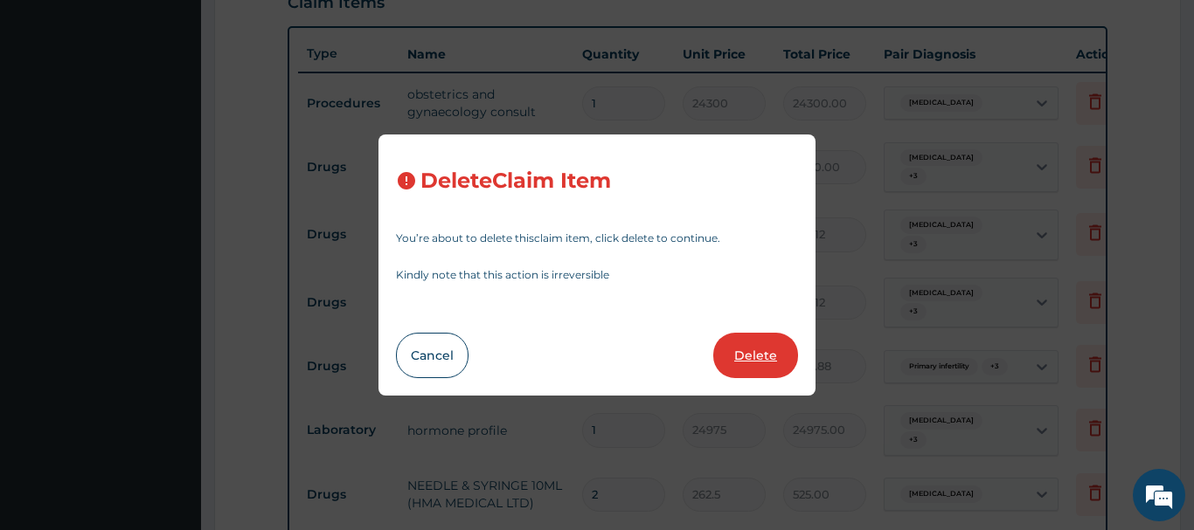
type input "488.88"
type input "1"
type input "24975"
type input "24975.00"
type input "2"
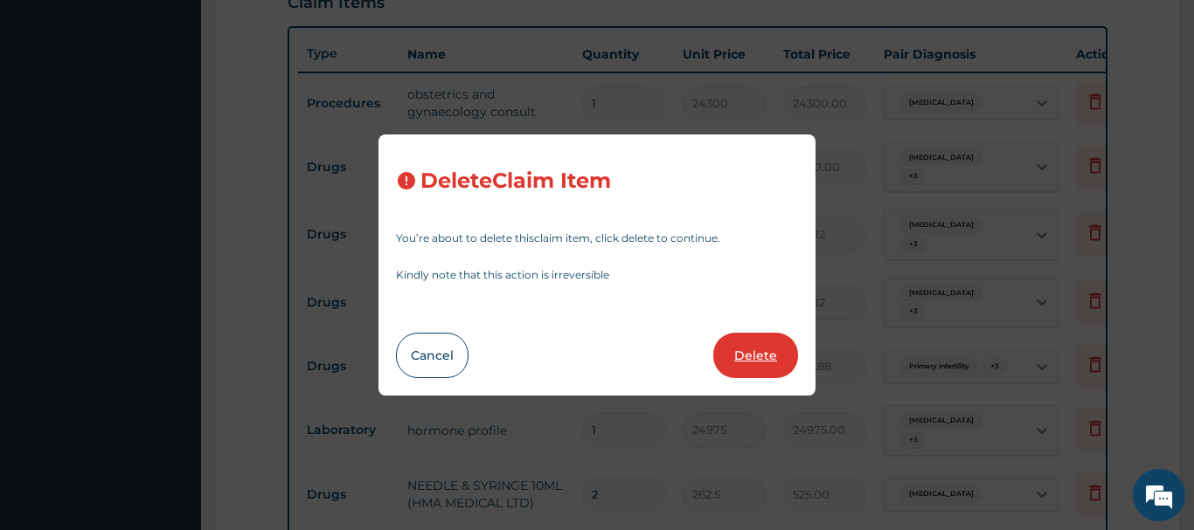
type input "262.5"
type input "525.00"
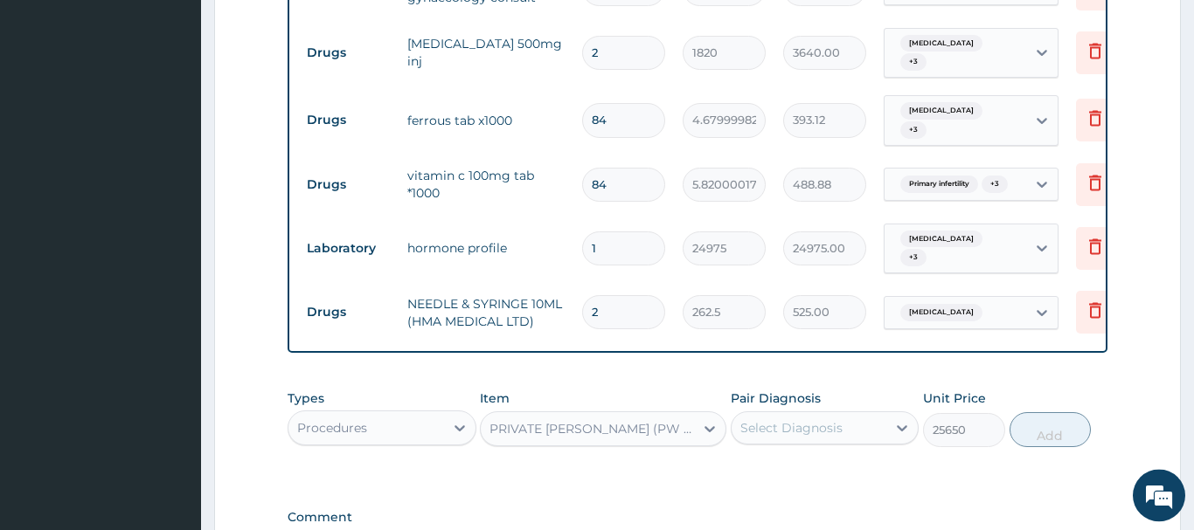
scroll to position [802, 0]
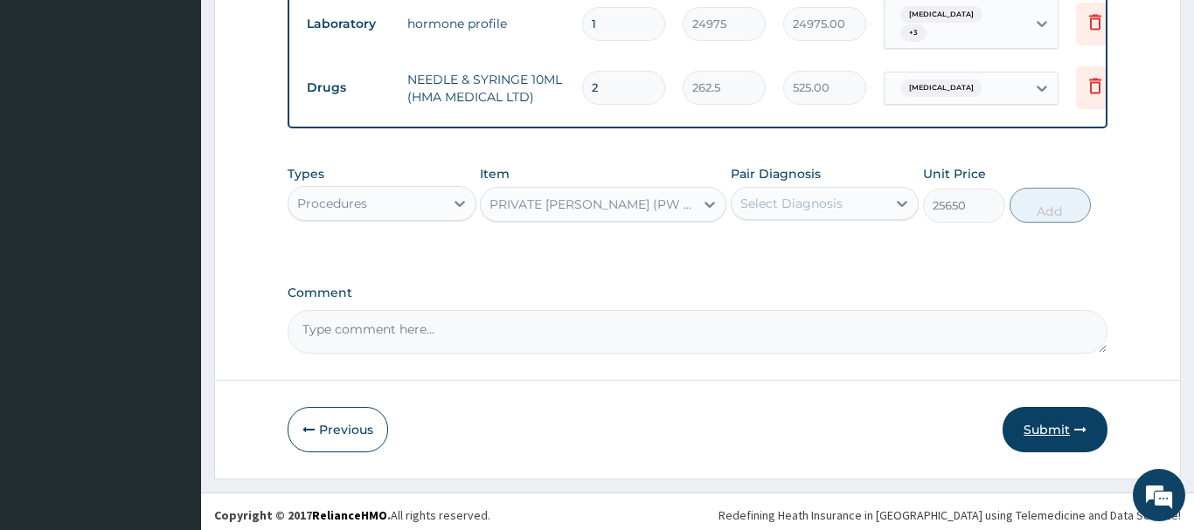
click at [1044, 421] on button "Submit" at bounding box center [1054, 429] width 105 height 45
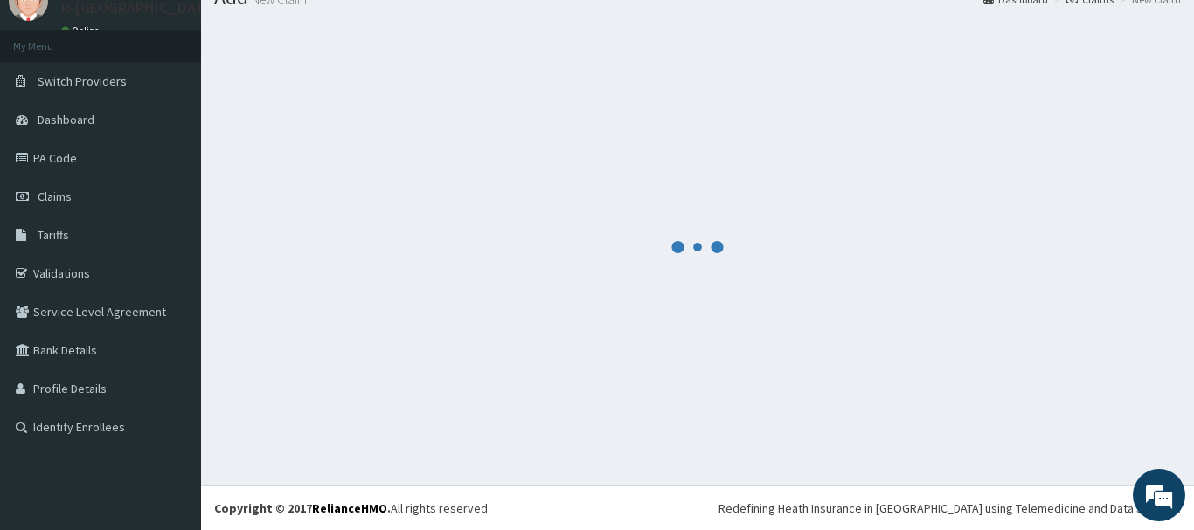
scroll to position [0, 0]
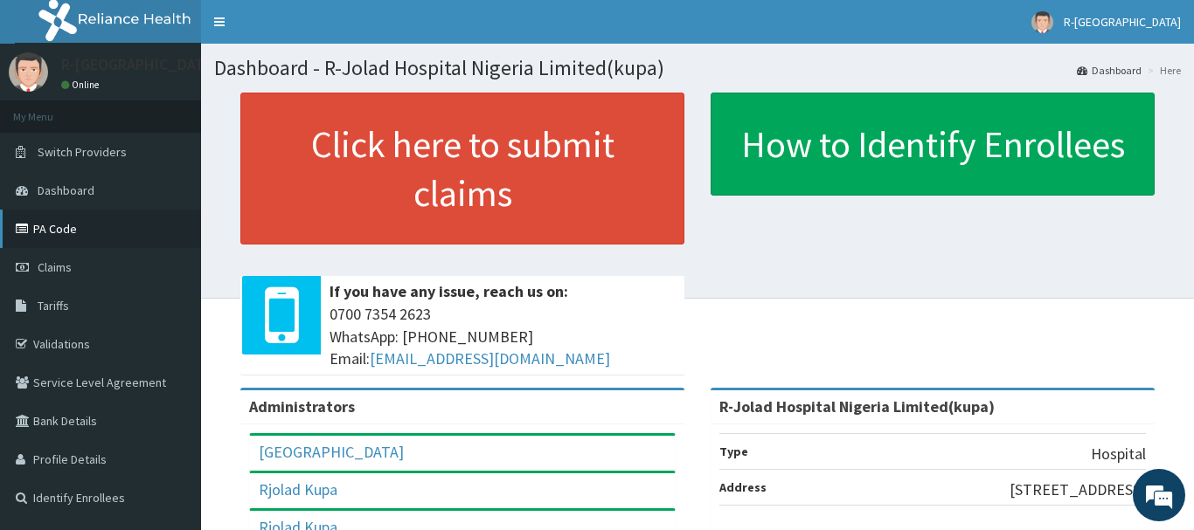
click at [54, 232] on link "PA Code" at bounding box center [100, 229] width 201 height 38
click at [56, 225] on link "PA Code" at bounding box center [100, 229] width 201 height 38
click at [56, 233] on link "PA Code" at bounding box center [100, 229] width 201 height 38
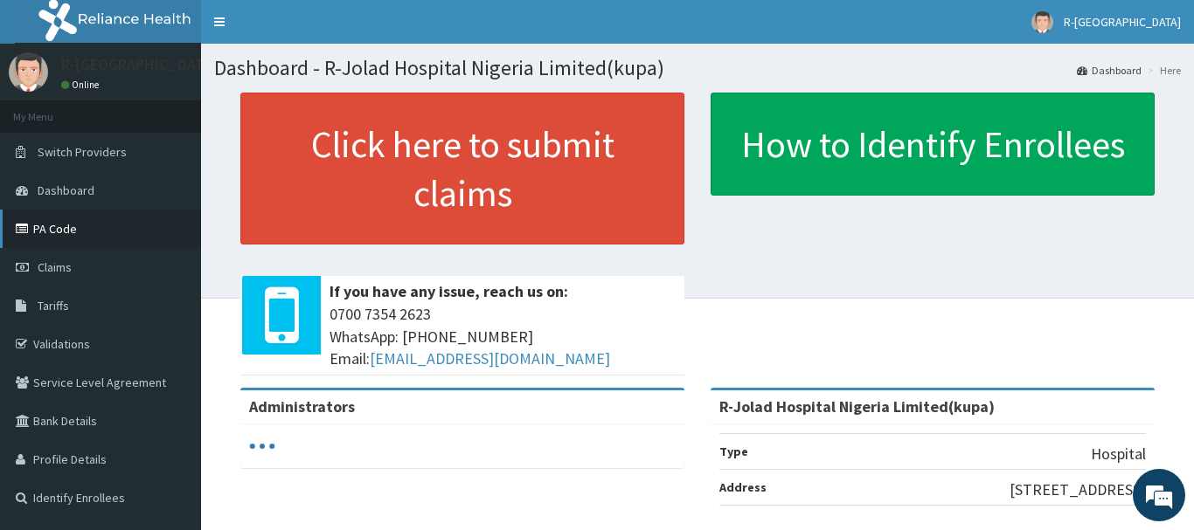
click at [56, 231] on link "PA Code" at bounding box center [100, 229] width 201 height 38
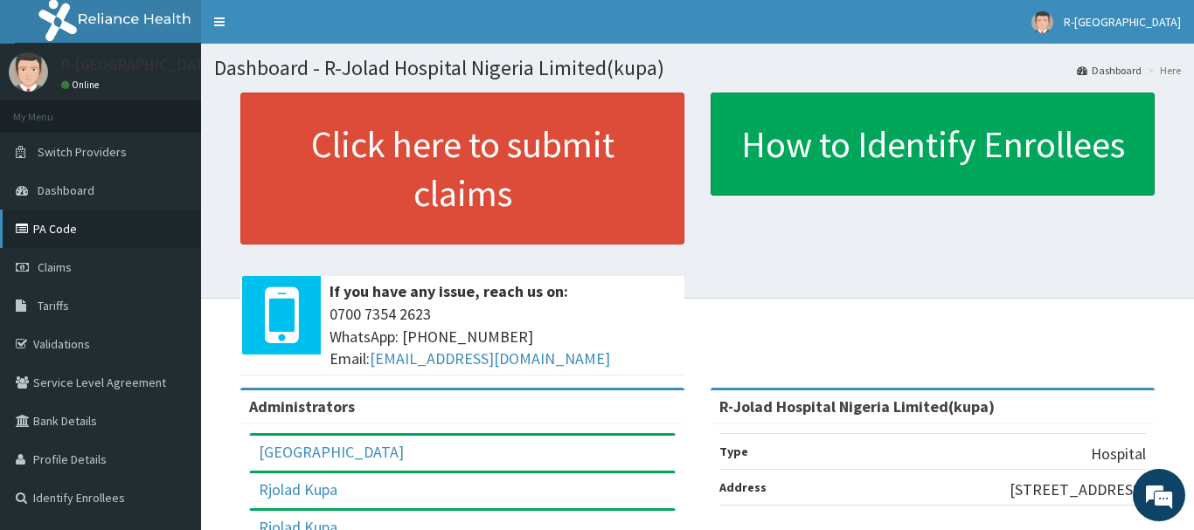
click at [52, 232] on link "PA Code" at bounding box center [100, 229] width 201 height 38
drag, startPoint x: 56, startPoint y: 227, endPoint x: 65, endPoint y: 222, distance: 10.2
click at [60, 224] on link "PA Code" at bounding box center [100, 229] width 201 height 38
click at [62, 230] on link "PA Code" at bounding box center [100, 229] width 201 height 38
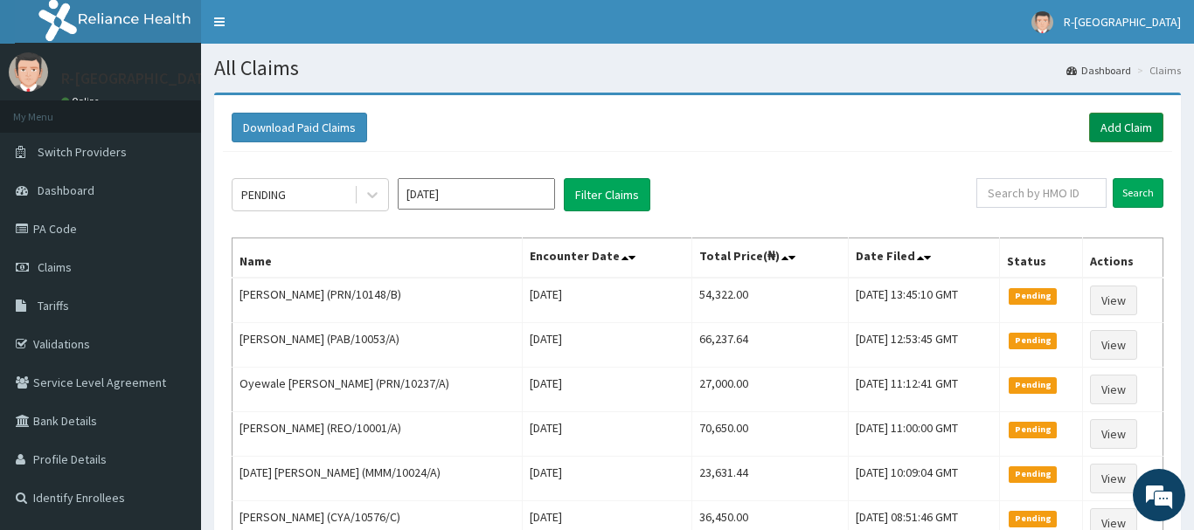
click at [1133, 120] on link "Add Claim" at bounding box center [1126, 128] width 74 height 30
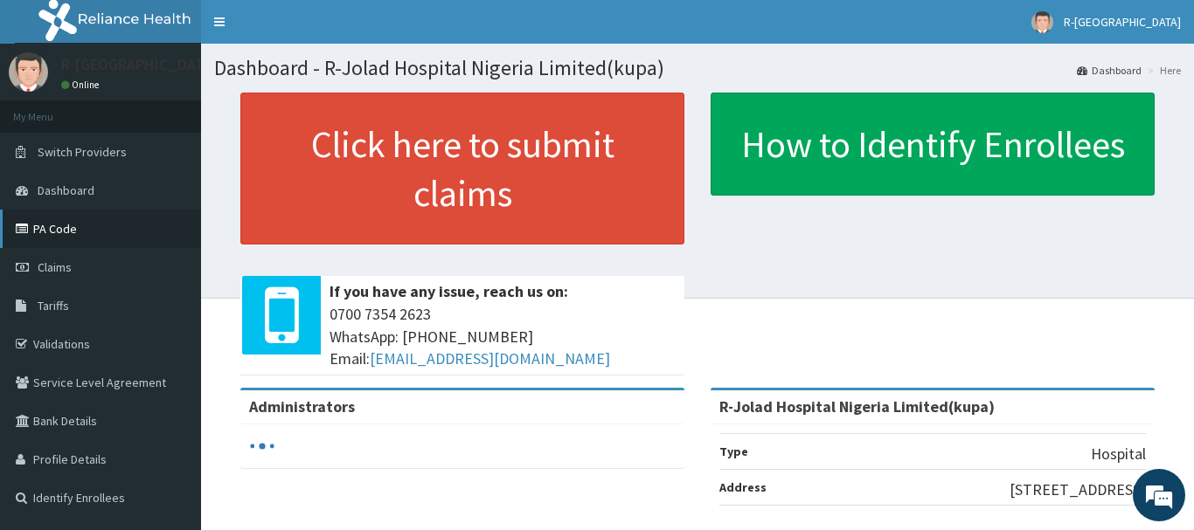
click at [64, 234] on link "PA Code" at bounding box center [100, 229] width 201 height 38
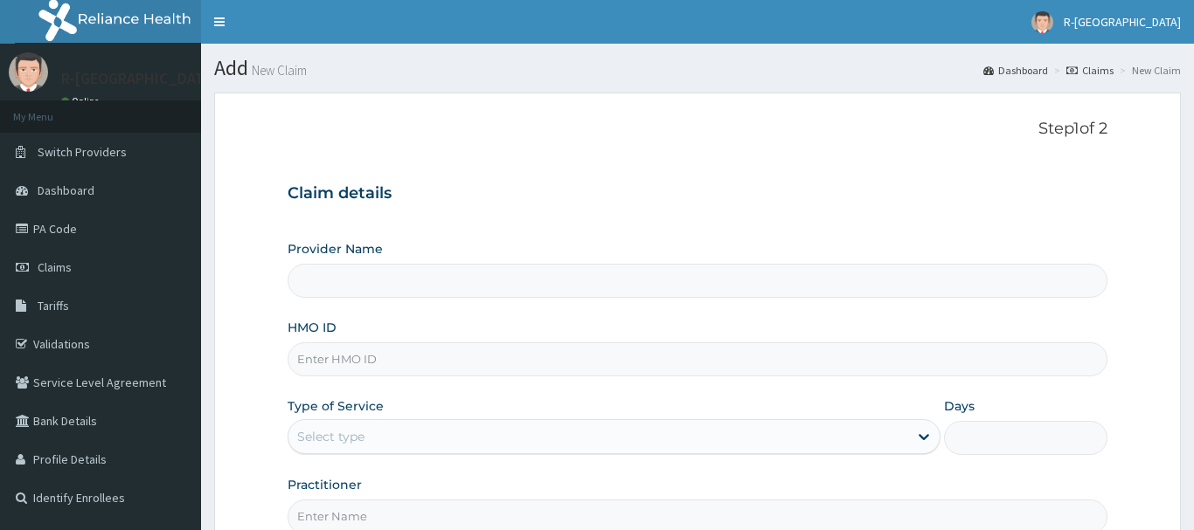
scroll to position [178, 0]
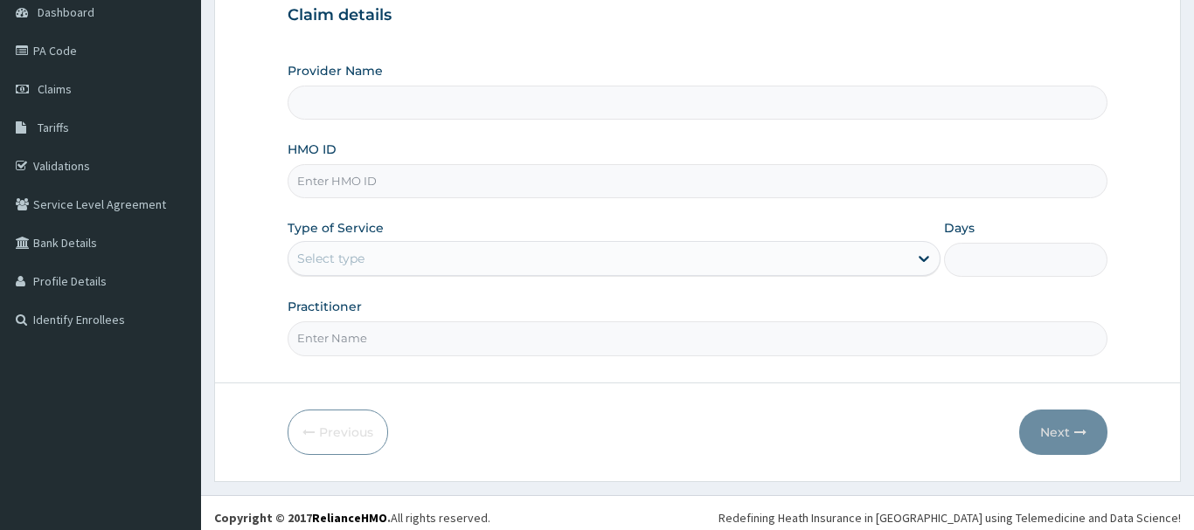
type input "R-Jolad Hospital Nigeria Limited(kupa)"
drag, startPoint x: 293, startPoint y: 169, endPoint x: 301, endPoint y: 167, distance: 8.9
click at [295, 167] on div at bounding box center [698, 181] width 820 height 34
click at [306, 177] on input "HMO ID" at bounding box center [698, 181] width 820 height 34
paste input "CHL/11453/B"
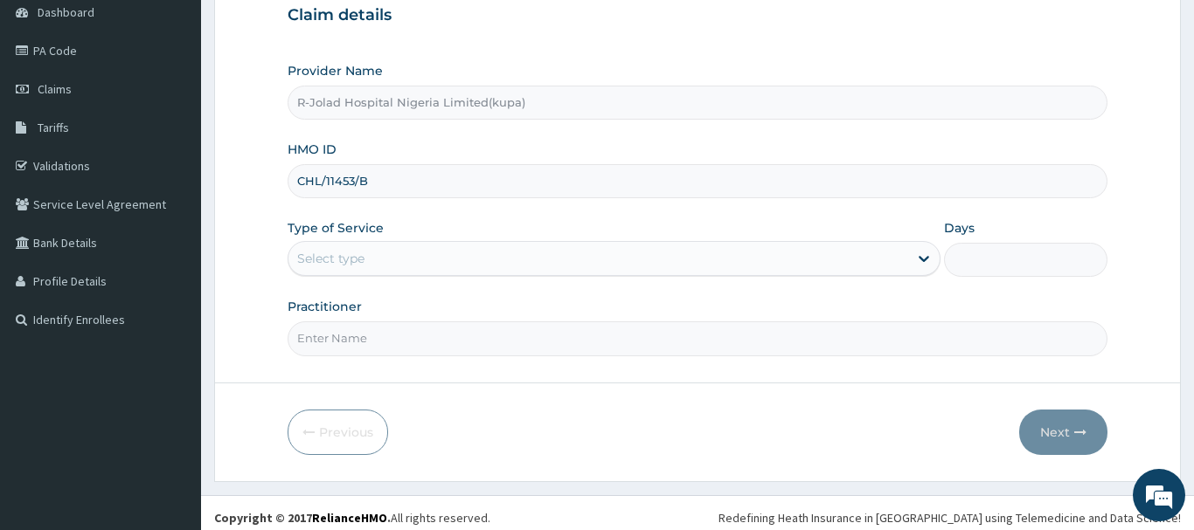
type input "CHL/11453/B"
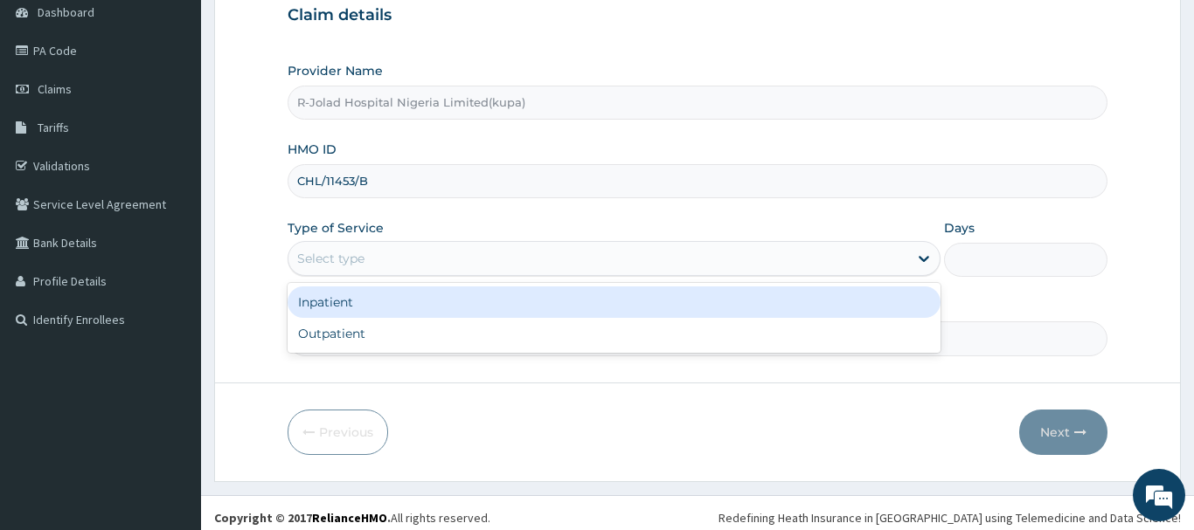
click at [322, 255] on div "Select type" at bounding box center [330, 258] width 67 height 17
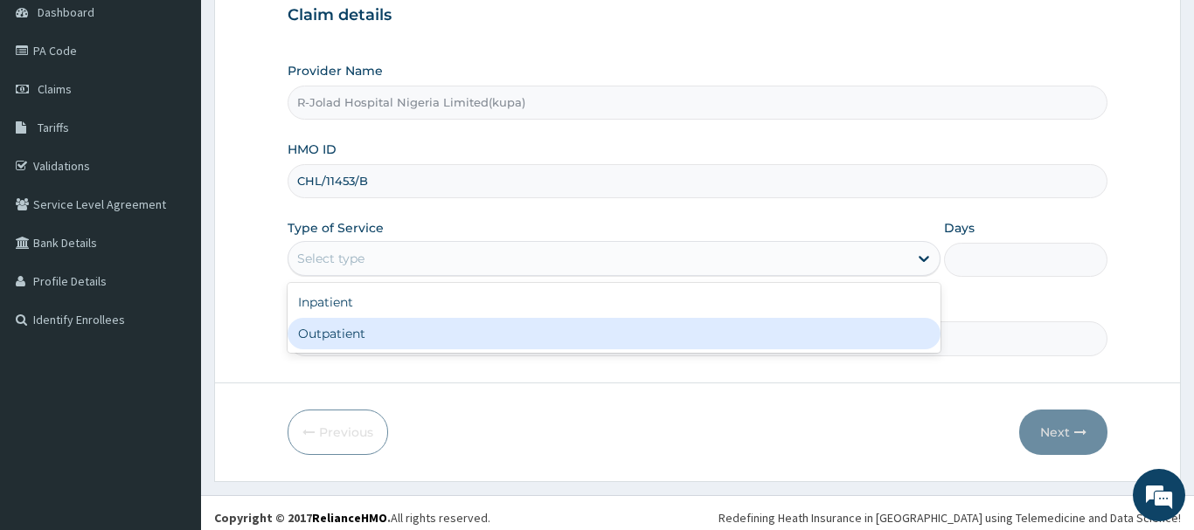
drag, startPoint x: 328, startPoint y: 336, endPoint x: 335, endPoint y: 312, distance: 25.4
click at [330, 330] on div "Outpatient" at bounding box center [615, 333] width 654 height 31
type input "1"
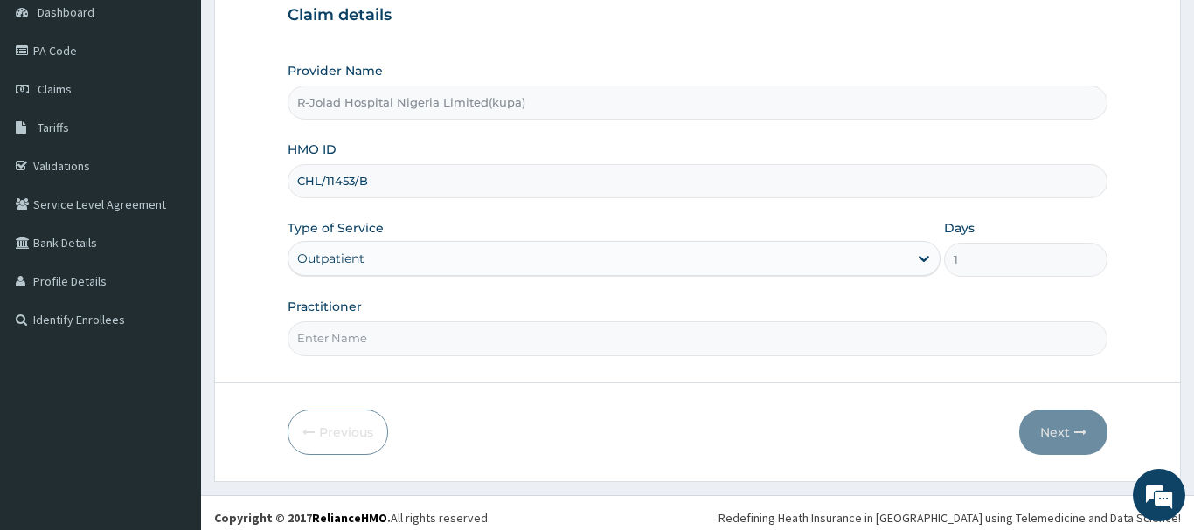
click at [330, 261] on div "Outpatient" at bounding box center [330, 258] width 67 height 17
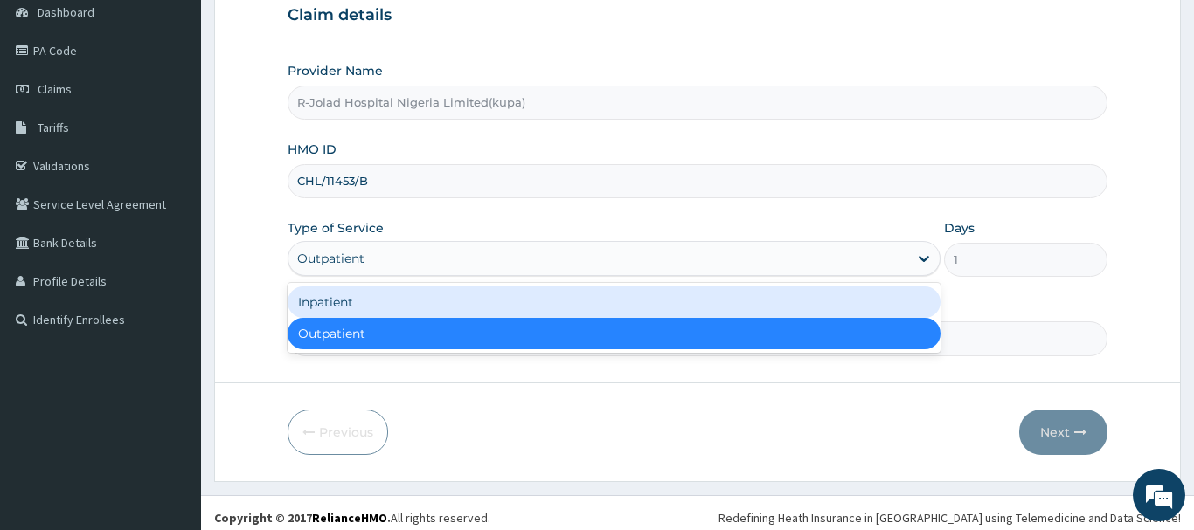
click at [343, 307] on div "Inpatient" at bounding box center [615, 302] width 654 height 31
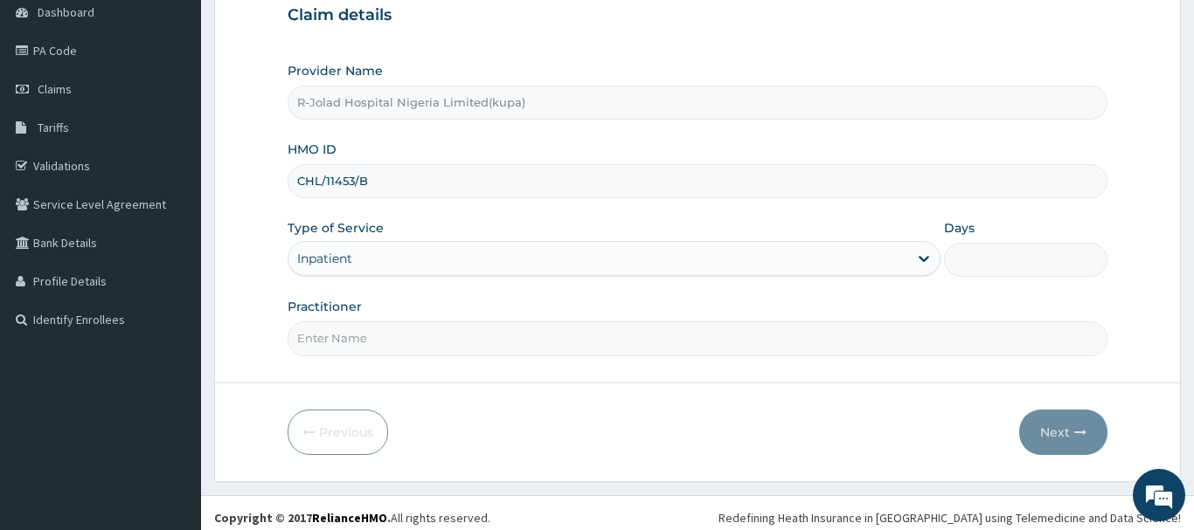
click at [1008, 250] on input "Days" at bounding box center [1025, 260] width 163 height 34
type input "1"
click at [330, 340] on input "Practitioner" at bounding box center [698, 339] width 820 height 34
paste input "[PERSON_NAME]"
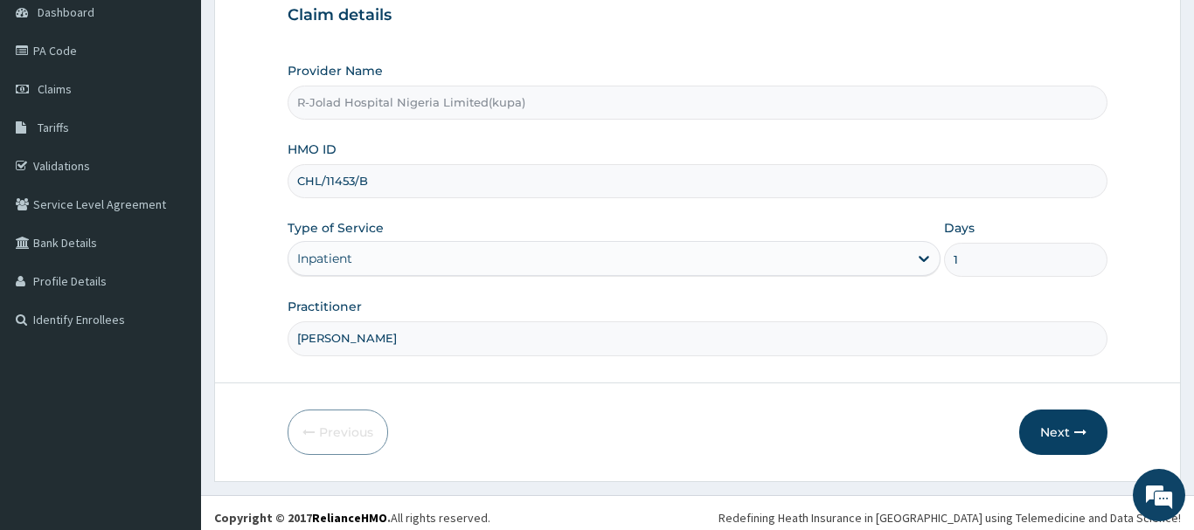
click at [322, 339] on input "[PERSON_NAME]" at bounding box center [698, 339] width 820 height 34
type input "[PERSON_NAME]"
click at [1056, 430] on button "Next" at bounding box center [1063, 432] width 88 height 45
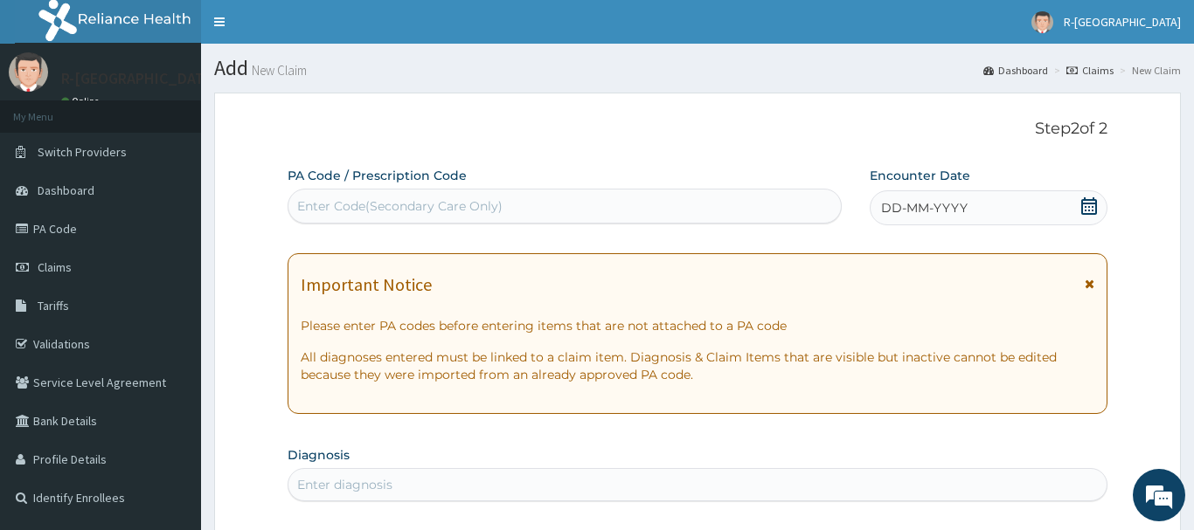
click at [321, 204] on div "Enter Code(Secondary Care Only)" at bounding box center [399, 205] width 205 height 17
paste input "PA/06FC09"
type input "PA/06FC09"
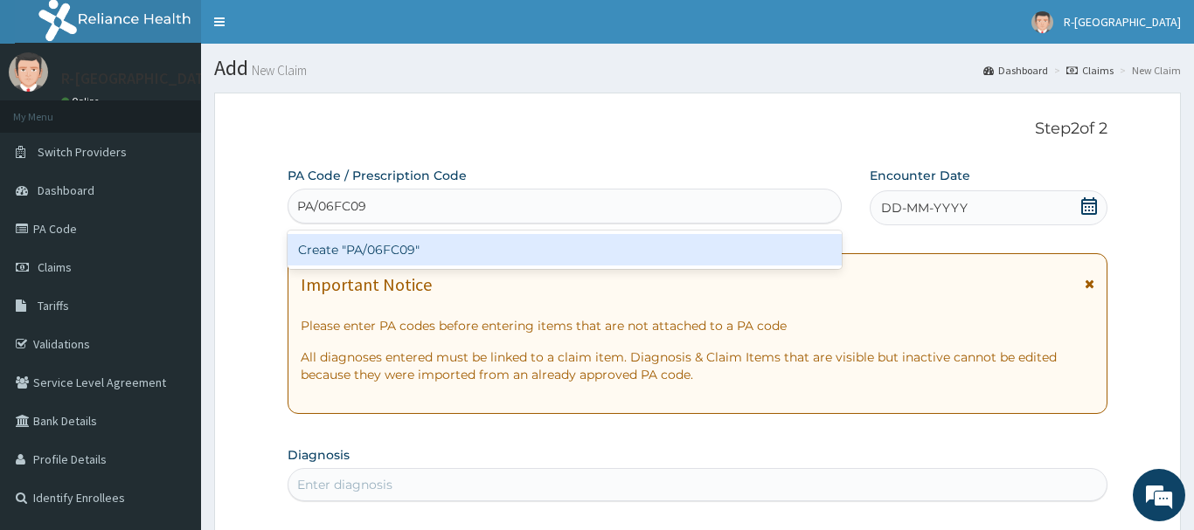
click at [355, 245] on div "Create "PA/06FC09"" at bounding box center [565, 249] width 554 height 31
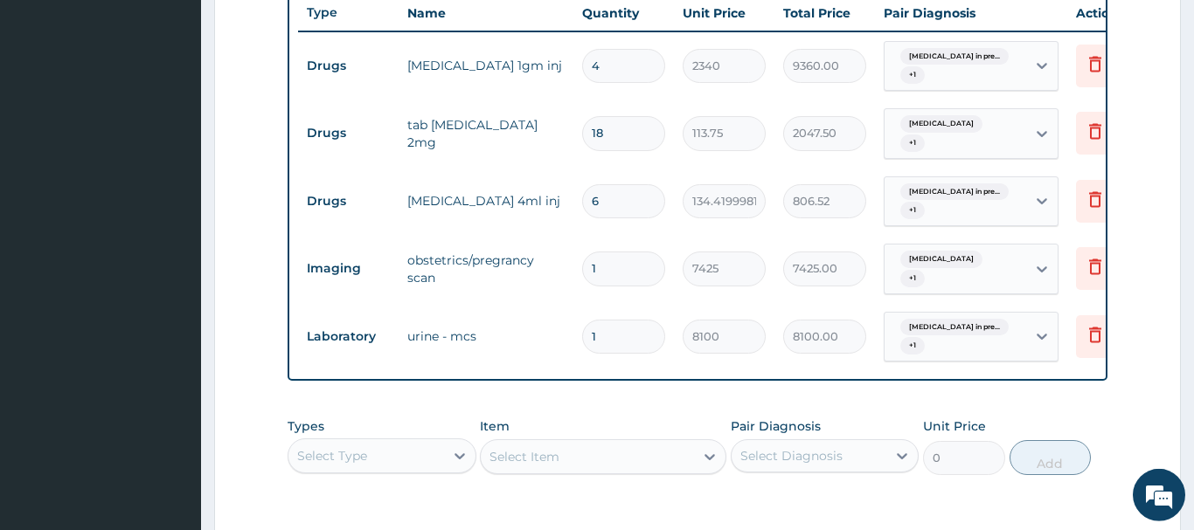
scroll to position [821, 0]
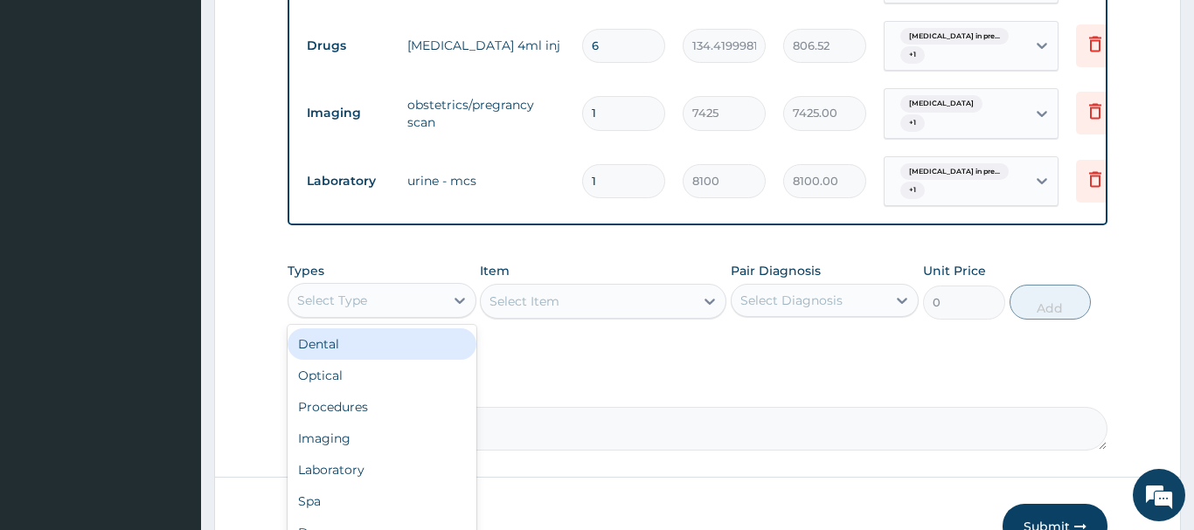
drag, startPoint x: 362, startPoint y: 289, endPoint x: 362, endPoint y: 313, distance: 23.6
click at [363, 292] on div "Select Type" at bounding box center [332, 300] width 70 height 17
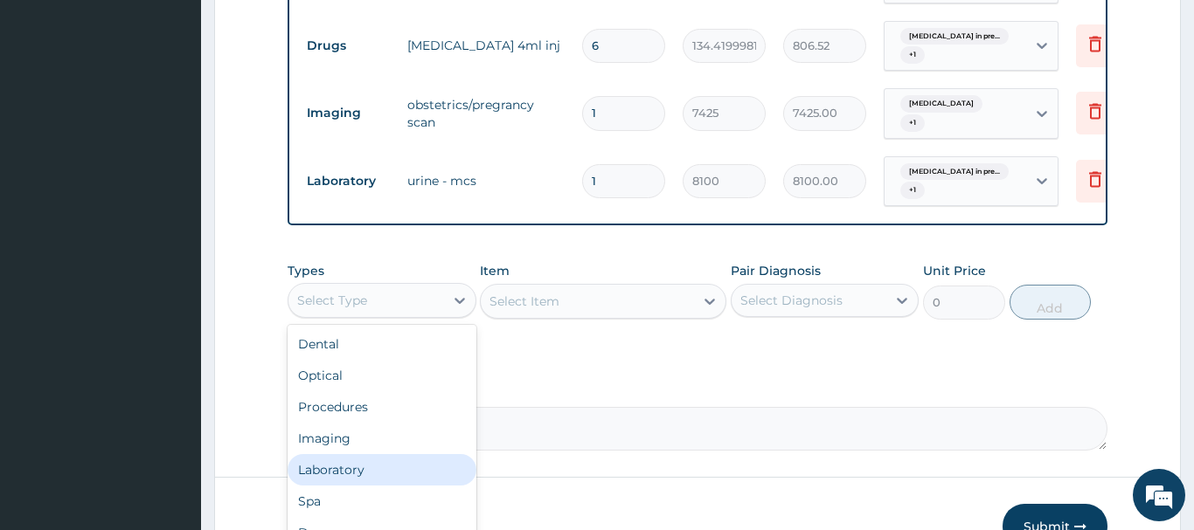
click at [338, 454] on div "Laboratory" at bounding box center [382, 469] width 189 height 31
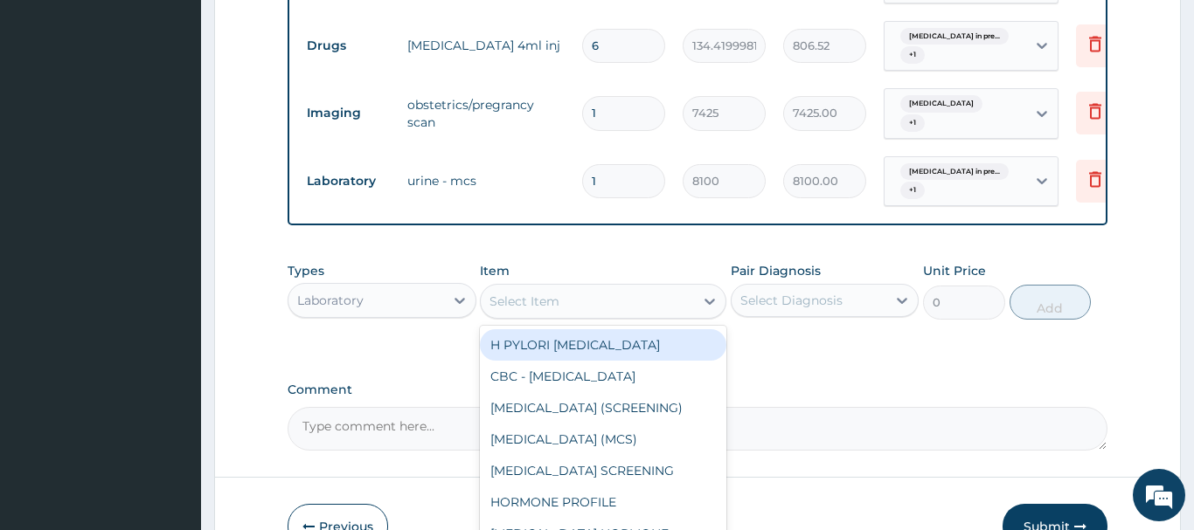
click at [556, 293] on div "Select Item" at bounding box center [524, 301] width 70 height 17
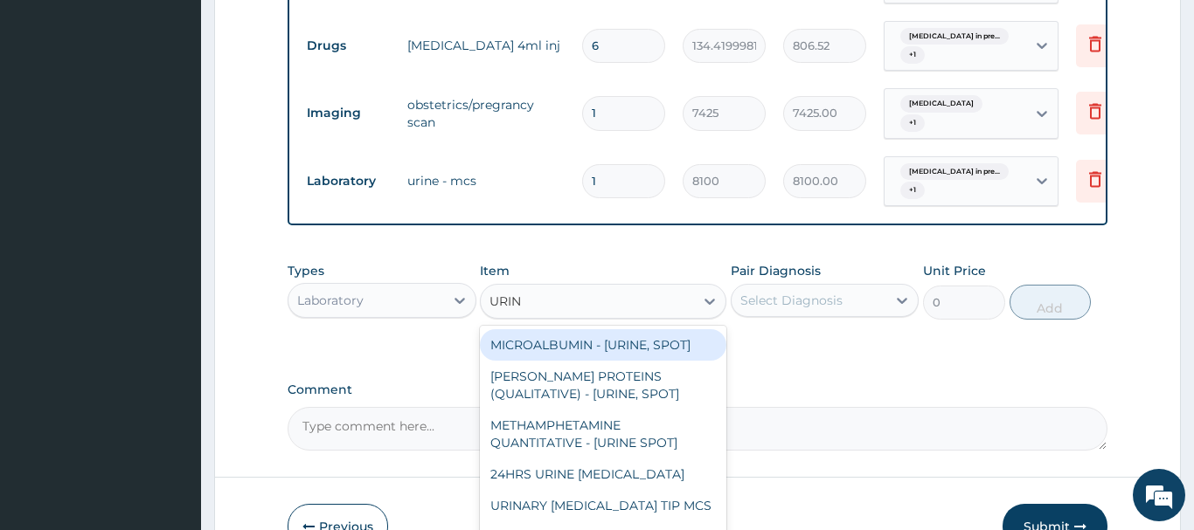
type input "URINA"
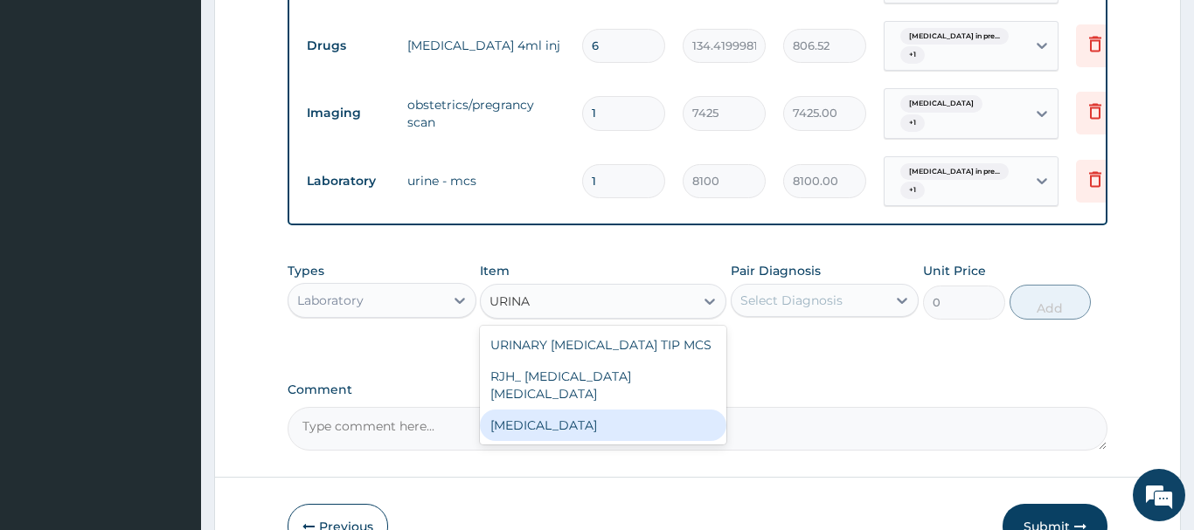
drag, startPoint x: 553, startPoint y: 392, endPoint x: 561, endPoint y: 376, distance: 18.4
click at [558, 410] on div "URINALYSIS" at bounding box center [603, 425] width 246 height 31
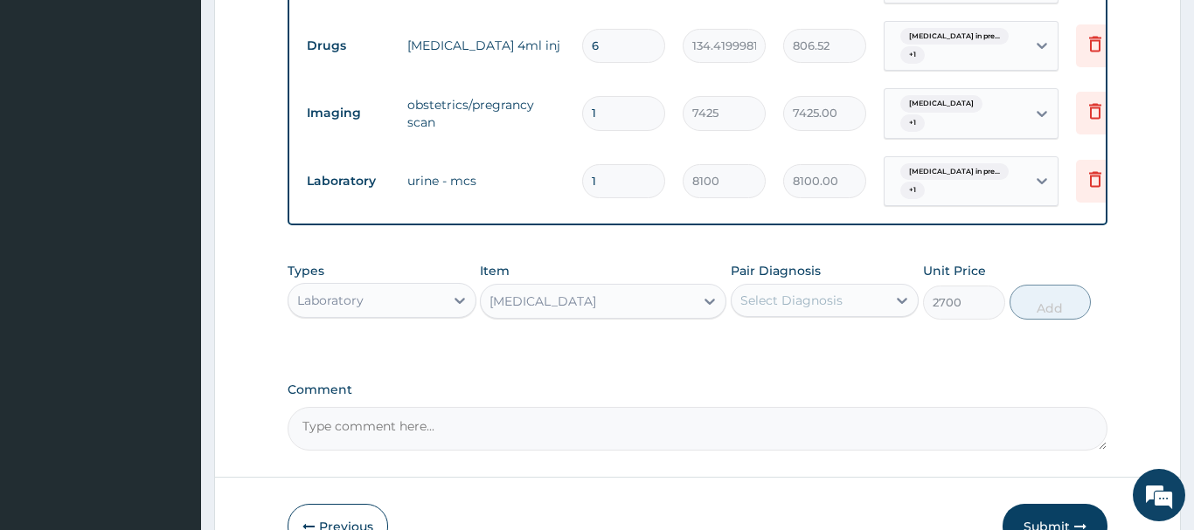
type input "2700"
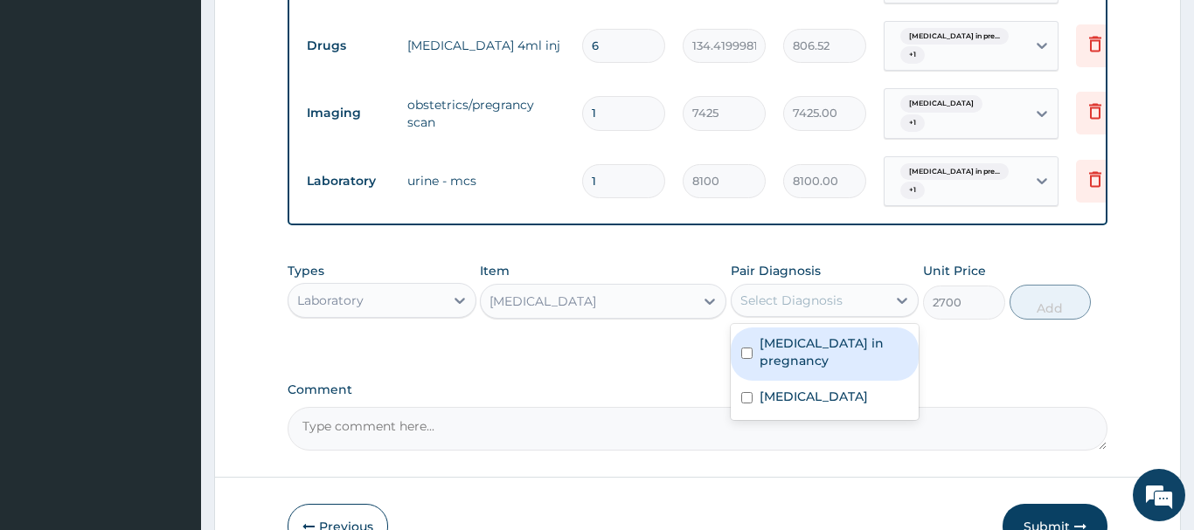
drag, startPoint x: 835, startPoint y: 281, endPoint x: 837, endPoint y: 302, distance: 21.9
click at [835, 292] on div "Select Diagnosis" at bounding box center [791, 300] width 102 height 17
click at [821, 346] on label "Urinary tract infection in pregnancy" at bounding box center [833, 352] width 149 height 35
checkbox input "true"
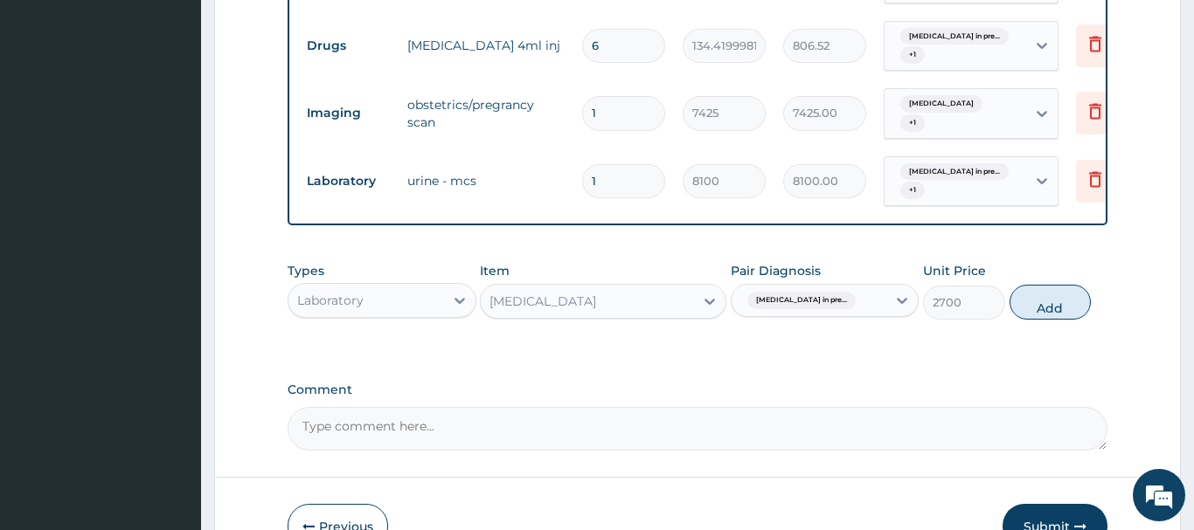
click at [1050, 285] on button "Add" at bounding box center [1050, 302] width 82 height 35
type input "0"
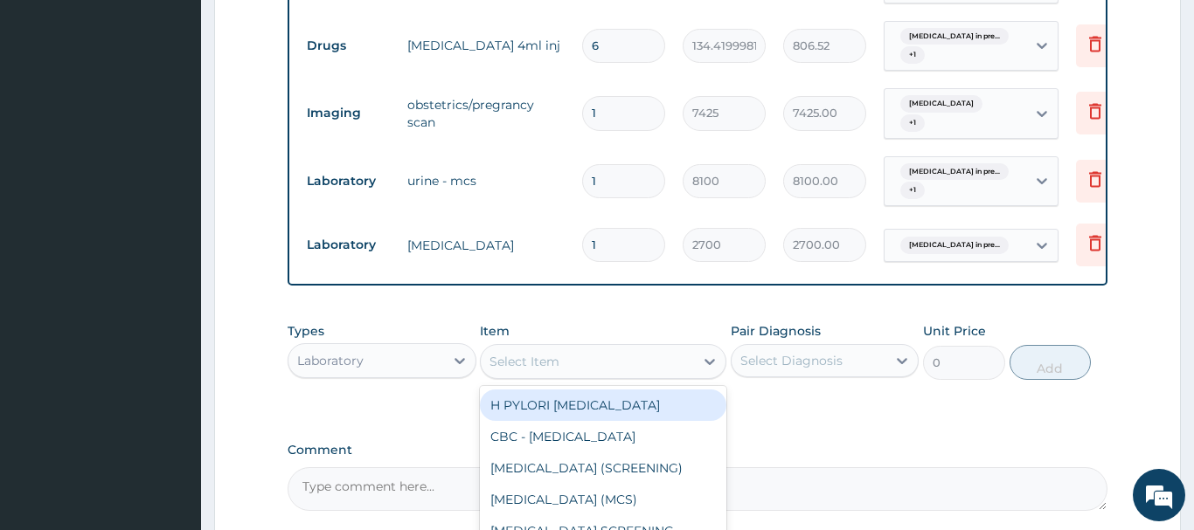
drag, startPoint x: 518, startPoint y: 346, endPoint x: 526, endPoint y: 342, distance: 9.0
click at [520, 353] on div "Select Item" at bounding box center [524, 361] width 70 height 17
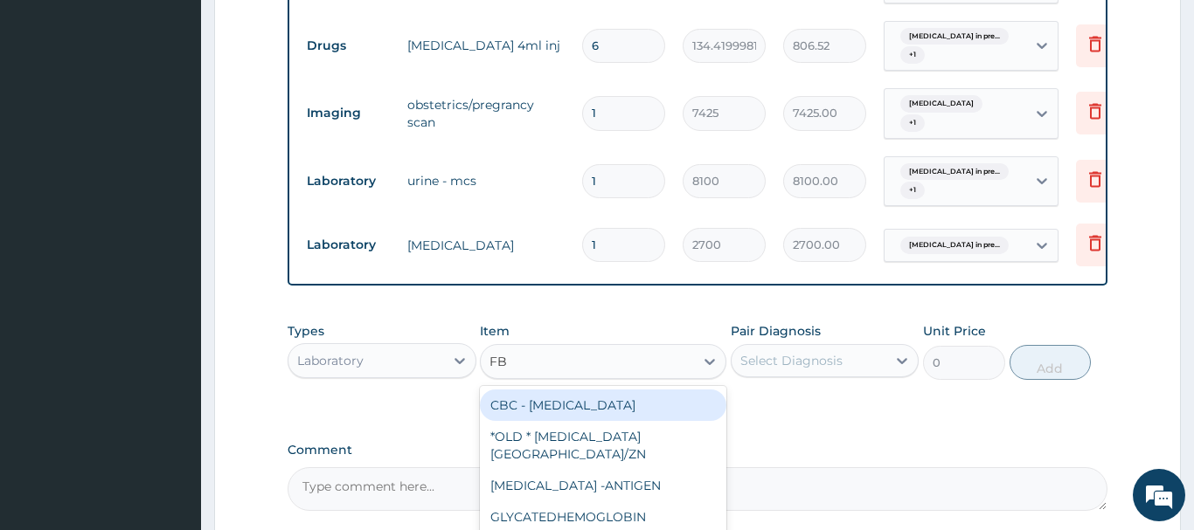
type input "FBC"
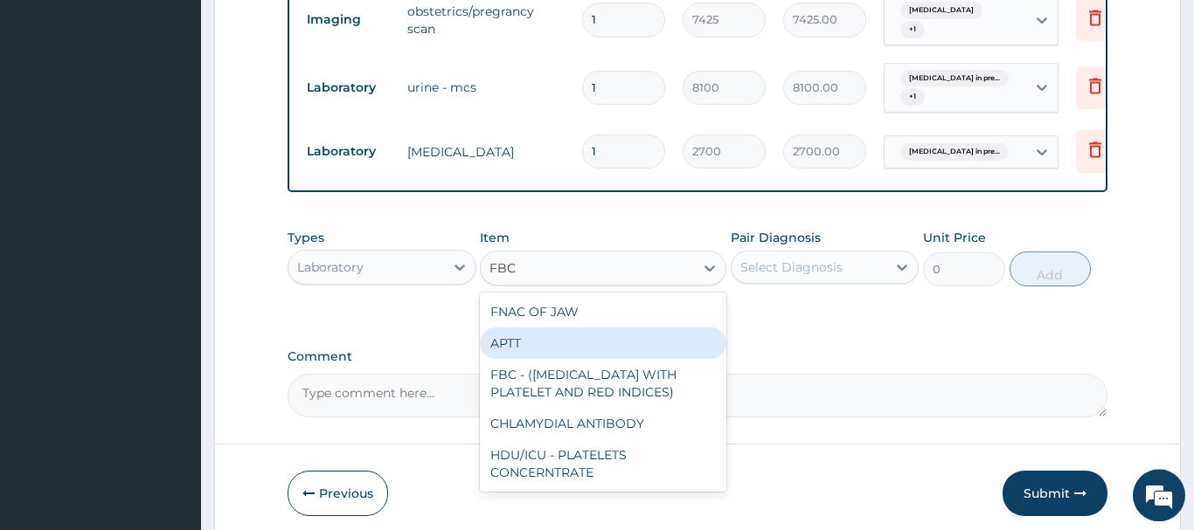
scroll to position [970, 0]
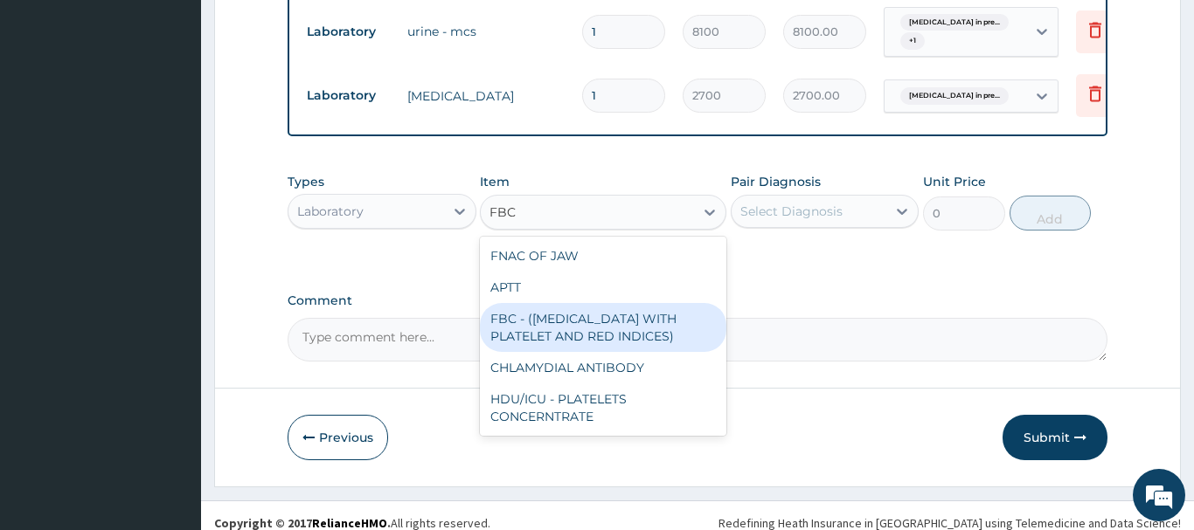
click at [588, 307] on div "FBC - (FULL BLOOD COUNT WITH PLATELET AND RED INDICES)" at bounding box center [603, 327] width 246 height 49
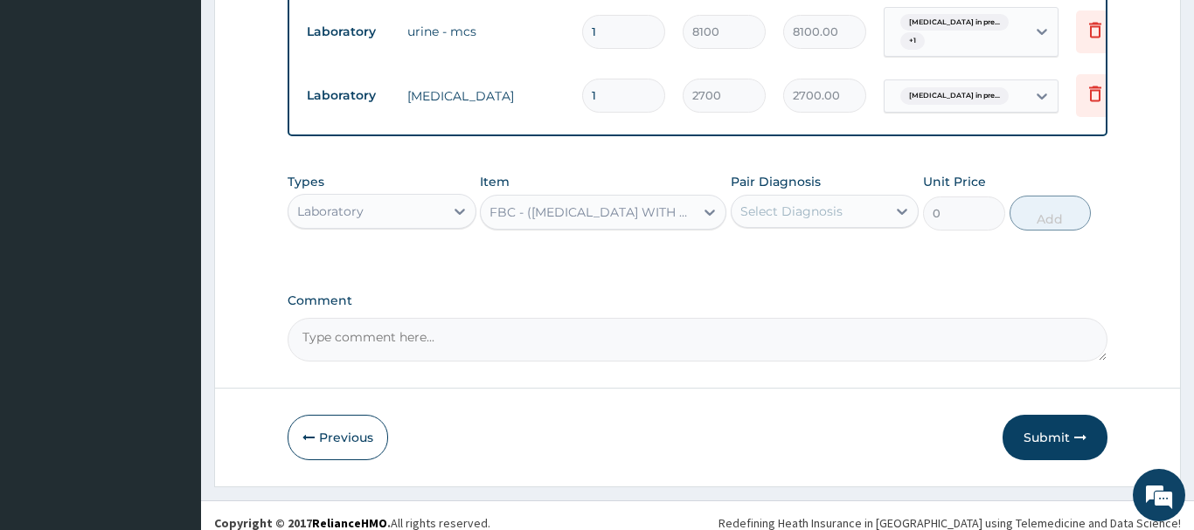
type input "5400"
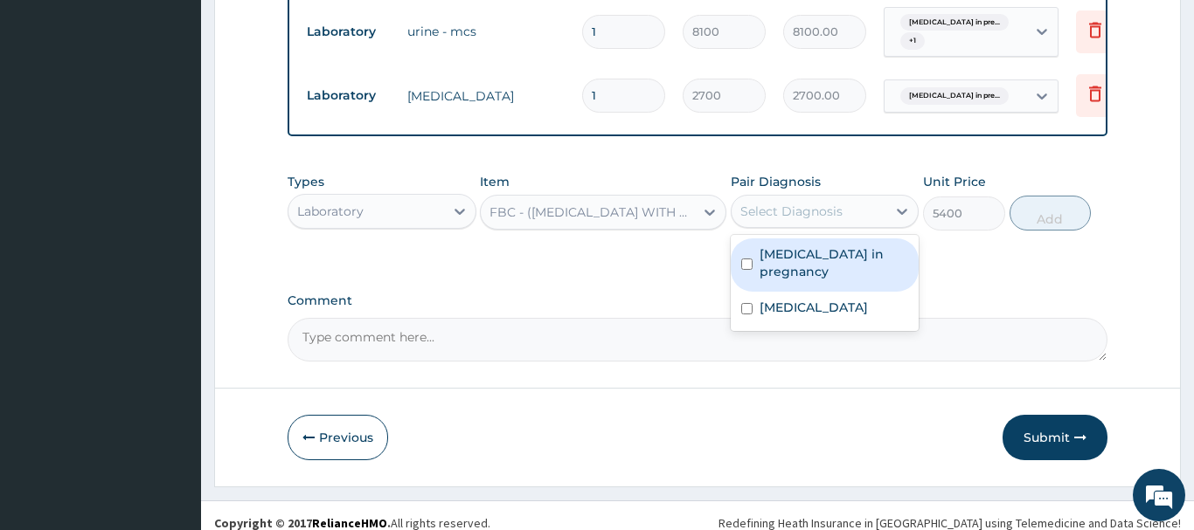
click at [786, 203] on div "Select Diagnosis" at bounding box center [791, 211] width 102 height 17
click at [815, 258] on label "Urinary tract infection in pregnancy" at bounding box center [833, 263] width 149 height 35
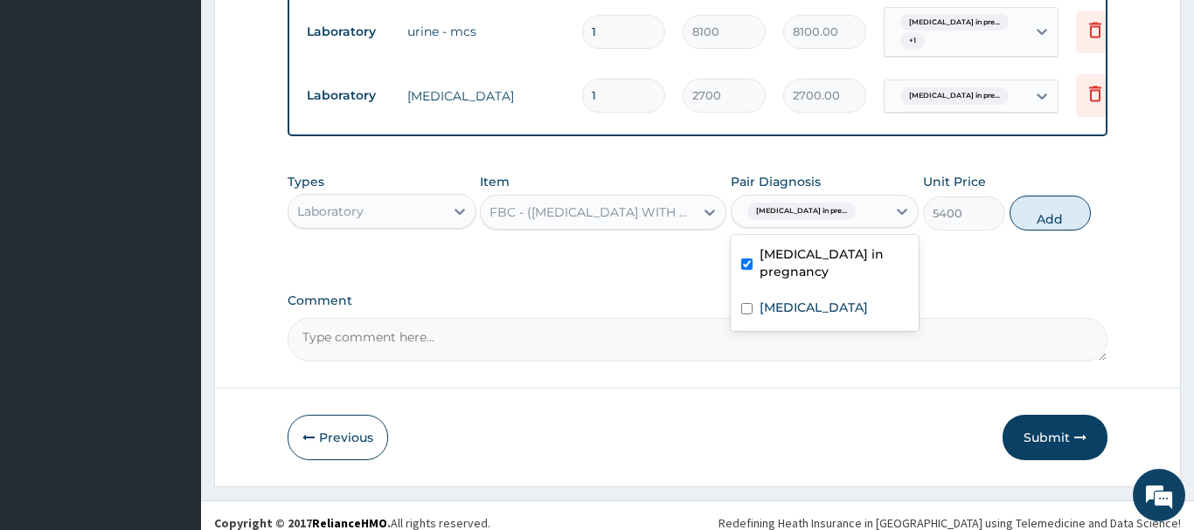
click at [814, 251] on label "Urinary tract infection in pregnancy" at bounding box center [833, 263] width 149 height 35
checkbox input "false"
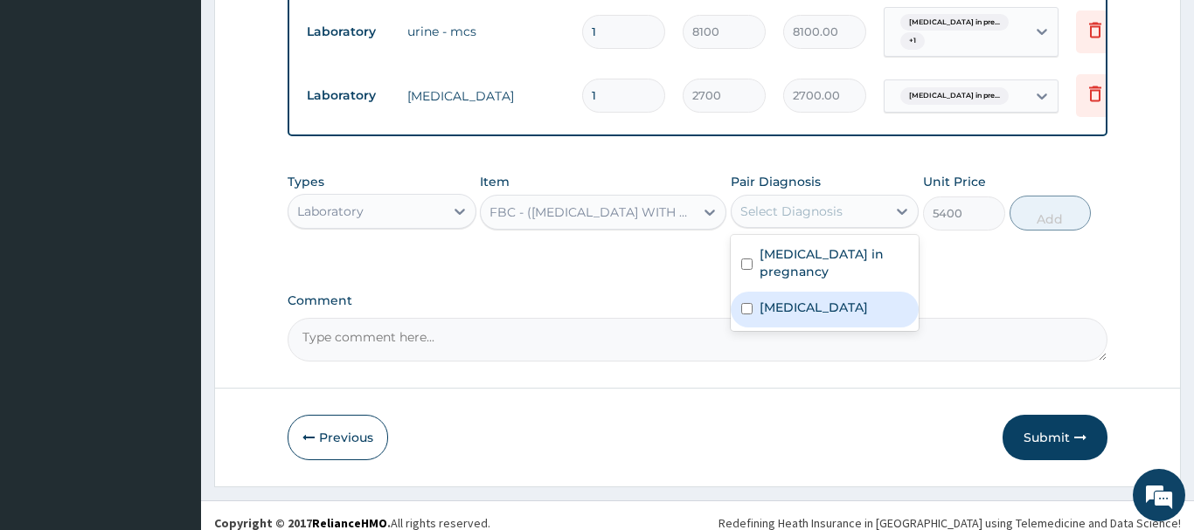
click at [812, 299] on label "Premature labor" at bounding box center [813, 307] width 108 height 17
checkbox input "true"
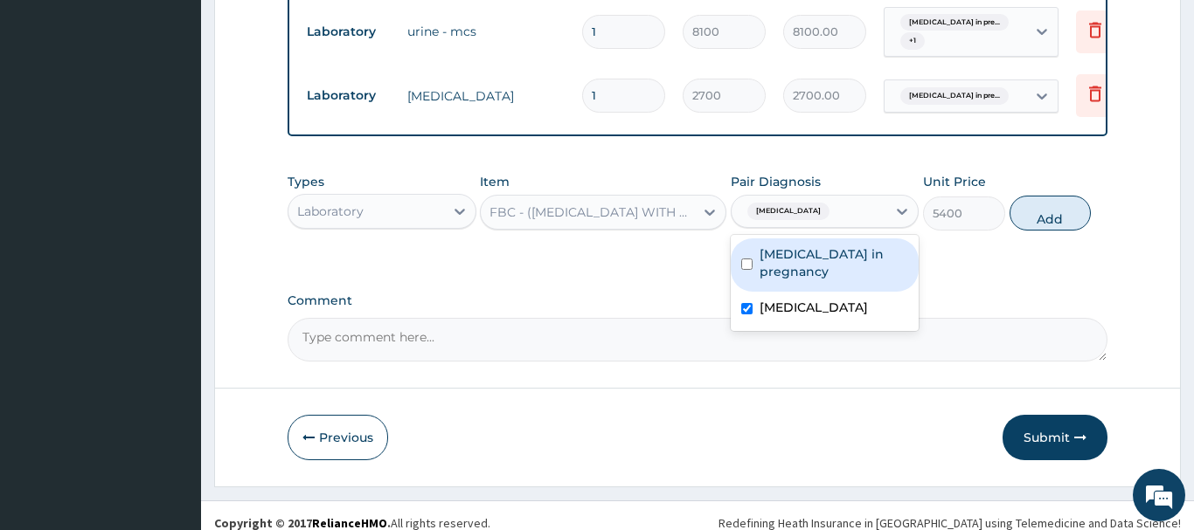
click at [810, 248] on label "Urinary tract infection in pregnancy" at bounding box center [833, 263] width 149 height 35
checkbox input "true"
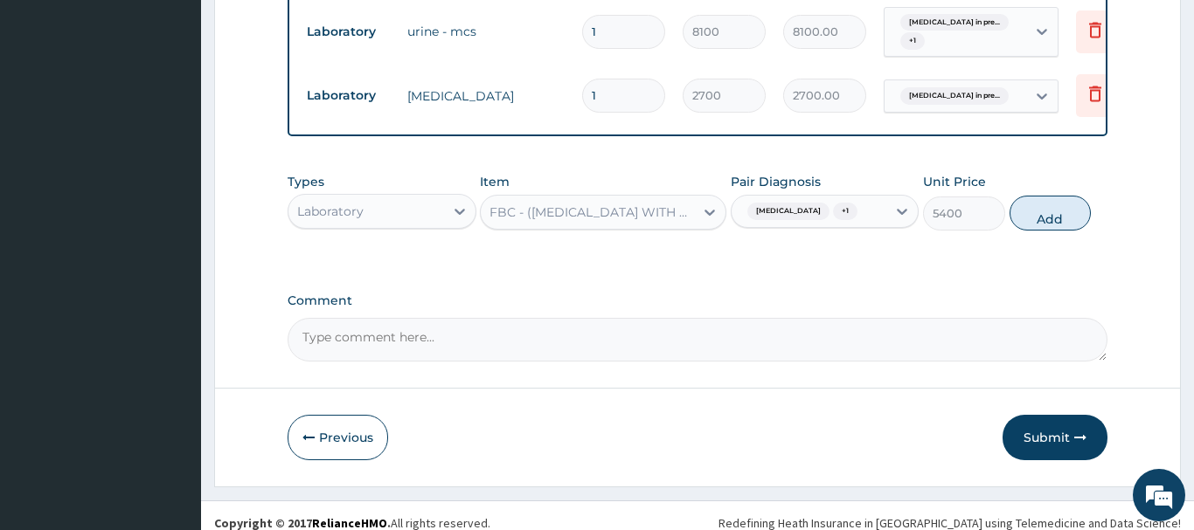
click at [1050, 199] on button "Add" at bounding box center [1050, 213] width 82 height 35
type input "0"
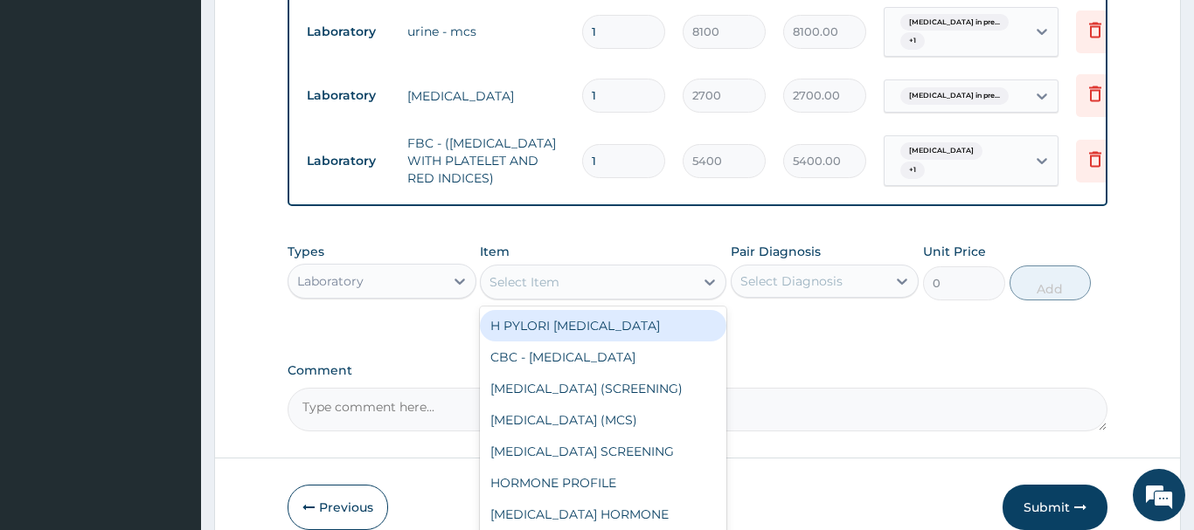
drag, startPoint x: 523, startPoint y: 263, endPoint x: 520, endPoint y: 288, distance: 24.7
click at [523, 274] on div "Select Item" at bounding box center [524, 282] width 70 height 17
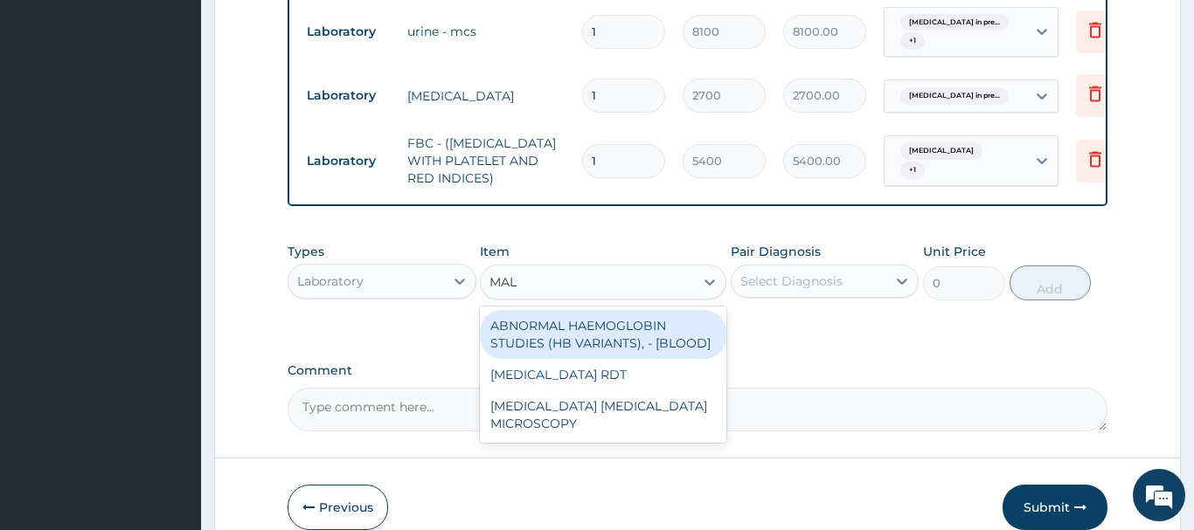
type input "MALA"
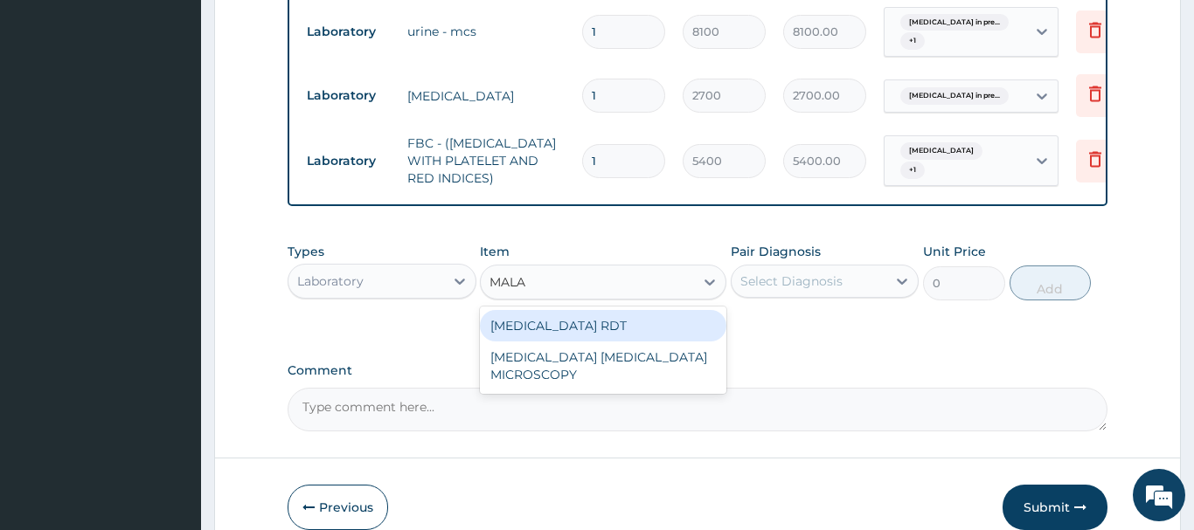
click at [552, 310] on div "MALARIA RDT" at bounding box center [603, 325] width 246 height 31
type input "2700"
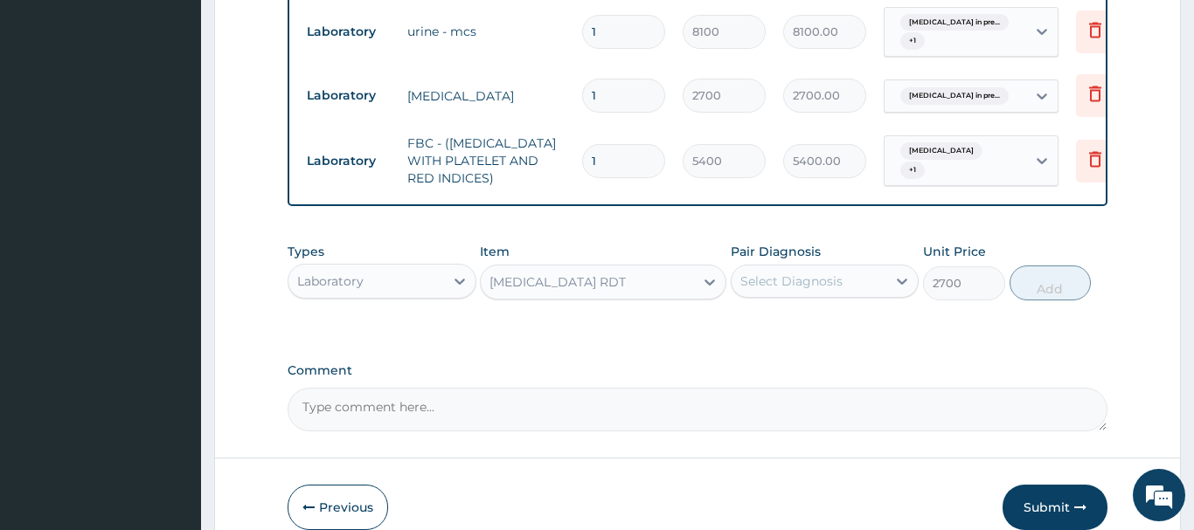
click at [825, 267] on div "Select Diagnosis" at bounding box center [809, 281] width 156 height 28
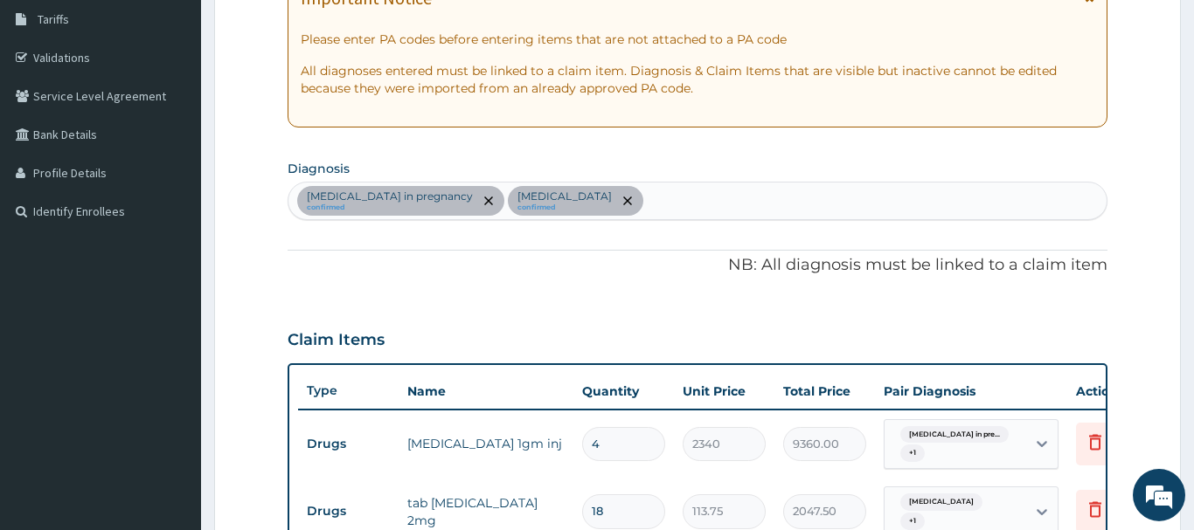
scroll to position [257, 0]
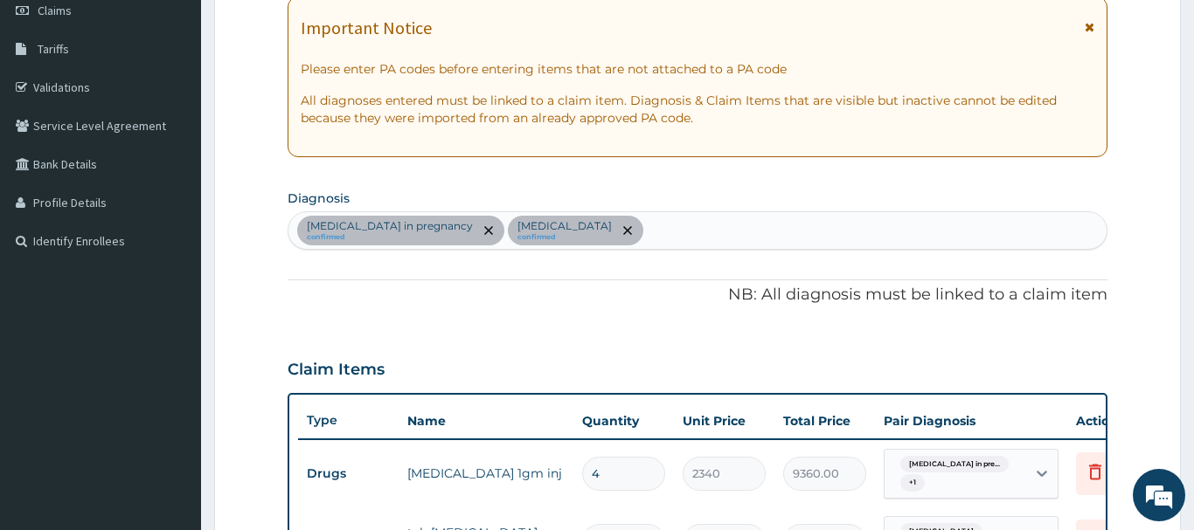
click at [686, 225] on div "Urinary tract infection in pregnancy confirmed Premature labor confirmed" at bounding box center [697, 230] width 818 height 37
type input "MALA"
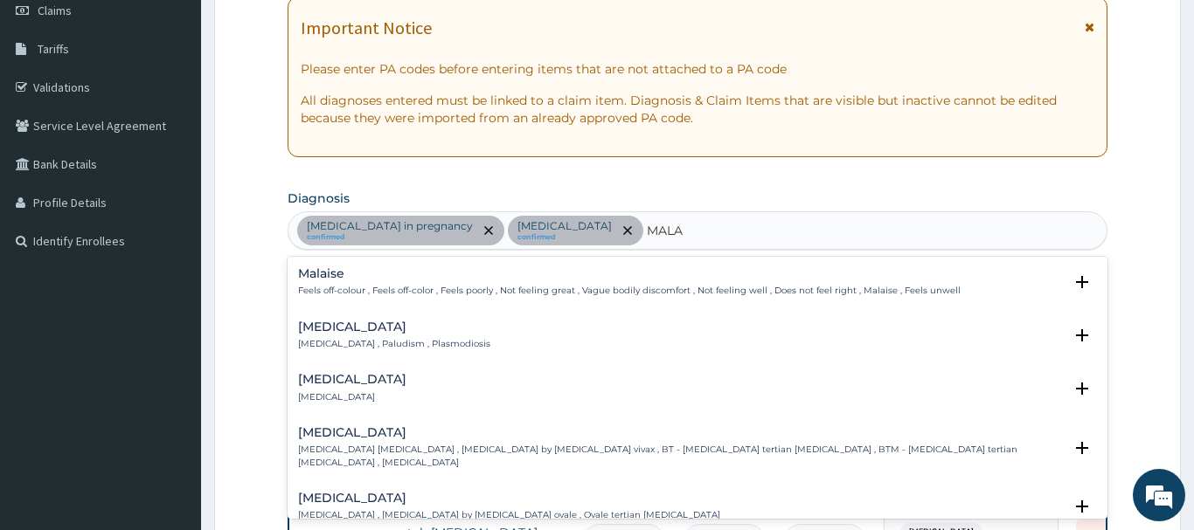
scroll to position [346, 0]
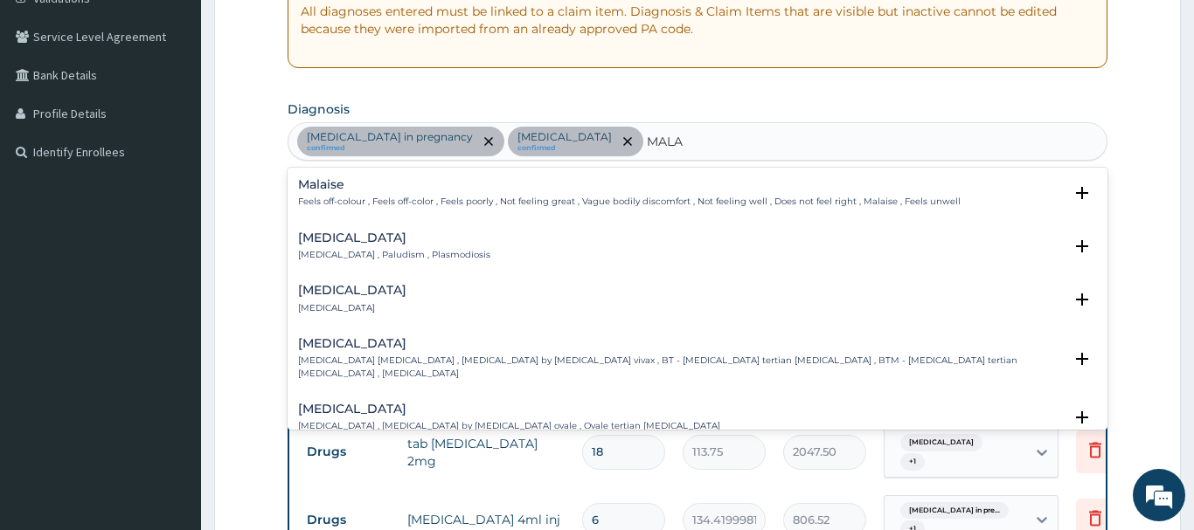
click at [319, 243] on h4 "[MEDICAL_DATA]" at bounding box center [394, 238] width 192 height 13
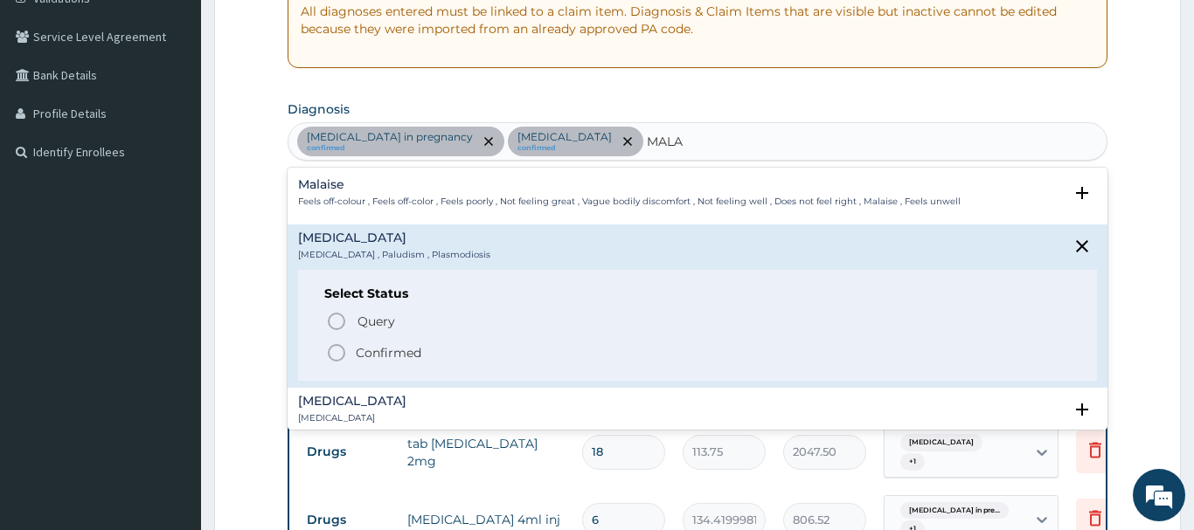
click at [338, 351] on icon "status option filled" at bounding box center [336, 353] width 21 height 21
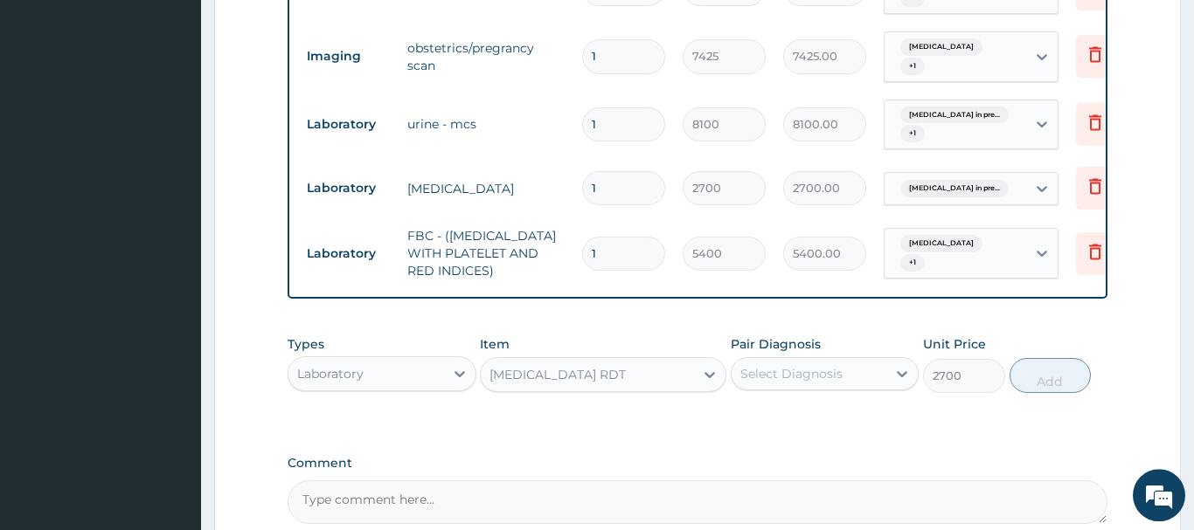
scroll to position [881, 0]
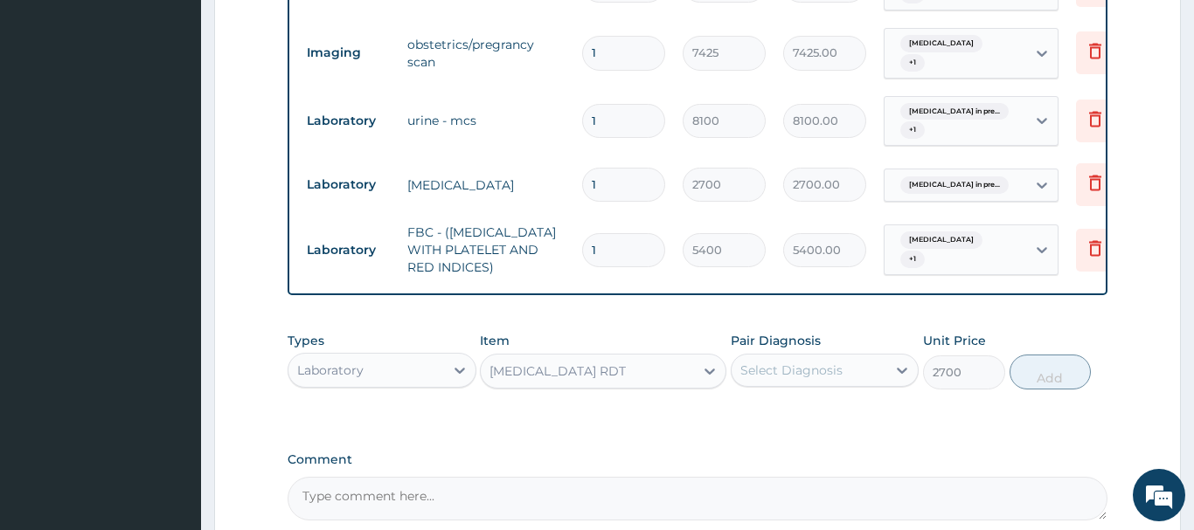
click at [844, 361] on div "Select Diagnosis" at bounding box center [809, 371] width 156 height 28
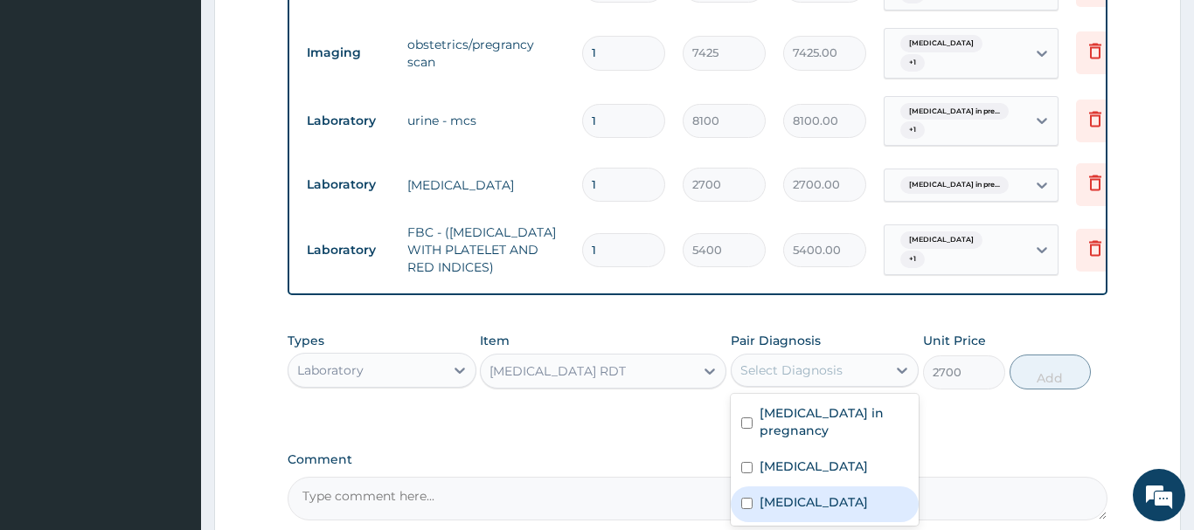
click at [789, 494] on label "[MEDICAL_DATA]" at bounding box center [813, 502] width 108 height 17
checkbox input "true"
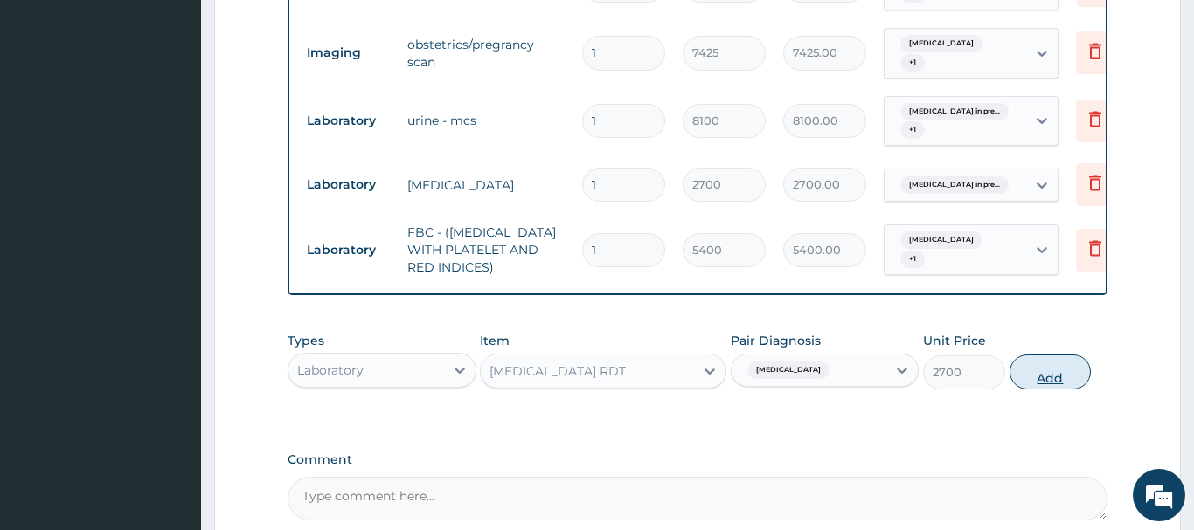
click at [1046, 356] on button "Add" at bounding box center [1050, 372] width 82 height 35
type input "0"
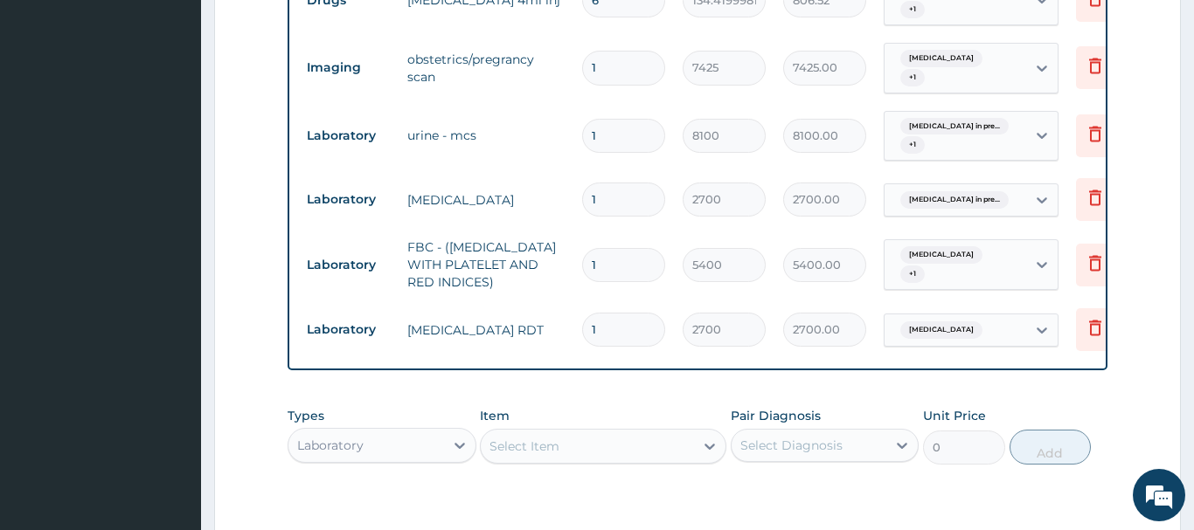
scroll to position [970, 0]
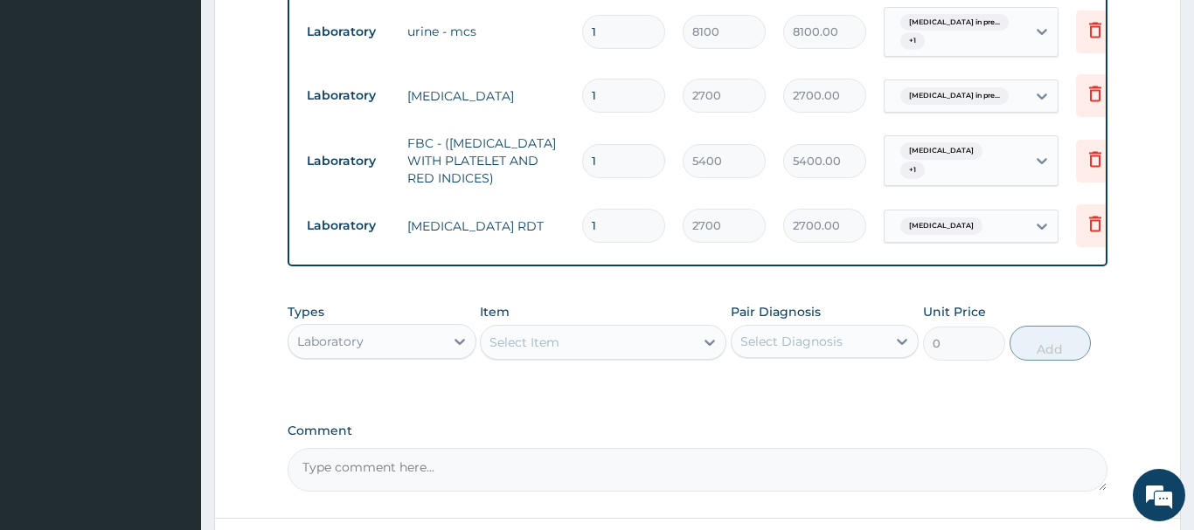
click at [347, 333] on div "Laboratory" at bounding box center [330, 341] width 66 height 17
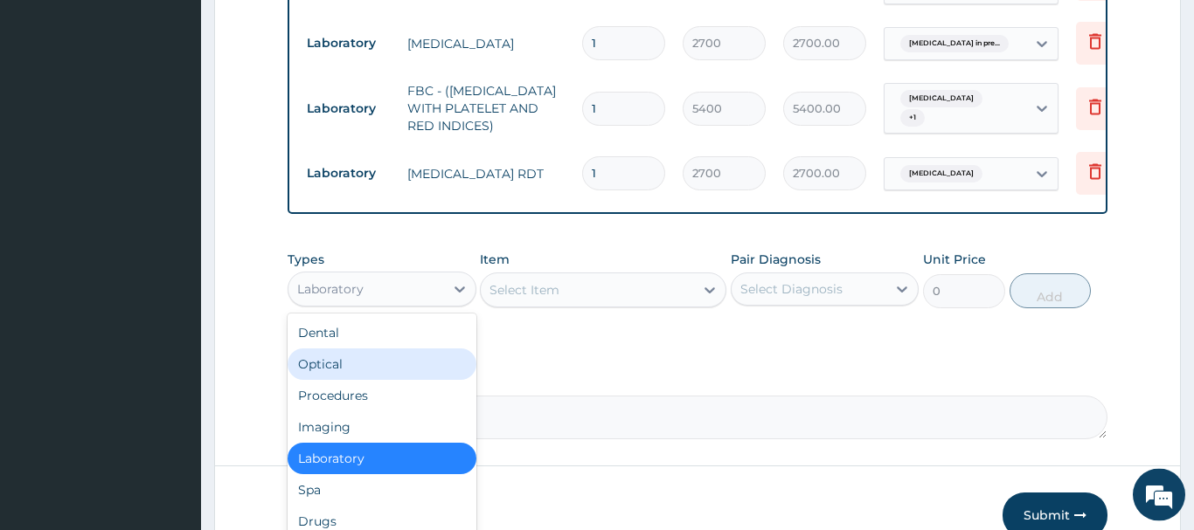
scroll to position [1059, 0]
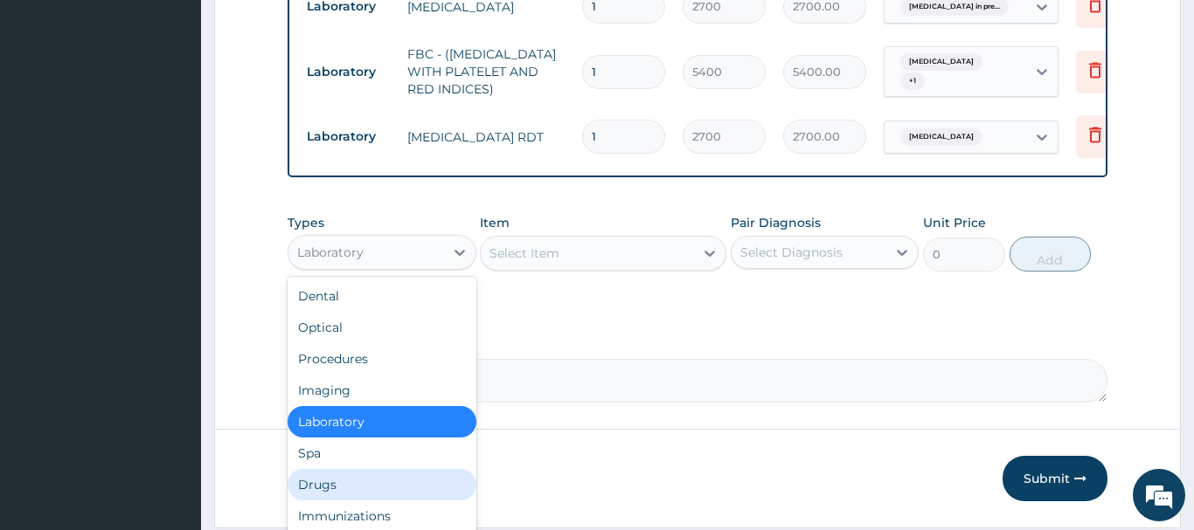
drag, startPoint x: 315, startPoint y: 473, endPoint x: 321, endPoint y: 465, distance: 9.5
click at [317, 473] on div "Drugs" at bounding box center [382, 484] width 189 height 31
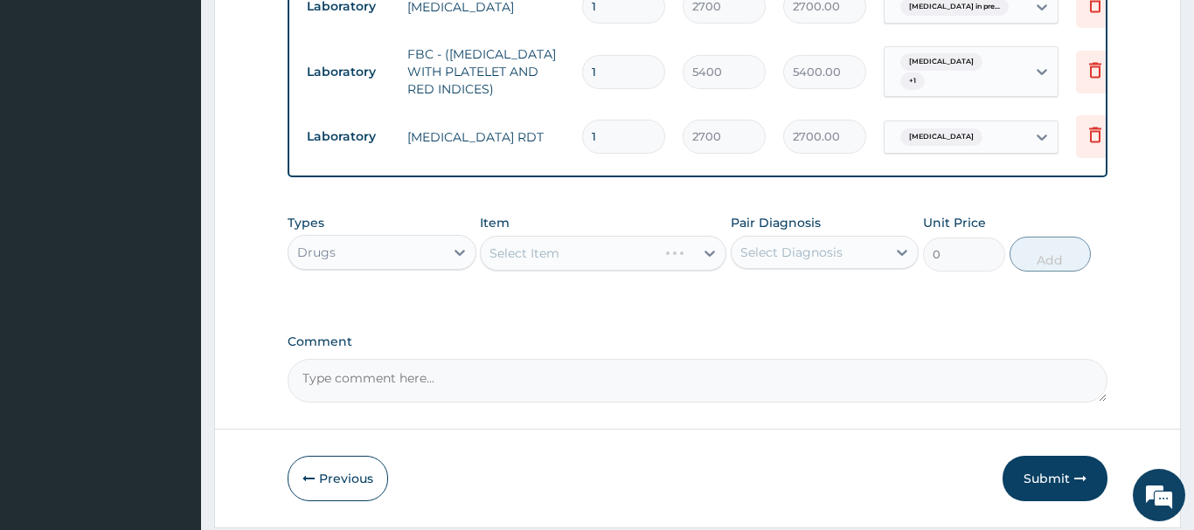
click at [521, 246] on div "Select Item" at bounding box center [603, 253] width 246 height 35
click at [521, 245] on div "Select Item" at bounding box center [524, 253] width 70 height 17
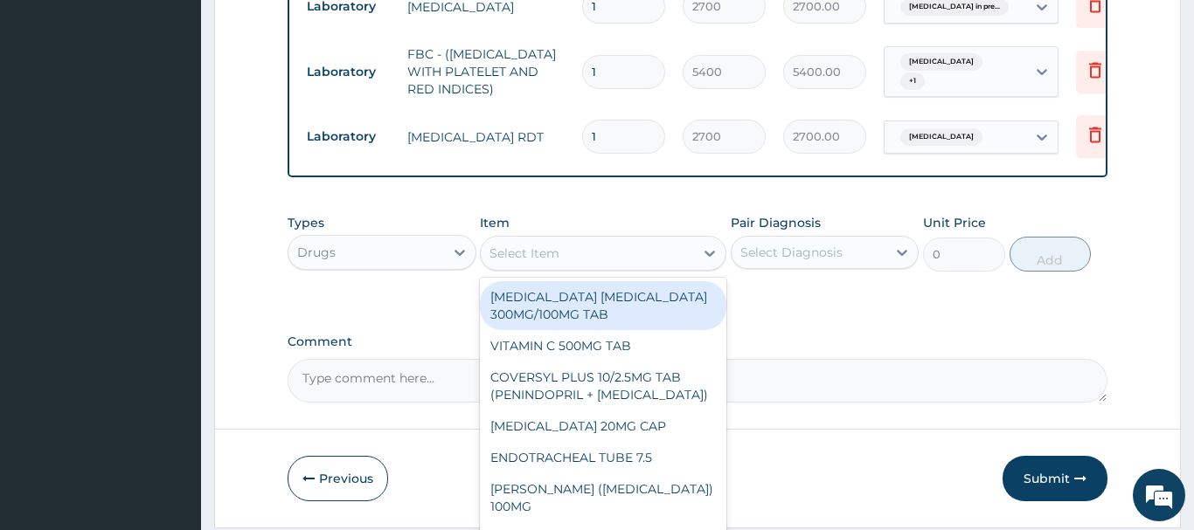
paste input "[MEDICAL_DATA] 120MG INJ (GREENLIFE)"
type input "[MEDICAL_DATA] 120MG INJ (GREENLIFE)"
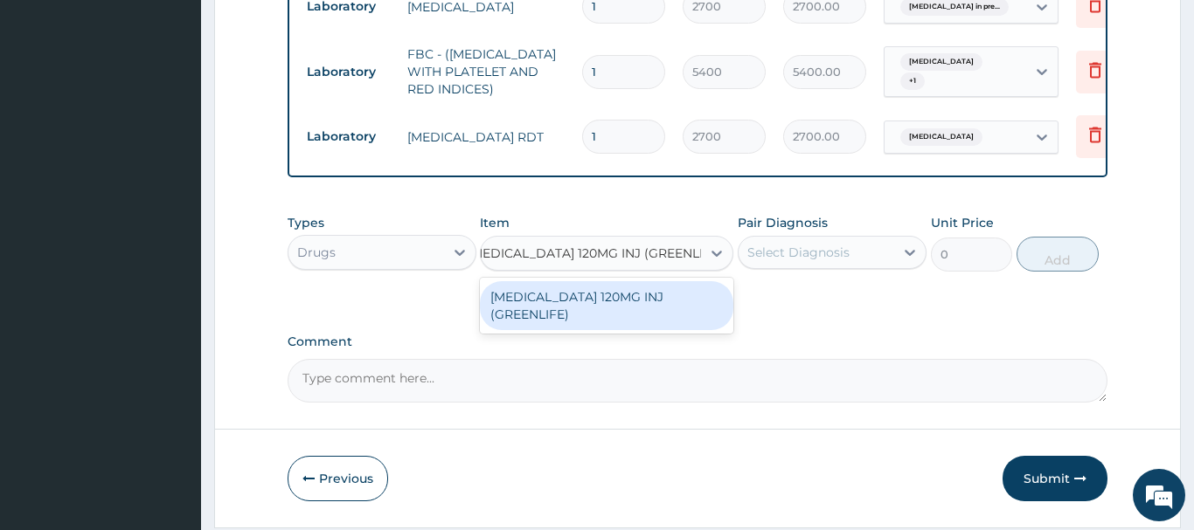
click at [613, 283] on div "[MEDICAL_DATA] 120MG INJ (GREENLIFE)" at bounding box center [606, 305] width 253 height 49
type input "4160"
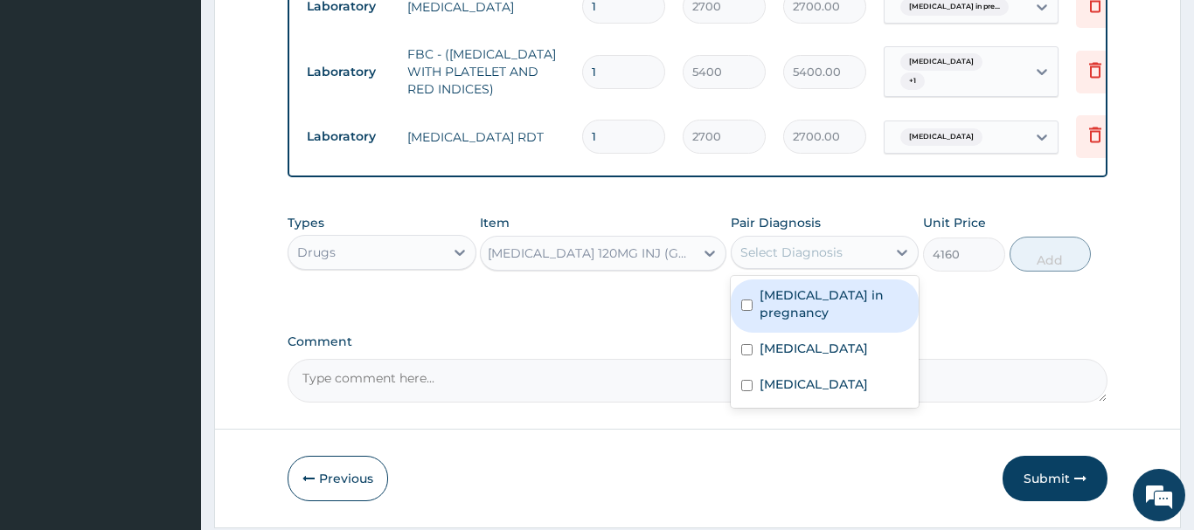
click at [816, 236] on div "Select Diagnosis" at bounding box center [825, 252] width 189 height 33
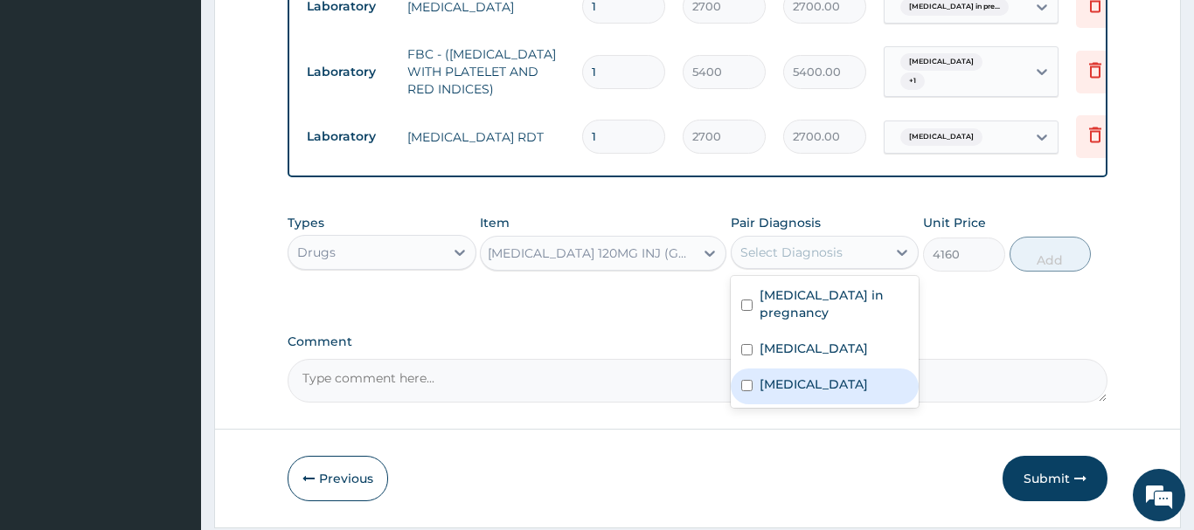
click at [818, 384] on div "[MEDICAL_DATA]" at bounding box center [825, 387] width 189 height 36
checkbox input "true"
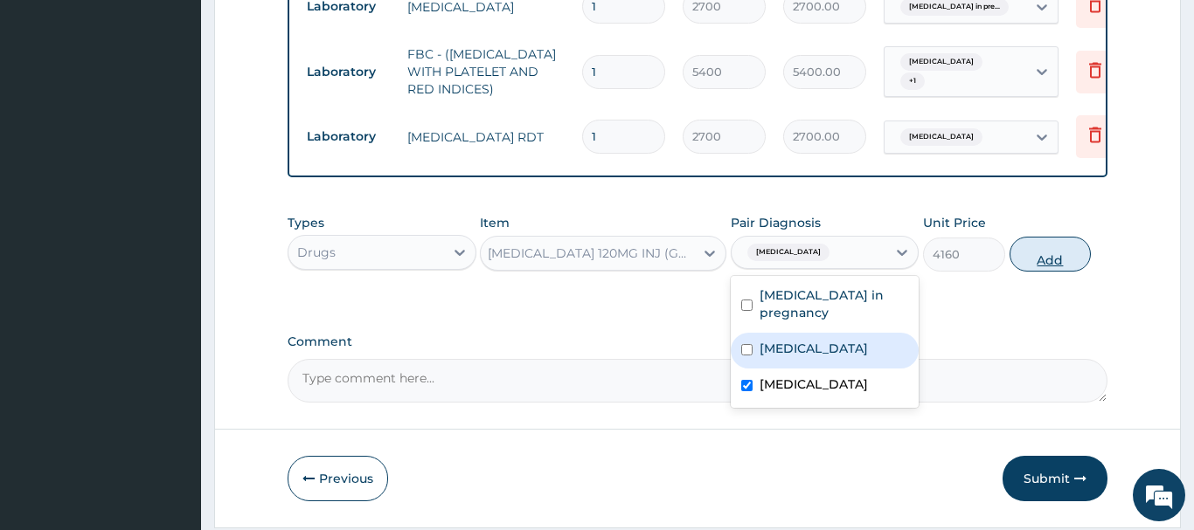
click at [1049, 242] on button "Add" at bounding box center [1050, 254] width 82 height 35
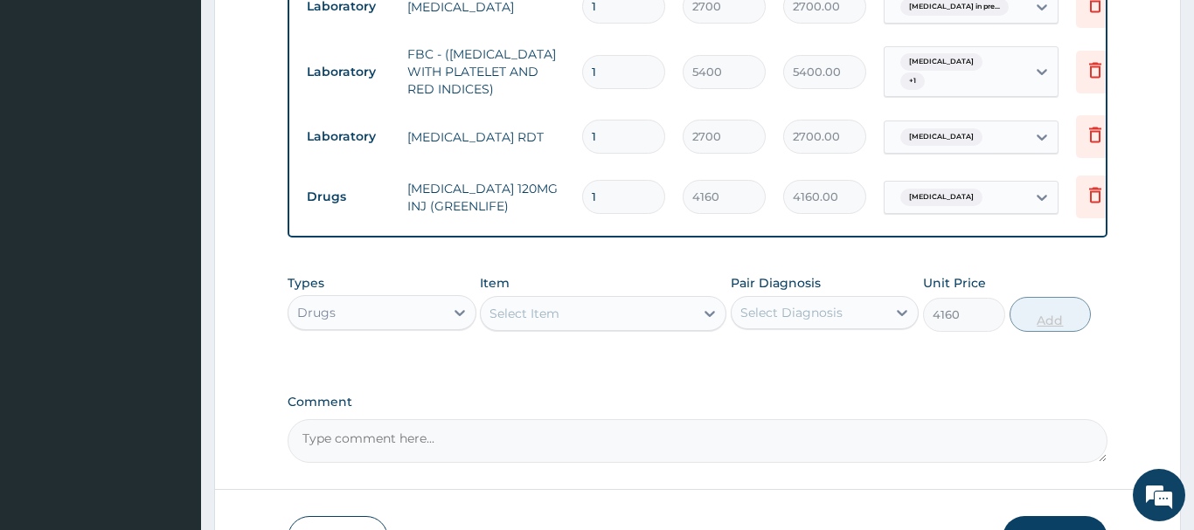
type input "0"
drag, startPoint x: 618, startPoint y: 187, endPoint x: 563, endPoint y: 199, distance: 56.4
click at [582, 199] on input "1" at bounding box center [623, 197] width 83 height 34
type input "3"
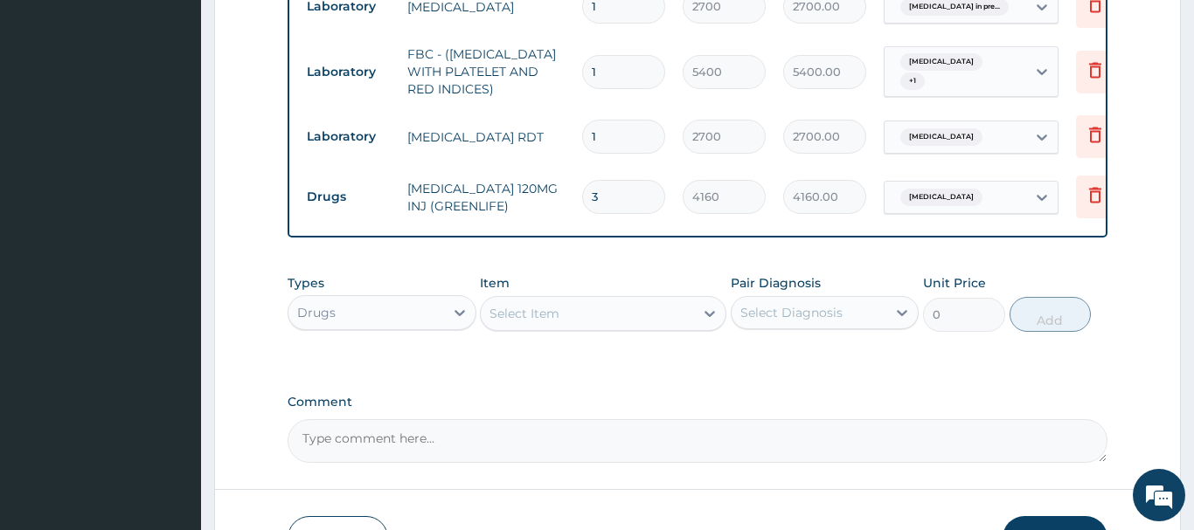
type input "12480.00"
type input "3"
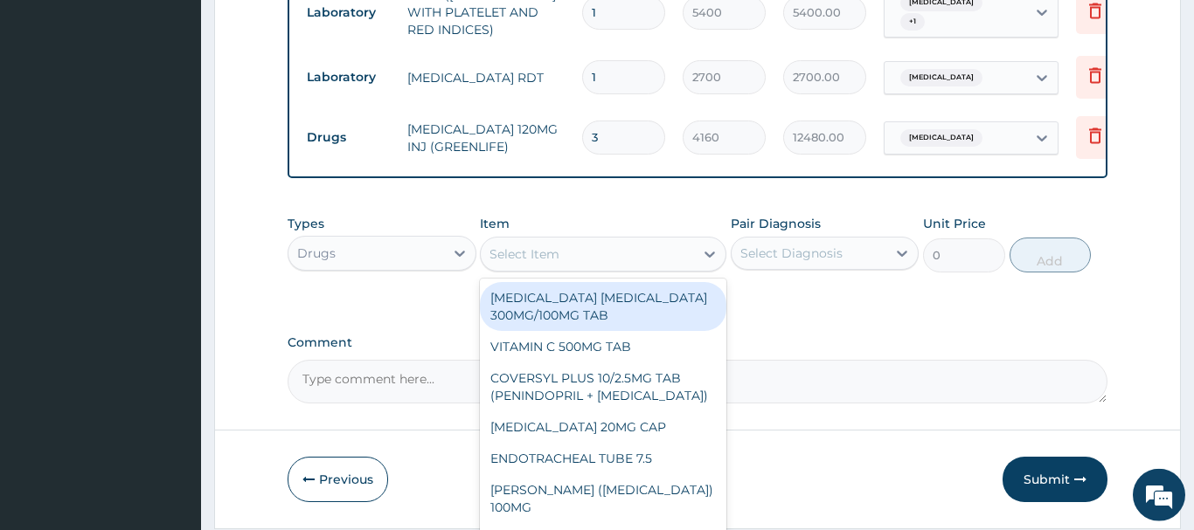
click at [508, 246] on div "Select Item" at bounding box center [524, 254] width 70 height 17
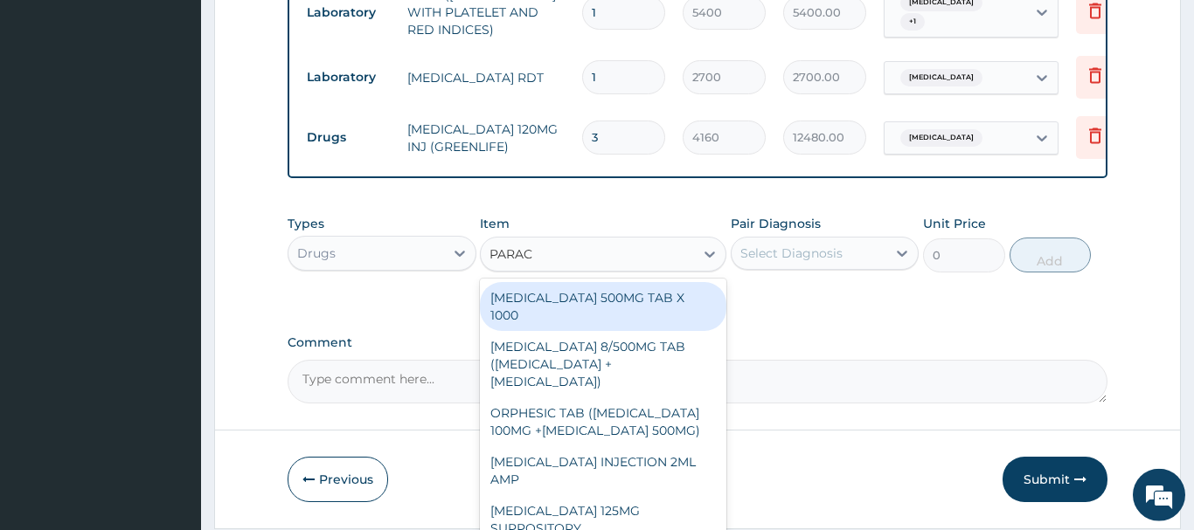
type input "PARACE"
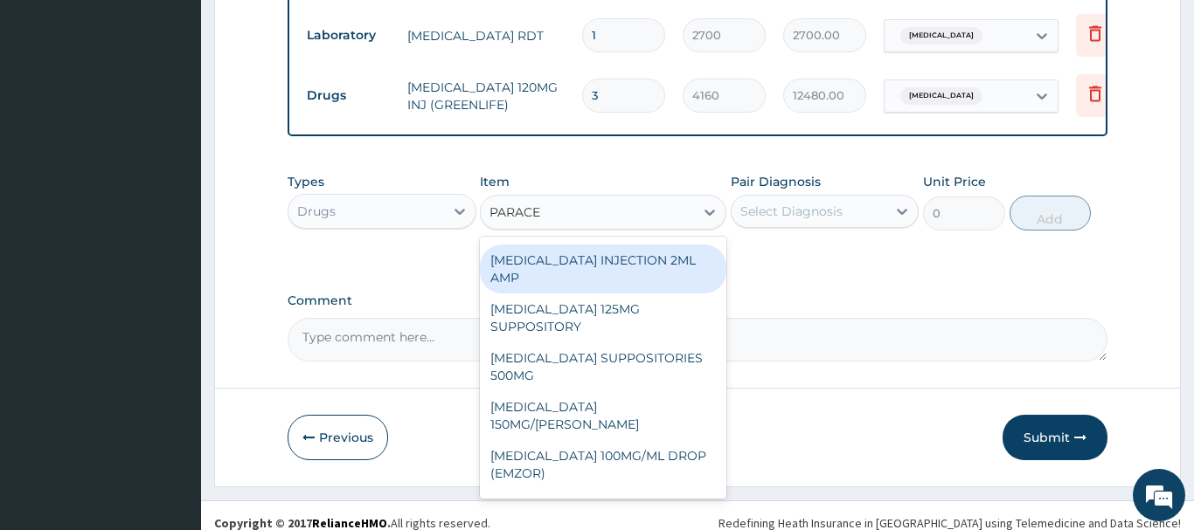
scroll to position [189, 0]
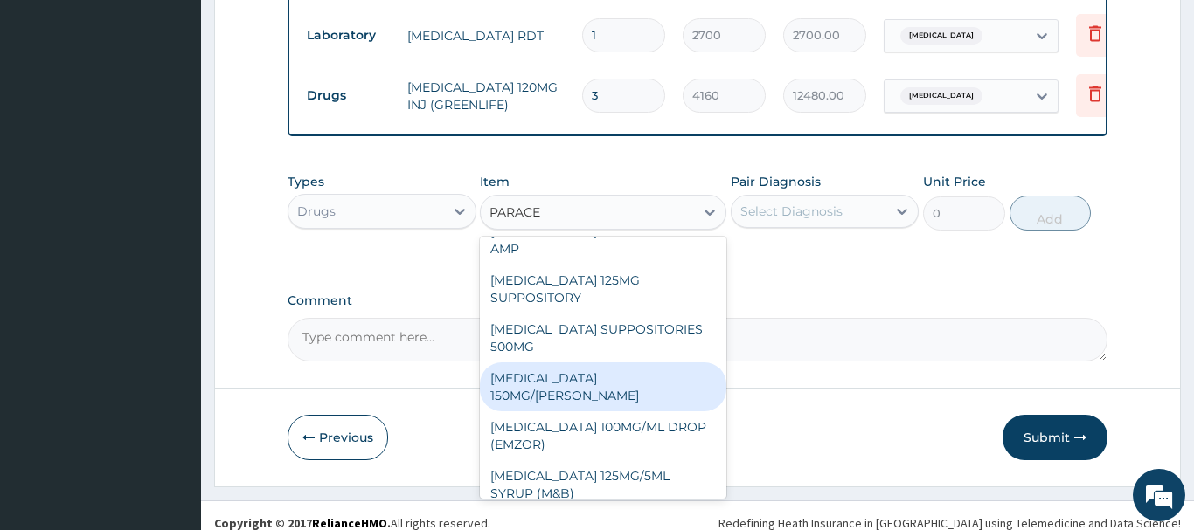
click at [638, 363] on div "PARACETAMOL 150MG/ML VIAL" at bounding box center [603, 387] width 246 height 49
type input "1365"
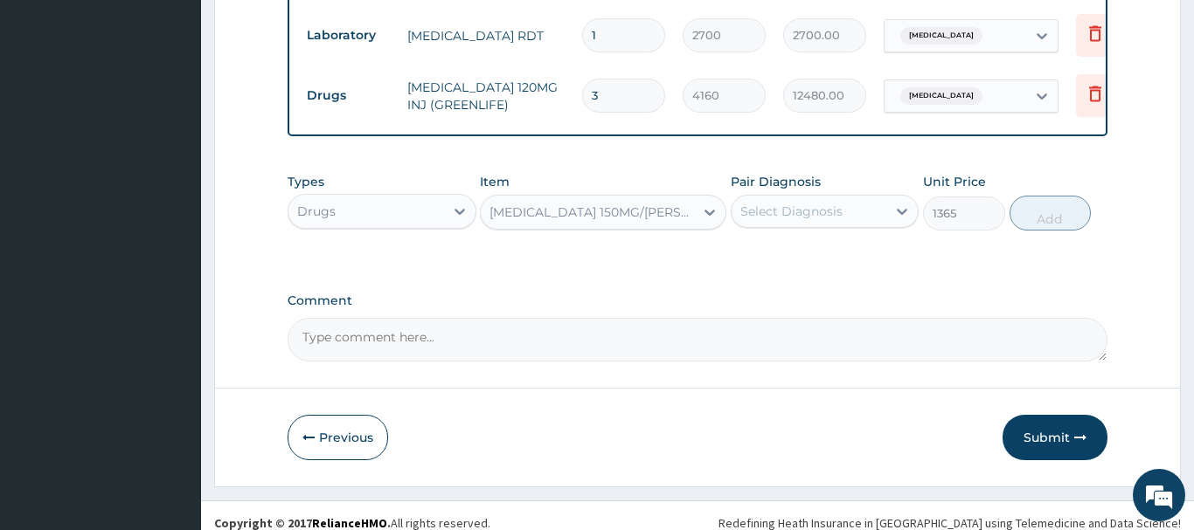
click at [842, 197] on div "Select Diagnosis" at bounding box center [809, 211] width 156 height 28
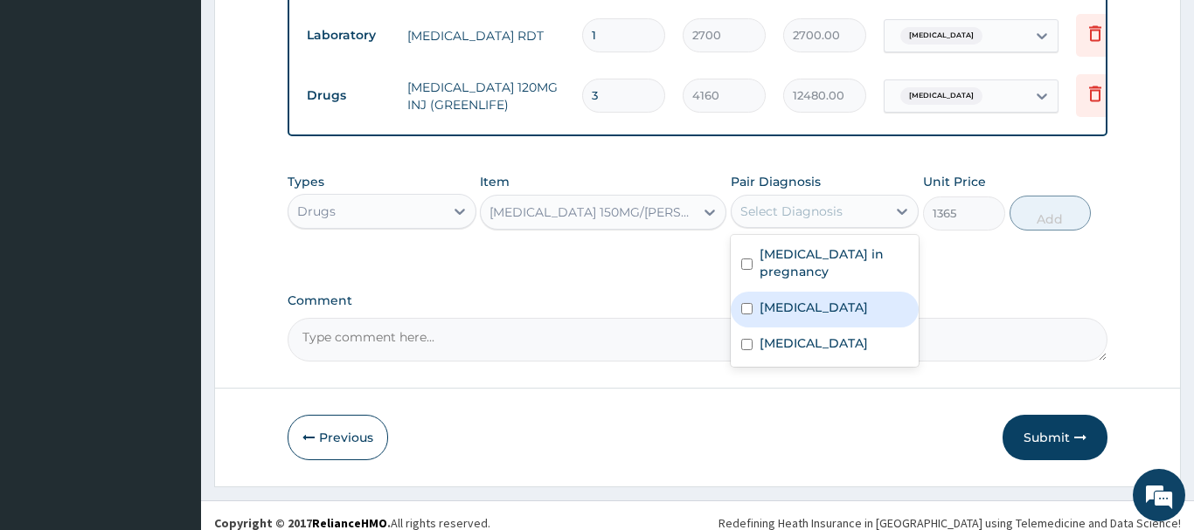
click at [811, 299] on label "Premature labor" at bounding box center [813, 307] width 108 height 17
checkbox input "true"
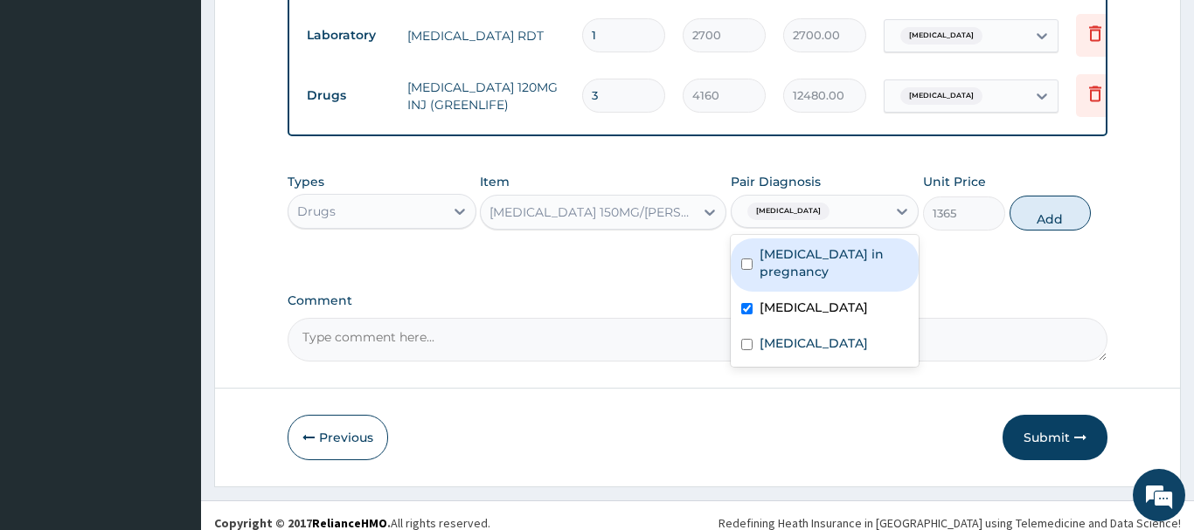
click at [850, 251] on label "Urinary tract infection in pregnancy" at bounding box center [833, 263] width 149 height 35
checkbox input "true"
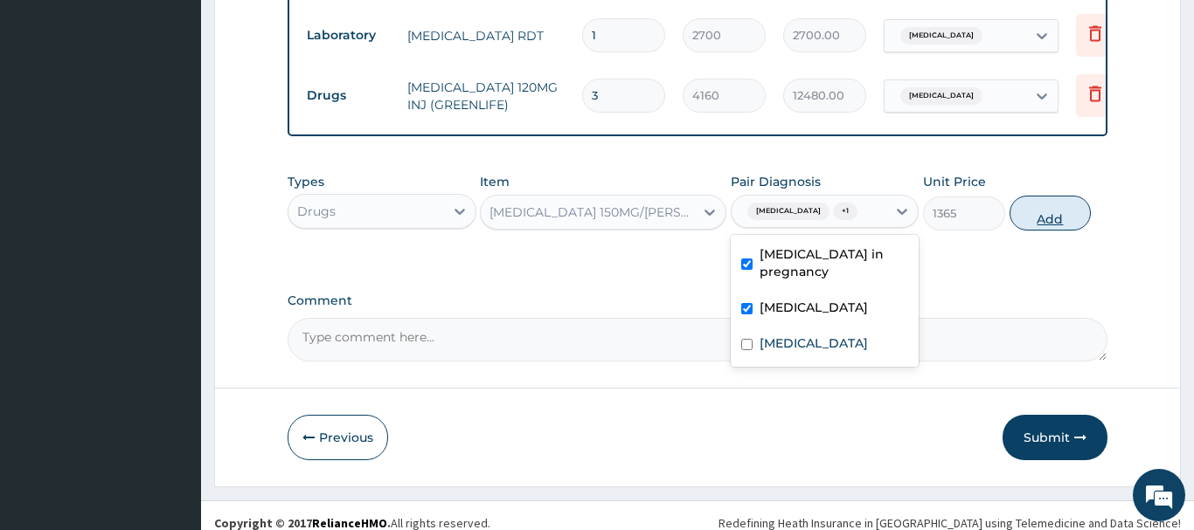
click at [1040, 200] on button "Add" at bounding box center [1050, 213] width 82 height 35
type input "0"
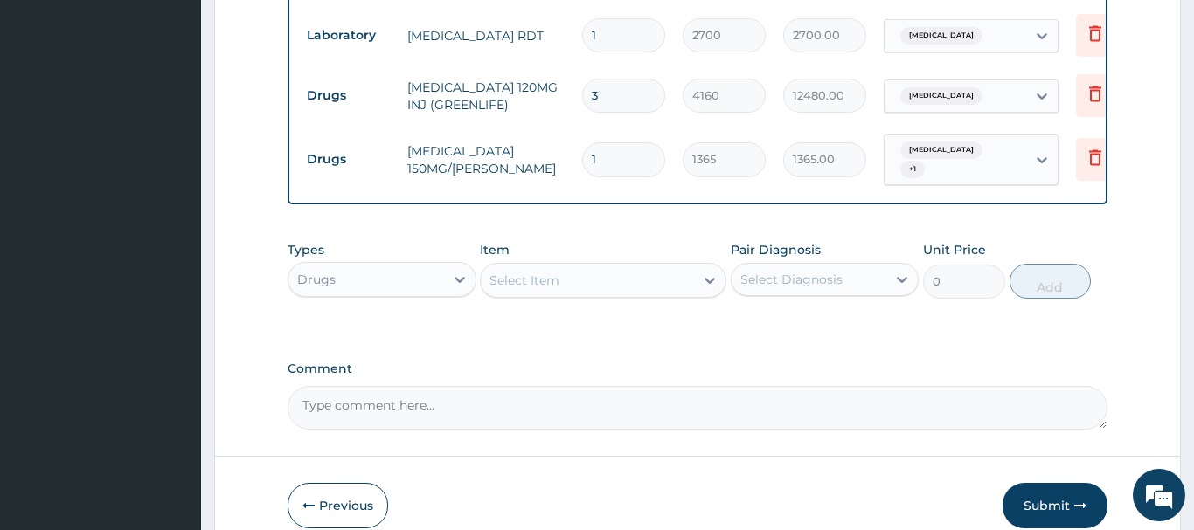
drag, startPoint x: 632, startPoint y: 139, endPoint x: 578, endPoint y: 150, distance: 55.4
click at [582, 150] on input "1" at bounding box center [623, 159] width 83 height 34
type input "6"
type input "8190.00"
type input "6"
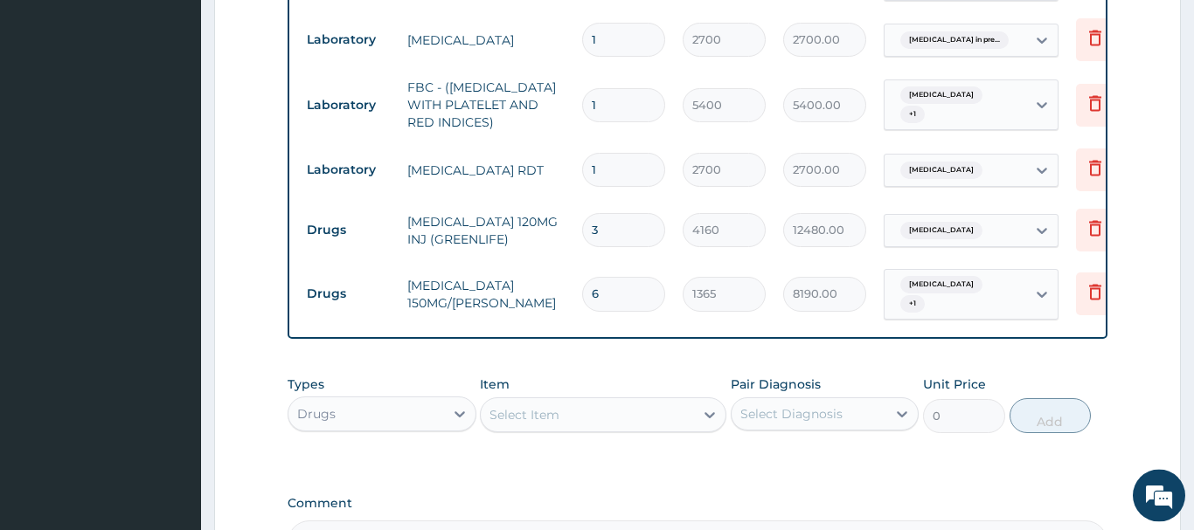
scroll to position [1071, 0]
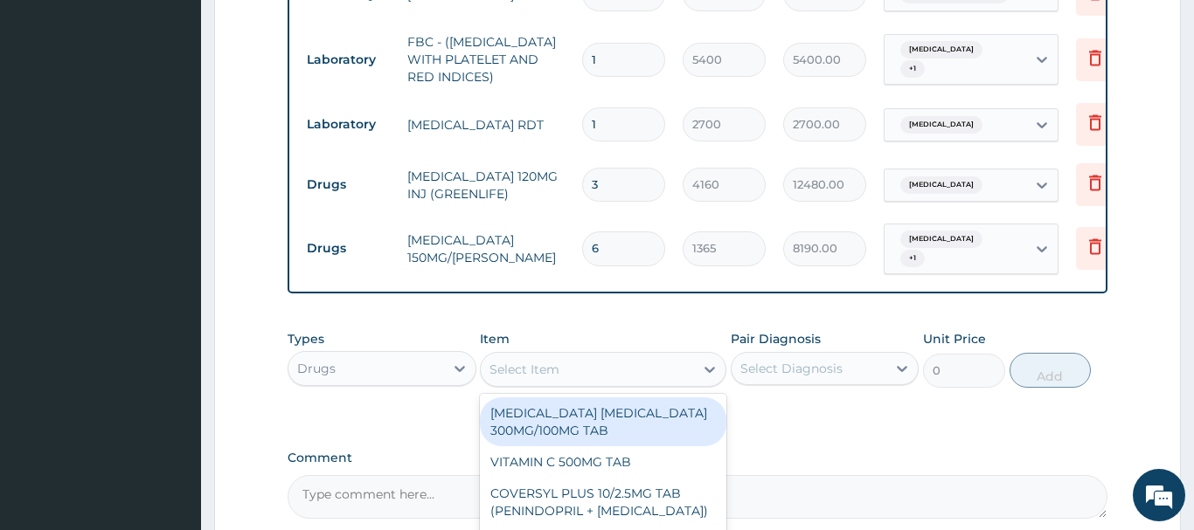
click at [531, 361] on div "Select Item" at bounding box center [524, 369] width 70 height 17
paste input "CALCIUM LACTATE 300MG"
type input "CALCIUM LACTATE 300MG"
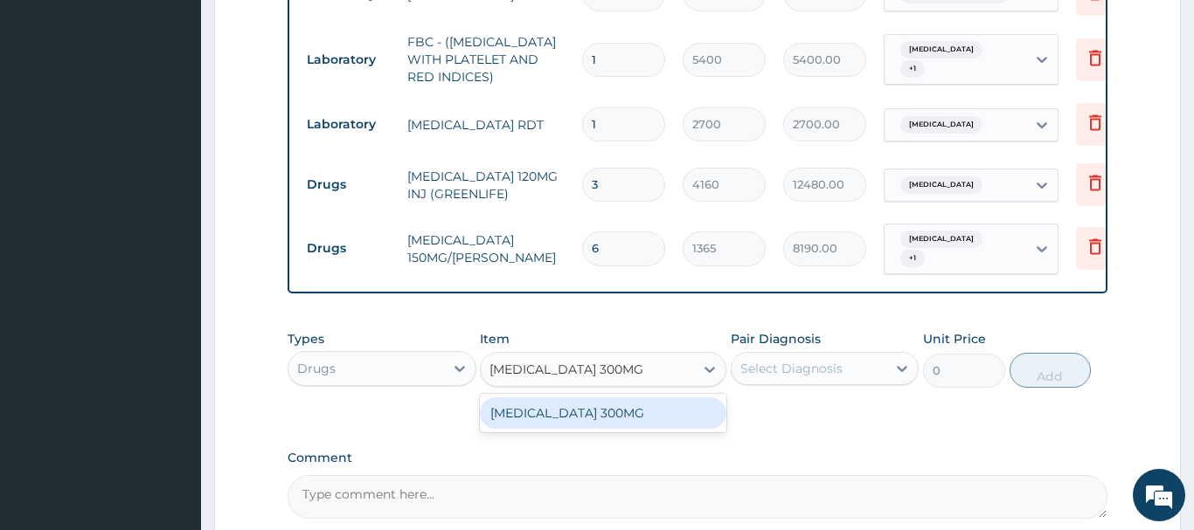
click at [583, 398] on div "CALCIUM LACTATE 300MG" at bounding box center [603, 413] width 246 height 31
type input "17.5"
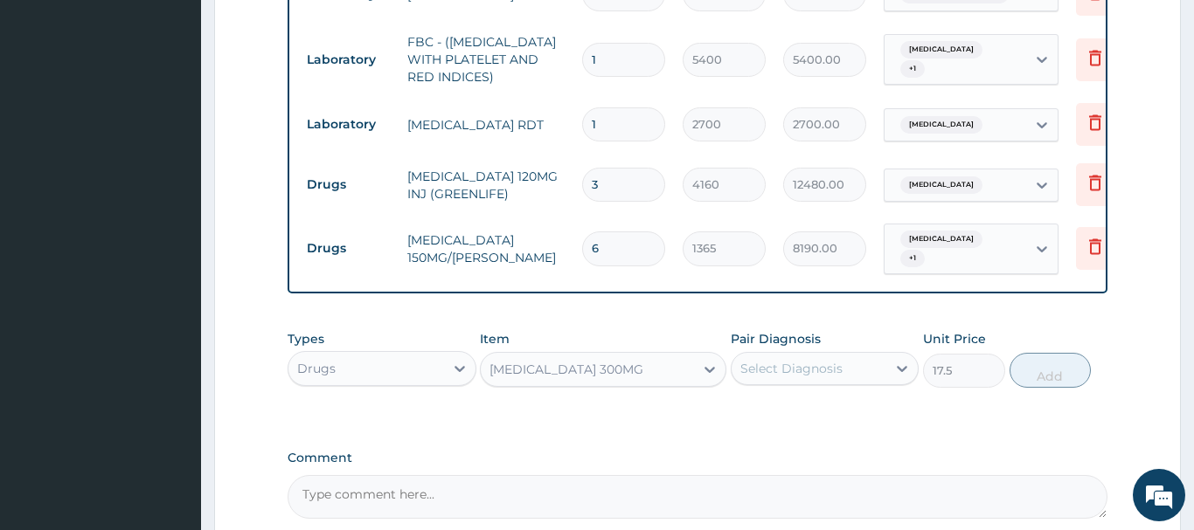
click at [778, 360] on div "Select Diagnosis" at bounding box center [791, 368] width 102 height 17
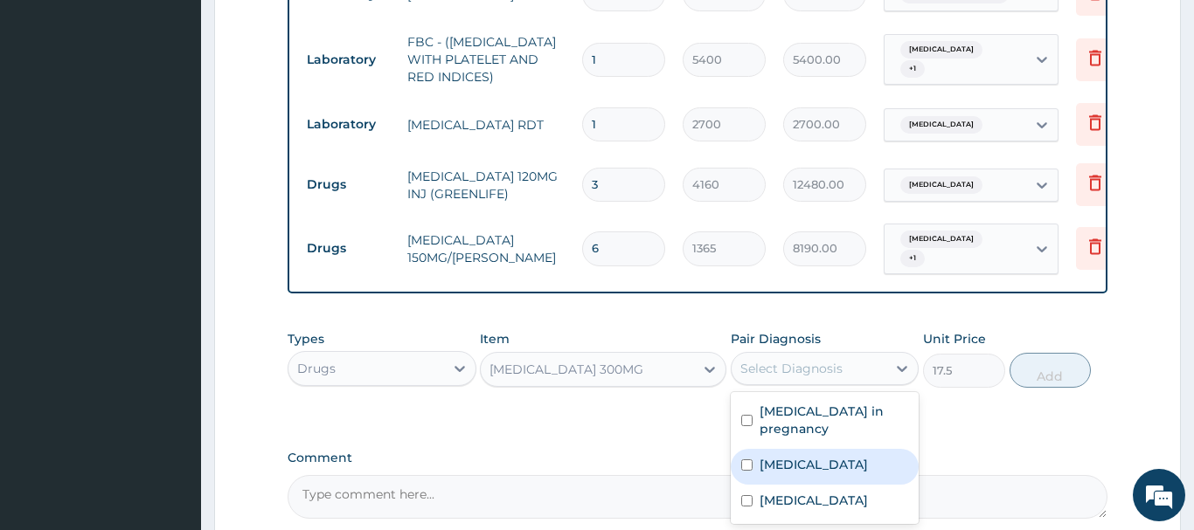
click at [823, 456] on label "Premature labor" at bounding box center [813, 464] width 108 height 17
checkbox input "true"
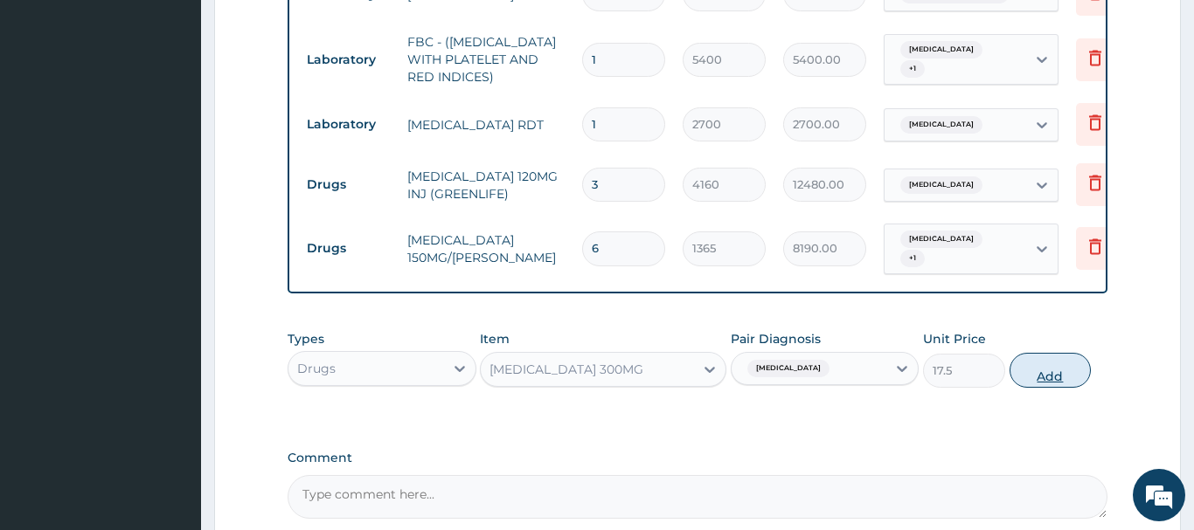
click at [1041, 353] on button "Add" at bounding box center [1050, 370] width 82 height 35
type input "0"
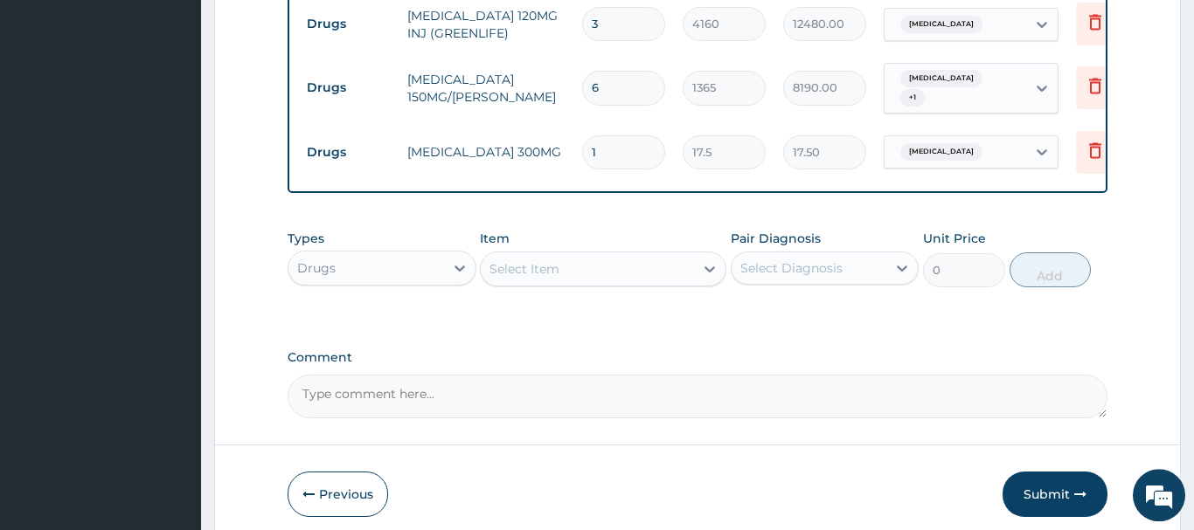
scroll to position [1250, 0]
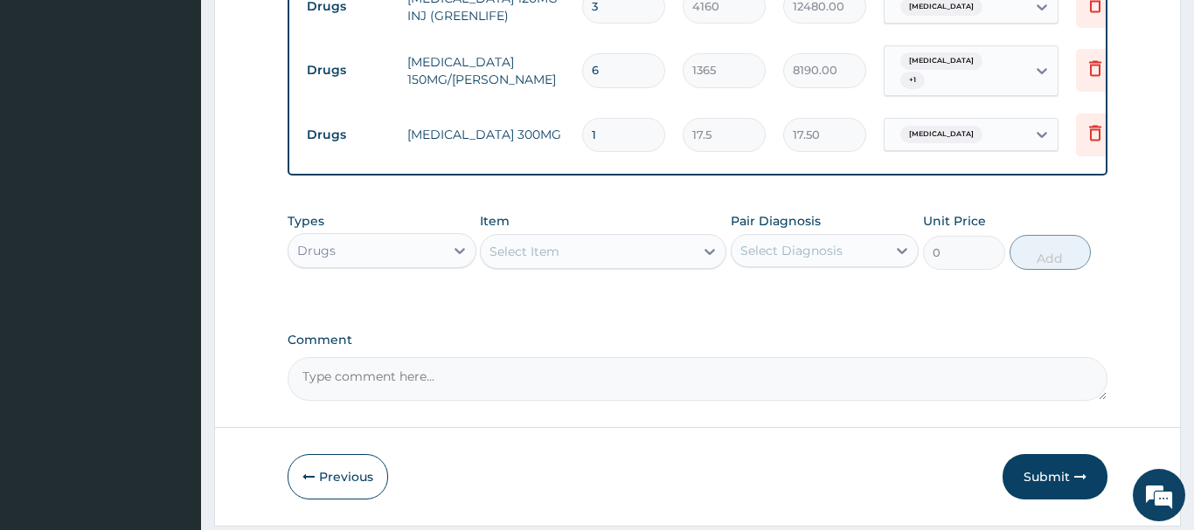
click at [523, 243] on div "Select Item" at bounding box center [524, 251] width 70 height 17
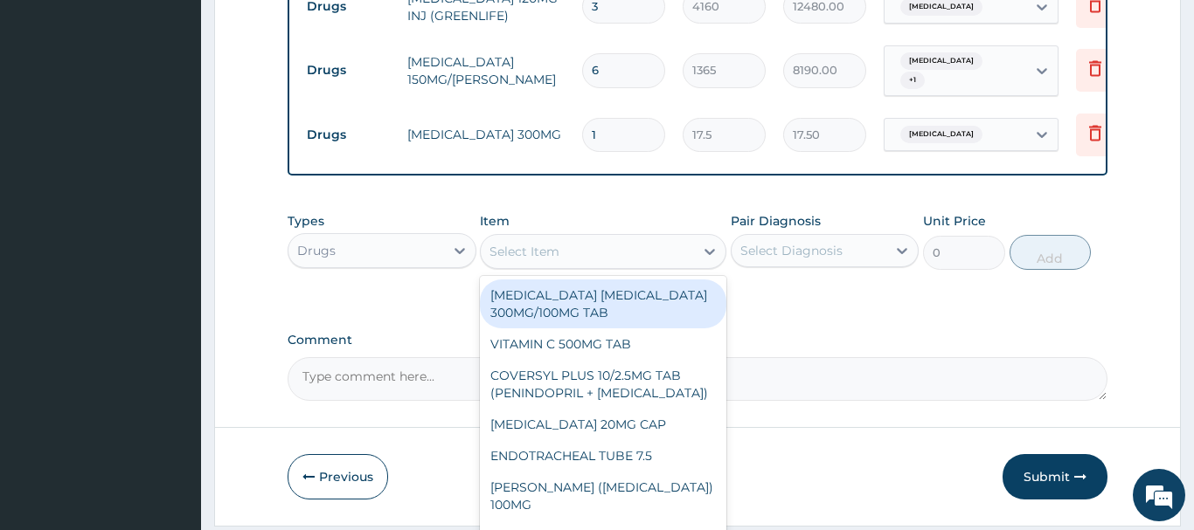
paste input "VITAMIN C 100MG TAB"
type input "VITAMIN C 100MG TAB"
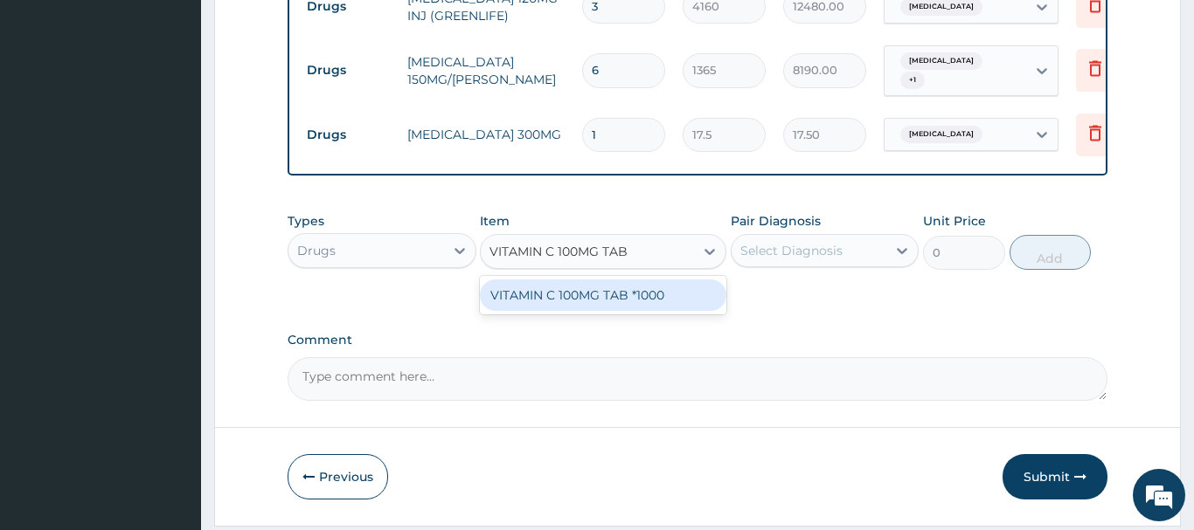
click at [615, 280] on div "VITAMIN C 100MG TAB *1000" at bounding box center [603, 295] width 246 height 31
type input "5.820000171661377"
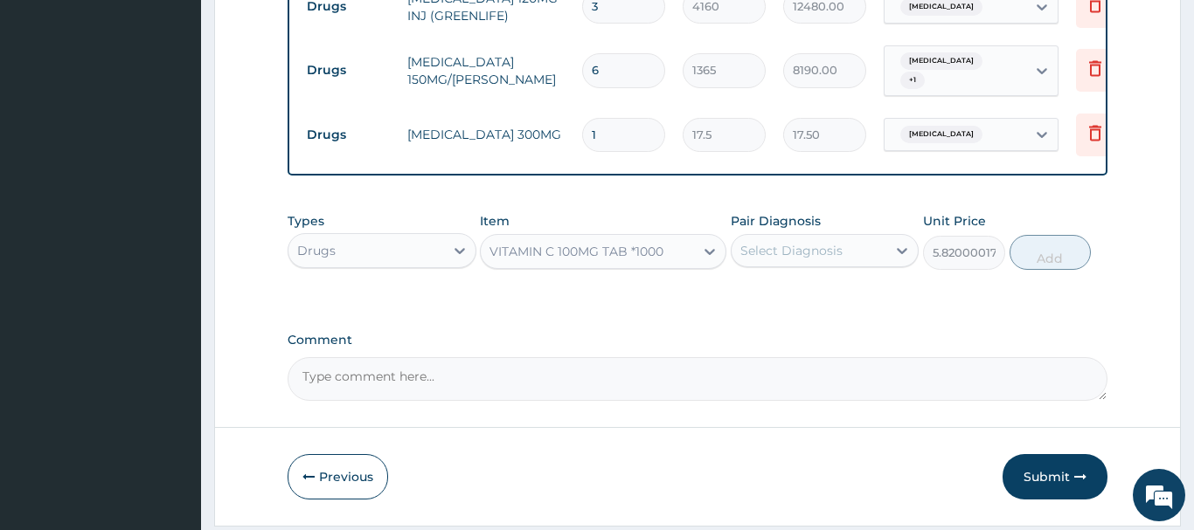
drag, startPoint x: 811, startPoint y: 235, endPoint x: 823, endPoint y: 246, distance: 16.7
click at [814, 242] on div "Select Diagnosis" at bounding box center [791, 250] width 102 height 17
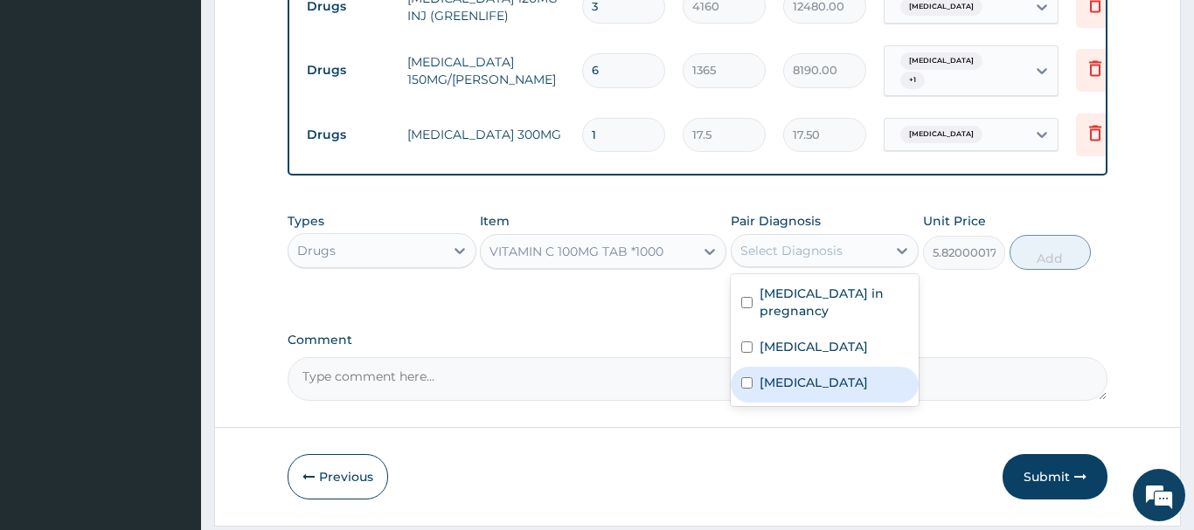
drag, startPoint x: 786, startPoint y: 367, endPoint x: 789, endPoint y: 358, distance: 9.4
click at [786, 374] on label "Malaria" at bounding box center [813, 382] width 108 height 17
checkbox input "true"
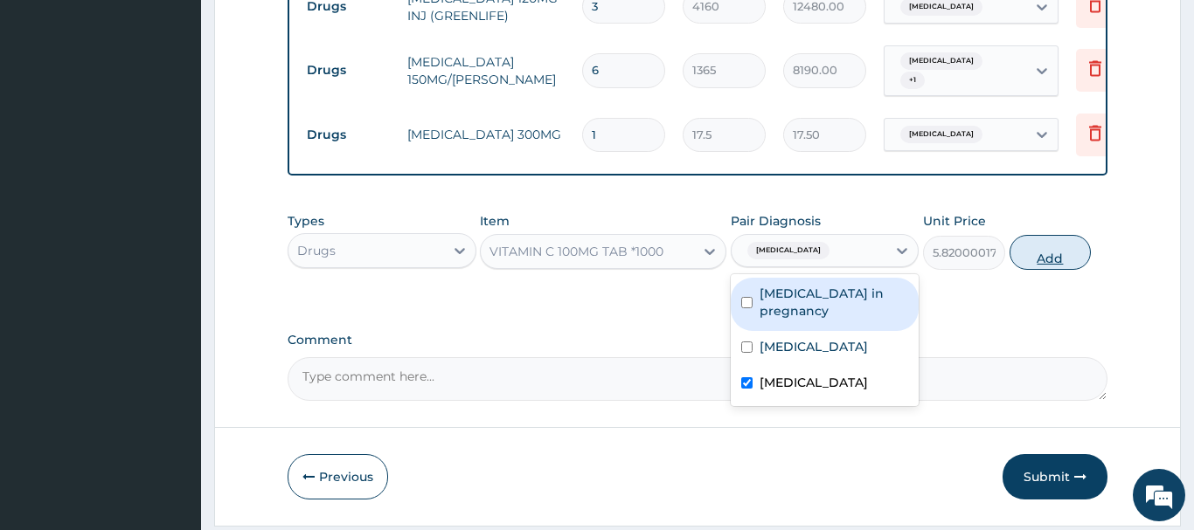
click at [1050, 235] on button "Add" at bounding box center [1050, 252] width 82 height 35
type input "0"
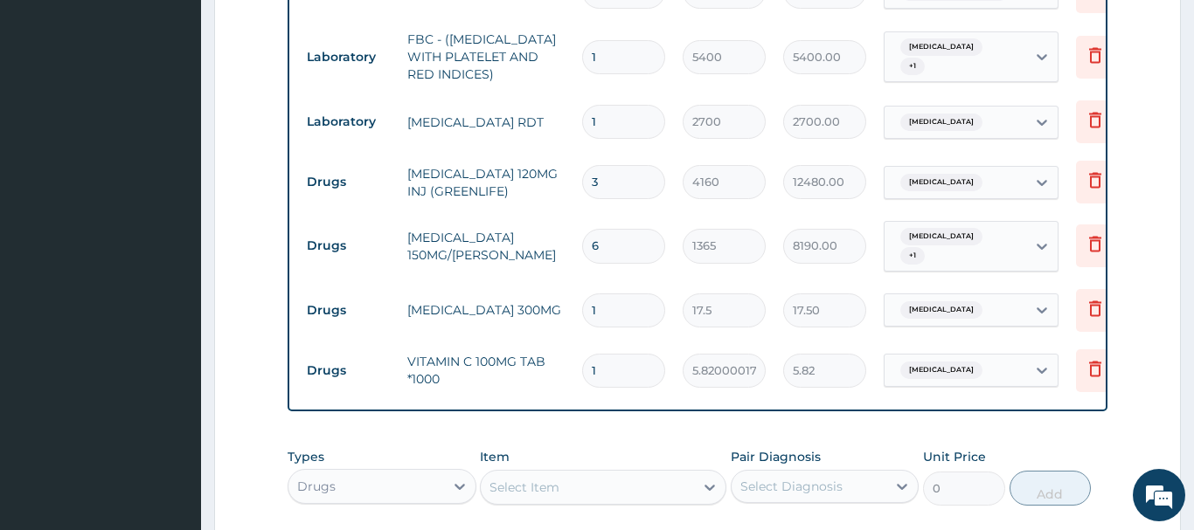
scroll to position [1161, 0]
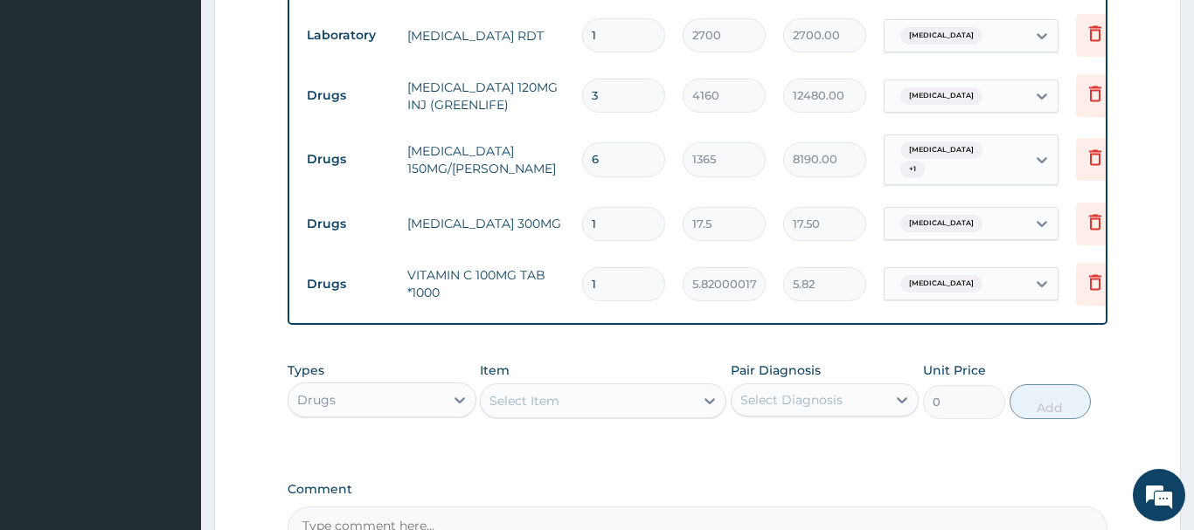
click at [517, 392] on div "Select Item" at bounding box center [524, 400] width 70 height 17
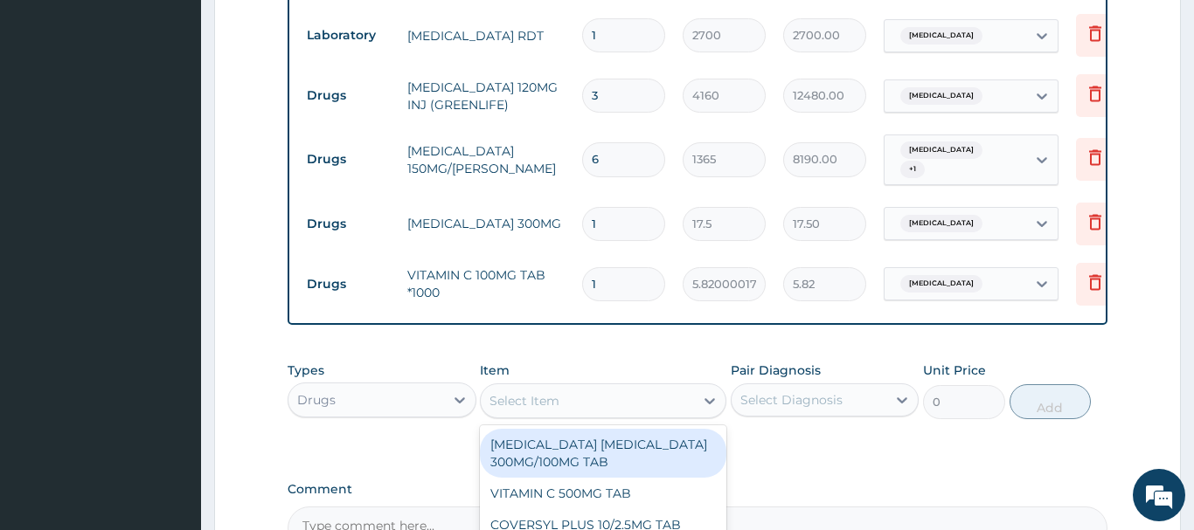
paste input "FOLIC ACID TAB"
type input "FOLIC ACID TAB"
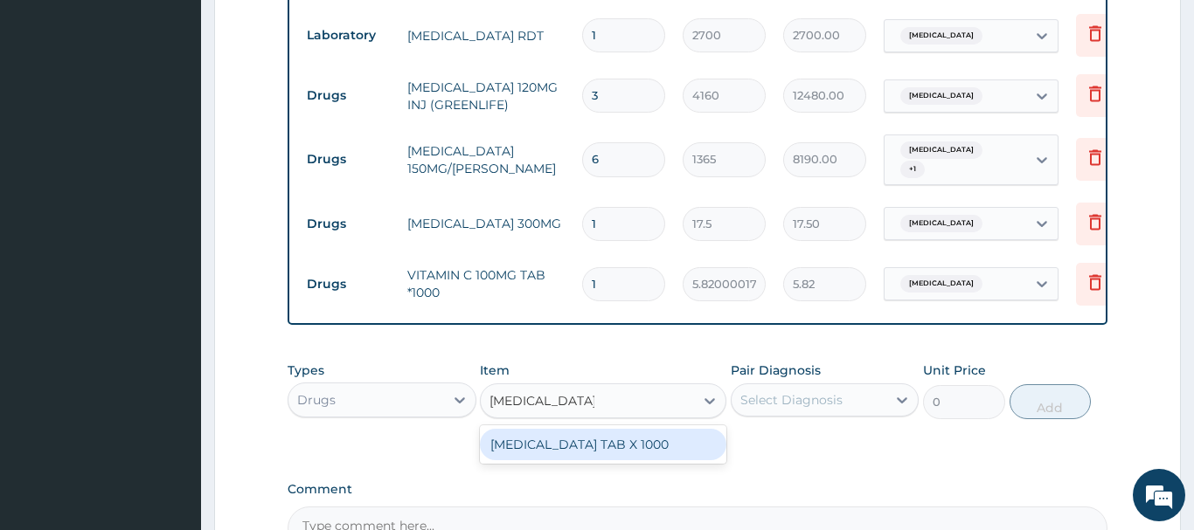
click at [599, 429] on div "FOLIC ACID TAB X 1000" at bounding box center [603, 444] width 246 height 31
type input "4.420000076293945"
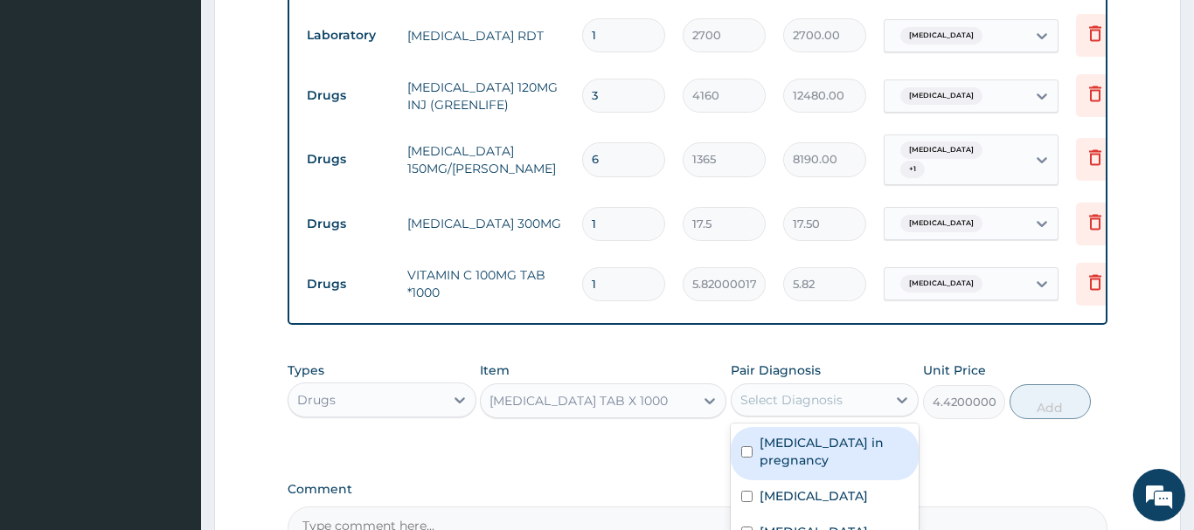
drag, startPoint x: 839, startPoint y: 382, endPoint x: 834, endPoint y: 440, distance: 57.9
click at [840, 391] on div "Select Diagnosis" at bounding box center [791, 399] width 102 height 17
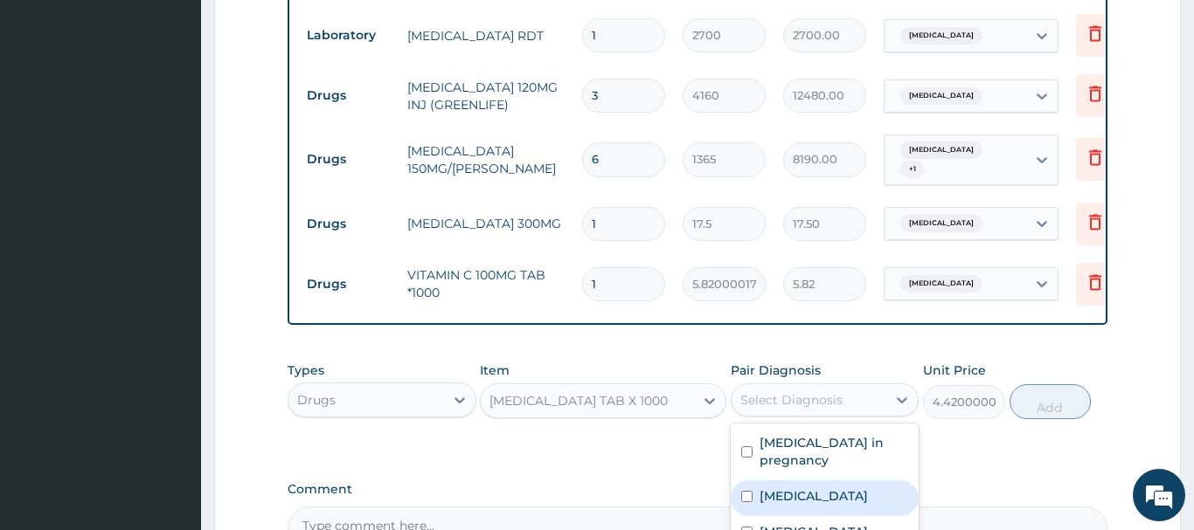
drag, startPoint x: 788, startPoint y: 481, endPoint x: 798, endPoint y: 456, distance: 26.3
click at [790, 488] on label "Premature labor" at bounding box center [813, 496] width 108 height 17
checkbox input "true"
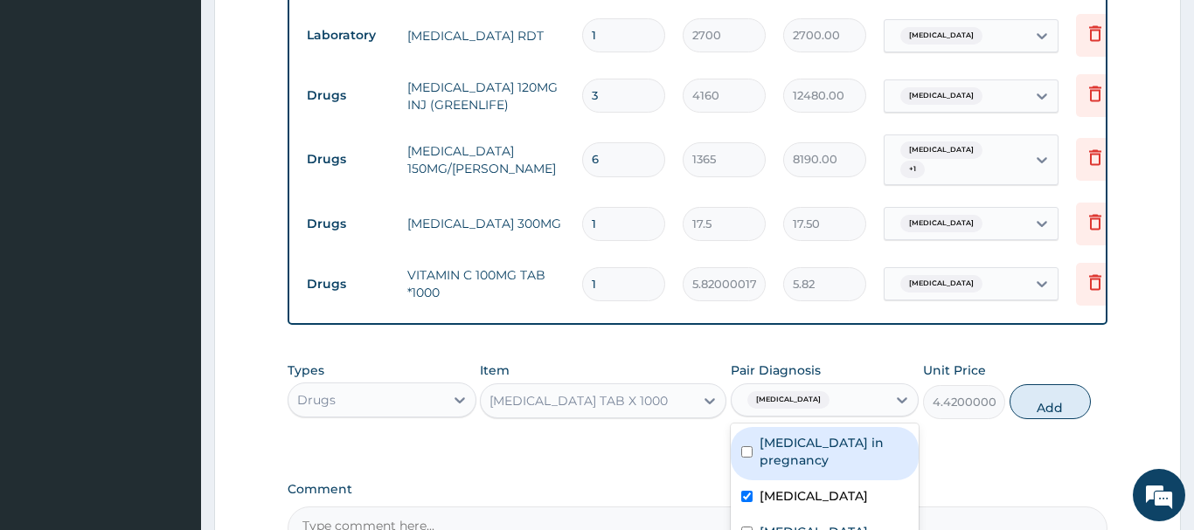
click at [807, 434] on label "Urinary tract infection in pregnancy" at bounding box center [833, 451] width 149 height 35
checkbox input "true"
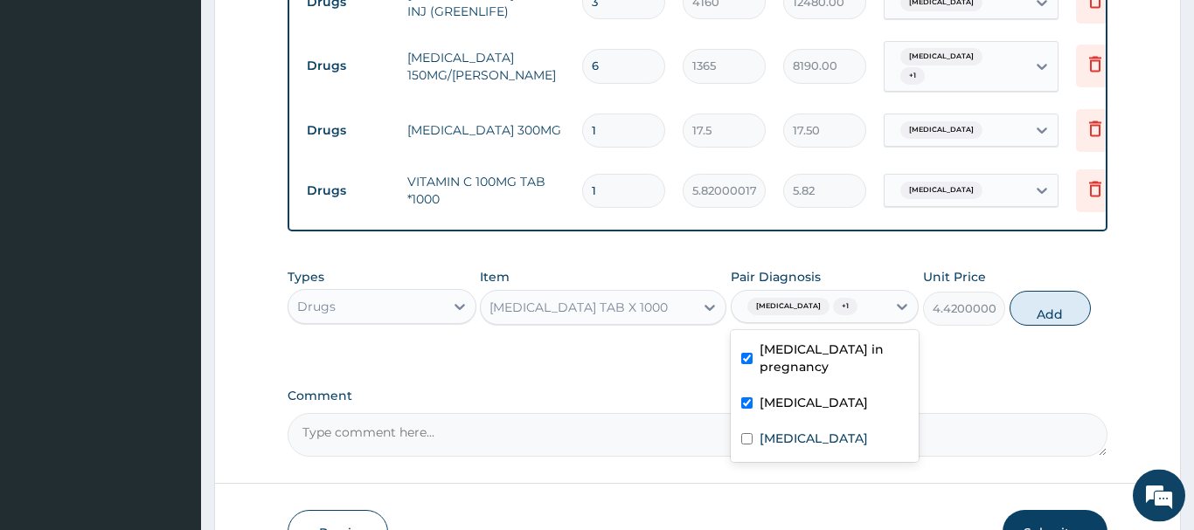
scroll to position [1341, 0]
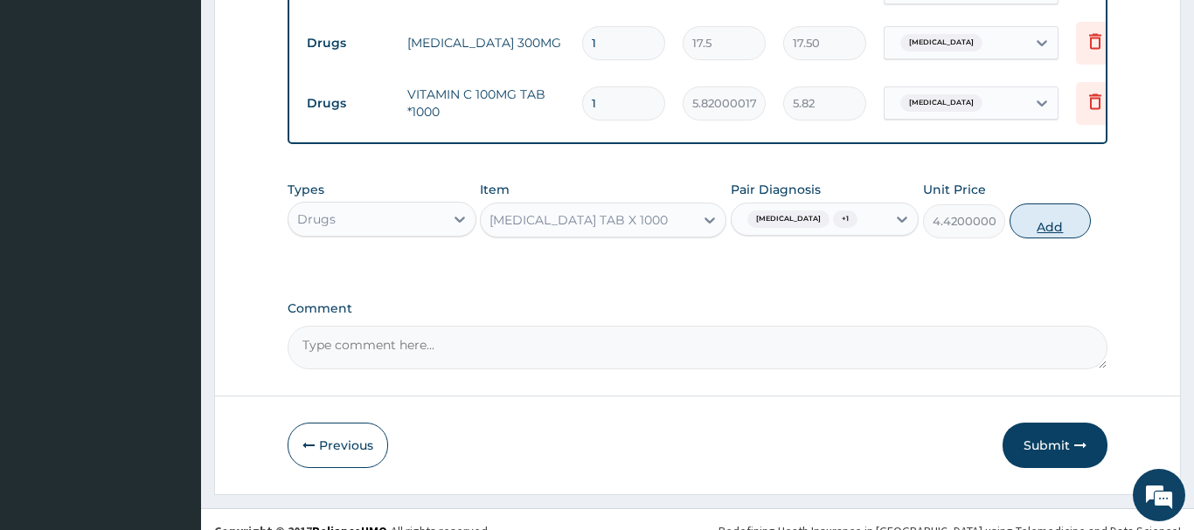
click at [1044, 204] on button "Add" at bounding box center [1050, 221] width 82 height 35
type input "0"
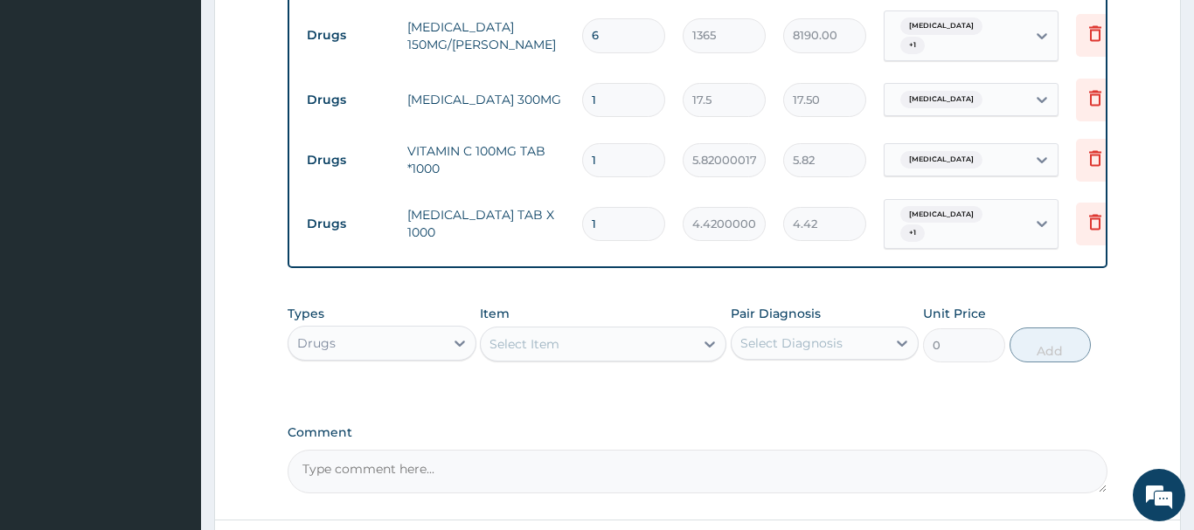
scroll to position [1252, 0]
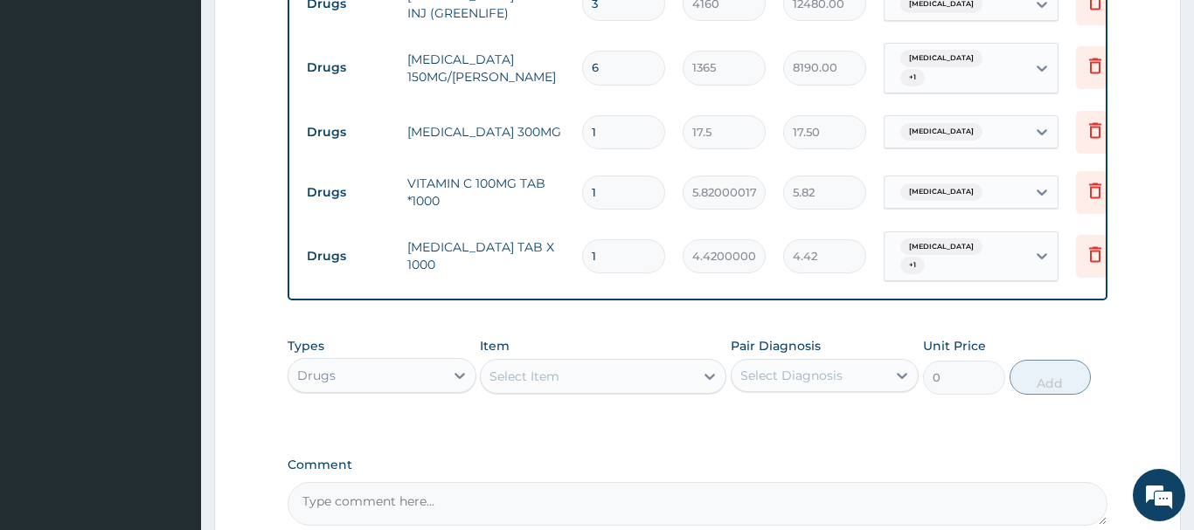
click at [537, 368] on div "Select Item" at bounding box center [524, 376] width 70 height 17
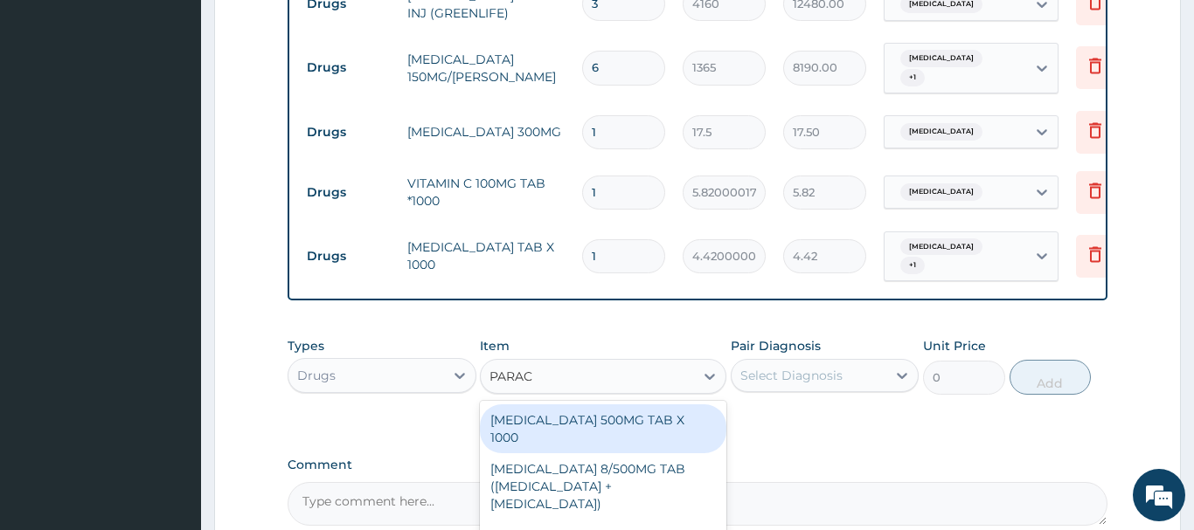
type input "PARACE"
click at [634, 405] on div "PARACETAMOL 500MG TAB X 1000" at bounding box center [603, 429] width 246 height 49
type input "22.39999961853027"
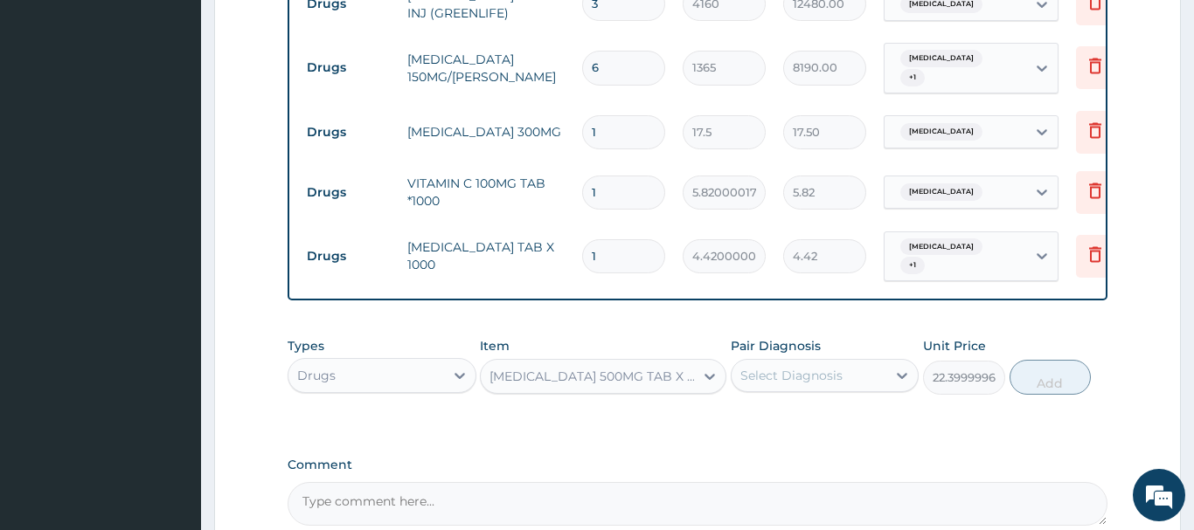
click at [773, 367] on div "Select Diagnosis" at bounding box center [791, 375] width 102 height 17
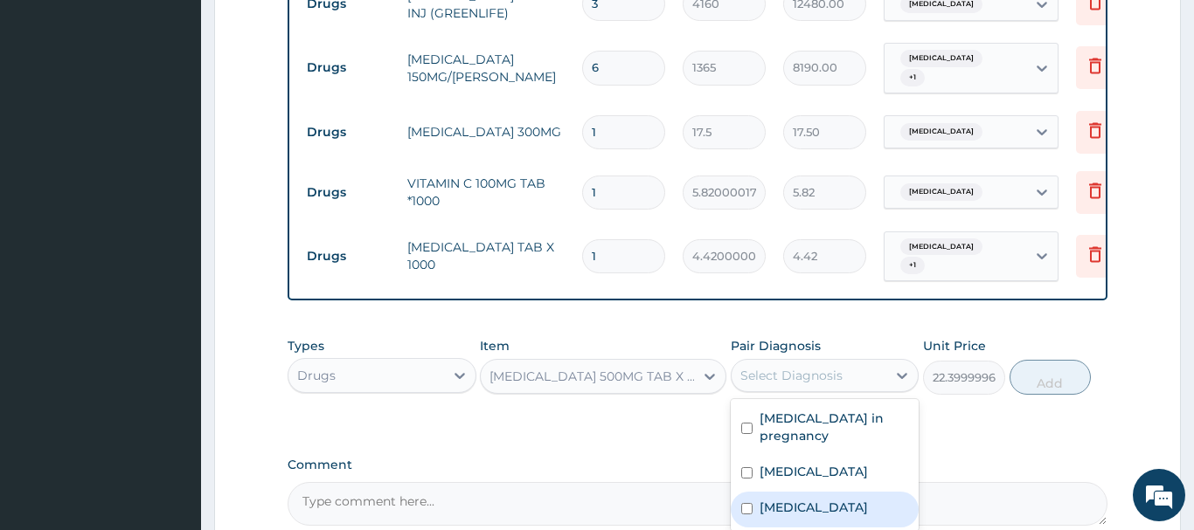
click at [792, 499] on label "Malaria" at bounding box center [813, 507] width 108 height 17
checkbox input "true"
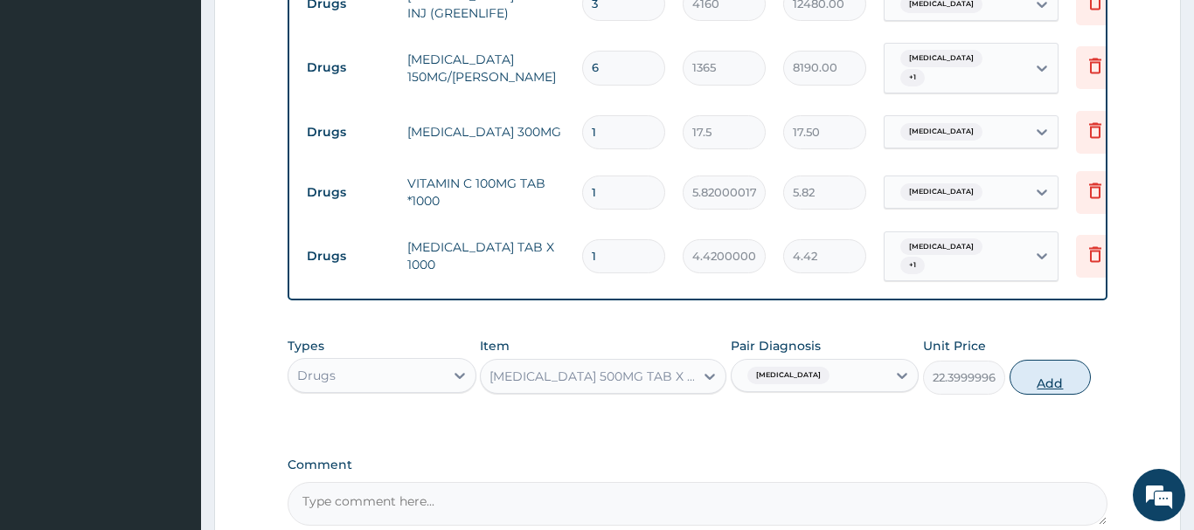
click at [1063, 360] on button "Add" at bounding box center [1050, 377] width 82 height 35
type input "0"
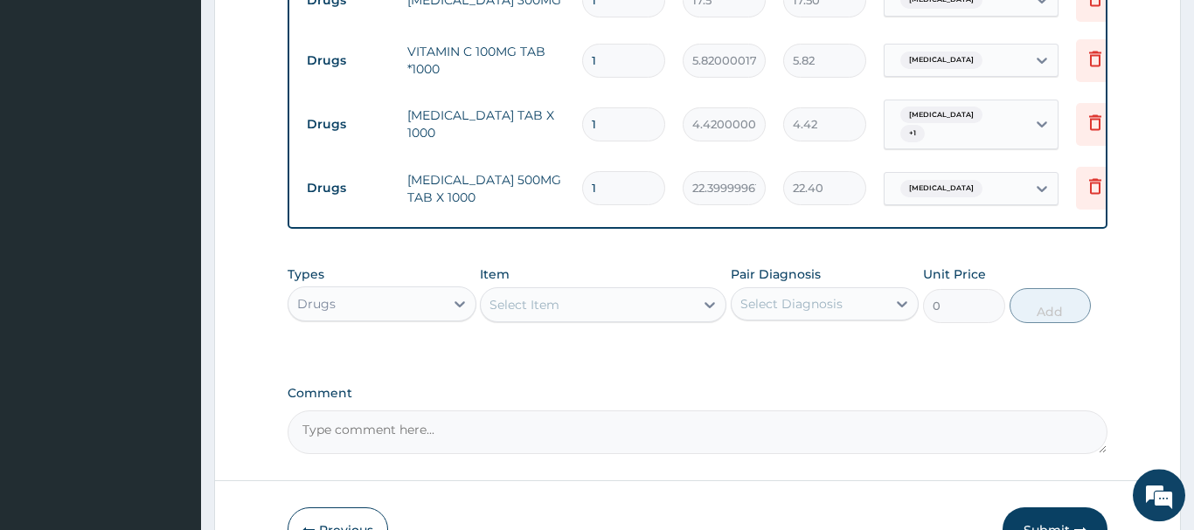
scroll to position [1431, 0]
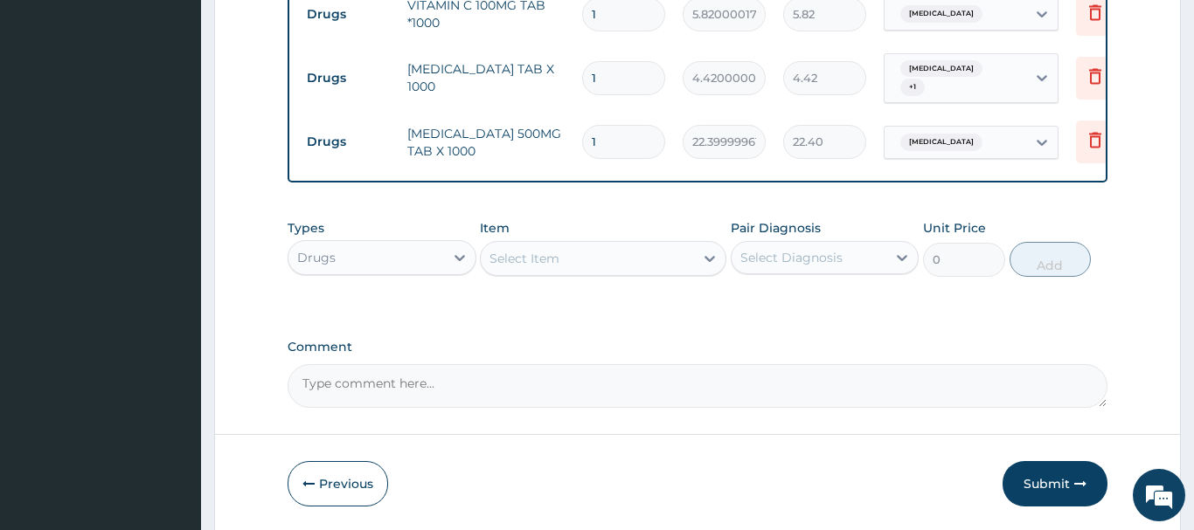
click at [538, 250] on div "Select Item" at bounding box center [524, 258] width 70 height 17
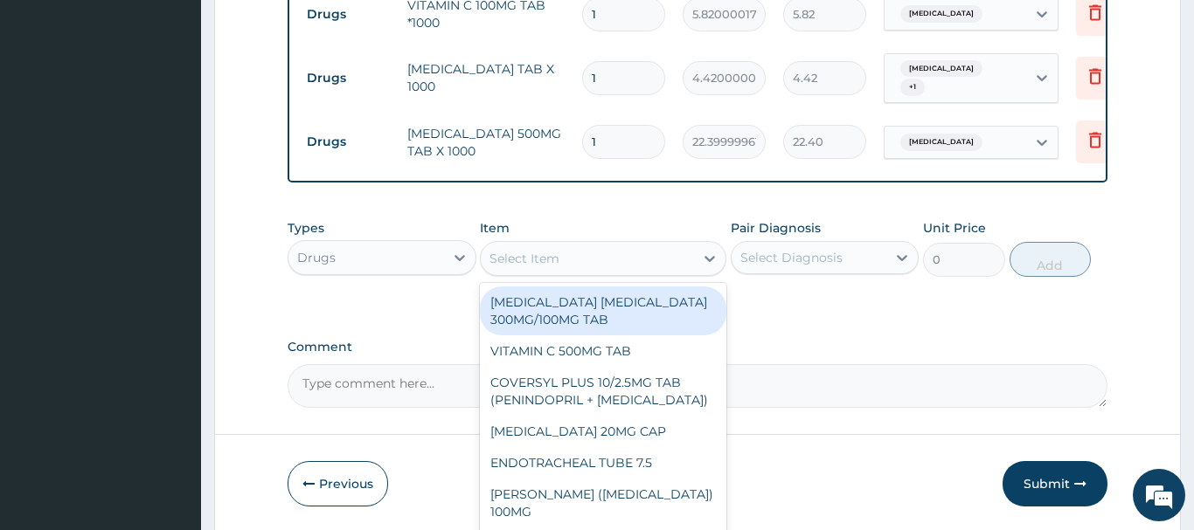
paste input "EXAMINATION GLOV"
type input "EXAMINATION GLOV"
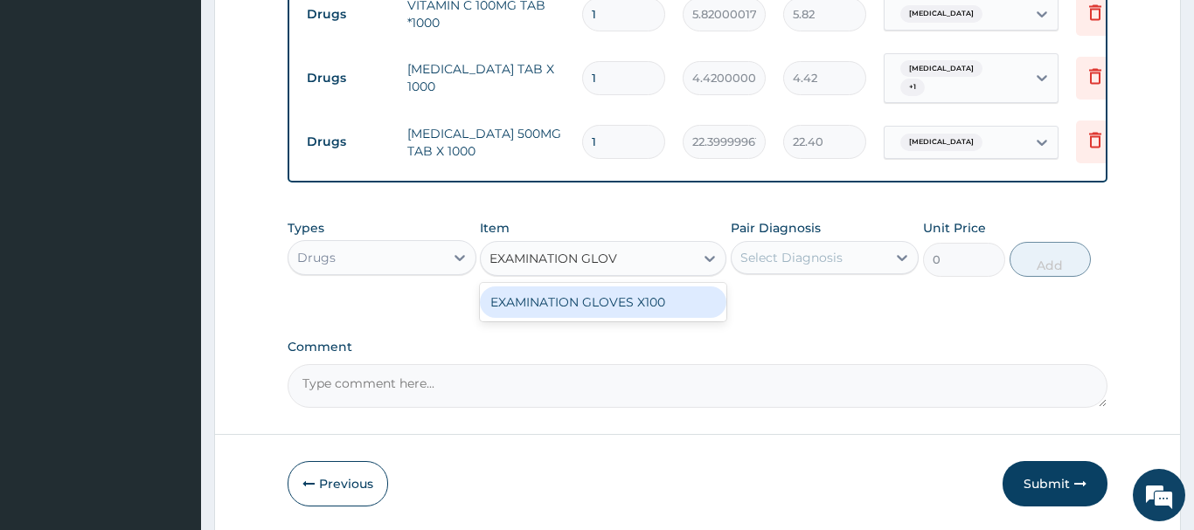
click at [650, 287] on div "EXAMINATION GLOVES X100" at bounding box center [603, 302] width 246 height 31
type input "87.5"
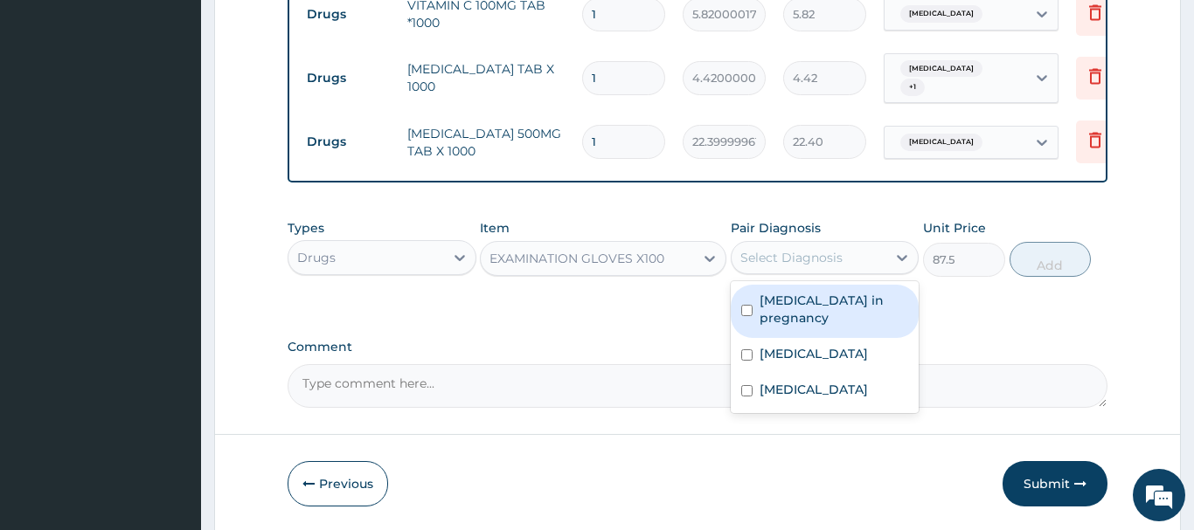
click at [804, 249] on div "Select Diagnosis" at bounding box center [791, 257] width 102 height 17
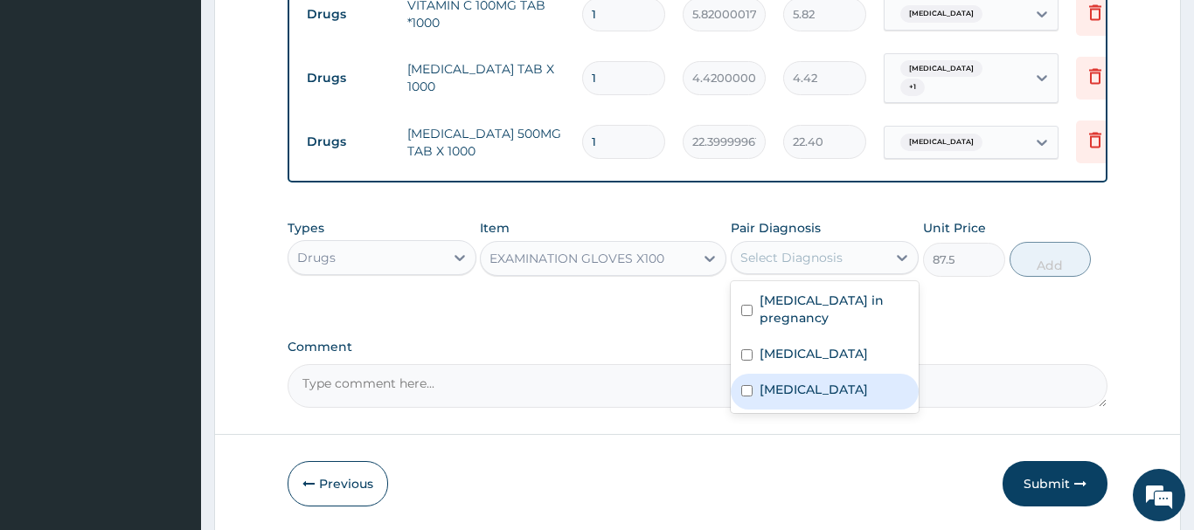
click at [796, 381] on label "Malaria" at bounding box center [813, 389] width 108 height 17
checkbox input "true"
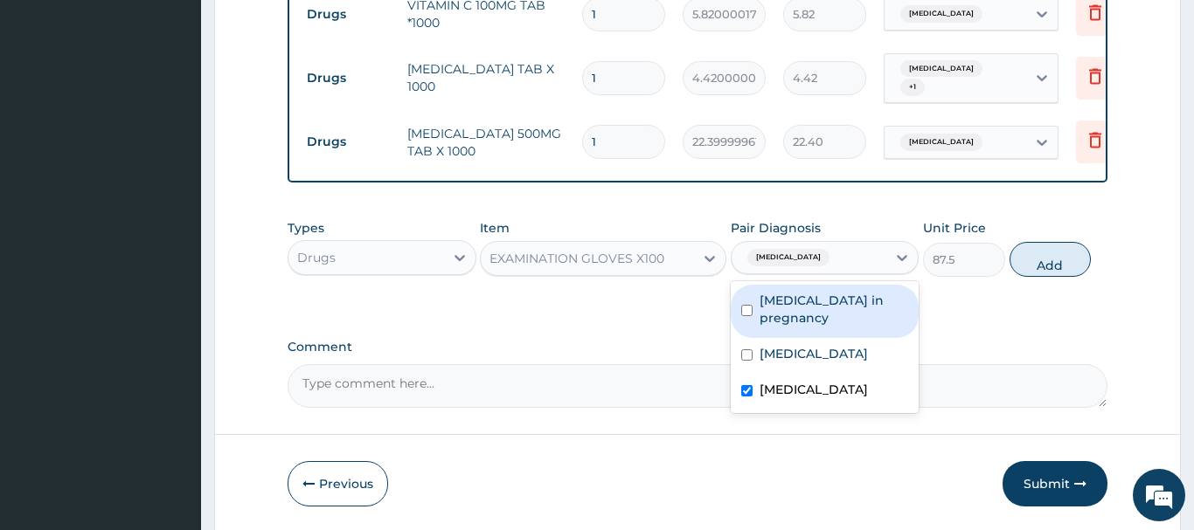
click at [863, 292] on label "Urinary tract infection in pregnancy" at bounding box center [833, 309] width 149 height 35
checkbox input "true"
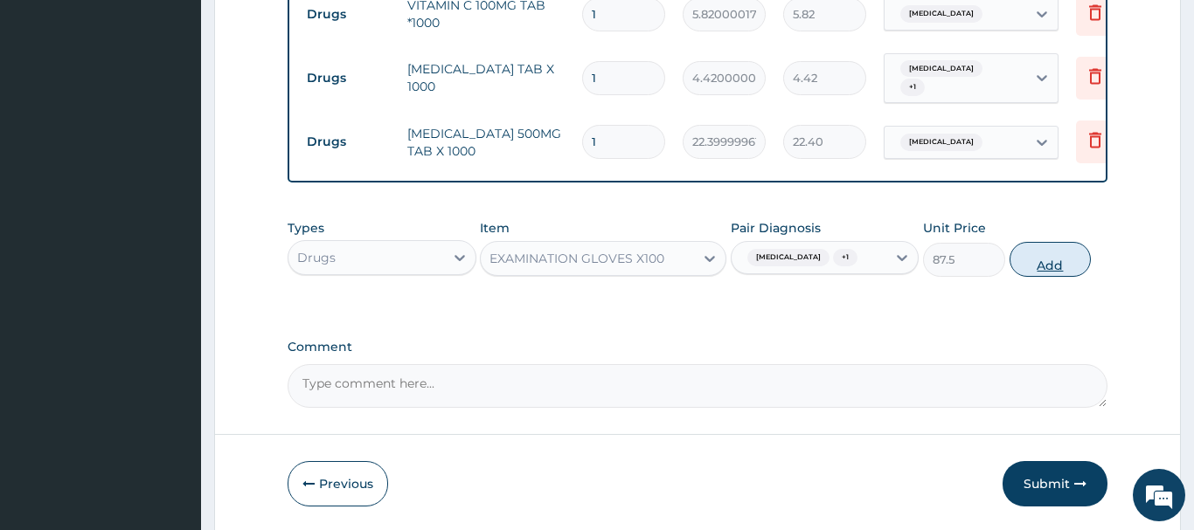
click at [1050, 242] on button "Add" at bounding box center [1050, 259] width 82 height 35
type input "0"
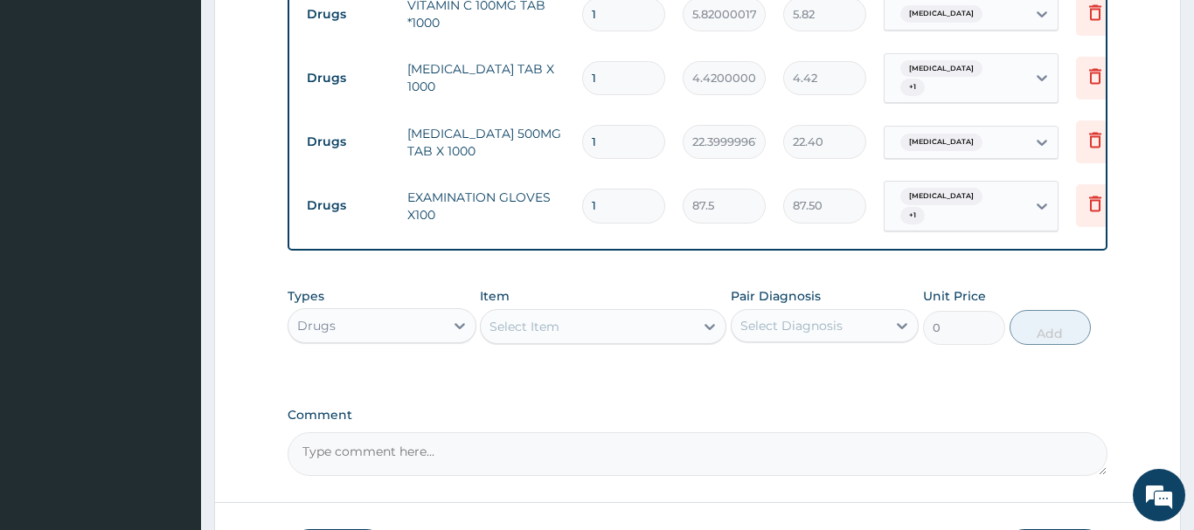
drag, startPoint x: 616, startPoint y: 177, endPoint x: 559, endPoint y: 176, distance: 56.8
click at [582, 189] on input "1" at bounding box center [623, 206] width 83 height 34
type input "5"
type input "437.50"
type input "50"
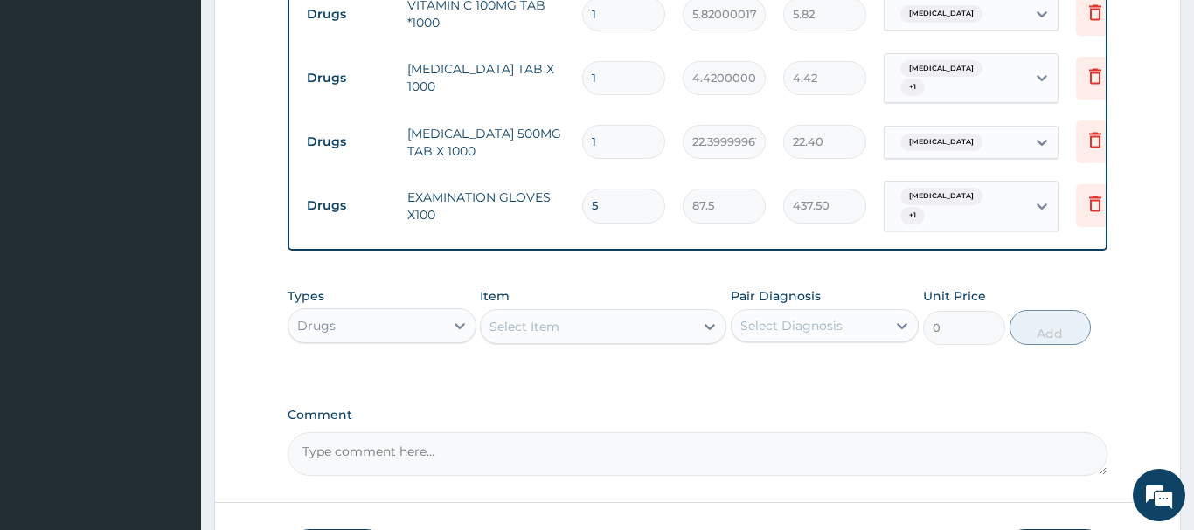
type input "4375.00"
type input "50"
click at [526, 318] on div "Select Item" at bounding box center [524, 326] width 70 height 17
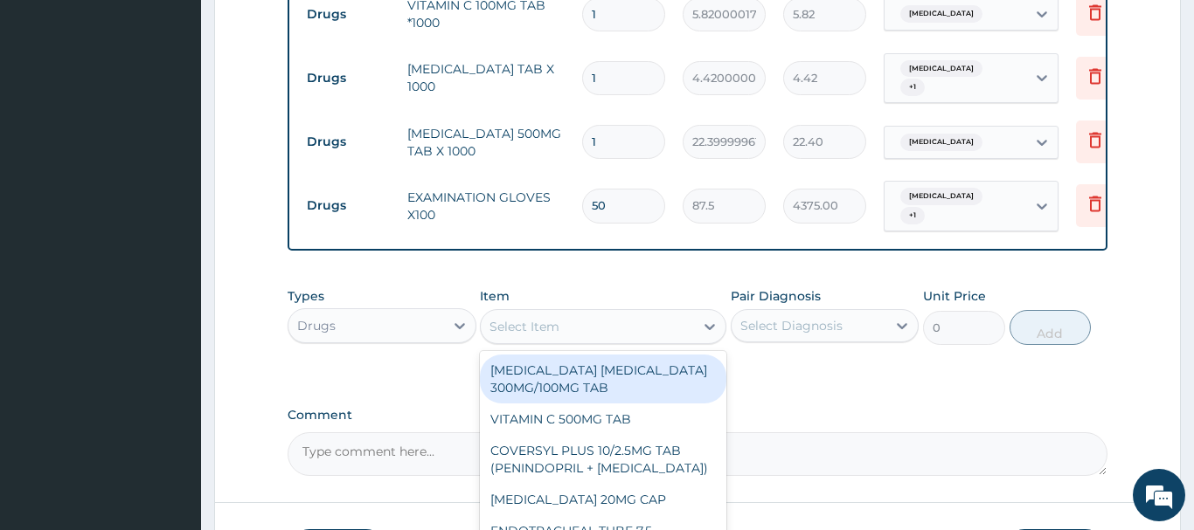
paste input "GIVING SET"
type input "GIVING SET"
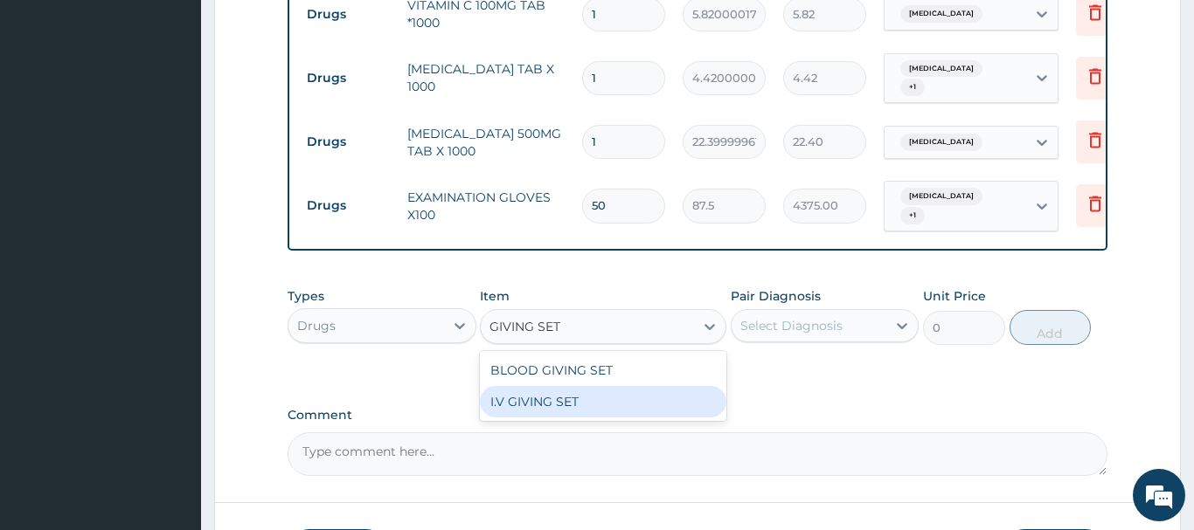
click at [571, 386] on div "I.V GIVING SET" at bounding box center [603, 401] width 246 height 31
type input "525"
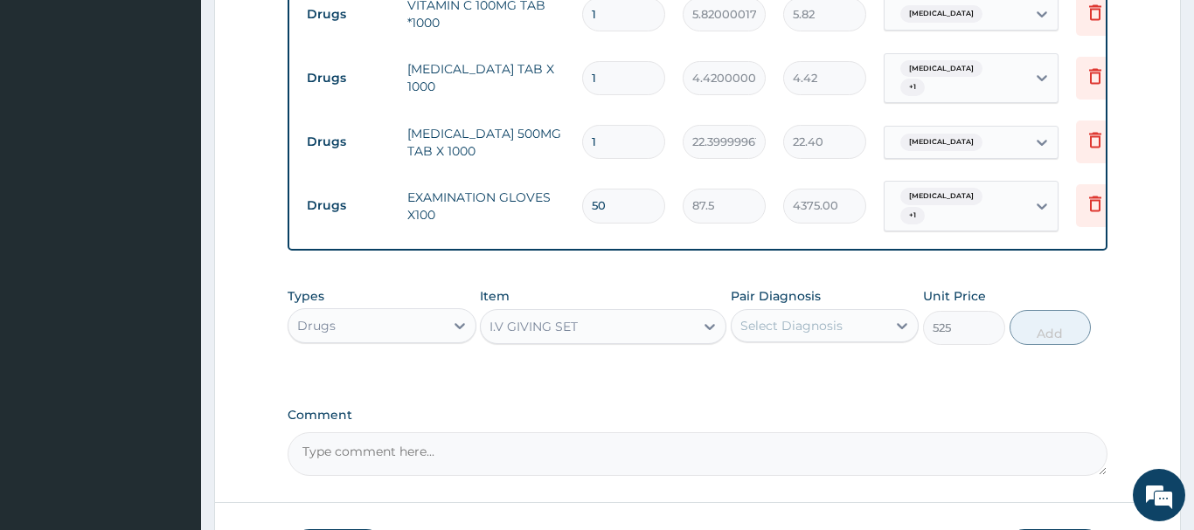
click at [799, 312] on div "Select Diagnosis" at bounding box center [809, 326] width 156 height 28
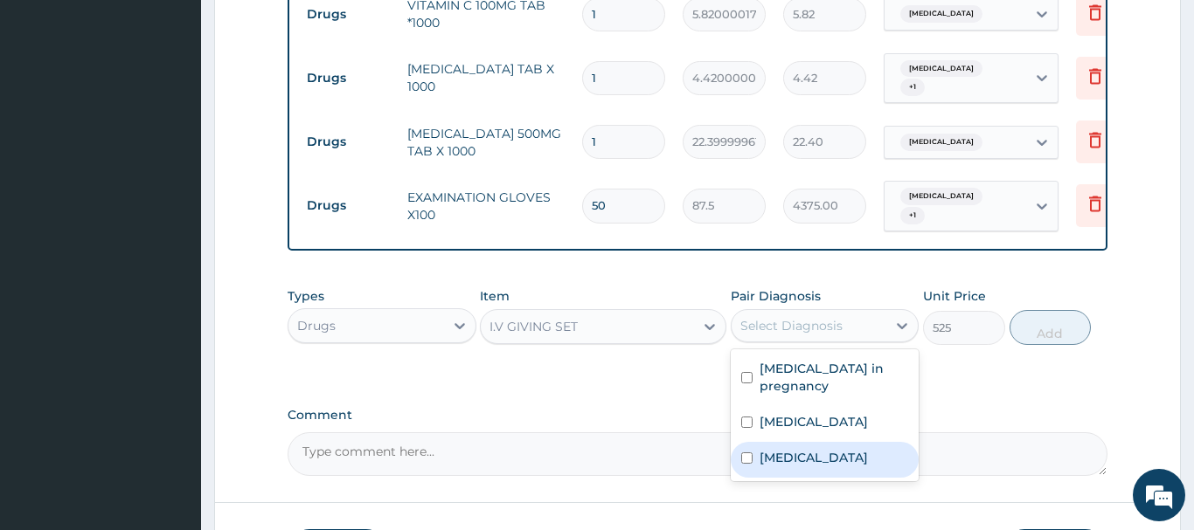
drag, startPoint x: 796, startPoint y: 419, endPoint x: 799, endPoint y: 410, distance: 9.1
click at [797, 449] on label "Malaria" at bounding box center [813, 457] width 108 height 17
checkbox input "true"
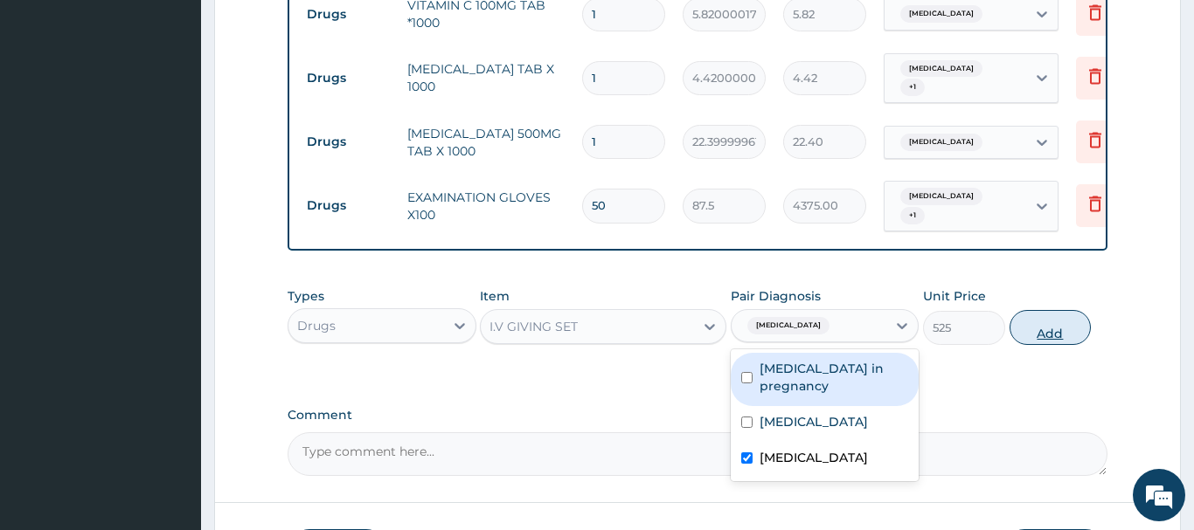
click at [1051, 310] on button "Add" at bounding box center [1050, 327] width 82 height 35
type input "0"
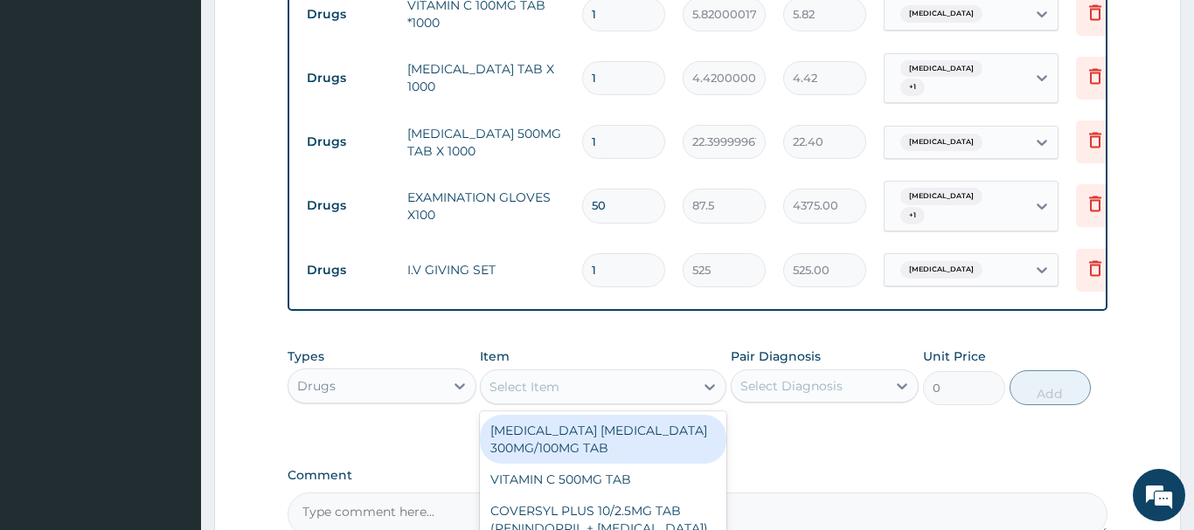
click at [532, 378] on div "Select Item" at bounding box center [524, 386] width 70 height 17
paste input "CANNULAR PINK"
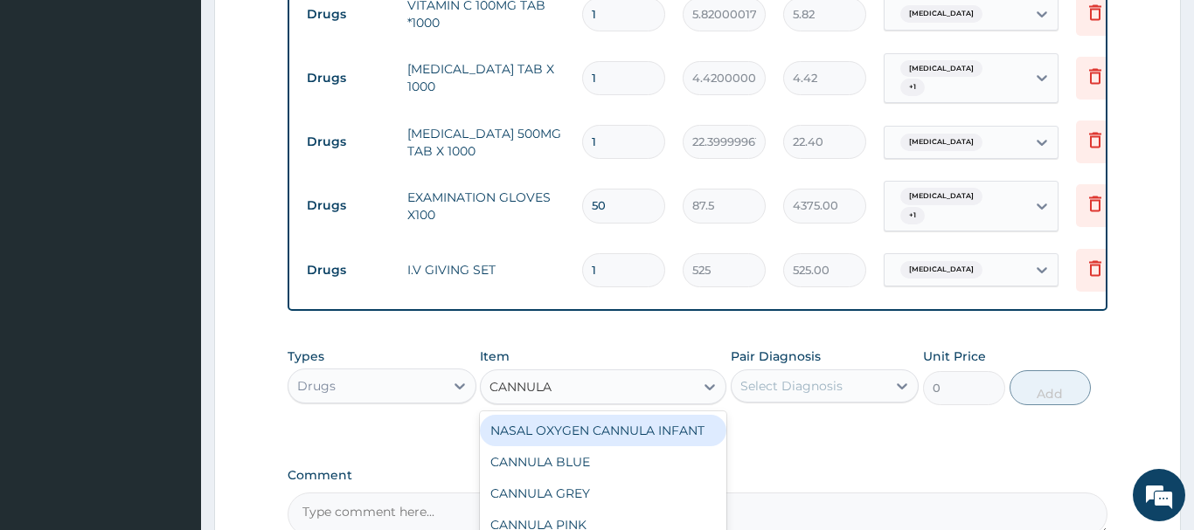
type input "CANNUL"
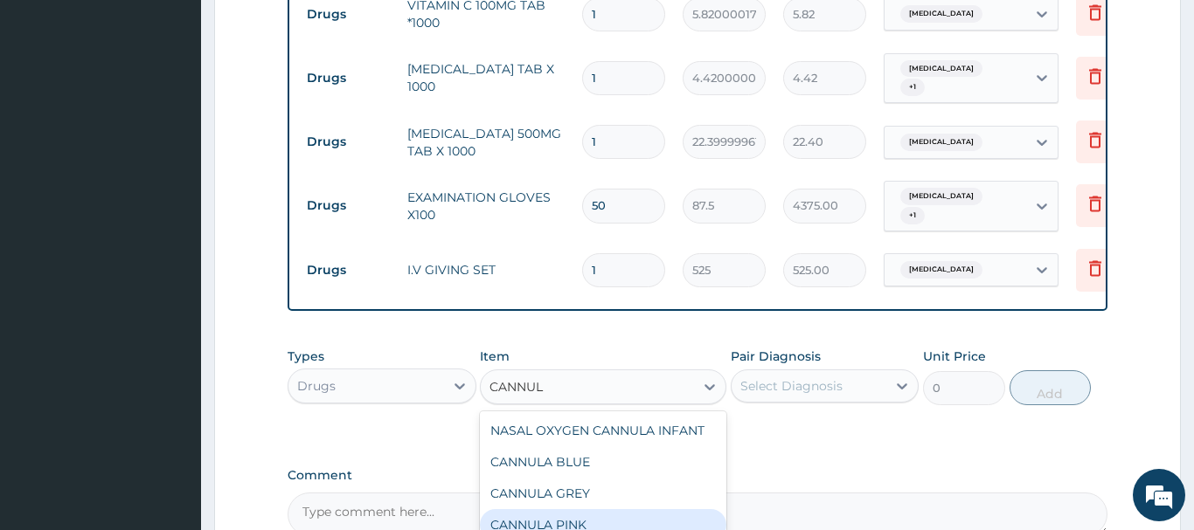
drag, startPoint x: 540, startPoint y: 485, endPoint x: 543, endPoint y: 470, distance: 15.1
click at [543, 509] on div "CANNULA PINK" at bounding box center [603, 524] width 246 height 31
type input "437.5"
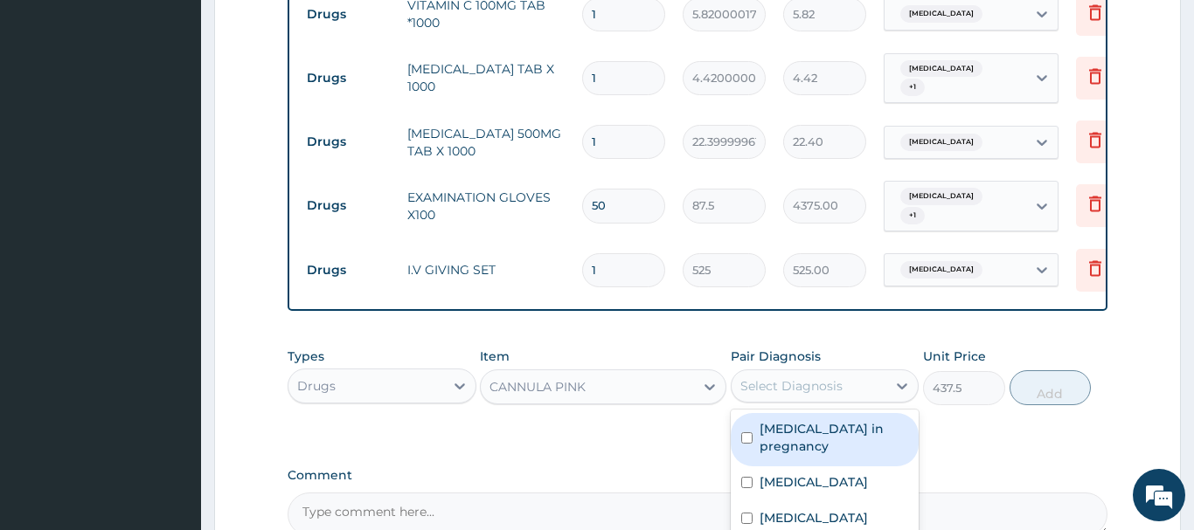
drag, startPoint x: 793, startPoint y: 345, endPoint x: 773, endPoint y: 430, distance: 86.9
click at [794, 378] on div "Select Diagnosis" at bounding box center [791, 386] width 102 height 17
drag, startPoint x: 820, startPoint y: 400, endPoint x: 907, endPoint y: 388, distance: 88.2
click at [824, 420] on label "Urinary tract infection in pregnancy" at bounding box center [833, 437] width 149 height 35
checkbox input "true"
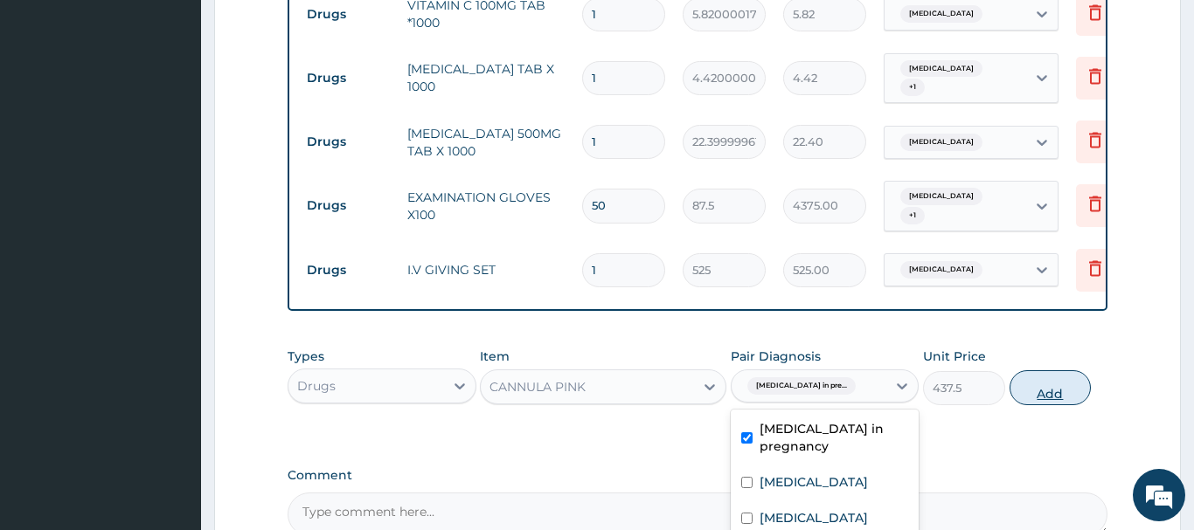
click at [1048, 371] on button "Add" at bounding box center [1050, 388] width 82 height 35
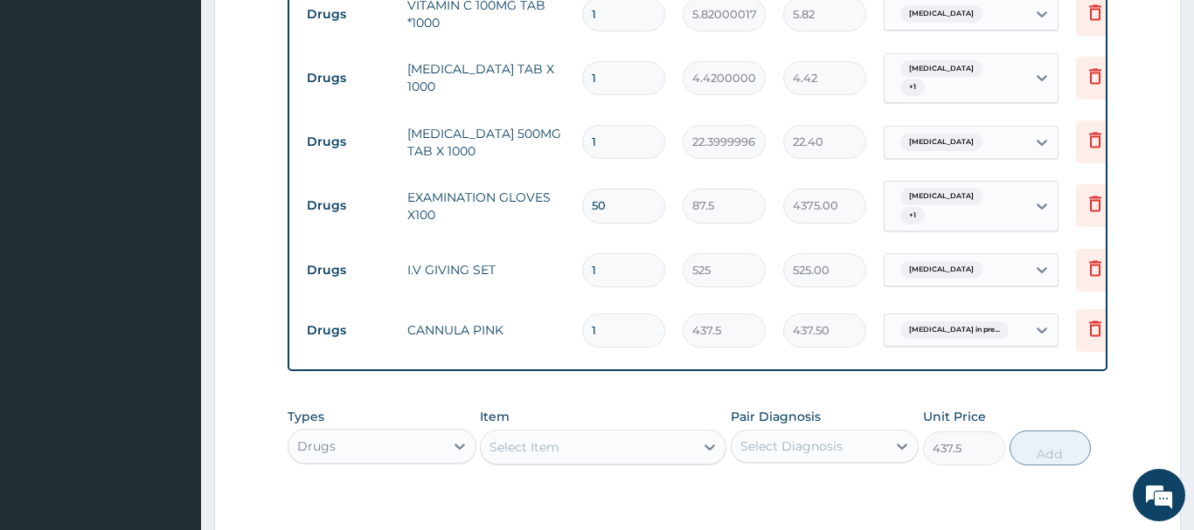
type input "0"
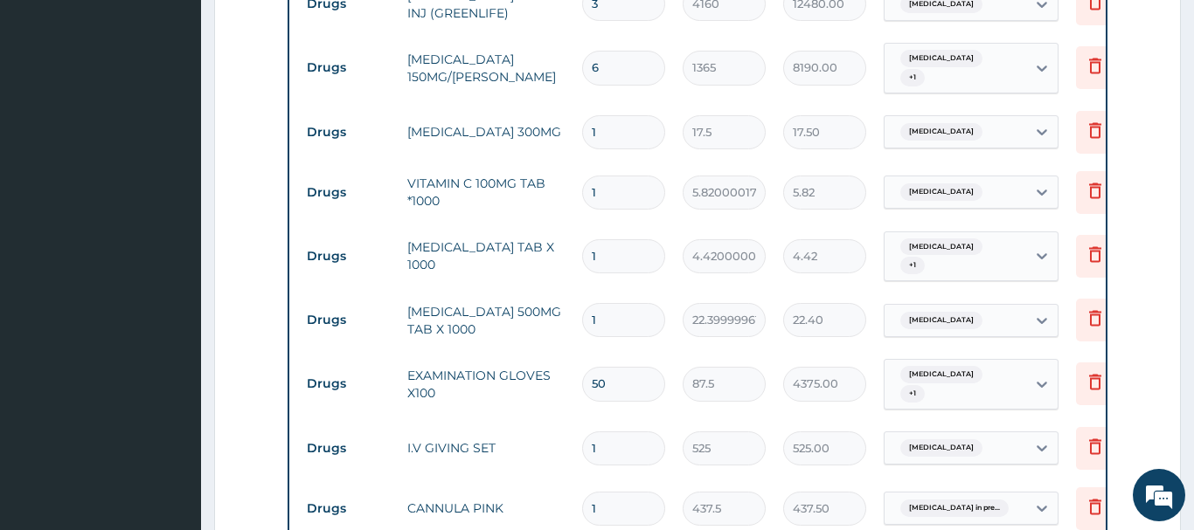
scroll to position [1163, 0]
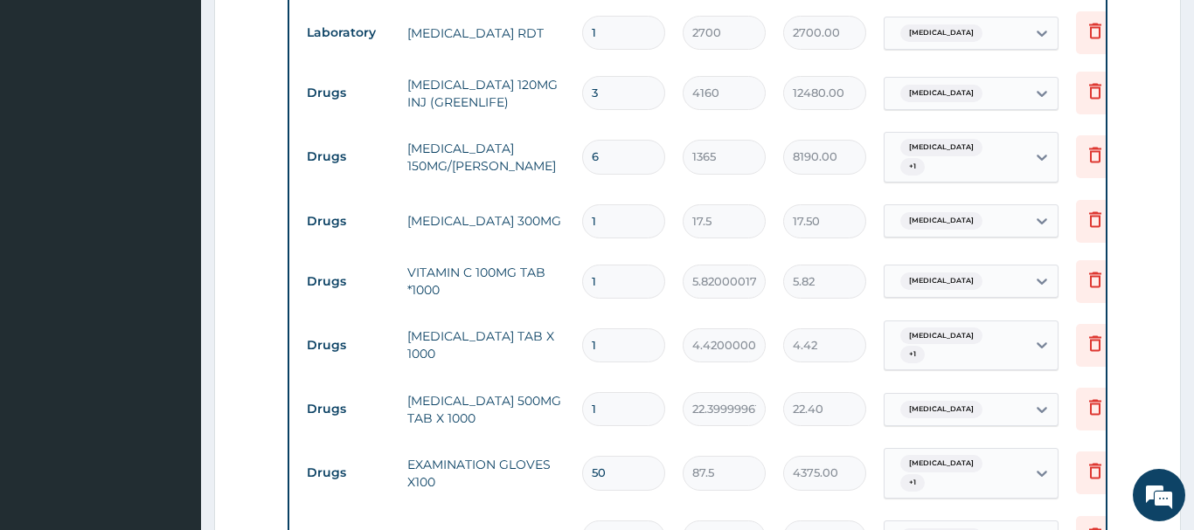
drag, startPoint x: 620, startPoint y: 258, endPoint x: 551, endPoint y: 271, distance: 70.3
click at [582, 270] on input "1" at bounding box center [623, 282] width 83 height 34
type input "4"
type input "23.28"
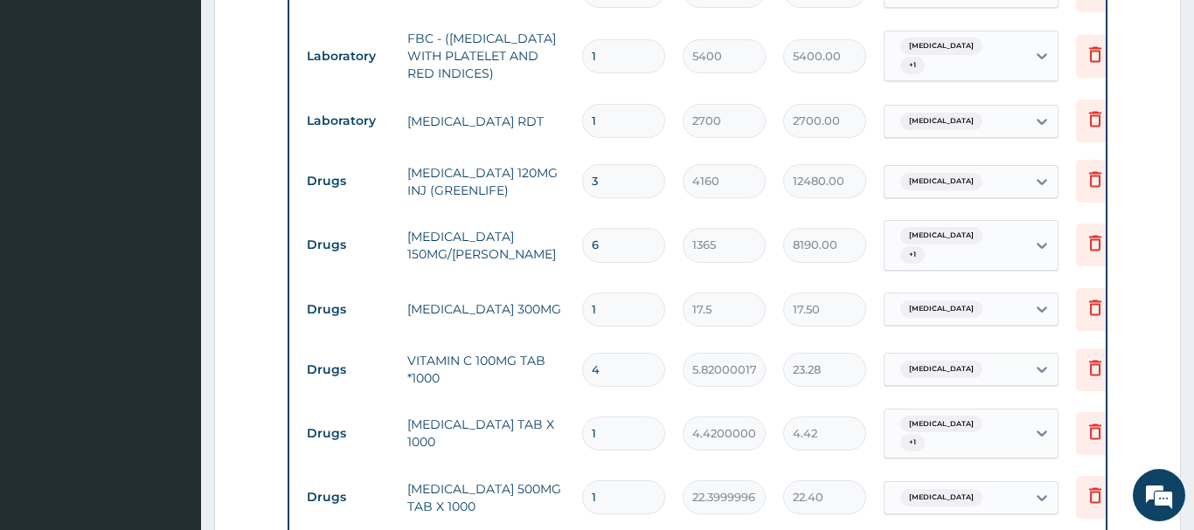
scroll to position [1074, 0]
type input "4"
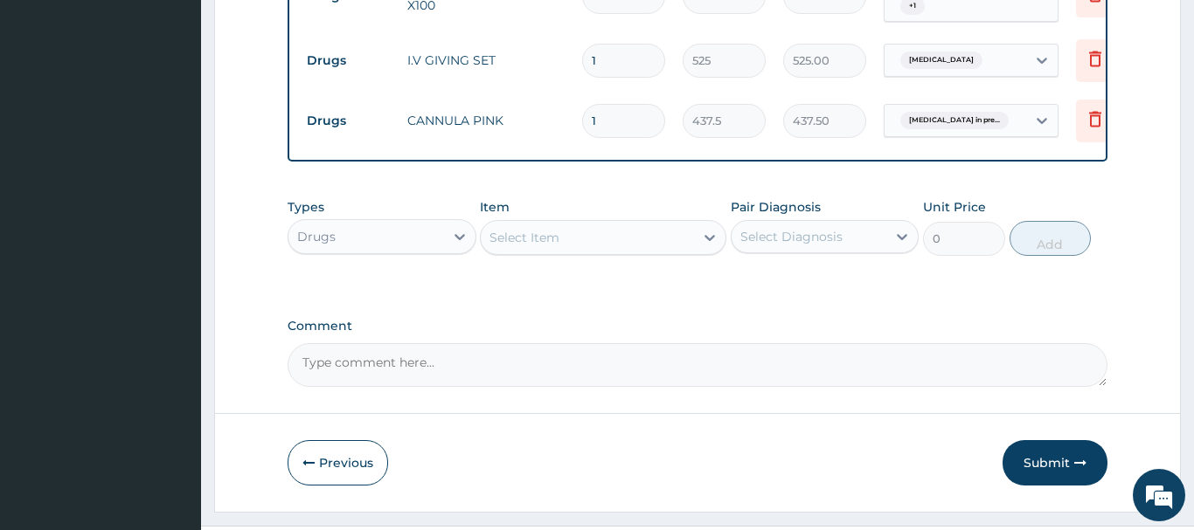
scroll to position [1643, 0]
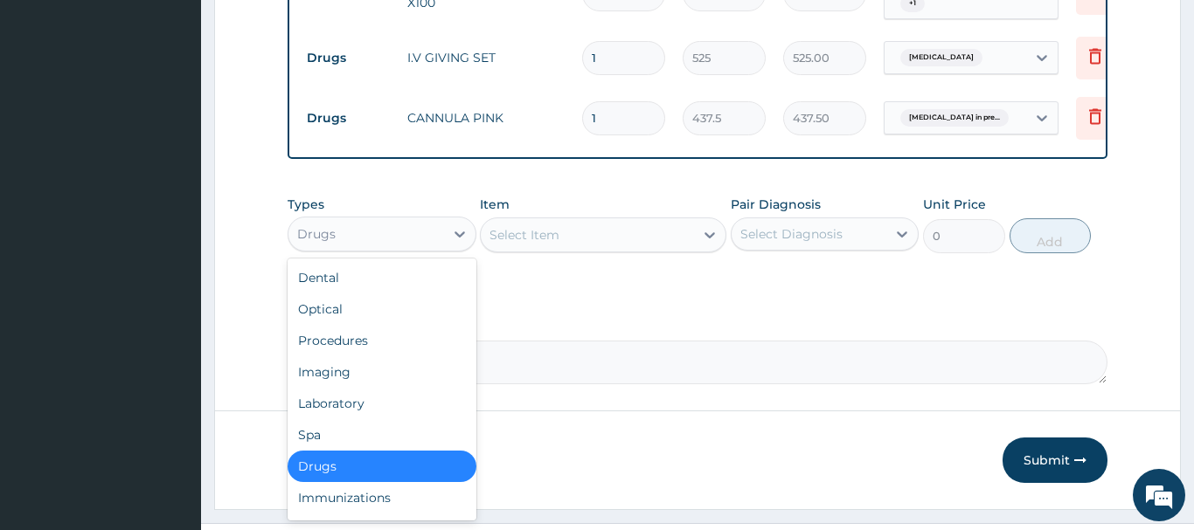
click at [364, 220] on div "Drugs" at bounding box center [366, 234] width 156 height 28
click at [328, 325] on div "Procedures" at bounding box center [382, 340] width 189 height 31
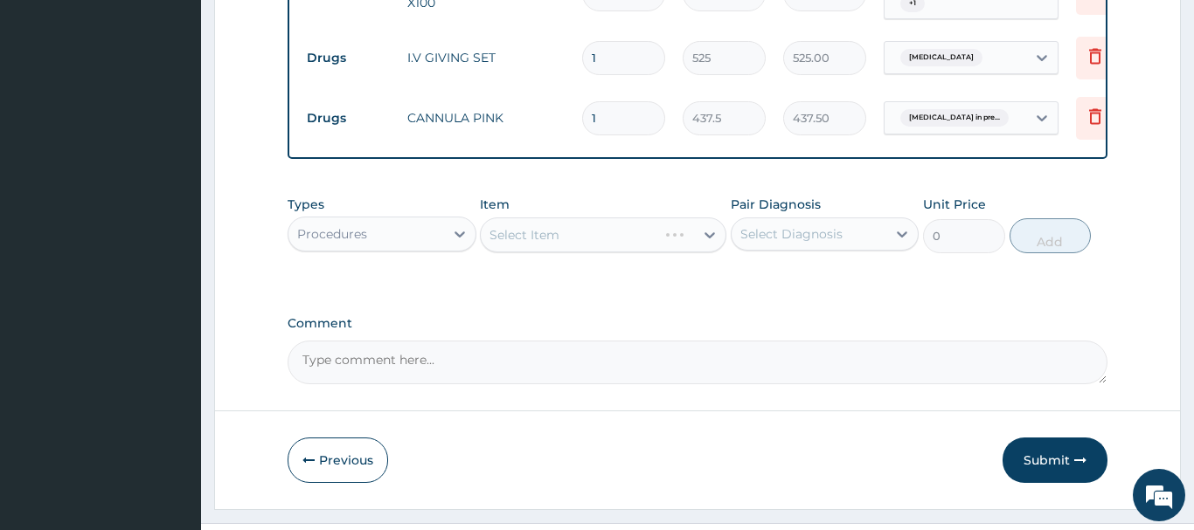
click at [526, 218] on div "Select Item" at bounding box center [603, 235] width 246 height 35
click at [1049, 438] on button "Submit" at bounding box center [1054, 460] width 105 height 45
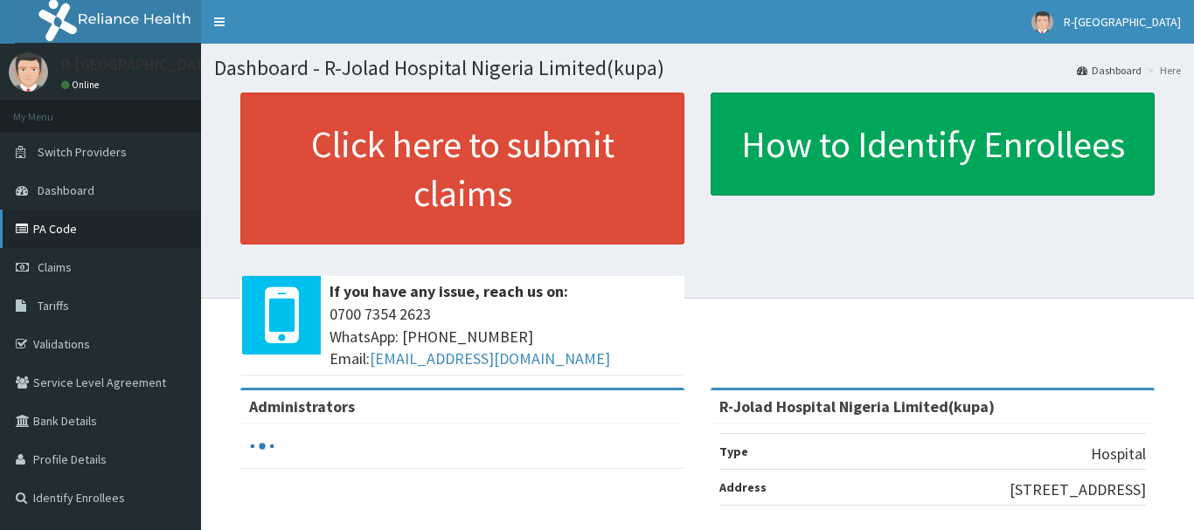
click at [59, 232] on link "PA Code" at bounding box center [100, 229] width 201 height 38
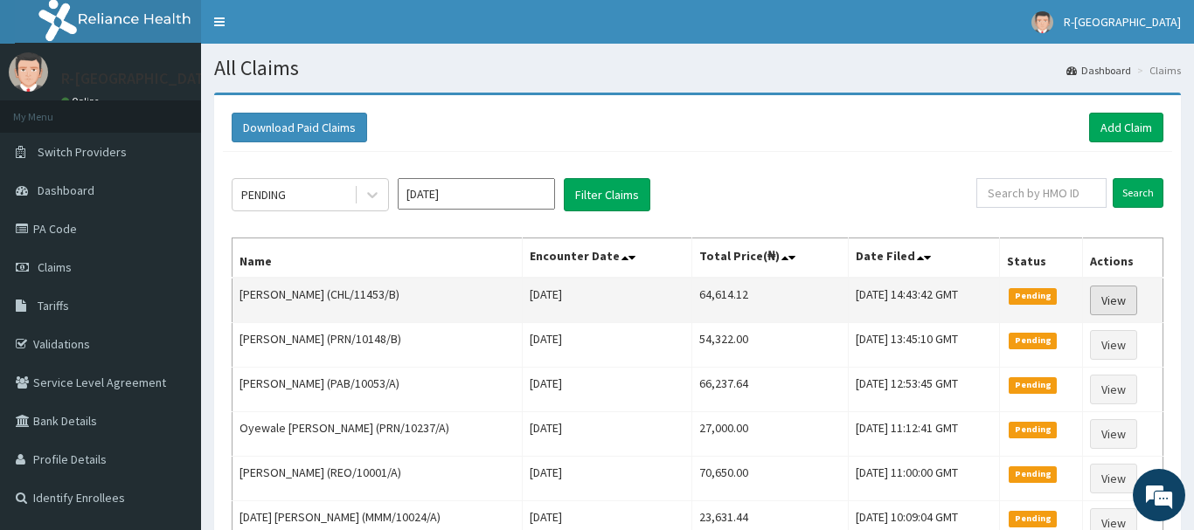
click at [1119, 295] on link "View" at bounding box center [1113, 301] width 47 height 30
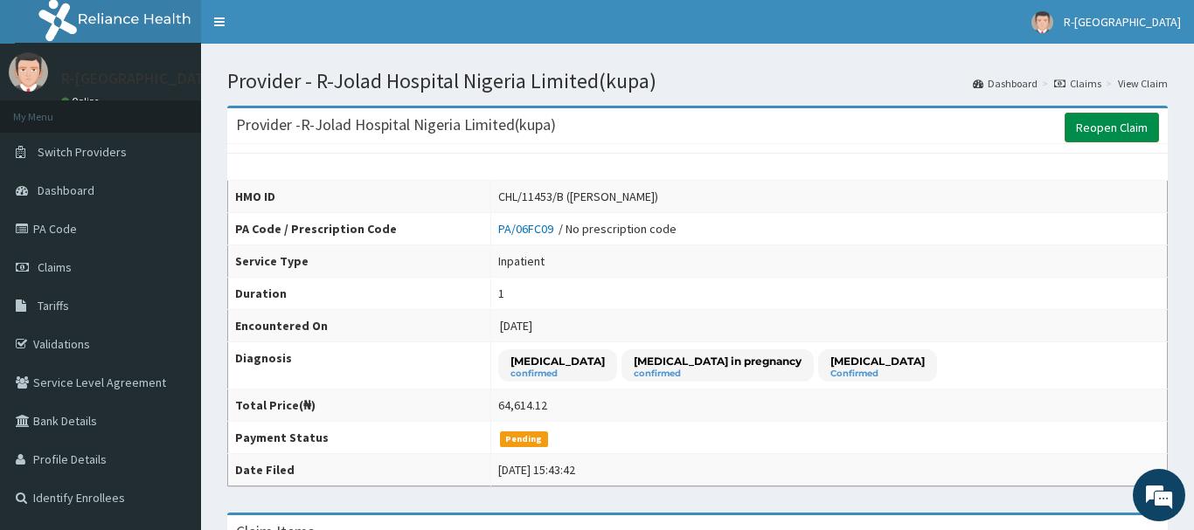
click at [1109, 129] on link "Reopen Claim" at bounding box center [1111, 128] width 94 height 30
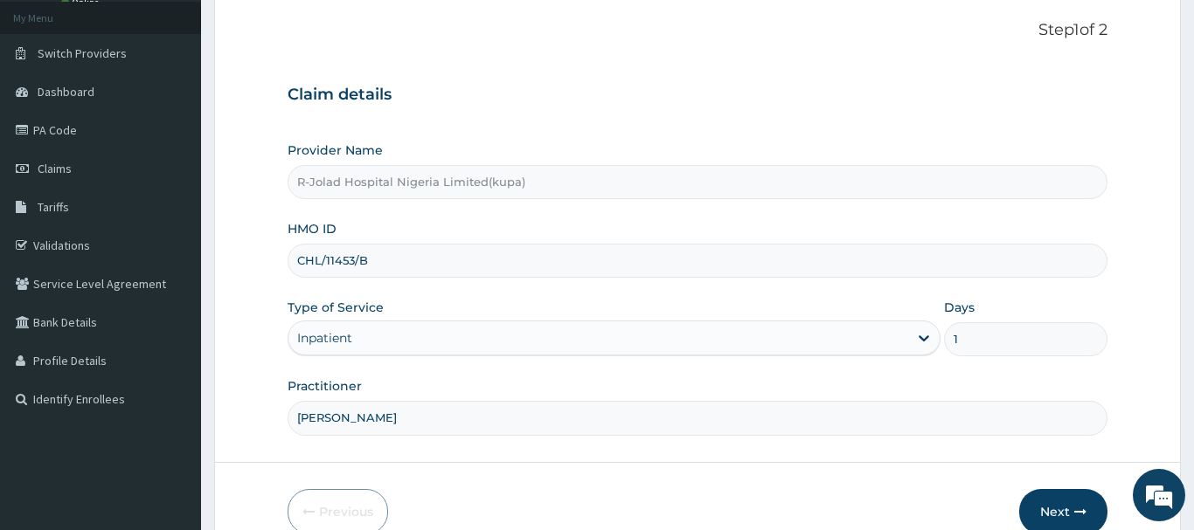
scroll to position [188, 0]
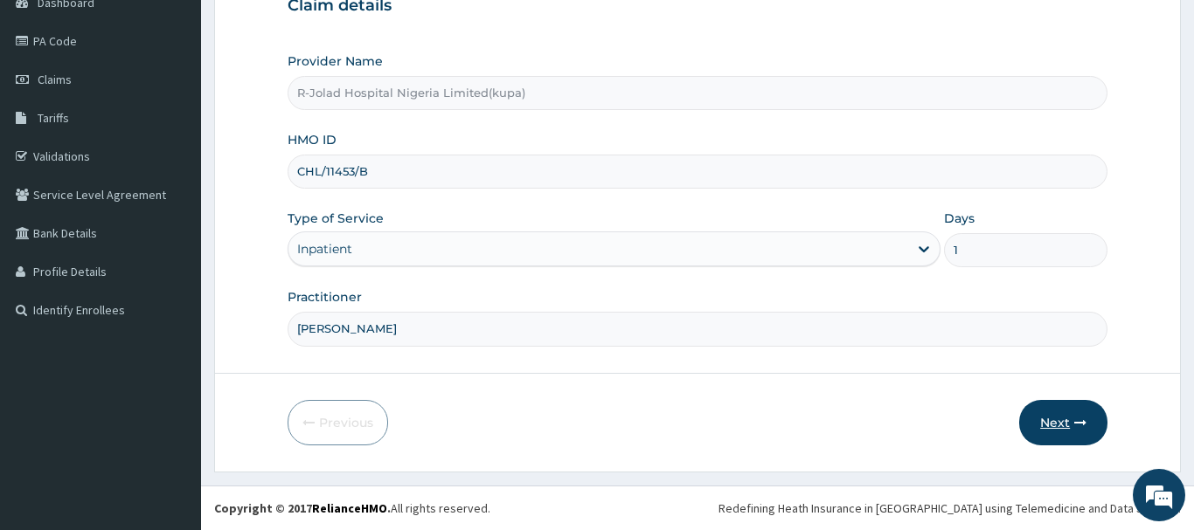
click at [1057, 417] on button "Next" at bounding box center [1063, 422] width 88 height 45
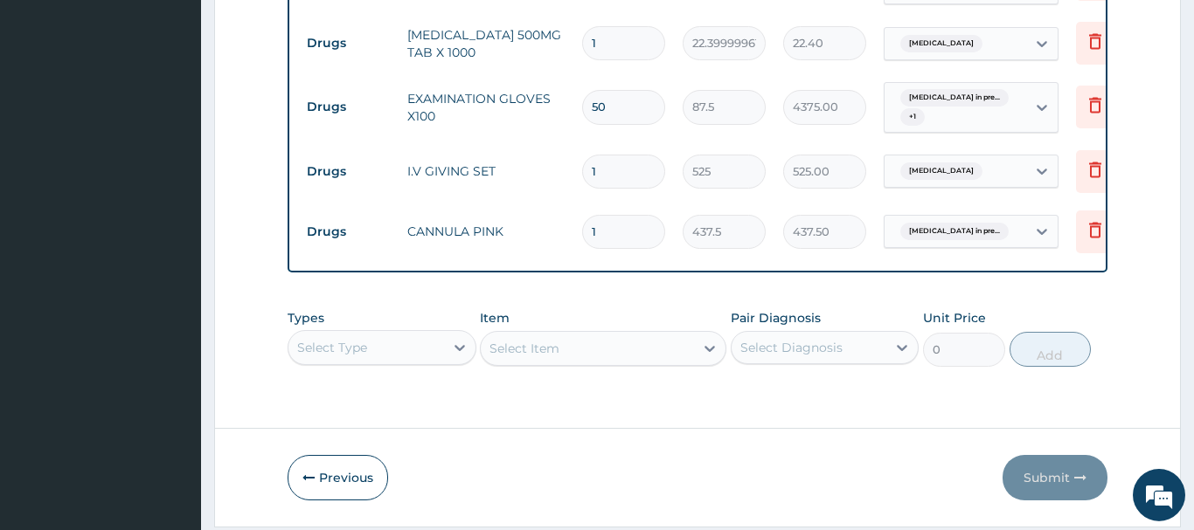
scroll to position [1532, 0]
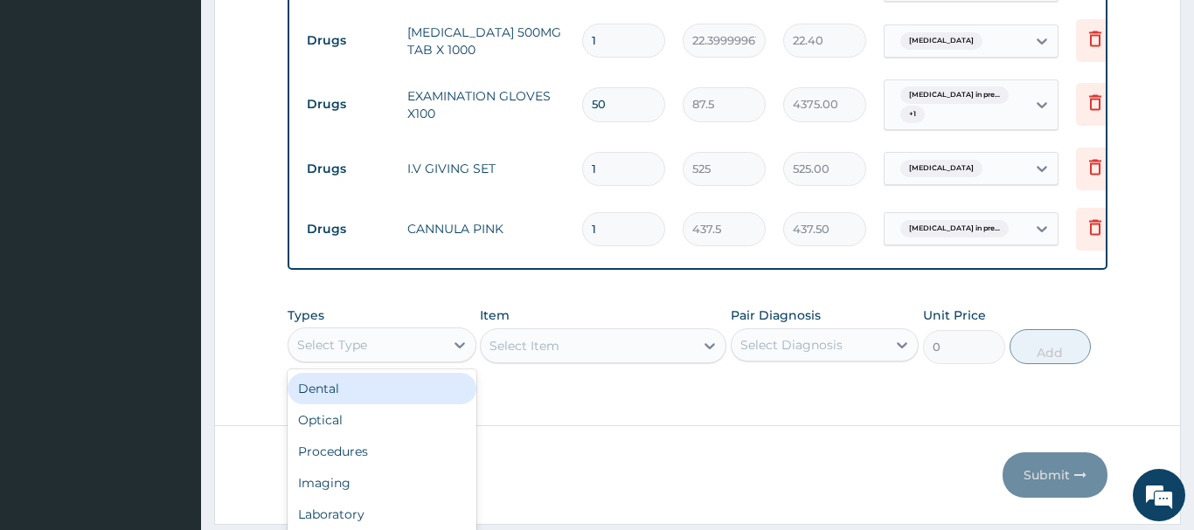
drag, startPoint x: 369, startPoint y: 289, endPoint x: 387, endPoint y: 307, distance: 25.3
click at [372, 328] on div "Select Type" at bounding box center [382, 345] width 189 height 35
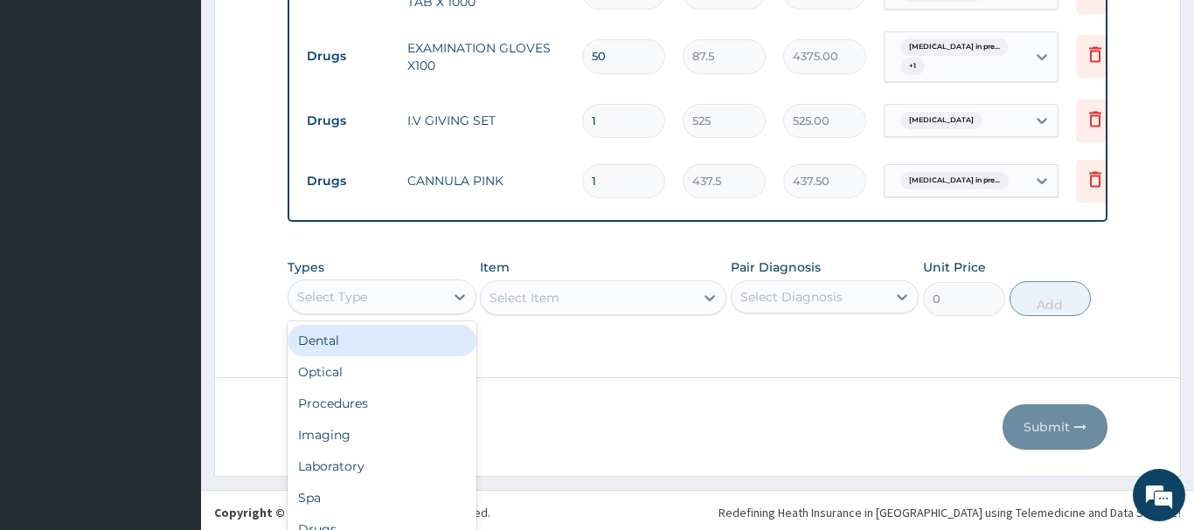
scroll to position [49, 0]
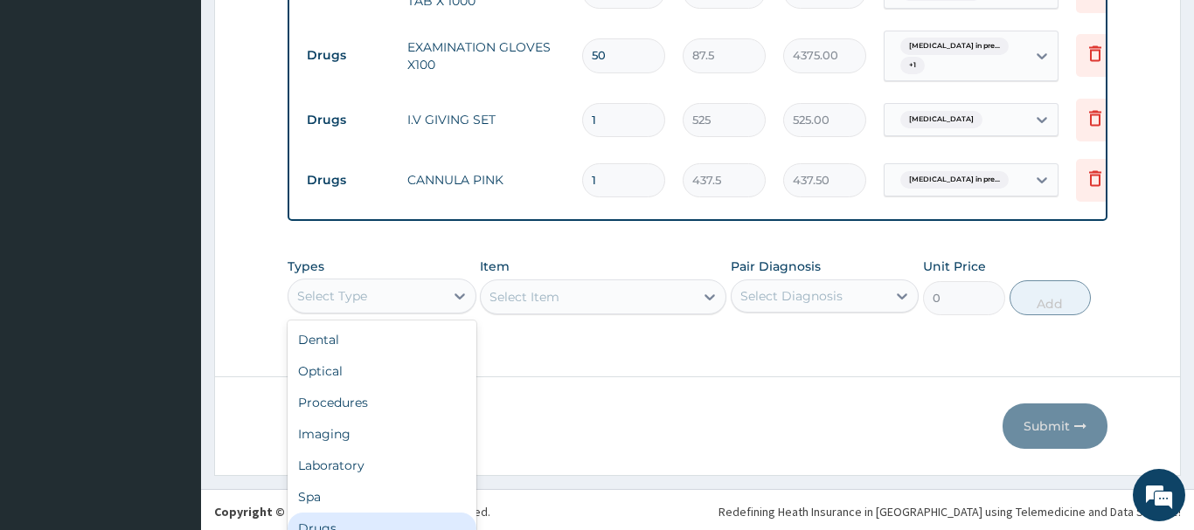
drag, startPoint x: 323, startPoint y: 479, endPoint x: 328, endPoint y: 469, distance: 10.6
click at [328, 513] on div "Drugs" at bounding box center [382, 528] width 189 height 31
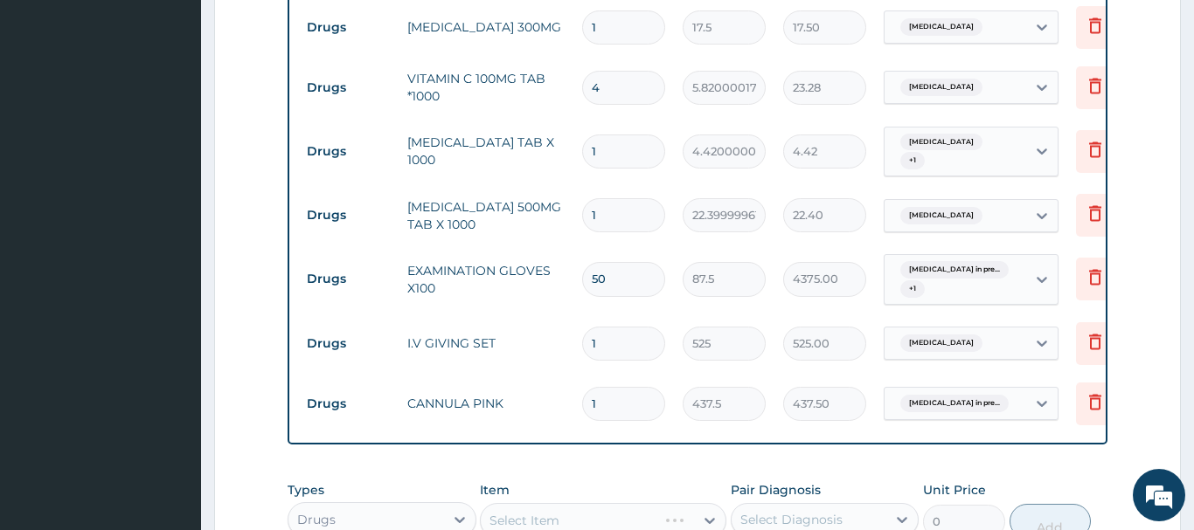
scroll to position [1265, 0]
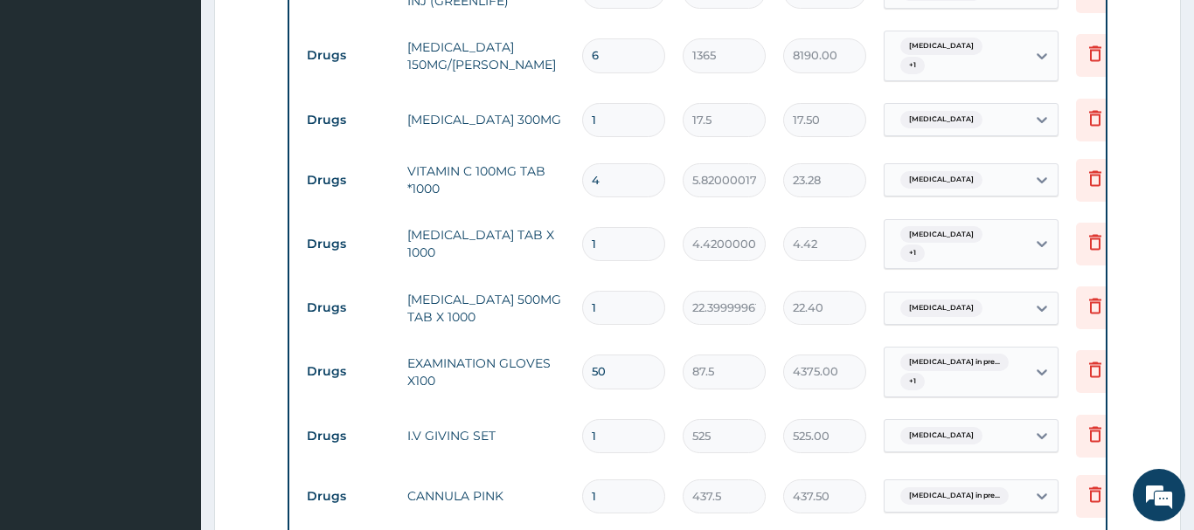
click at [608, 163] on input "4" at bounding box center [623, 180] width 83 height 34
type input "42"
type input "244.44"
type input "42"
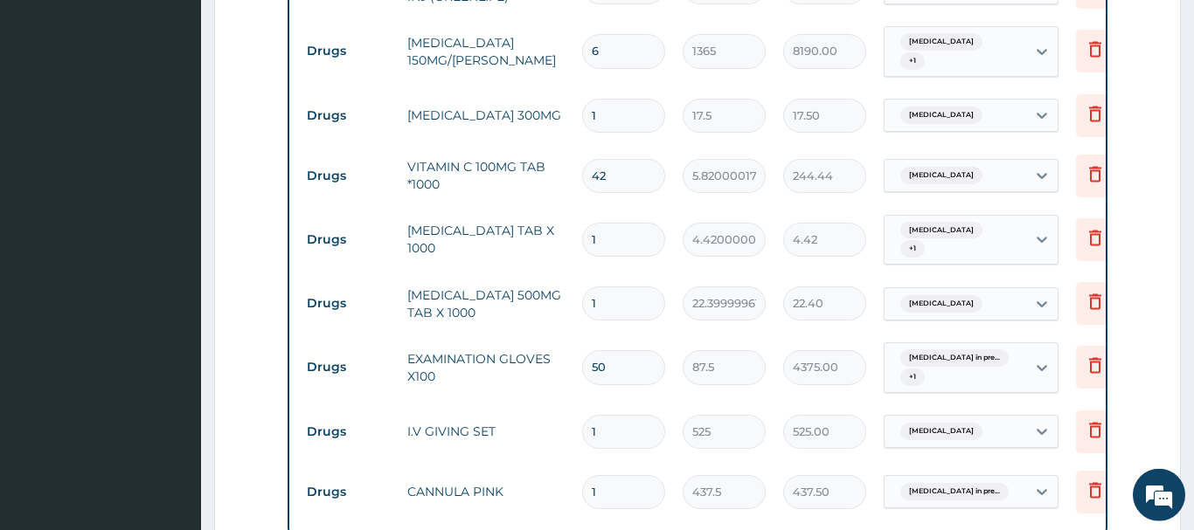
scroll to position [1532, 0]
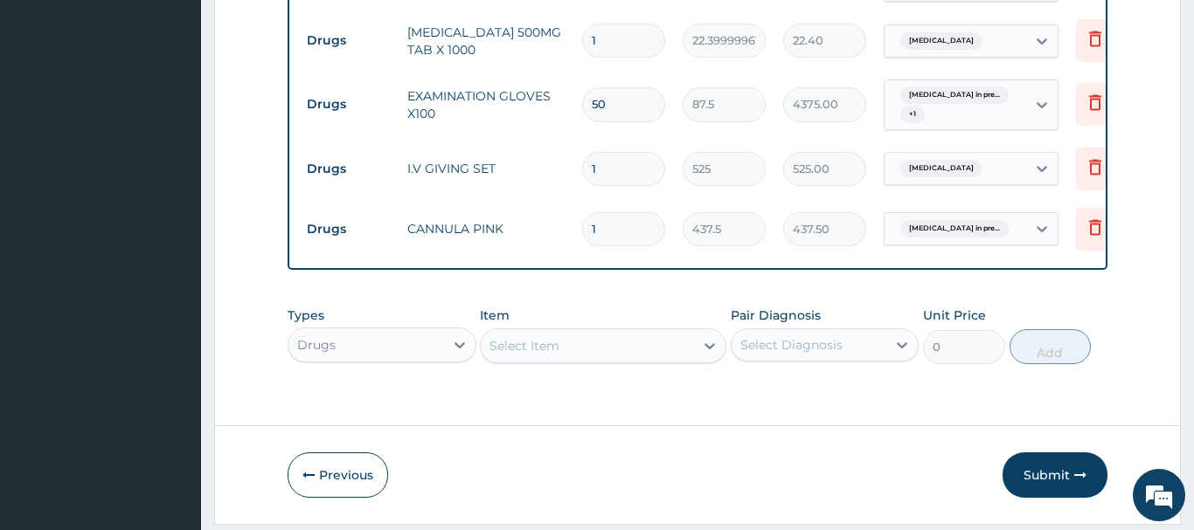
click at [509, 337] on div "Select Item" at bounding box center [524, 345] width 70 height 17
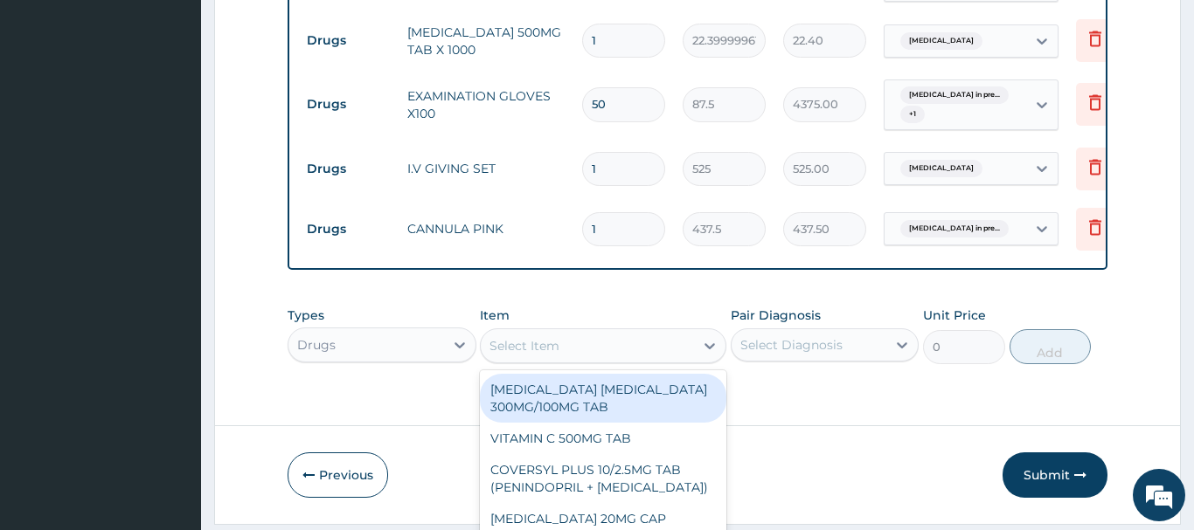
scroll to position [50, 0]
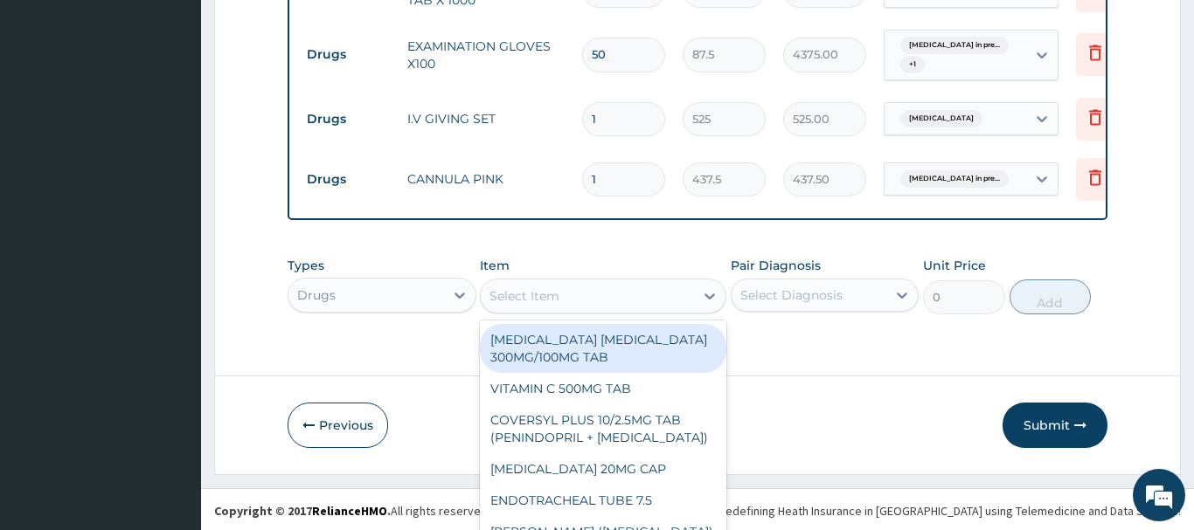
paste input "AMOXICILLIN 500MG CAP"
type input "AMOXICILLIN 500MG CAP"
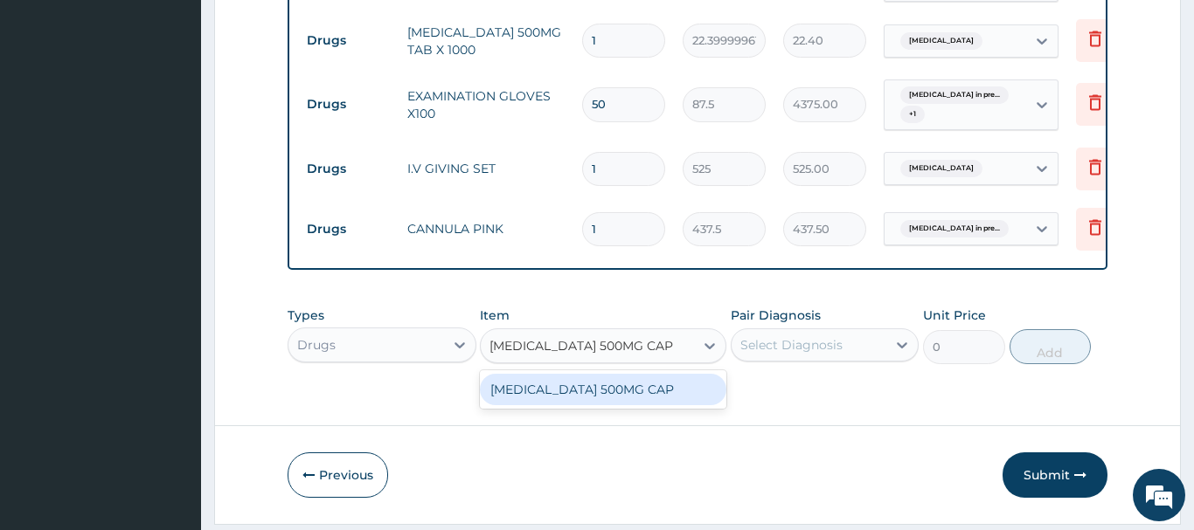
scroll to position [0, 0]
click at [627, 374] on div "AMOXICILLIN 500MG CAP" at bounding box center [603, 389] width 246 height 31
type input "210"
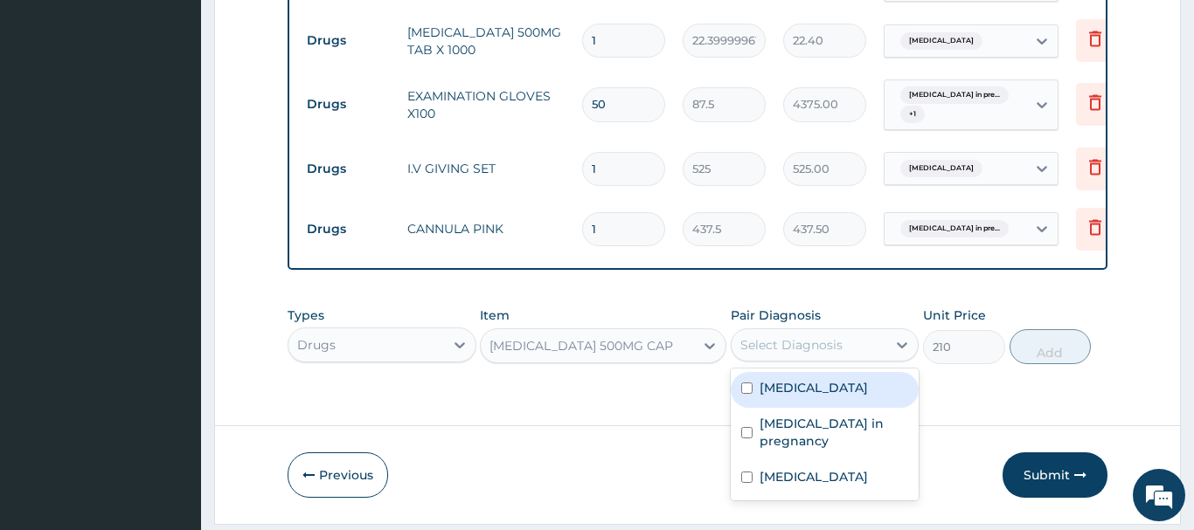
drag, startPoint x: 810, startPoint y: 289, endPoint x: 828, endPoint y: 362, distance: 74.6
click at [811, 336] on div "Select Diagnosis" at bounding box center [791, 344] width 102 height 17
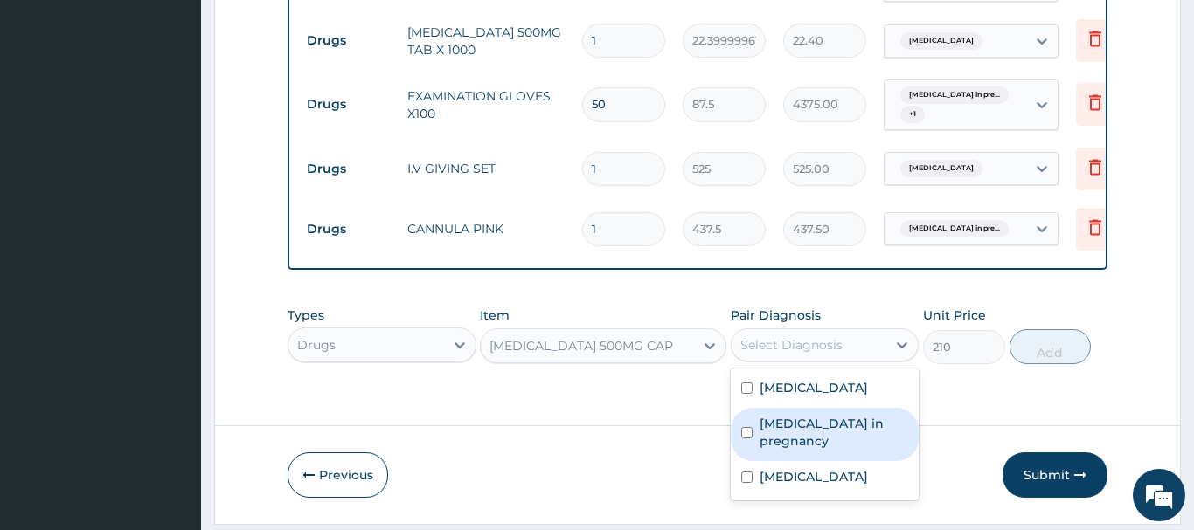
click at [817, 415] on label "Urinary tract infection in pregnancy" at bounding box center [833, 432] width 149 height 35
checkbox input "true"
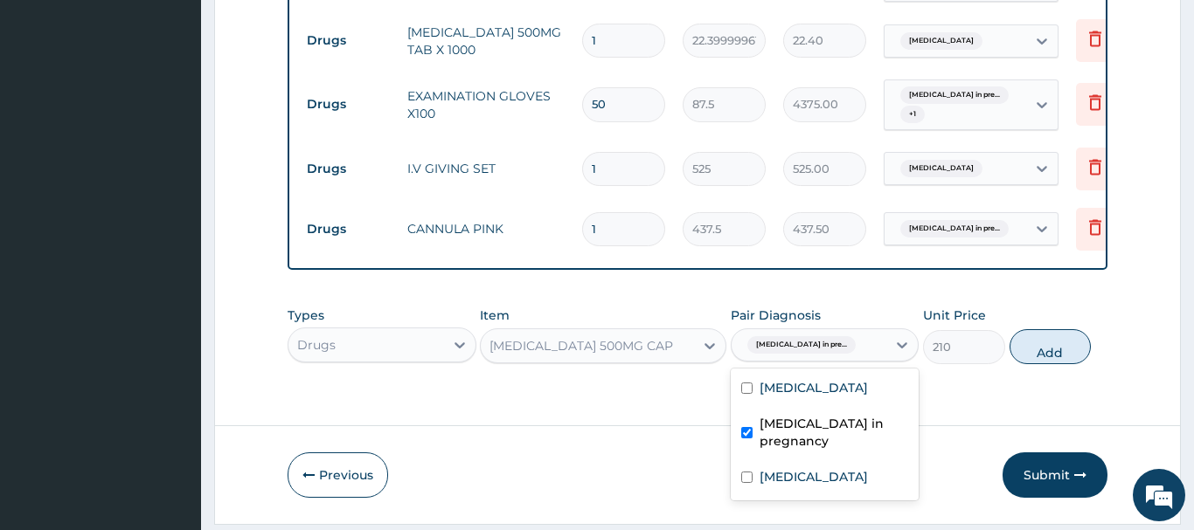
click at [1043, 329] on button "Add" at bounding box center [1050, 346] width 82 height 35
type input "0"
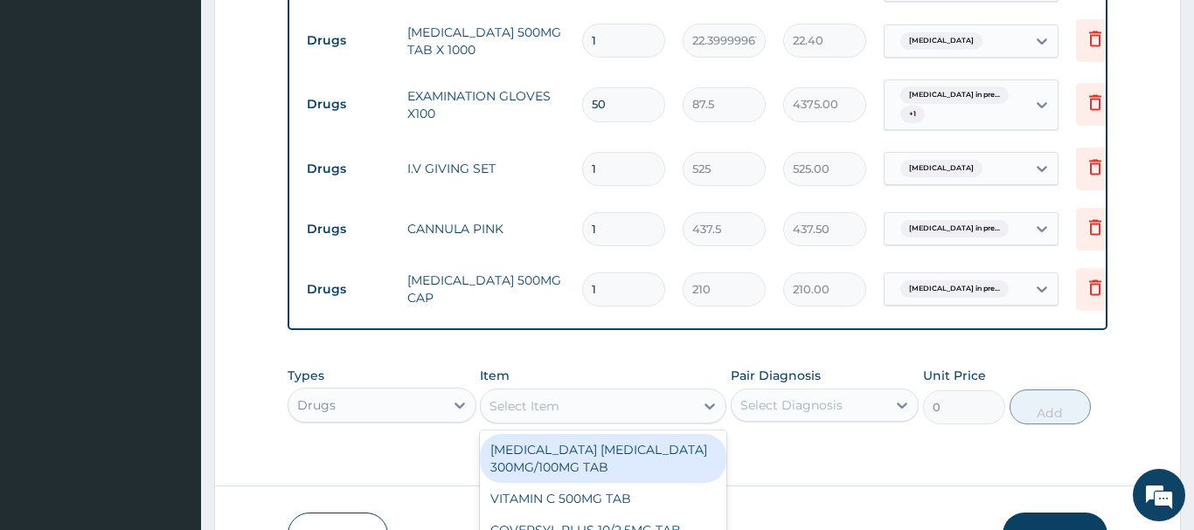
click at [502, 389] on div "option AMOXICILLIN 500MG CAP, selected. option AMODIAQUINE ARTESUNATE 300MG/100…" at bounding box center [603, 406] width 246 height 35
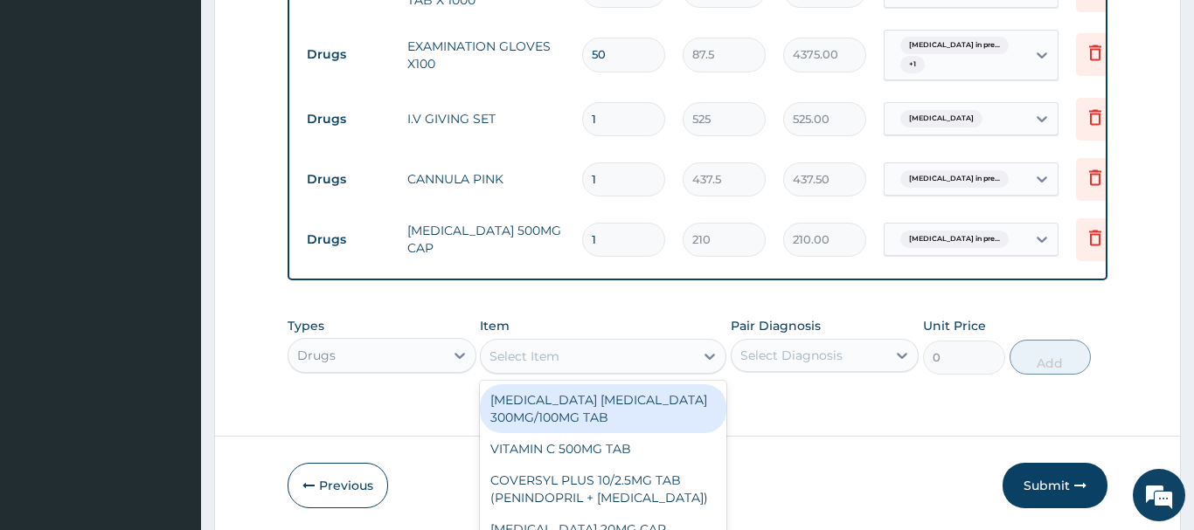
paste input "BROMAZEPAM 3MG TAB"
type input "BROMAZEPAM 3MG TAB"
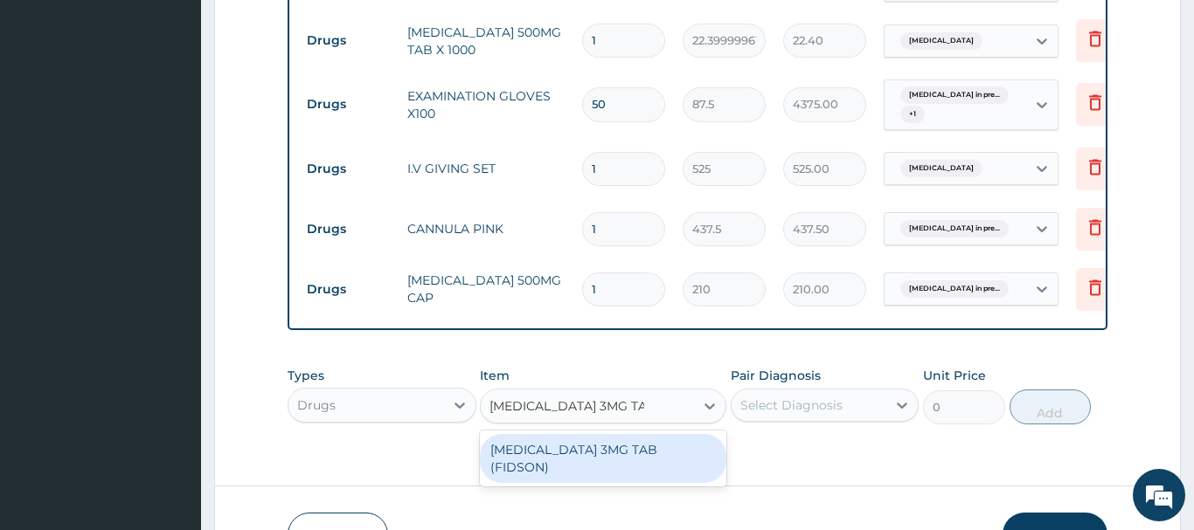
scroll to position [0, 0]
click at [613, 434] on div "[MEDICAL_DATA] 3MG TAB (FIDSON)" at bounding box center [603, 458] width 246 height 49
type input "47.37250137329102"
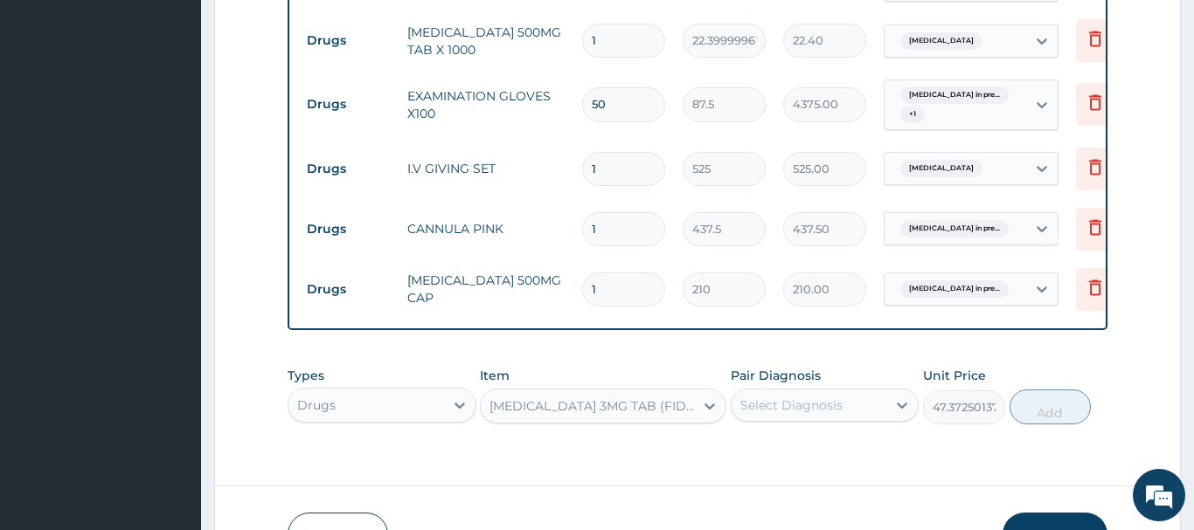
click at [807, 397] on div "Select Diagnosis" at bounding box center [791, 405] width 102 height 17
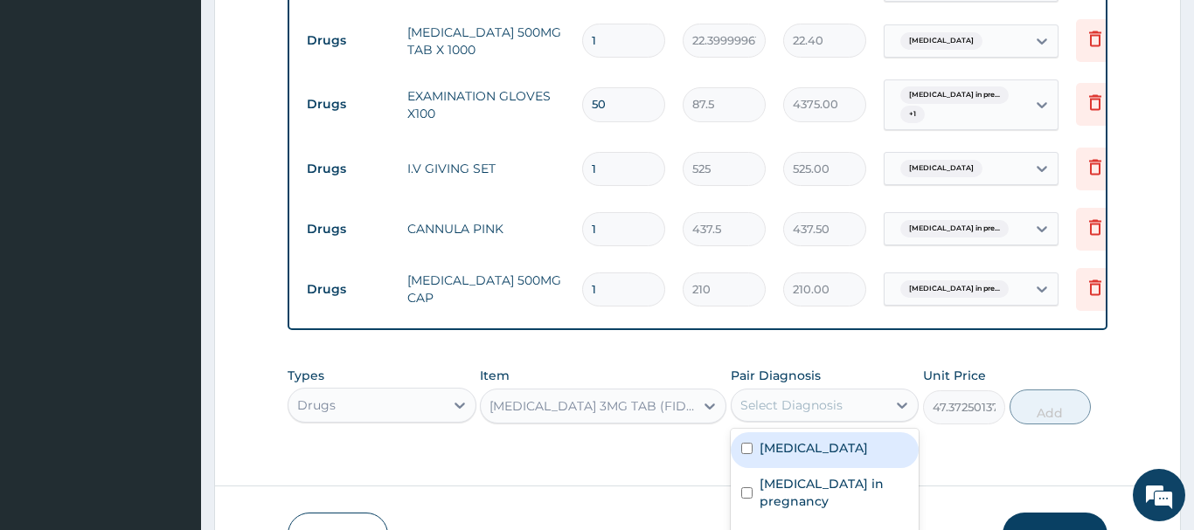
click at [819, 440] on label "Premature labor" at bounding box center [813, 448] width 108 height 17
checkbox input "true"
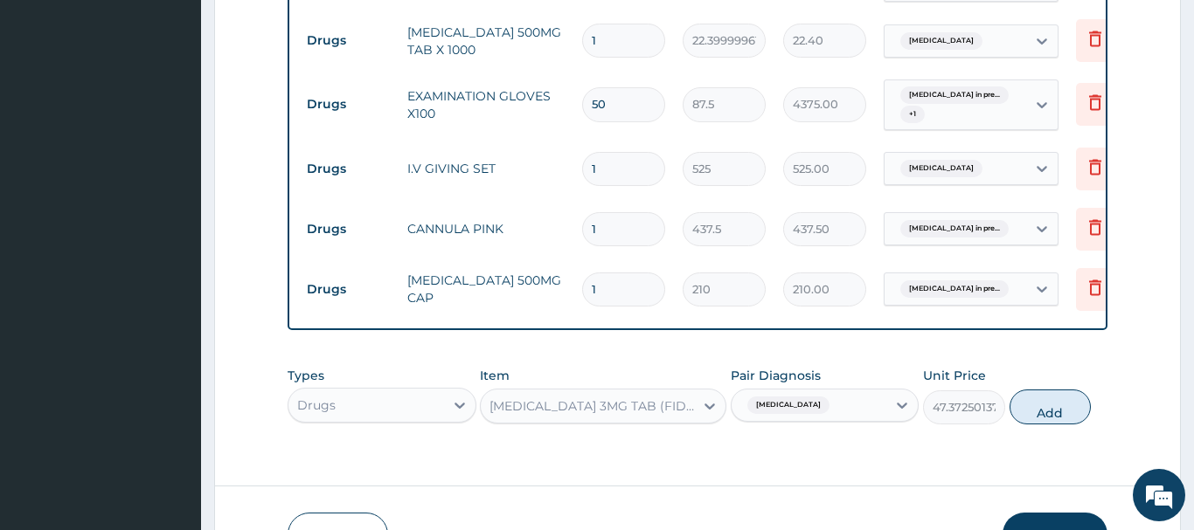
drag, startPoint x: 1070, startPoint y: 353, endPoint x: 1052, endPoint y: 352, distance: 17.5
click at [1069, 390] on button "Add" at bounding box center [1050, 407] width 82 height 35
type input "0"
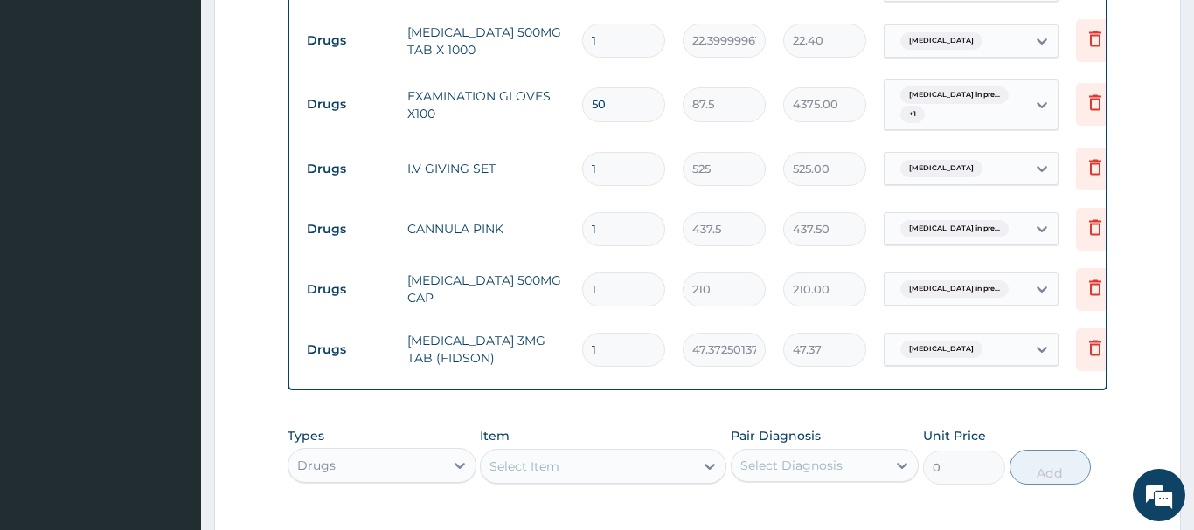
drag, startPoint x: 606, startPoint y: 303, endPoint x: 572, endPoint y: 306, distance: 33.3
click at [582, 333] on input "1" at bounding box center [623, 350] width 83 height 34
type input "3"
type input "142.12"
type input "3"
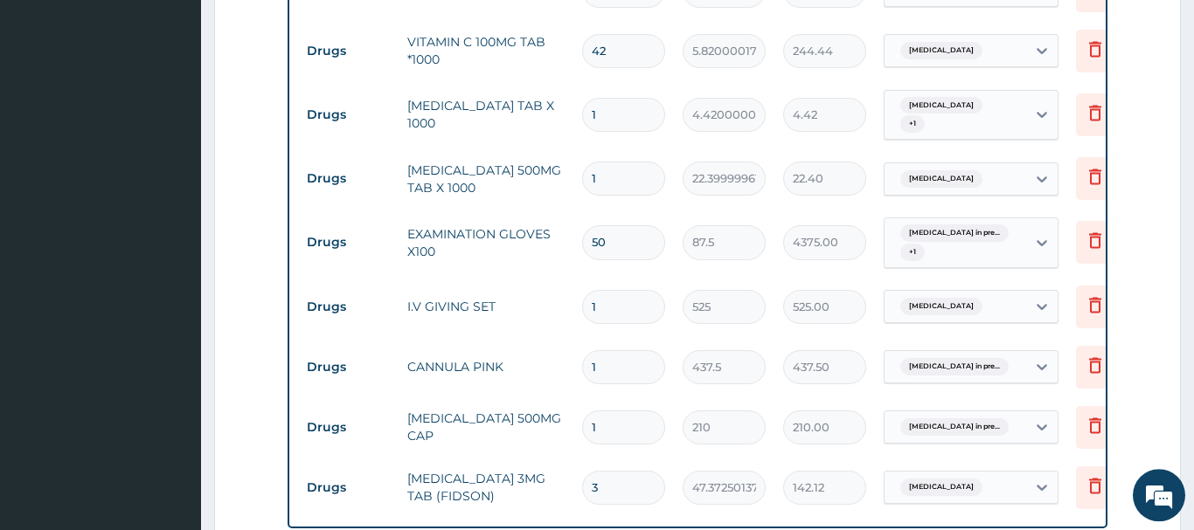
scroll to position [1265, 0]
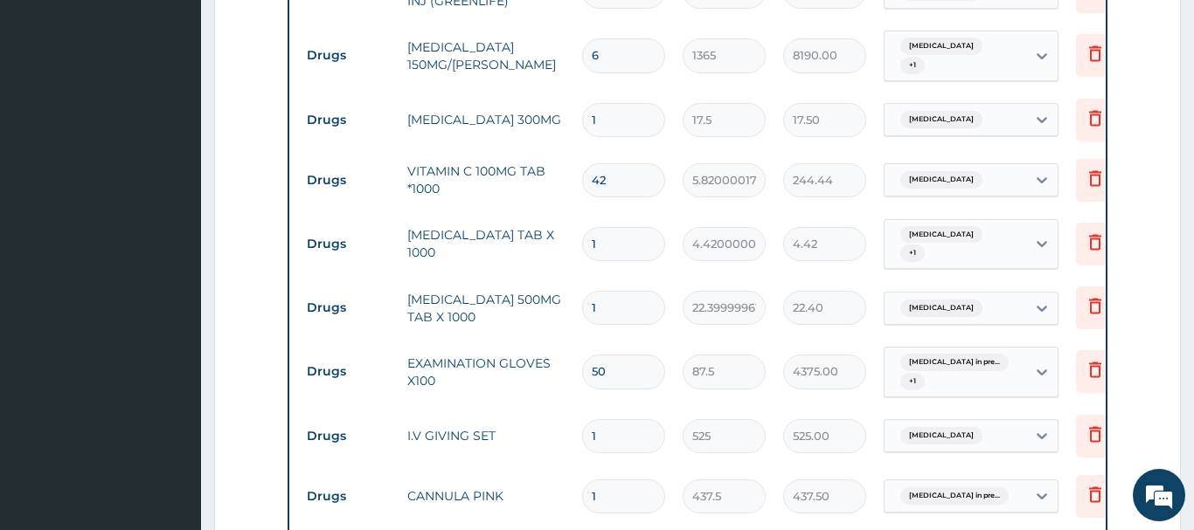
drag, startPoint x: 605, startPoint y: 193, endPoint x: 543, endPoint y: 184, distance: 62.7
click at [582, 227] on input "1" at bounding box center [623, 244] width 83 height 34
type input "4"
type input "17.68"
type input "42"
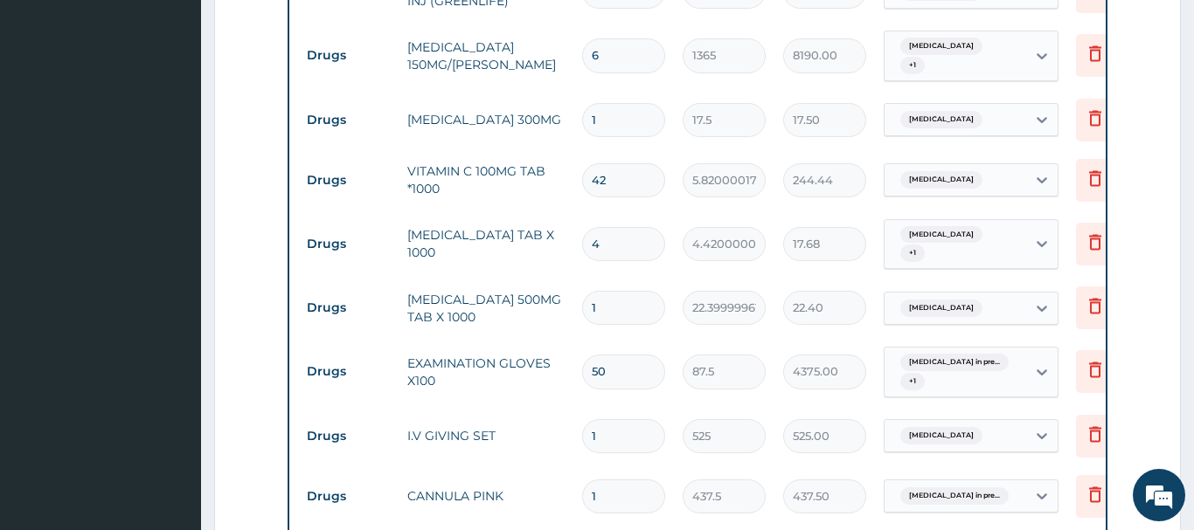
type input "185.64"
type input "42"
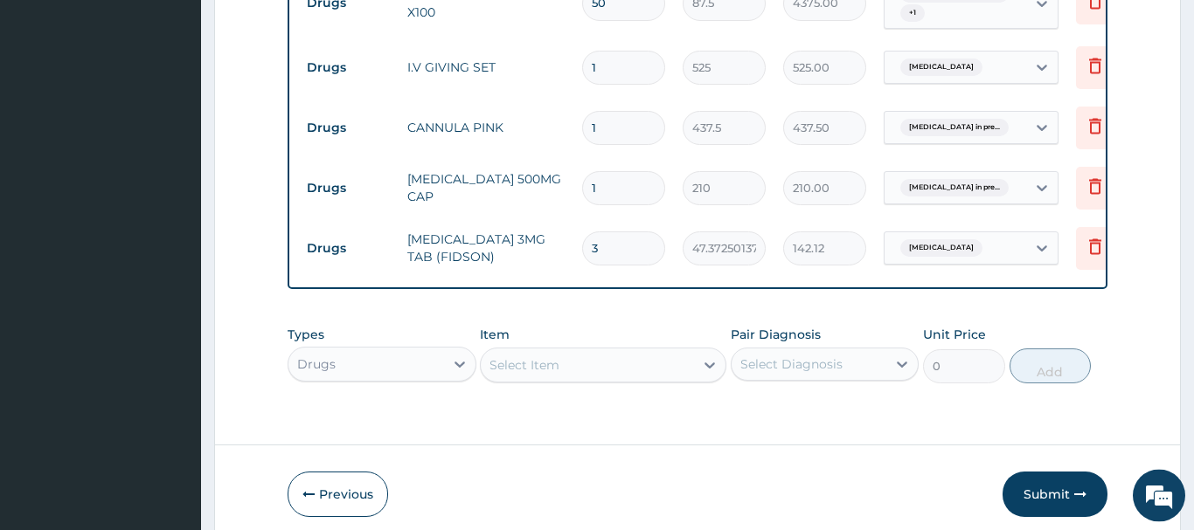
scroll to position [1653, 0]
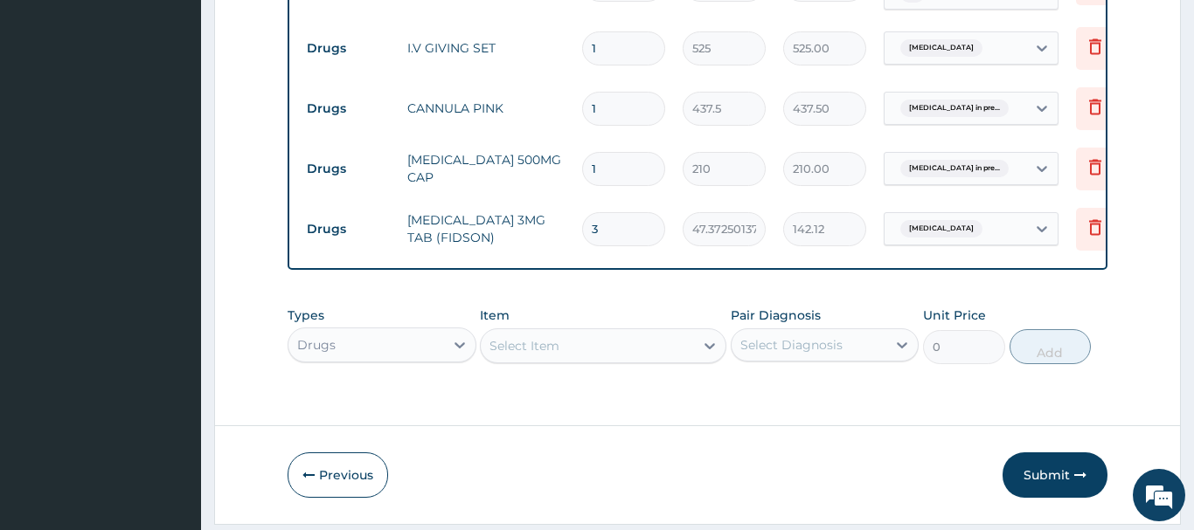
click at [525, 329] on div "Select Item" at bounding box center [603, 346] width 246 height 35
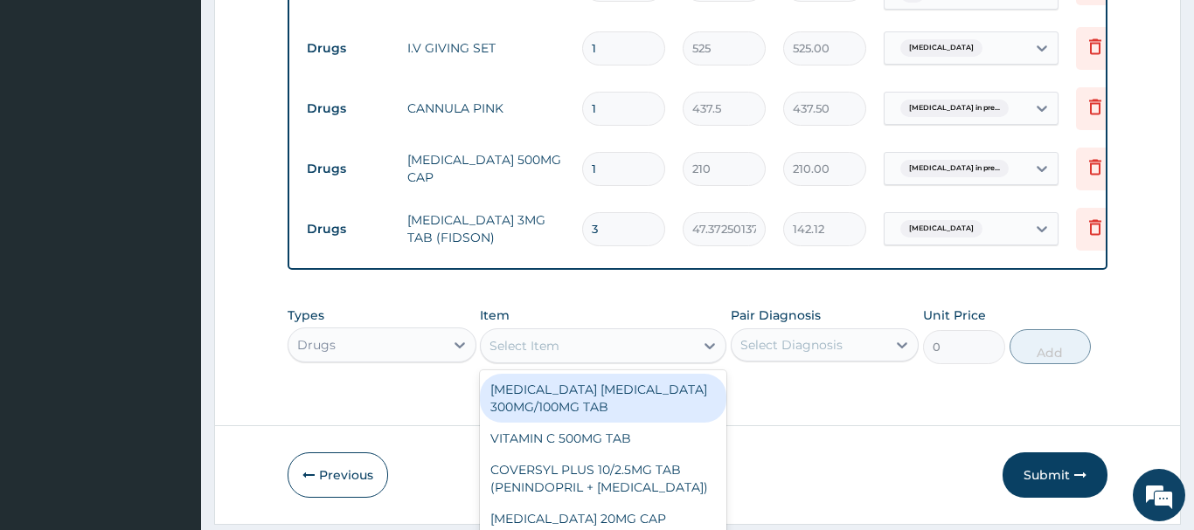
scroll to position [50, 0]
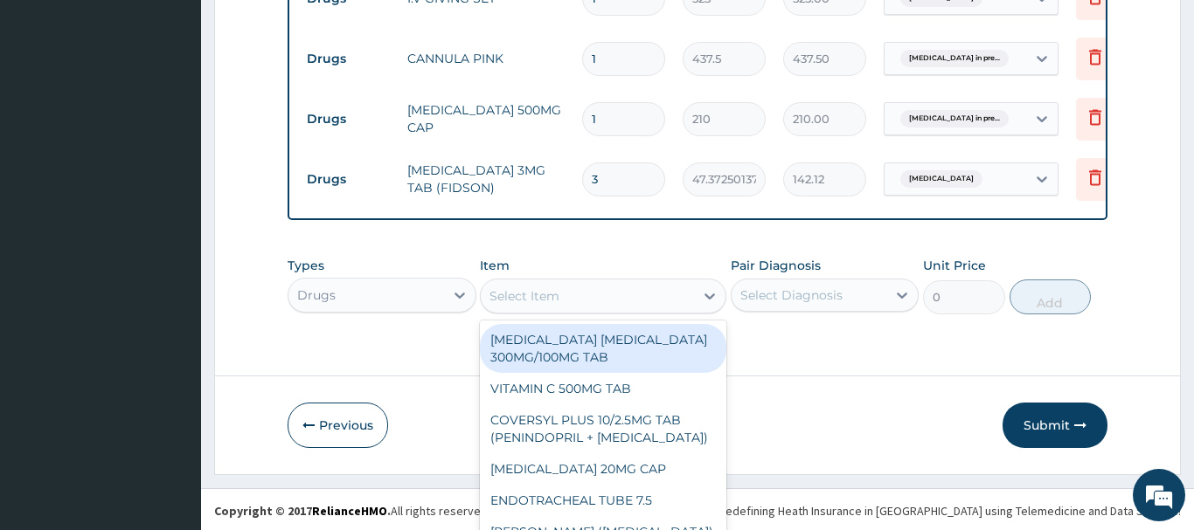
paste input "FERROUS TAB"
type input "FERROUS TAB"
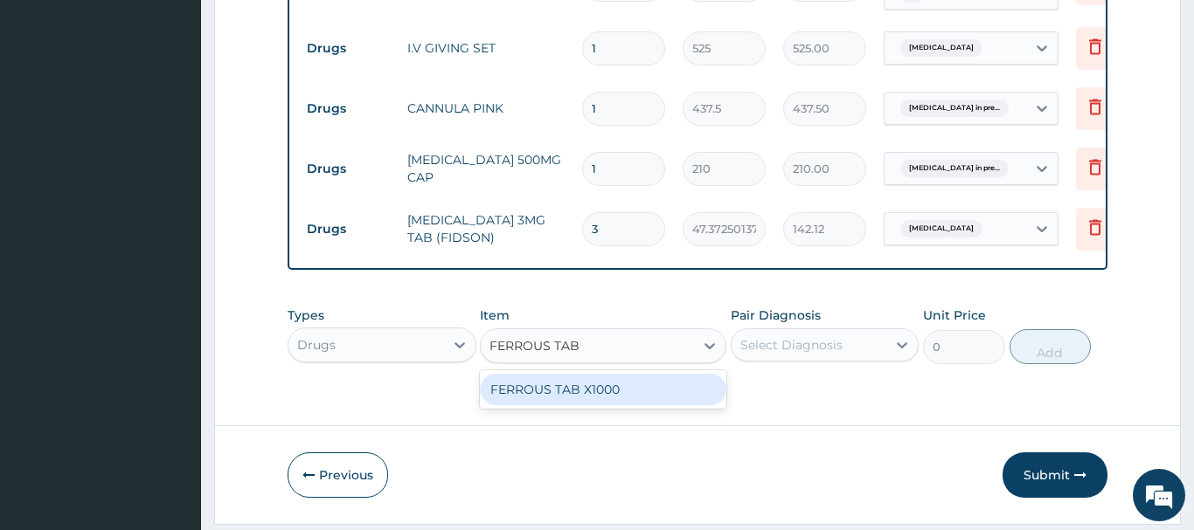
click at [579, 374] on div "FERROUS TAB X1000" at bounding box center [603, 389] width 246 height 31
type input "4.679999828338623"
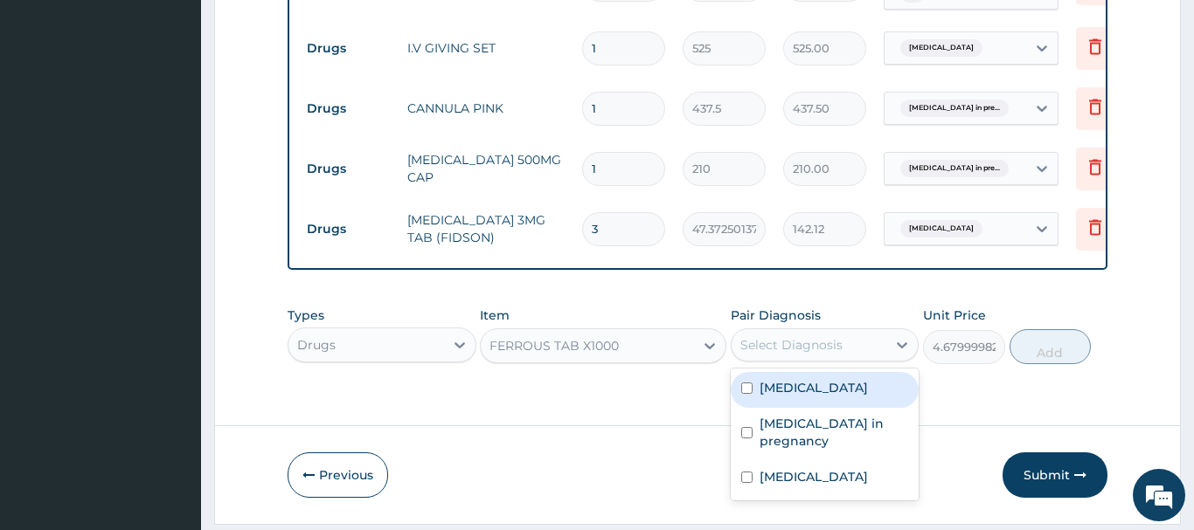
click at [824, 336] on div "Select Diagnosis" at bounding box center [791, 344] width 102 height 17
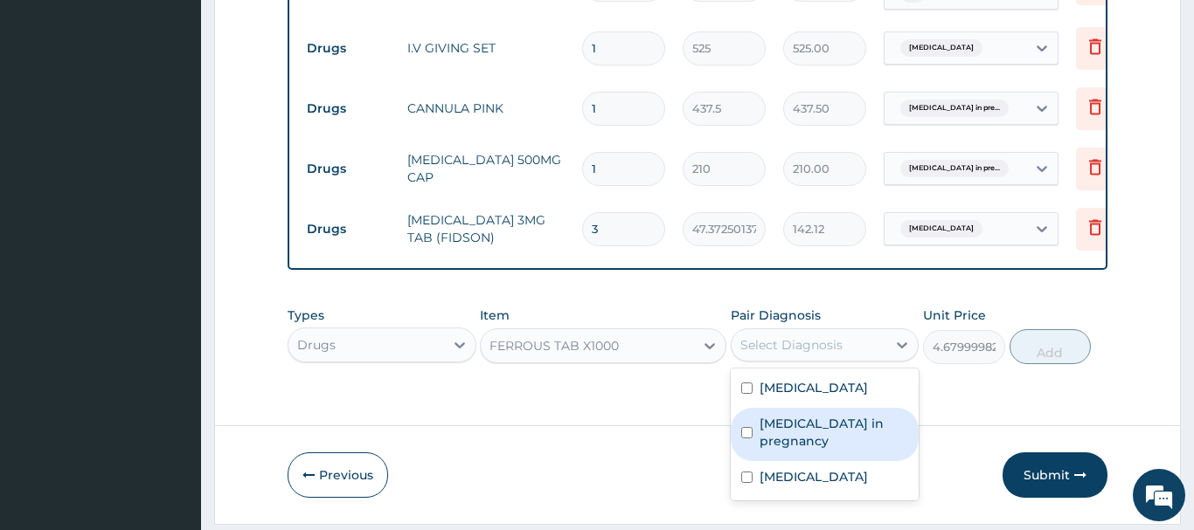
click at [787, 415] on label "Urinary tract infection in pregnancy" at bounding box center [833, 432] width 149 height 35
checkbox input "true"
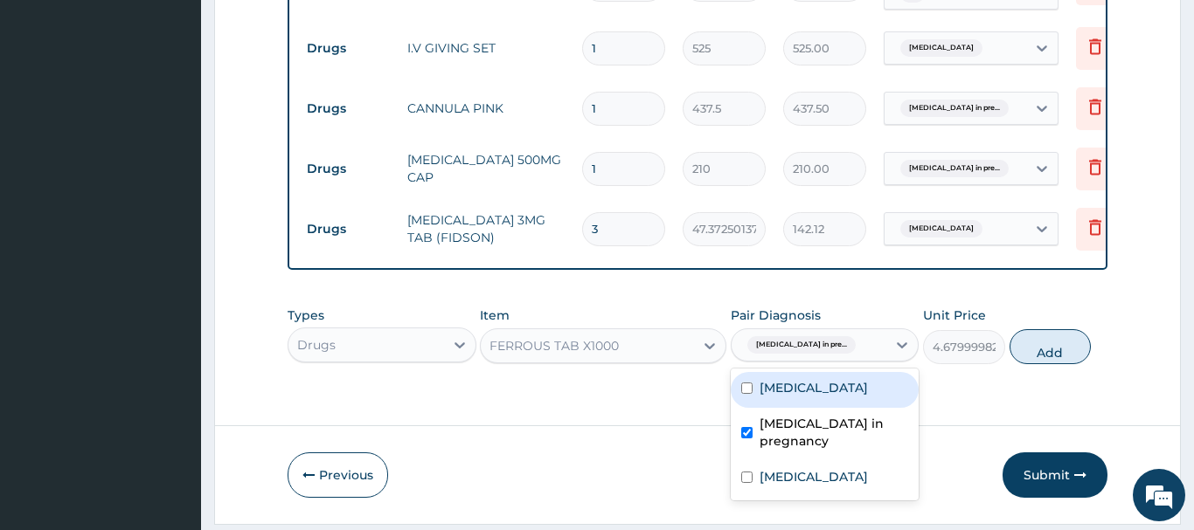
drag, startPoint x: 797, startPoint y: 329, endPoint x: 839, endPoint y: 321, distance: 42.7
click at [799, 372] on div "Premature labor" at bounding box center [825, 390] width 189 height 36
checkbox input "true"
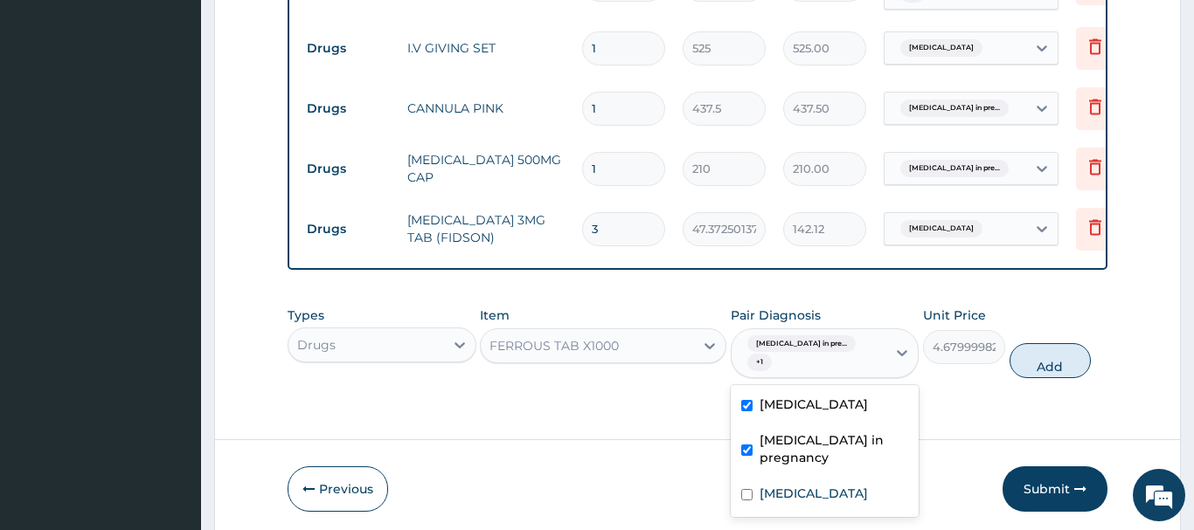
click at [1044, 343] on button "Add" at bounding box center [1050, 360] width 82 height 35
type input "0"
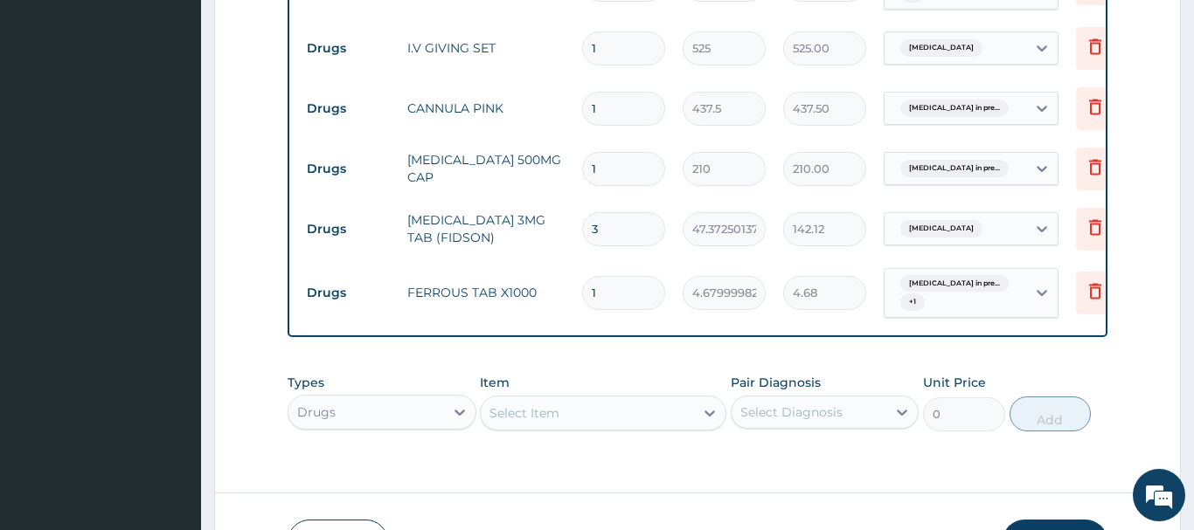
drag, startPoint x: 572, startPoint y: 251, endPoint x: 563, endPoint y: 253, distance: 8.9
click at [582, 276] on input "1" at bounding box center [623, 293] width 83 height 34
type input "4"
type input "18.72"
type input "42"
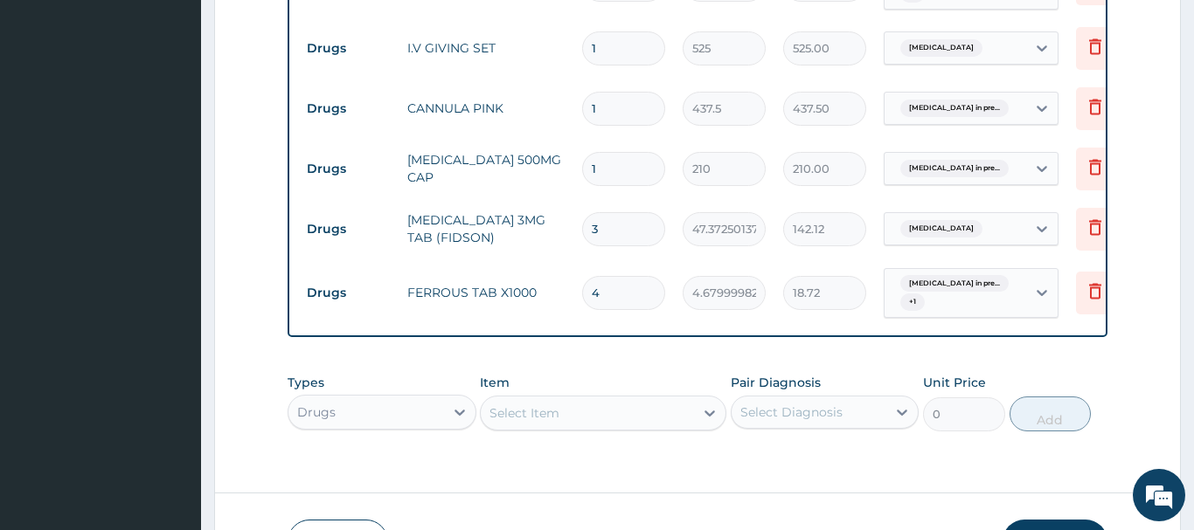
type input "196.56"
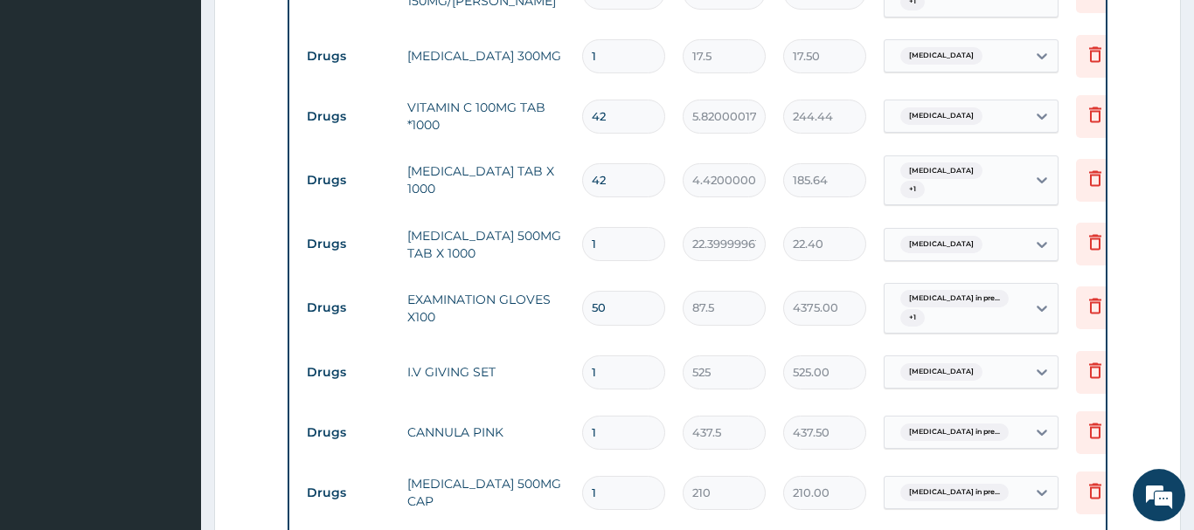
scroll to position [1296, 0]
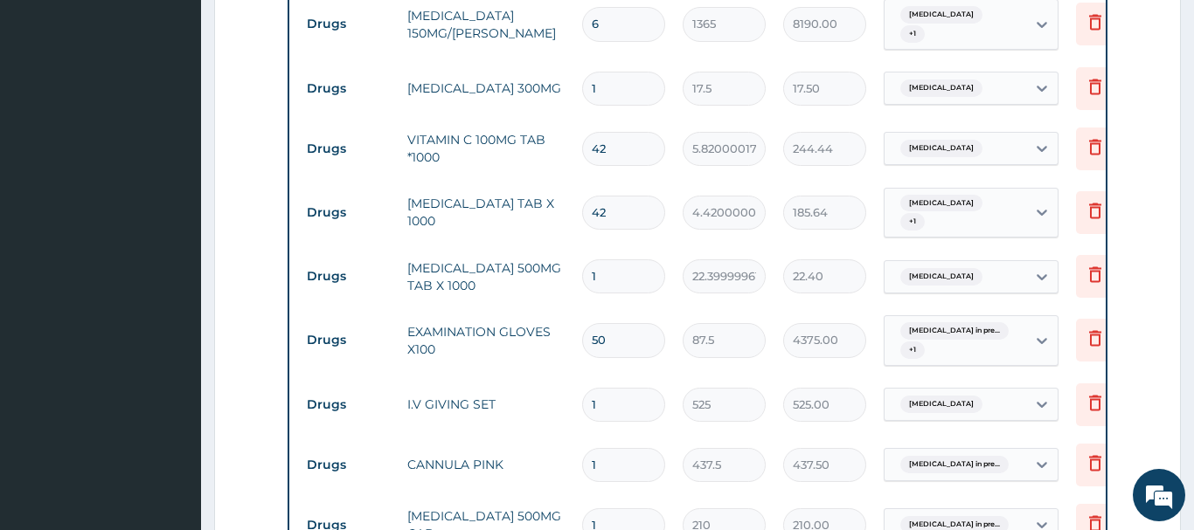
type input "42"
drag, startPoint x: 586, startPoint y: 168, endPoint x: 567, endPoint y: 173, distance: 19.1
click at [582, 196] on input "42" at bounding box center [623, 213] width 83 height 34
type input "1"
type input "4.42"
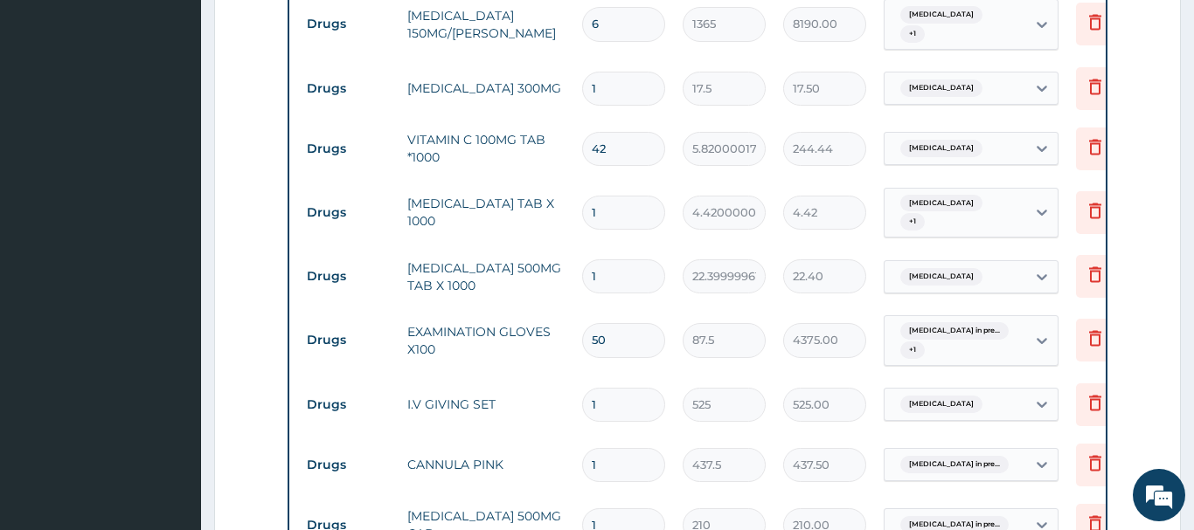
type input "14"
type input "61.88"
type input "14"
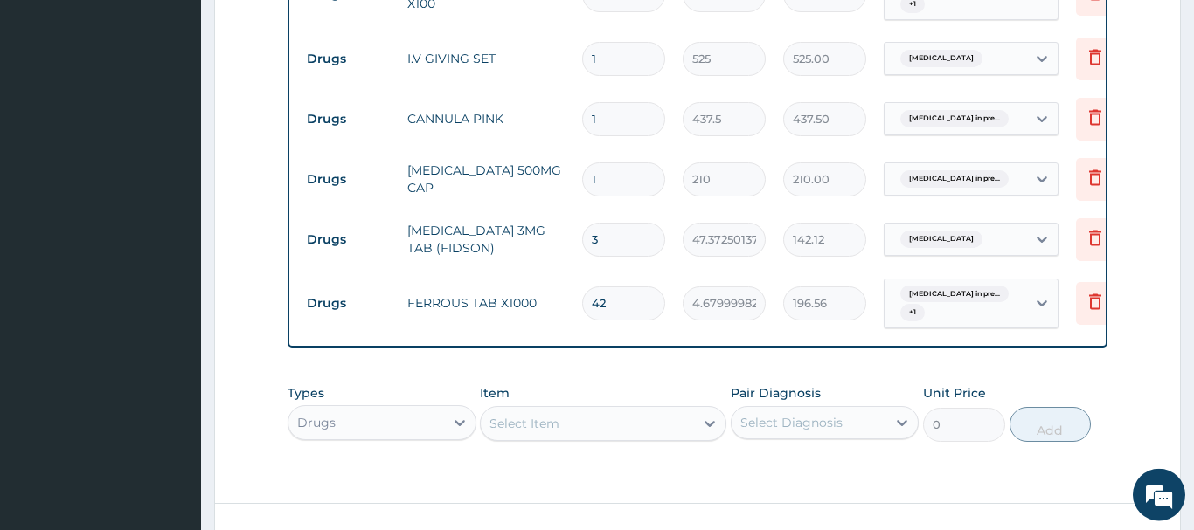
scroll to position [1653, 0]
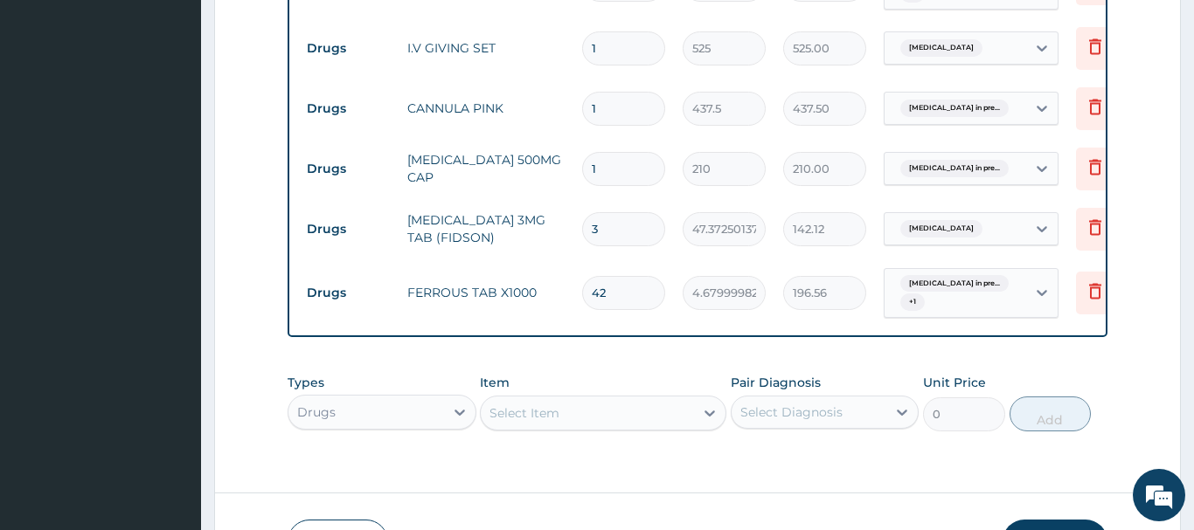
drag, startPoint x: 612, startPoint y: 114, endPoint x: 551, endPoint y: 136, distance: 65.3
click at [582, 152] on input "1" at bounding box center [623, 169] width 83 height 34
type input "2"
type input "420.00"
type input "21"
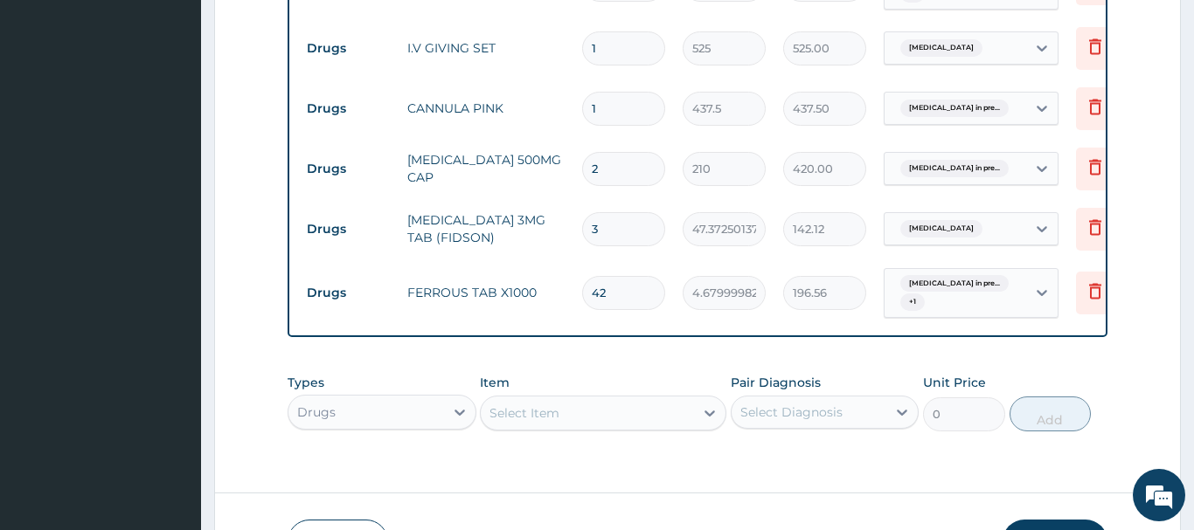
type input "4410.00"
type input "21"
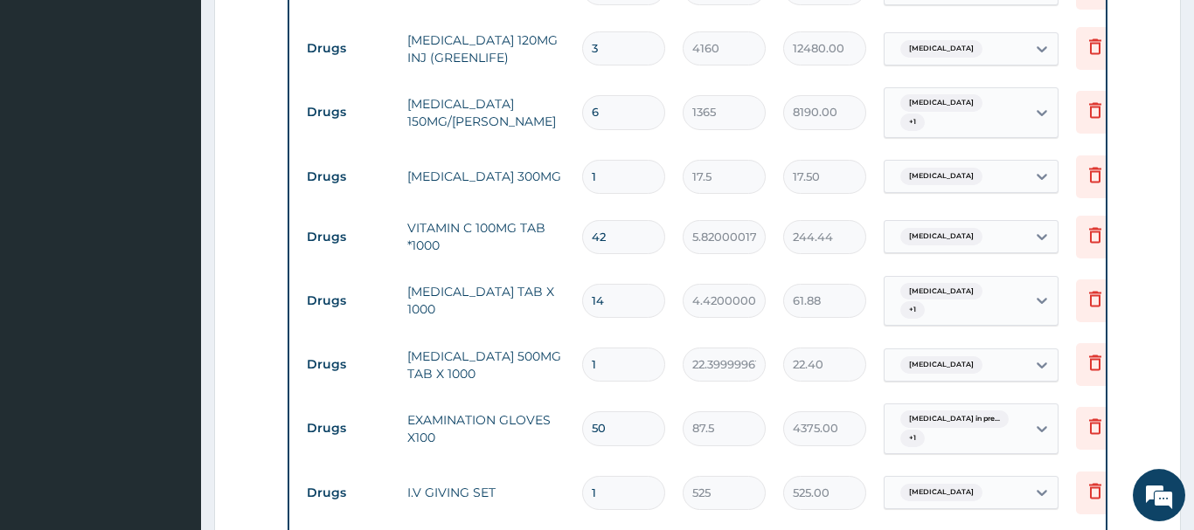
scroll to position [1207, 0]
click at [603, 161] on input "1" at bounding box center [623, 178] width 83 height 34
type input "14"
type input "245.00"
type input "14"
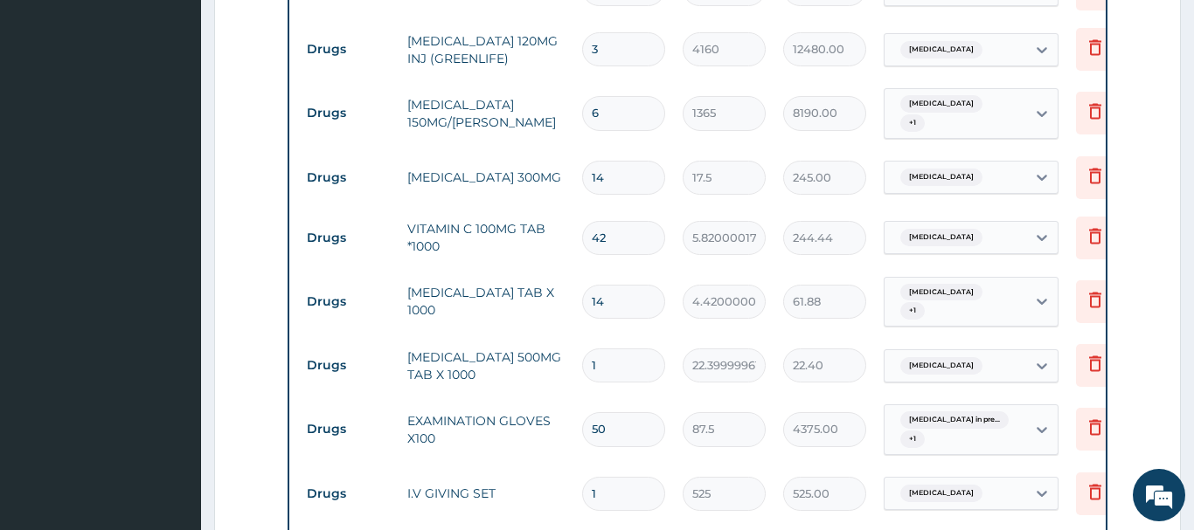
click at [604, 349] on input "1" at bounding box center [623, 366] width 83 height 34
type input "18"
type input "403.20"
type input "18"
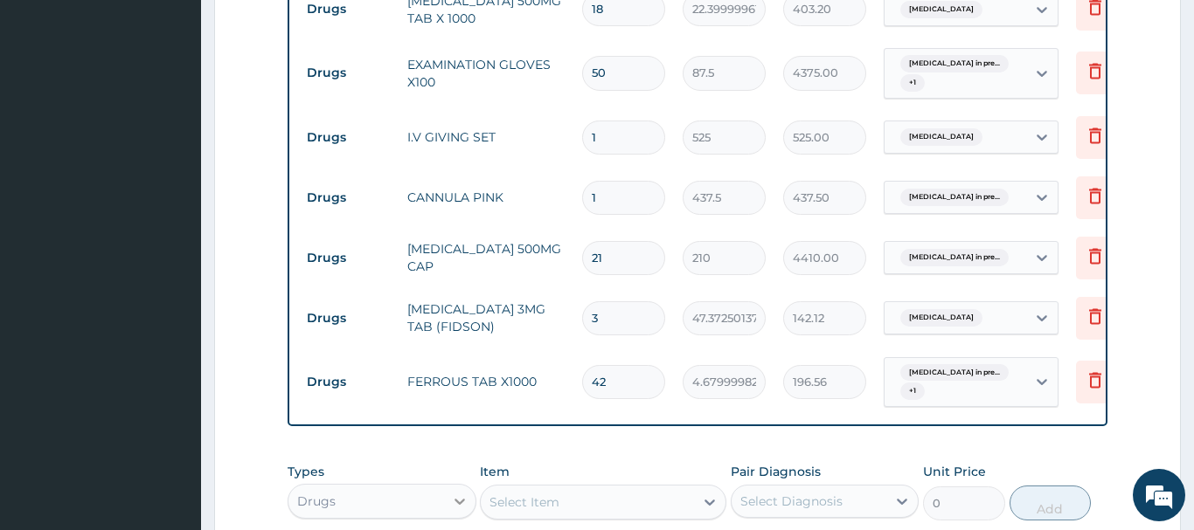
scroll to position [1721, 0]
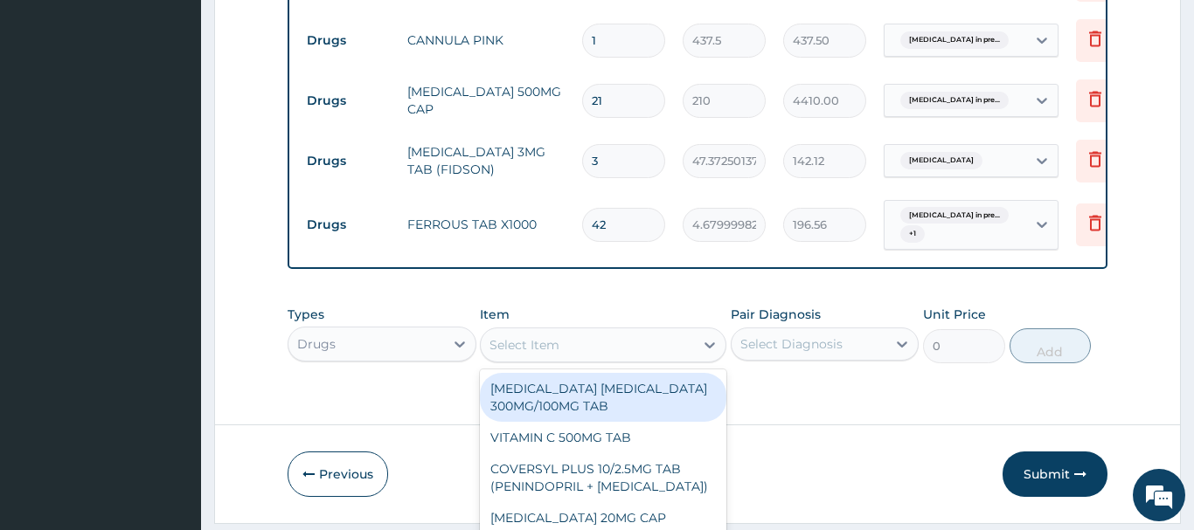
click at [509, 297] on div "Types Drugs Item option FERROUS TAB X1000, selected. option AMODIAQUINE ARTESUN…" at bounding box center [698, 334] width 820 height 75
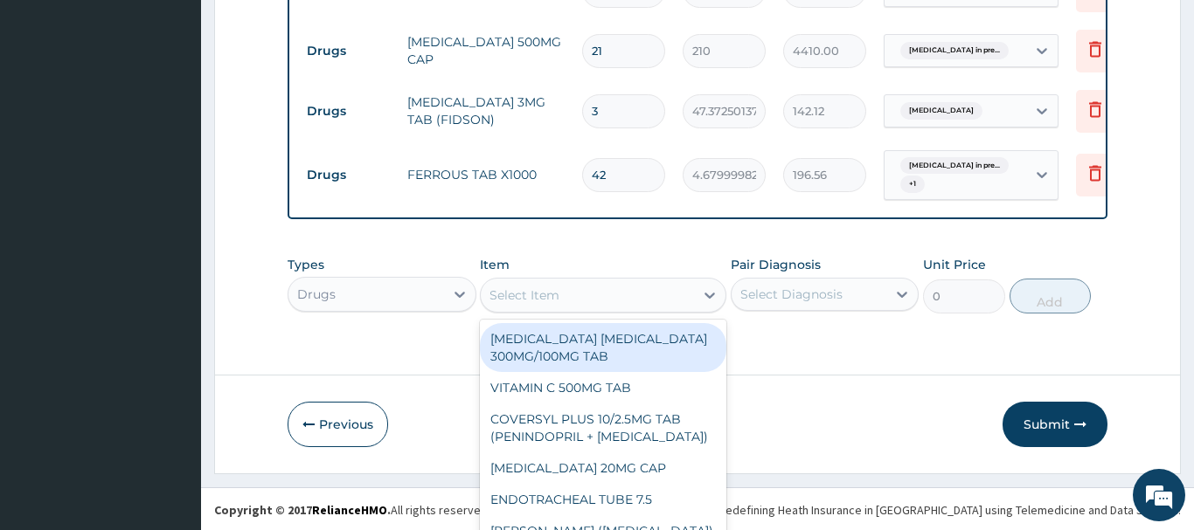
paste input "NEEDLE & SYRINGE 10ML"
type input "NEEDLE & SYRINGE 10ML"
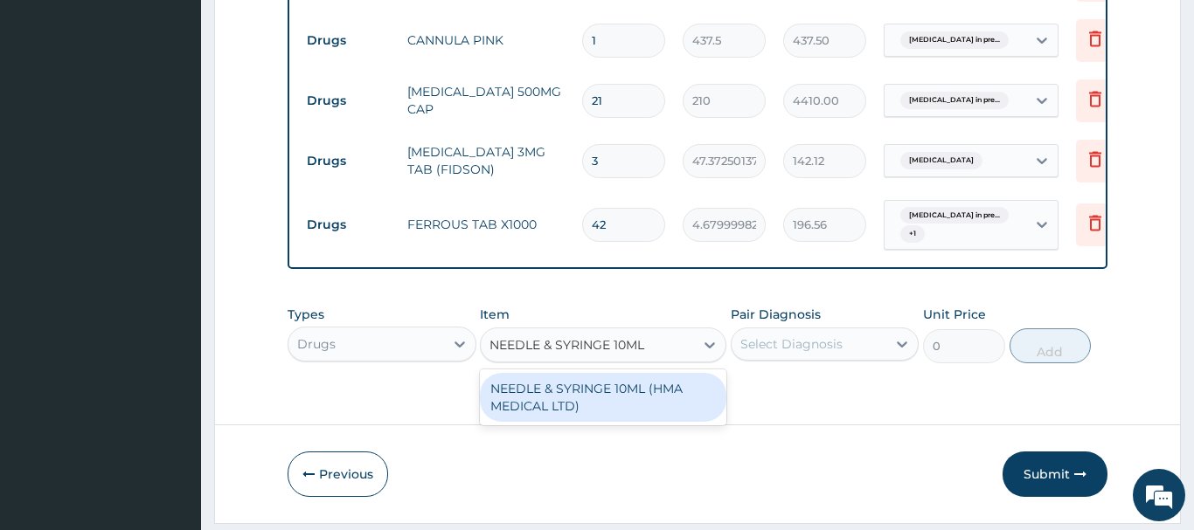
scroll to position [0, 0]
click at [583, 373] on div "NEEDLE & SYRINGE 10ML (HMA MEDICAL LTD)" at bounding box center [603, 397] width 246 height 49
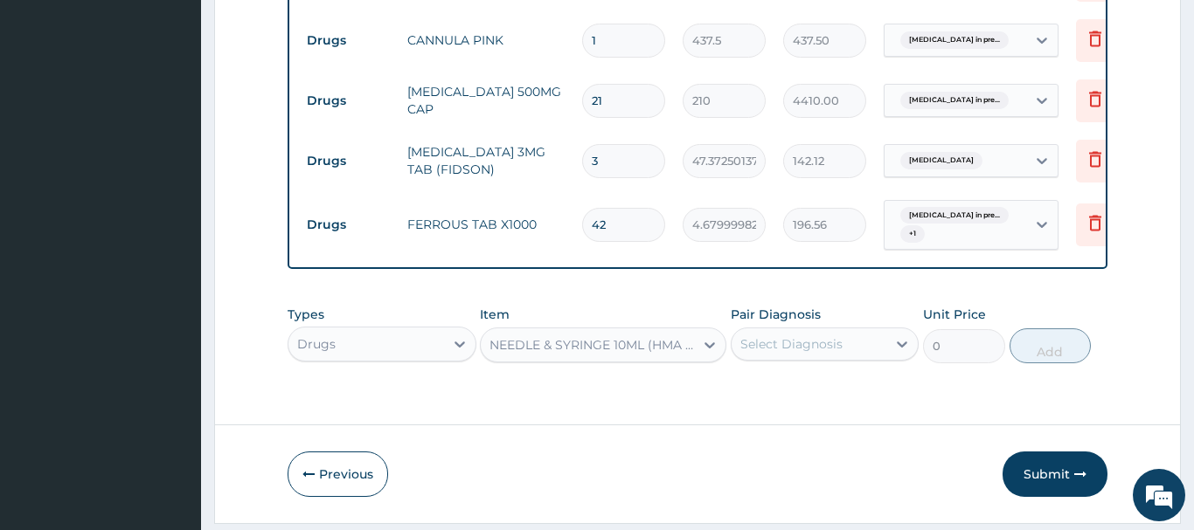
type input "262.5"
drag, startPoint x: 826, startPoint y: 291, endPoint x: 827, endPoint y: 306, distance: 14.9
click at [827, 336] on div "Select Diagnosis" at bounding box center [791, 344] width 102 height 17
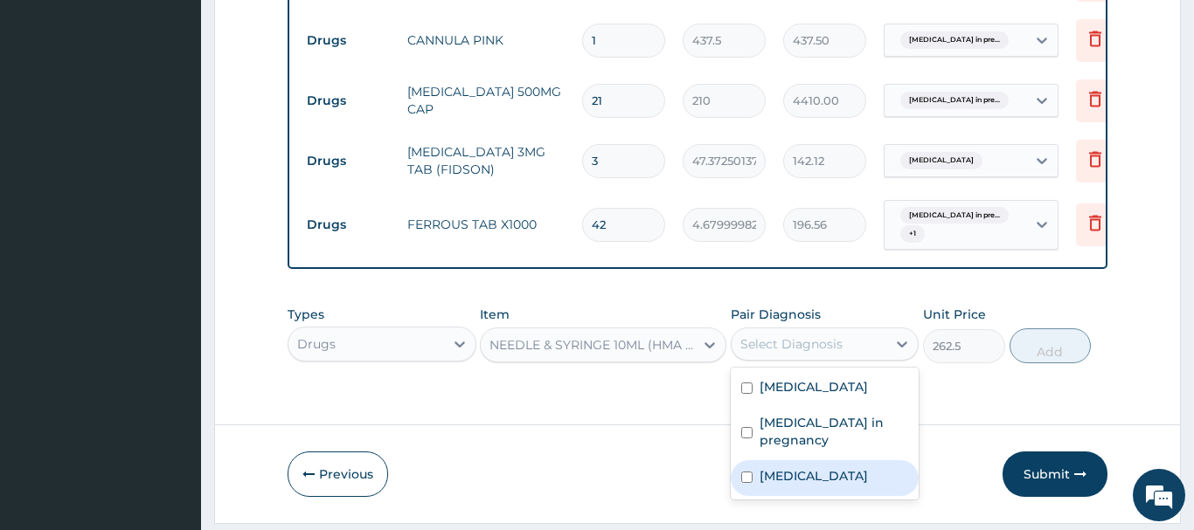
click at [795, 468] on label "Malaria" at bounding box center [813, 476] width 108 height 17
checkbox input "true"
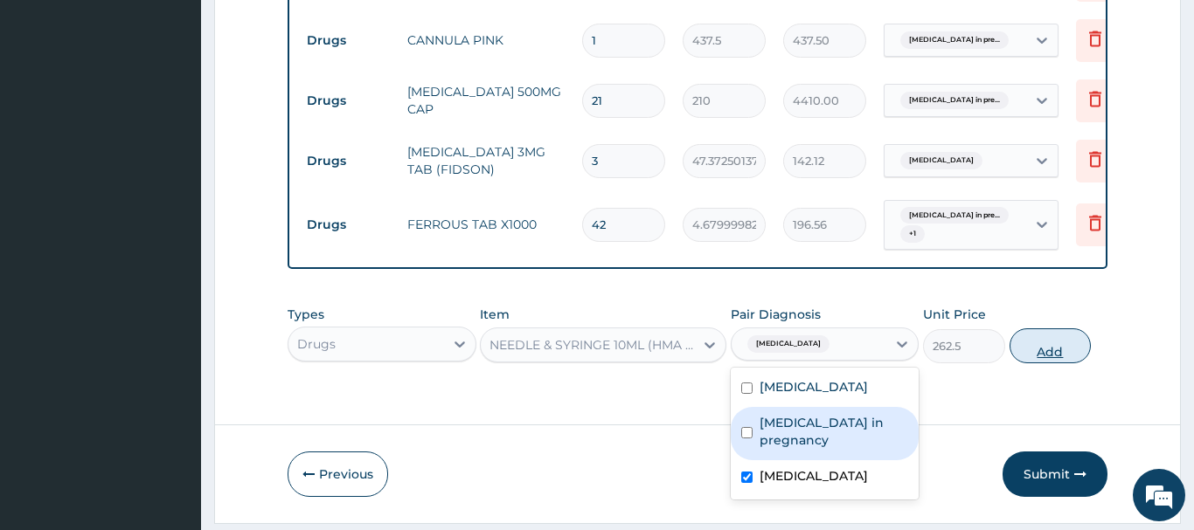
click at [1036, 329] on button "Add" at bounding box center [1050, 346] width 82 height 35
type input "0"
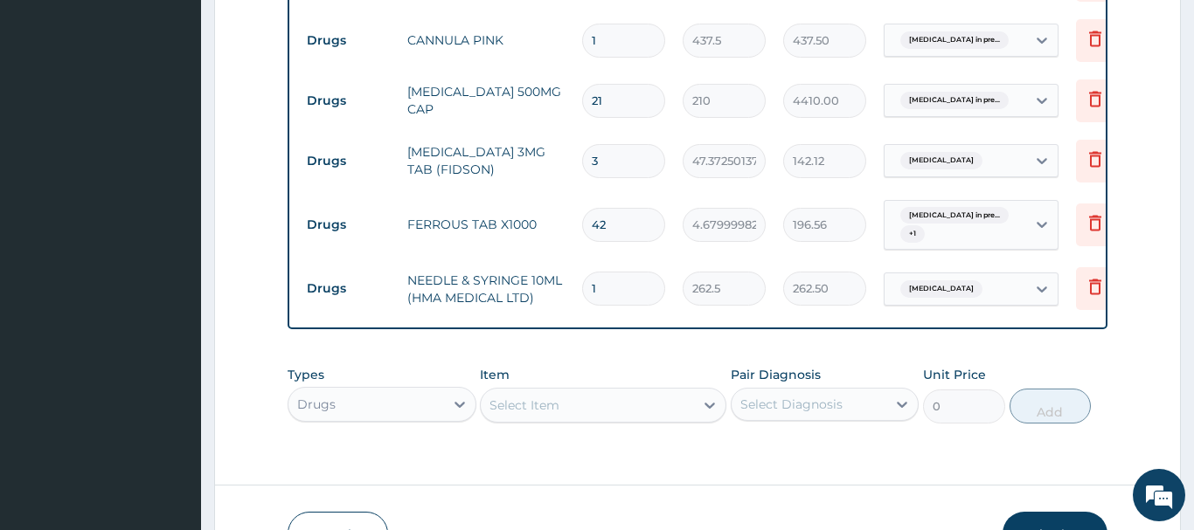
type input "15"
type input "3937.50"
type input "155"
type input "40687.50"
type input "15"
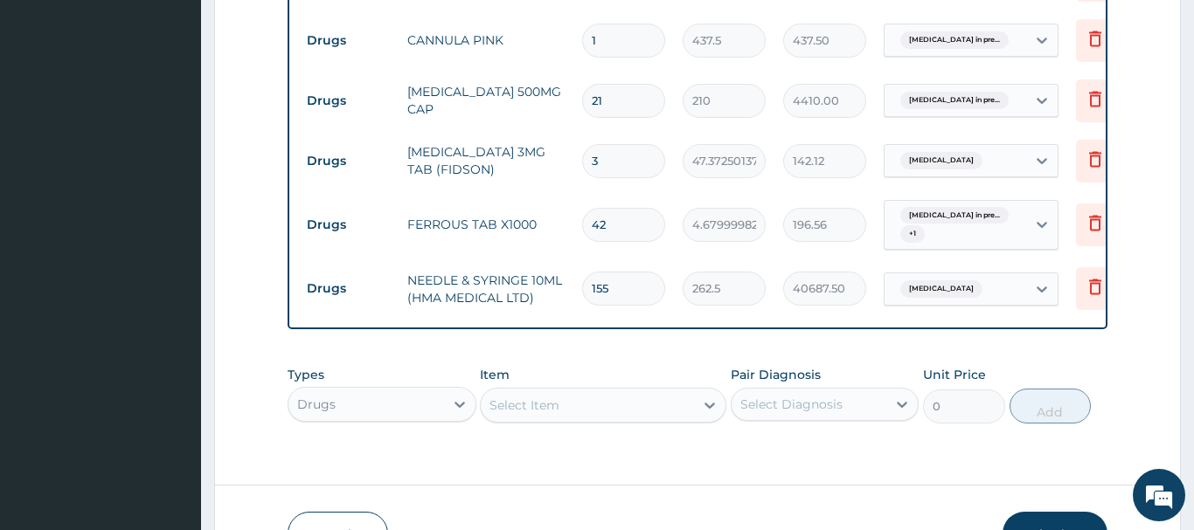
type input "3937.50"
type input "1"
type input "262.50"
type input "0.00"
type input "5"
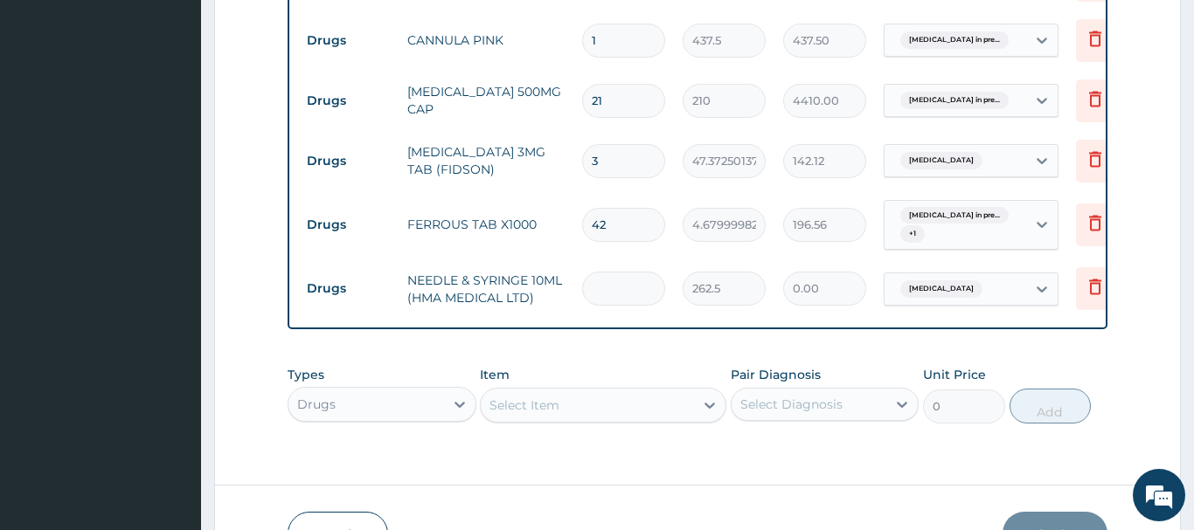
type input "1312.50"
type input "5"
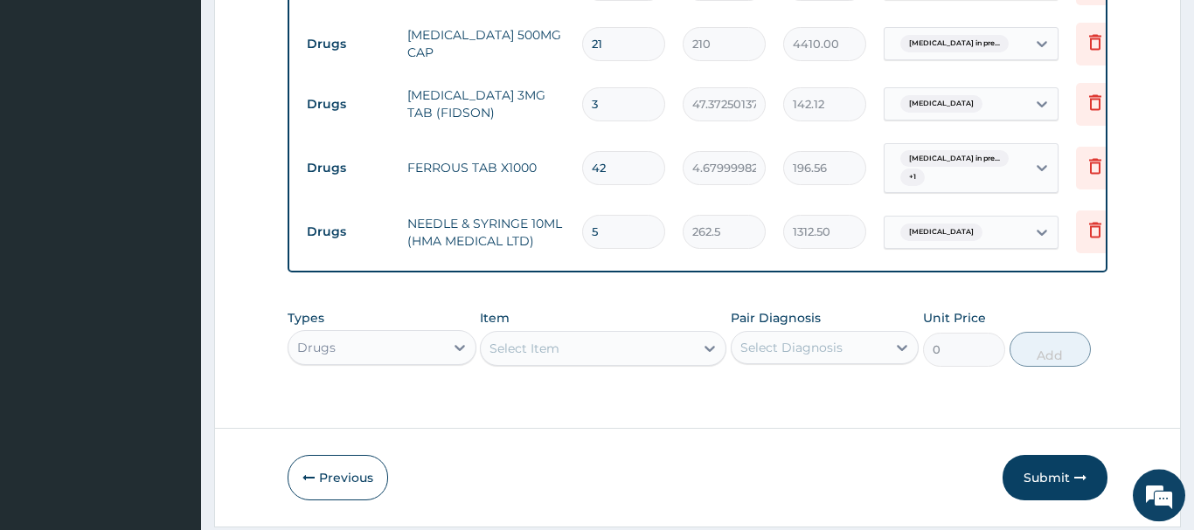
scroll to position [1781, 0]
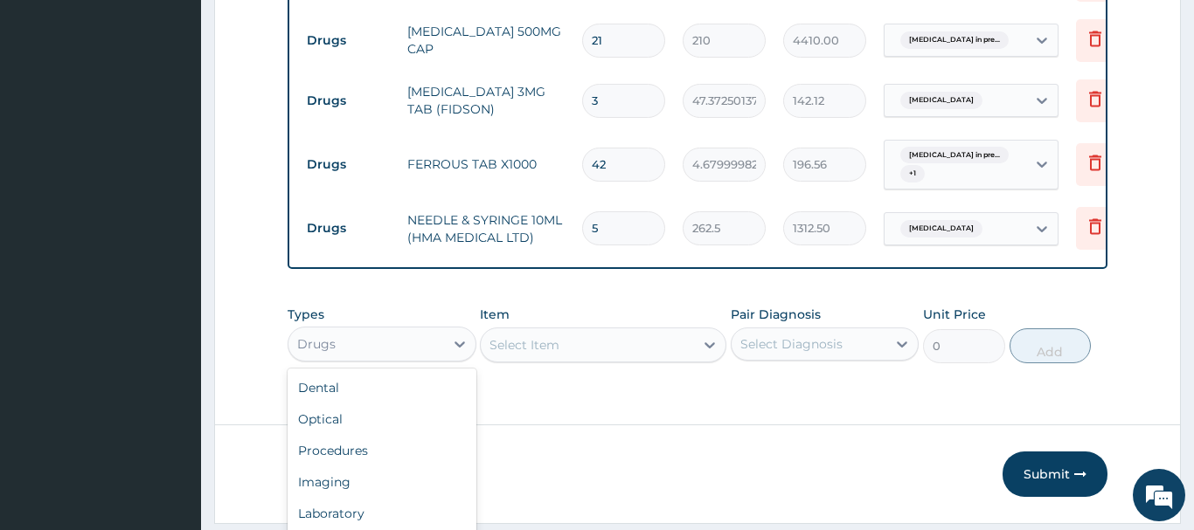
click at [344, 327] on div "option Drugs, selected. option Drugs selected, 7 of 10. 10 results available. U…" at bounding box center [382, 344] width 189 height 35
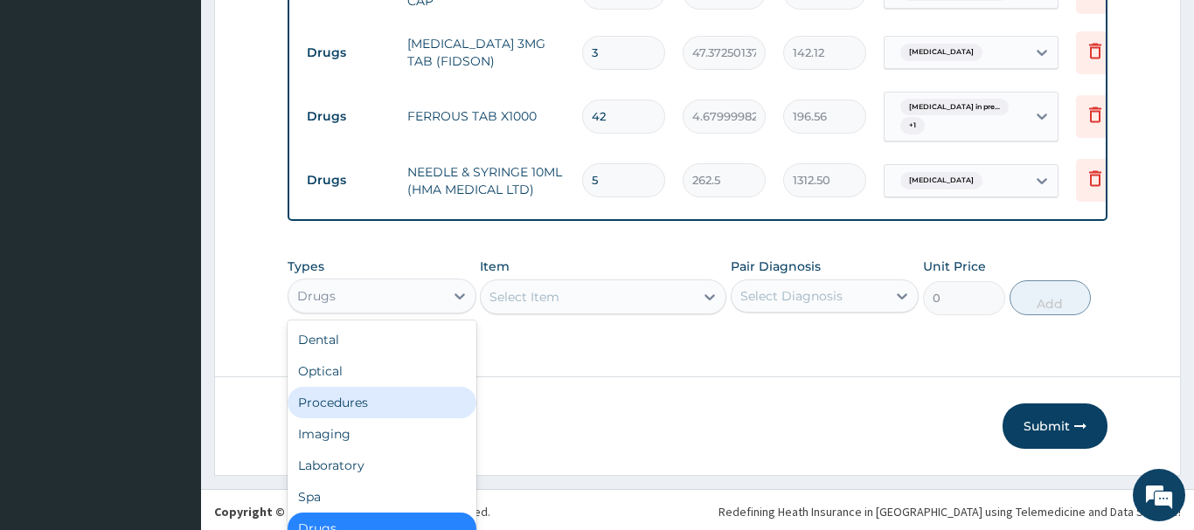
click at [326, 387] on div "Procedures" at bounding box center [382, 402] width 189 height 31
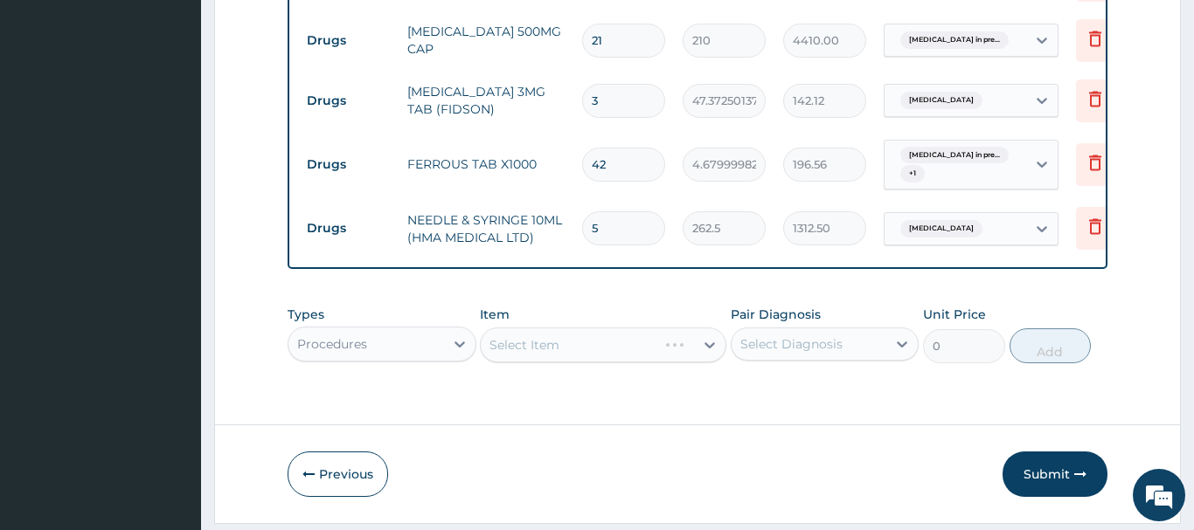
scroll to position [0, 0]
click at [532, 328] on div "Select Item" at bounding box center [603, 345] width 246 height 35
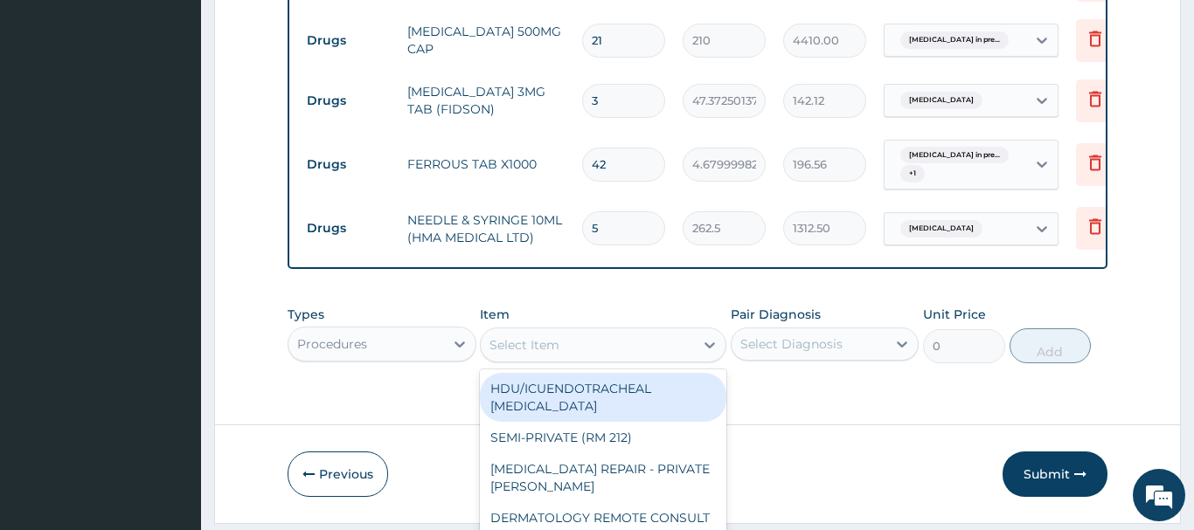
scroll to position [50, 0]
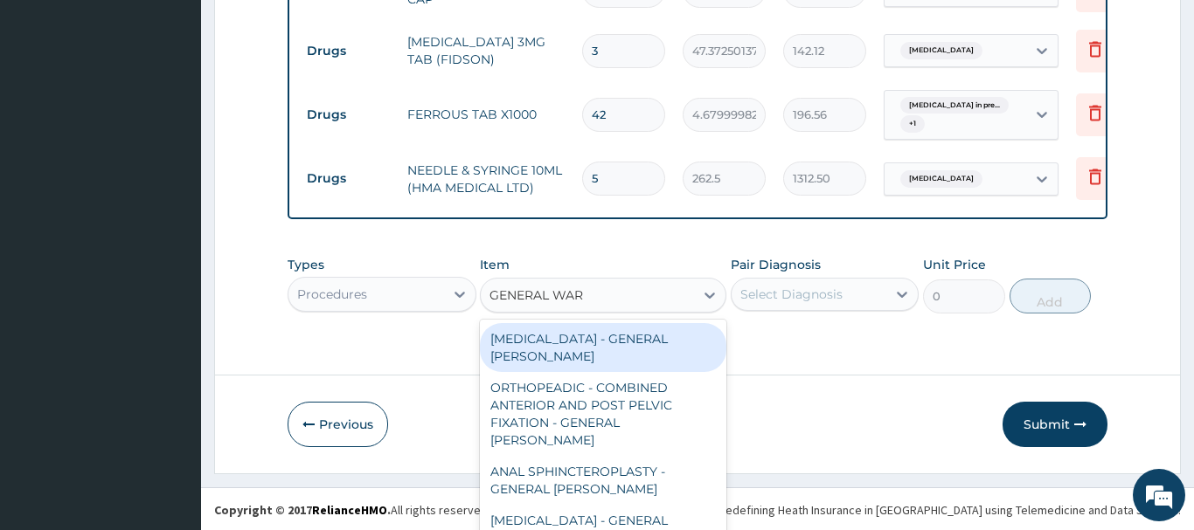
type input "GENERAL WARD"
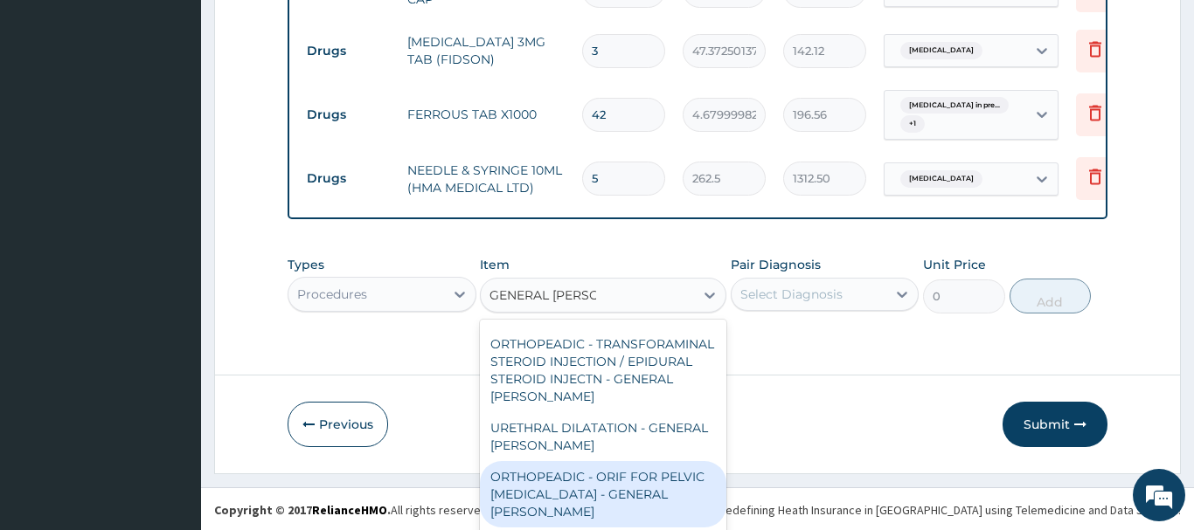
scroll to position [849, 0]
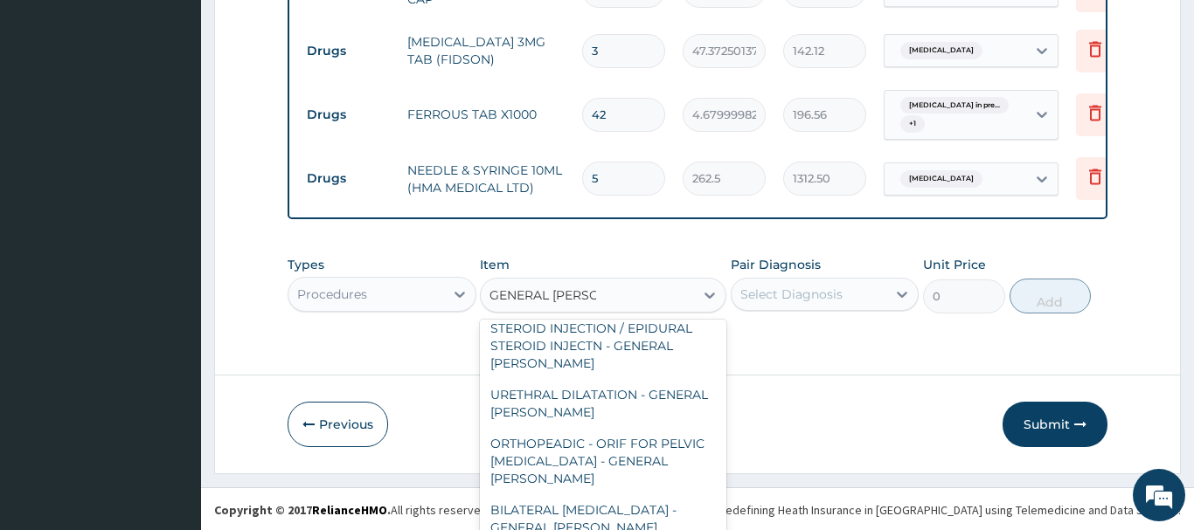
type input "18000"
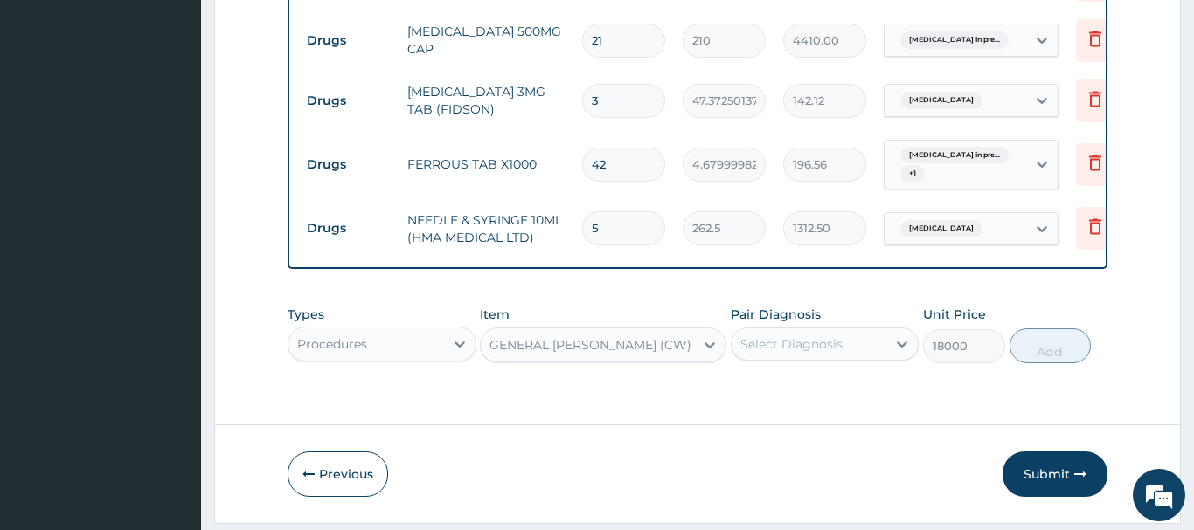
click at [786, 336] on div "Select Diagnosis" at bounding box center [791, 344] width 102 height 17
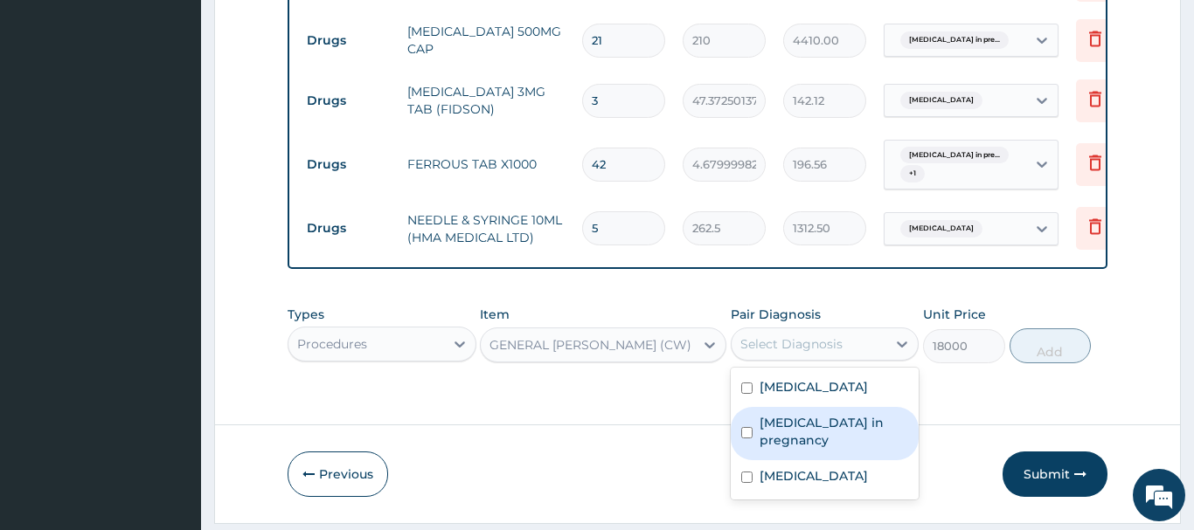
drag, startPoint x: 802, startPoint y: 378, endPoint x: 812, endPoint y: 376, distance: 10.0
click at [803, 414] on label "Urinary tract infection in pregnancy" at bounding box center [833, 431] width 149 height 35
checkbox input "true"
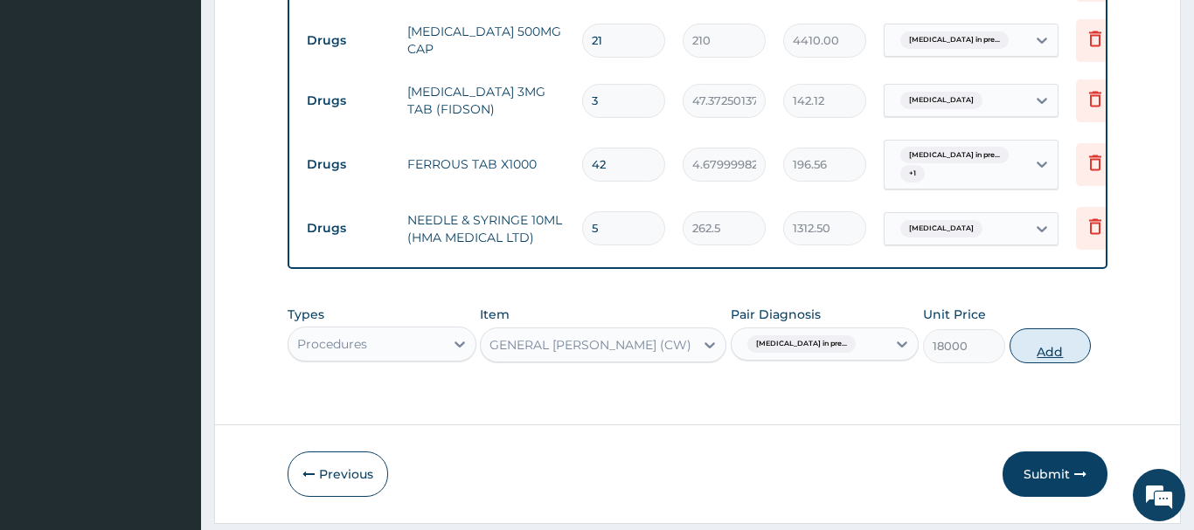
click at [1043, 329] on button "Add" at bounding box center [1050, 346] width 82 height 35
type input "0"
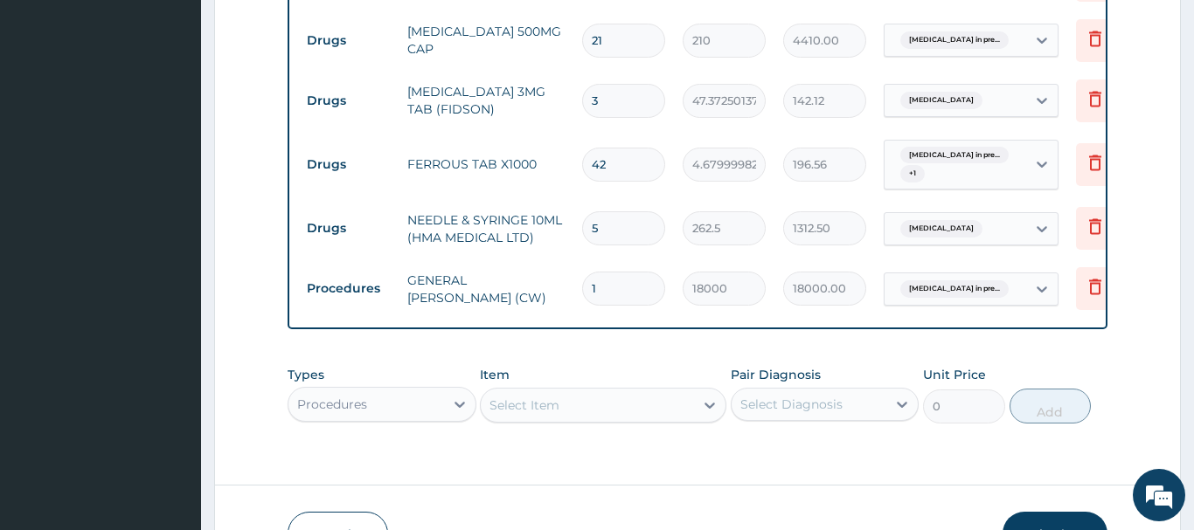
click at [509, 388] on div "Select Item" at bounding box center [603, 405] width 246 height 35
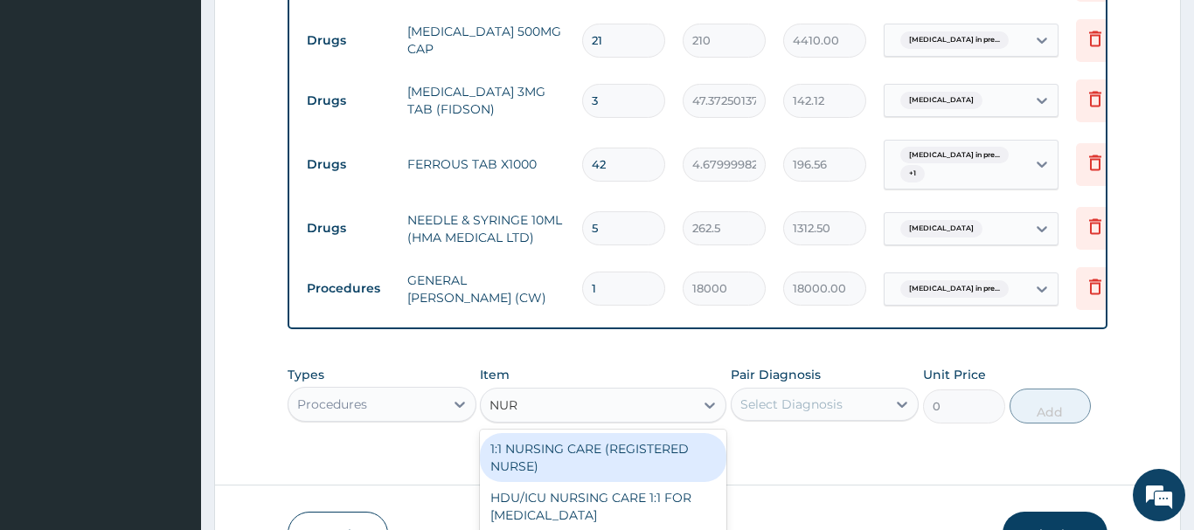
type input "NURS"
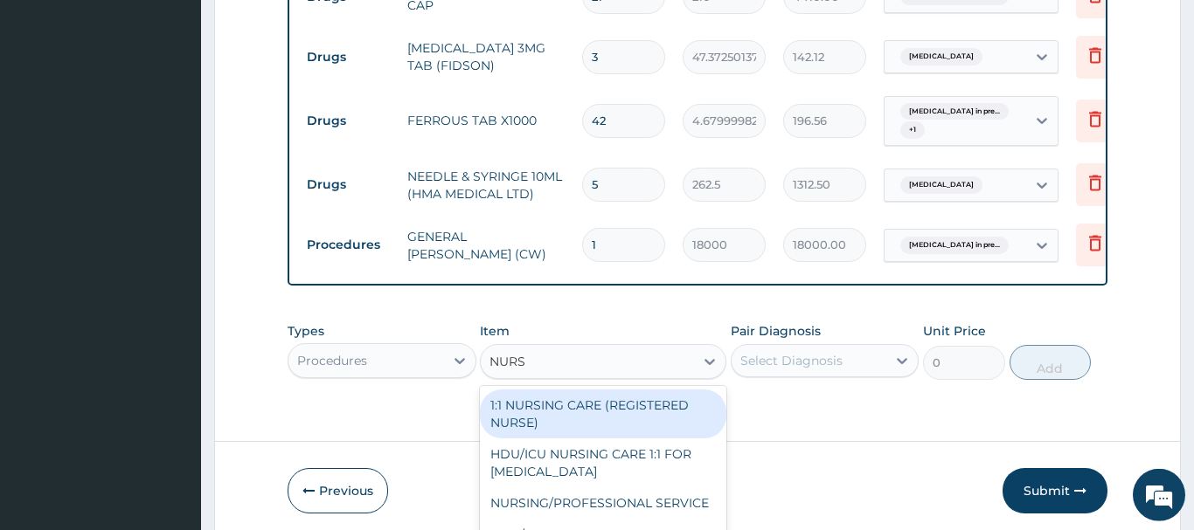
scroll to position [1841, 0]
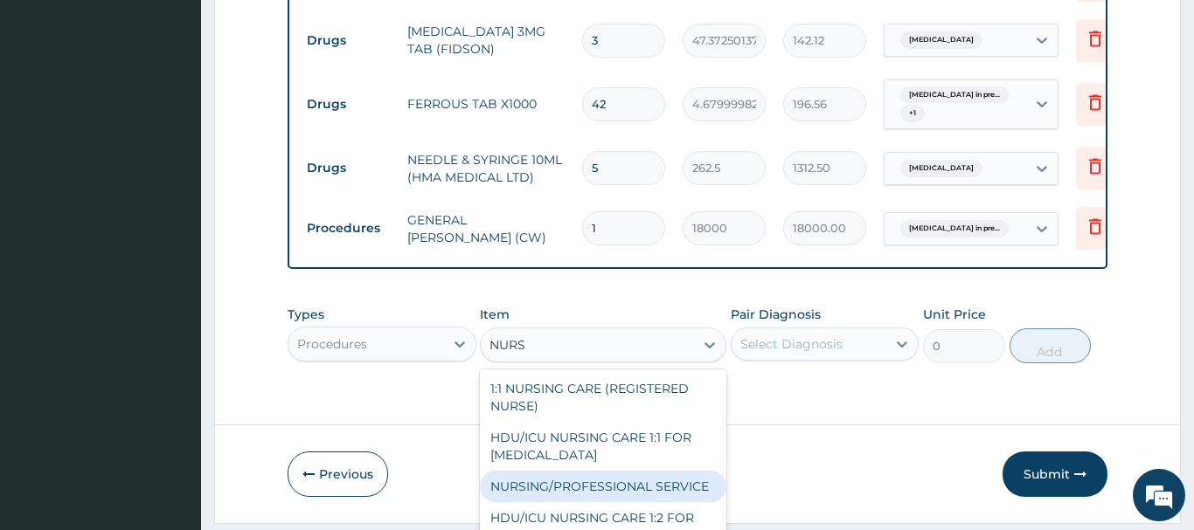
click at [568, 471] on div "NURSING/PROFESSIONAL SERVICE" at bounding box center [603, 486] width 246 height 31
type input "13500"
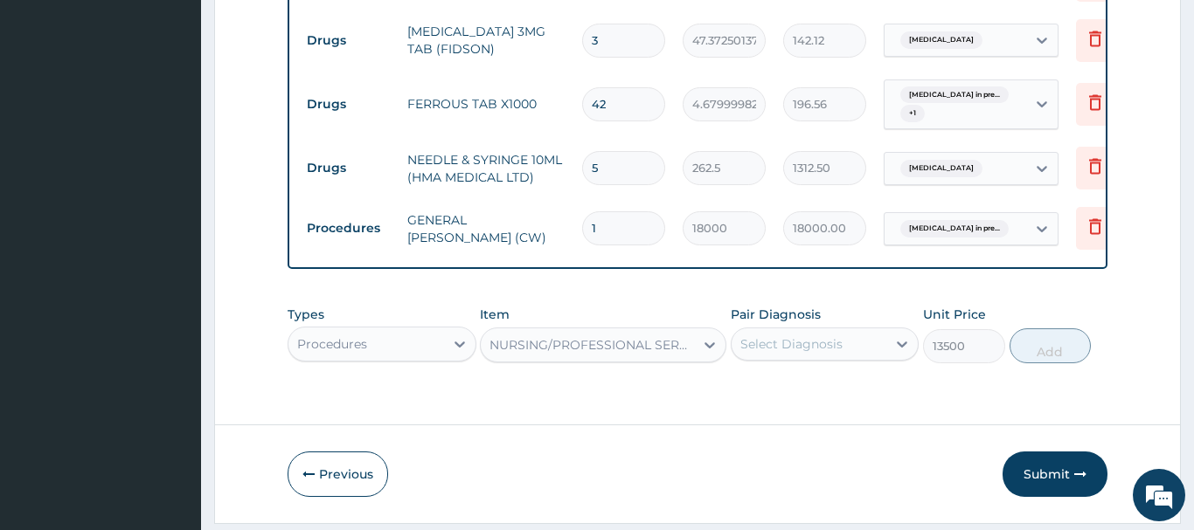
click at [797, 336] on div "Select Diagnosis" at bounding box center [791, 344] width 102 height 17
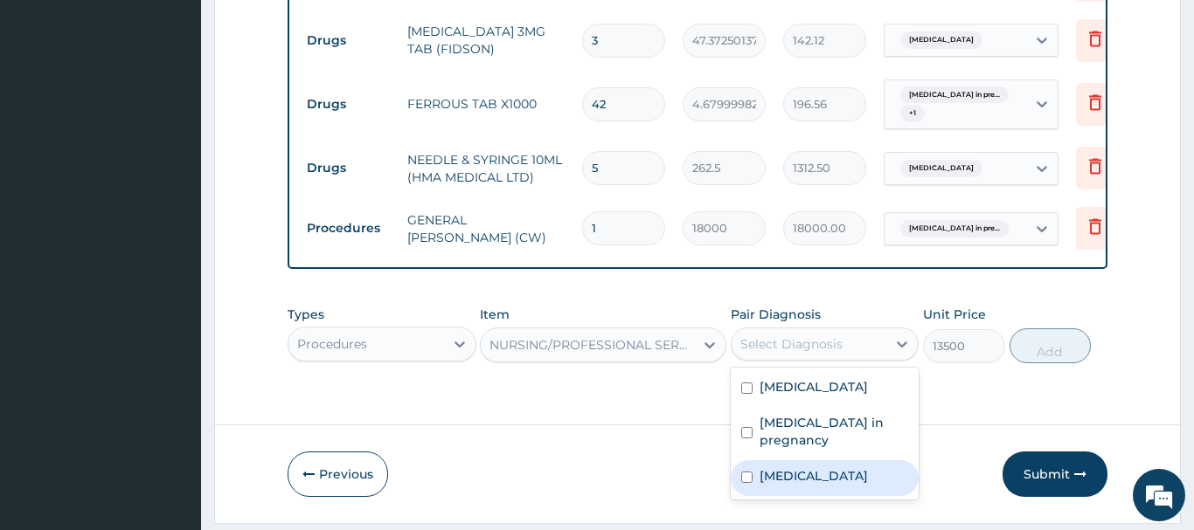
drag, startPoint x: 787, startPoint y: 431, endPoint x: 798, endPoint y: 410, distance: 23.4
click at [790, 468] on label "Malaria" at bounding box center [813, 476] width 108 height 17
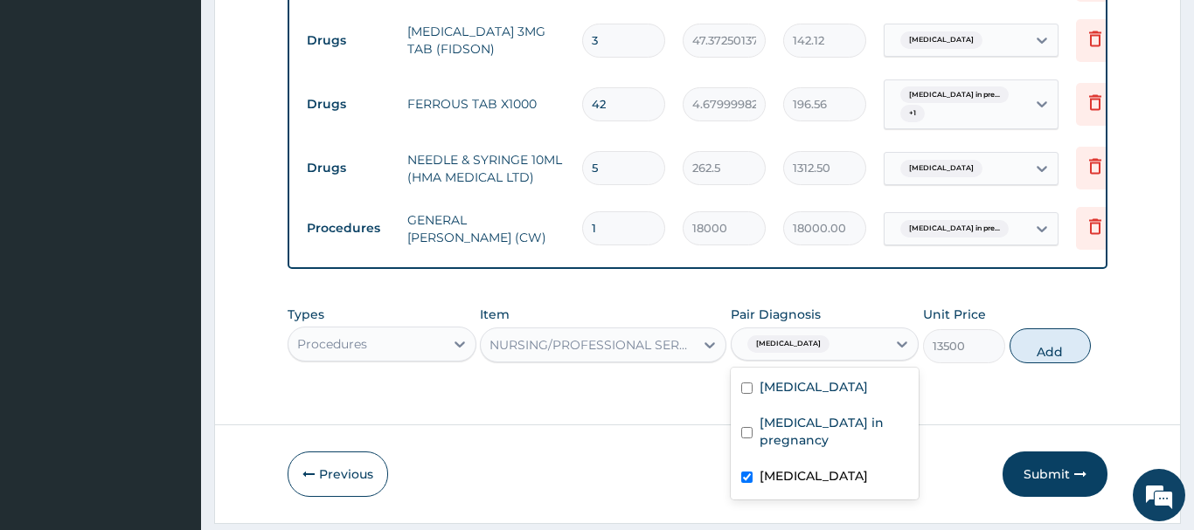
checkbox input "true"
click at [828, 378] on label "Premature labor" at bounding box center [813, 386] width 108 height 17
checkbox input "true"
click at [1043, 329] on button "Add" at bounding box center [1050, 346] width 82 height 35
type input "0"
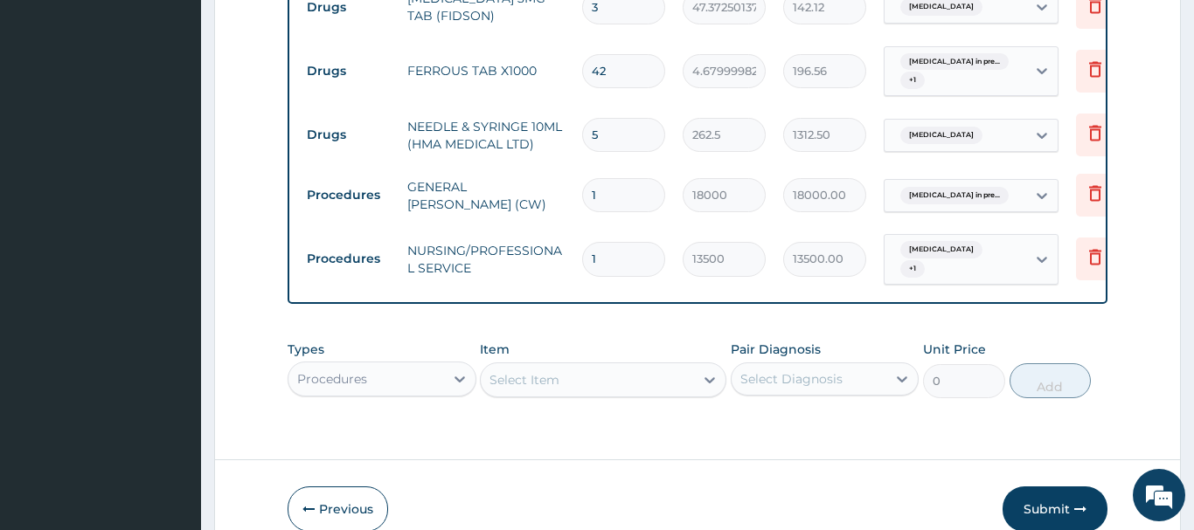
scroll to position [1902, 0]
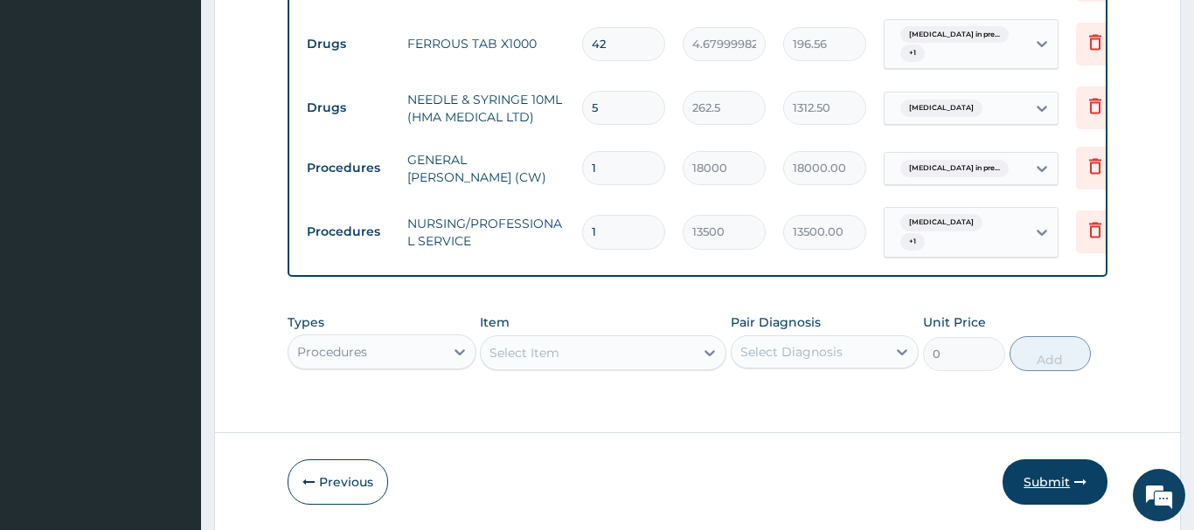
click at [1033, 460] on button "Submit" at bounding box center [1054, 482] width 105 height 45
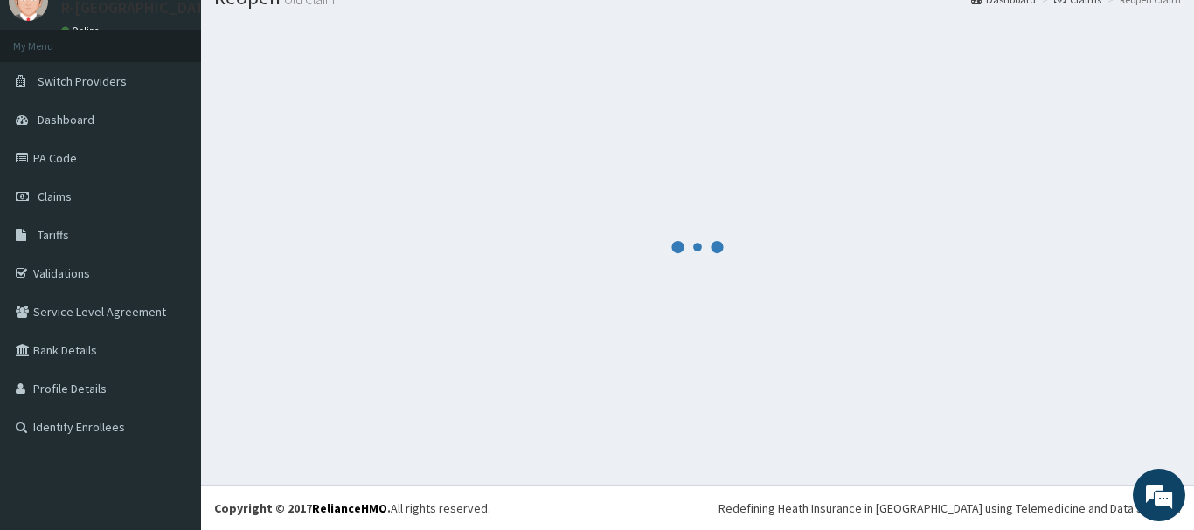
scroll to position [71, 0]
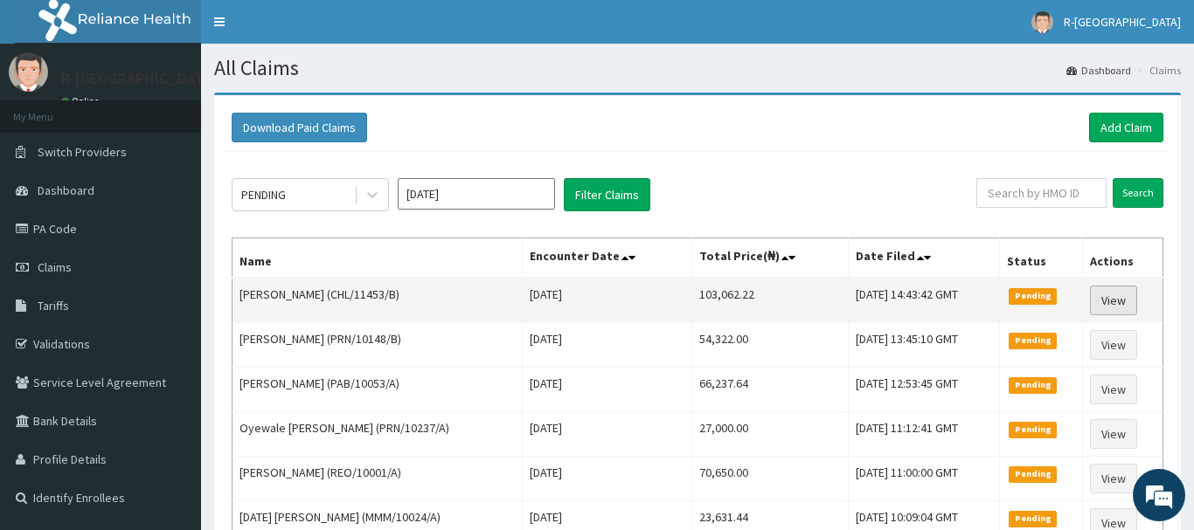
click at [1116, 306] on link "View" at bounding box center [1113, 301] width 47 height 30
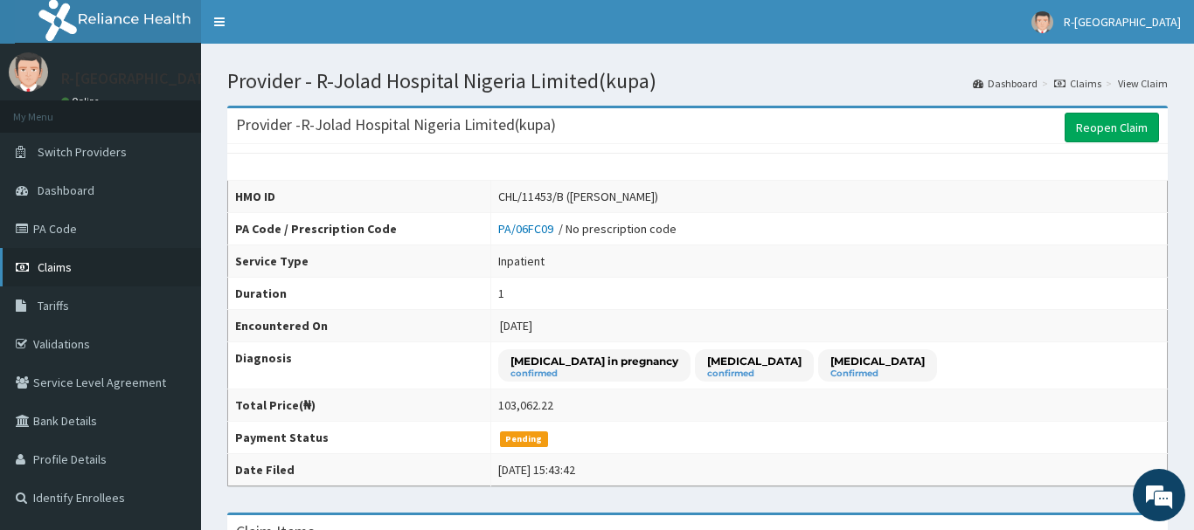
click at [59, 272] on span "Claims" at bounding box center [55, 268] width 34 height 16
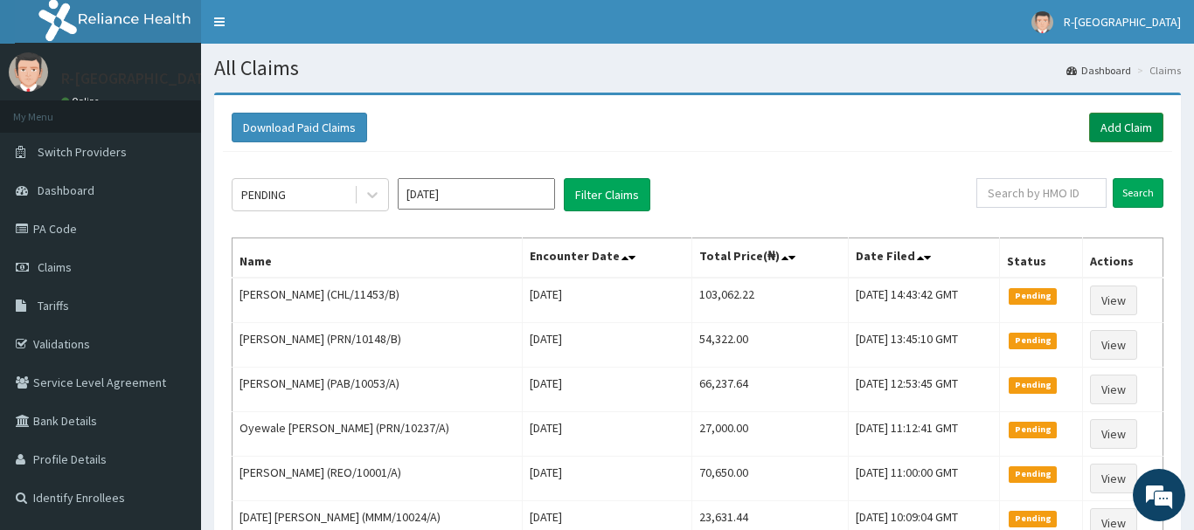
click at [1126, 124] on link "Add Claim" at bounding box center [1126, 128] width 74 height 30
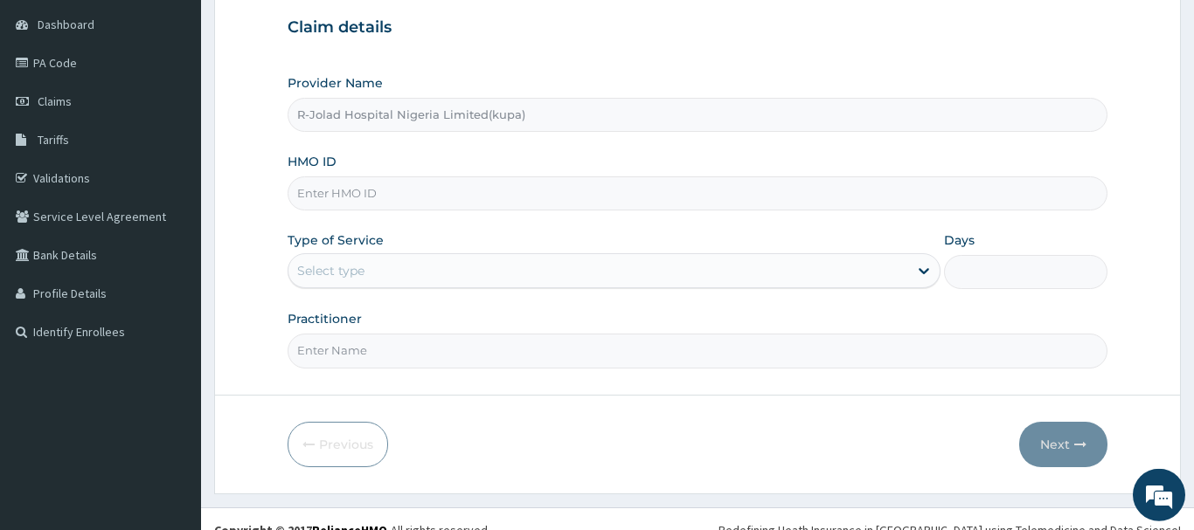
scroll to position [188, 0]
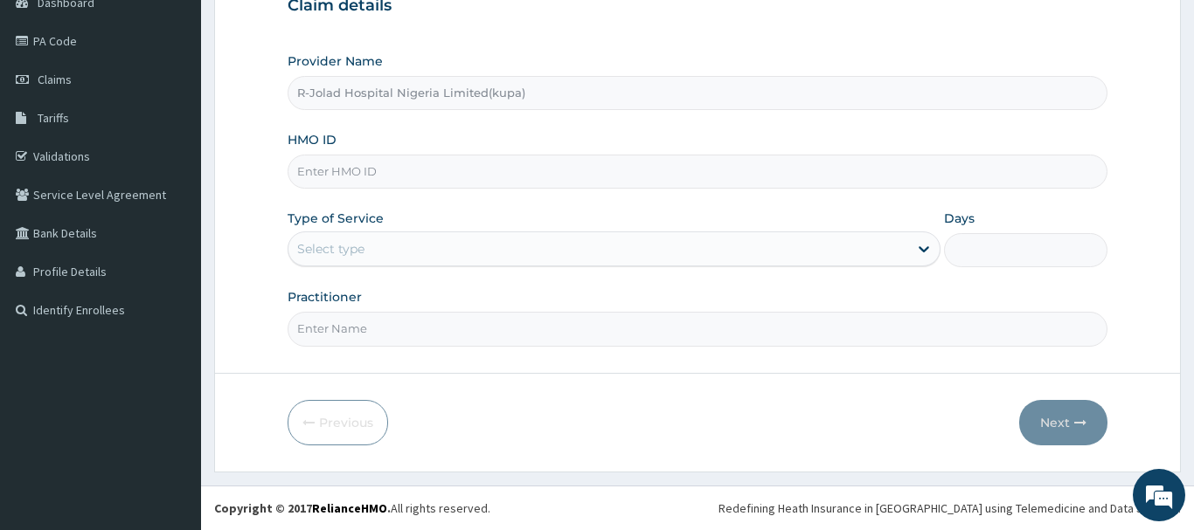
click at [310, 180] on input "HMO ID" at bounding box center [698, 172] width 820 height 34
paste input "TOO/10142/C"
type input "TOO/10142/C"
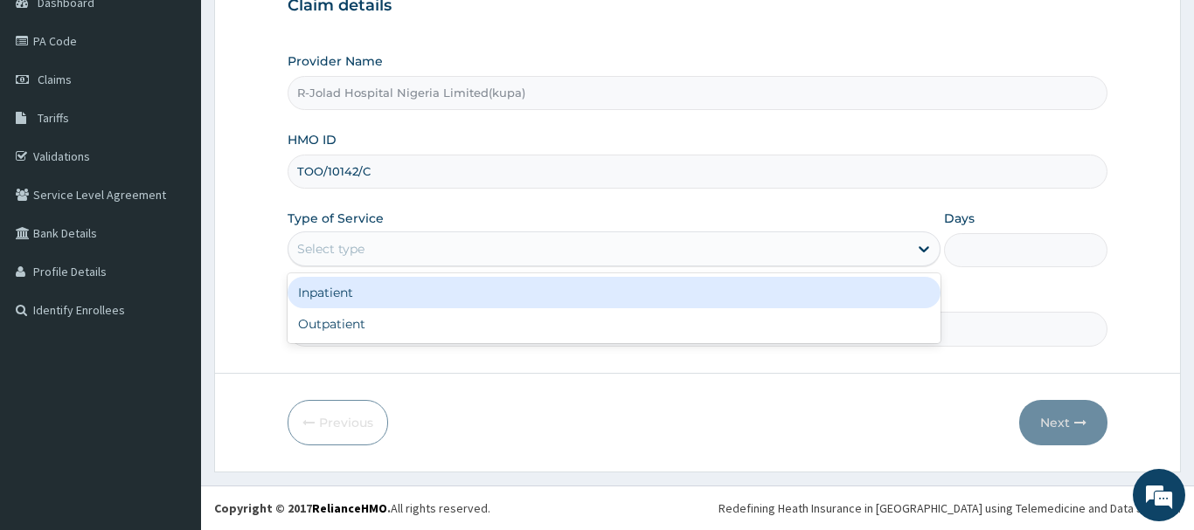
click at [331, 257] on div "Select type" at bounding box center [330, 248] width 67 height 17
click at [325, 293] on div "Inpatient" at bounding box center [615, 292] width 654 height 31
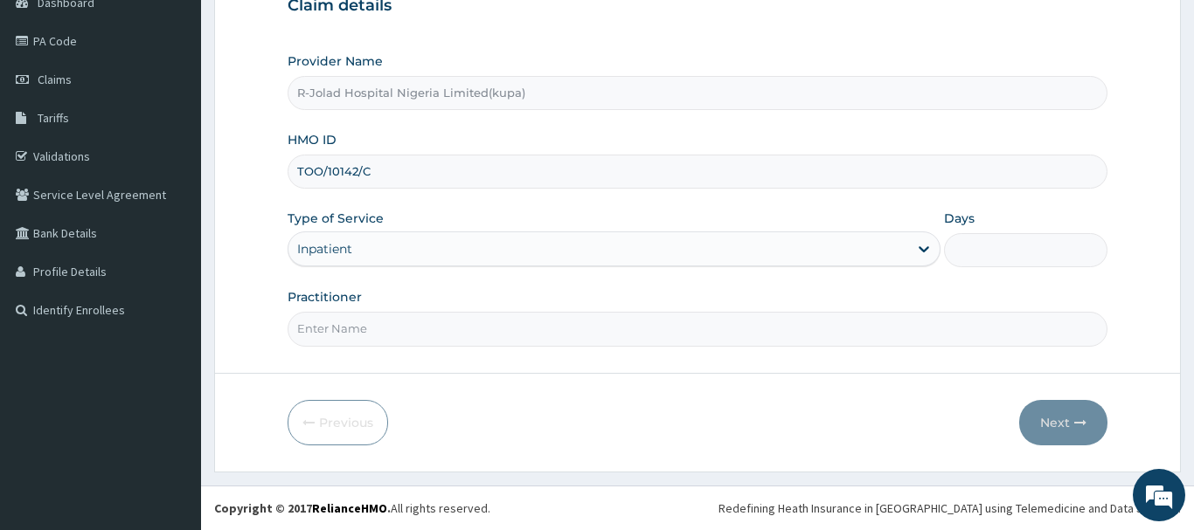
click at [994, 248] on input "Days" at bounding box center [1025, 250] width 163 height 34
type input "5"
click at [316, 329] on input "Practitioner" at bounding box center [698, 329] width 820 height 34
paste input "[PERSON_NAME]"
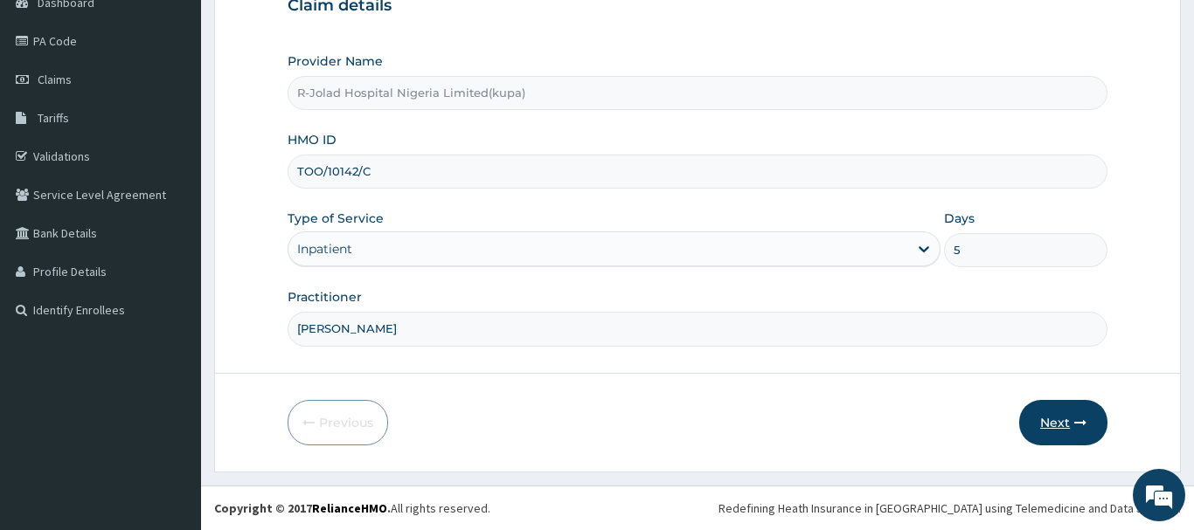
type input "[PERSON_NAME]"
click at [1057, 416] on button "Next" at bounding box center [1063, 422] width 88 height 45
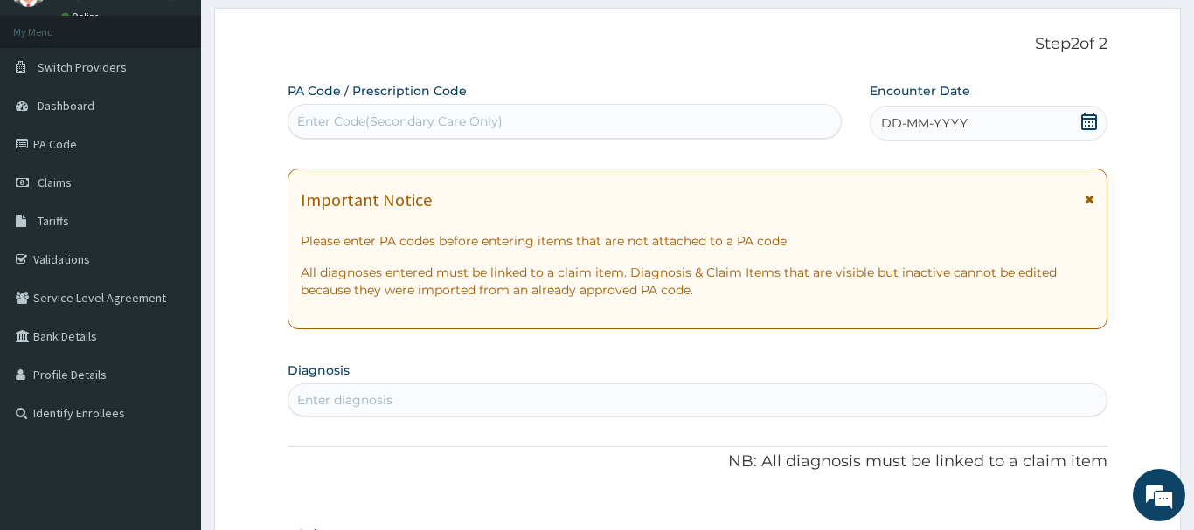
scroll to position [10, 0]
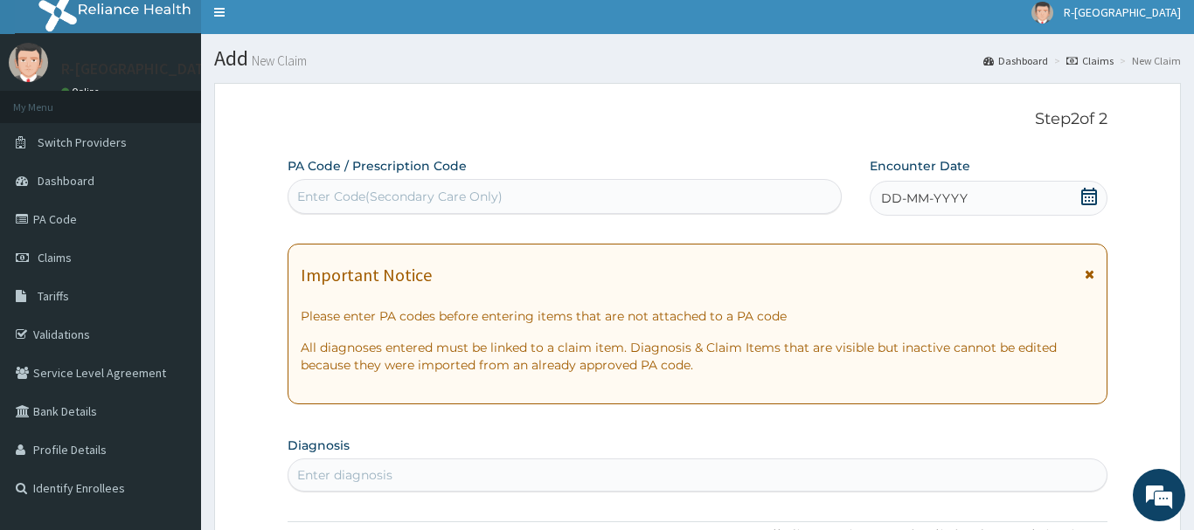
click at [1084, 191] on icon at bounding box center [1089, 196] width 16 height 17
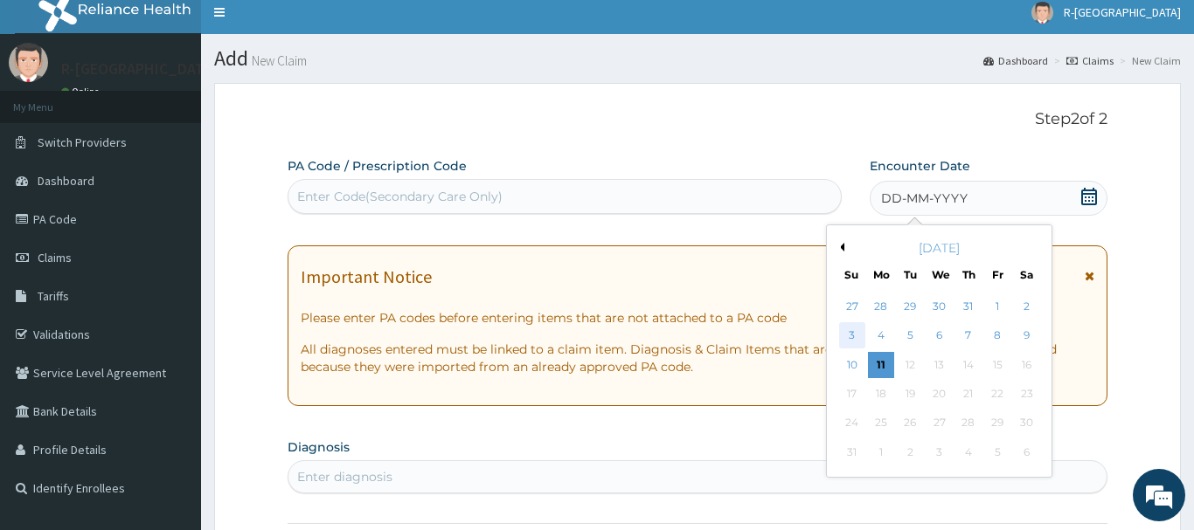
click at [851, 340] on div "3" at bounding box center [852, 336] width 26 height 26
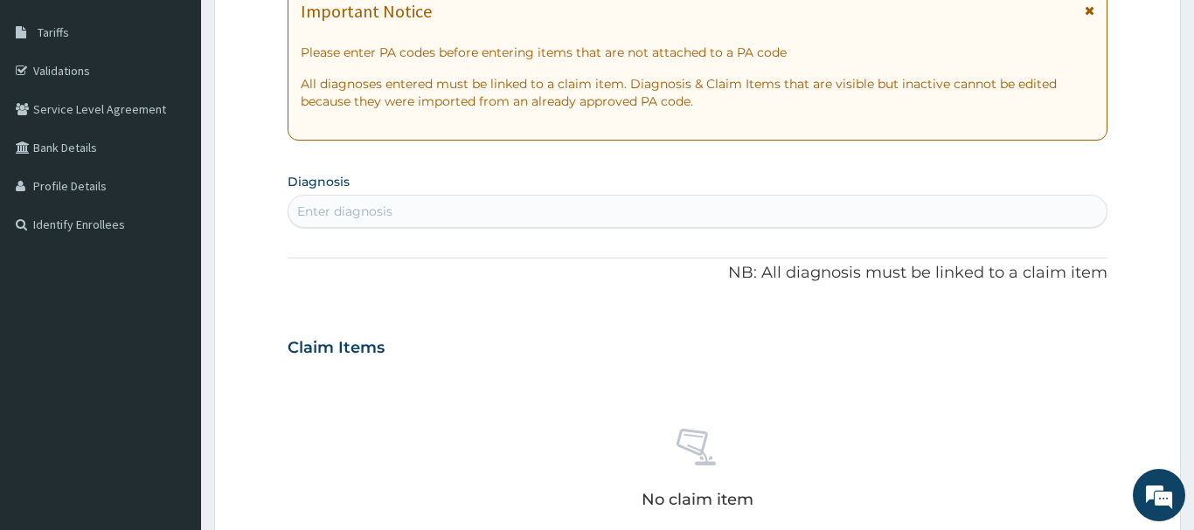
scroll to position [277, 0]
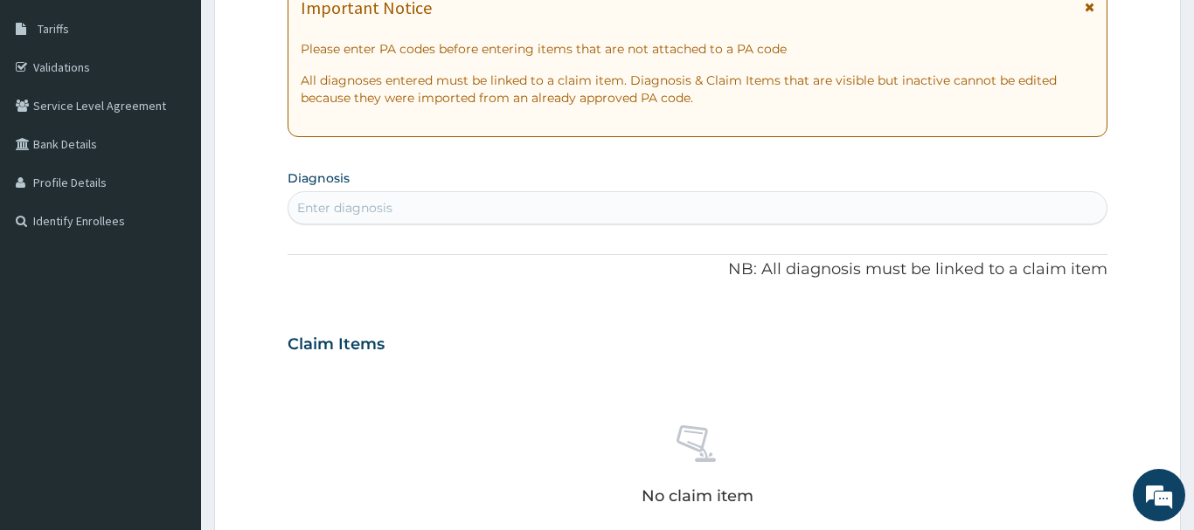
click at [314, 206] on div "Enter diagnosis" at bounding box center [344, 207] width 95 height 17
type input "MALA"
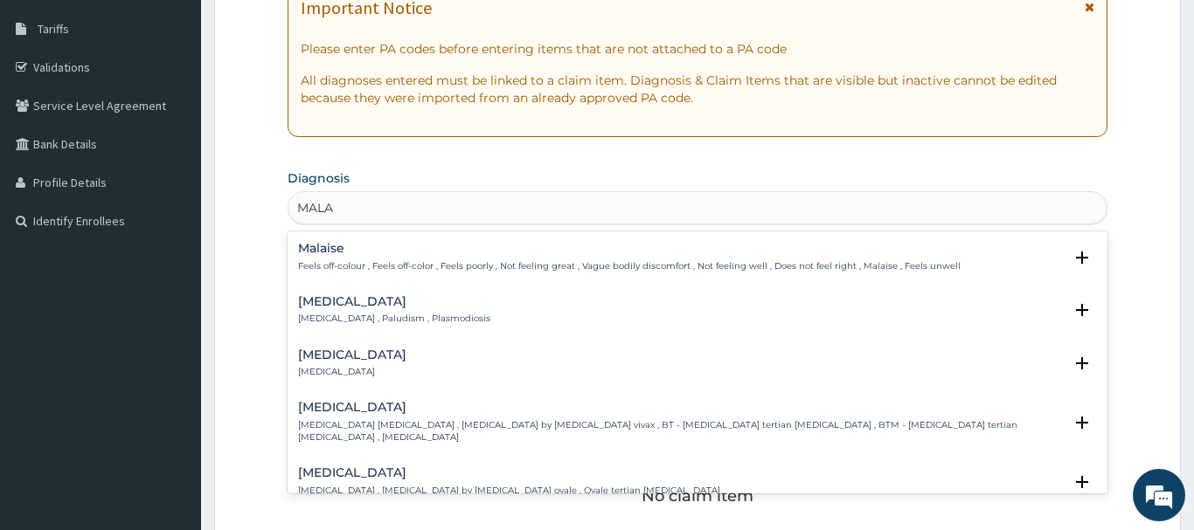
click at [297, 314] on div "[MEDICAL_DATA] [MEDICAL_DATA] , Paludism , Plasmodiosis Select Status Query Que…" at bounding box center [698, 314] width 820 height 53
click at [318, 308] on h4 "[MEDICAL_DATA]" at bounding box center [394, 301] width 192 height 13
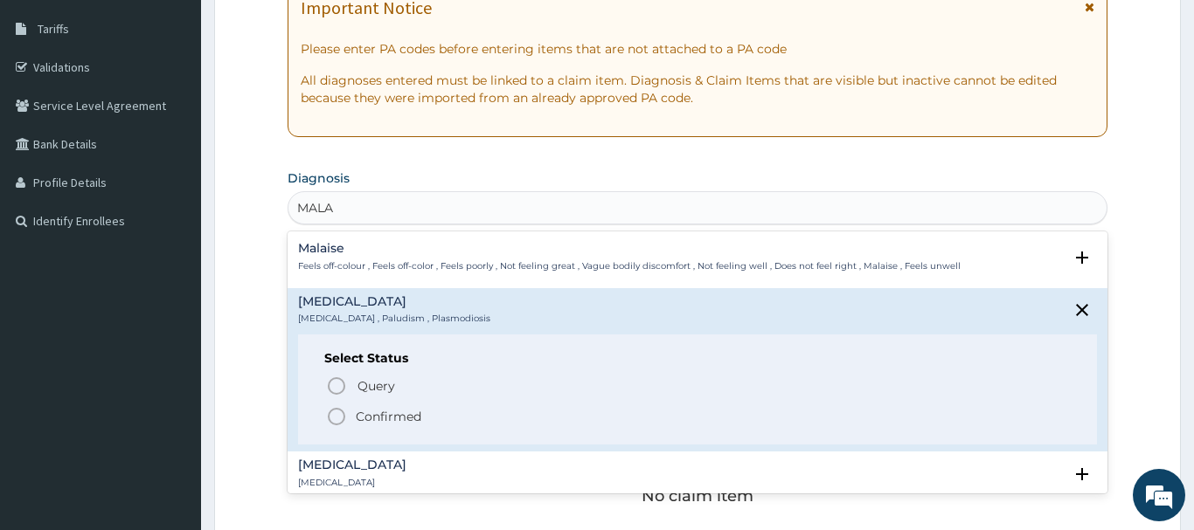
drag, startPoint x: 337, startPoint y: 417, endPoint x: 339, endPoint y: 405, distance: 11.5
click at [338, 417] on icon "status option filled" at bounding box center [336, 416] width 21 height 21
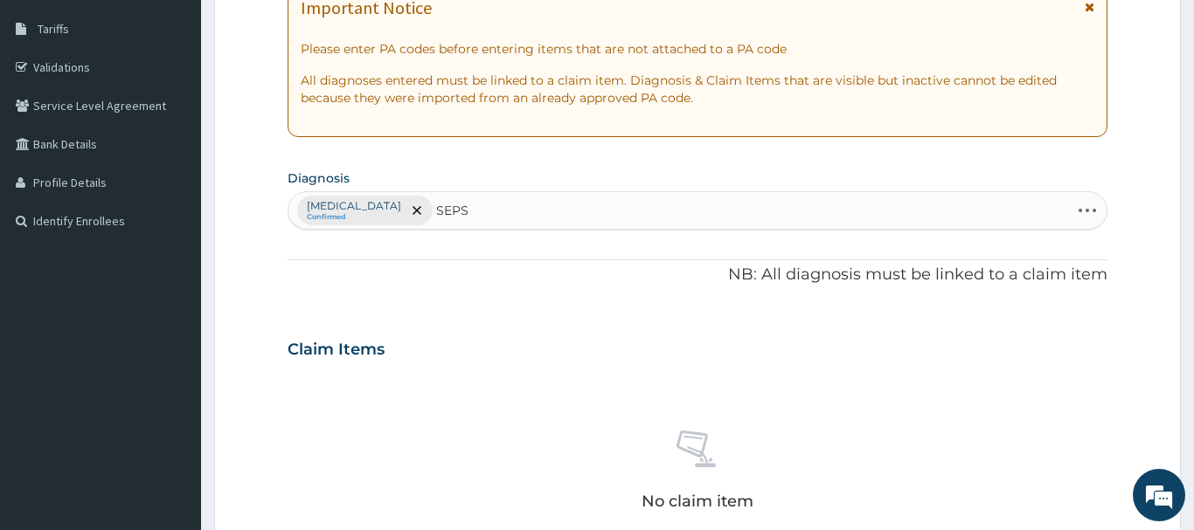
type input "SEPSI"
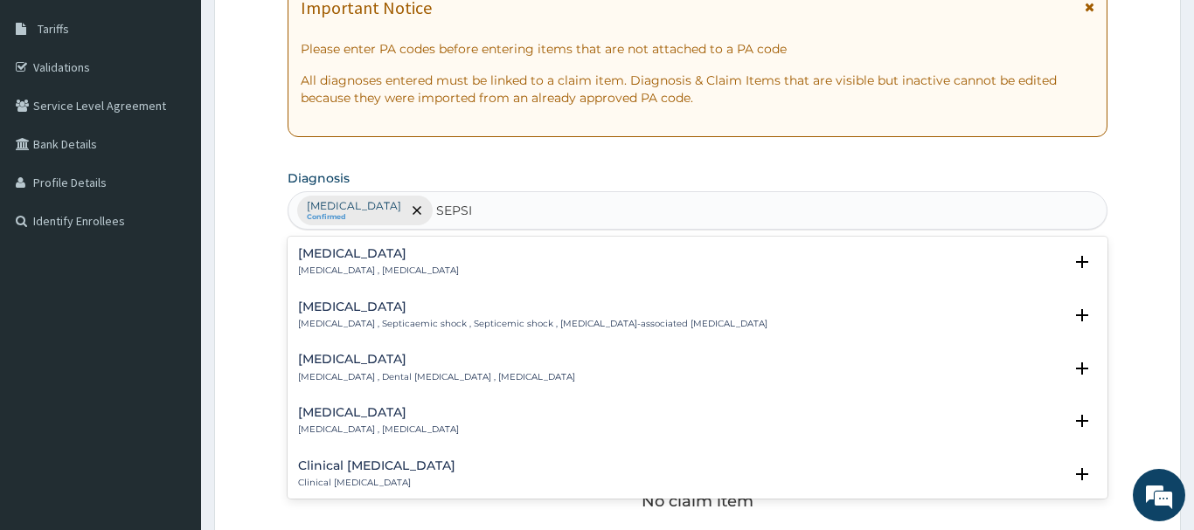
click at [329, 256] on h4 "[MEDICAL_DATA]" at bounding box center [378, 253] width 161 height 13
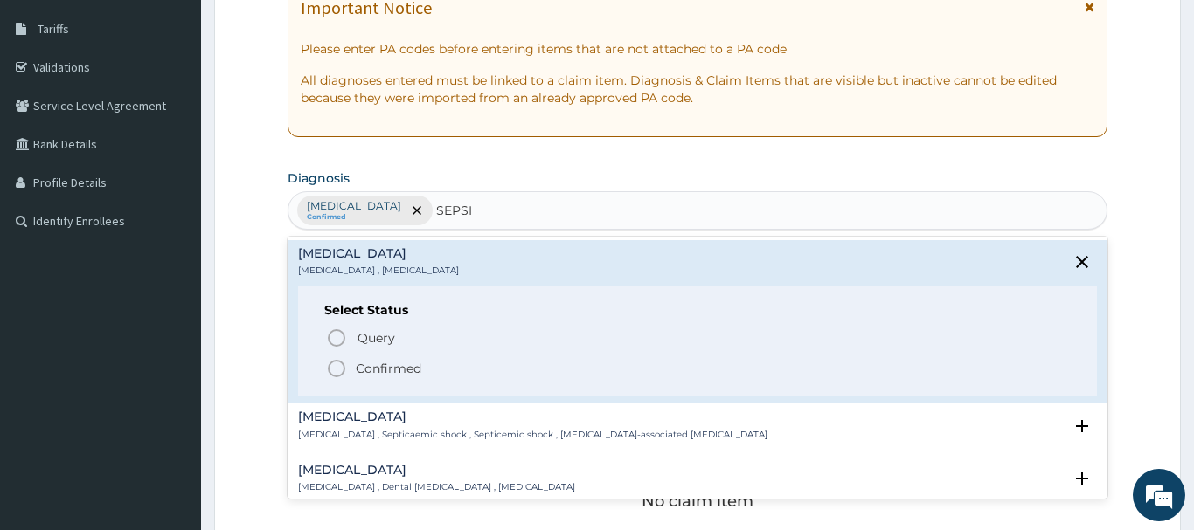
drag, startPoint x: 338, startPoint y: 367, endPoint x: 363, endPoint y: 326, distance: 47.8
click at [341, 368] on icon "status option filled" at bounding box center [336, 368] width 21 height 21
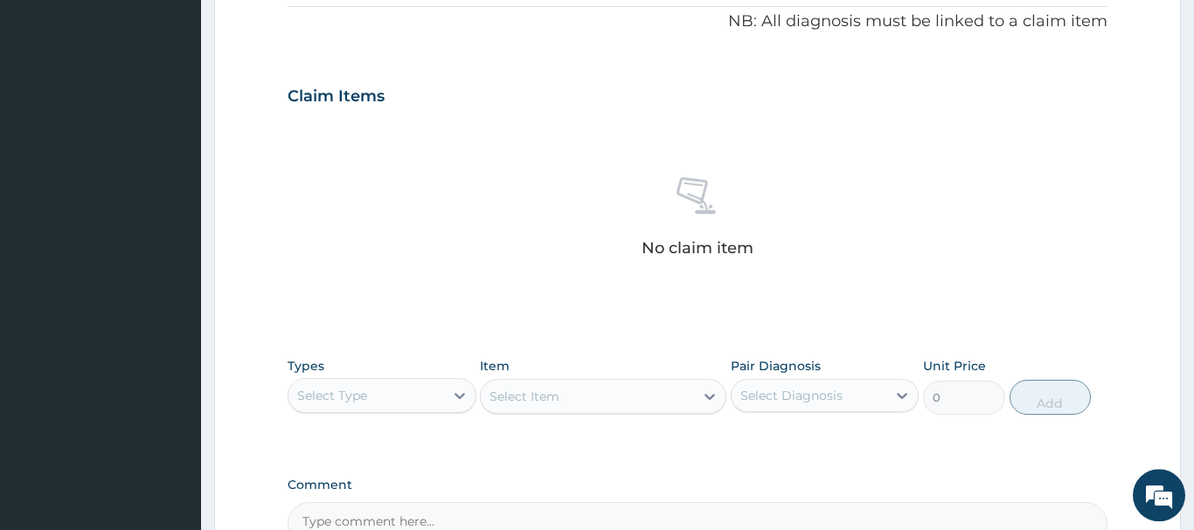
scroll to position [634, 0]
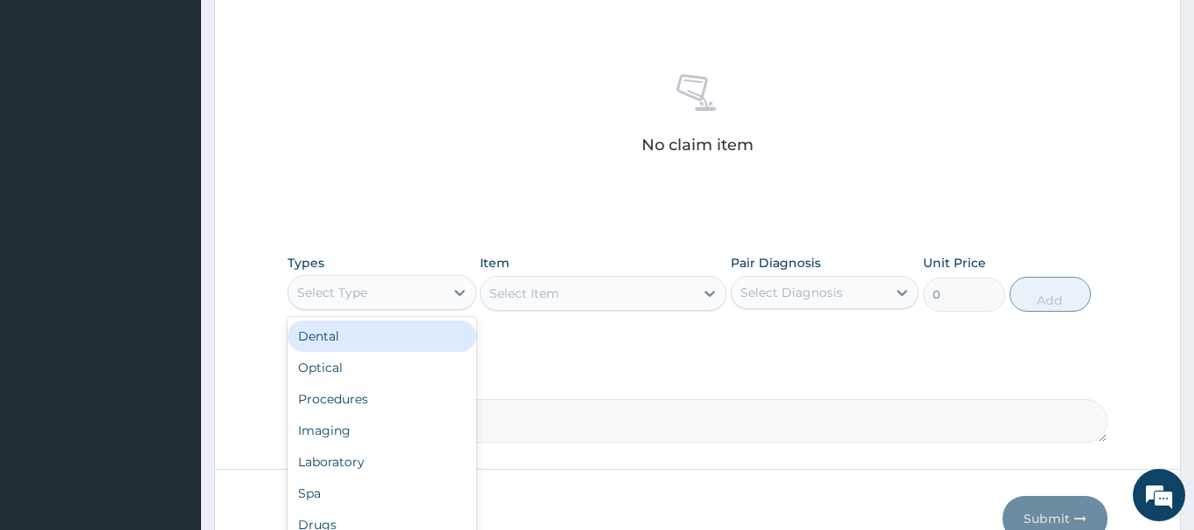
click at [352, 299] on div "Select Type" at bounding box center [332, 292] width 70 height 17
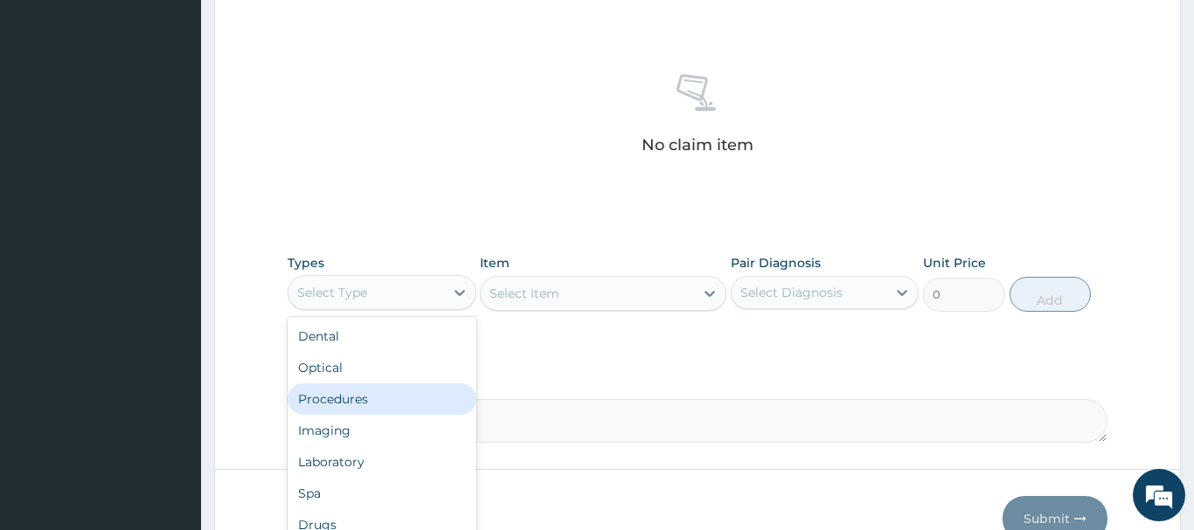
drag, startPoint x: 324, startPoint y: 405, endPoint x: 331, endPoint y: 385, distance: 20.5
click at [324, 404] on div "Procedures" at bounding box center [382, 399] width 189 height 31
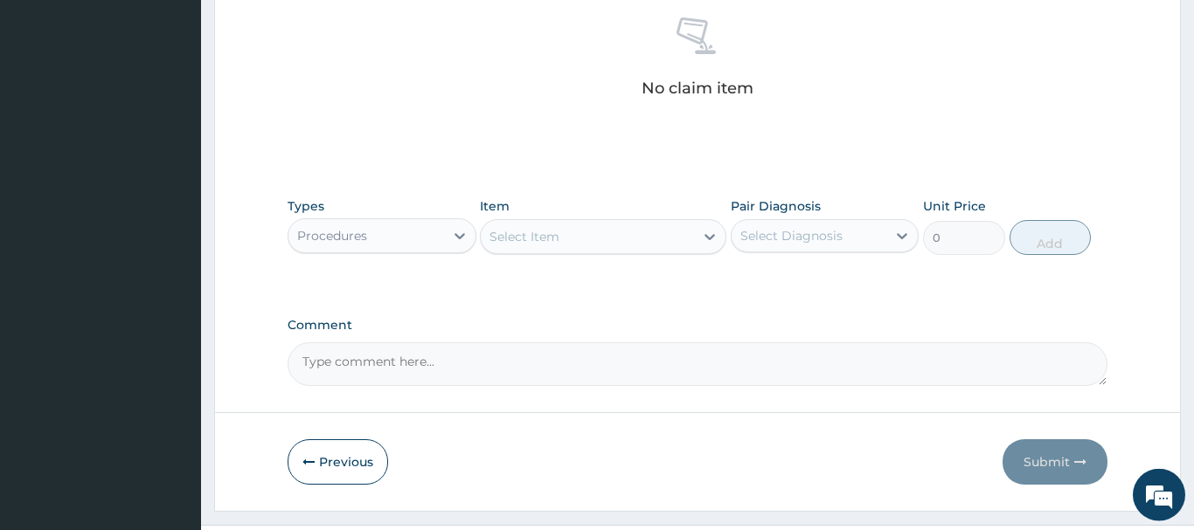
scroll to position [723, 0]
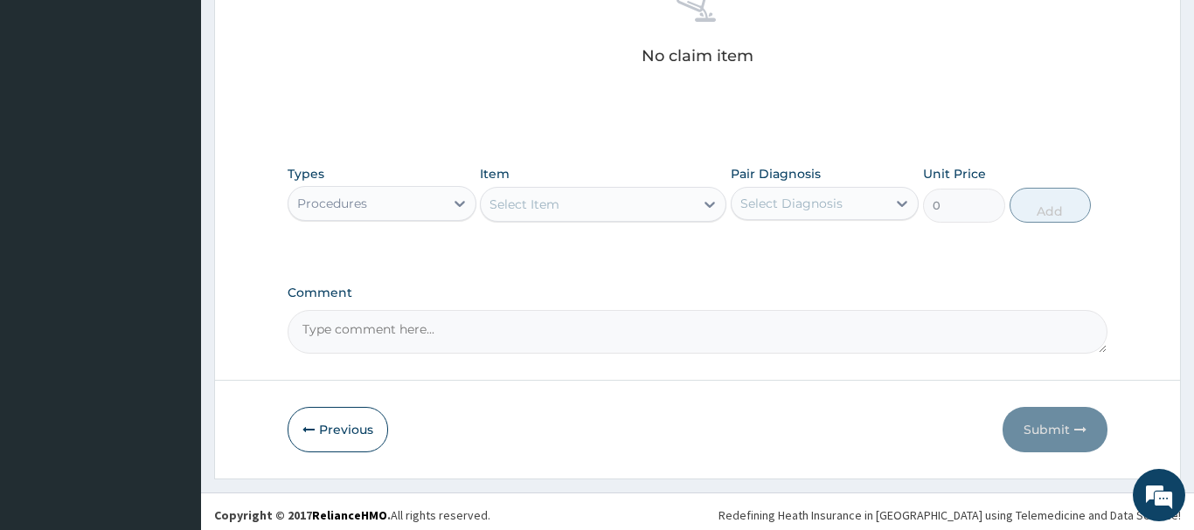
click at [537, 213] on div "Select Item" at bounding box center [587, 205] width 213 height 28
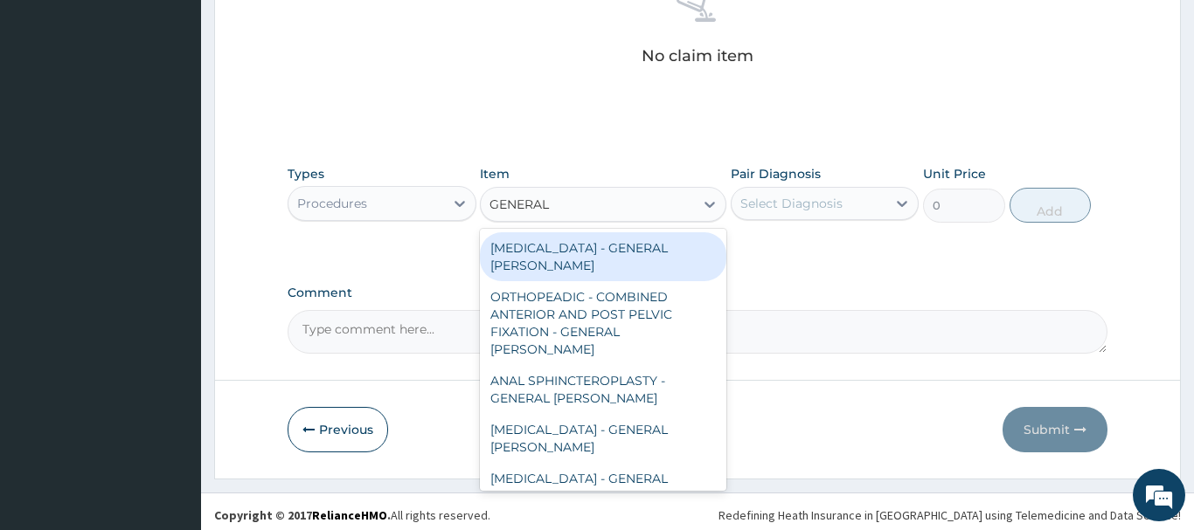
type input "GENERAL C"
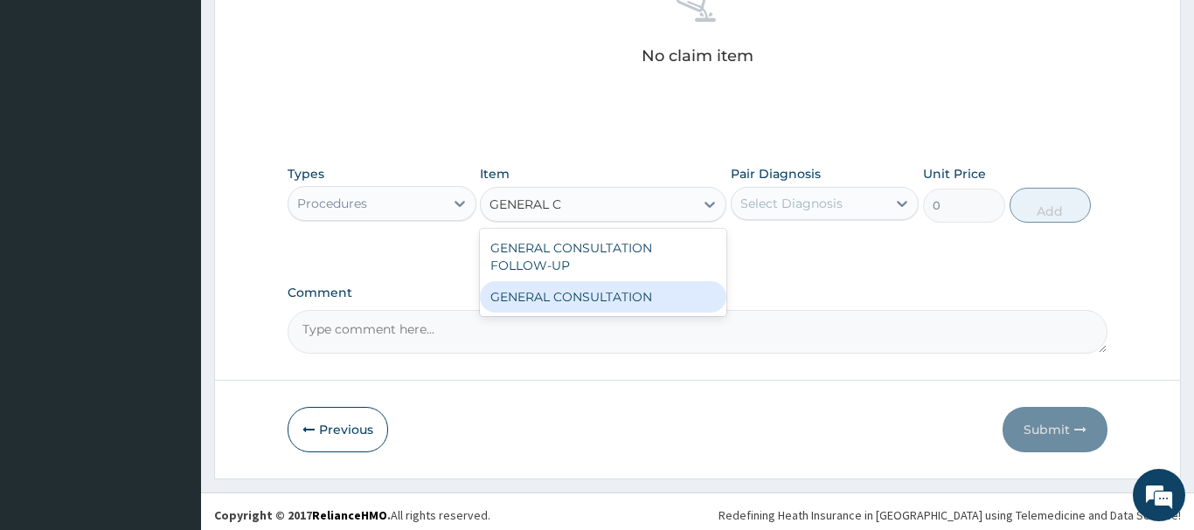
click at [586, 294] on div "GENERAL CONSULTATION" at bounding box center [603, 296] width 246 height 31
type input "6750"
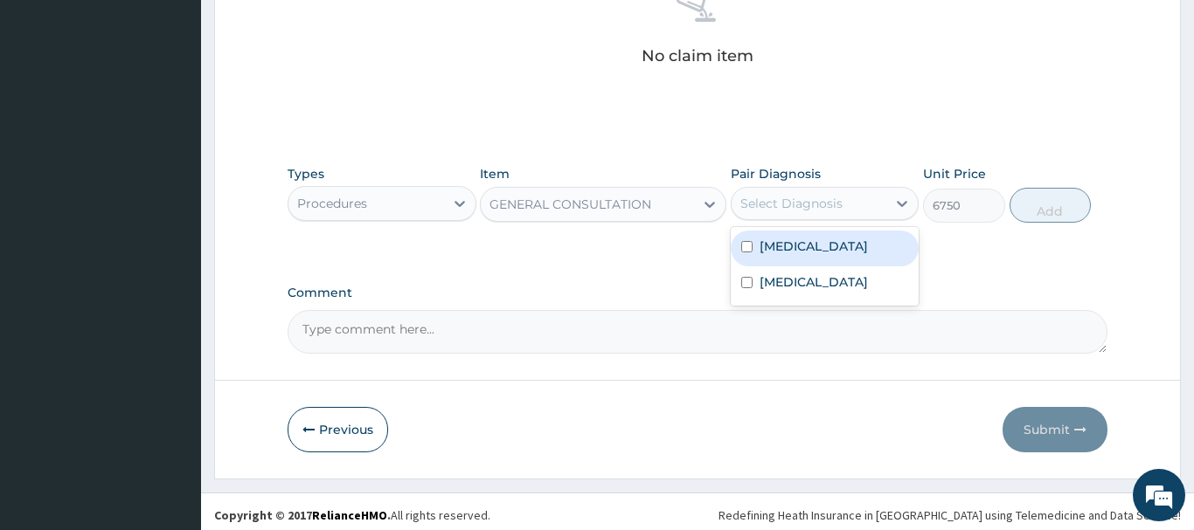
drag, startPoint x: 826, startPoint y: 208, endPoint x: 832, endPoint y: 237, distance: 29.5
click at [827, 207] on div "Select Diagnosis" at bounding box center [791, 203] width 102 height 17
click at [842, 253] on div "[MEDICAL_DATA]" at bounding box center [825, 249] width 189 height 36
checkbox input "true"
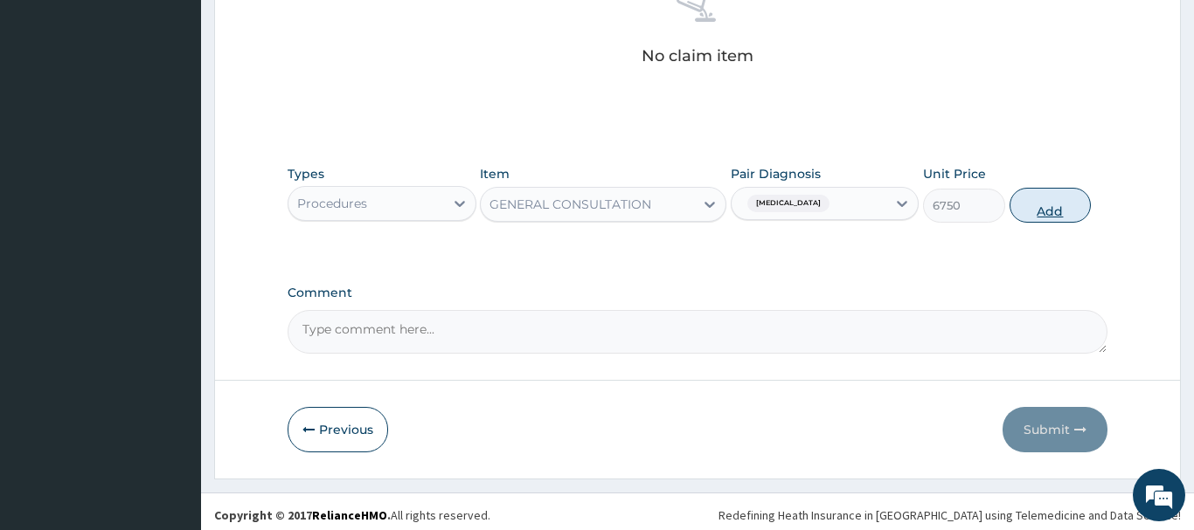
click at [1050, 211] on button "Add" at bounding box center [1050, 205] width 82 height 35
type input "0"
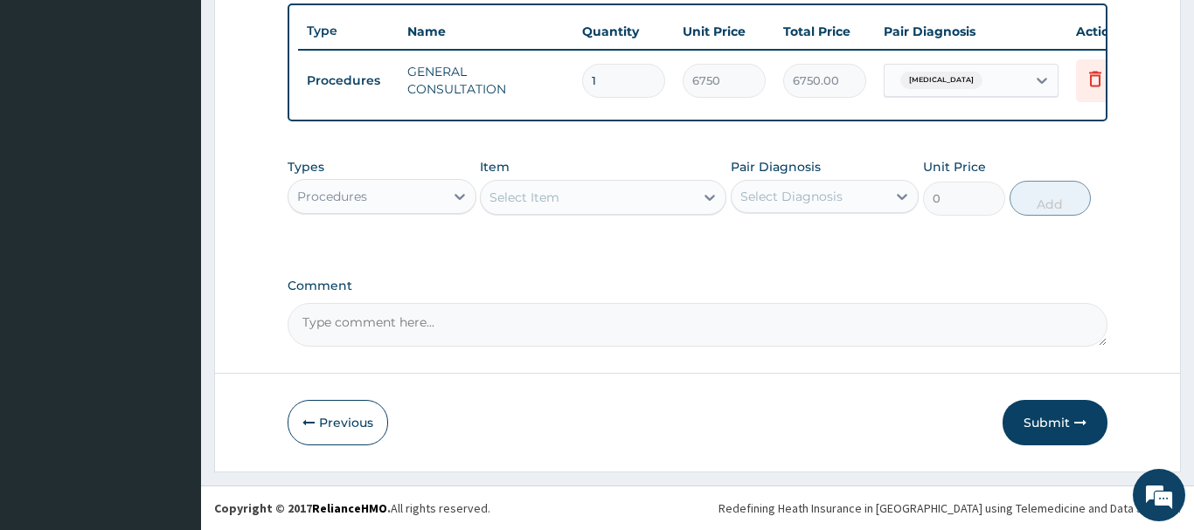
click at [524, 204] on div "Select Item" at bounding box center [524, 197] width 70 height 17
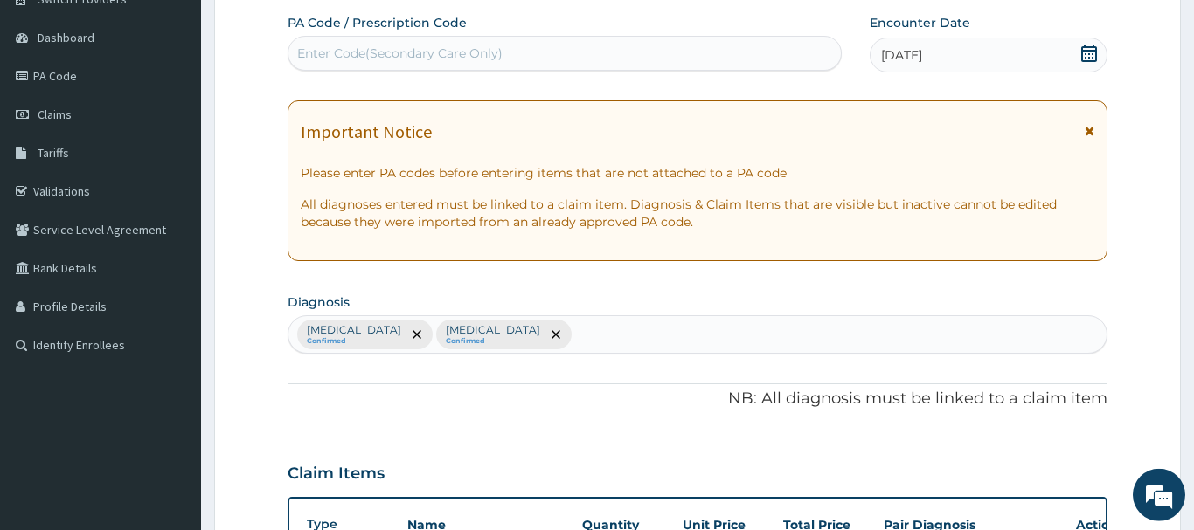
scroll to position [23, 0]
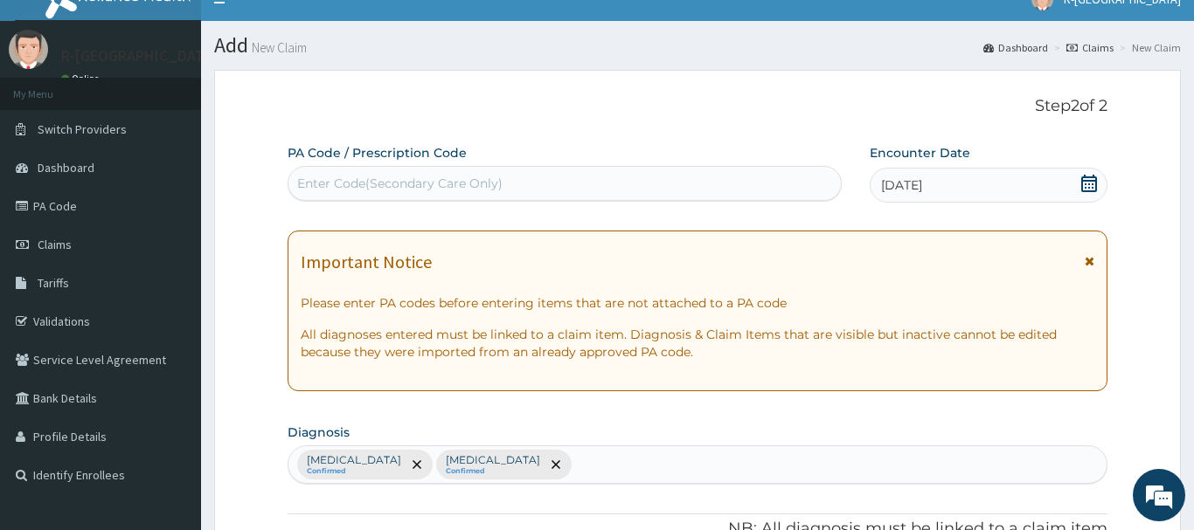
click at [312, 184] on div "Enter Code(Secondary Care Only)" at bounding box center [399, 183] width 205 height 17
paste input "PA/62579D"
type input "PA/62579D"
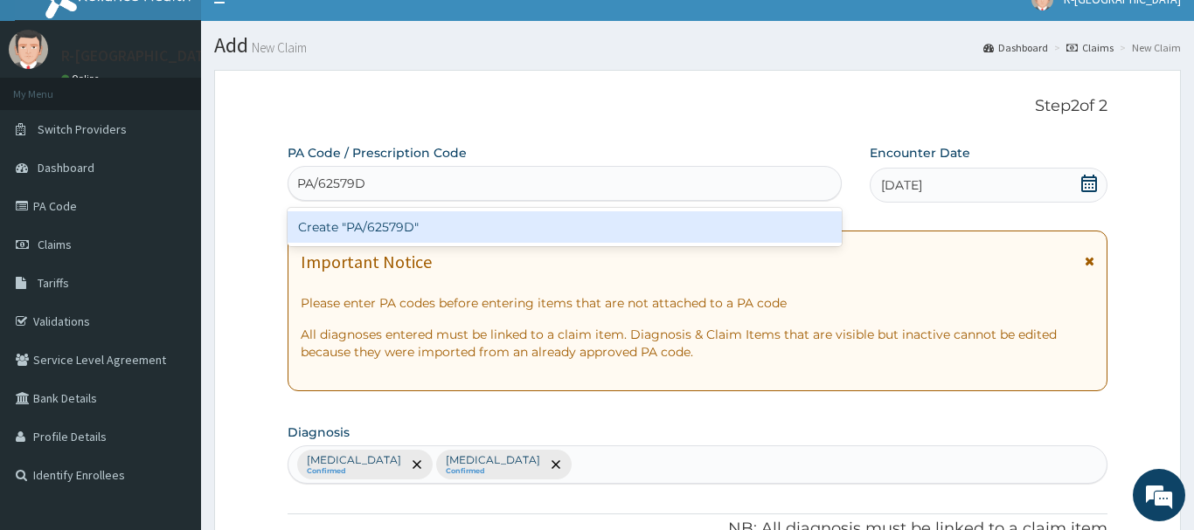
click at [395, 228] on div "Create "PA/62579D"" at bounding box center [565, 226] width 554 height 31
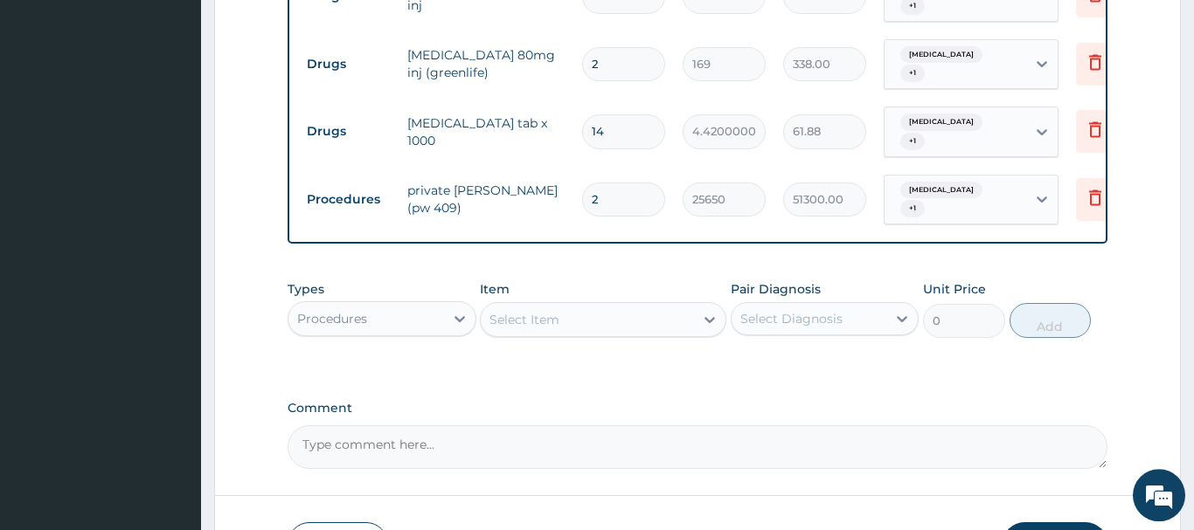
scroll to position [797, 0]
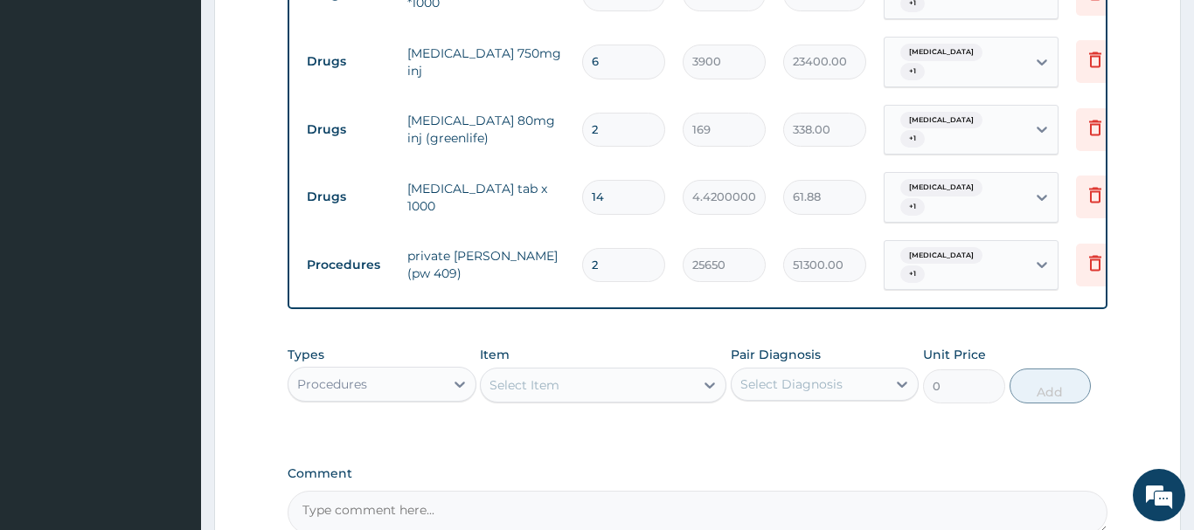
click at [523, 381] on div "Select Item" at bounding box center [524, 385] width 70 height 17
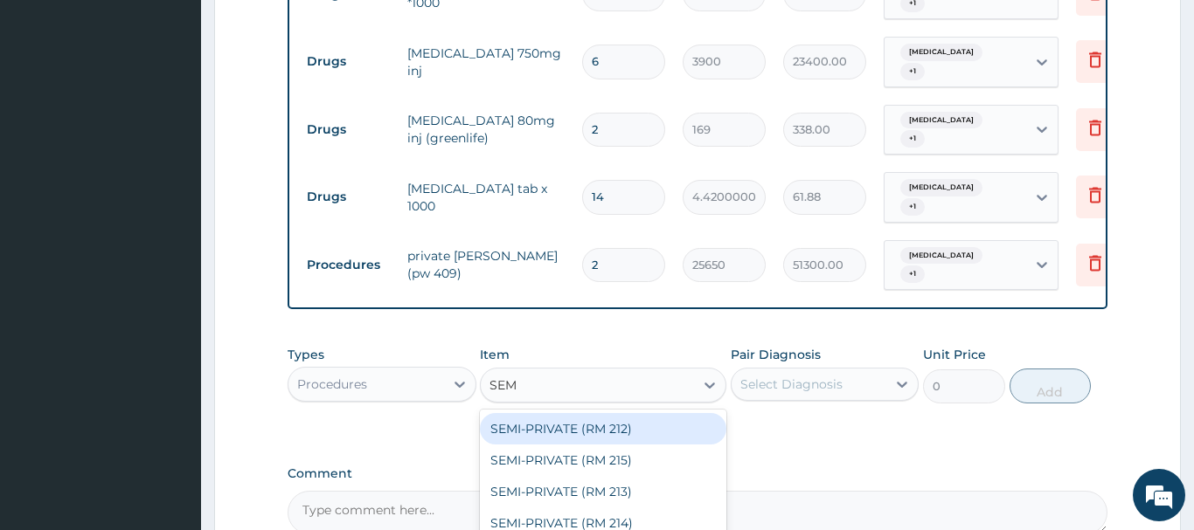
type input "SEMI"
drag, startPoint x: 541, startPoint y: 438, endPoint x: 550, endPoint y: 433, distance: 10.2
click at [543, 437] on div "SEMI-PRIVATE (RM 212)" at bounding box center [603, 428] width 246 height 31
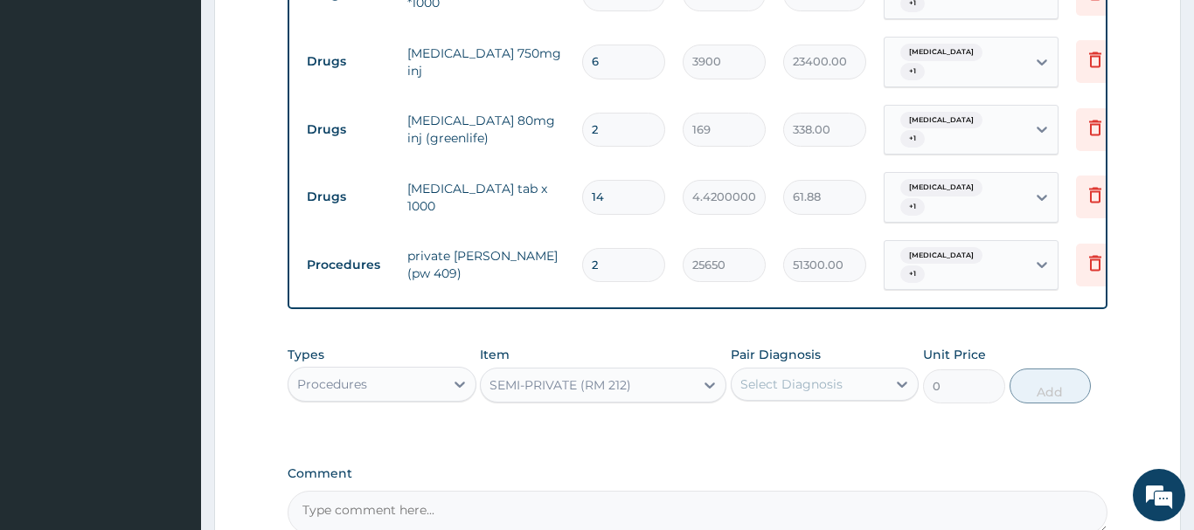
type input "21600"
drag, startPoint x: 793, startPoint y: 383, endPoint x: 809, endPoint y: 397, distance: 21.0
click at [794, 383] on div "Select Diagnosis" at bounding box center [791, 384] width 102 height 17
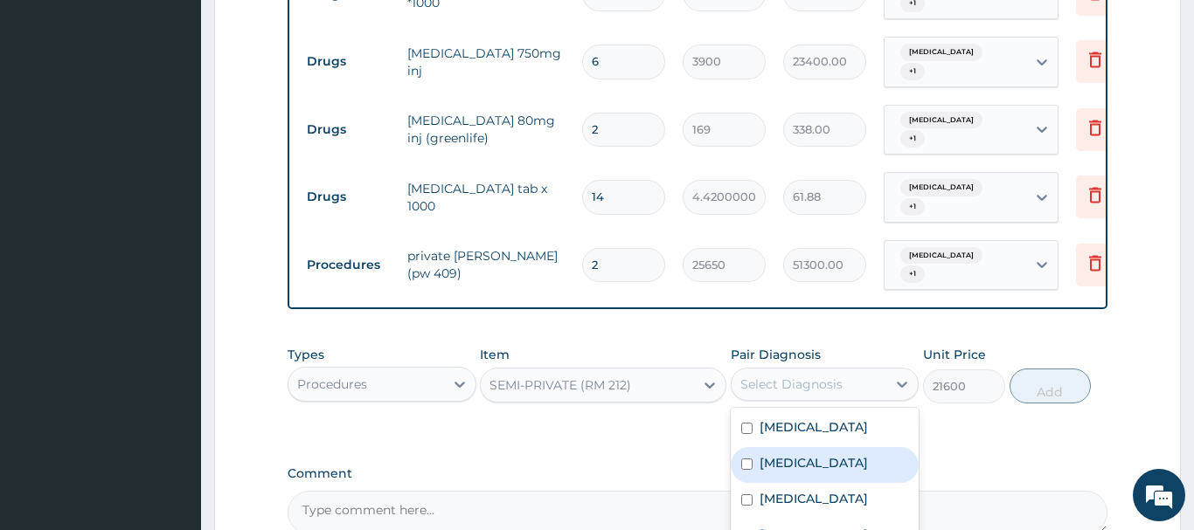
click at [781, 456] on label "[MEDICAL_DATA]" at bounding box center [813, 462] width 108 height 17
checkbox input "true"
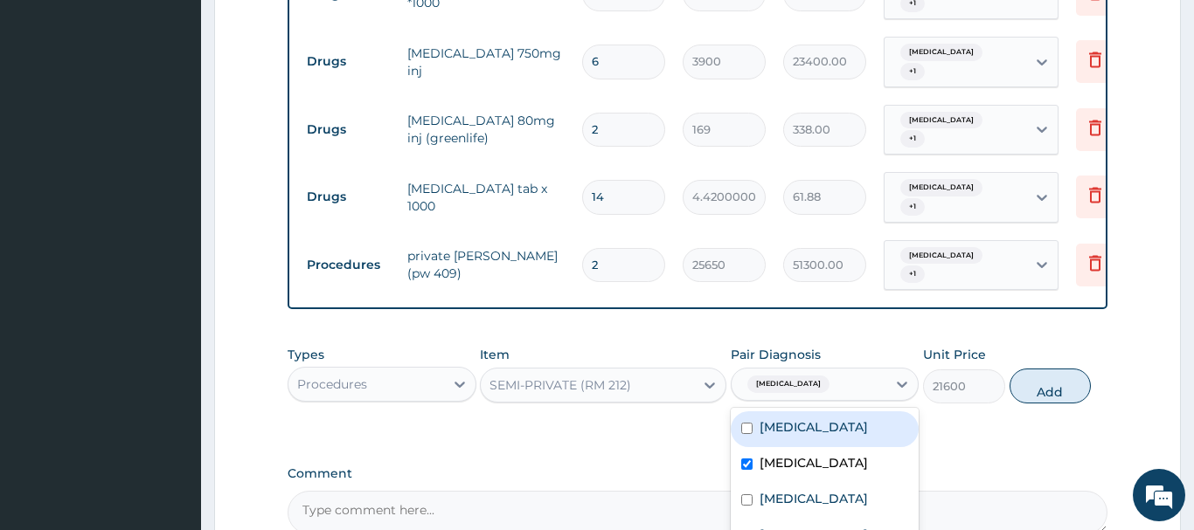
click at [780, 432] on label "[MEDICAL_DATA]" at bounding box center [813, 427] width 108 height 17
checkbox input "true"
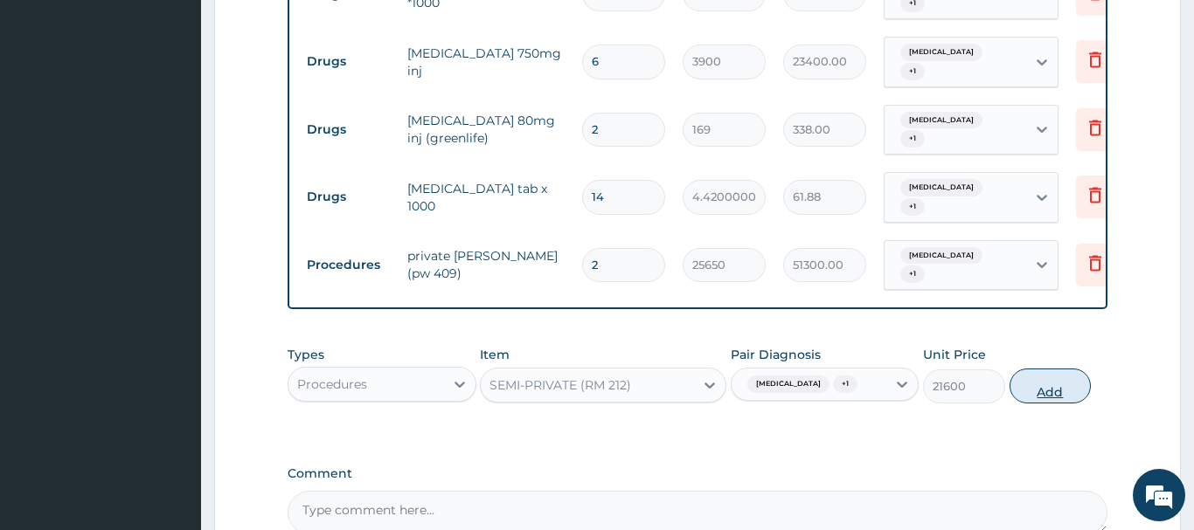
click at [1048, 385] on button "Add" at bounding box center [1050, 386] width 82 height 35
type input "0"
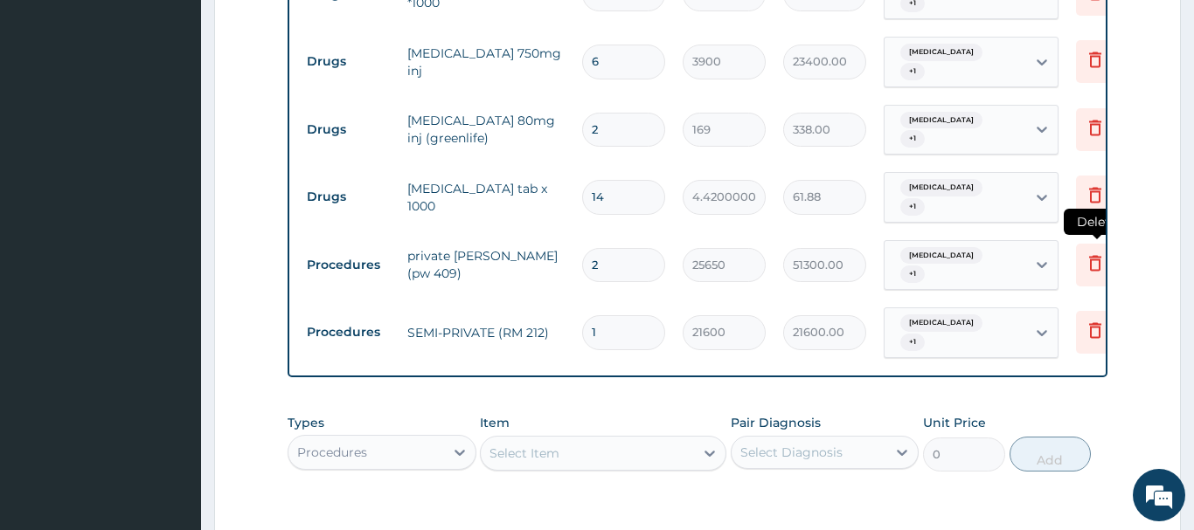
click at [1091, 255] on icon at bounding box center [1094, 263] width 21 height 21
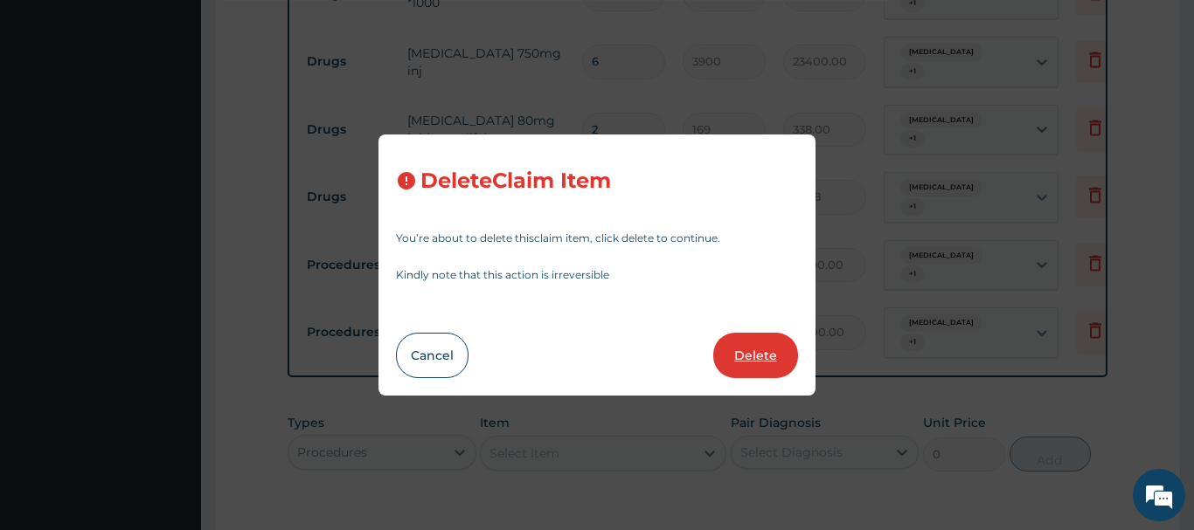
click at [741, 350] on button "Delete" at bounding box center [755, 355] width 85 height 45
type input "1"
type input "21600"
type input "21600.00"
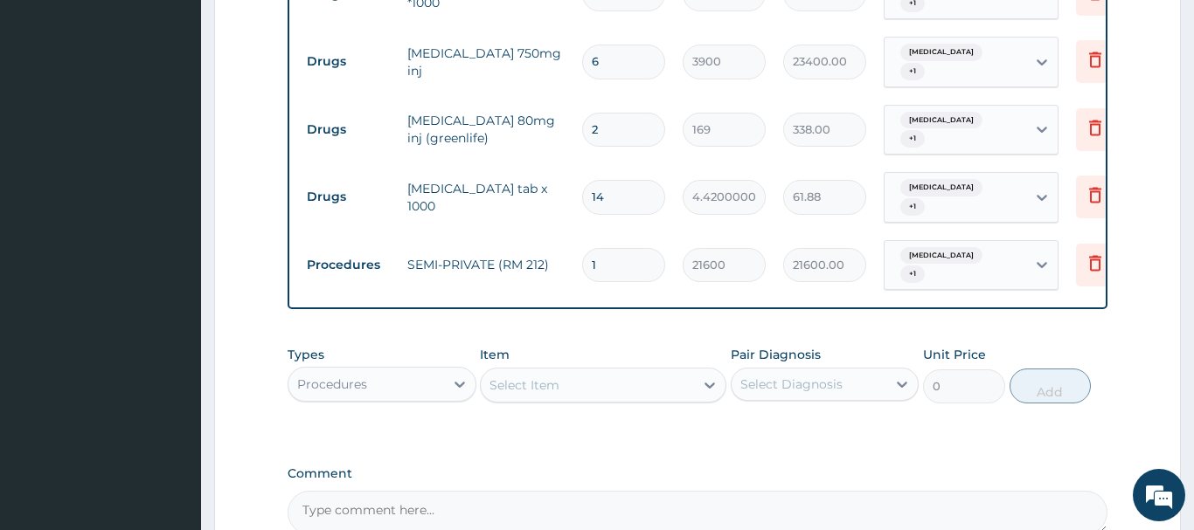
drag, startPoint x: 619, startPoint y: 266, endPoint x: 563, endPoint y: 274, distance: 56.5
click at [582, 274] on input "1" at bounding box center [623, 265] width 83 height 34
type input "5"
type input "108000.00"
type input "5"
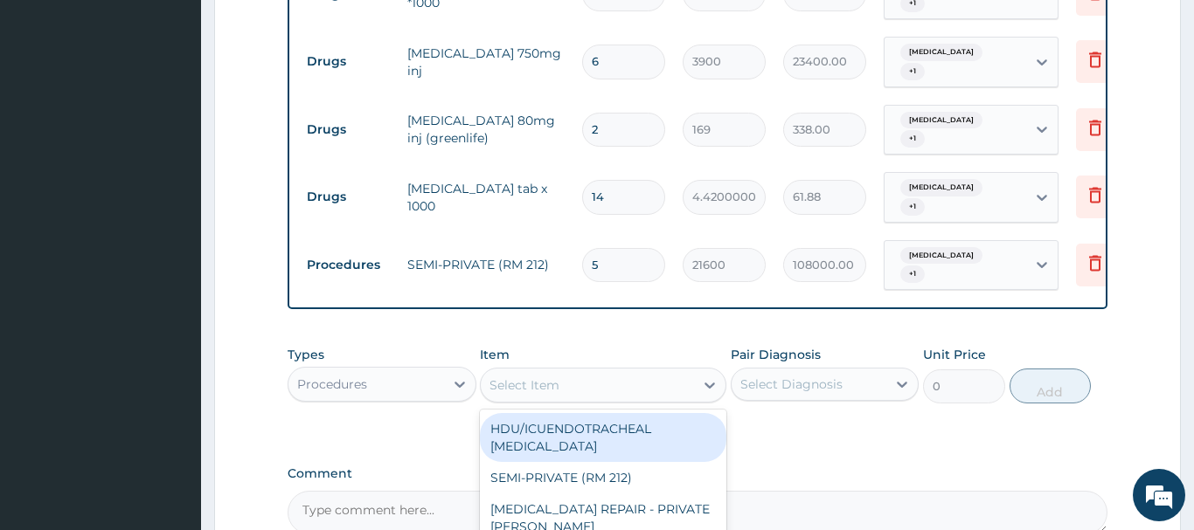
click at [504, 378] on div "Select Item" at bounding box center [524, 385] width 70 height 17
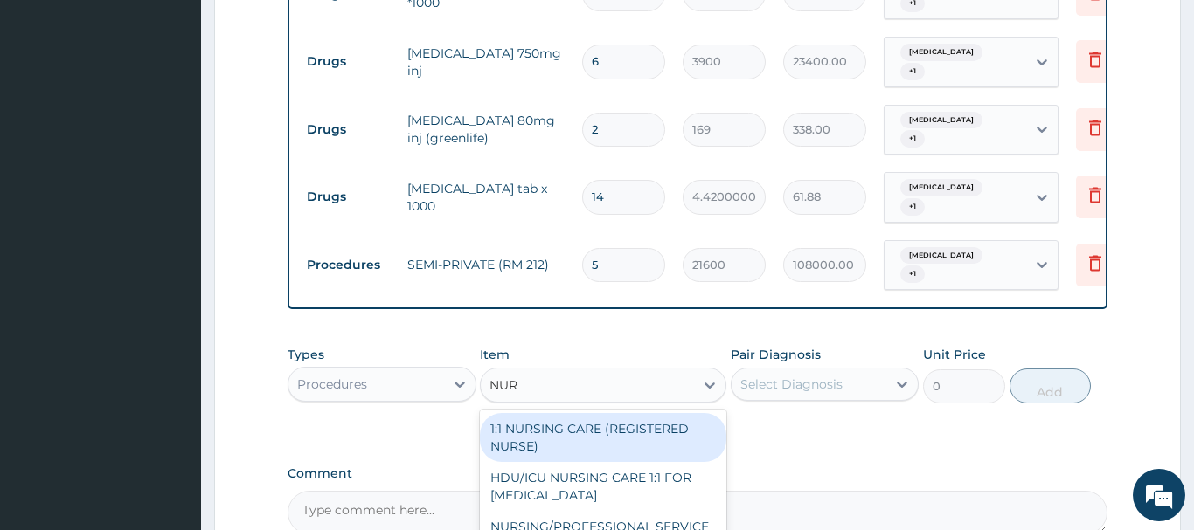
type input "NURS"
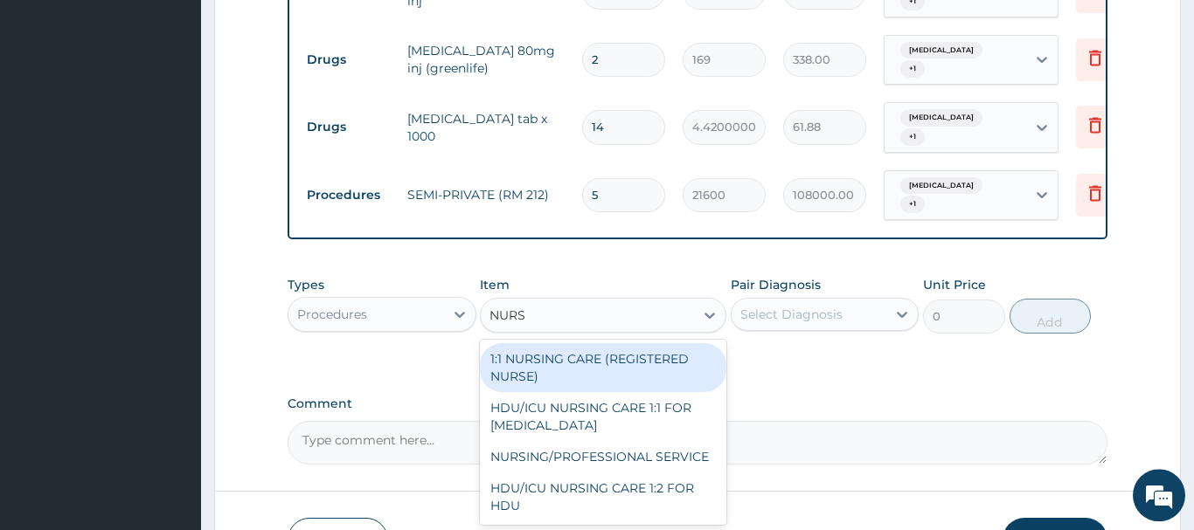
scroll to position [975, 0]
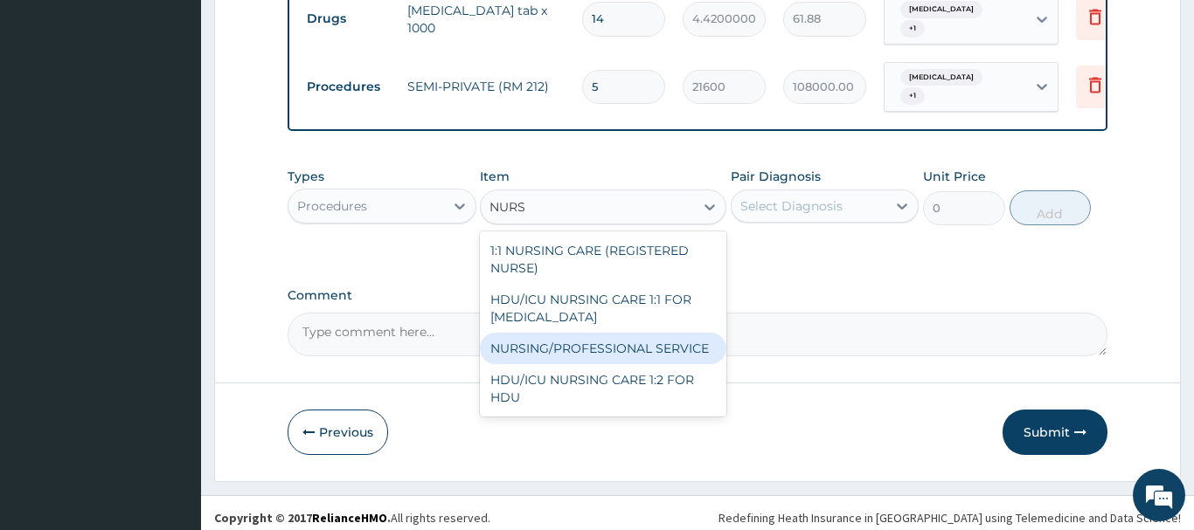
click at [641, 343] on div "NURSING/PROFESSIONAL SERVICE" at bounding box center [603, 348] width 246 height 31
type input "13500"
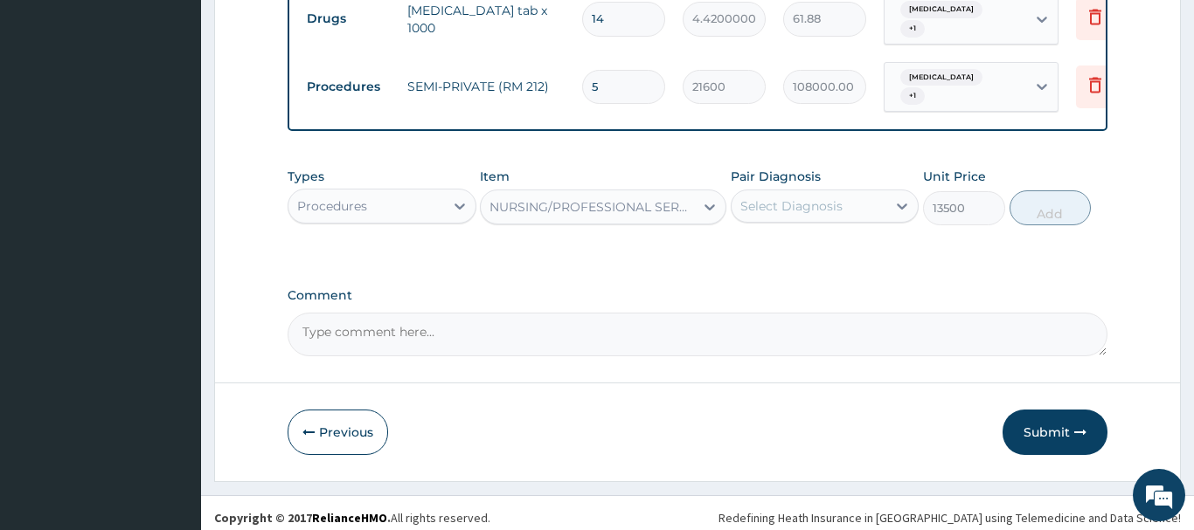
click at [803, 204] on div "Select Diagnosis" at bounding box center [791, 205] width 102 height 17
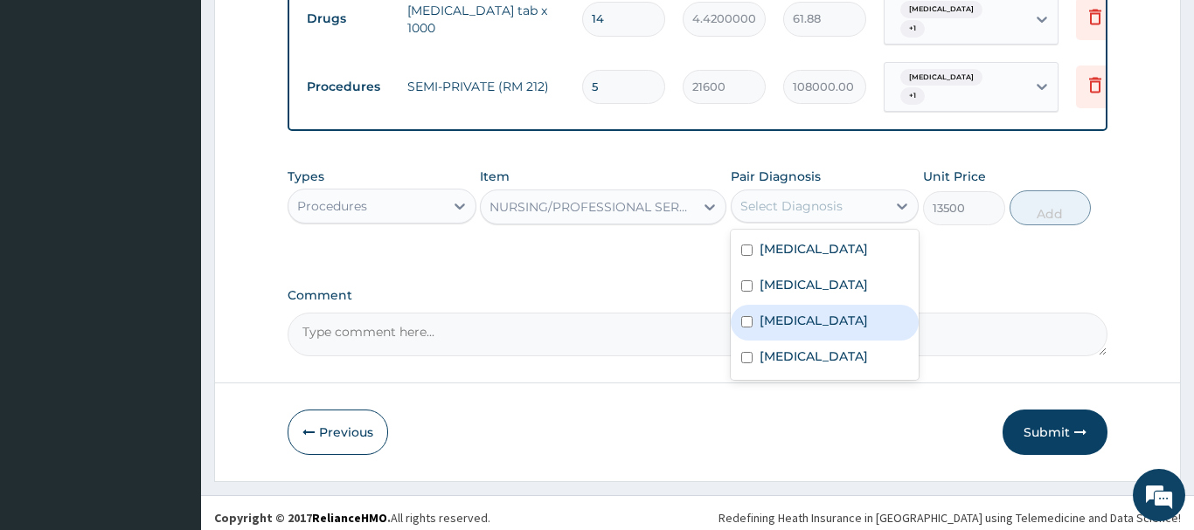
drag, startPoint x: 797, startPoint y: 316, endPoint x: 795, endPoint y: 334, distance: 17.6
click at [797, 318] on label "Bacterial infectious disease" at bounding box center [813, 320] width 108 height 17
checkbox input "true"
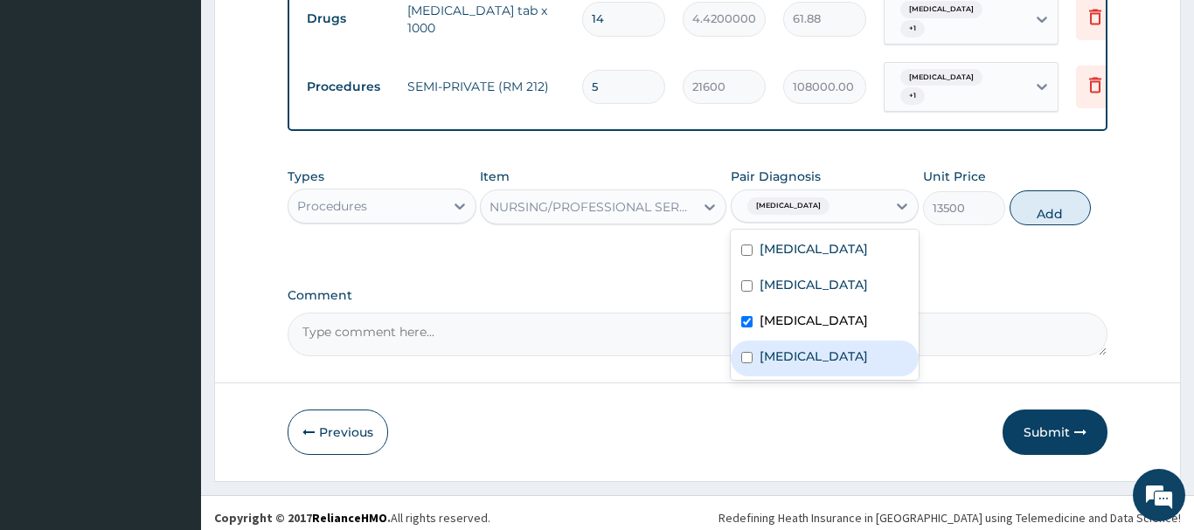
click at [793, 364] on label "Anemia" at bounding box center [813, 356] width 108 height 17
checkbox input "true"
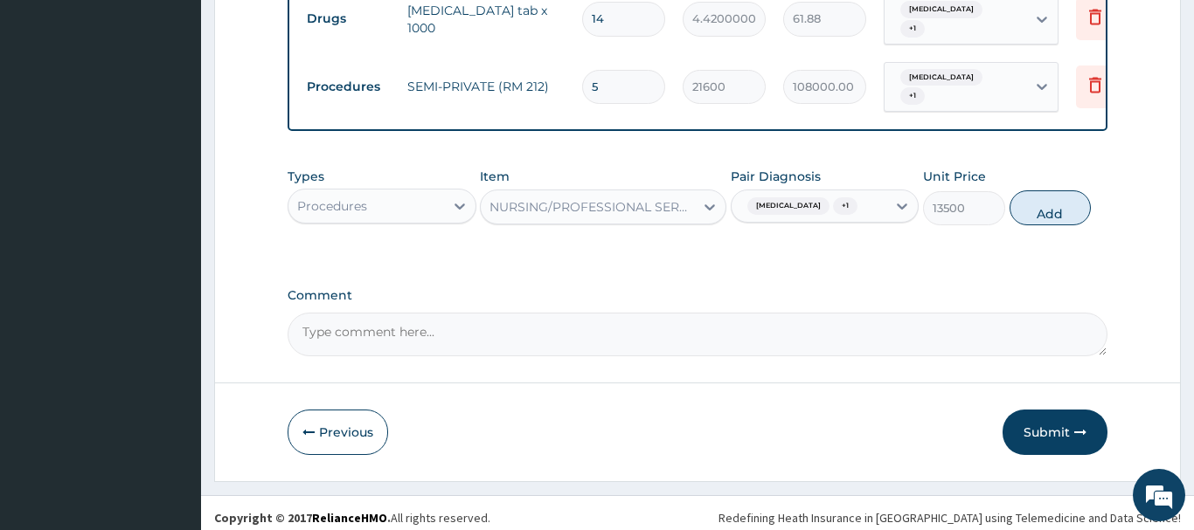
drag, startPoint x: 1042, startPoint y: 217, endPoint x: 1027, endPoint y: 218, distance: 14.9
click at [1039, 217] on button "Add" at bounding box center [1050, 208] width 82 height 35
type input "0"
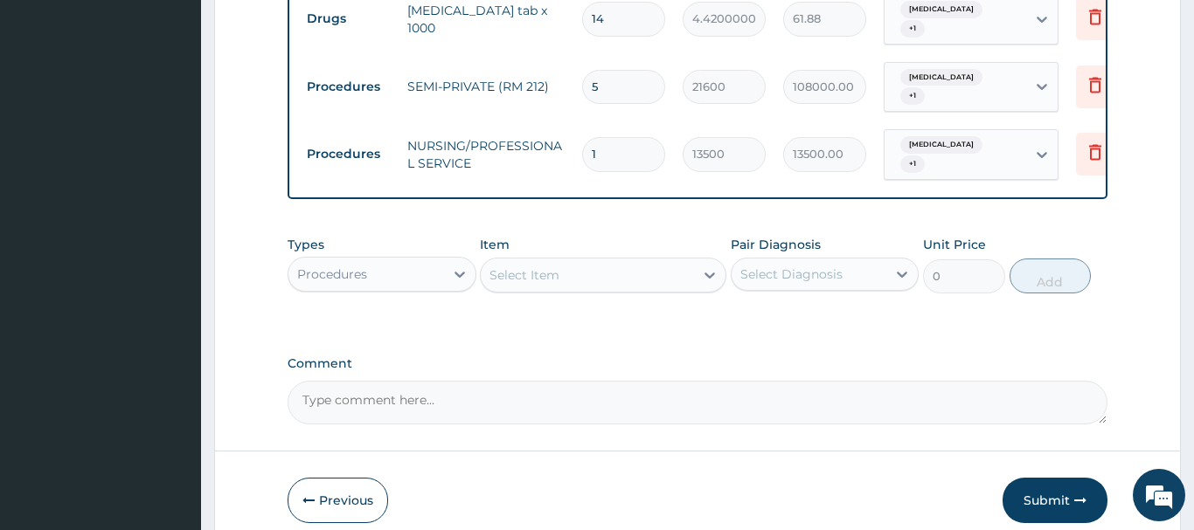
drag, startPoint x: 613, startPoint y: 143, endPoint x: 572, endPoint y: 152, distance: 42.8
click at [582, 151] on input "1" at bounding box center [623, 154] width 83 height 34
type input "5"
type input "67500.00"
type input "5"
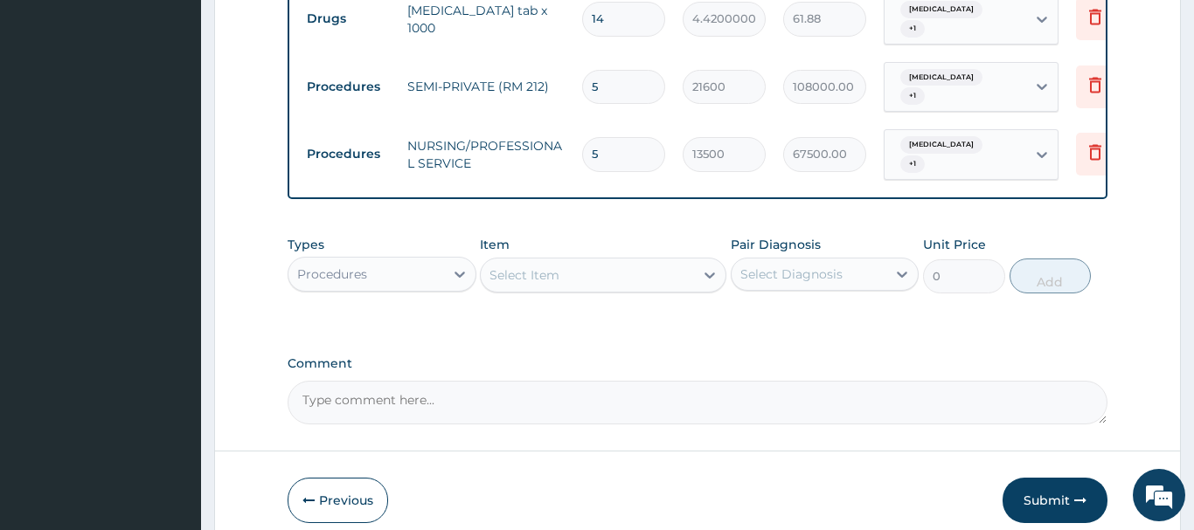
click at [339, 273] on div "Procedures" at bounding box center [366, 274] width 156 height 28
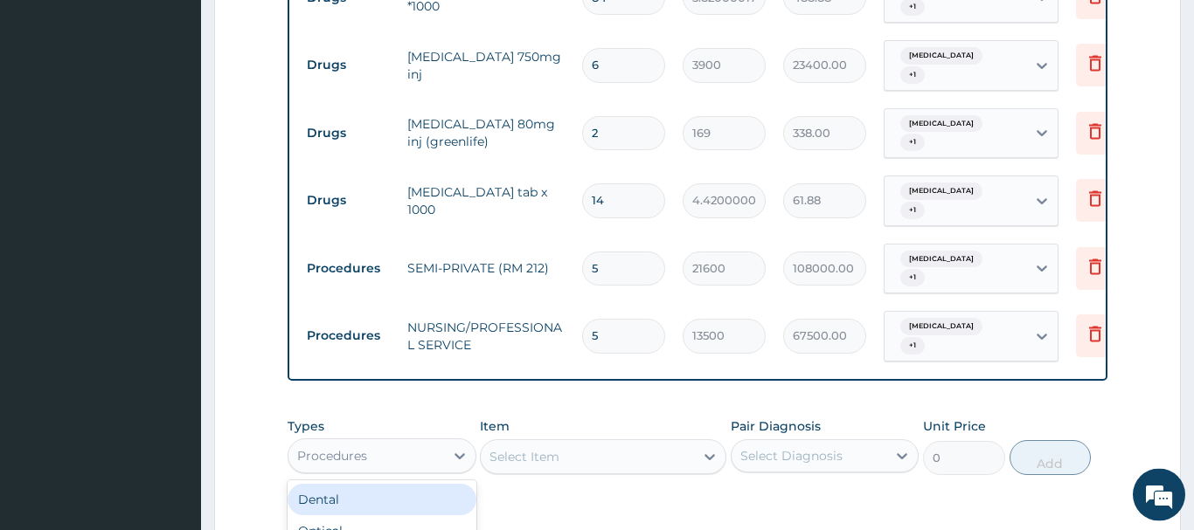
scroll to position [1045, 0]
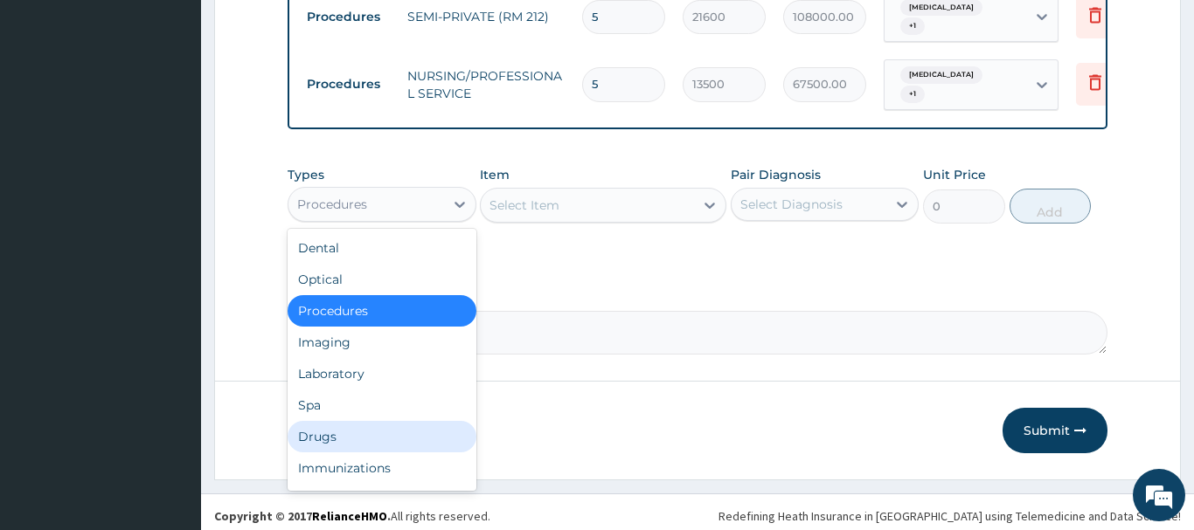
click at [322, 435] on div "Drugs" at bounding box center [382, 436] width 189 height 31
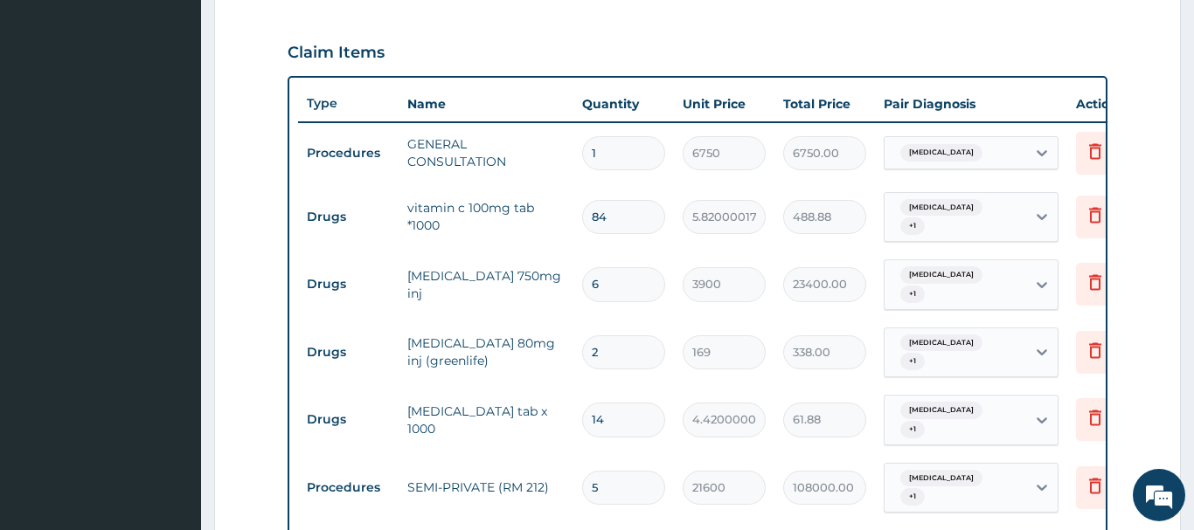
scroll to position [510, 0]
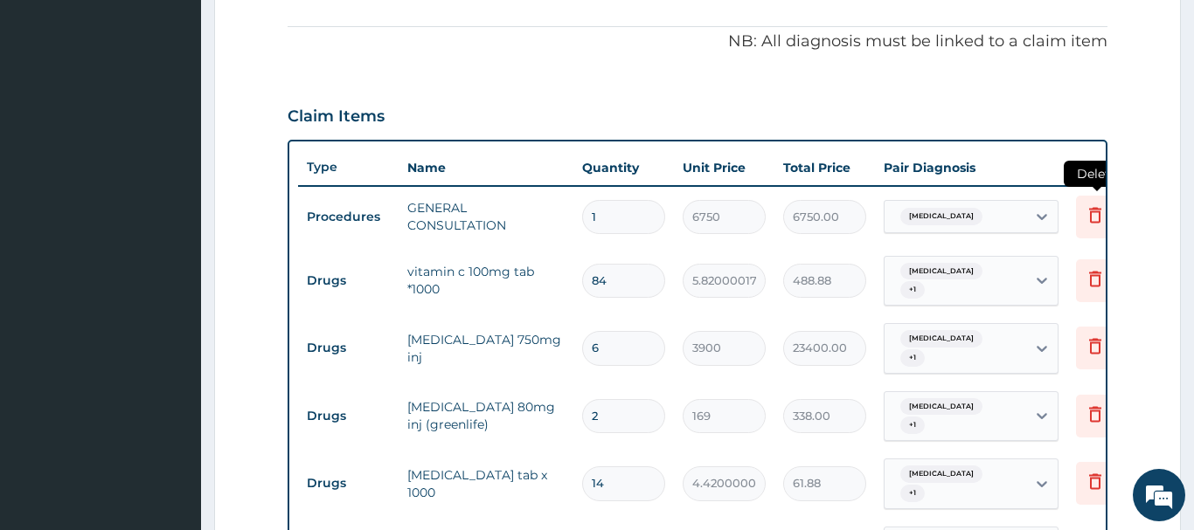
click at [1094, 211] on icon at bounding box center [1095, 215] width 12 height 16
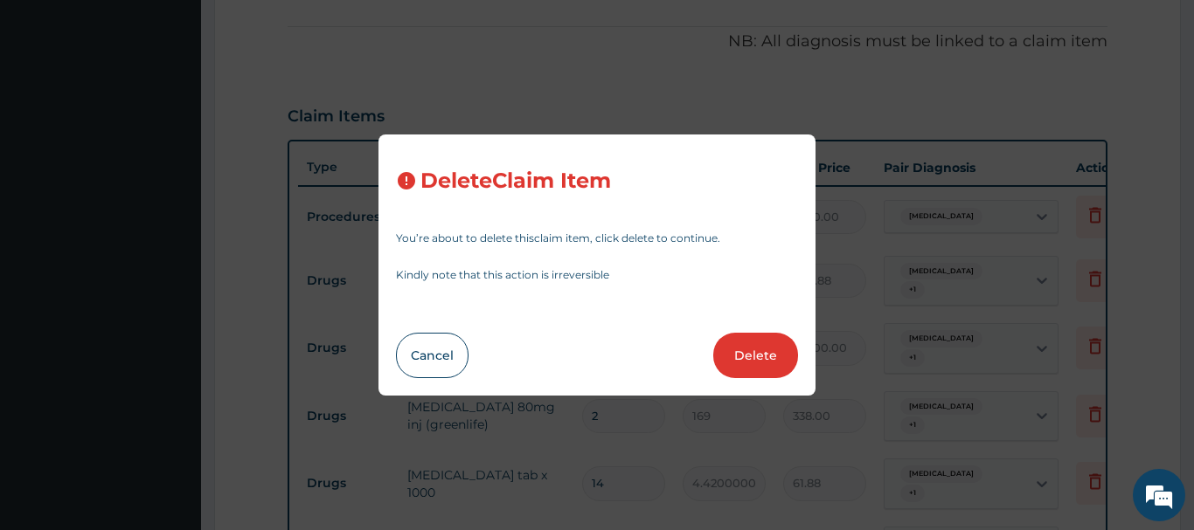
drag, startPoint x: 766, startPoint y: 356, endPoint x: 770, endPoint y: 341, distance: 15.5
click at [770, 347] on button "Delete" at bounding box center [755, 355] width 85 height 45
type input "84"
type input "5.820000171661377"
type input "488.88"
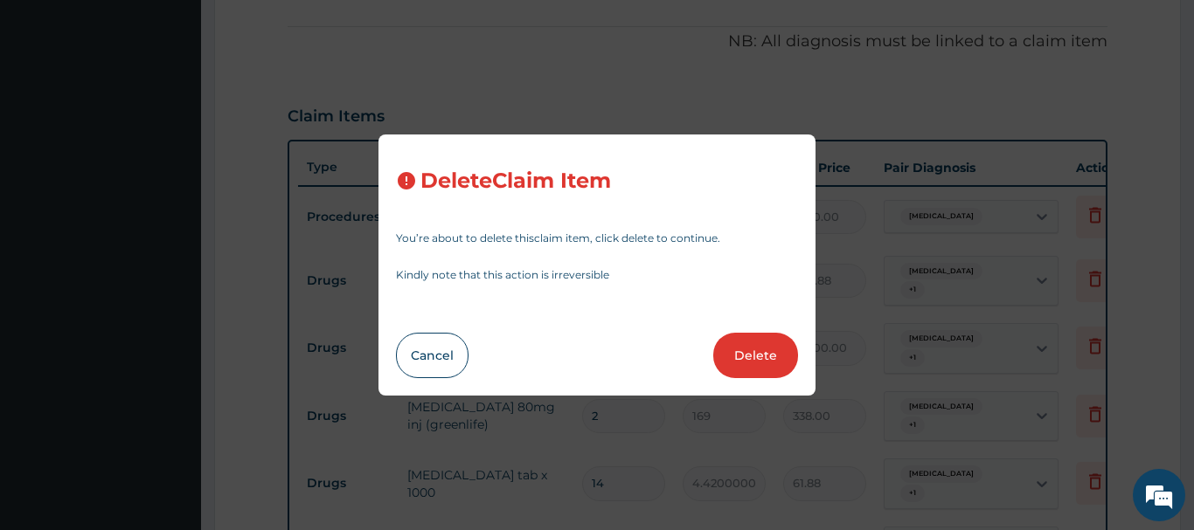
type input "6"
type input "3900"
type input "23400.00"
type input "2"
type input "169"
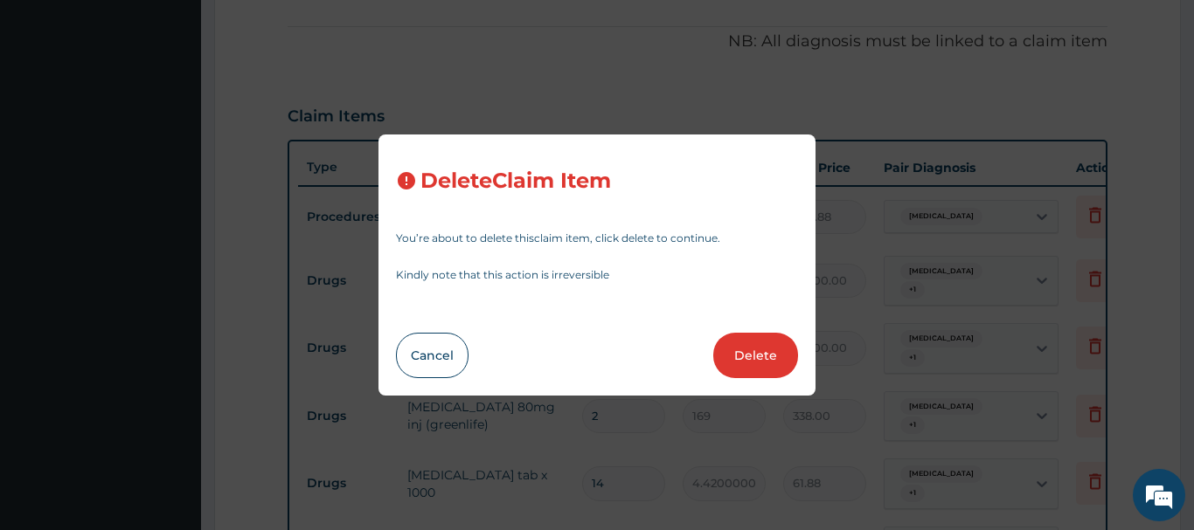
type input "338.00"
type input "14"
type input "4.420000076293945"
type input "61.88"
type input "5"
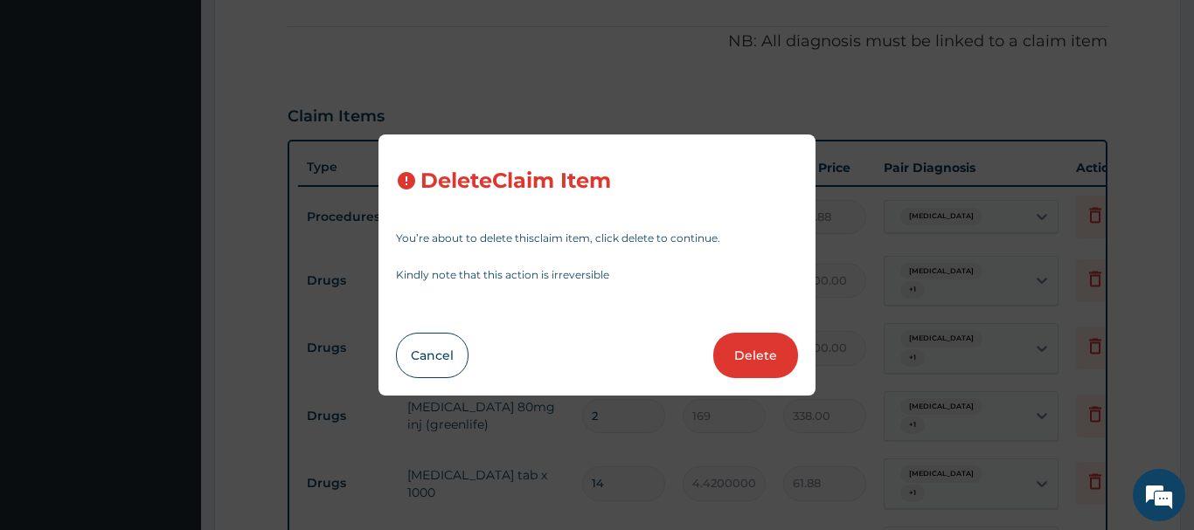
type input "21600"
type input "108000.00"
type input "13500"
type input "67500.00"
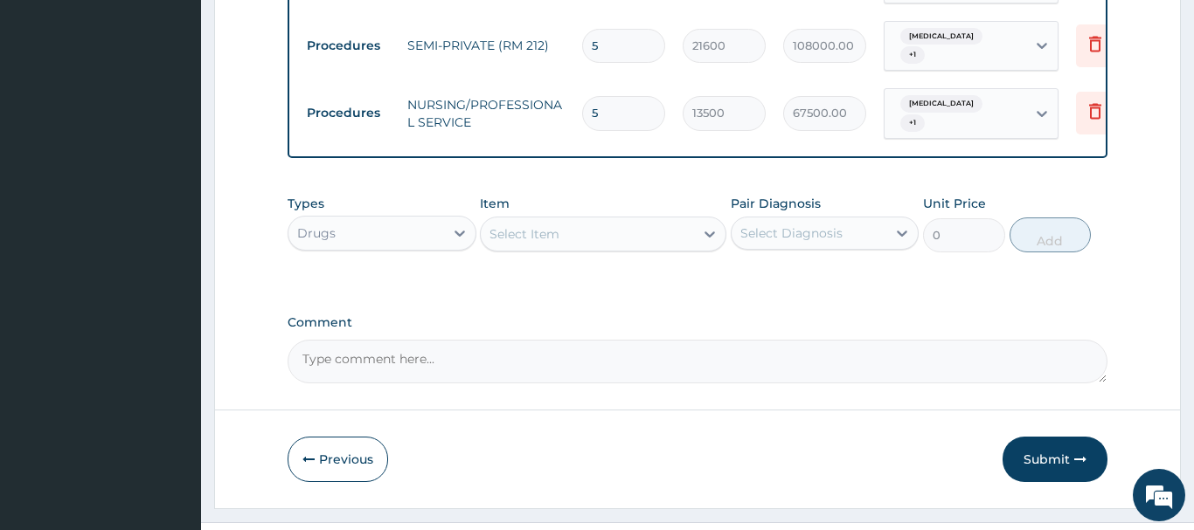
scroll to position [985, 0]
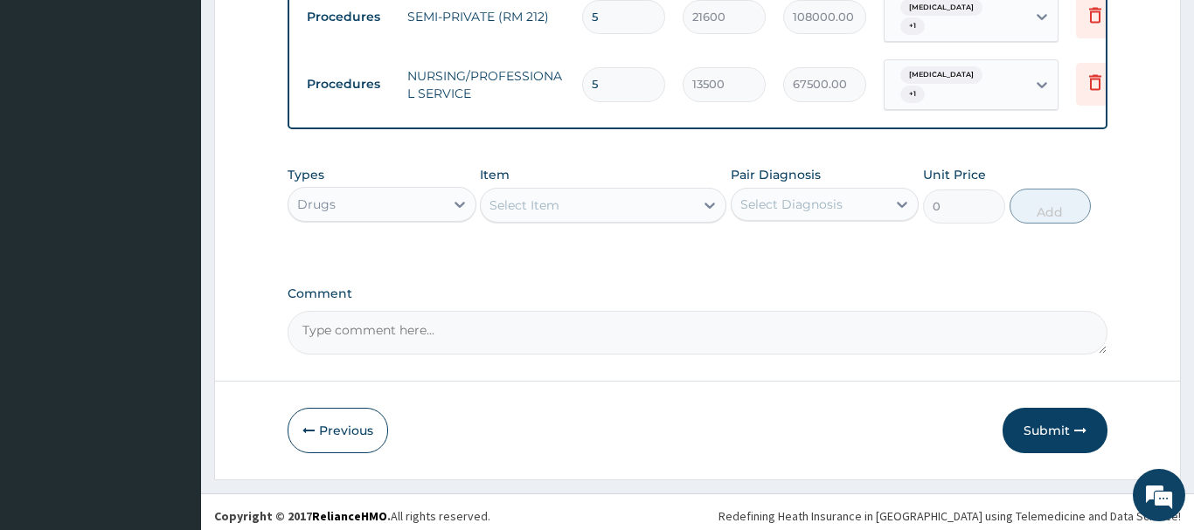
click at [500, 202] on div "Select Item" at bounding box center [524, 205] width 70 height 17
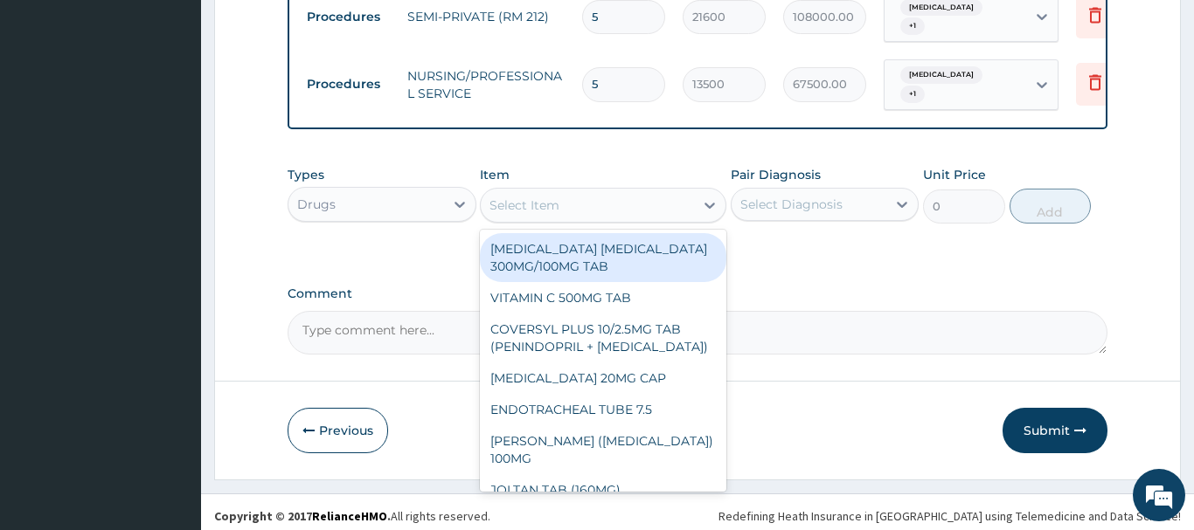
paste input "CALAMINE 100ML LOTION"
type input "CALAMINE 100ML LOTION"
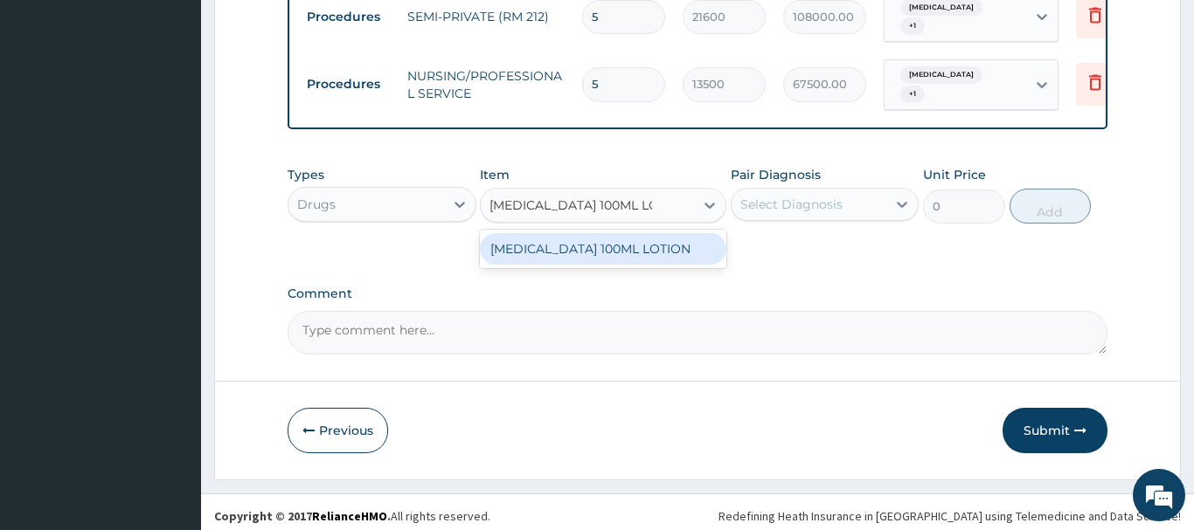
click at [575, 253] on div "CALAMINE 100ML LOTION" at bounding box center [603, 248] width 246 height 31
type input "2275"
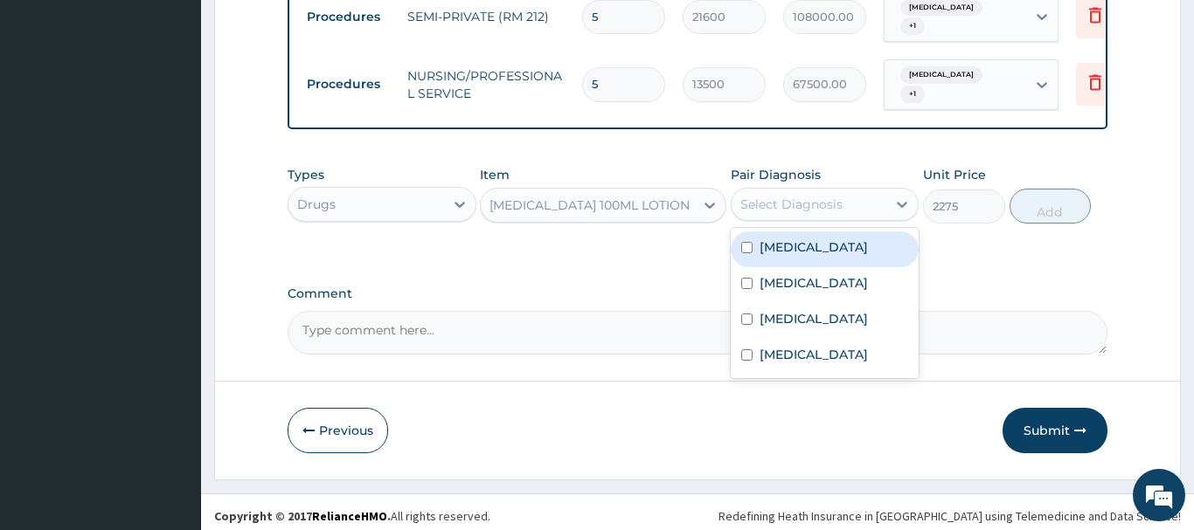
click at [821, 196] on div "Select Diagnosis" at bounding box center [791, 204] width 102 height 17
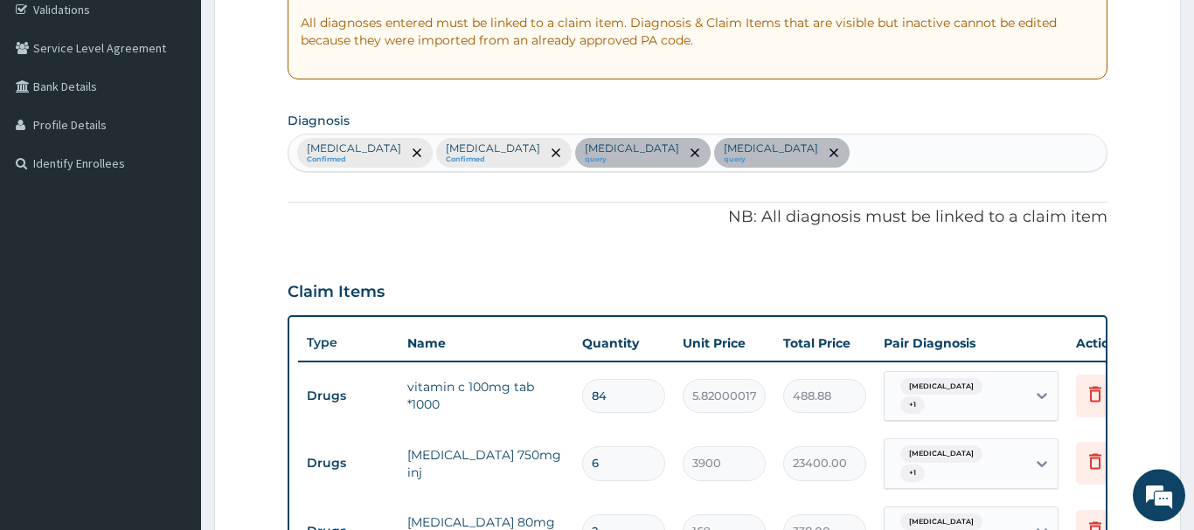
scroll to position [183, 0]
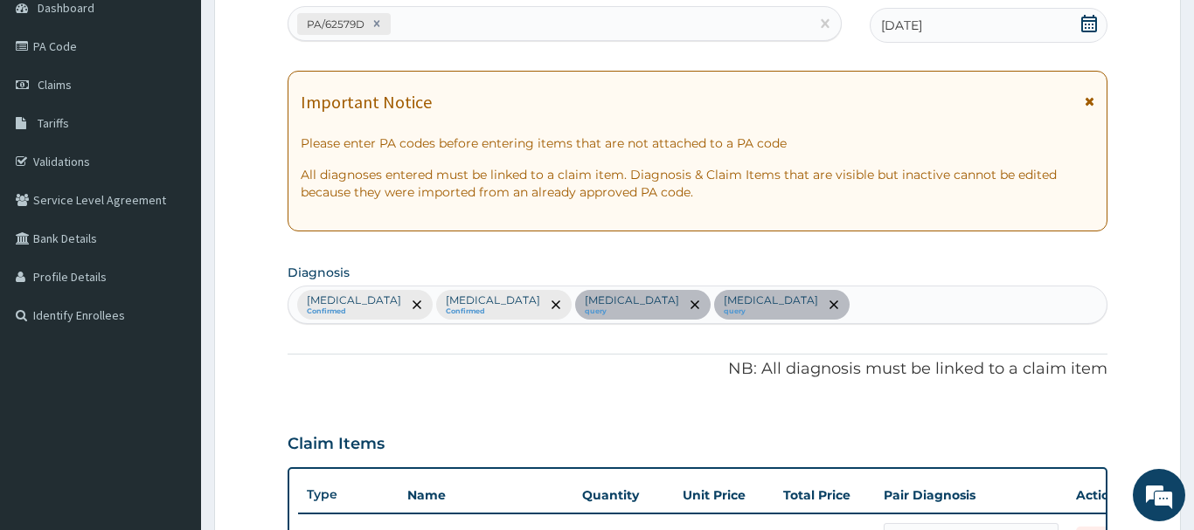
click at [763, 304] on div "Malaria Confirmed Sepsis Confirmed Bacterial infectious disease query Anemia qu…" at bounding box center [697, 305] width 818 height 37
type input "RASH"
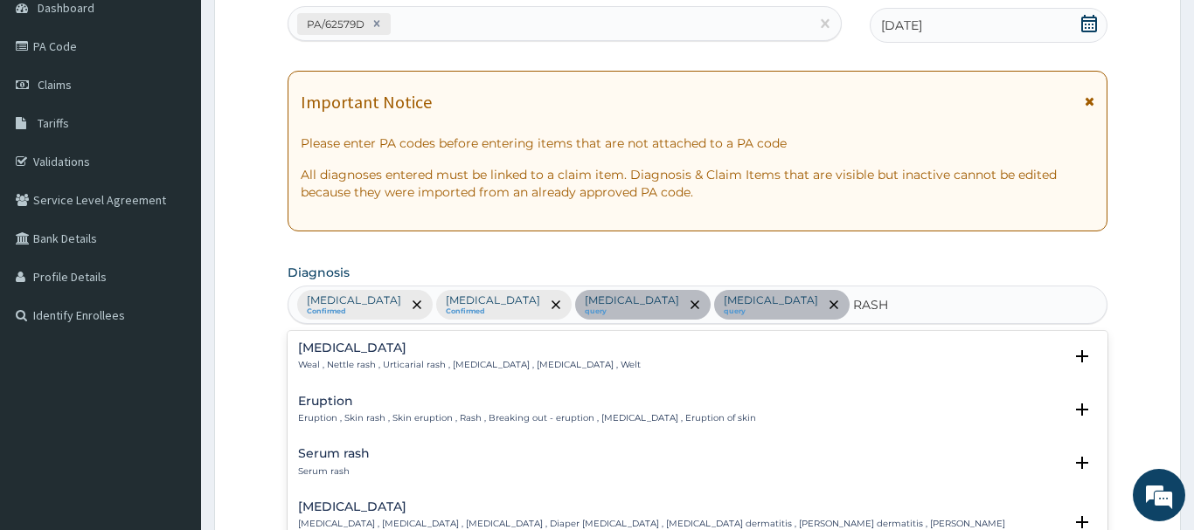
click at [323, 403] on h4 "Eruption" at bounding box center [527, 401] width 458 height 13
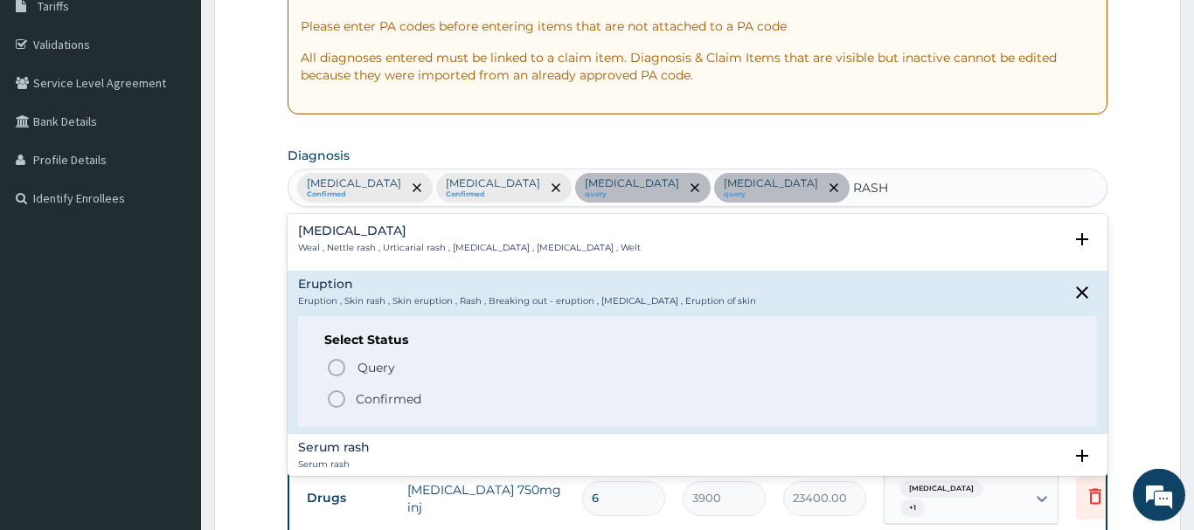
scroll to position [361, 0]
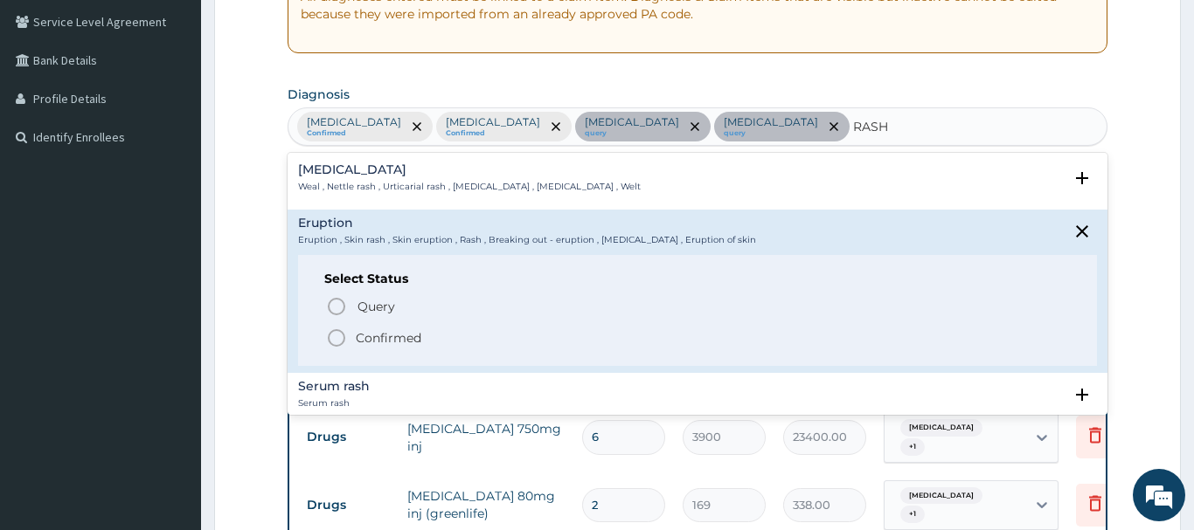
click at [339, 332] on icon "status option filled" at bounding box center [336, 338] width 21 height 21
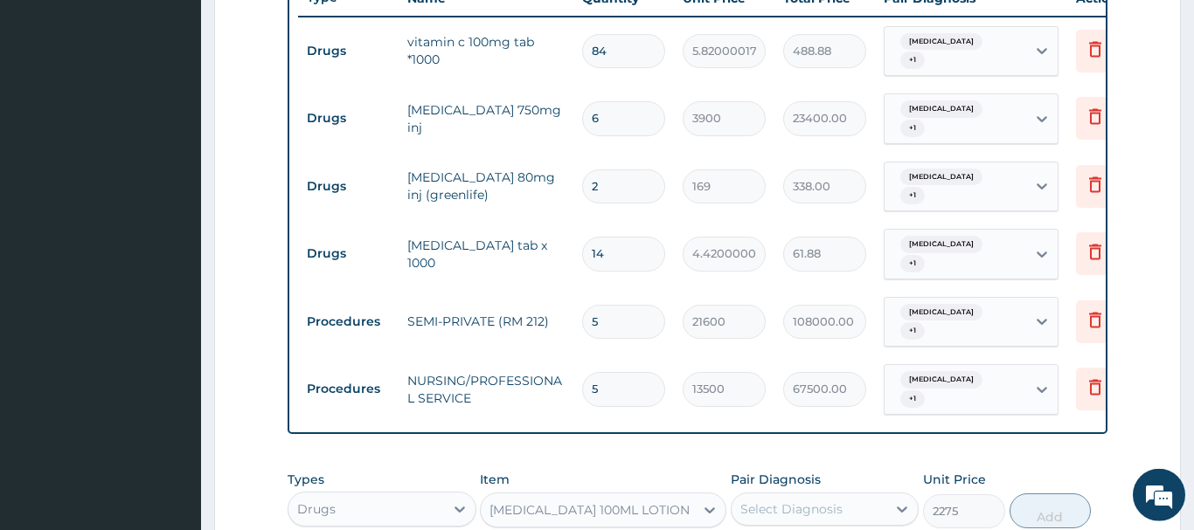
scroll to position [717, 0]
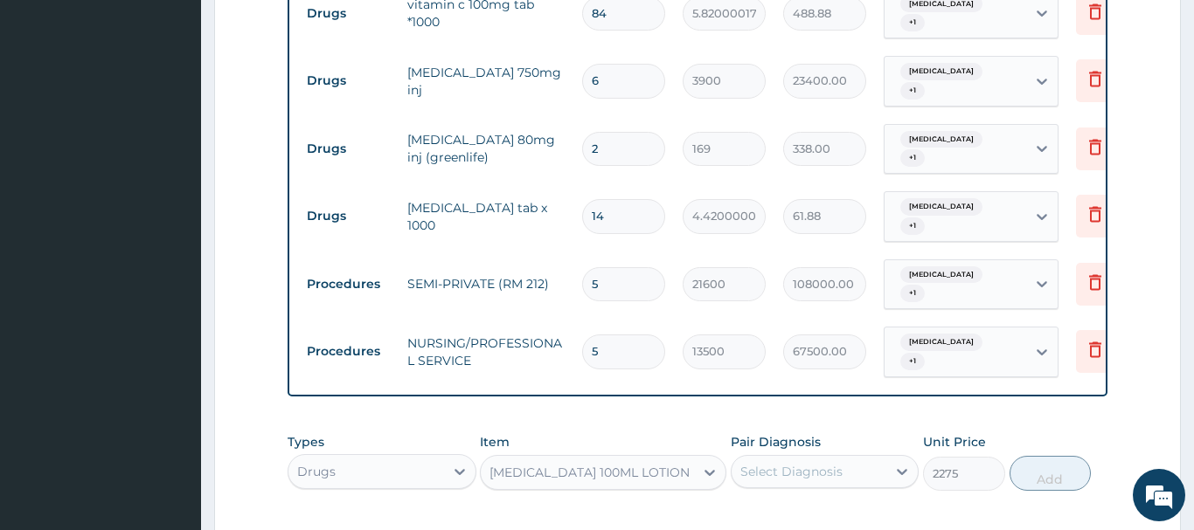
click at [796, 465] on div "Select Diagnosis" at bounding box center [791, 471] width 102 height 17
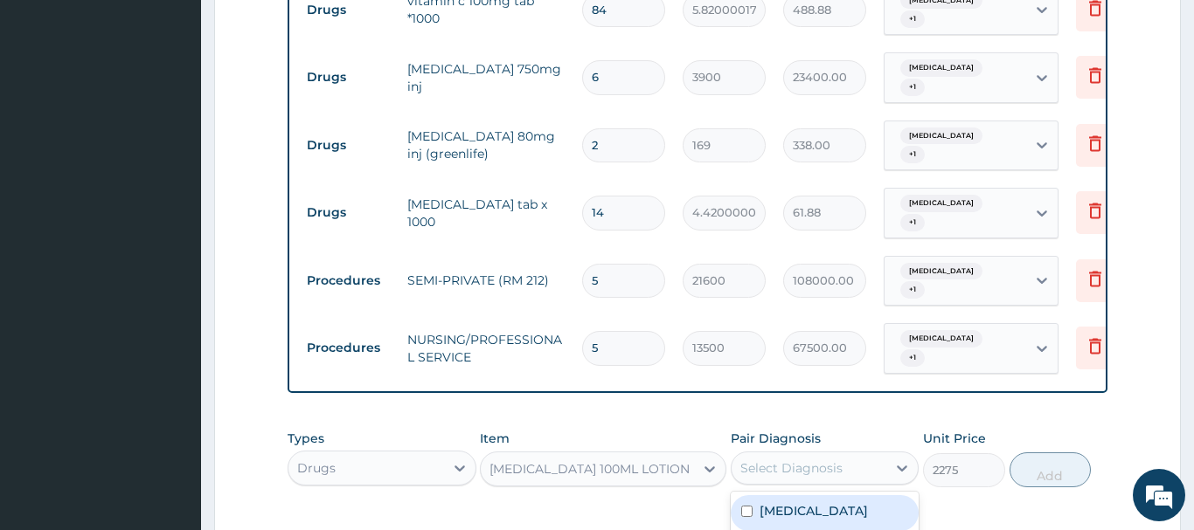
scroll to position [896, 0]
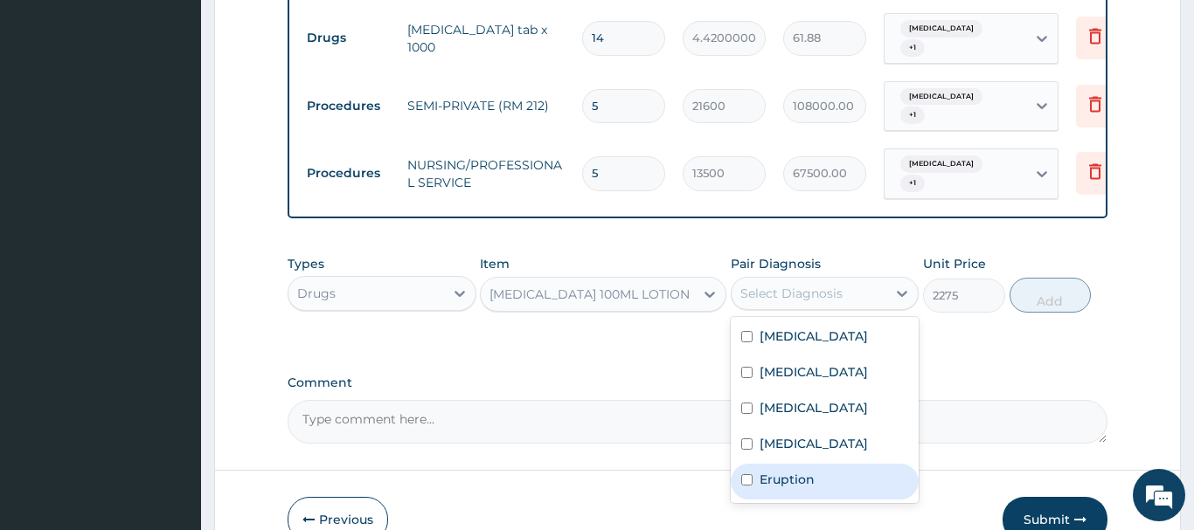
click at [806, 485] on label "Eruption" at bounding box center [786, 479] width 55 height 17
checkbox input "true"
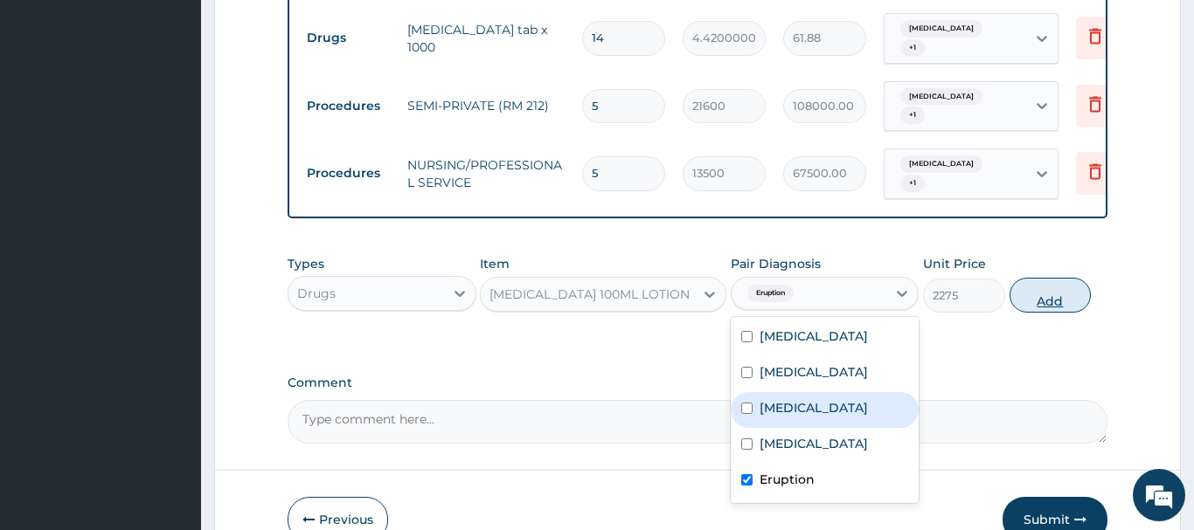
click at [1051, 288] on button "Add" at bounding box center [1050, 295] width 82 height 35
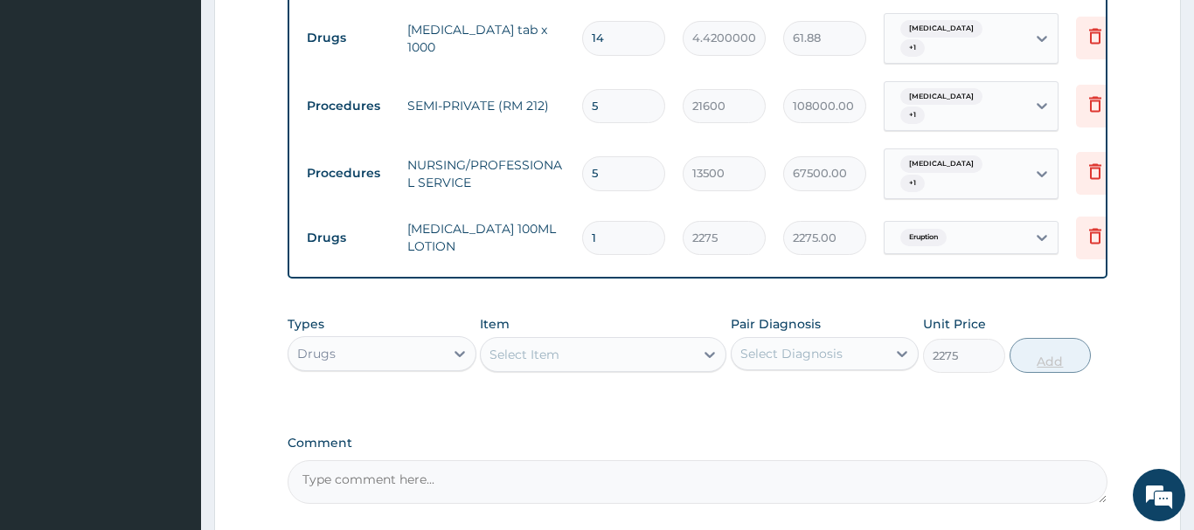
type input "0"
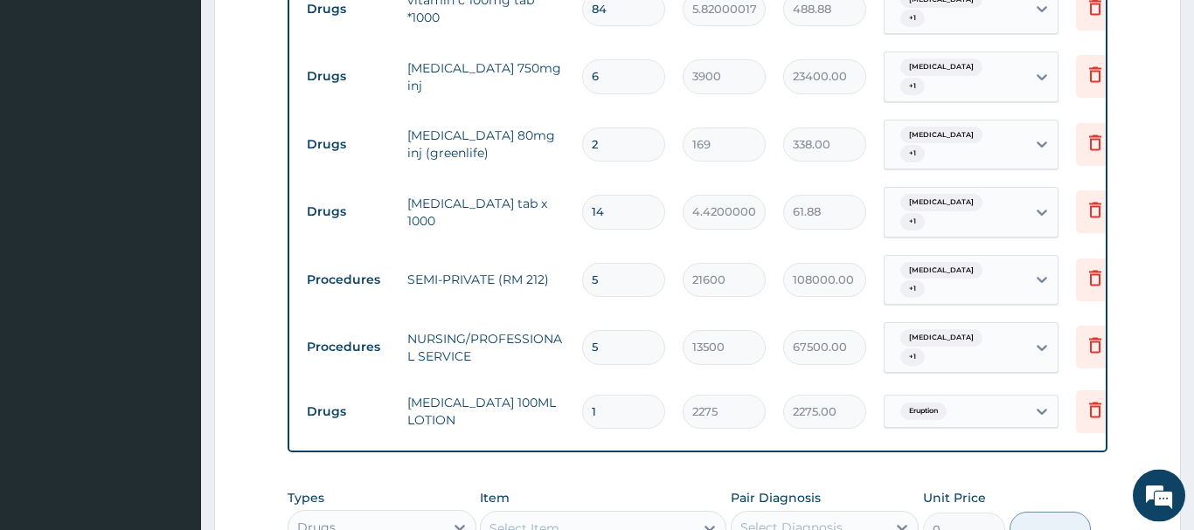
scroll to position [807, 0]
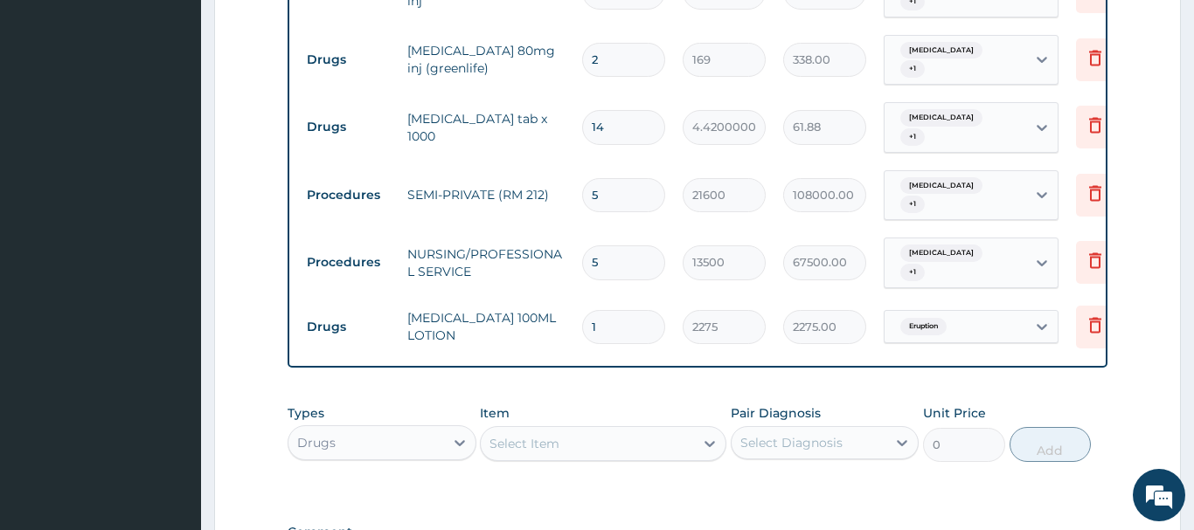
click at [509, 435] on div "Select Item" at bounding box center [524, 443] width 70 height 17
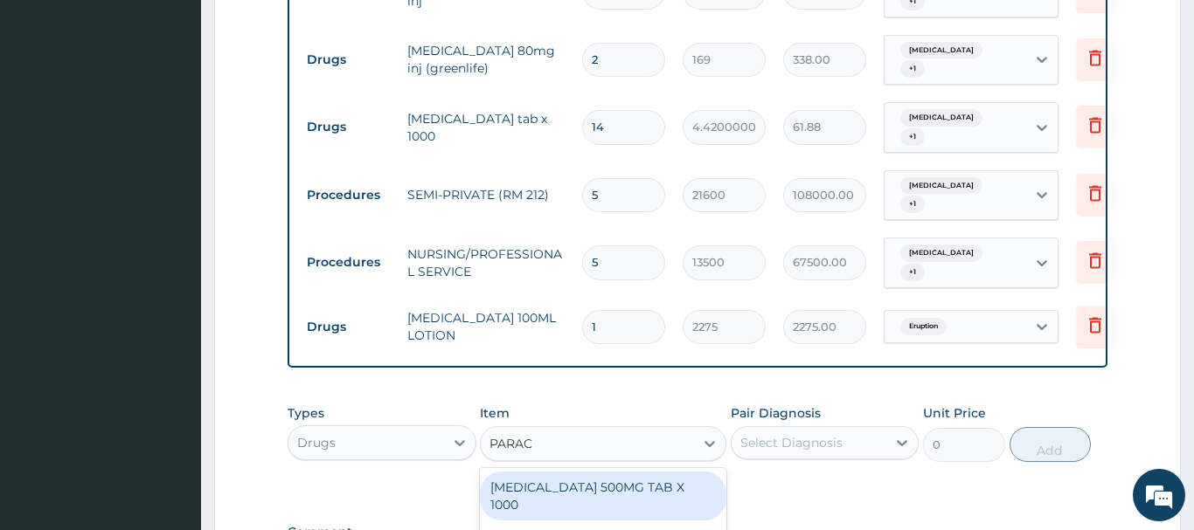
type input "PARACE"
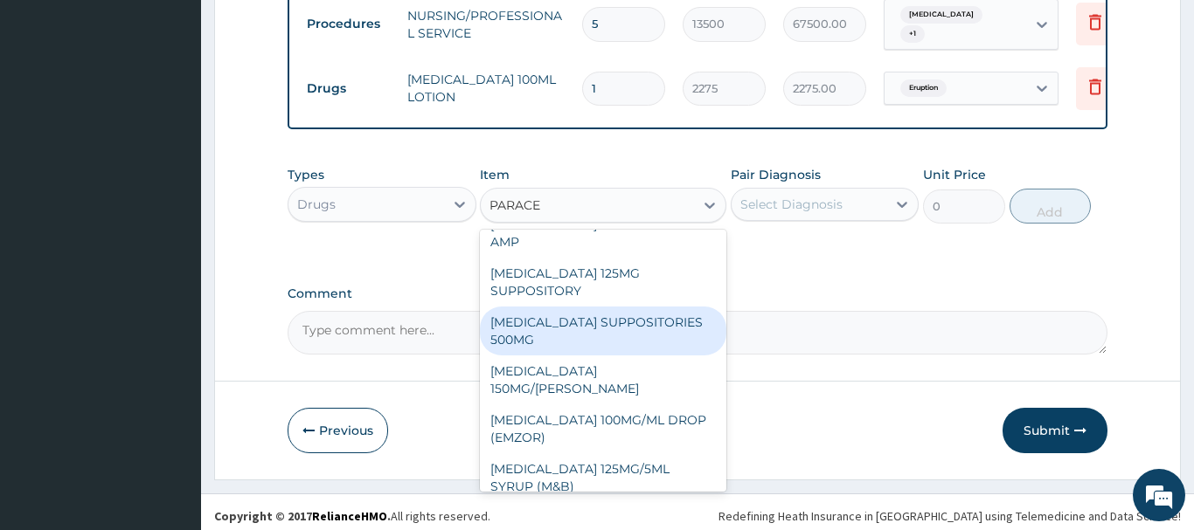
scroll to position [266, 0]
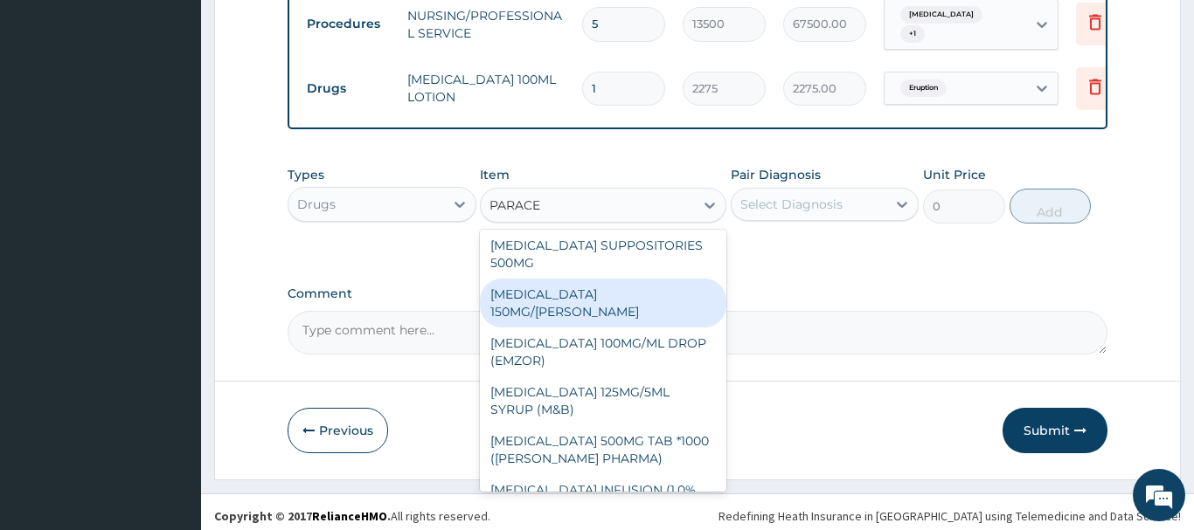
click at [551, 279] on div "PARACETAMOL 150MG/ML VIAL" at bounding box center [603, 303] width 246 height 49
type input "1365"
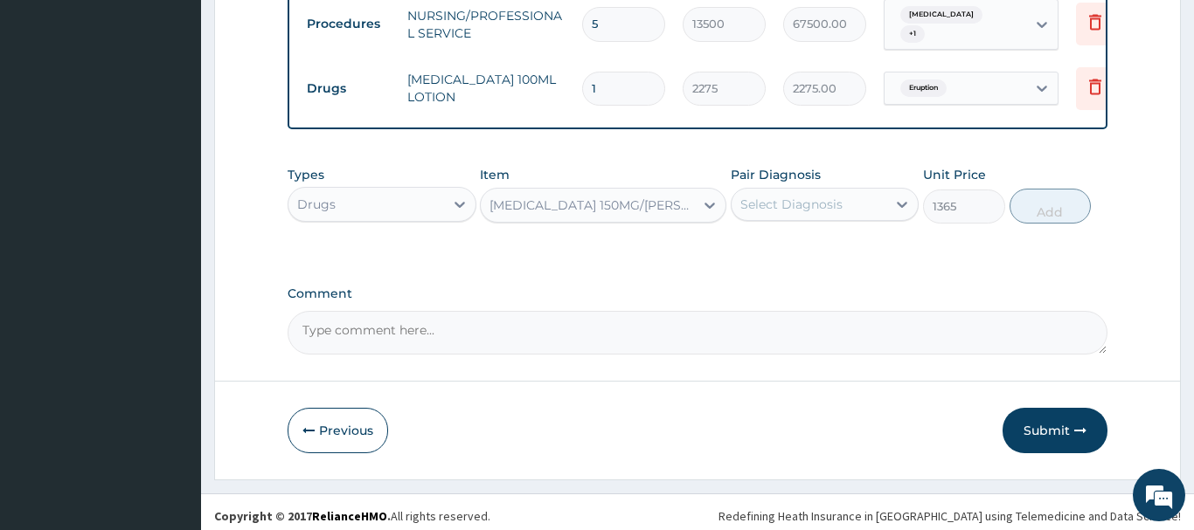
click at [808, 196] on div "Select Diagnosis" at bounding box center [791, 204] width 102 height 17
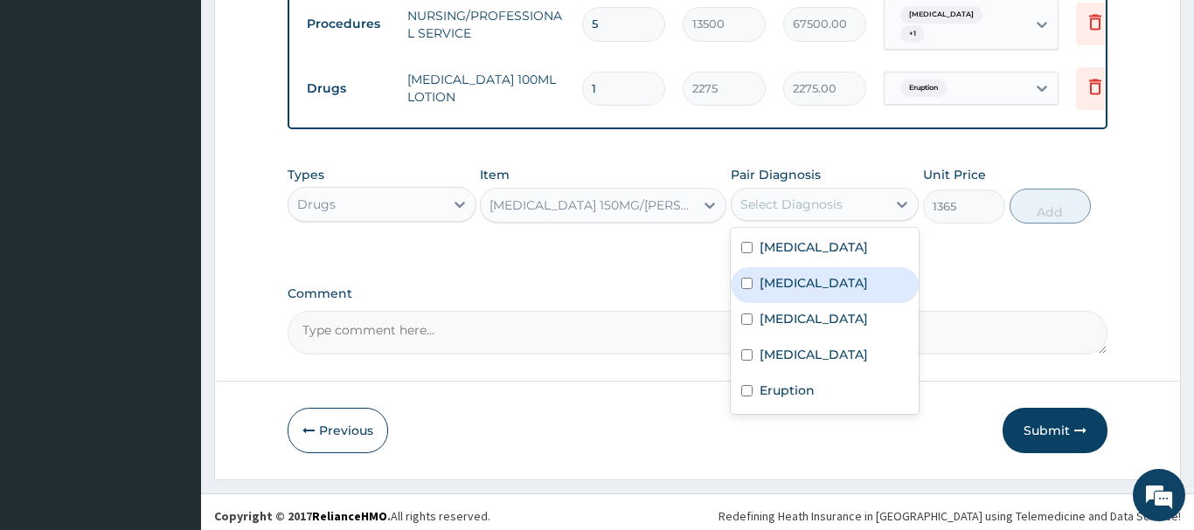
click at [772, 274] on label "Sepsis" at bounding box center [813, 282] width 108 height 17
checkbox input "true"
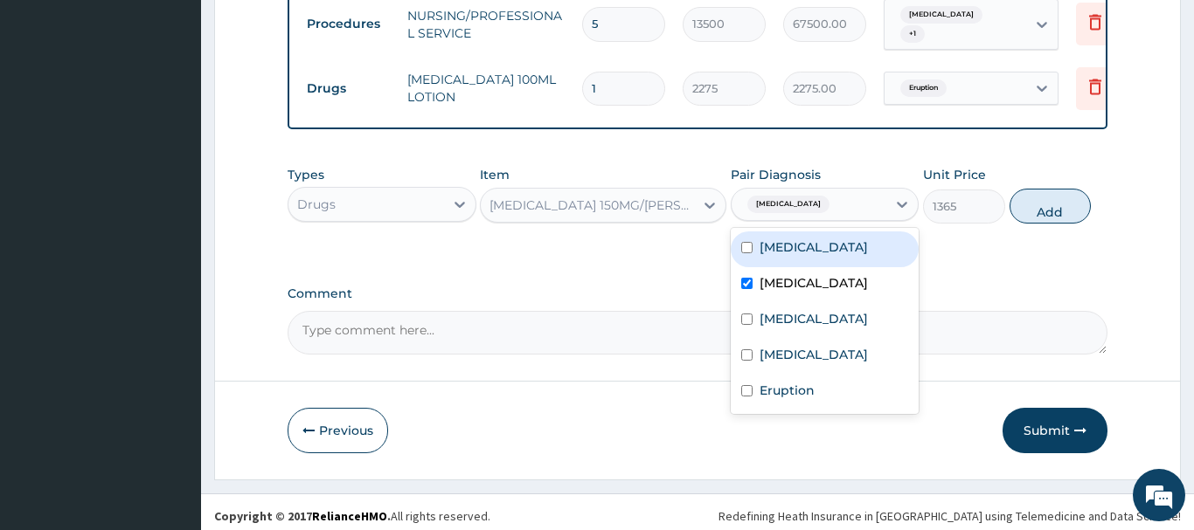
click at [797, 240] on label "Malaria" at bounding box center [813, 247] width 108 height 17
checkbox input "true"
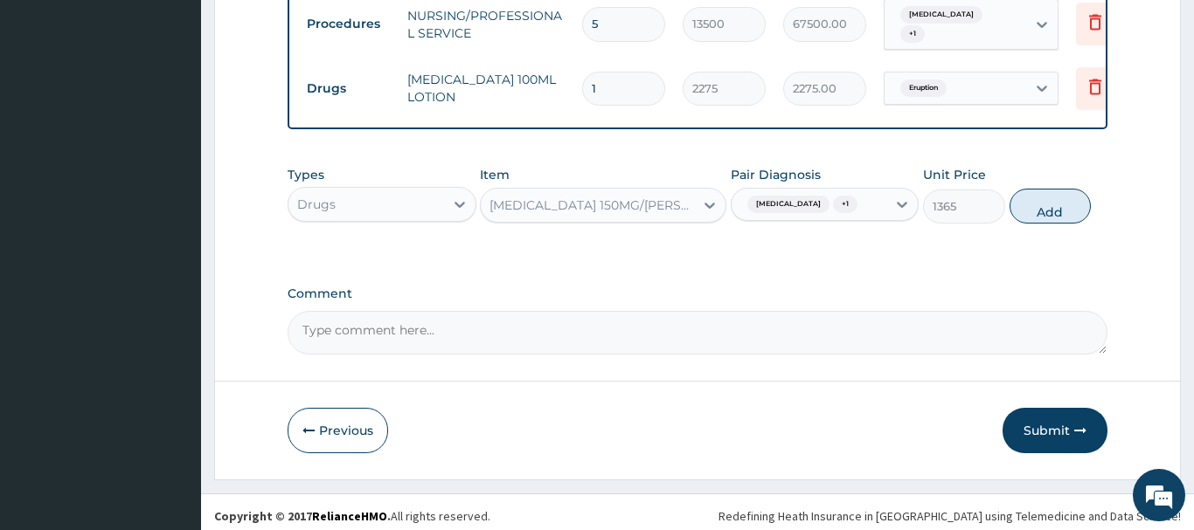
click at [1050, 208] on button "Add" at bounding box center [1050, 206] width 82 height 35
type input "0"
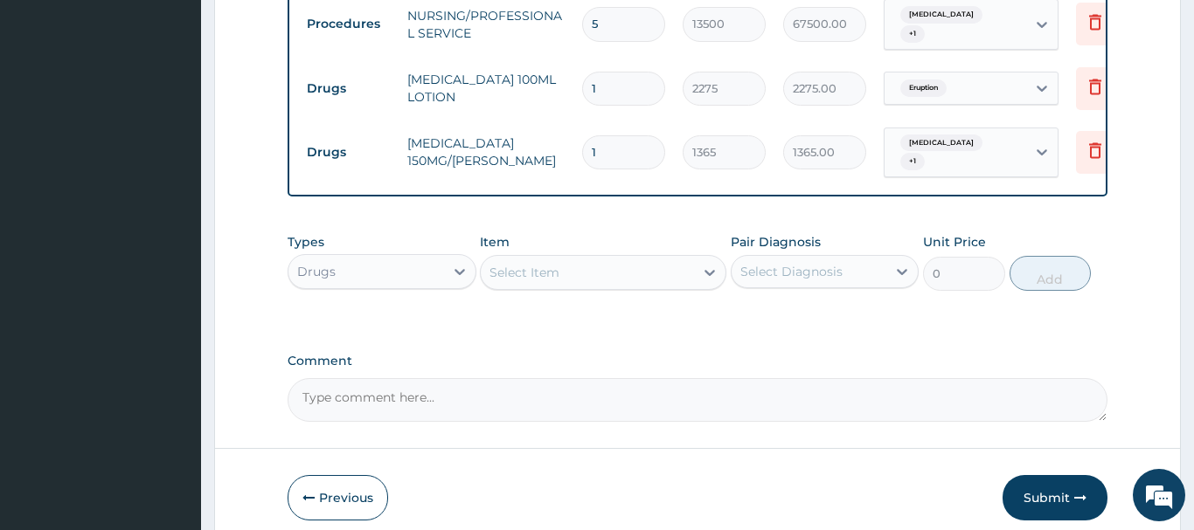
drag, startPoint x: 624, startPoint y: 146, endPoint x: 565, endPoint y: 144, distance: 59.4
click at [582, 144] on input "1" at bounding box center [623, 152] width 83 height 34
type input "6"
type input "8190.00"
type input "6"
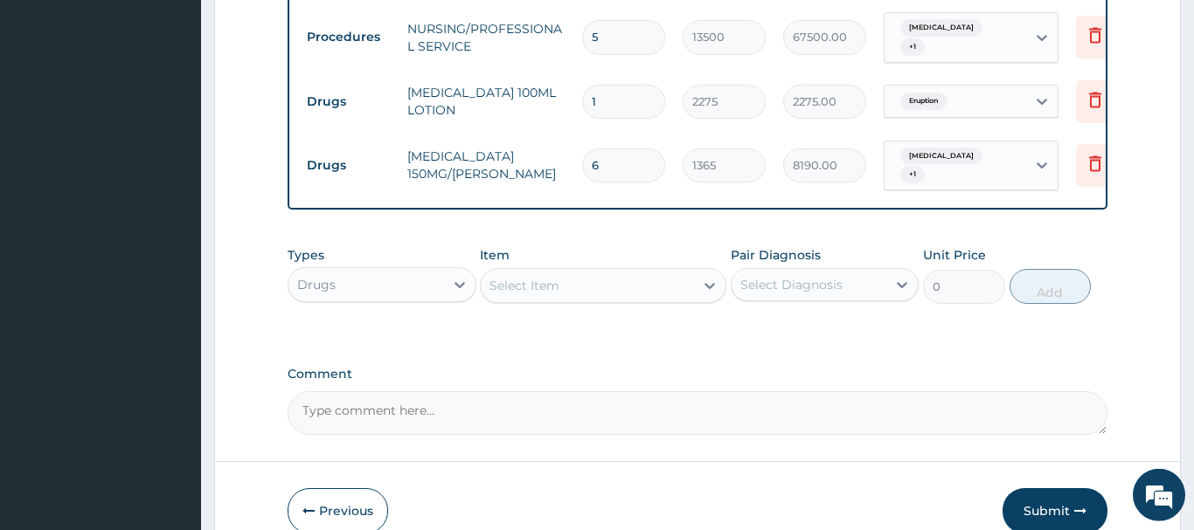
scroll to position [1045, 0]
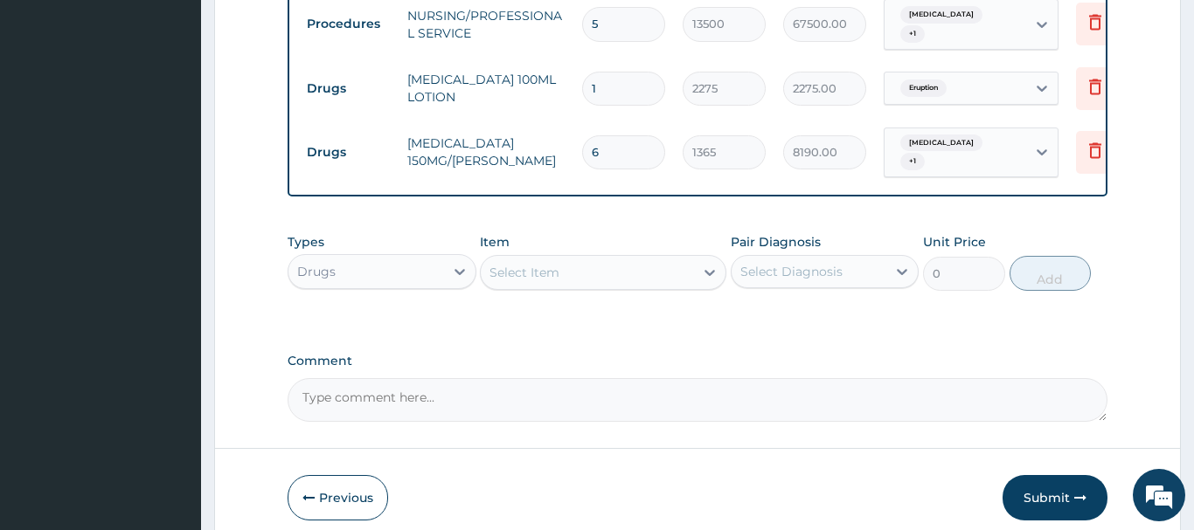
click at [522, 264] on div "Select Item" at bounding box center [524, 272] width 70 height 17
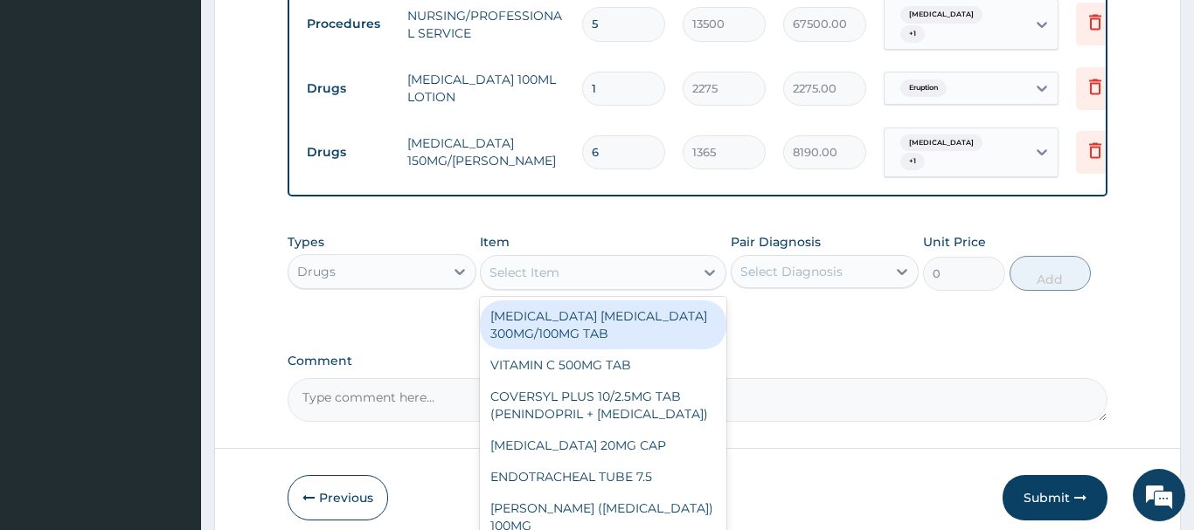
paste input "GENTAMICIN EYE&EAR DROP"
type input "GENTAMICIN EYE&EAR DROP"
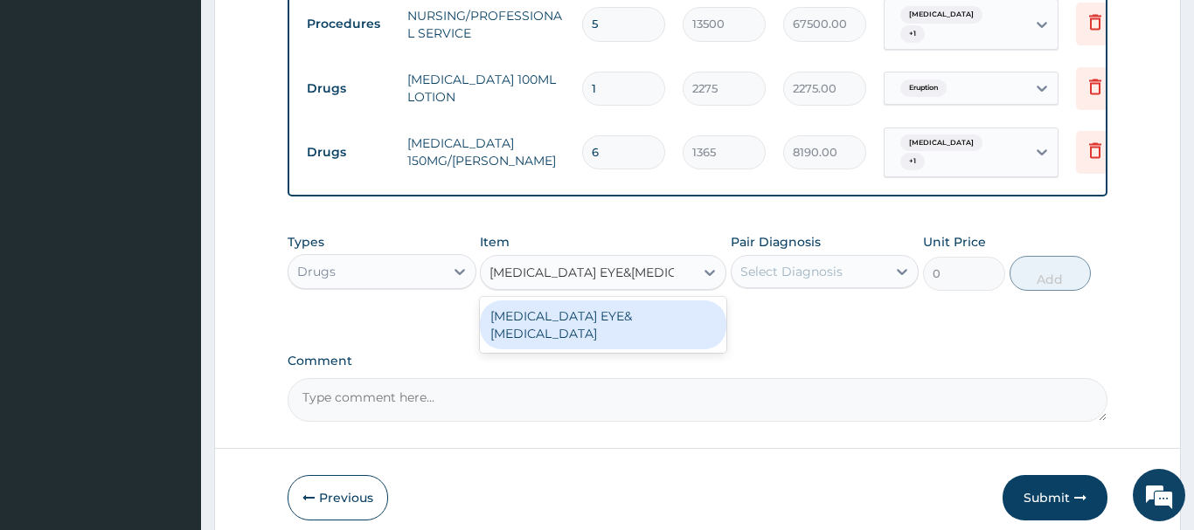
click at [620, 301] on div "GENTAMICIN EYE&EAR DROP" at bounding box center [603, 325] width 246 height 49
type input "1251.25"
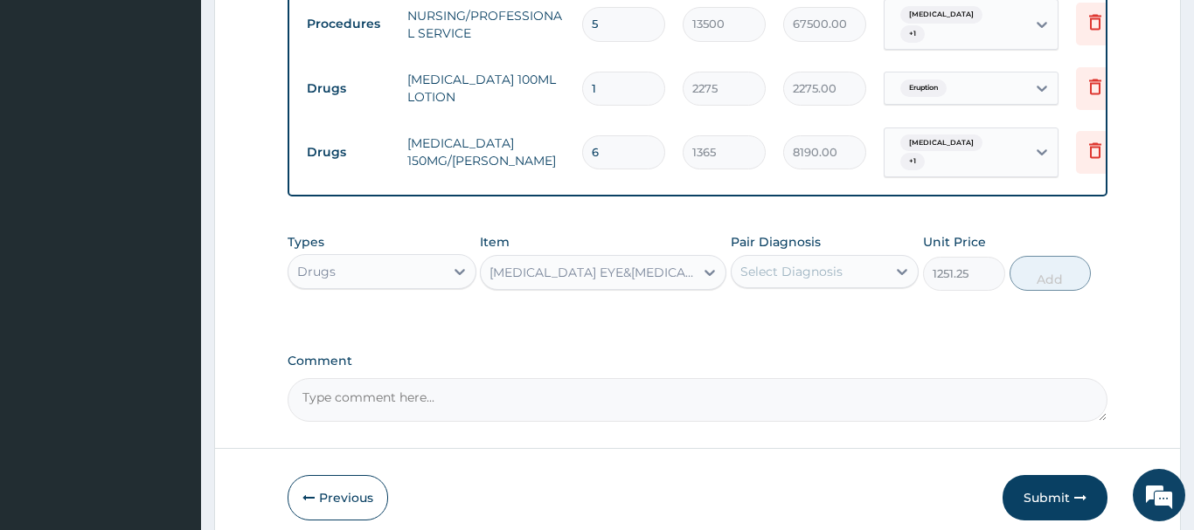
click at [803, 263] on div "Select Diagnosis" at bounding box center [791, 271] width 102 height 17
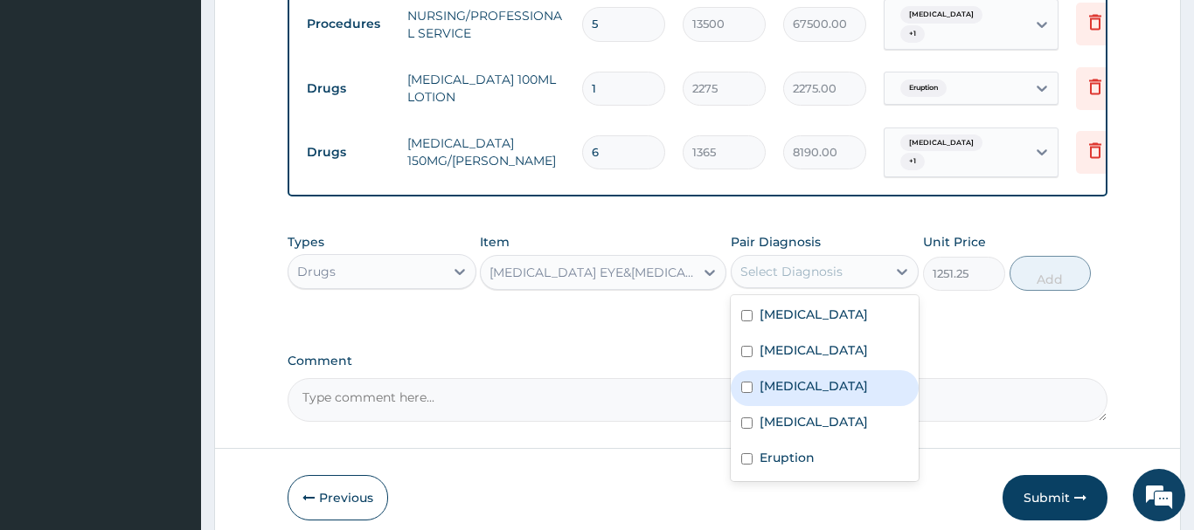
click at [782, 382] on label "Bacterial infectious disease" at bounding box center [813, 386] width 108 height 17
checkbox input "true"
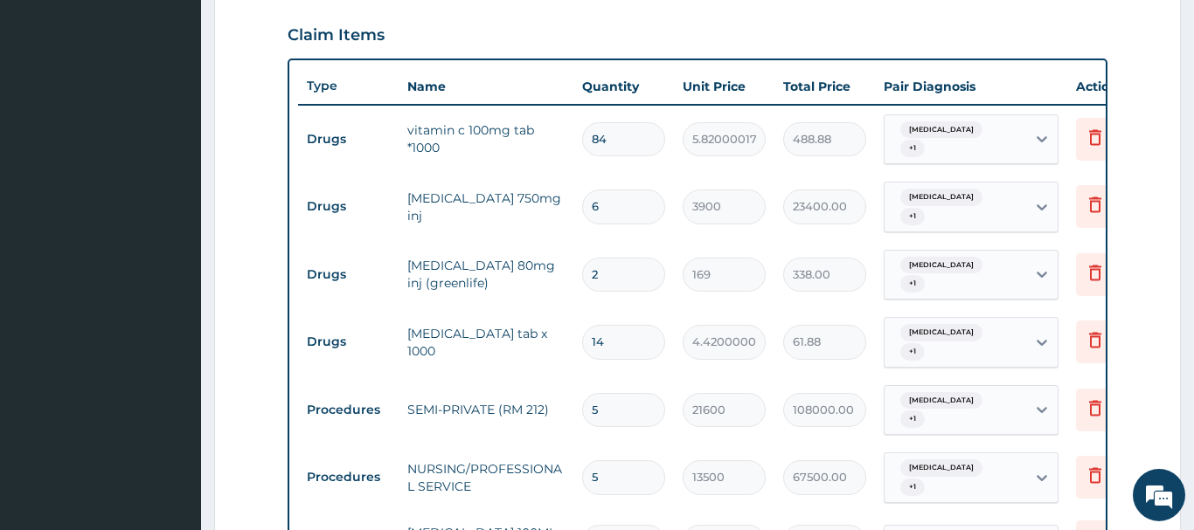
scroll to position [510, 0]
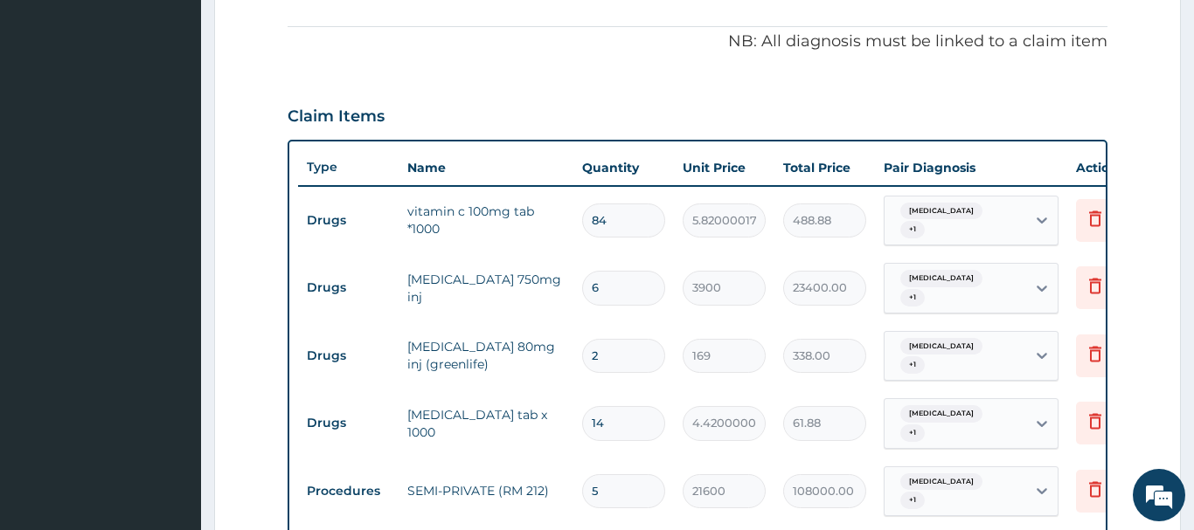
drag, startPoint x: 610, startPoint y: 352, endPoint x: 523, endPoint y: 364, distance: 88.2
click at [582, 364] on input "2" at bounding box center [623, 356] width 83 height 34
type input "5"
type input "845.00"
drag, startPoint x: 618, startPoint y: 354, endPoint x: 576, endPoint y: 363, distance: 42.8
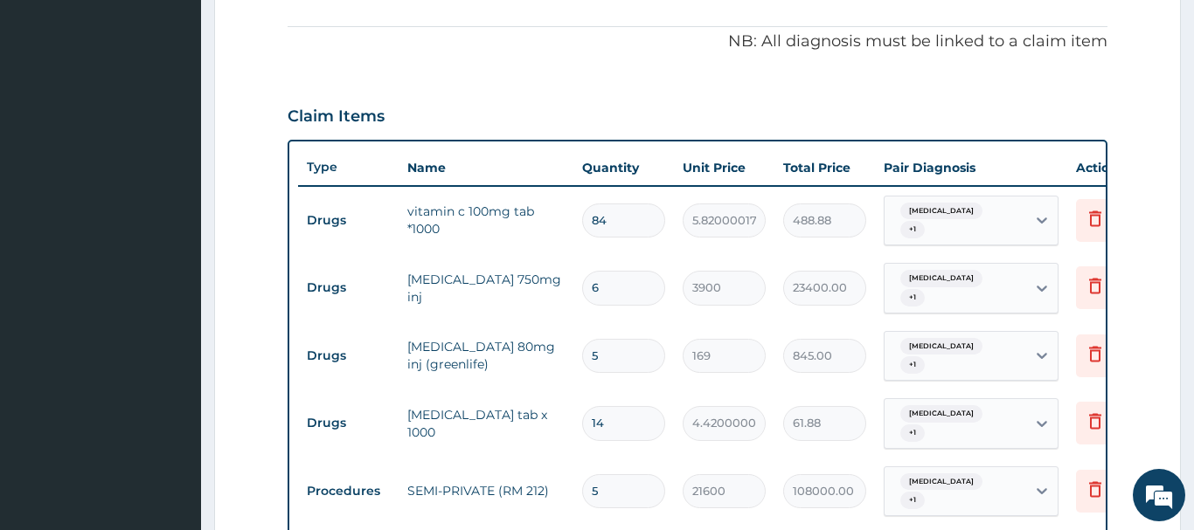
click at [582, 363] on input "5" at bounding box center [623, 356] width 83 height 34
type input "3"
type input "507.00"
type input "3"
drag, startPoint x: 612, startPoint y: 289, endPoint x: 516, endPoint y: 307, distance: 97.7
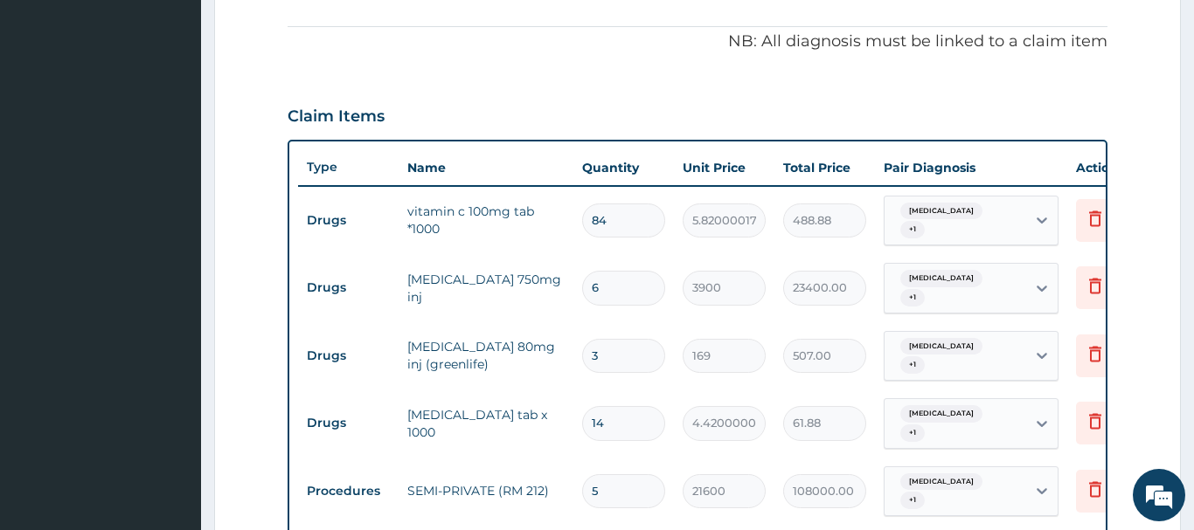
click at [582, 301] on input "6" at bounding box center [623, 288] width 83 height 34
type input "8"
type input "31200.00"
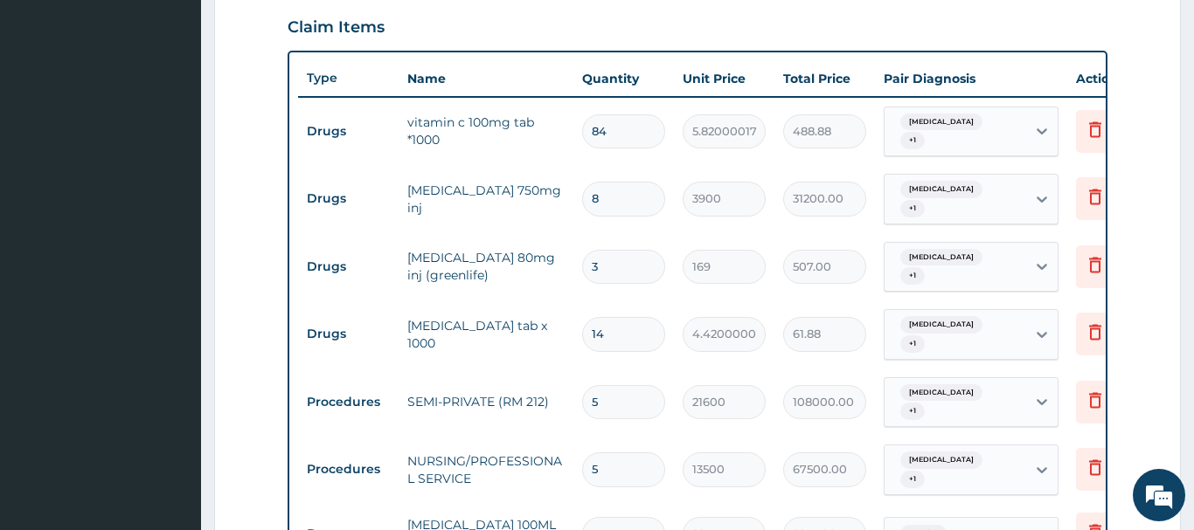
type input "8"
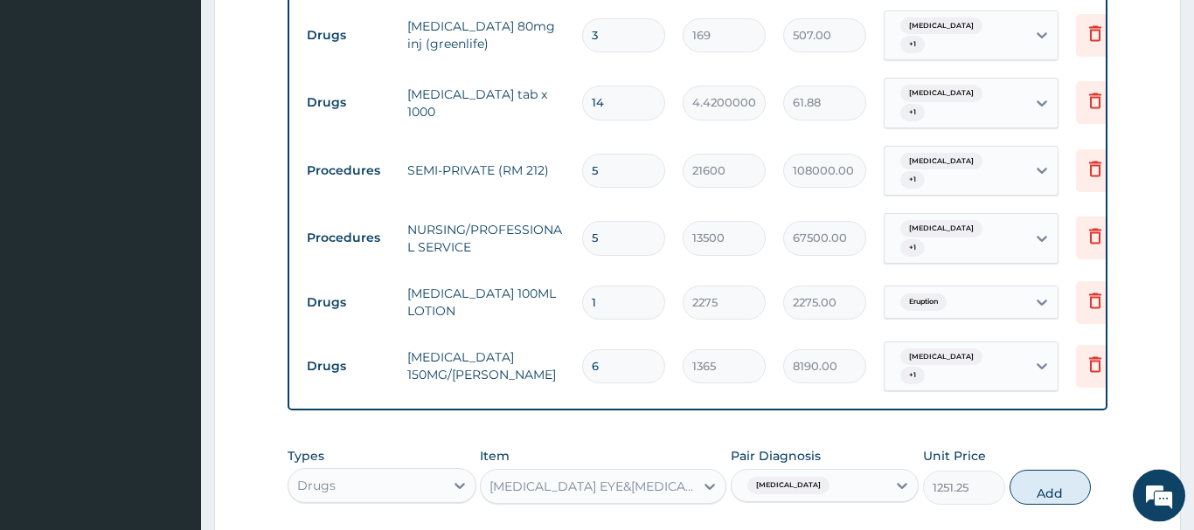
scroll to position [867, 0]
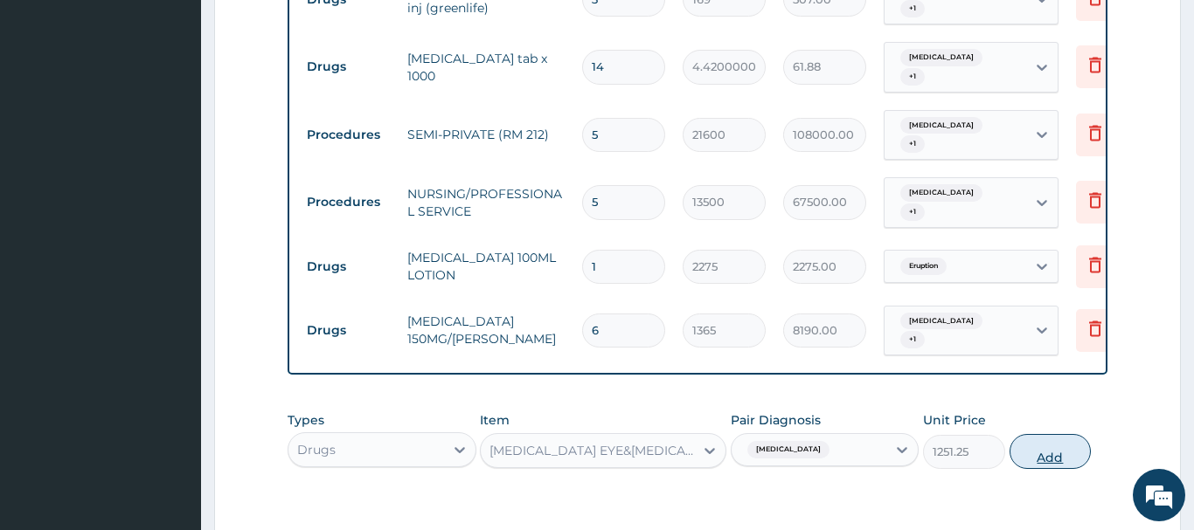
click at [1044, 438] on button "Add" at bounding box center [1050, 451] width 82 height 35
type input "0"
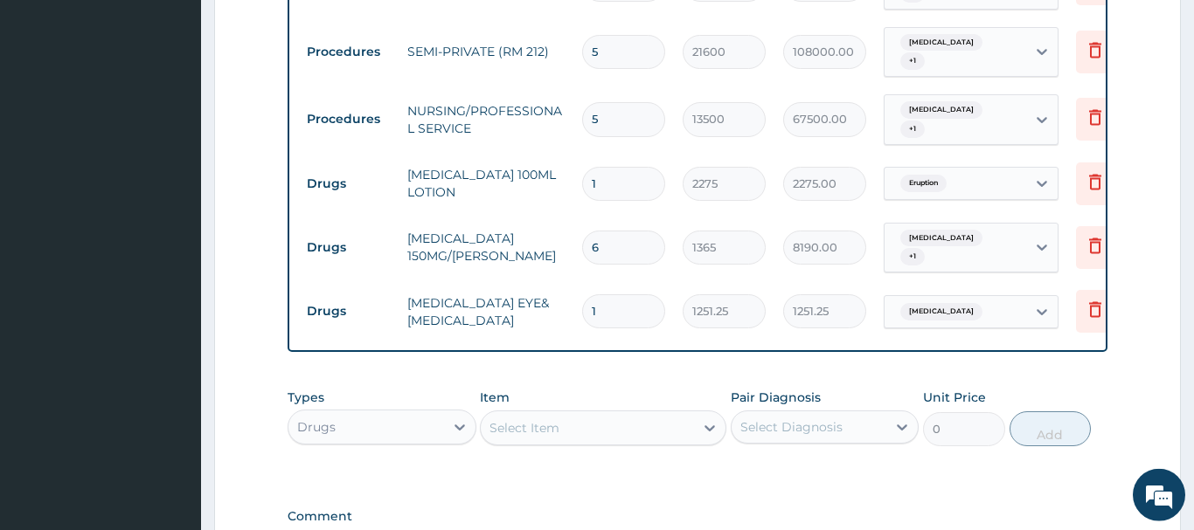
scroll to position [956, 0]
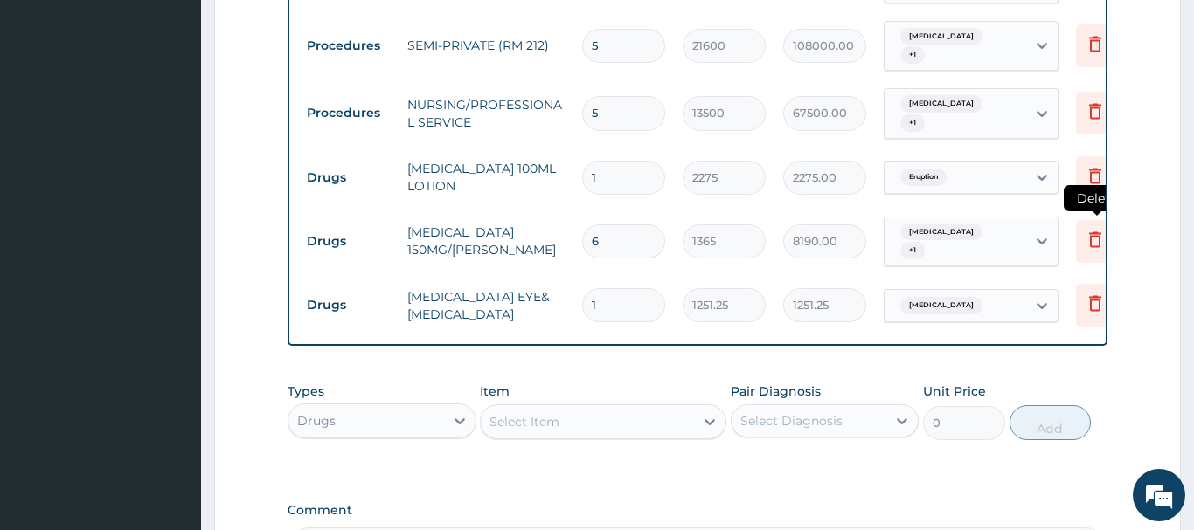
click at [1091, 232] on icon at bounding box center [1095, 240] width 12 height 16
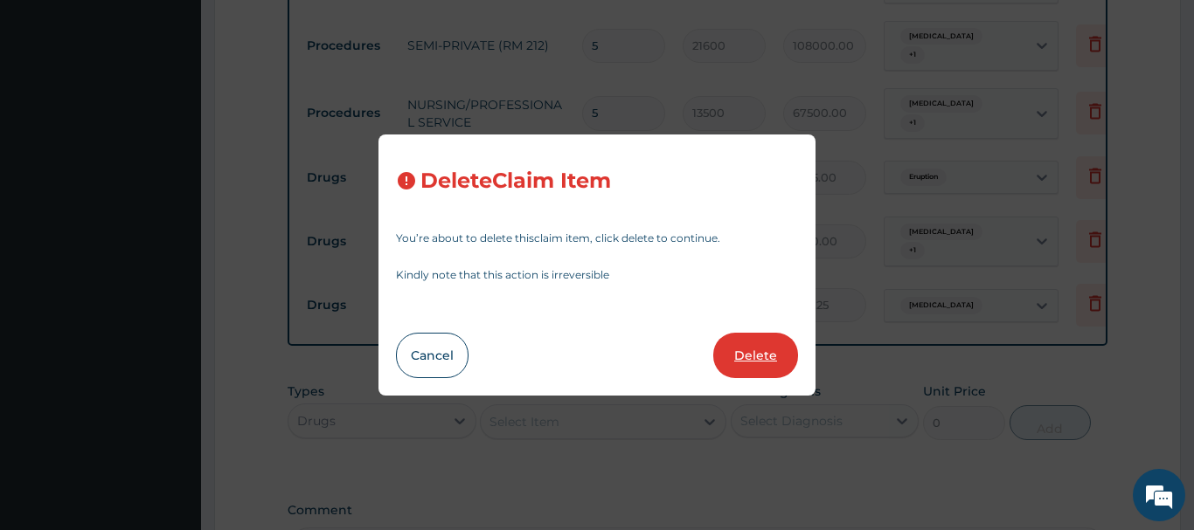
click at [739, 336] on button "Delete" at bounding box center [755, 355] width 85 height 45
type input "1"
type input "1251.25"
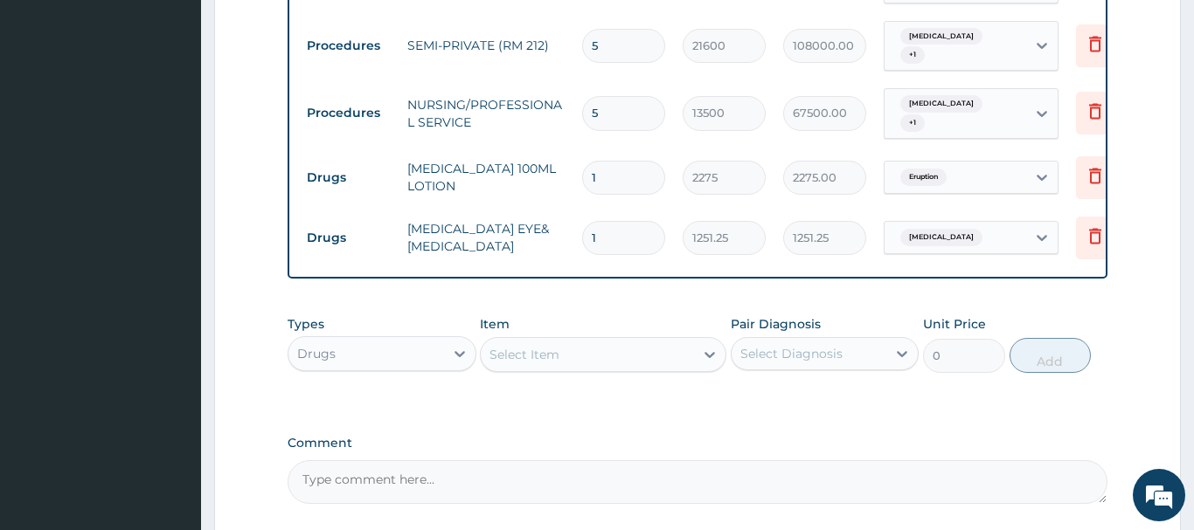
click at [519, 360] on div "Select Item" at bounding box center [587, 355] width 213 height 28
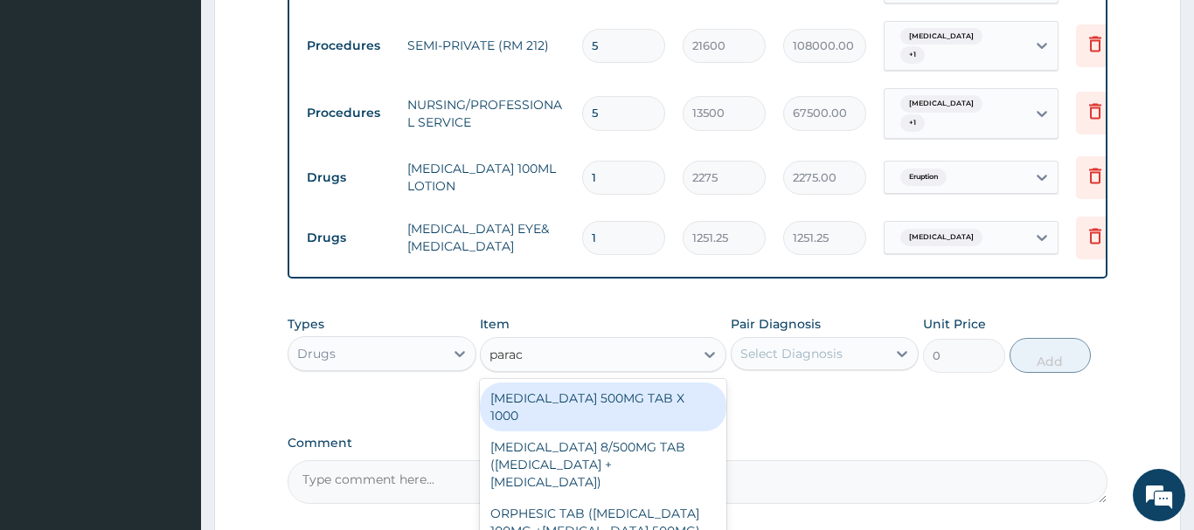
type input "parace"
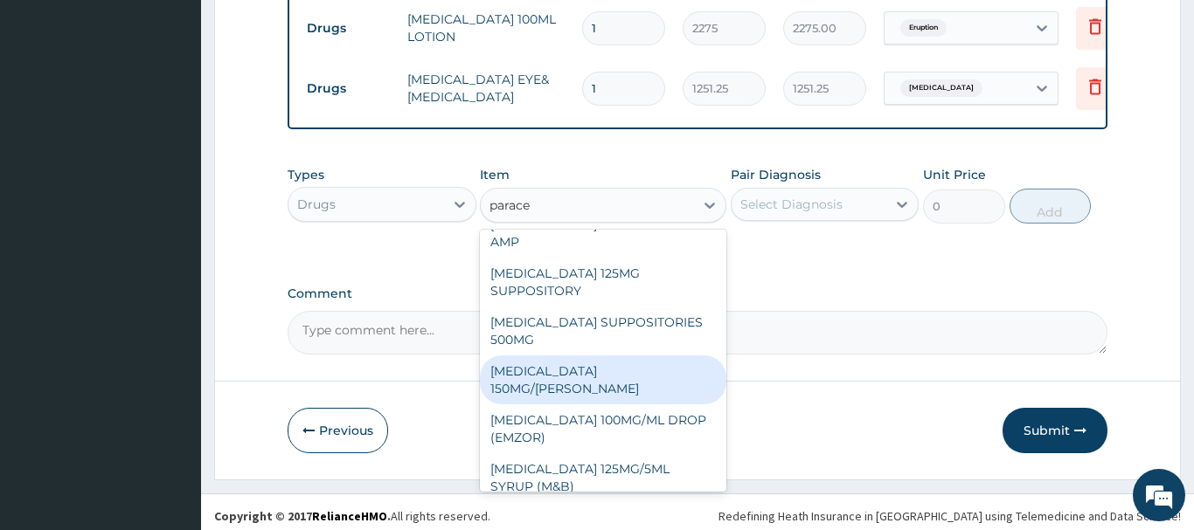
scroll to position [266, 0]
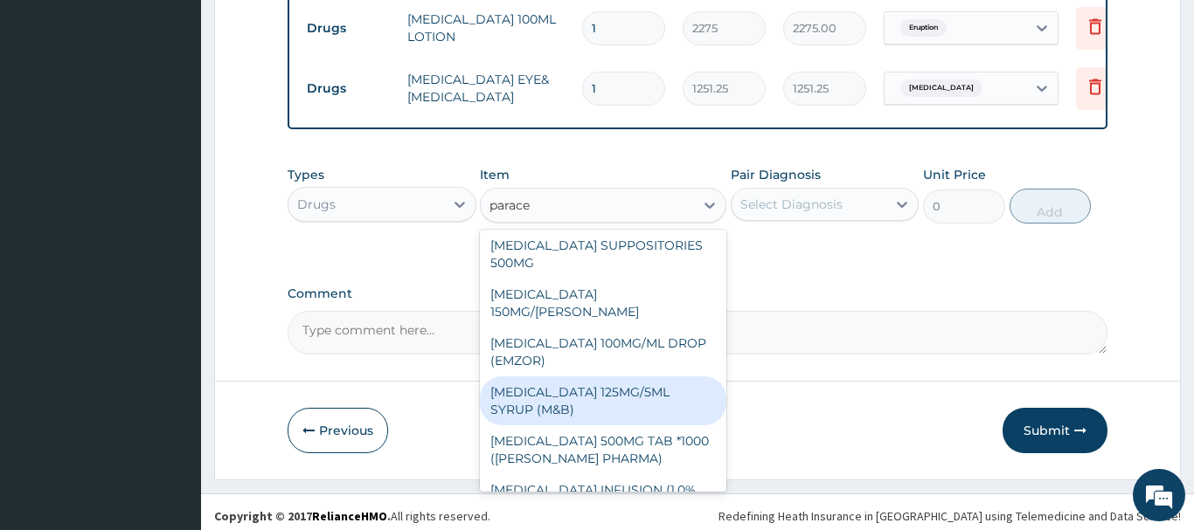
click at [521, 377] on div "PARACETAMOL 125MG/5ML SYRUP (M&B)" at bounding box center [603, 401] width 246 height 49
type input "1001"
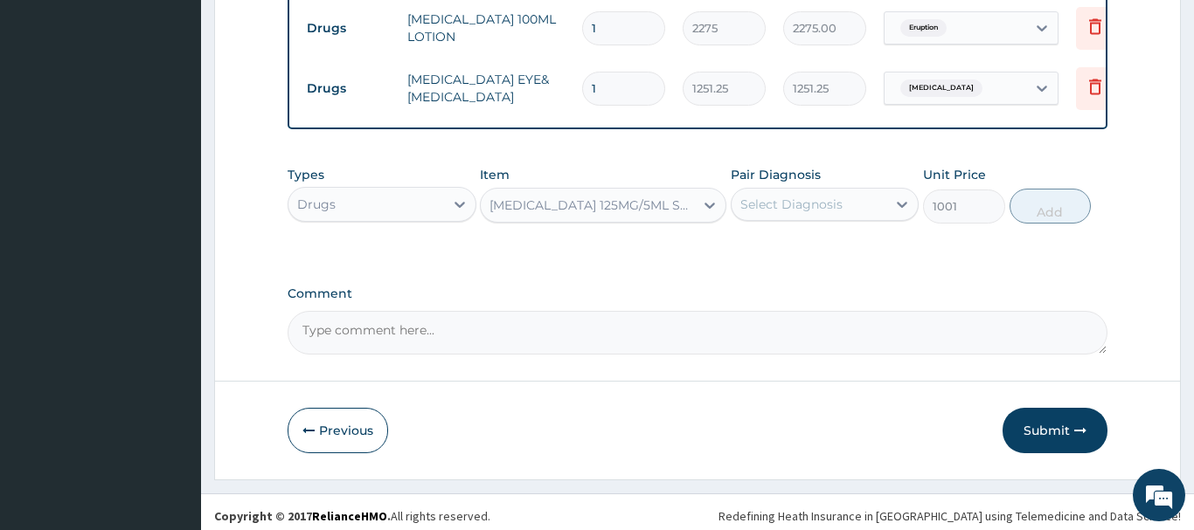
click at [812, 198] on div "Select Diagnosis" at bounding box center [791, 204] width 102 height 17
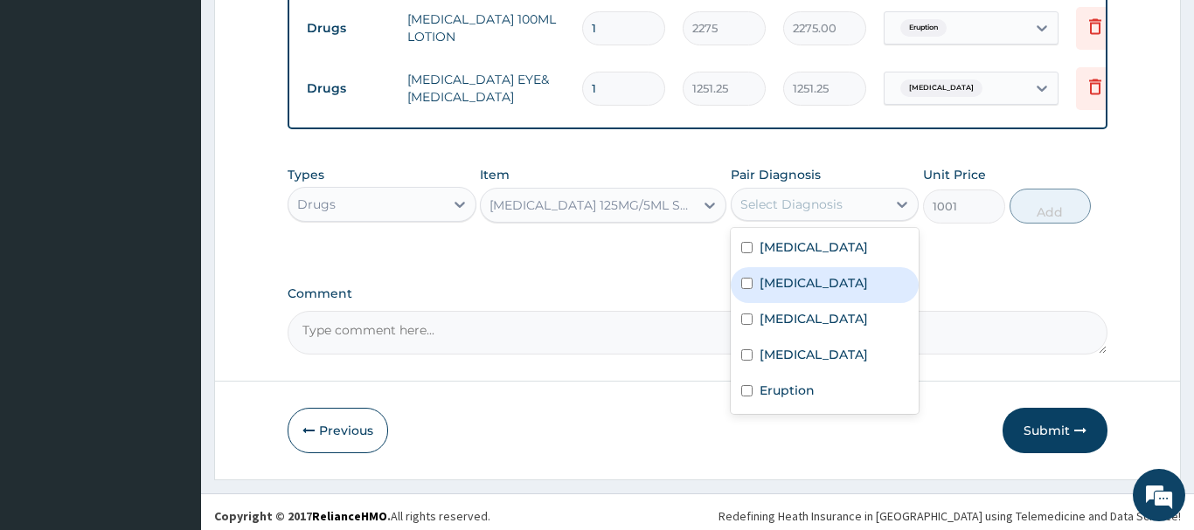
click at [780, 274] on label "Sepsis" at bounding box center [813, 282] width 108 height 17
checkbox input "true"
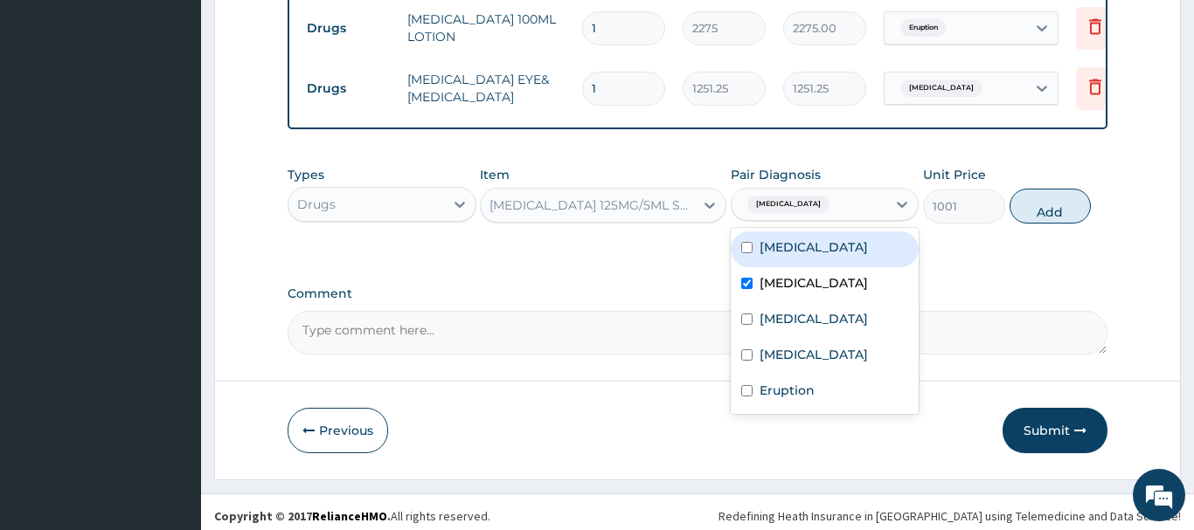
click at [798, 244] on label "Malaria" at bounding box center [813, 247] width 108 height 17
checkbox input "true"
click at [1056, 189] on button "Add" at bounding box center [1050, 206] width 82 height 35
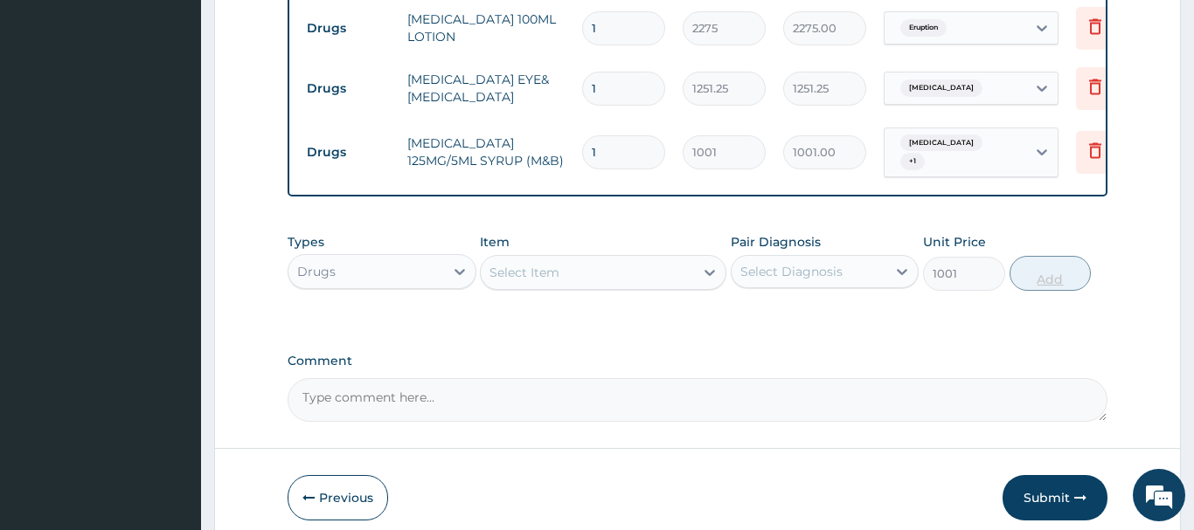
type input "0"
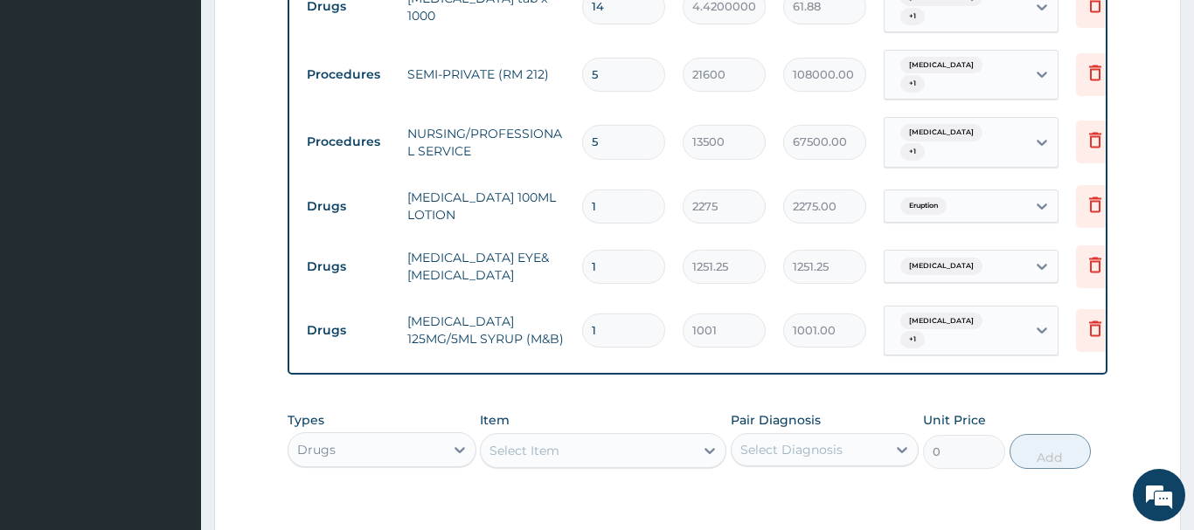
scroll to position [1105, 0]
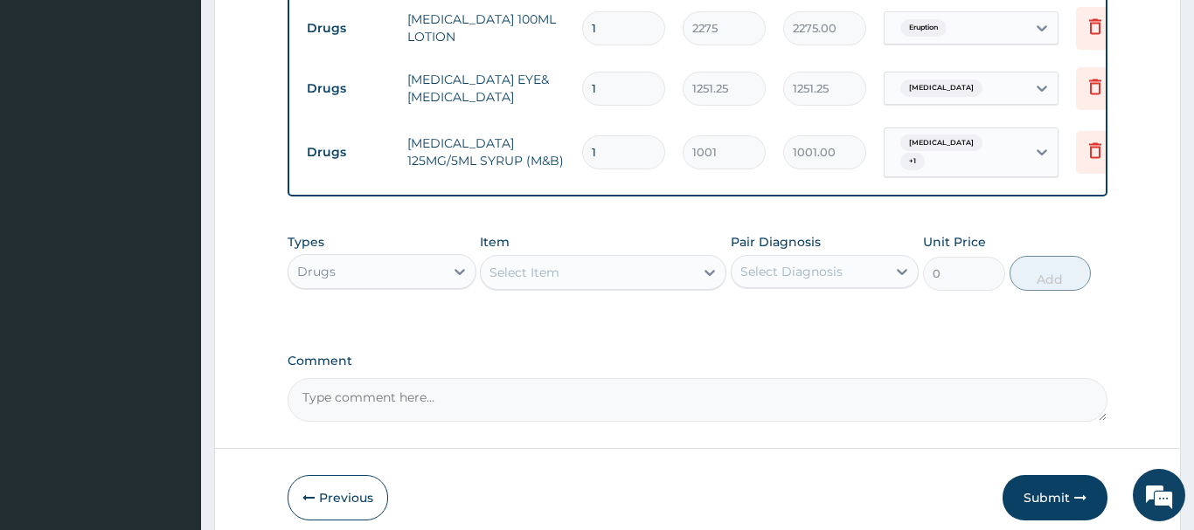
click at [523, 264] on div "Select Item" at bounding box center [524, 272] width 70 height 17
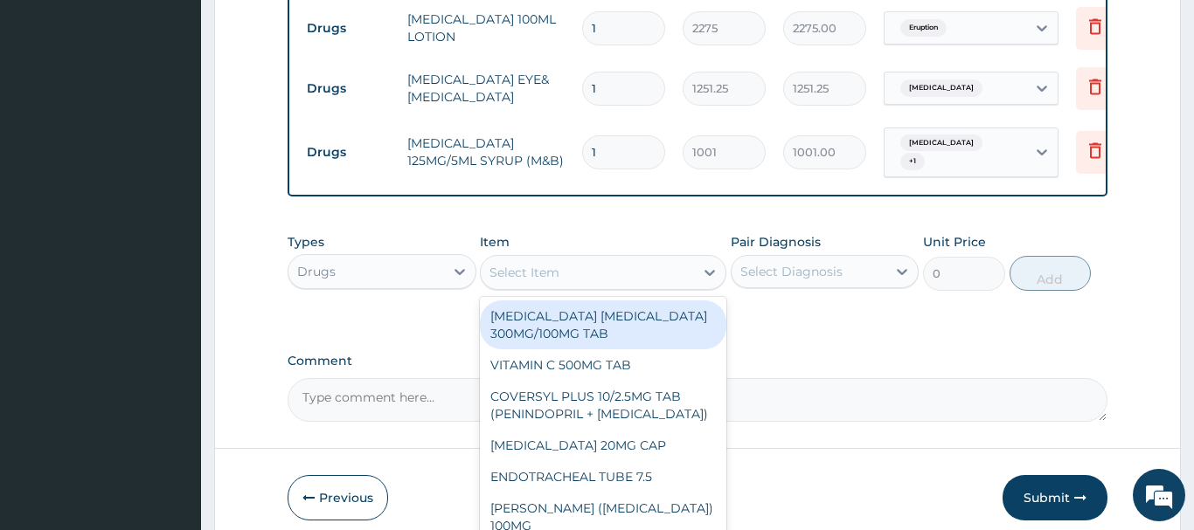
paste input "CEFUROXIME 250MG TAB"
type input "CEFUROXIME 250MG TAB"
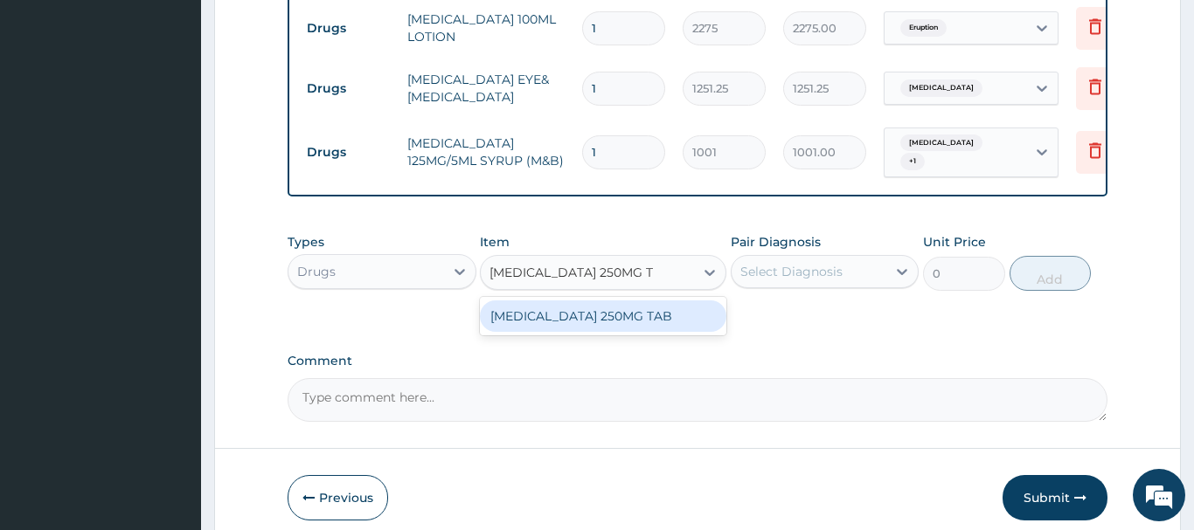
click at [579, 301] on div "CEFUROXIME 250MG TAB" at bounding box center [603, 316] width 246 height 31
type input "490"
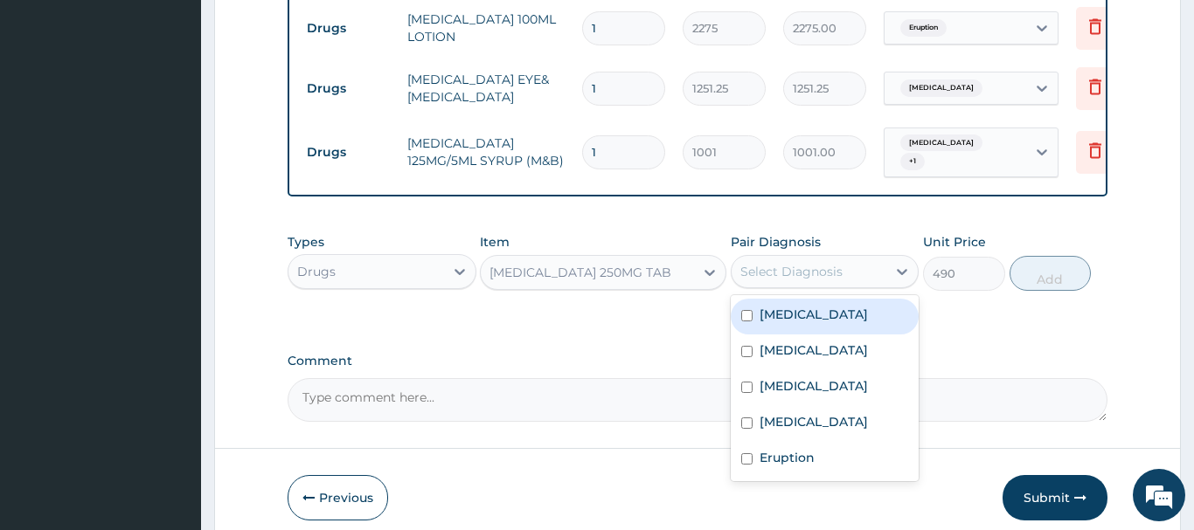
click at [821, 263] on div "Select Diagnosis" at bounding box center [791, 271] width 102 height 17
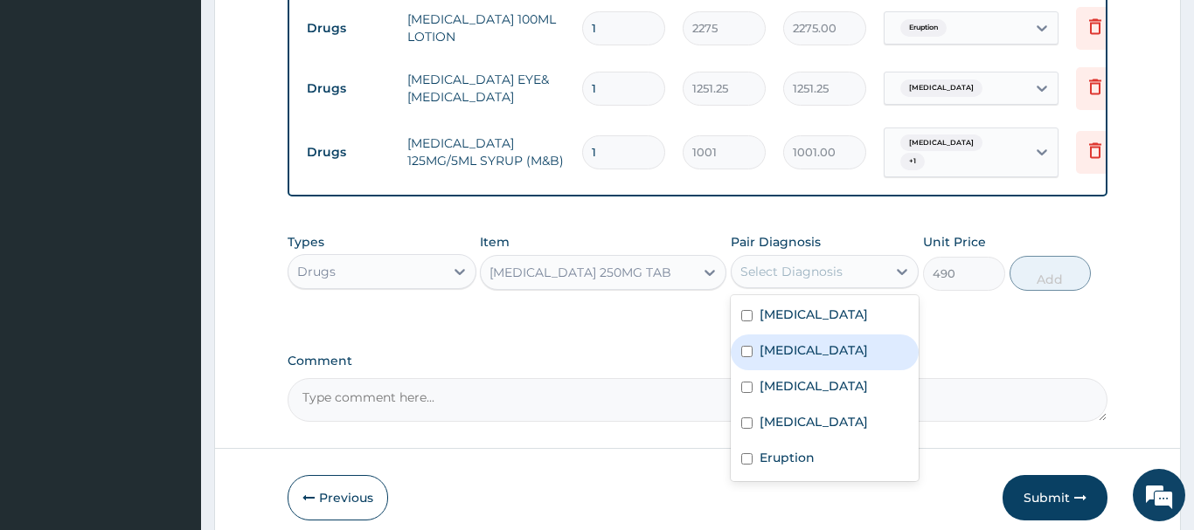
click at [780, 342] on label "Sepsis" at bounding box center [813, 350] width 108 height 17
checkbox input "true"
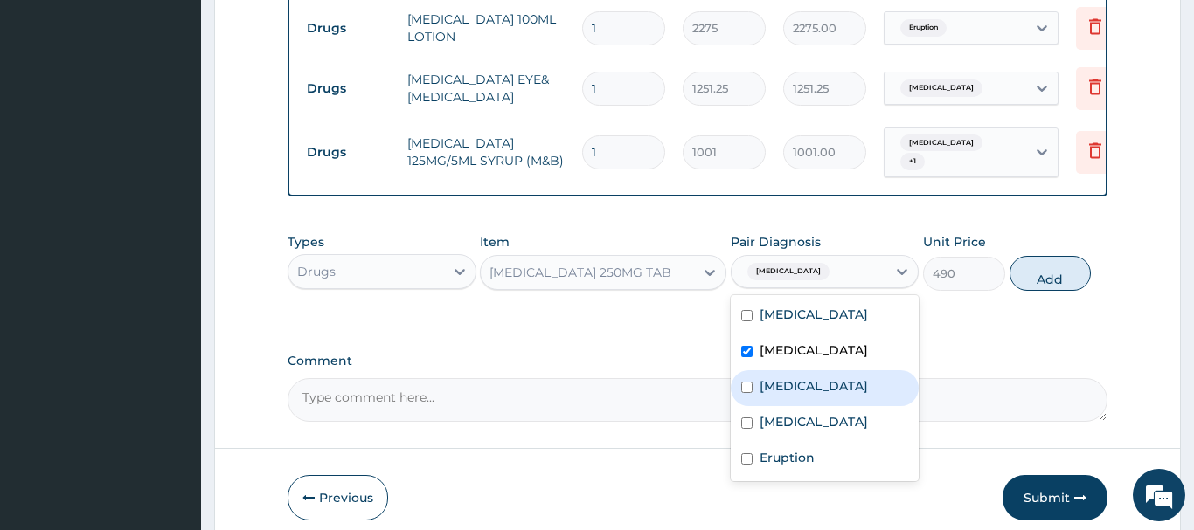
click at [846, 378] on label "Bacterial infectious disease" at bounding box center [813, 386] width 108 height 17
checkbox input "true"
click at [1054, 257] on button "Add" at bounding box center [1050, 273] width 82 height 35
type input "0"
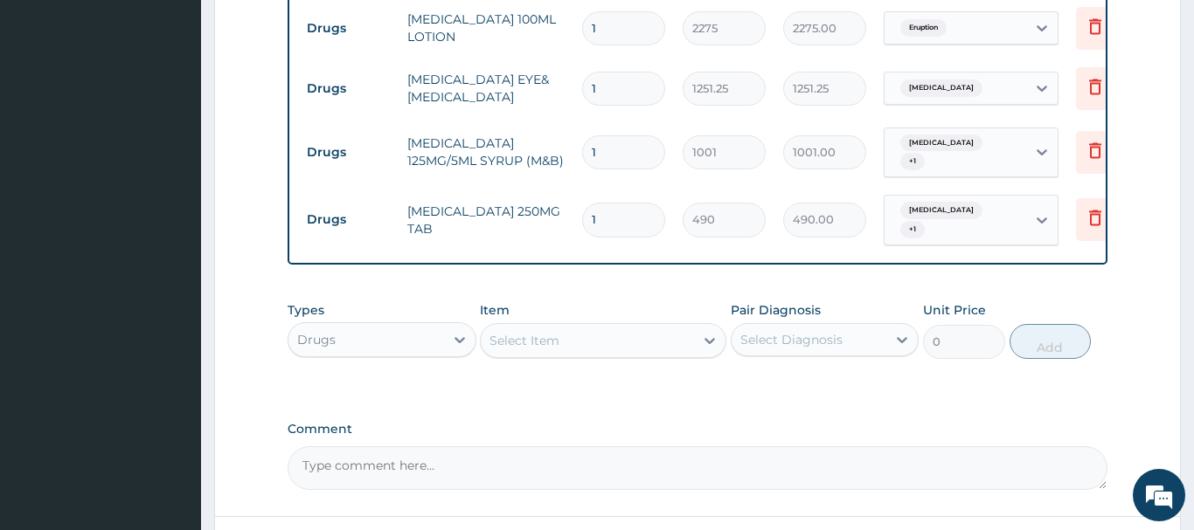
type input "10"
type input "4900.00"
drag, startPoint x: 617, startPoint y: 197, endPoint x: 578, endPoint y: 204, distance: 39.8
click at [582, 204] on input "10" at bounding box center [623, 220] width 83 height 34
type input "1"
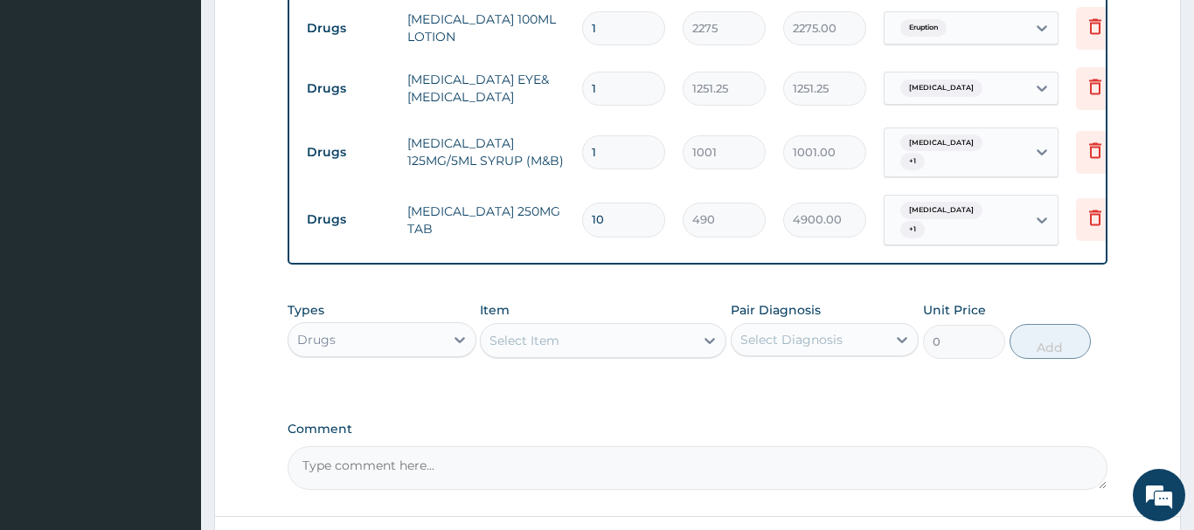
type input "490.00"
type input "14"
type input "6860.00"
type input "14"
click at [490, 327] on div "Select Item" at bounding box center [587, 341] width 213 height 28
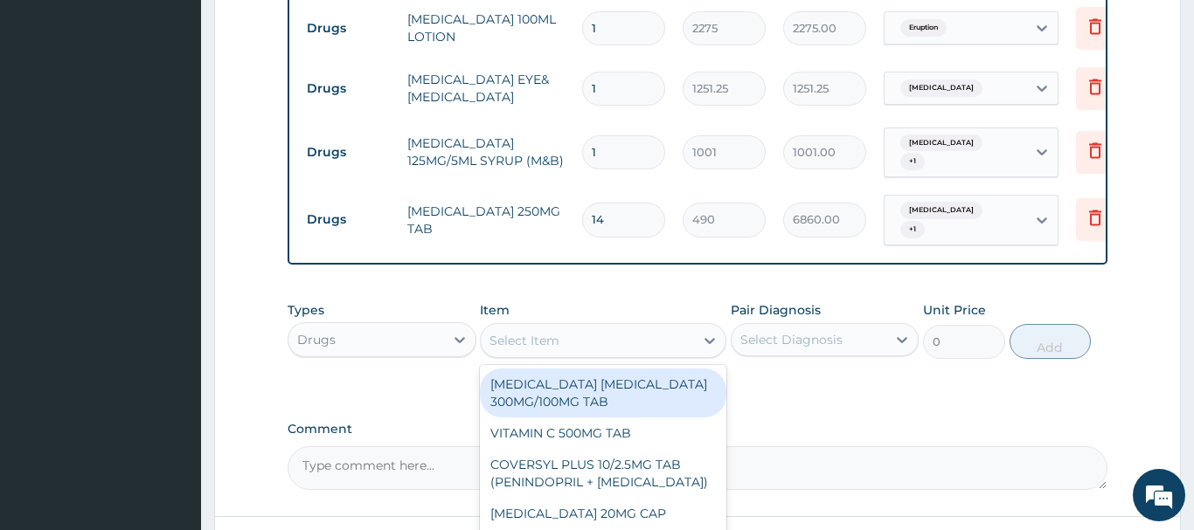
paste input "CANNULAR YELLOW"
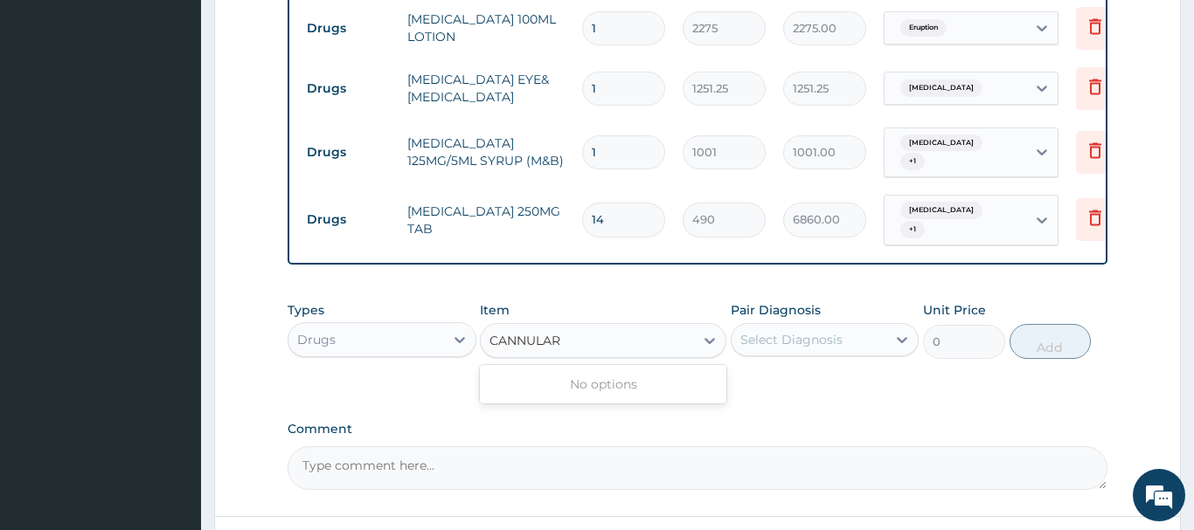
type input "CANNULA"
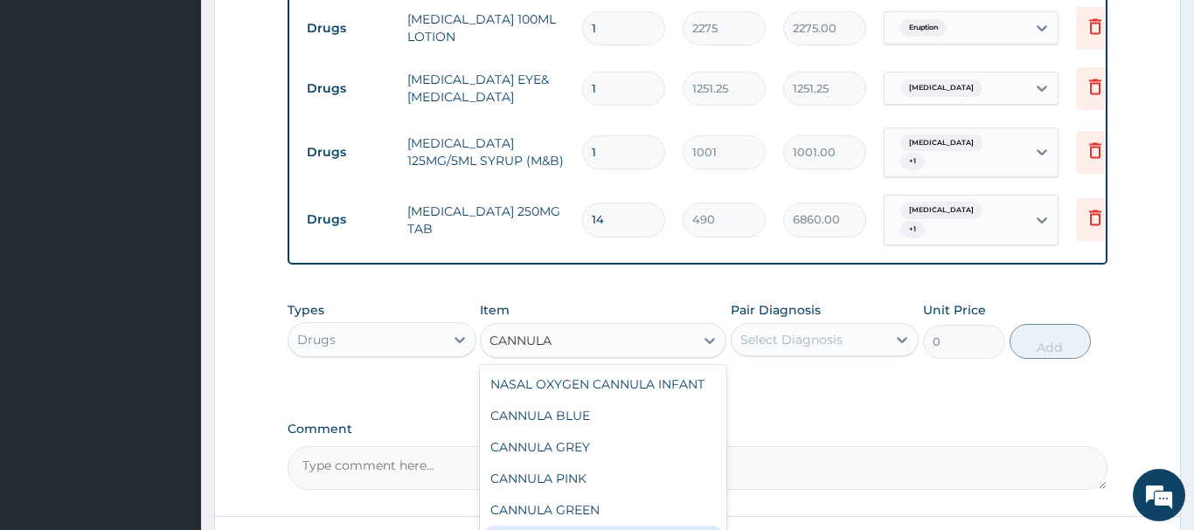
type input "437.5"
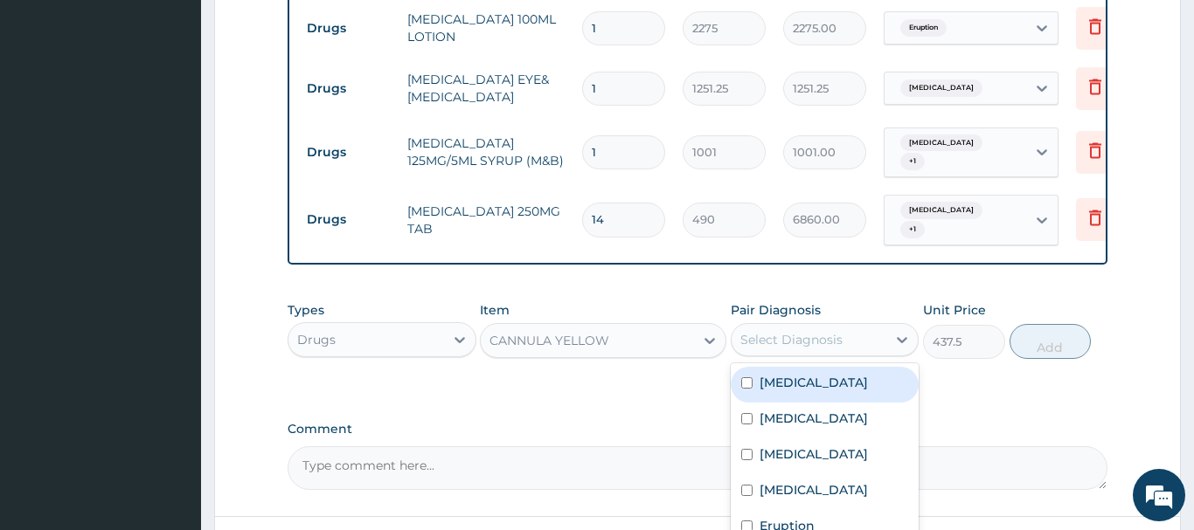
drag, startPoint x: 772, startPoint y: 320, endPoint x: 783, endPoint y: 394, distance: 75.1
click at [771, 331] on div "Select Diagnosis" at bounding box center [791, 339] width 102 height 17
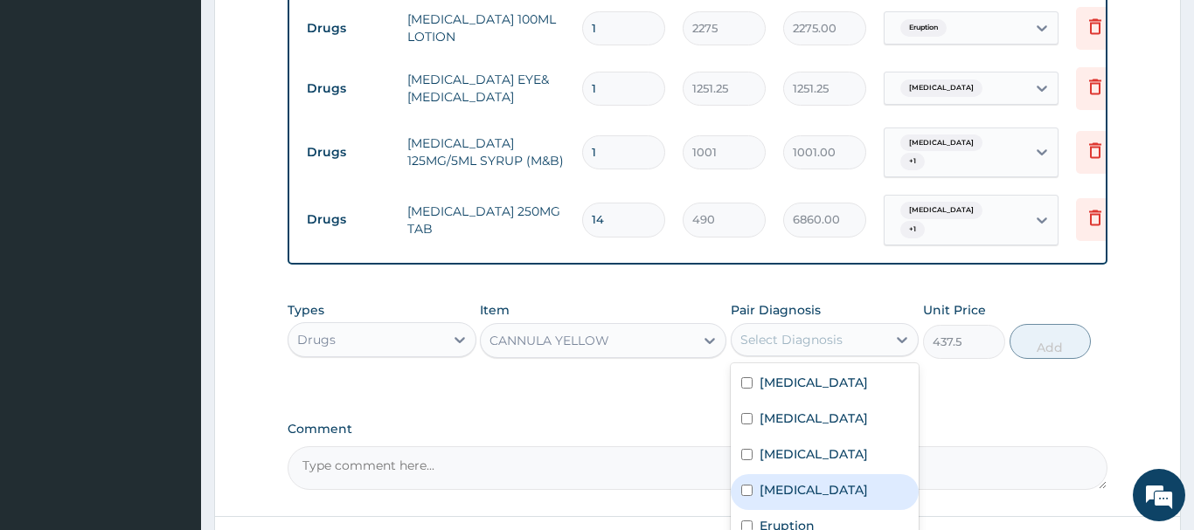
drag, startPoint x: 792, startPoint y: 489, endPoint x: 780, endPoint y: 473, distance: 20.1
click at [792, 488] on label "Anemia" at bounding box center [813, 490] width 108 height 17
checkbox input "true"
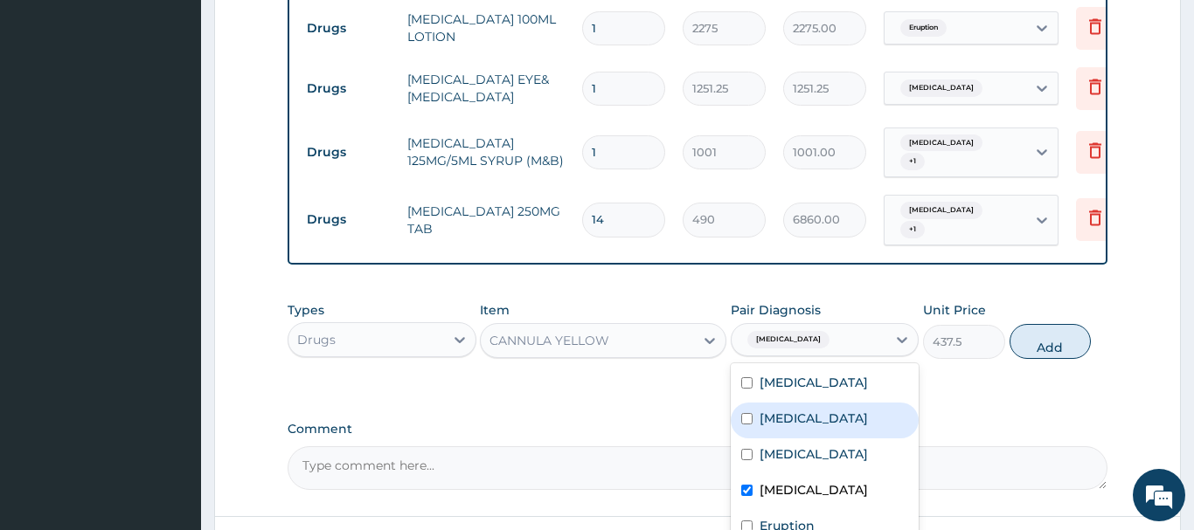
click at [1050, 324] on button "Add" at bounding box center [1050, 341] width 82 height 35
type input "0"
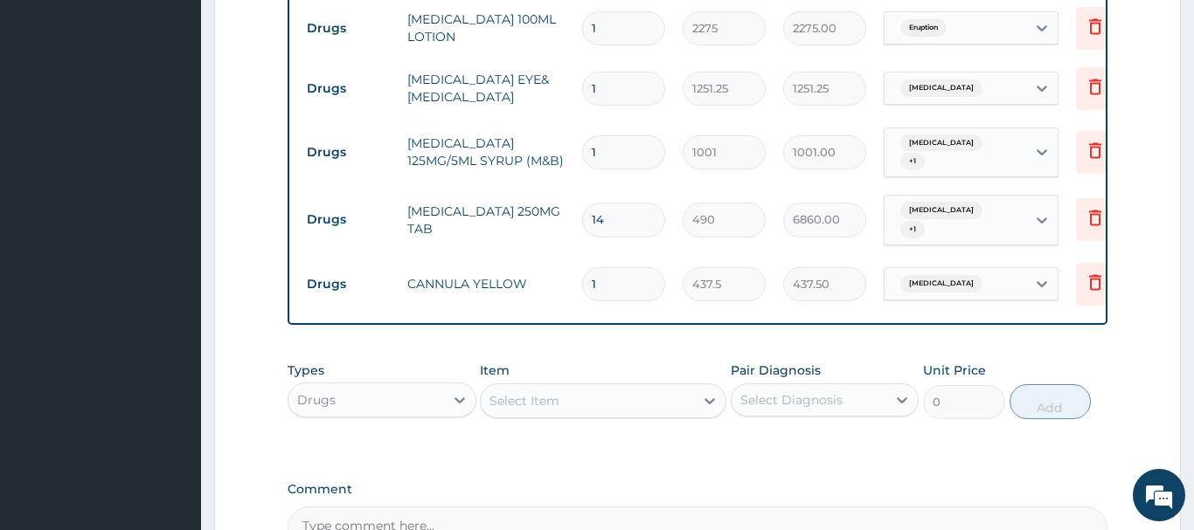
drag, startPoint x: 611, startPoint y: 254, endPoint x: 536, endPoint y: 267, distance: 76.3
click at [582, 267] on input "1" at bounding box center [623, 284] width 83 height 34
type input "2"
type input "875.00"
type input "2"
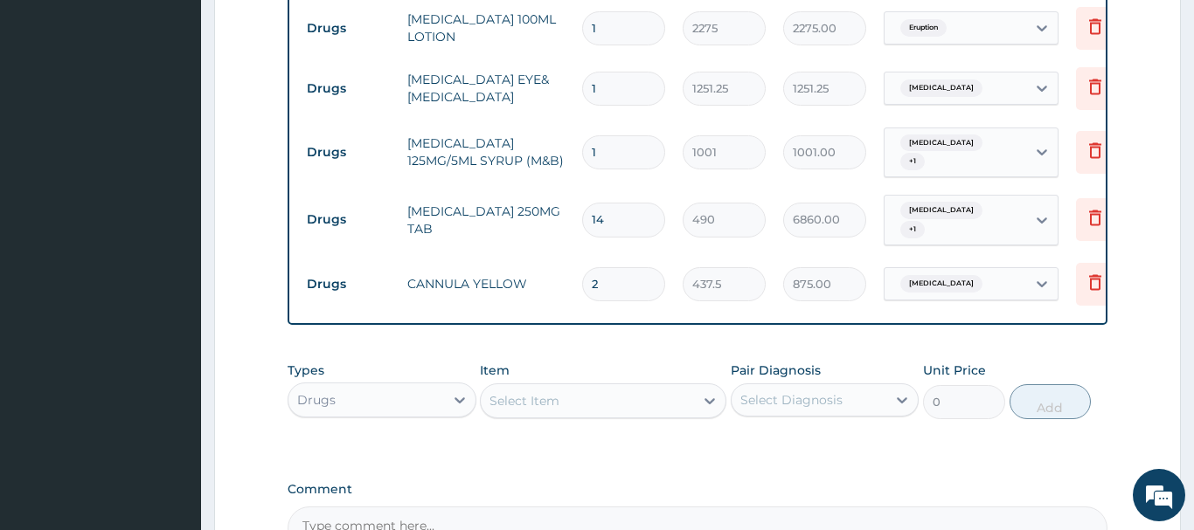
click at [545, 392] on div "Select Item" at bounding box center [587, 401] width 213 height 28
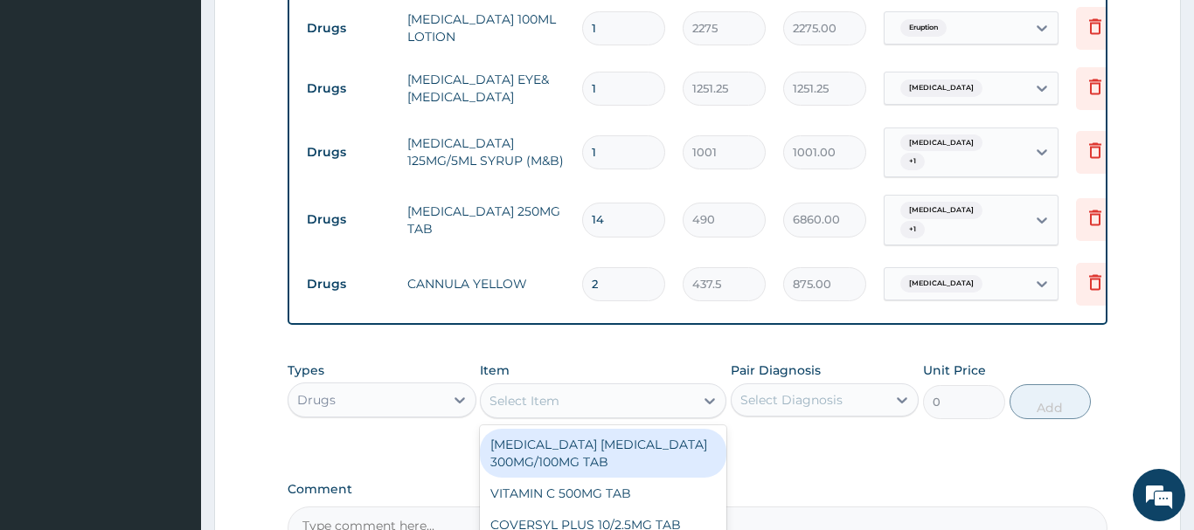
paste input "NEEDLE & SYRINGE 5ML"
type input "NEEDLE & SYRINGE 5ML"
drag, startPoint x: 605, startPoint y: 433, endPoint x: 655, endPoint y: 395, distance: 62.9
click at [609, 430] on div "NEEDLE & SYRINGE 5ML (HMA MEDICAL LTD)" at bounding box center [603, 453] width 246 height 49
type input "192.5"
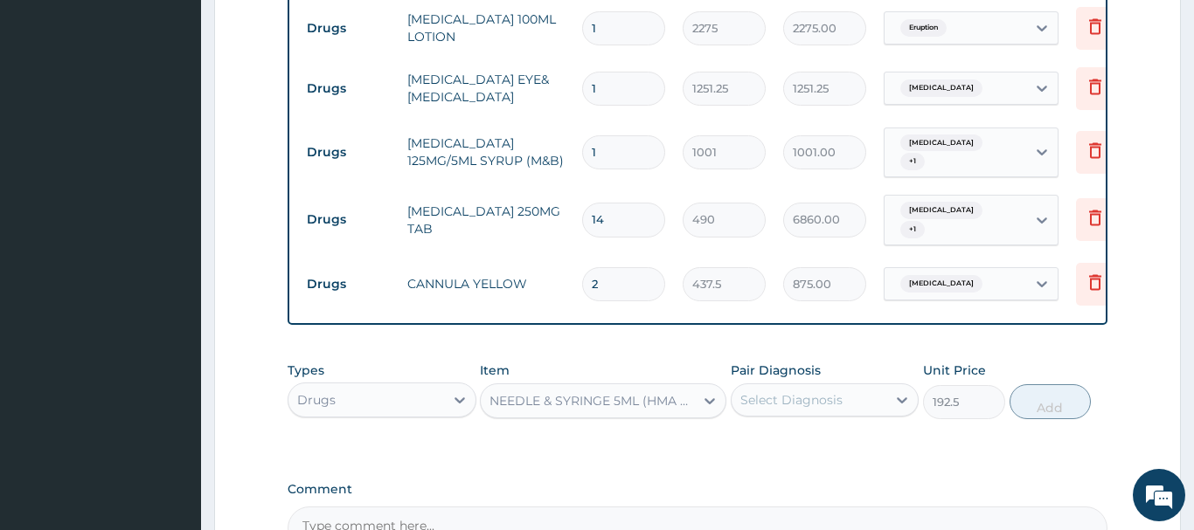
click at [766, 391] on div "Select Diagnosis" at bounding box center [791, 399] width 102 height 17
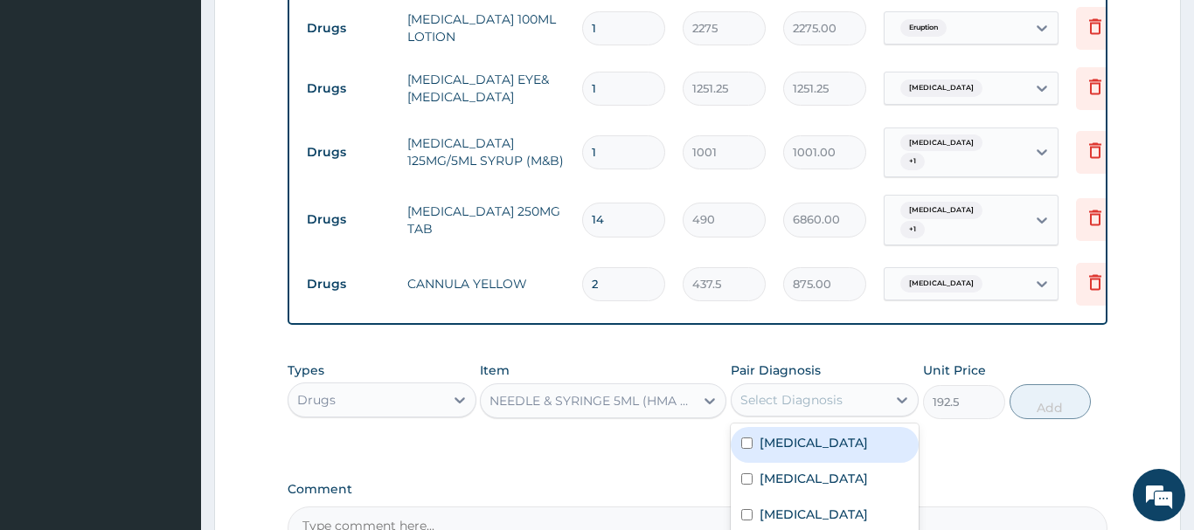
scroll to position [1286, 0]
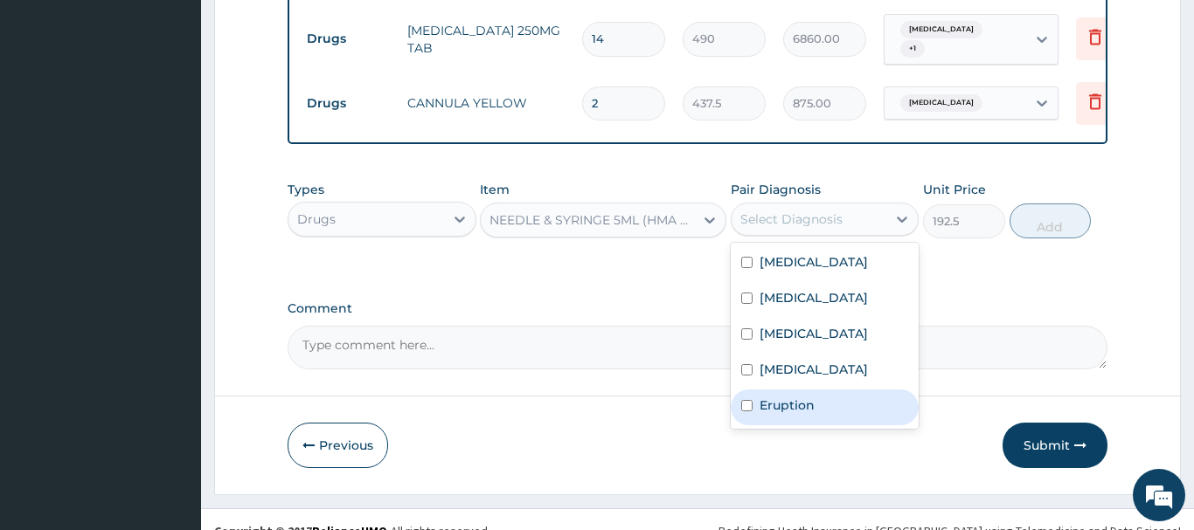
click at [782, 403] on label "Eruption" at bounding box center [786, 405] width 55 height 17
checkbox input "true"
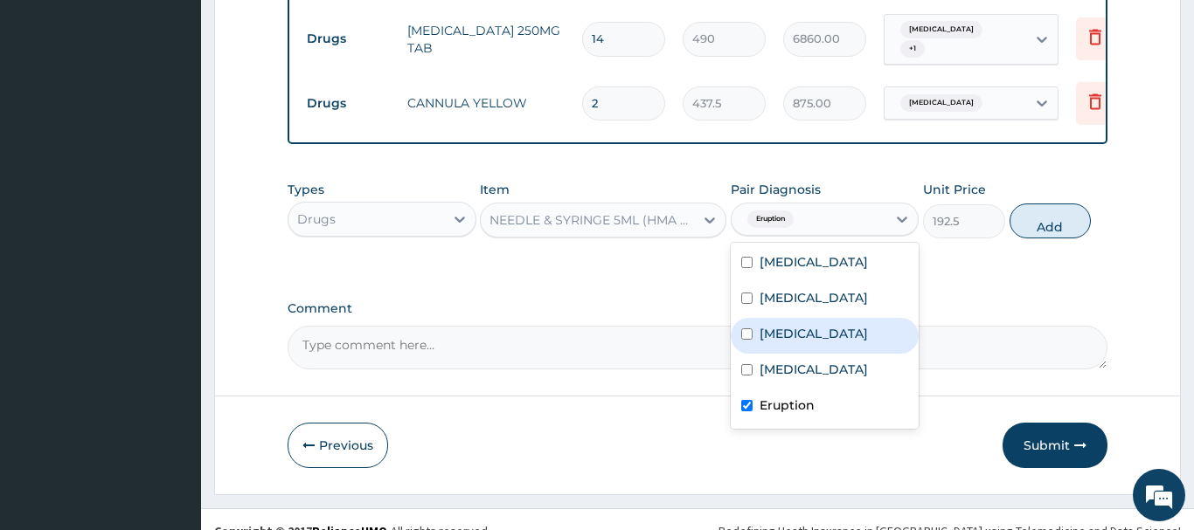
click at [1034, 204] on button "Add" at bounding box center [1050, 221] width 82 height 35
type input "0"
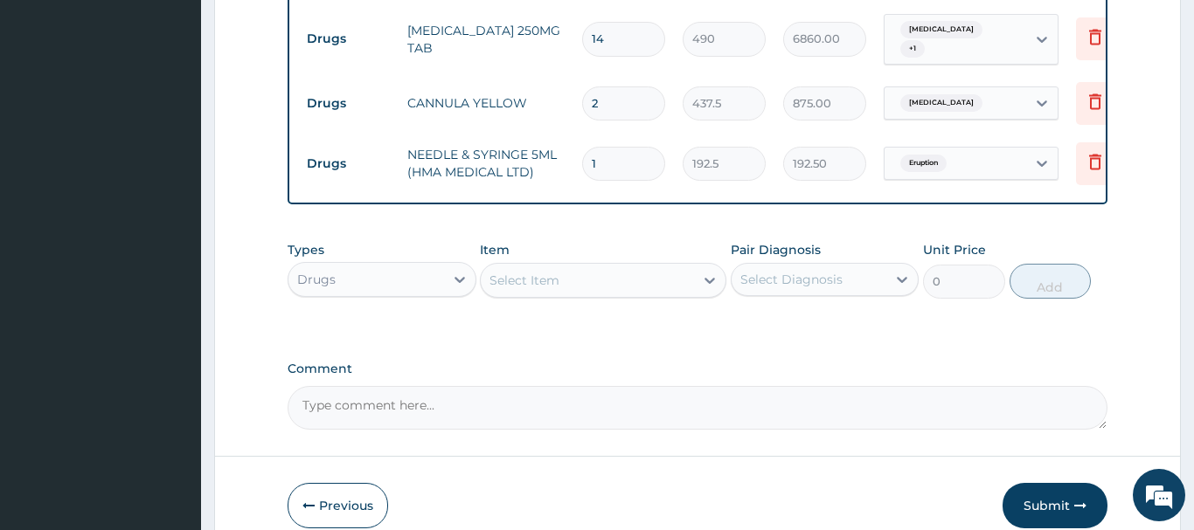
click at [609, 147] on input "1" at bounding box center [623, 164] width 83 height 34
type input "10"
type input "1925.00"
type input "10"
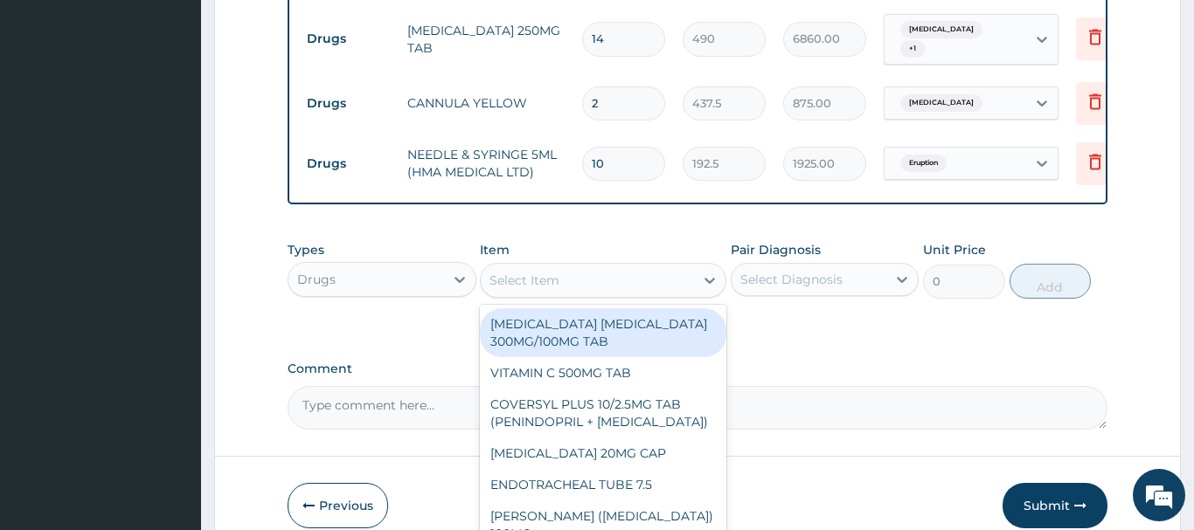
click at [518, 272] on div "Select Item" at bounding box center [524, 280] width 70 height 17
paste input "EXAMINATION GLOV"
type input "EXAMINATION GLOV"
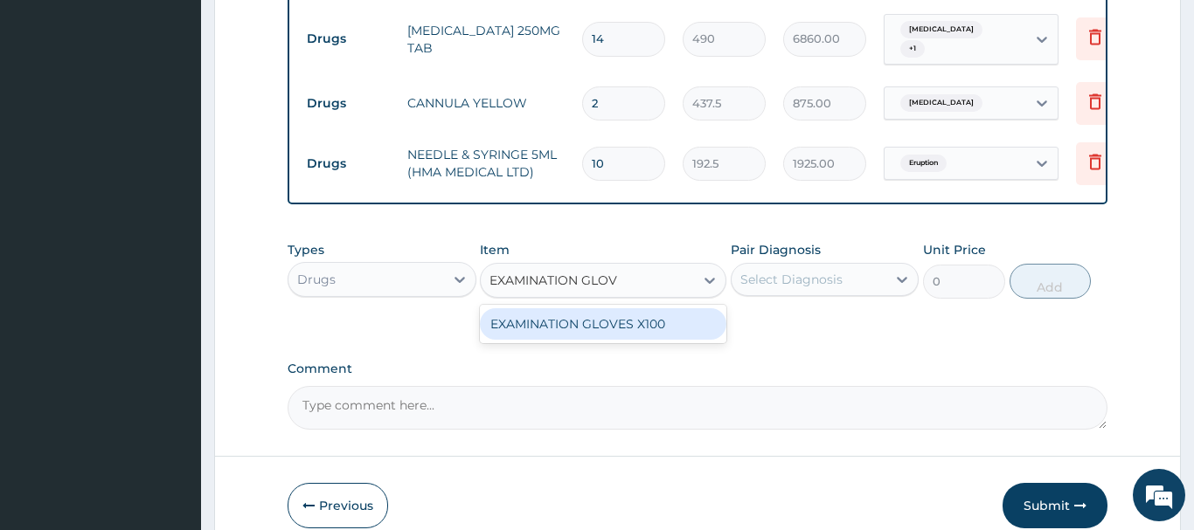
click at [615, 308] on div "EXAMINATION GLOVES X100" at bounding box center [603, 323] width 246 height 31
type input "87.5"
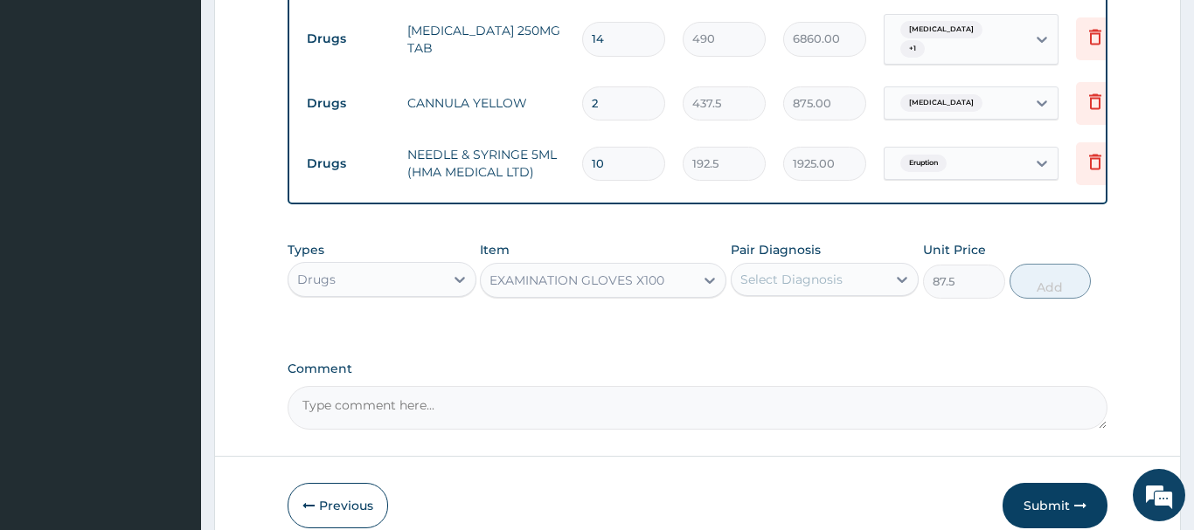
click at [778, 271] on div "Select Diagnosis" at bounding box center [791, 279] width 102 height 17
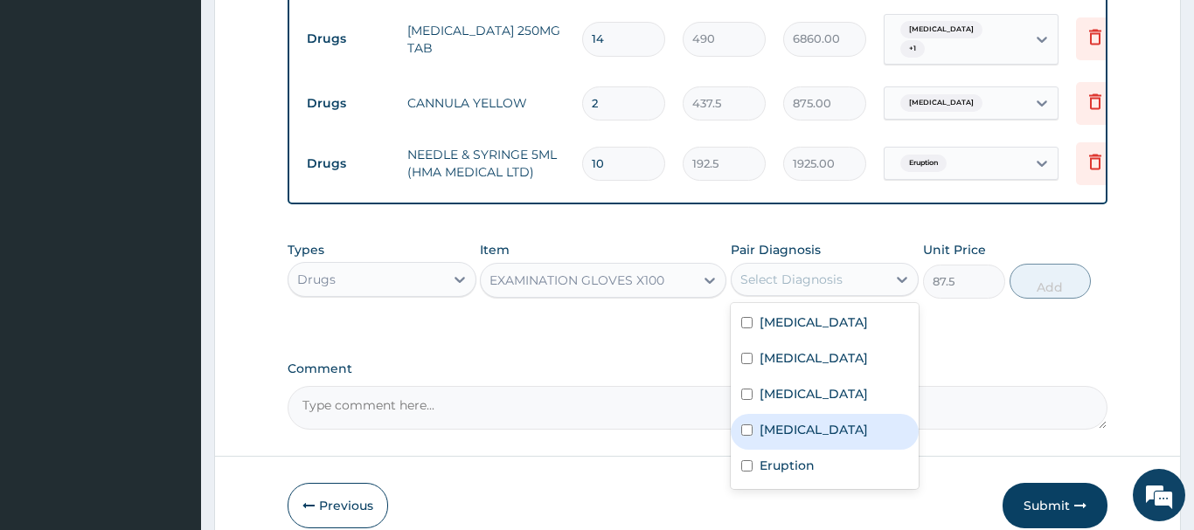
click at [780, 426] on label "Anemia" at bounding box center [813, 429] width 108 height 17
checkbox input "true"
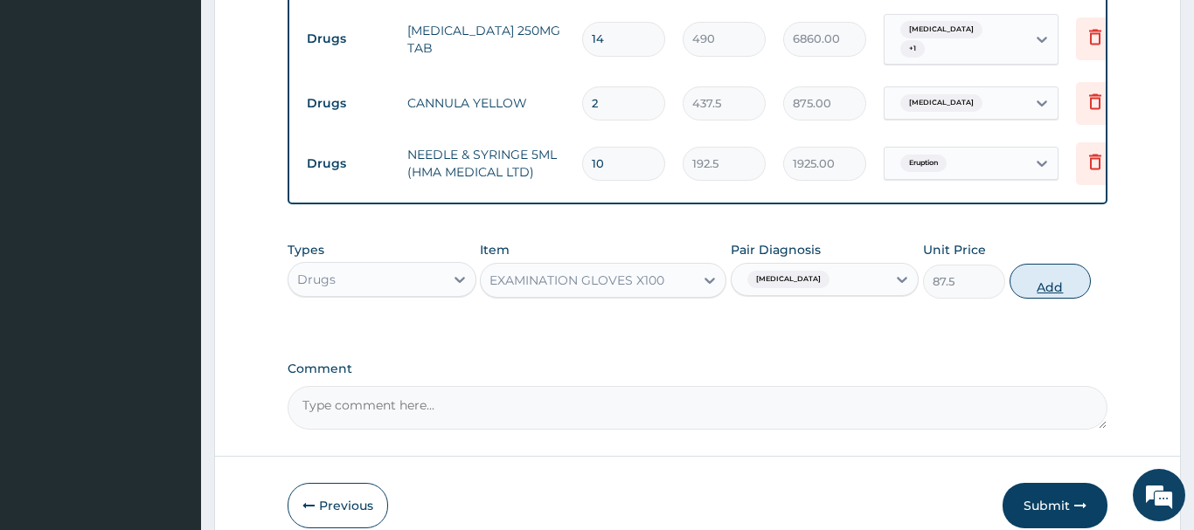
click at [1067, 264] on button "Add" at bounding box center [1050, 281] width 82 height 35
type input "0"
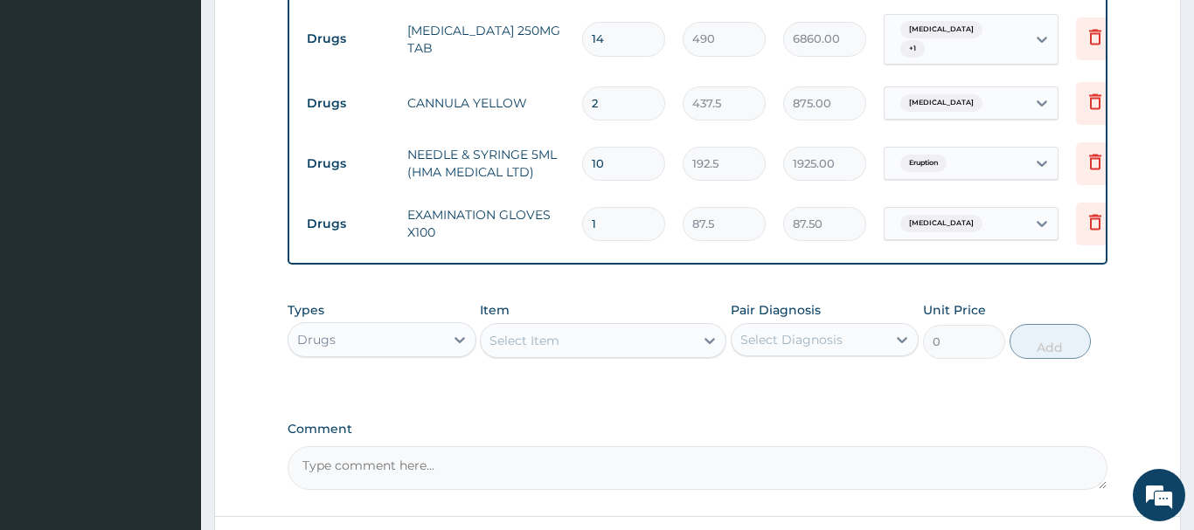
drag, startPoint x: 599, startPoint y: 209, endPoint x: 556, endPoint y: 211, distance: 42.9
click at [582, 211] on input "1" at bounding box center [623, 224] width 83 height 34
type input "7"
type input "612.50"
type input "70"
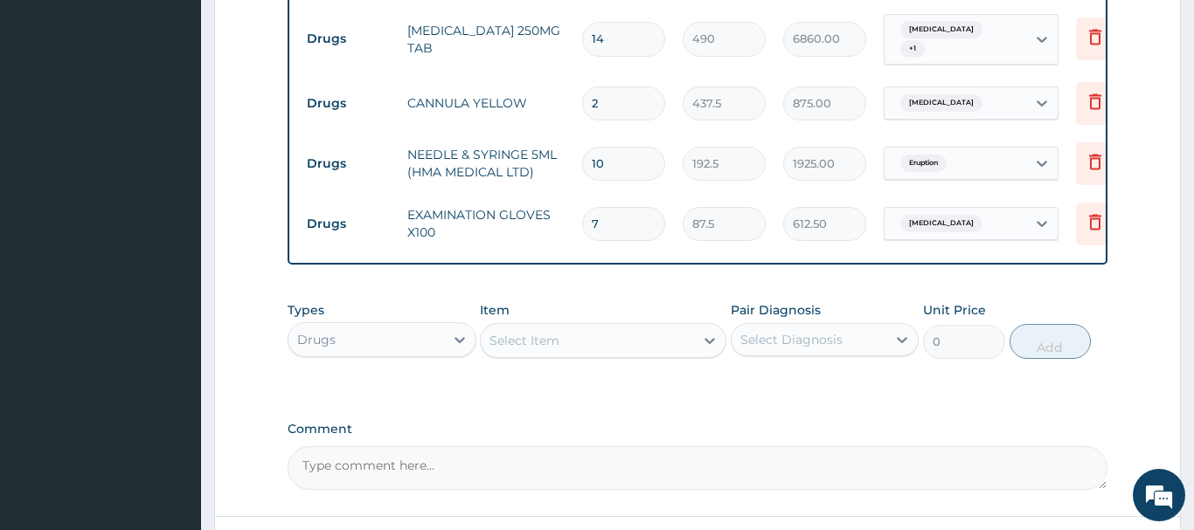
type input "6125.00"
type input "70"
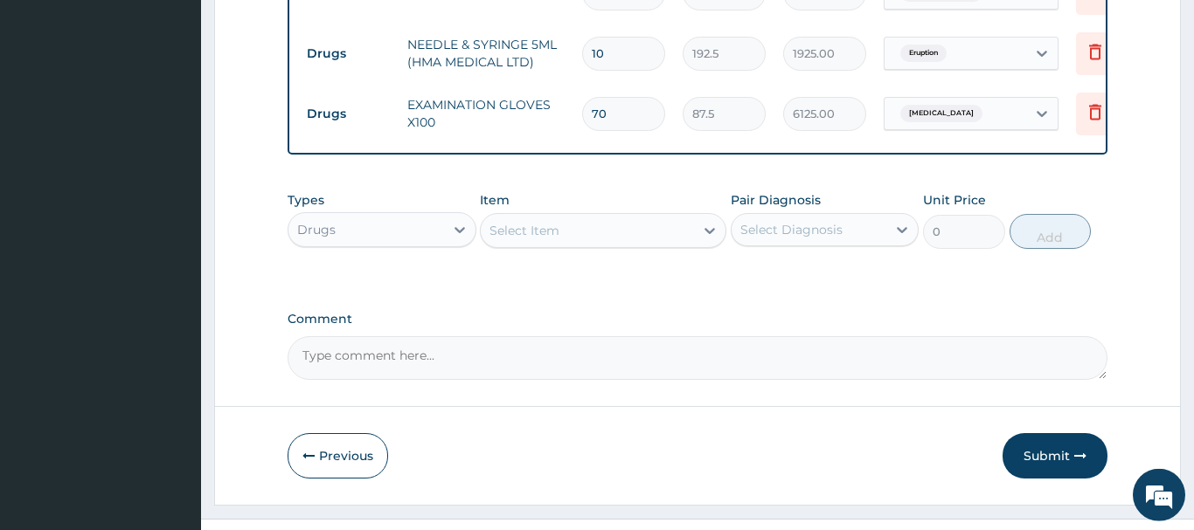
scroll to position [1407, 0]
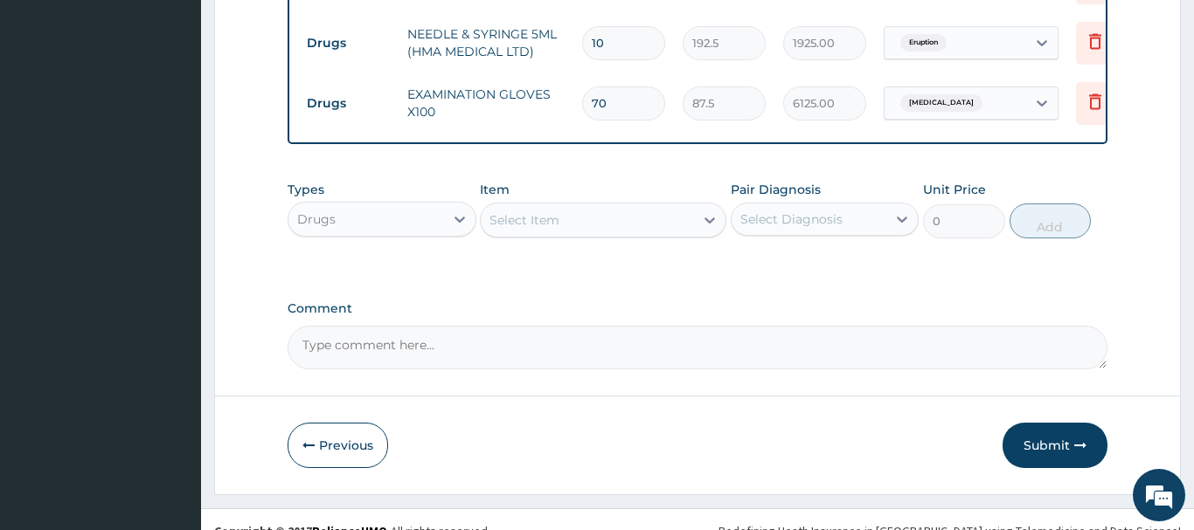
drag, startPoint x: 1043, startPoint y: 414, endPoint x: 1049, endPoint y: 398, distance: 16.9
click at [1046, 423] on button "Submit" at bounding box center [1054, 445] width 105 height 45
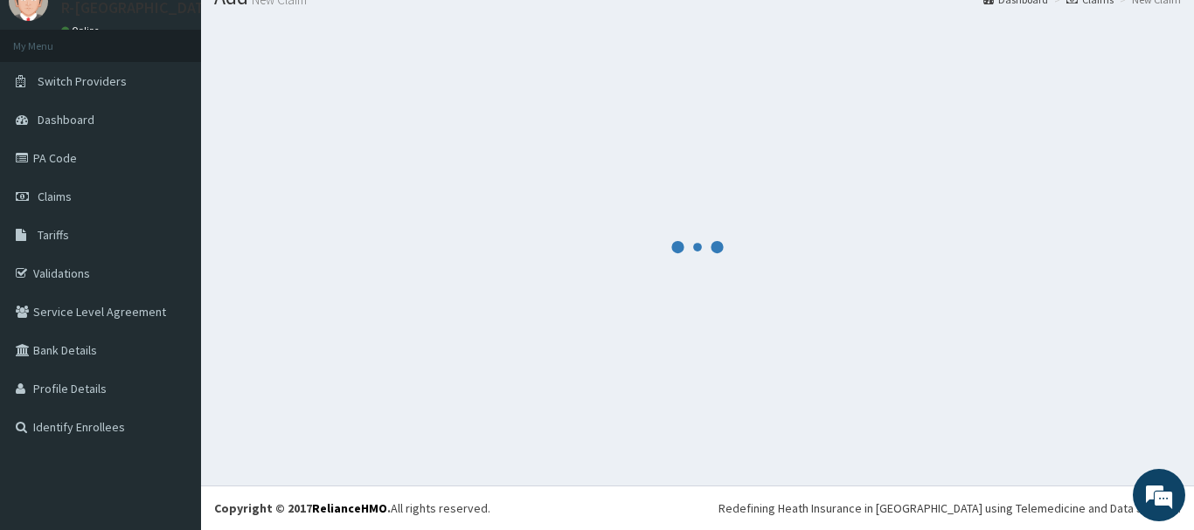
scroll to position [71, 0]
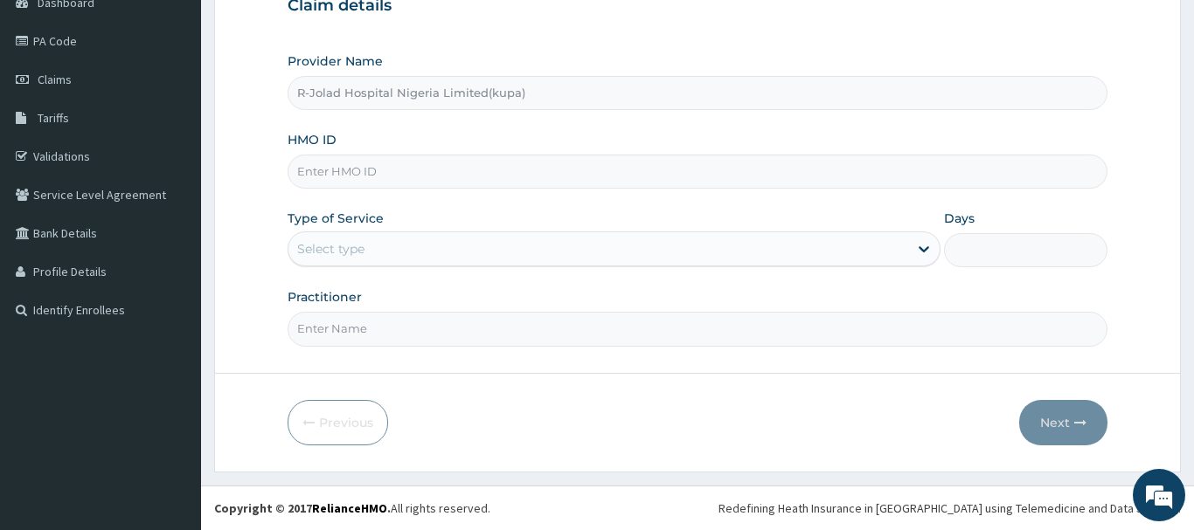
scroll to position [188, 0]
